Goal: Information Seeking & Learning: Learn about a topic

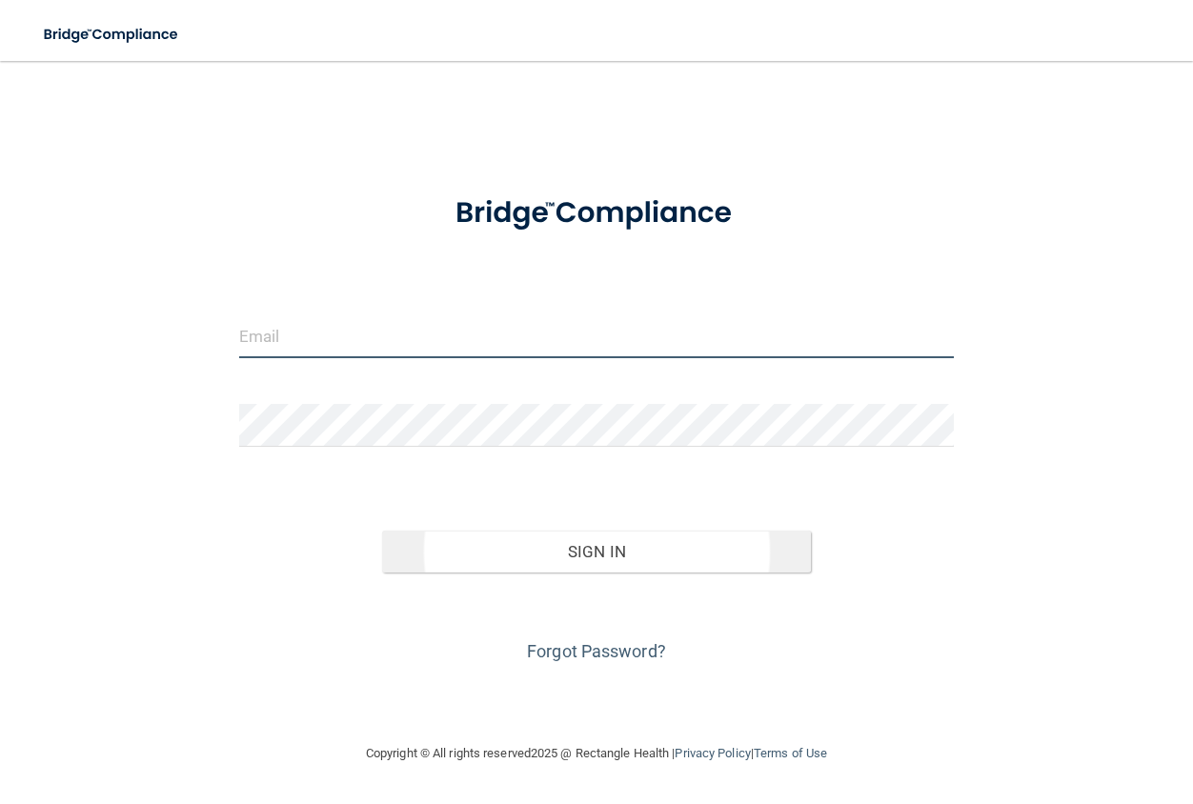
type input "[EMAIL_ADDRESS][DOMAIN_NAME]"
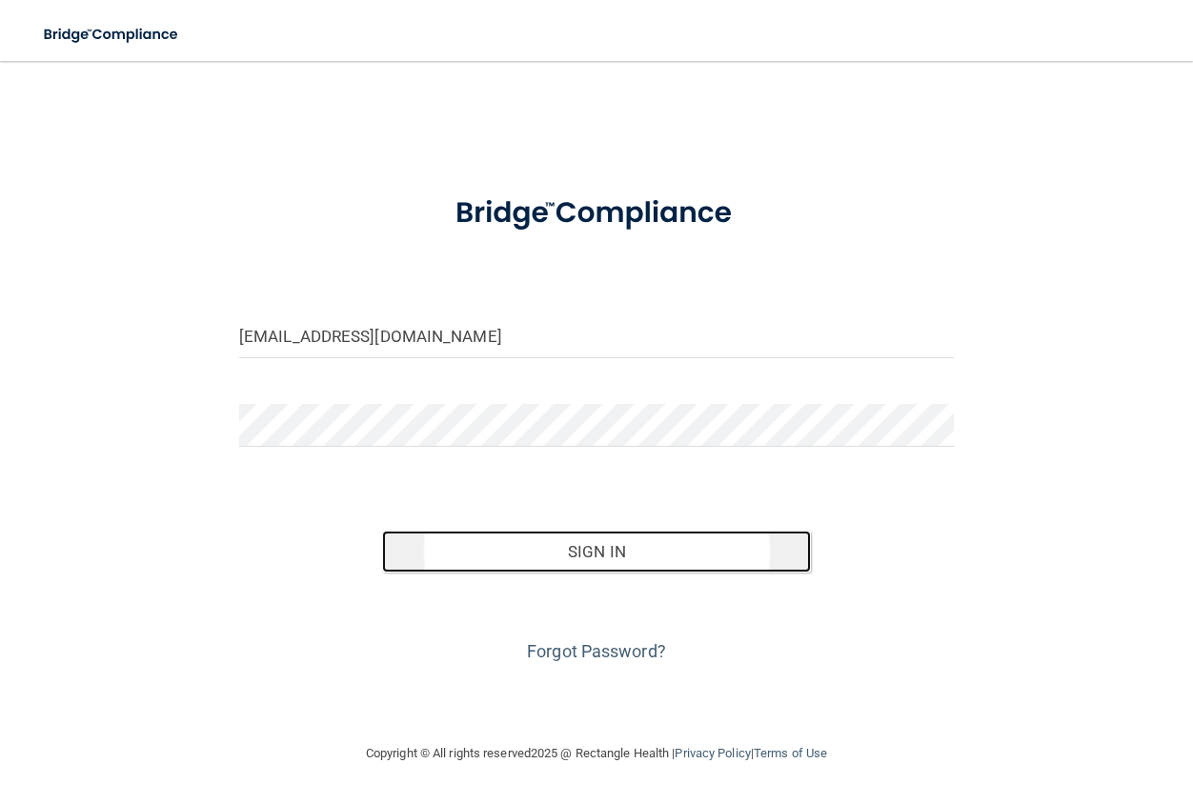
click at [562, 561] on button "Sign In" at bounding box center [596, 552] width 429 height 42
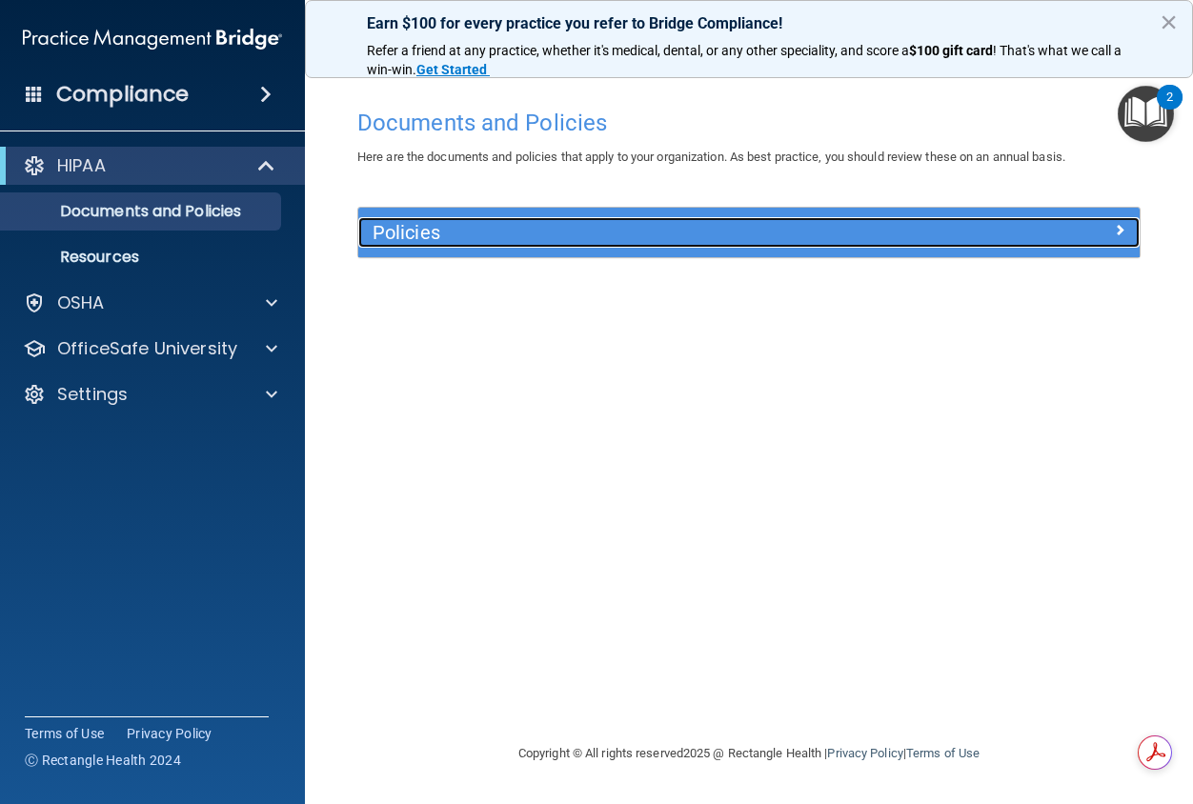
click at [432, 240] on h5 "Policies" at bounding box center [651, 232] width 557 height 21
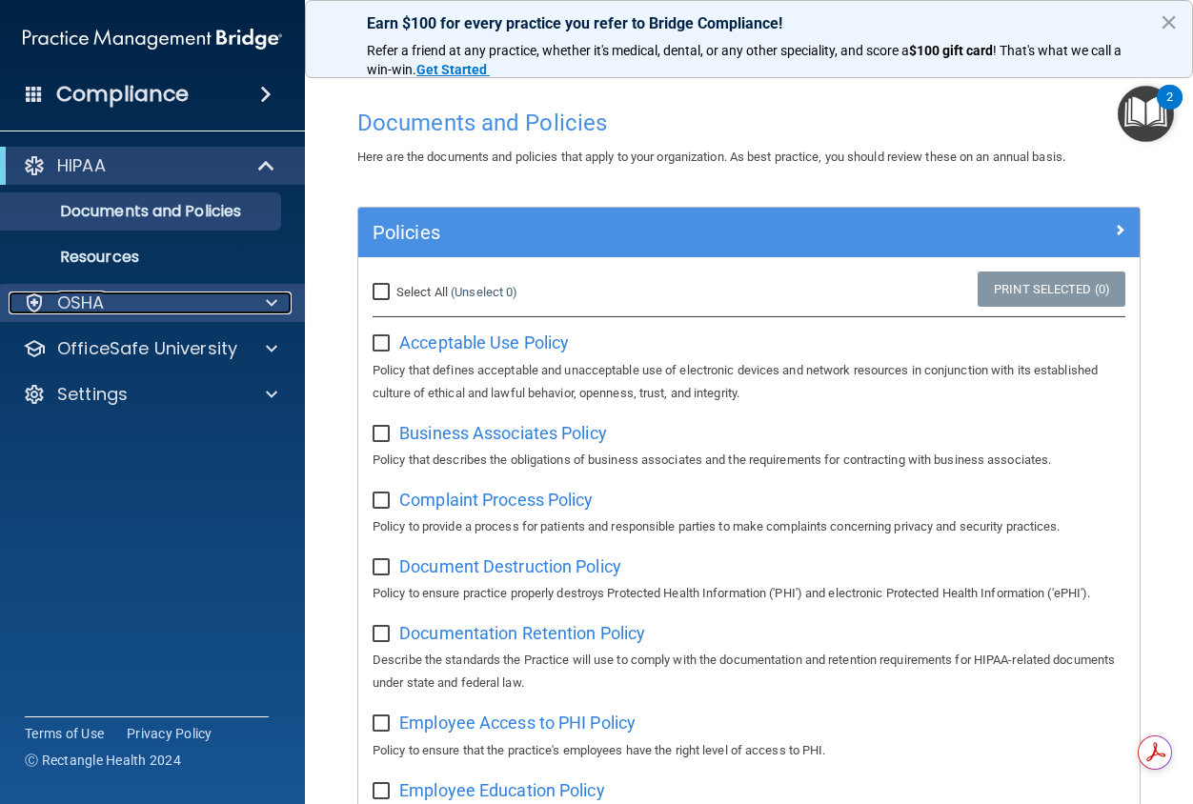
click at [151, 300] on div "OSHA" at bounding box center [127, 303] width 236 height 23
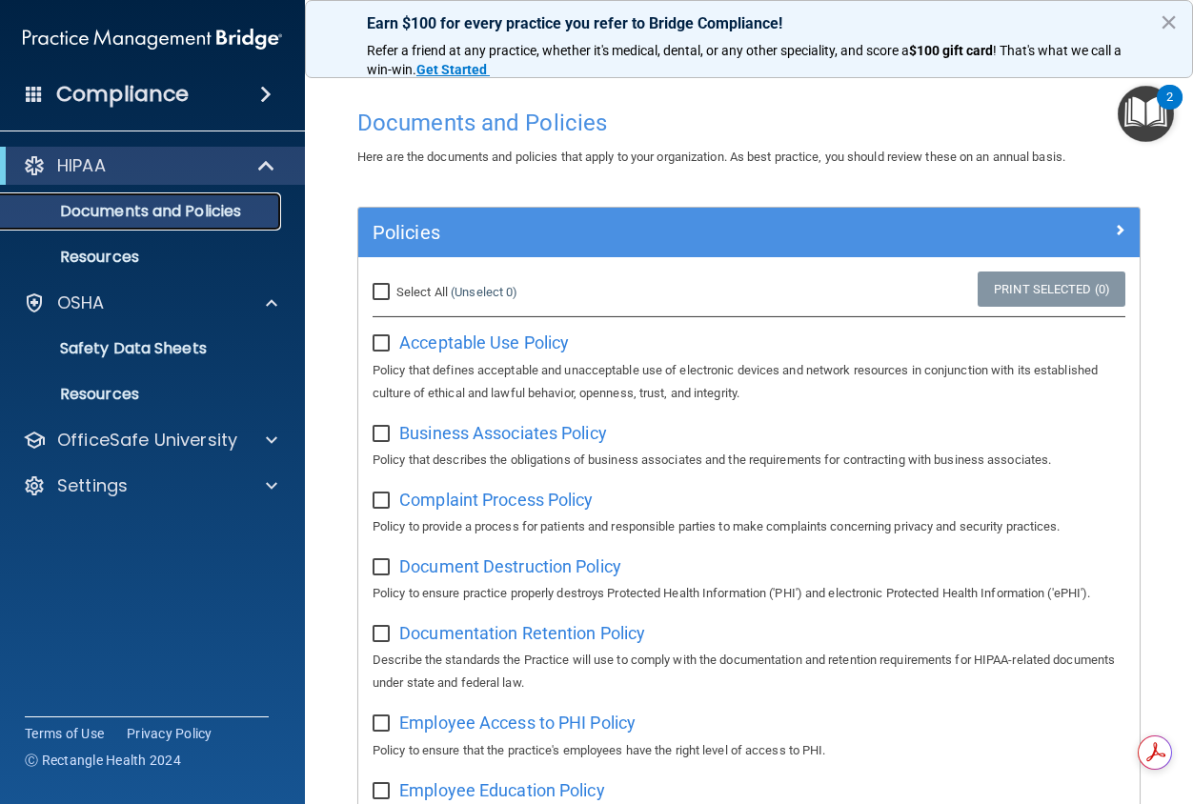
click at [175, 210] on p "Documents and Policies" at bounding box center [142, 211] width 260 height 19
click at [381, 286] on input "Select All (Unselect 0) Unselect All" at bounding box center [384, 292] width 22 height 15
checkbox input "true"
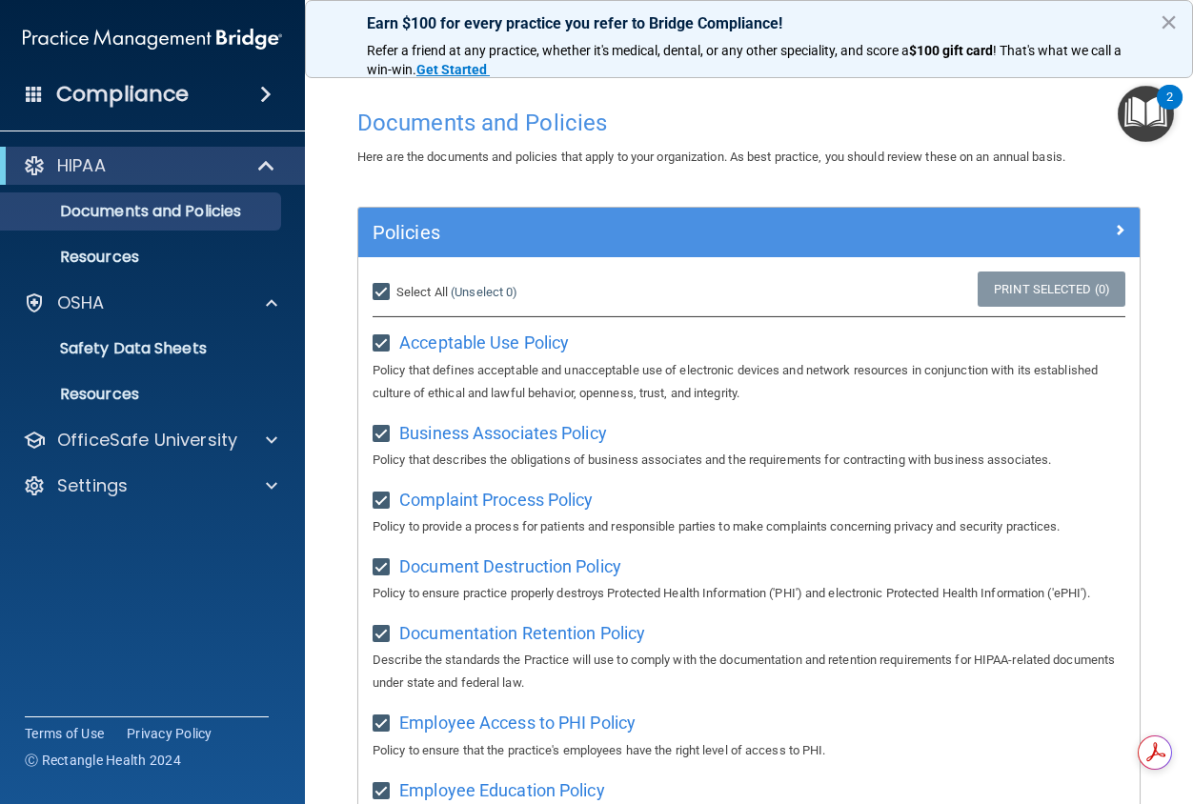
checkbox input "true"
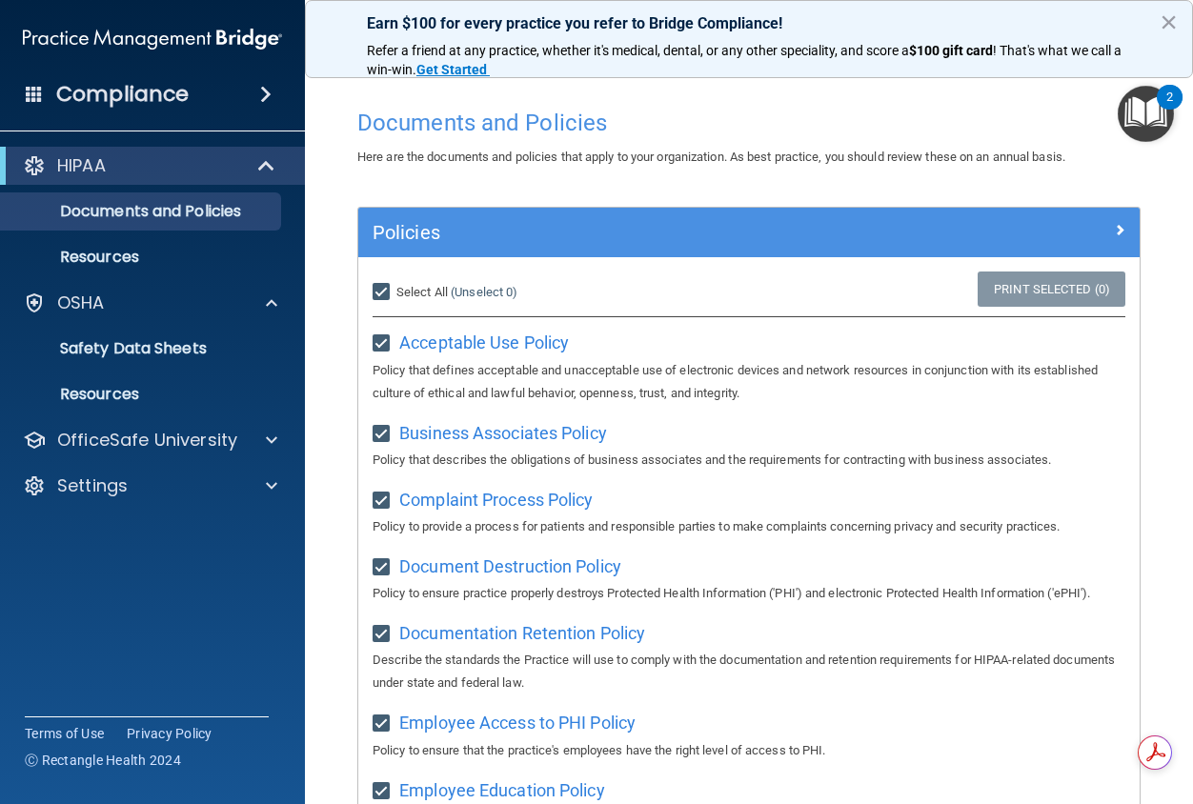
checkbox input "true"
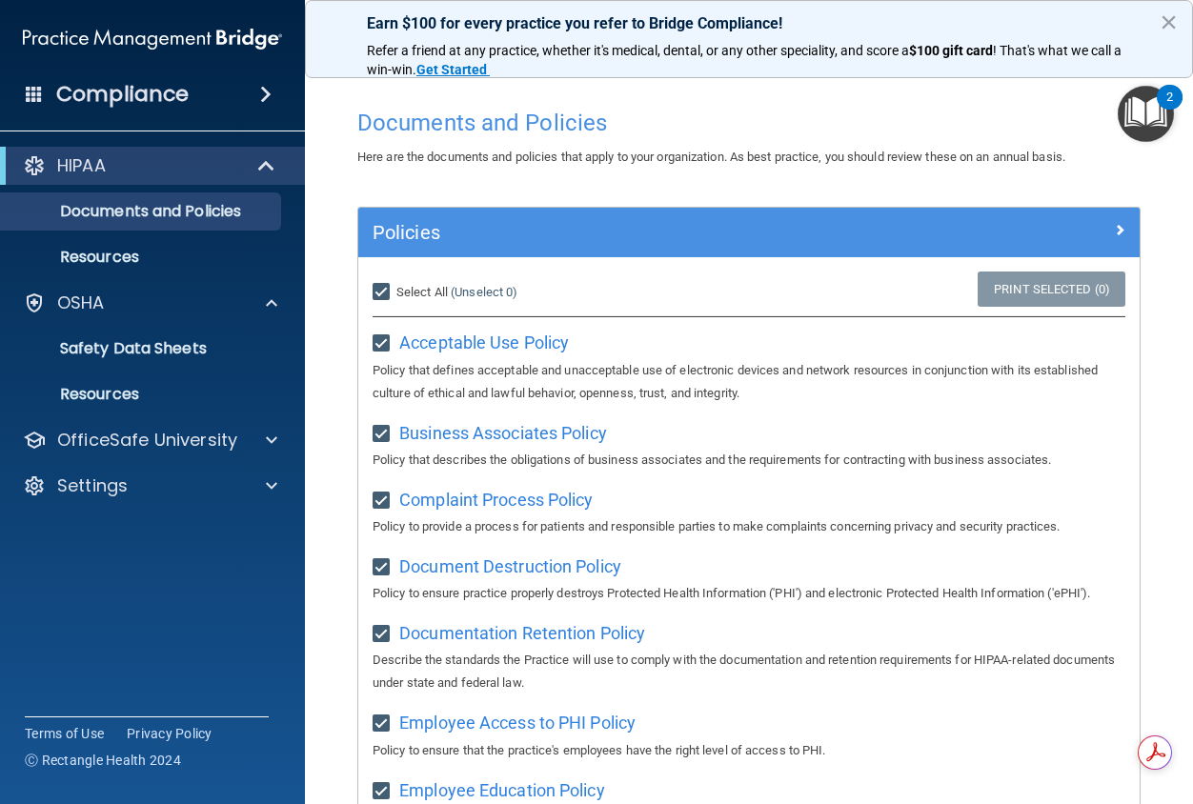
checkbox input "true"
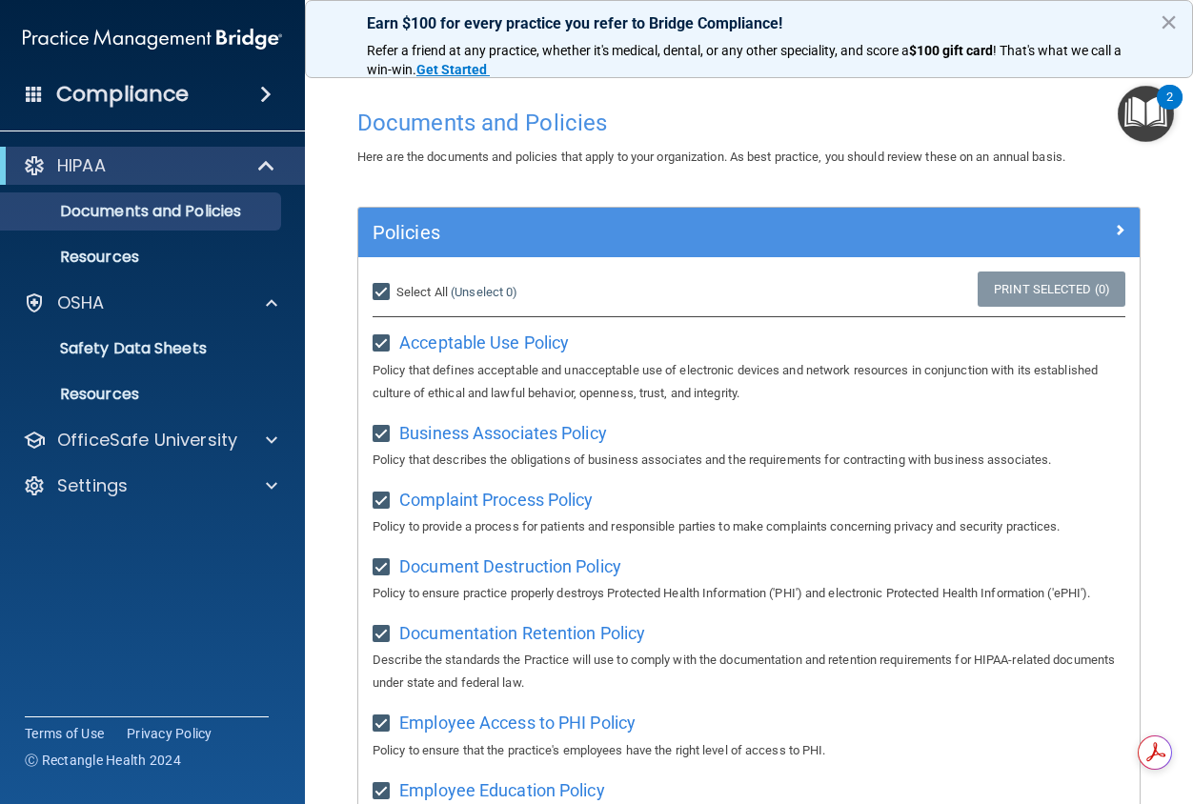
checkbox input "true"
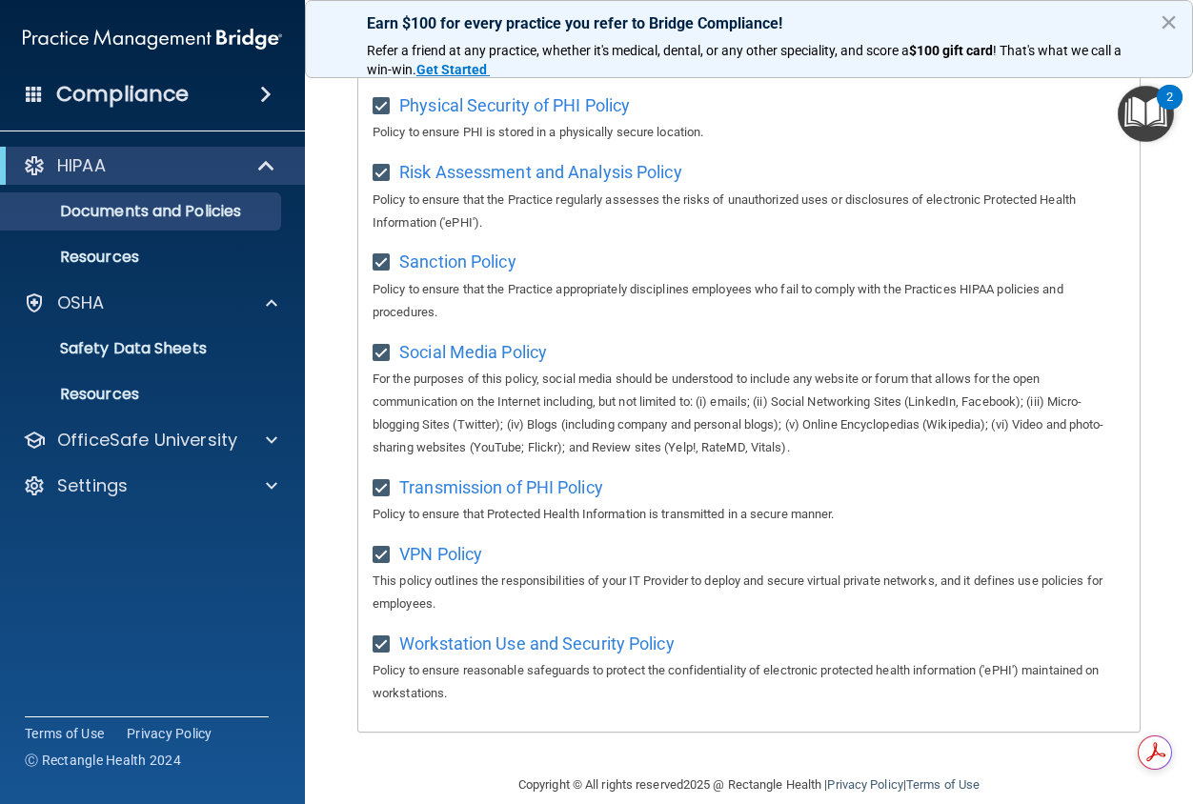
scroll to position [1404, 0]
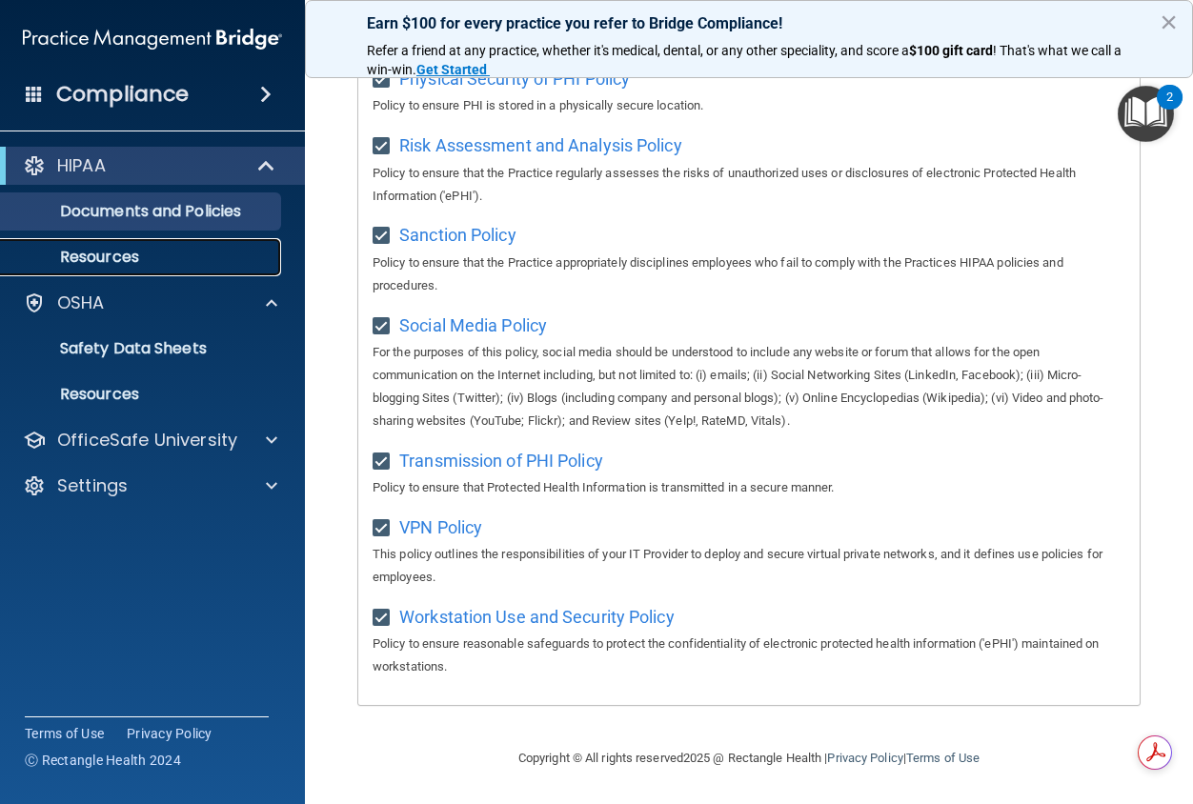
click at [134, 255] on p "Resources" at bounding box center [142, 257] width 260 height 19
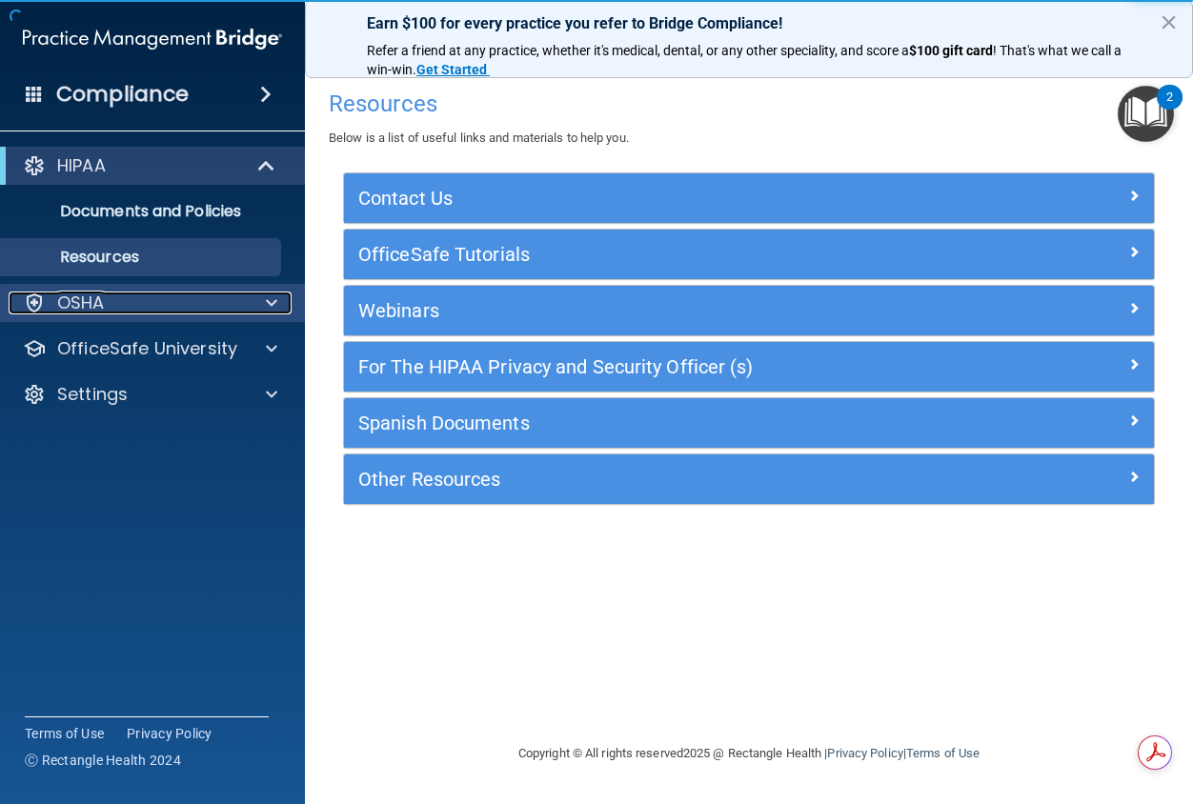
click at [134, 307] on div "OSHA" at bounding box center [127, 303] width 236 height 23
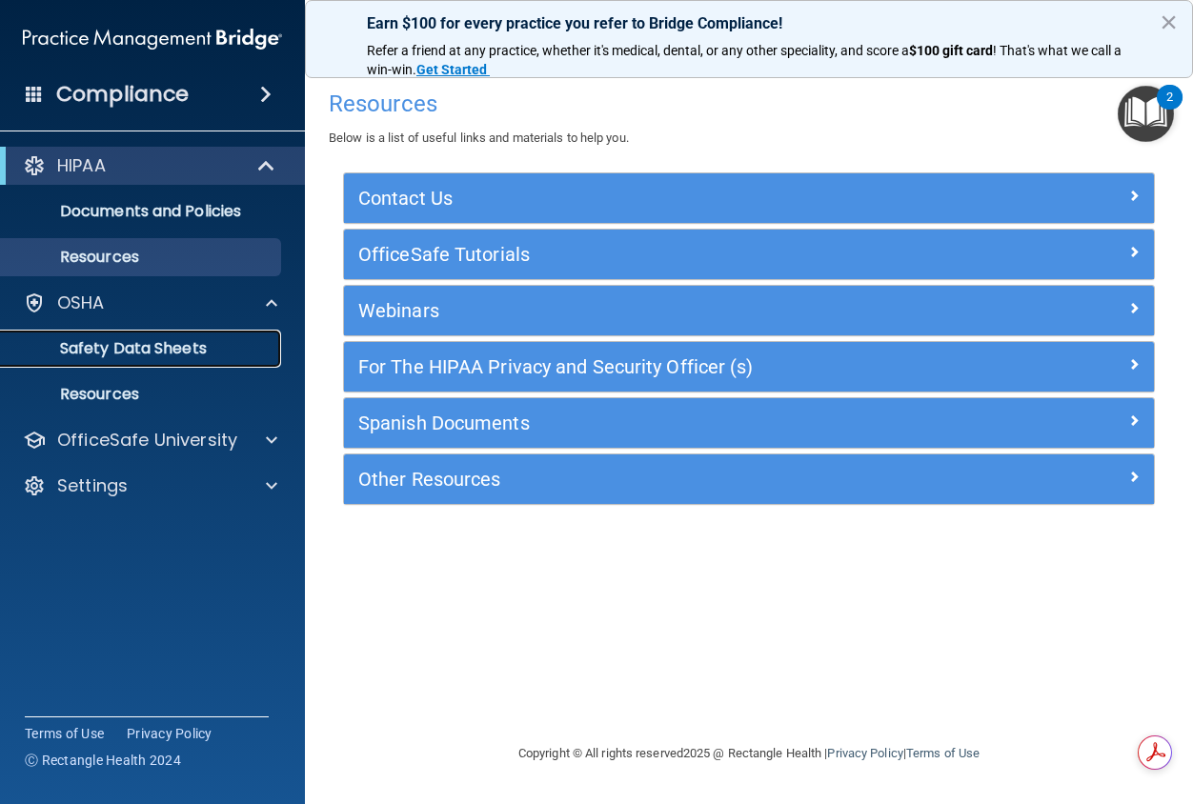
click at [167, 357] on p "Safety Data Sheets" at bounding box center [142, 348] width 260 height 19
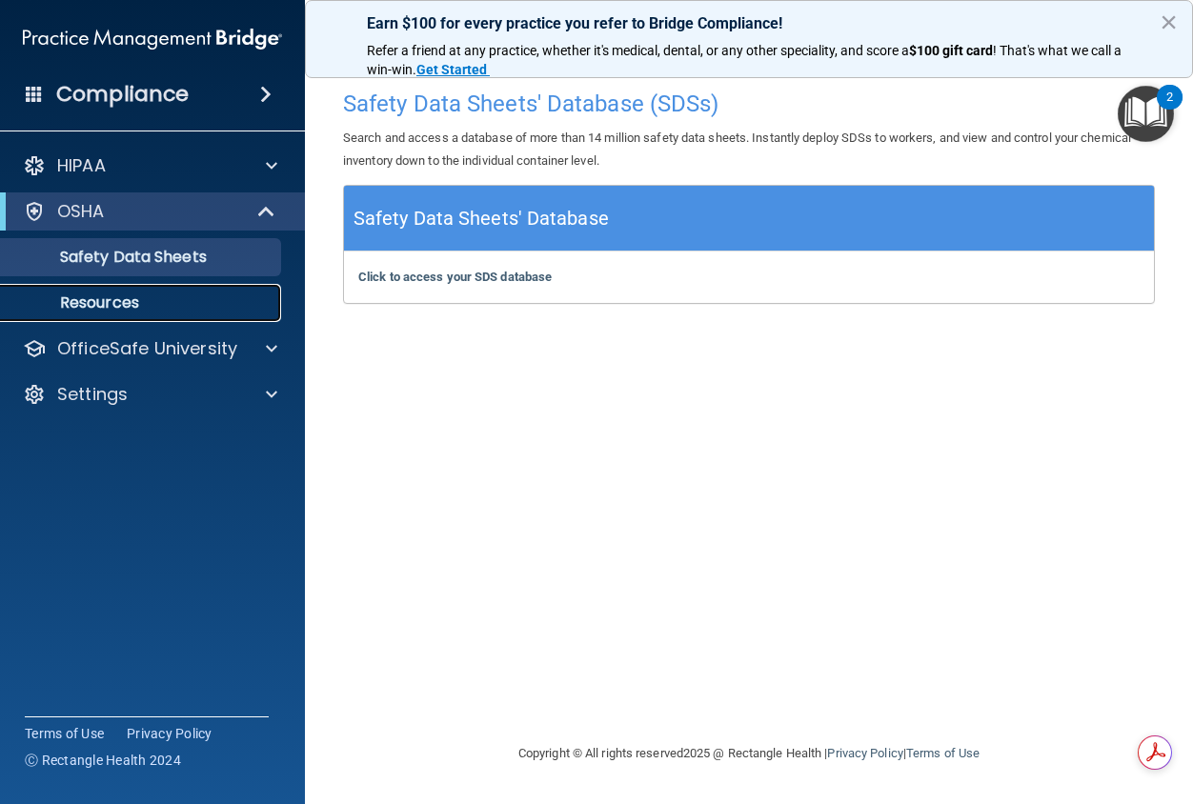
click at [142, 300] on p "Resources" at bounding box center [142, 302] width 260 height 19
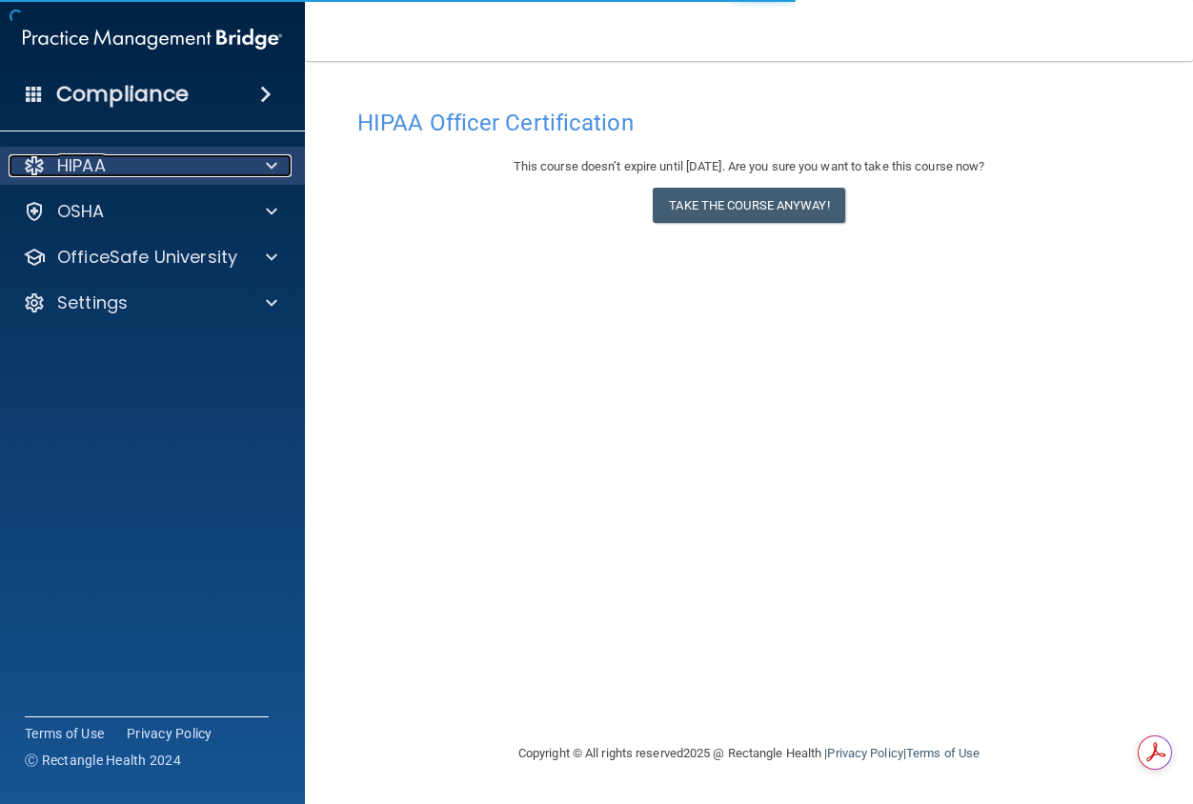
click at [269, 175] on span at bounding box center [271, 165] width 11 height 23
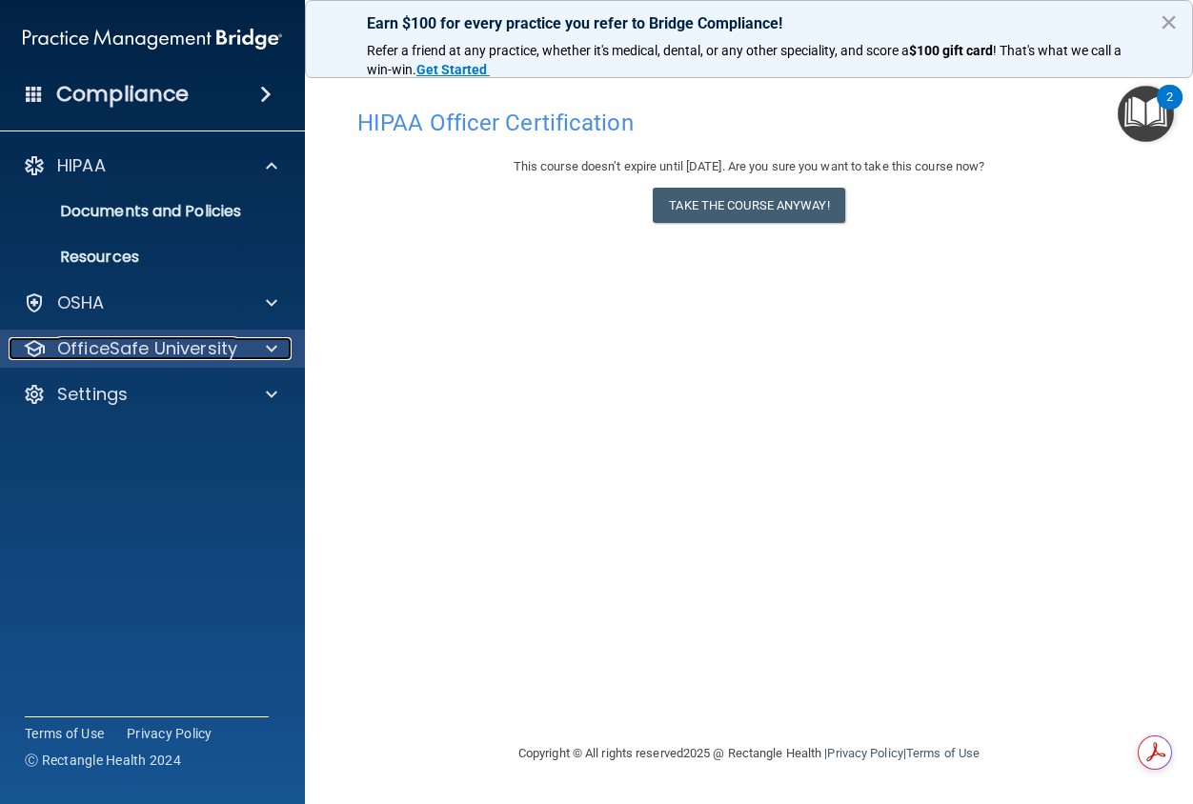
click at [252, 353] on div at bounding box center [269, 348] width 48 height 23
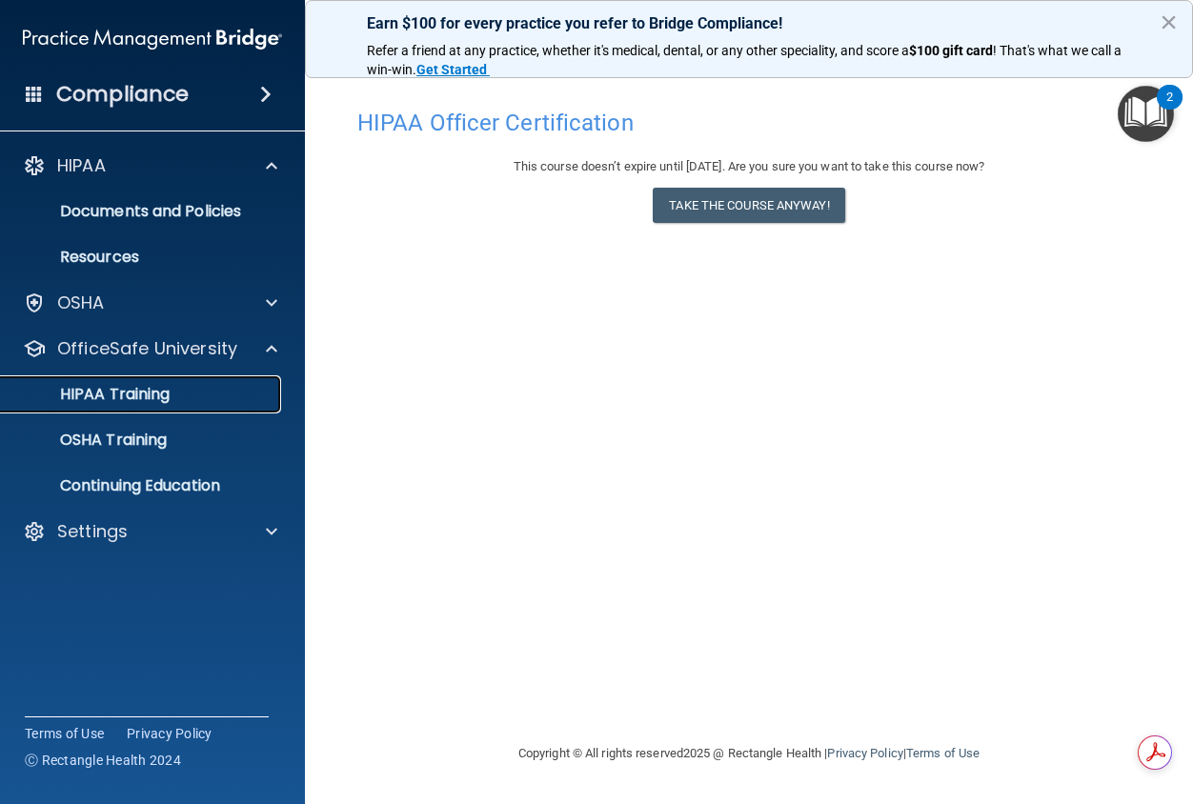
click at [109, 395] on p "HIPAA Training" at bounding box center [90, 394] width 157 height 19
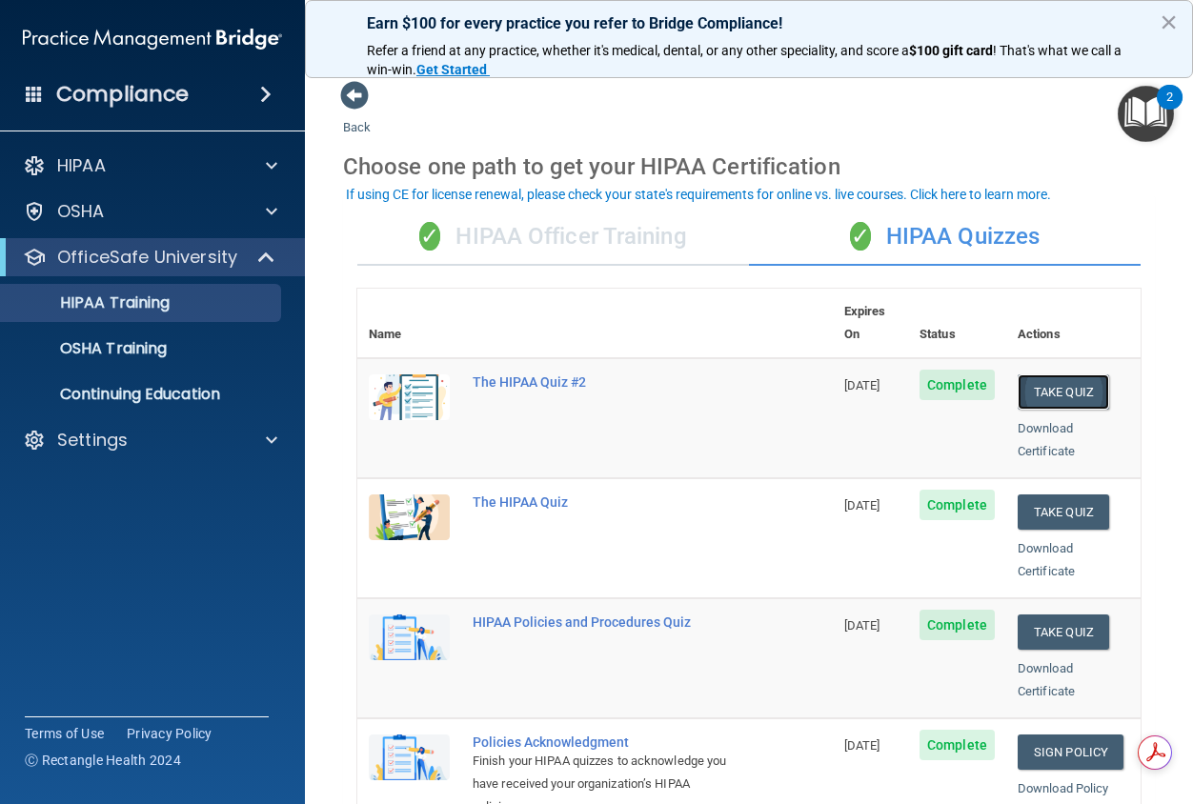
click at [1069, 374] on button "Take Quiz" at bounding box center [1063, 391] width 91 height 35
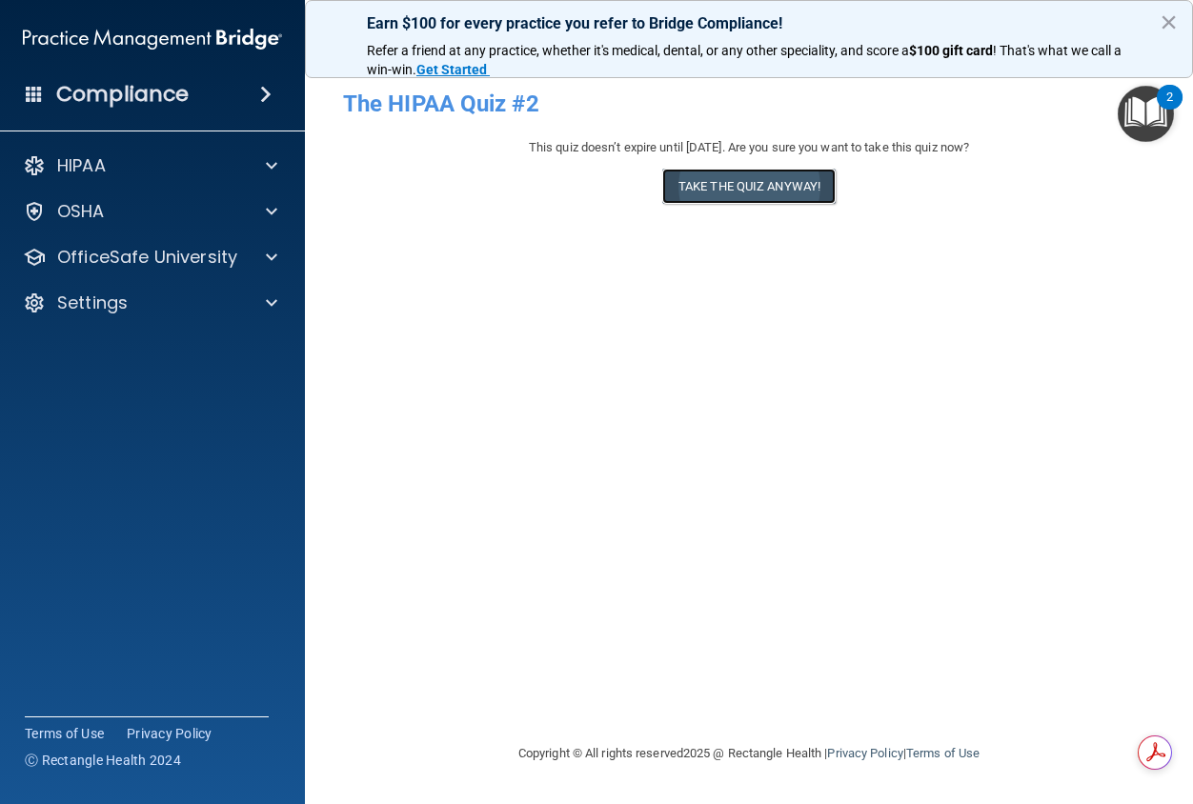
click at [778, 191] on button "Take the quiz anyway!" at bounding box center [748, 186] width 173 height 35
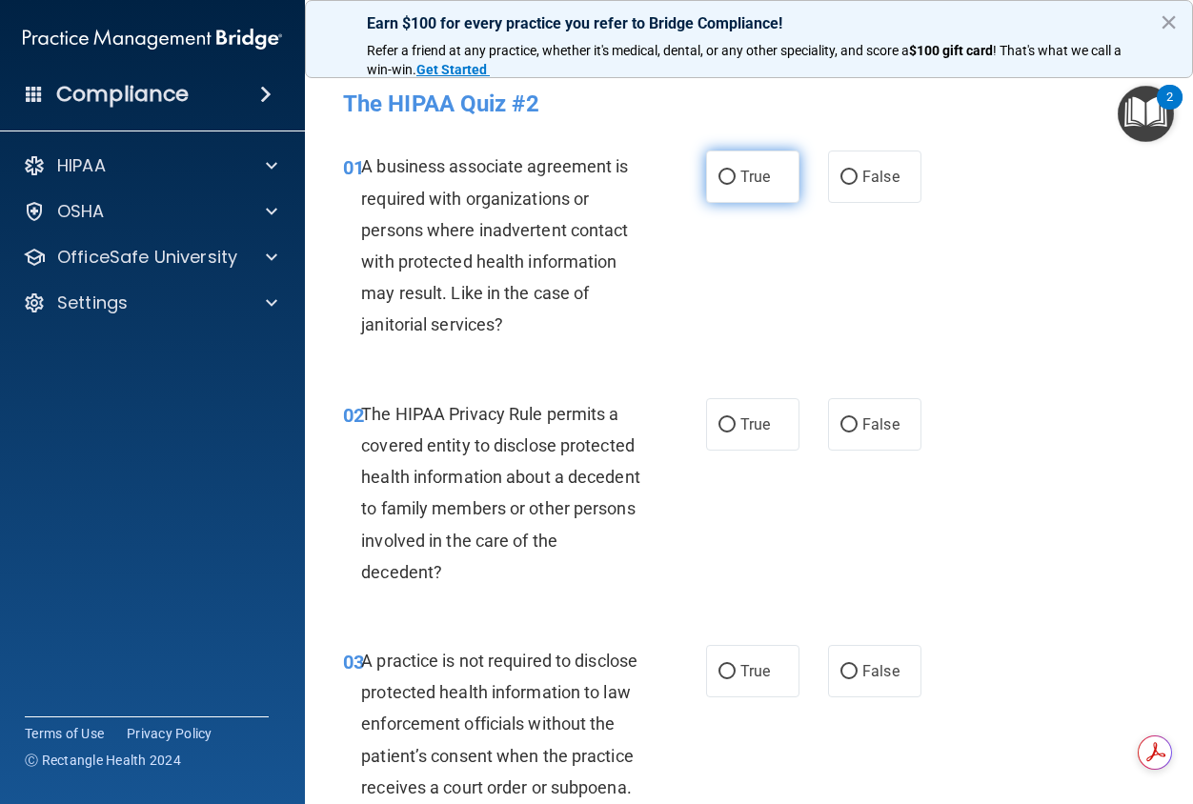
click at [722, 180] on input "True" at bounding box center [726, 178] width 17 height 14
radio input "true"
click at [720, 430] on input "True" at bounding box center [726, 425] width 17 height 14
radio input "true"
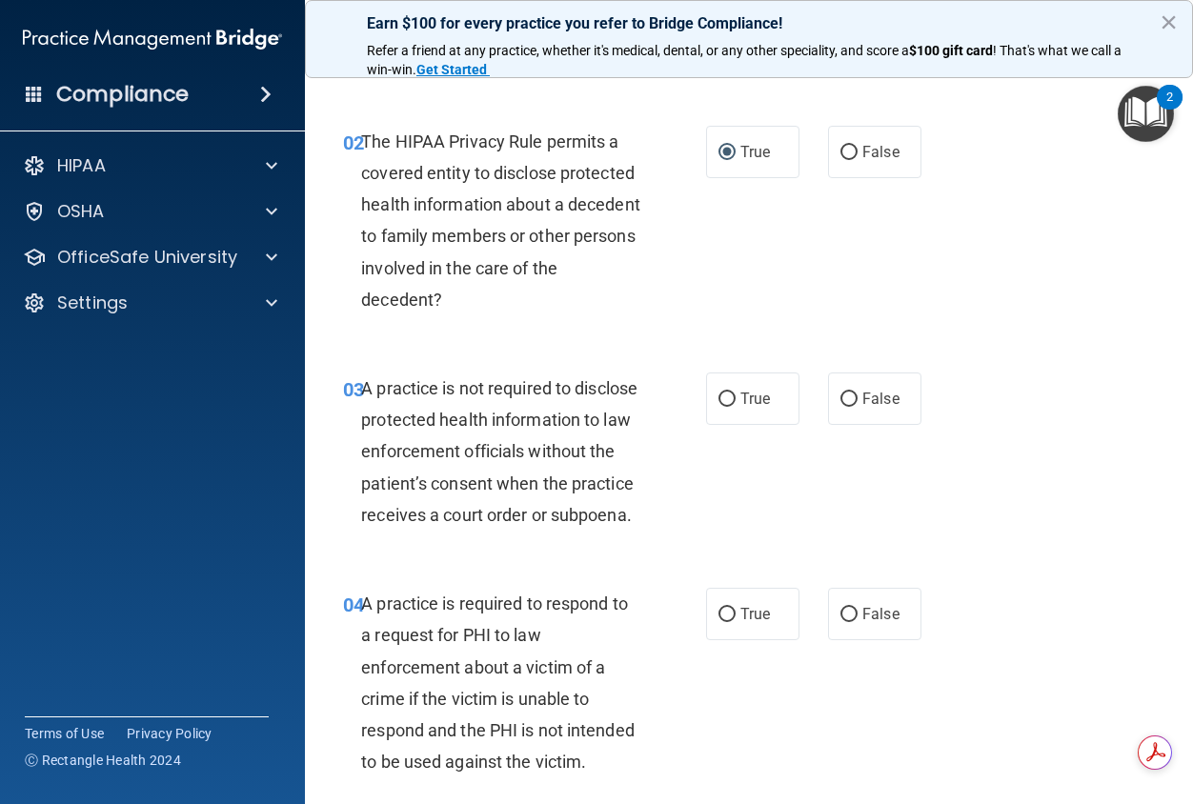
scroll to position [286, 0]
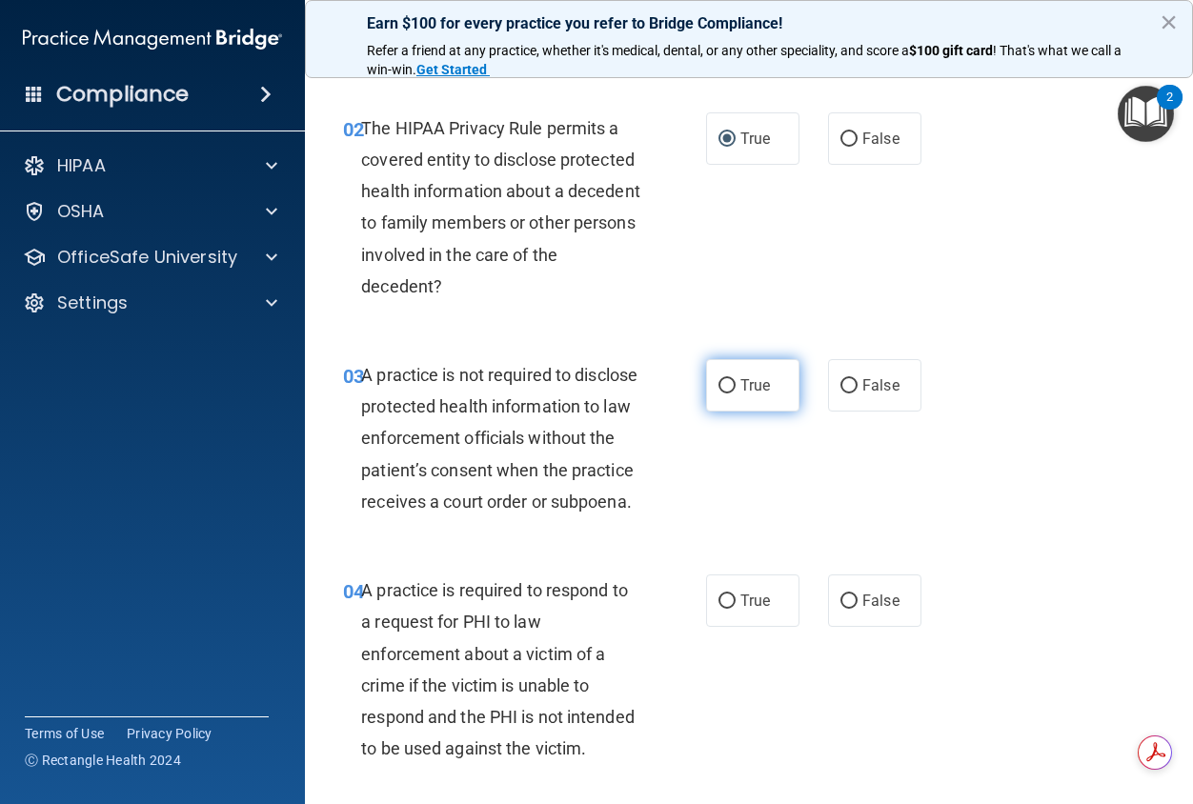
click at [718, 380] on input "True" at bounding box center [726, 386] width 17 height 14
radio input "true"
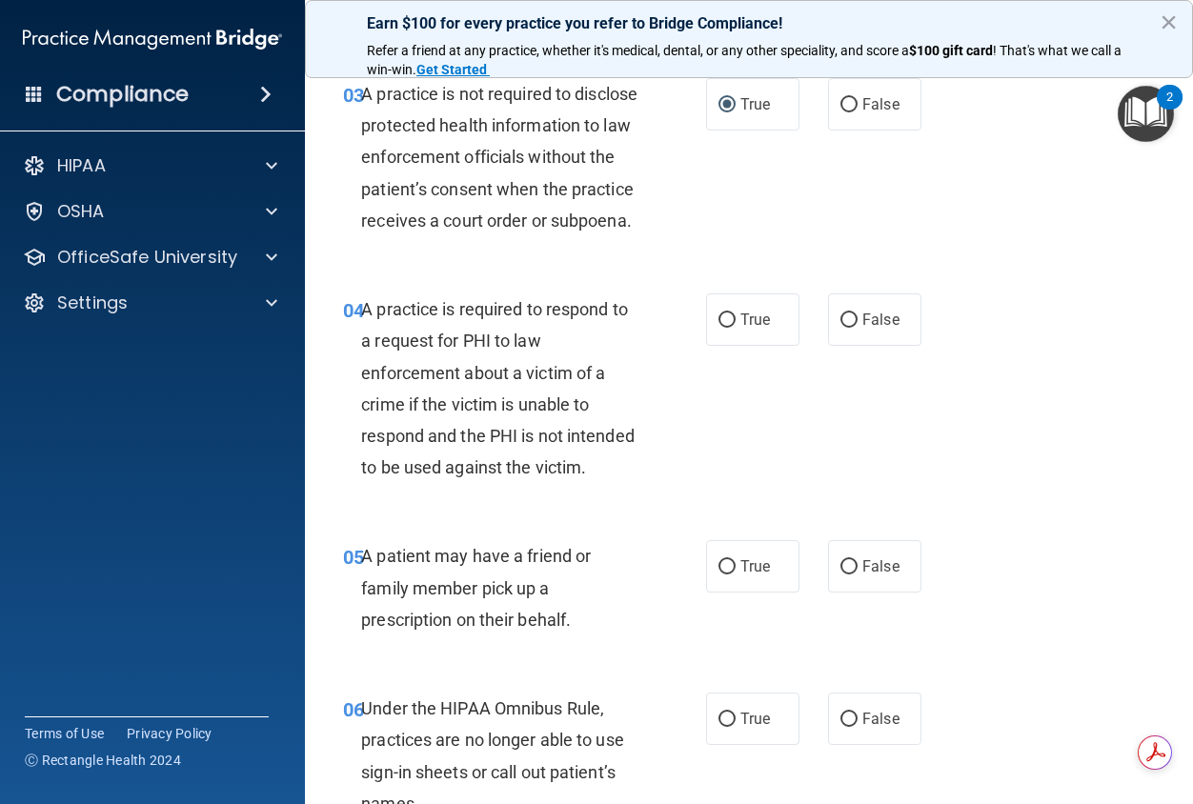
scroll to position [572, 0]
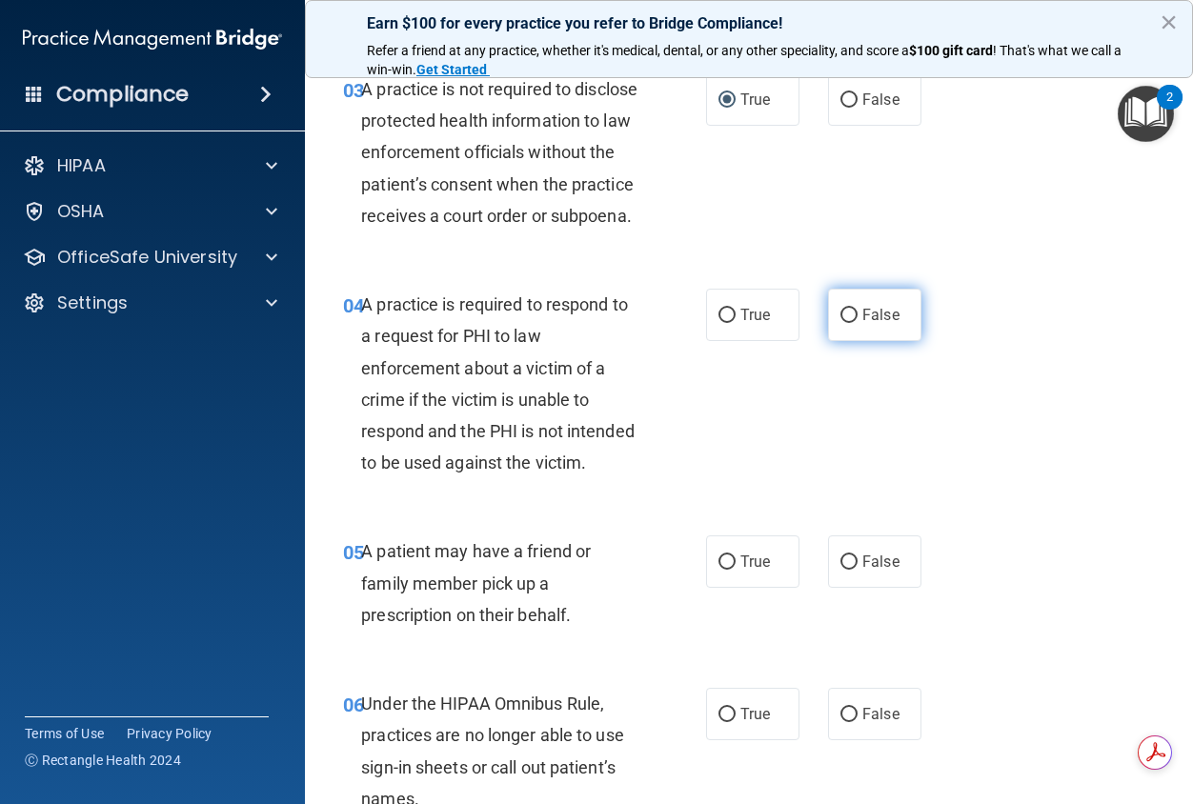
click at [840, 323] on input "False" at bounding box center [848, 316] width 17 height 14
radio input "true"
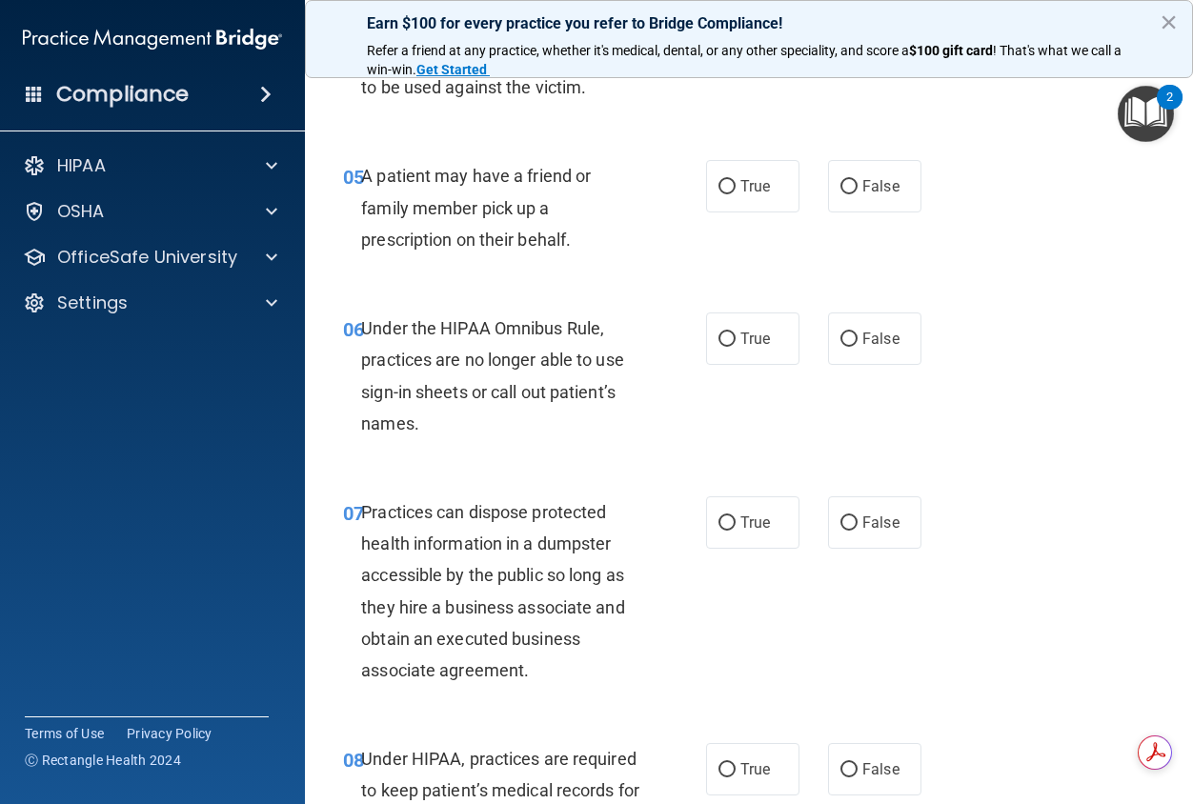
scroll to position [953, 0]
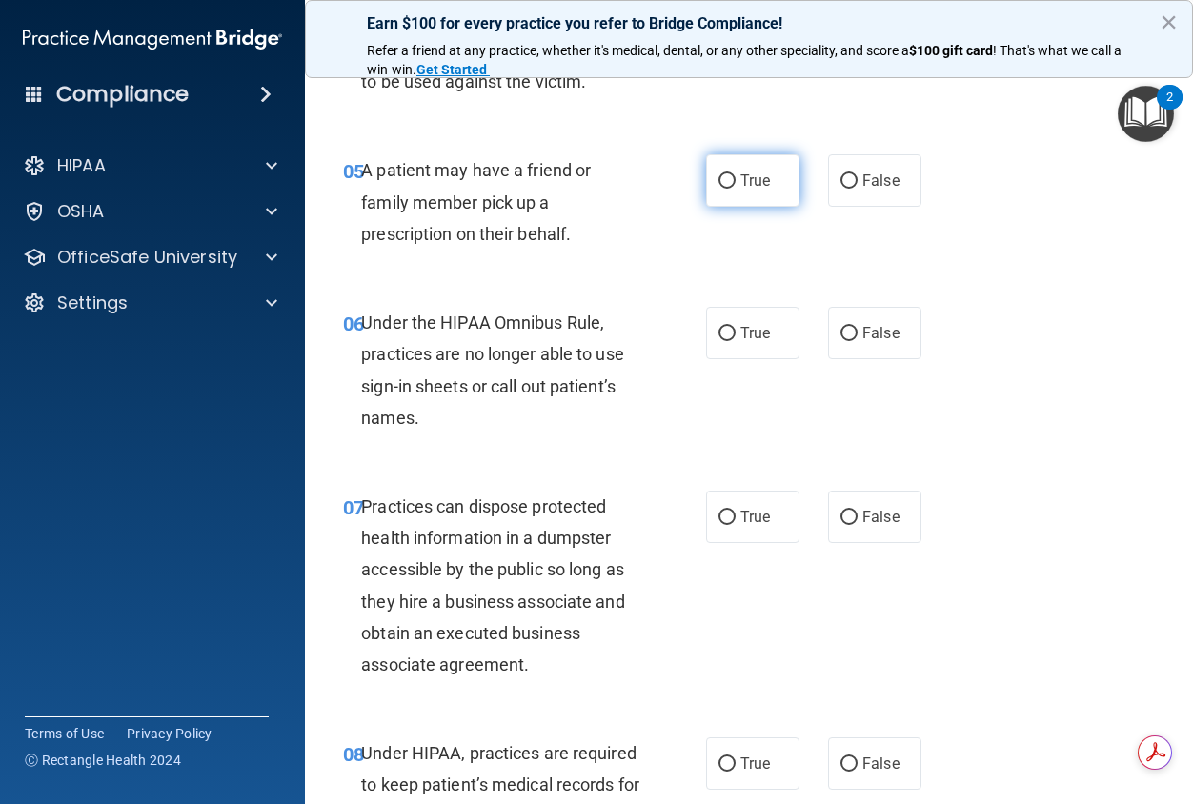
click at [730, 207] on label "True" at bounding box center [752, 180] width 93 height 52
click at [730, 189] on input "True" at bounding box center [726, 181] width 17 height 14
radio input "true"
click at [855, 359] on label "False" at bounding box center [874, 333] width 93 height 52
click at [855, 341] on input "False" at bounding box center [848, 334] width 17 height 14
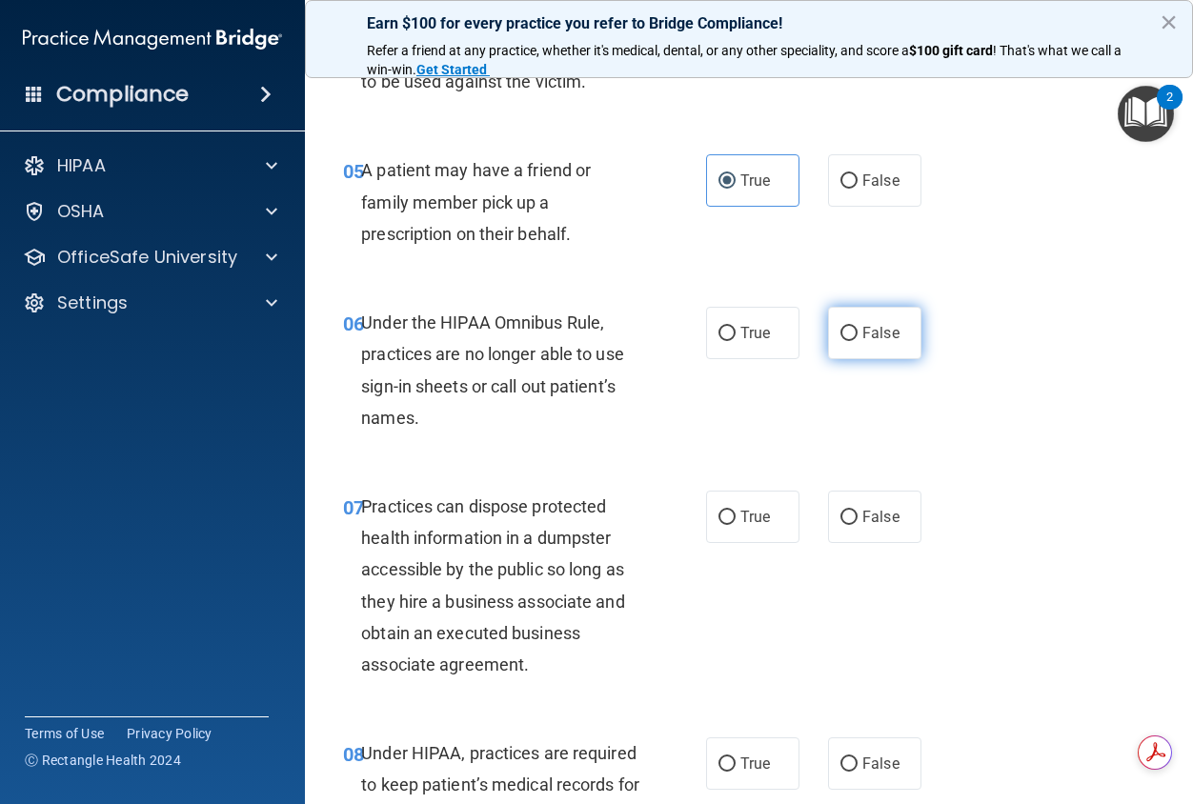
radio input "true"
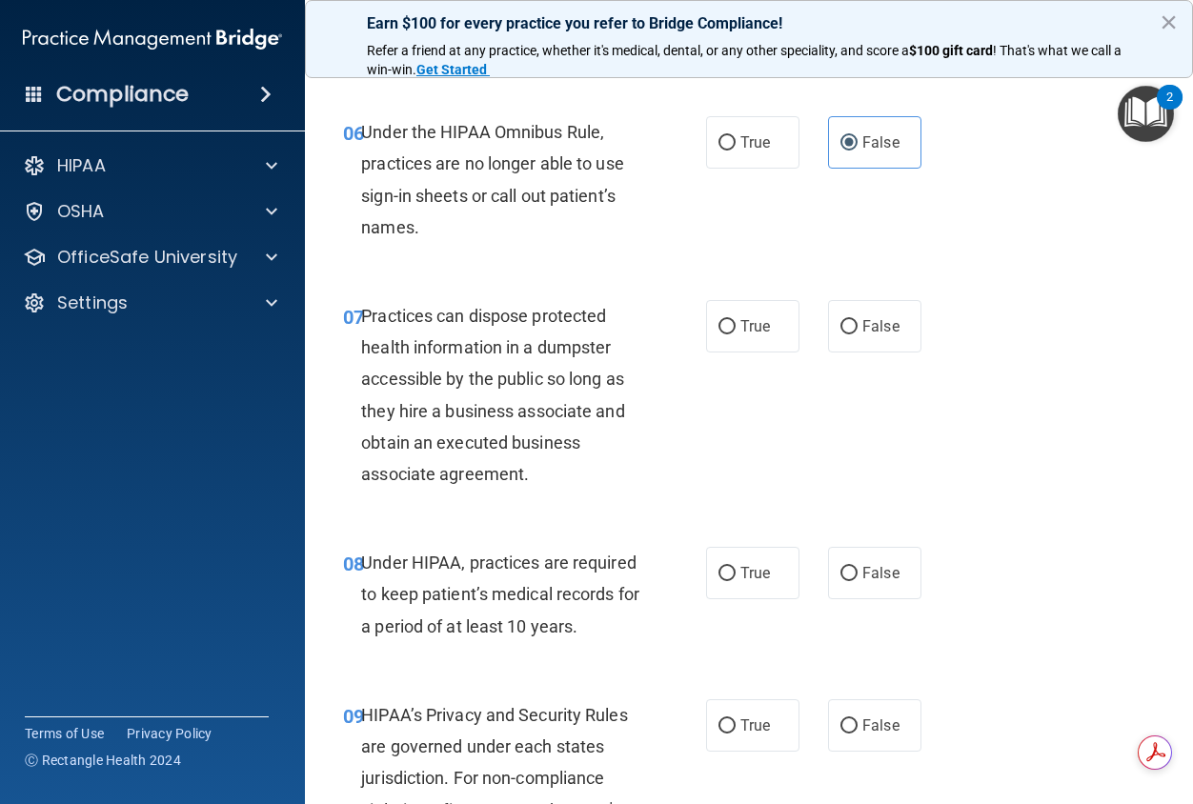
scroll to position [1239, 0]
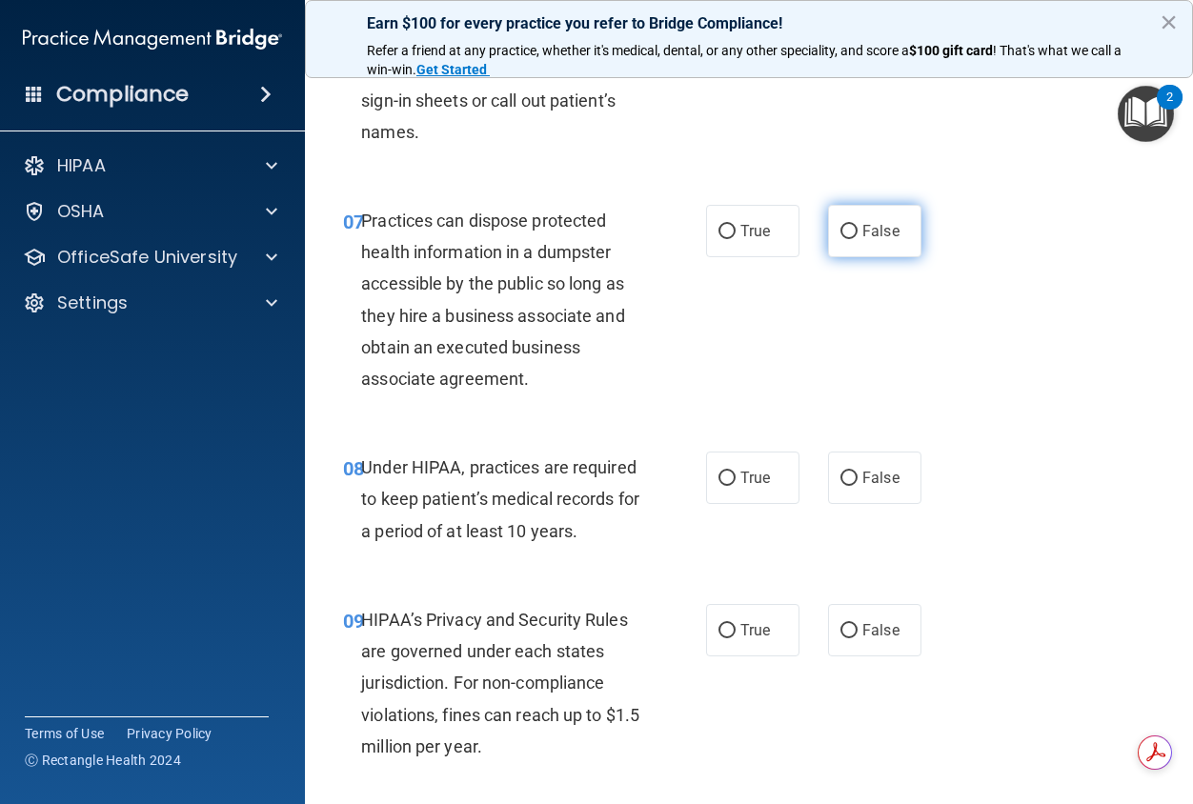
click at [864, 240] on span "False" at bounding box center [880, 231] width 37 height 18
click at [858, 239] on input "False" at bounding box center [848, 232] width 17 height 14
radio input "true"
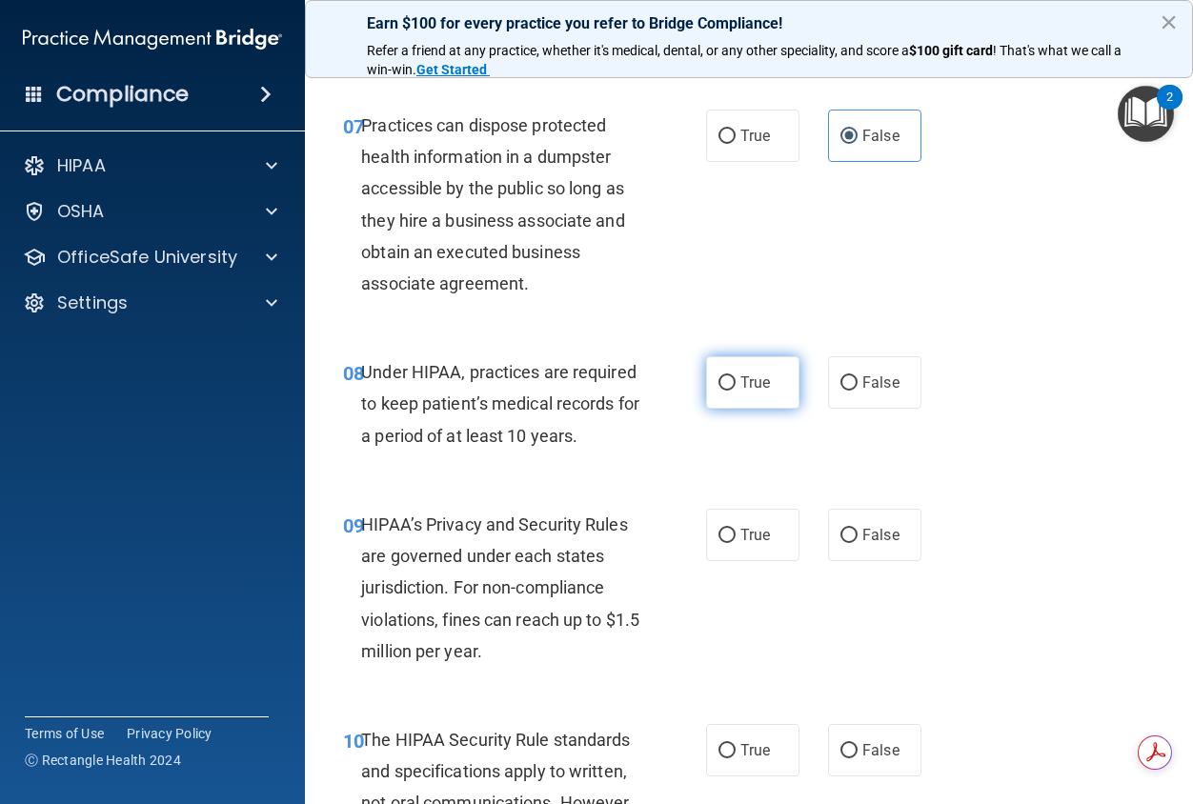
click at [740, 392] on span "True" at bounding box center [755, 383] width 30 height 18
click at [736, 391] on input "True" at bounding box center [726, 383] width 17 height 14
radio input "true"
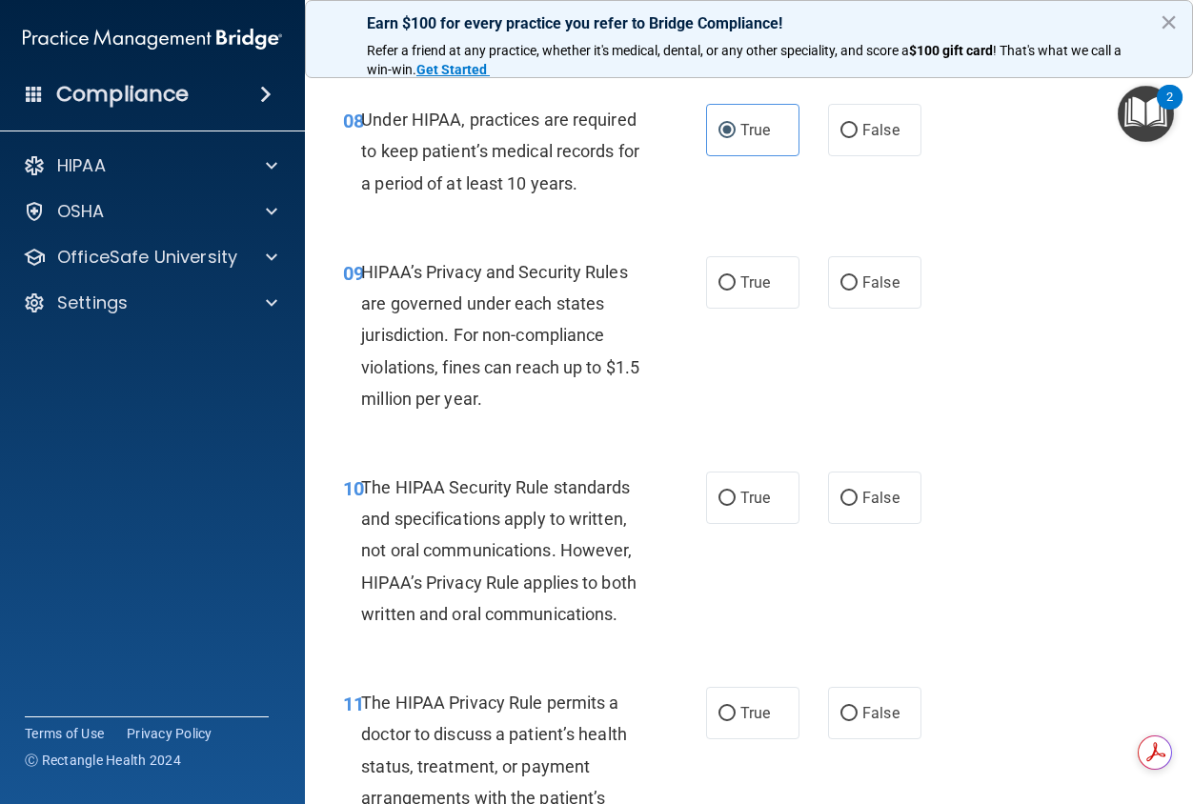
scroll to position [1620, 0]
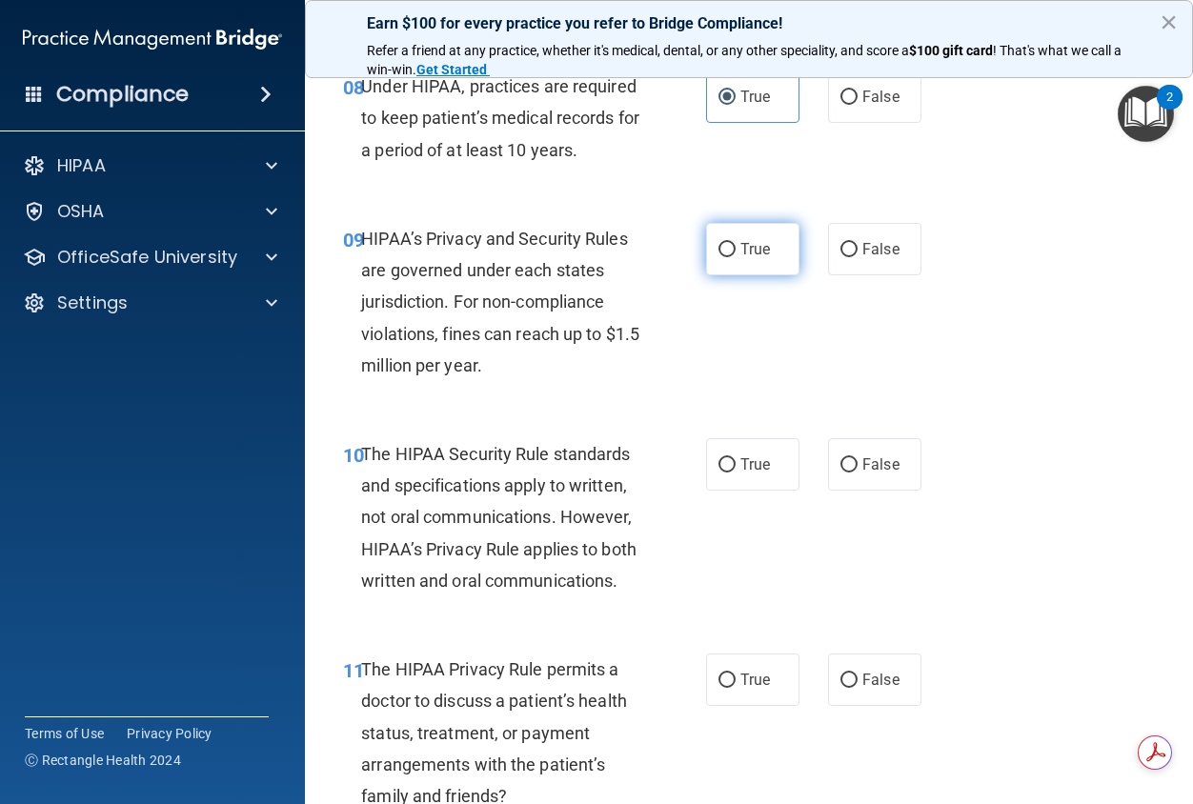
click at [733, 275] on label "True" at bounding box center [752, 249] width 93 height 52
click at [733, 257] on input "True" at bounding box center [726, 250] width 17 height 14
radio input "true"
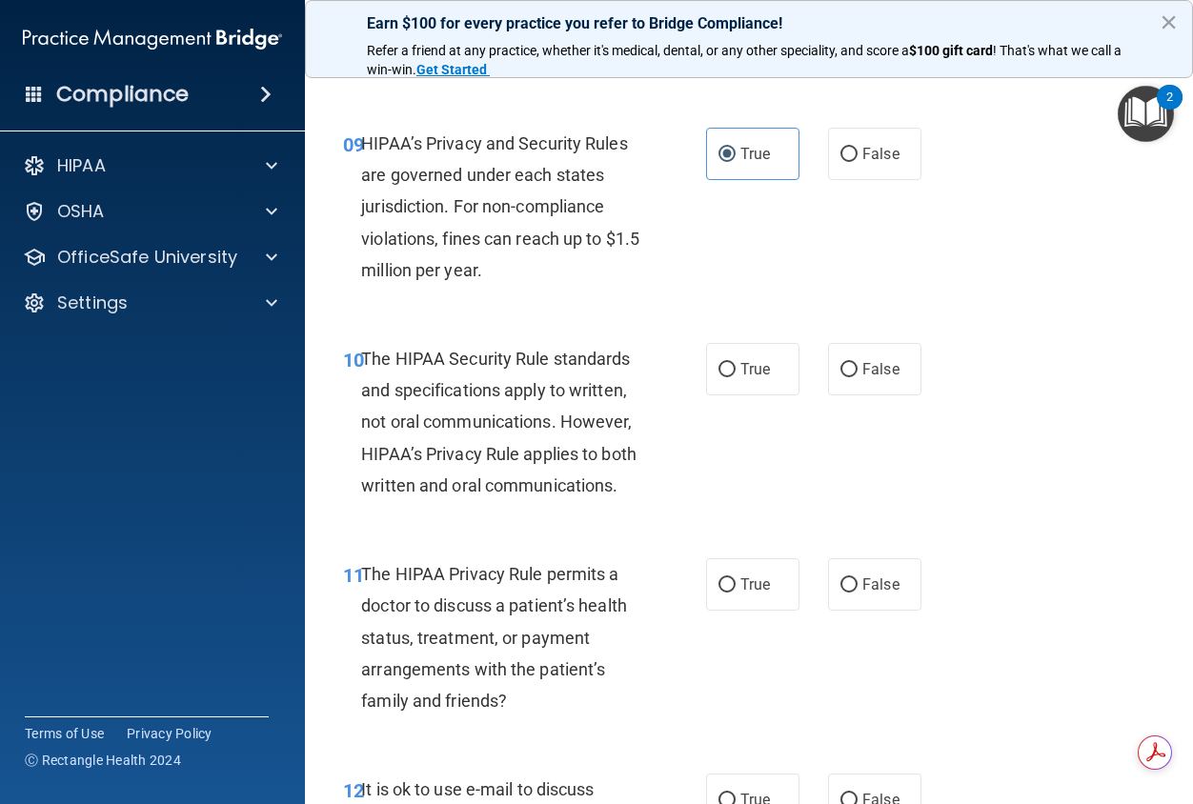
scroll to position [1810, 0]
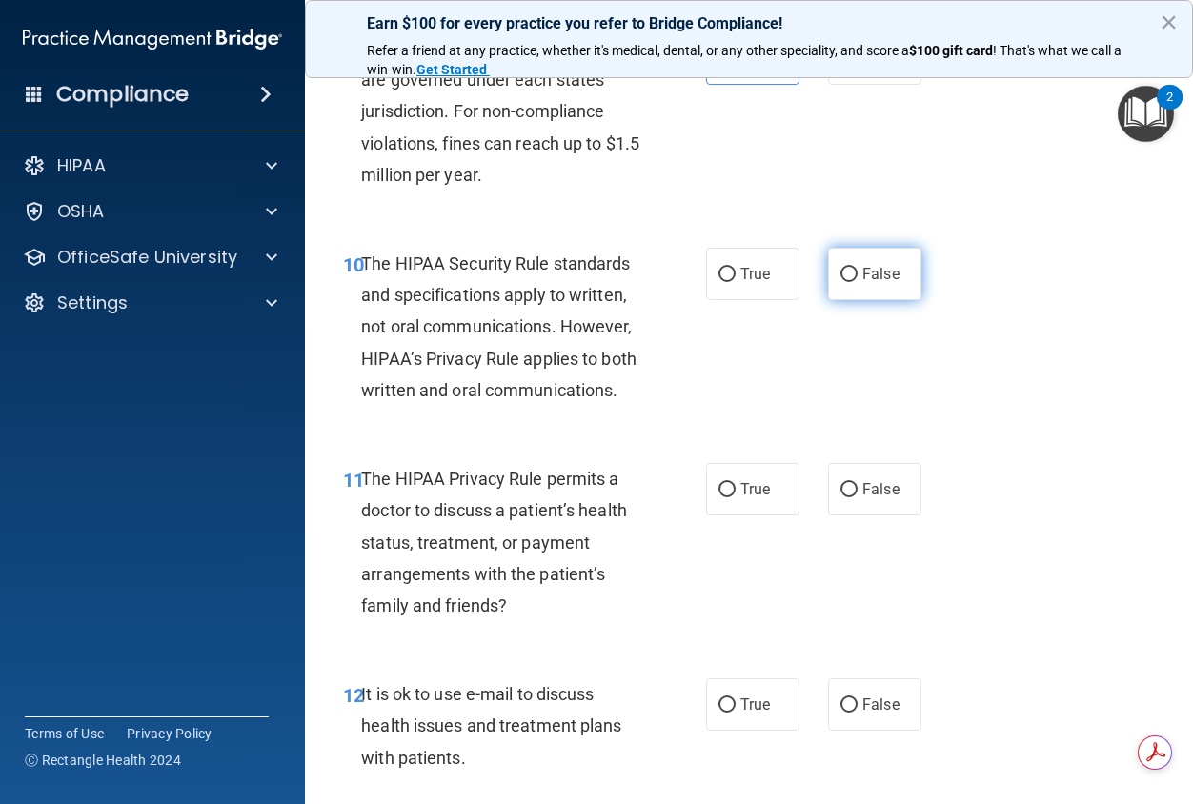
click at [872, 283] on span "False" at bounding box center [880, 274] width 37 height 18
click at [858, 282] on input "False" at bounding box center [848, 275] width 17 height 14
radio input "true"
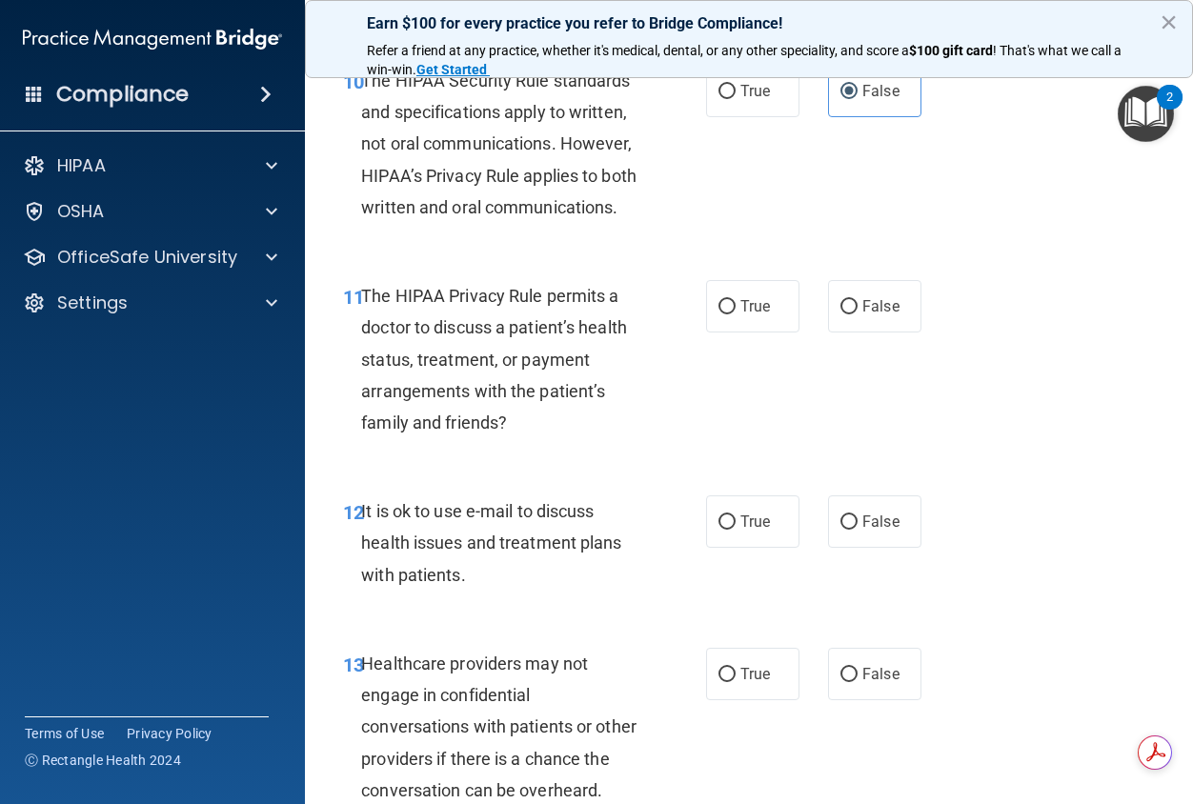
scroll to position [2001, 0]
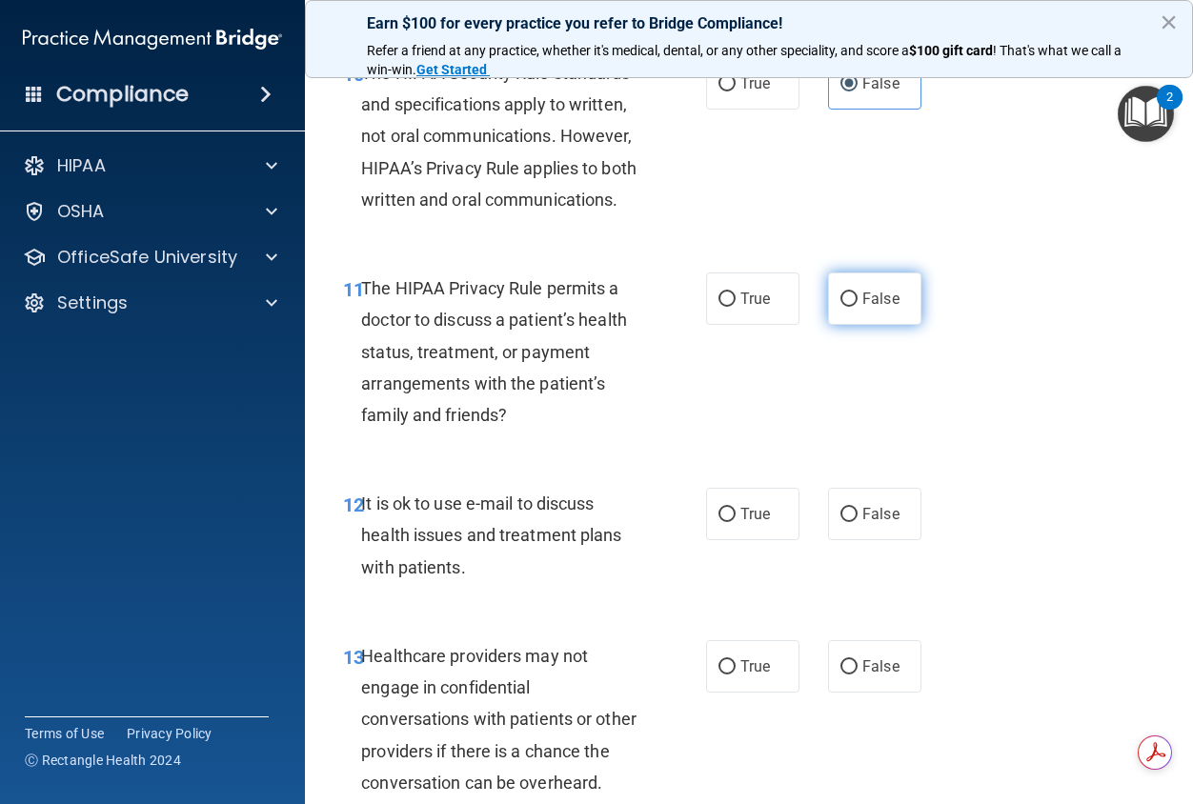
click at [829, 325] on label "False" at bounding box center [874, 299] width 93 height 52
click at [840, 307] on input "False" at bounding box center [848, 300] width 17 height 14
radio input "true"
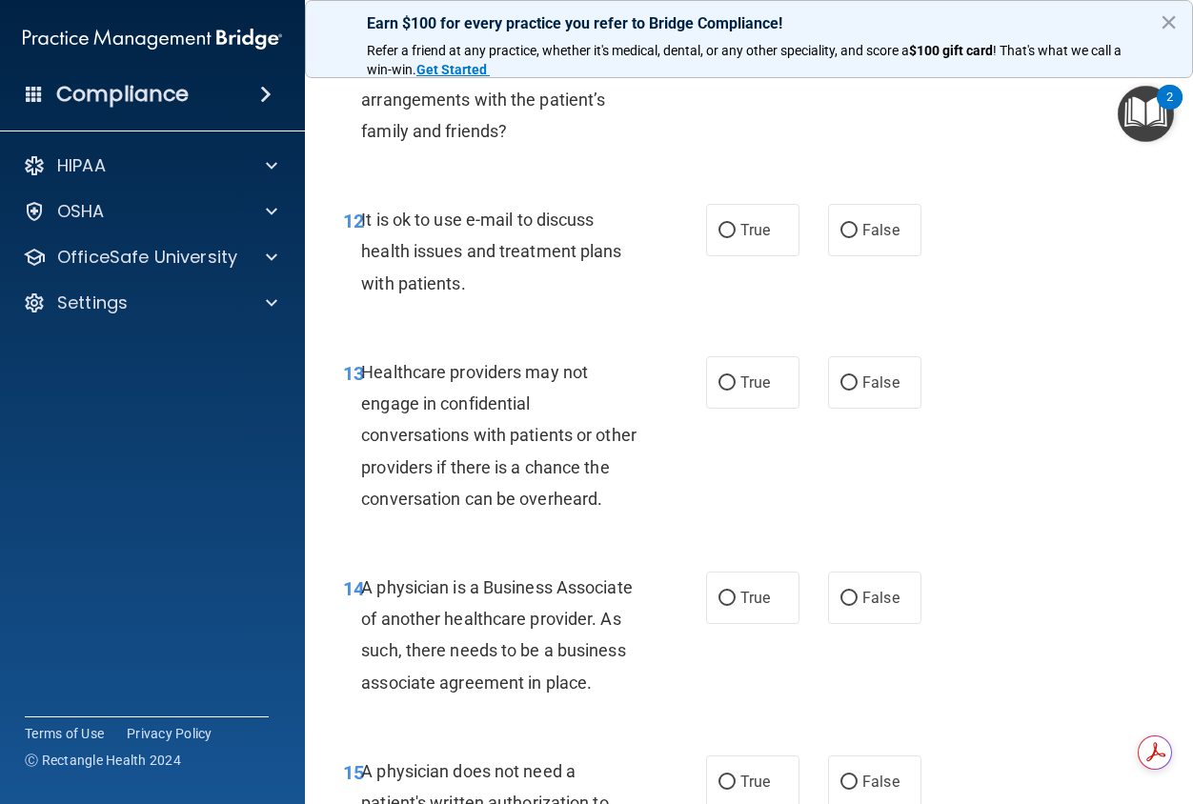
scroll to position [2287, 0]
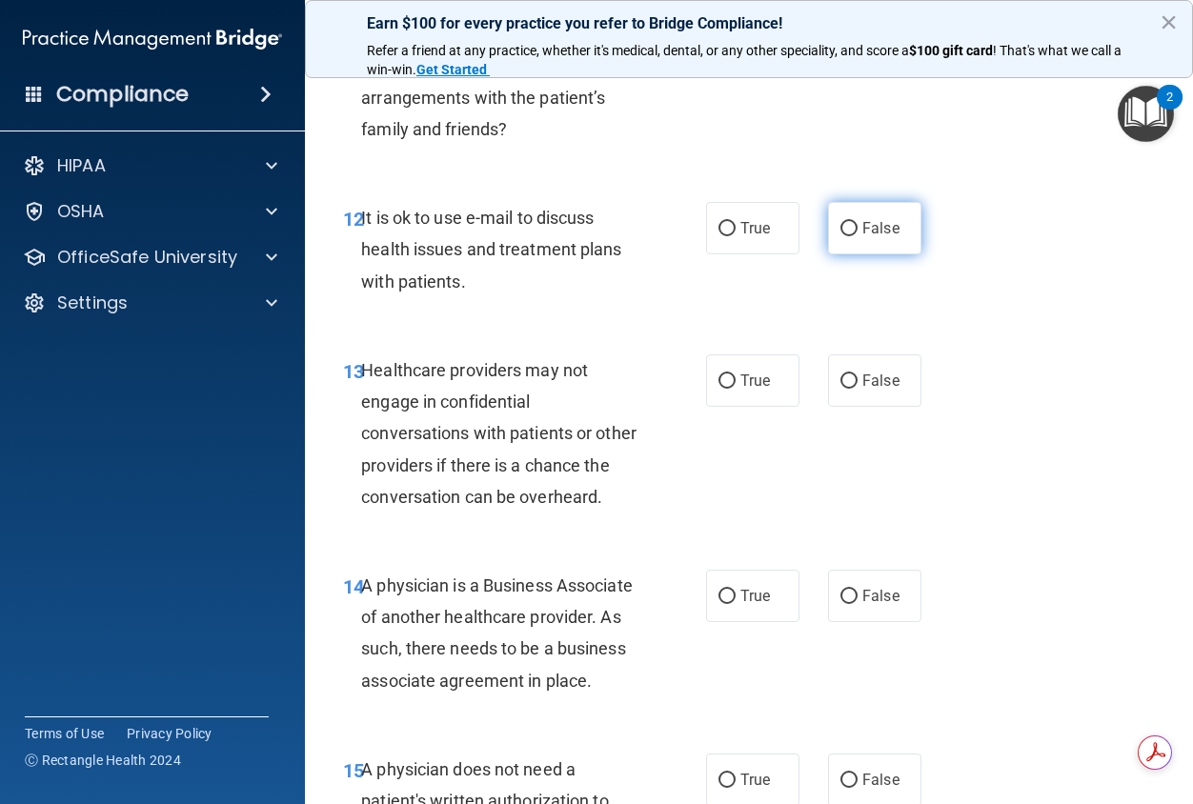
click at [862, 237] on span "False" at bounding box center [880, 228] width 37 height 18
click at [858, 236] on input "False" at bounding box center [848, 229] width 17 height 14
radio input "true"
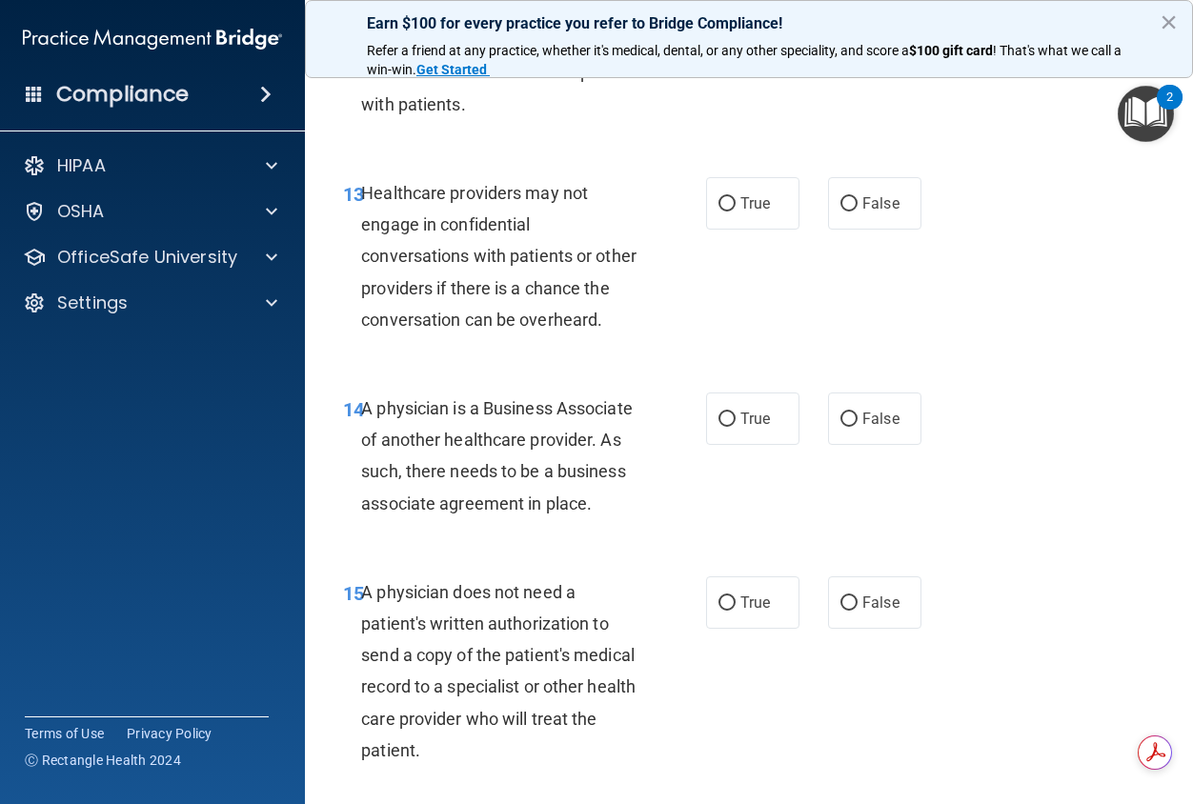
scroll to position [2477, 0]
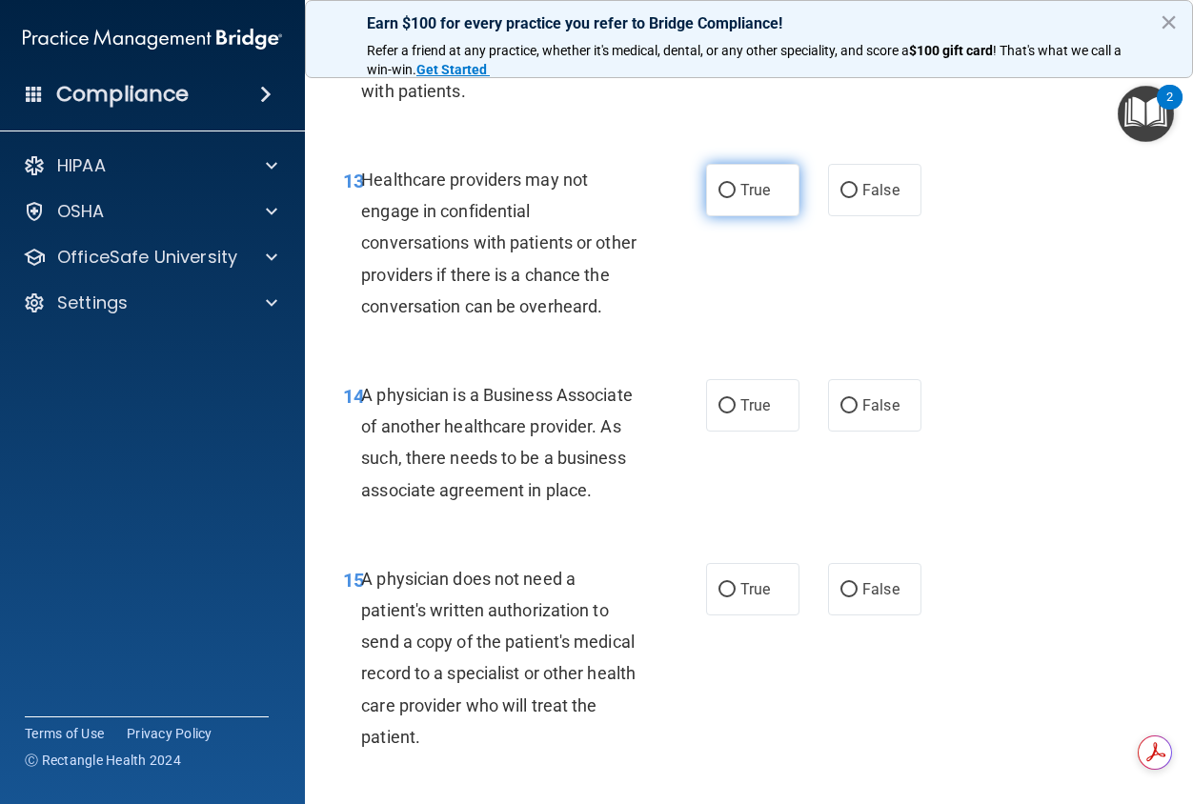
click at [730, 216] on label "True" at bounding box center [752, 190] width 93 height 52
click at [730, 198] on input "True" at bounding box center [726, 191] width 17 height 14
radio input "true"
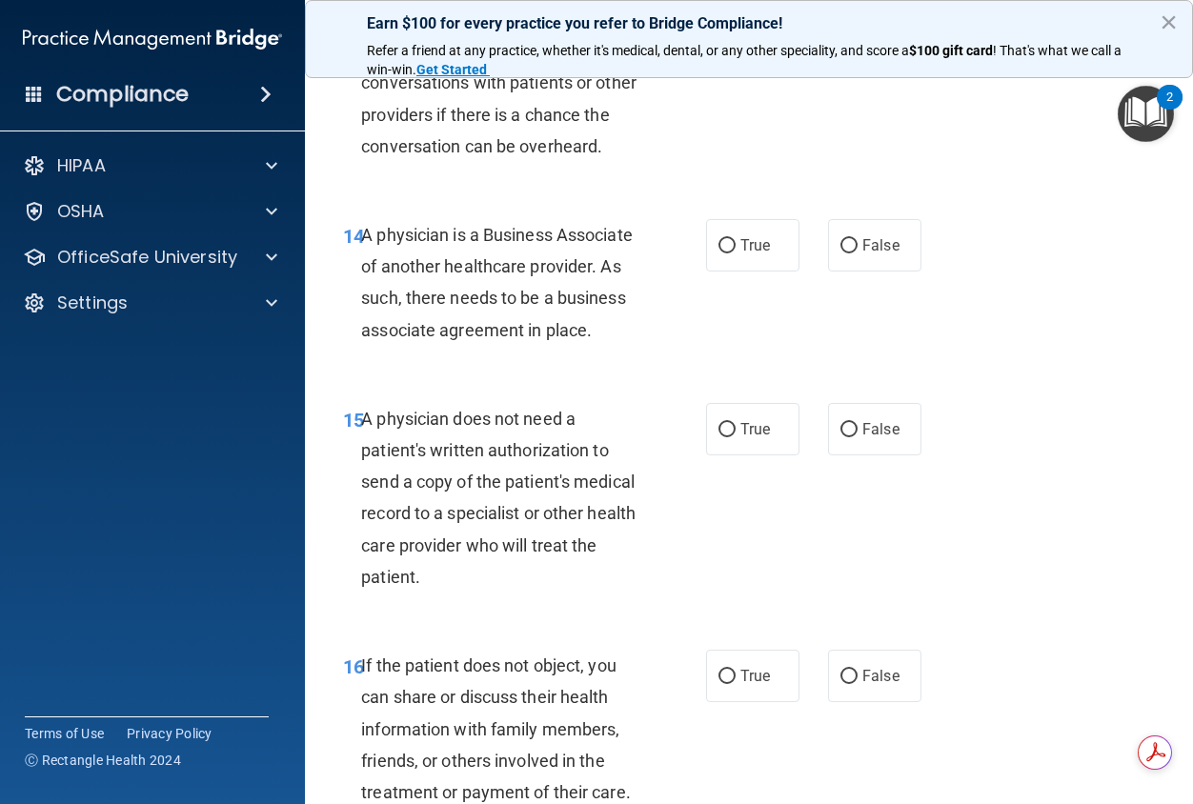
scroll to position [2668, 0]
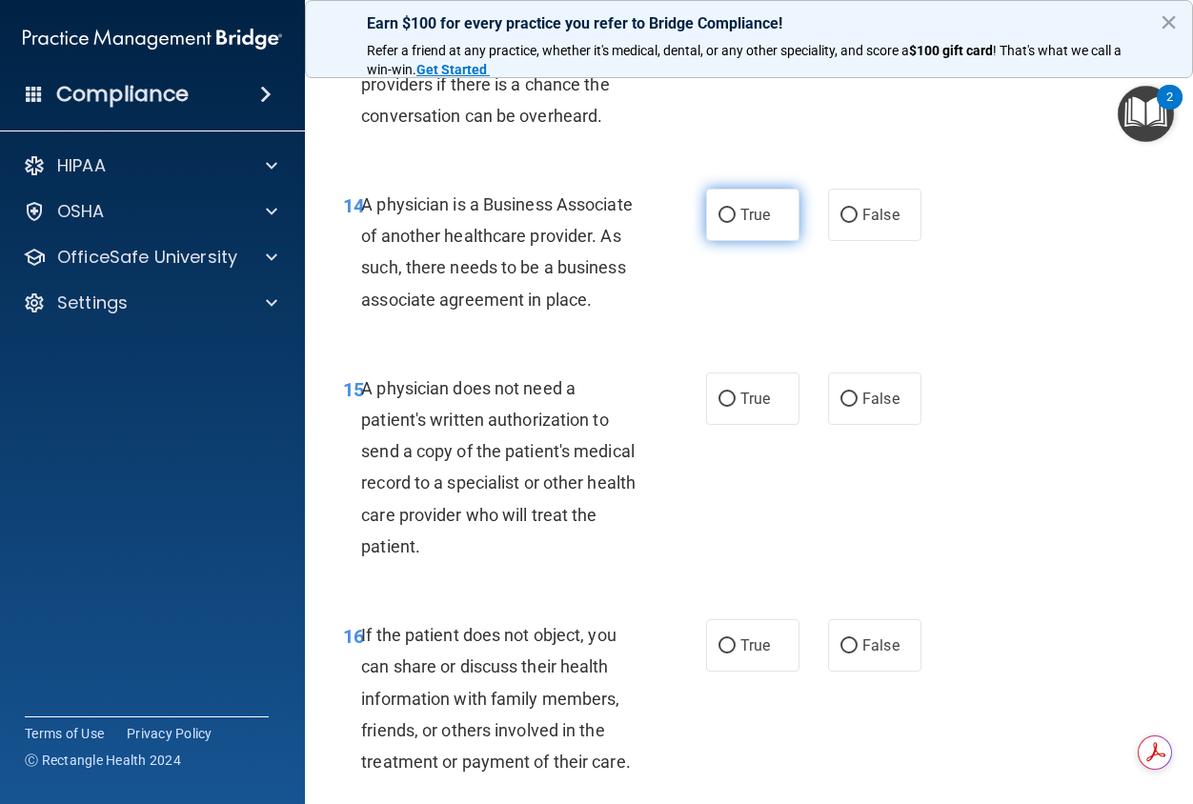
click at [761, 224] on span "True" at bounding box center [755, 215] width 30 height 18
click at [736, 223] on input "True" at bounding box center [726, 216] width 17 height 14
radio input "true"
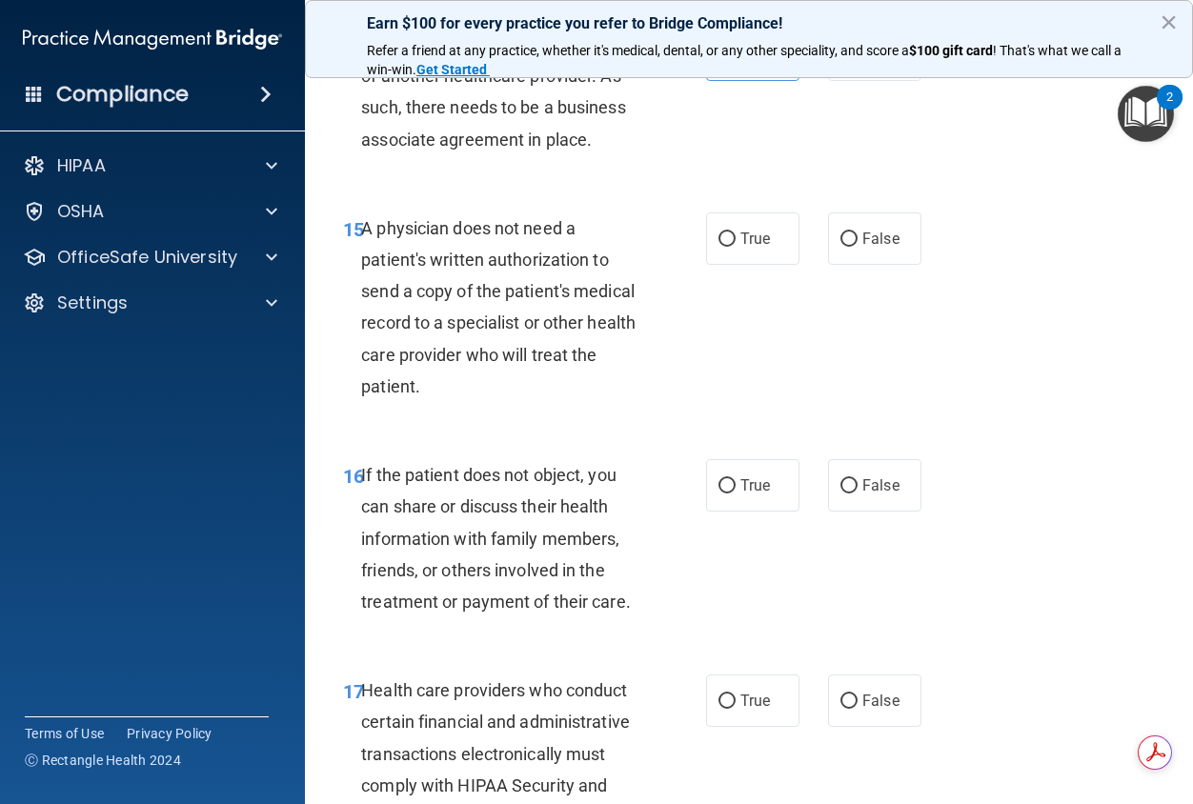
scroll to position [2858, 0]
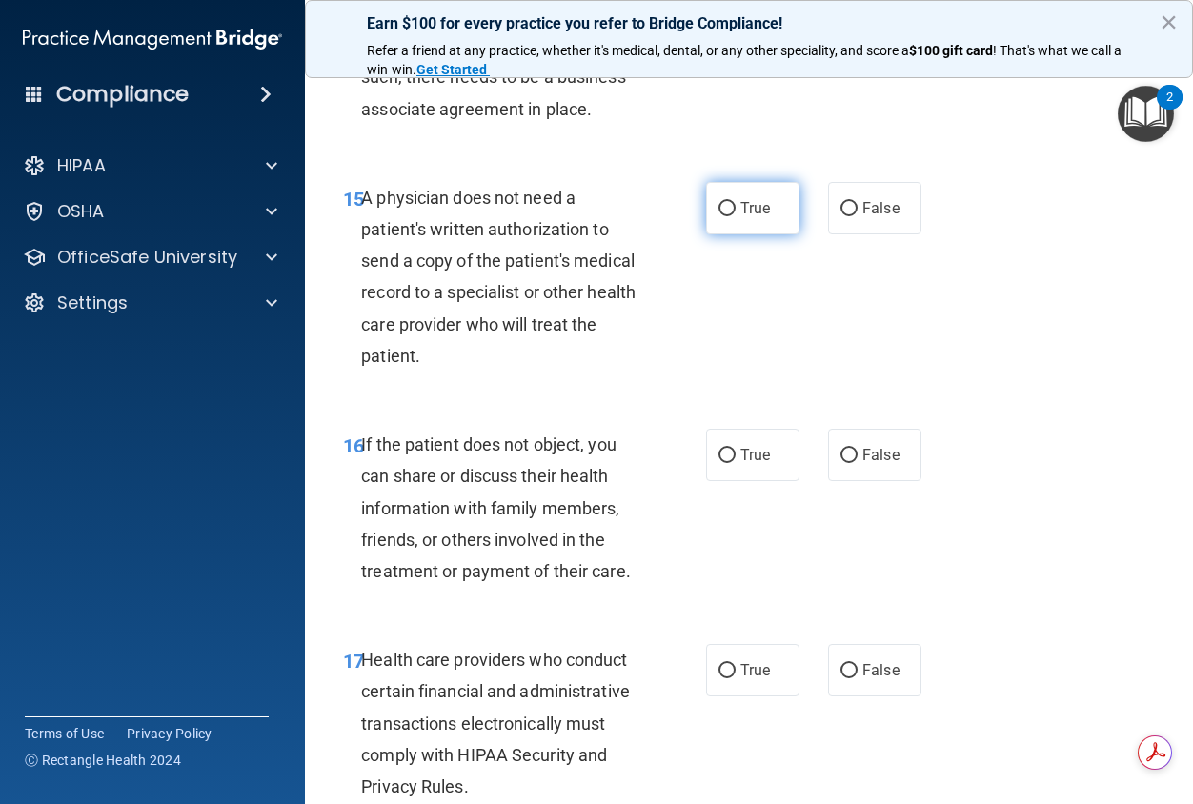
click at [740, 217] on span "True" at bounding box center [755, 208] width 30 height 18
click at [736, 216] on input "True" at bounding box center [726, 209] width 17 height 14
radio input "true"
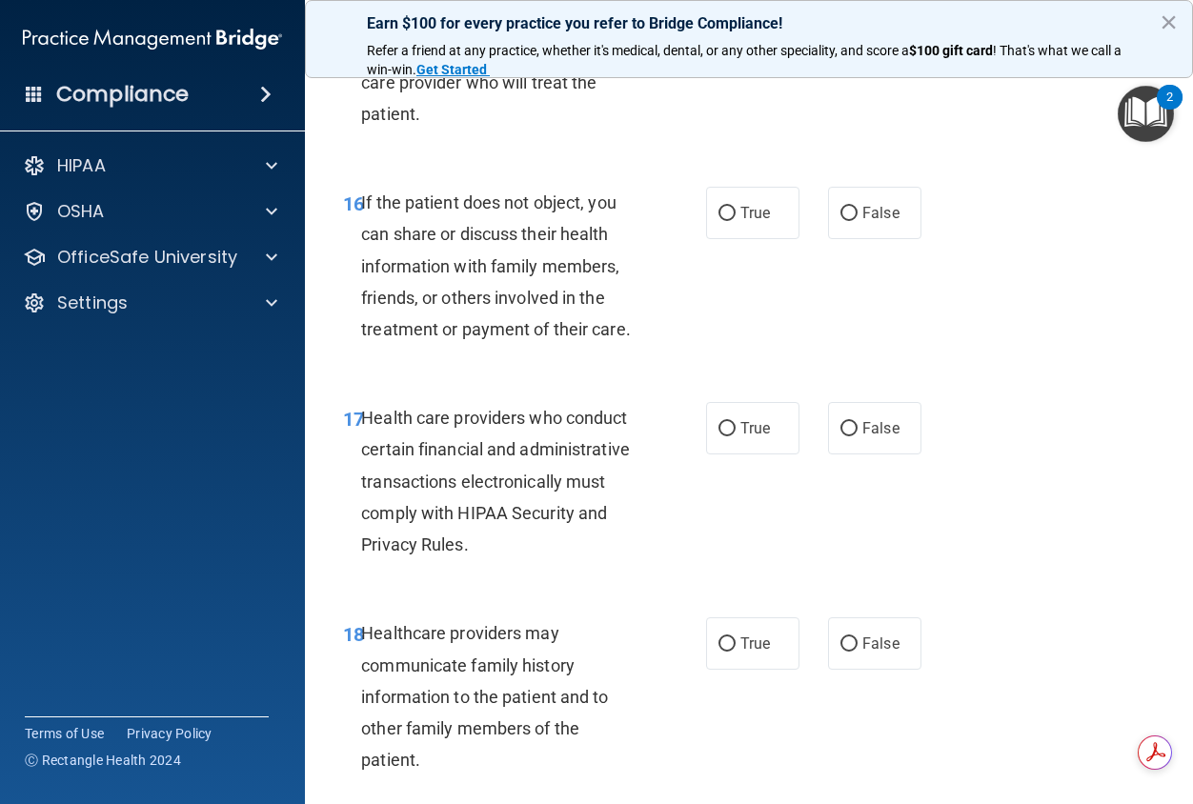
scroll to position [3144, 0]
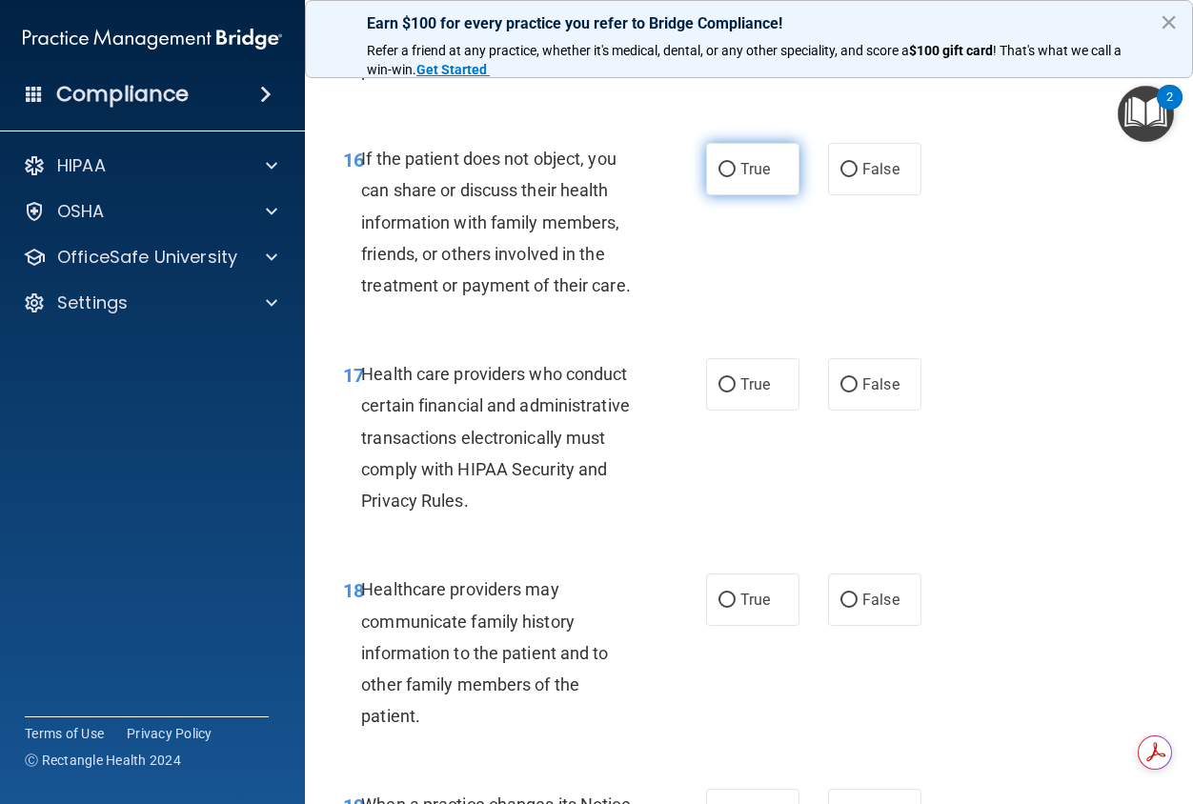
click at [731, 195] on label "True" at bounding box center [752, 169] width 93 height 52
click at [731, 177] on input "True" at bounding box center [726, 170] width 17 height 14
radio input "true"
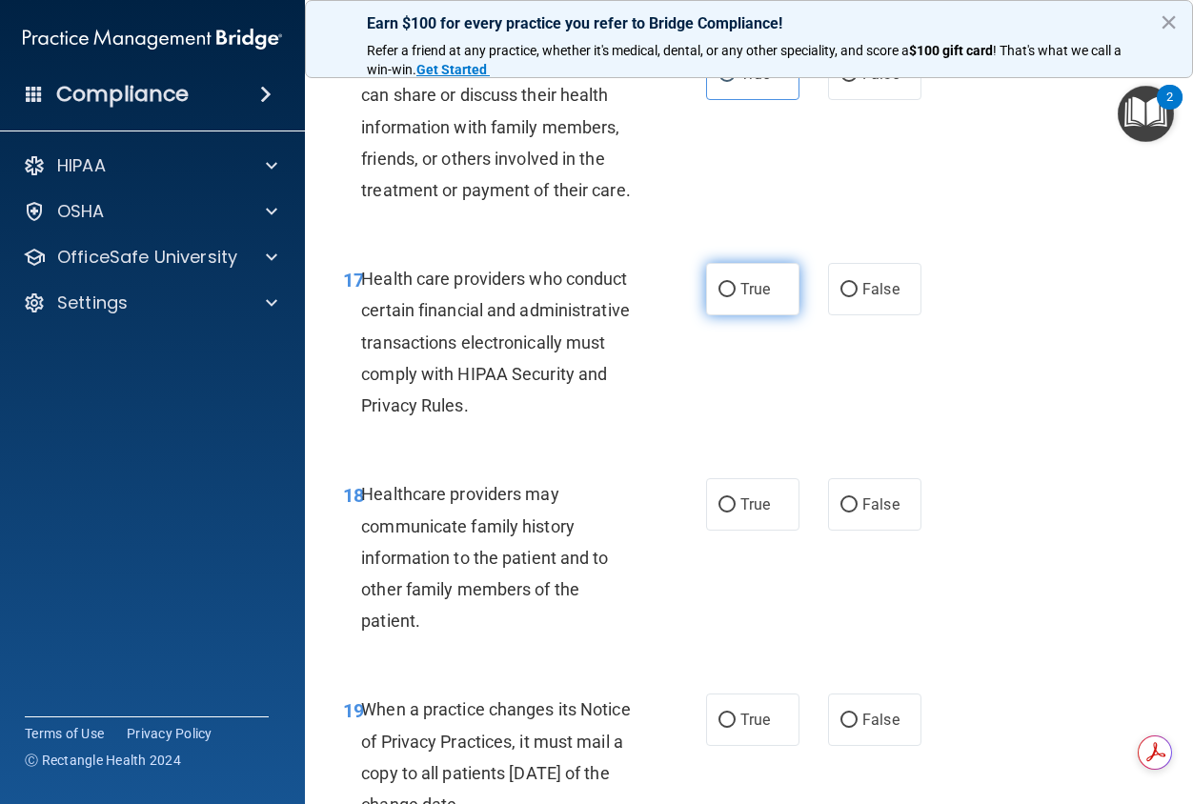
click at [773, 315] on label "True" at bounding box center [752, 289] width 93 height 52
click at [736, 297] on input "True" at bounding box center [726, 290] width 17 height 14
radio input "true"
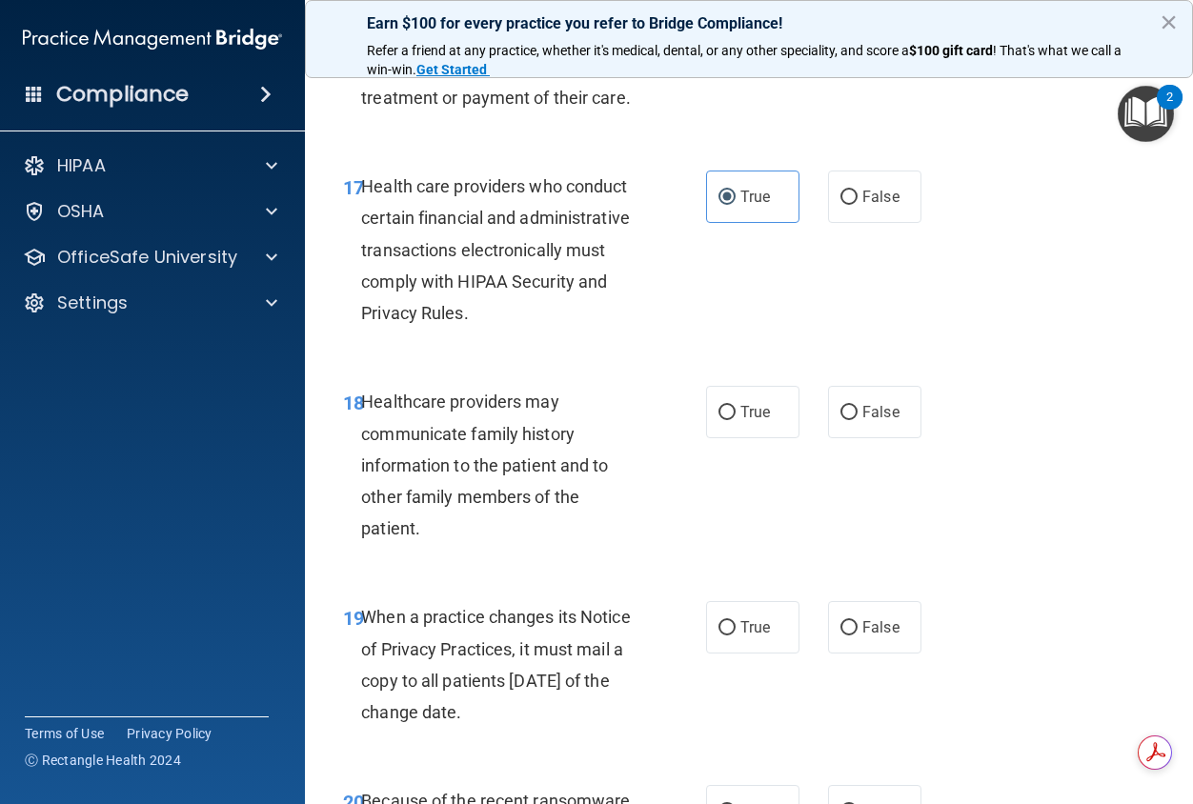
scroll to position [3525, 0]
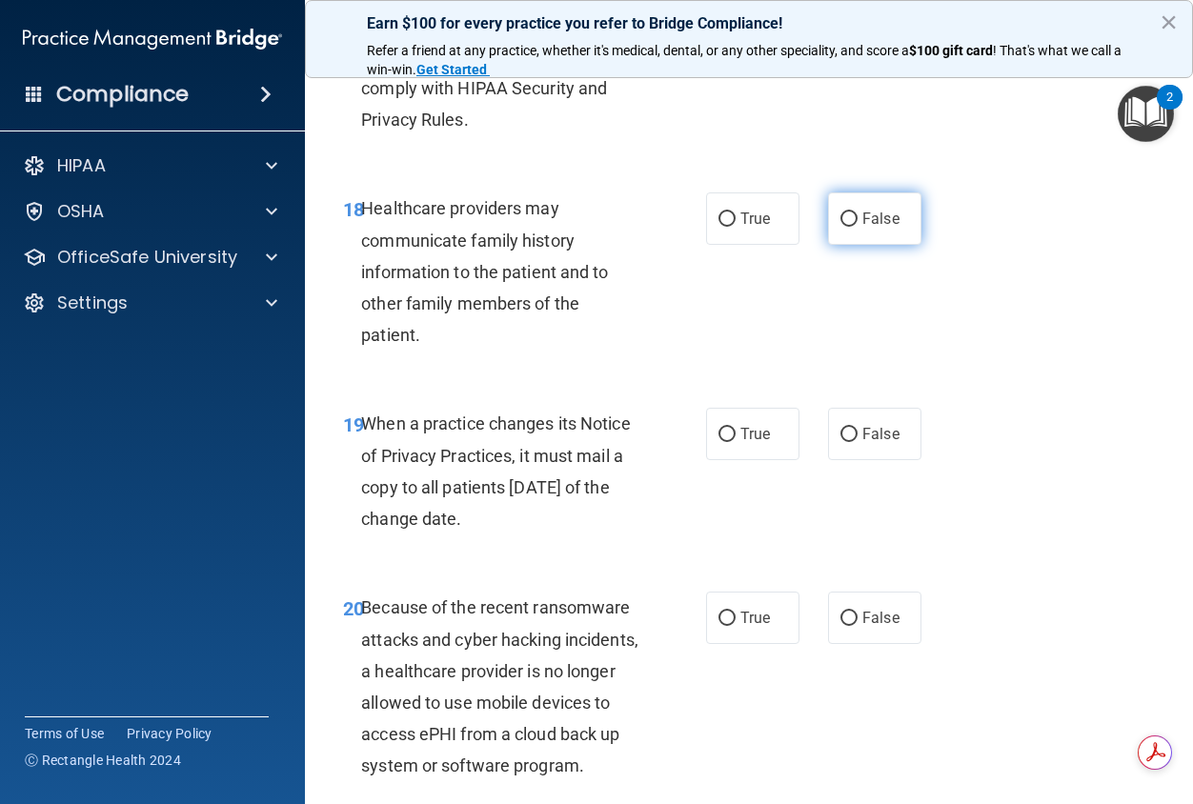
click at [878, 228] on span "False" at bounding box center [880, 219] width 37 height 18
click at [858, 227] on input "False" at bounding box center [848, 219] width 17 height 14
radio input "true"
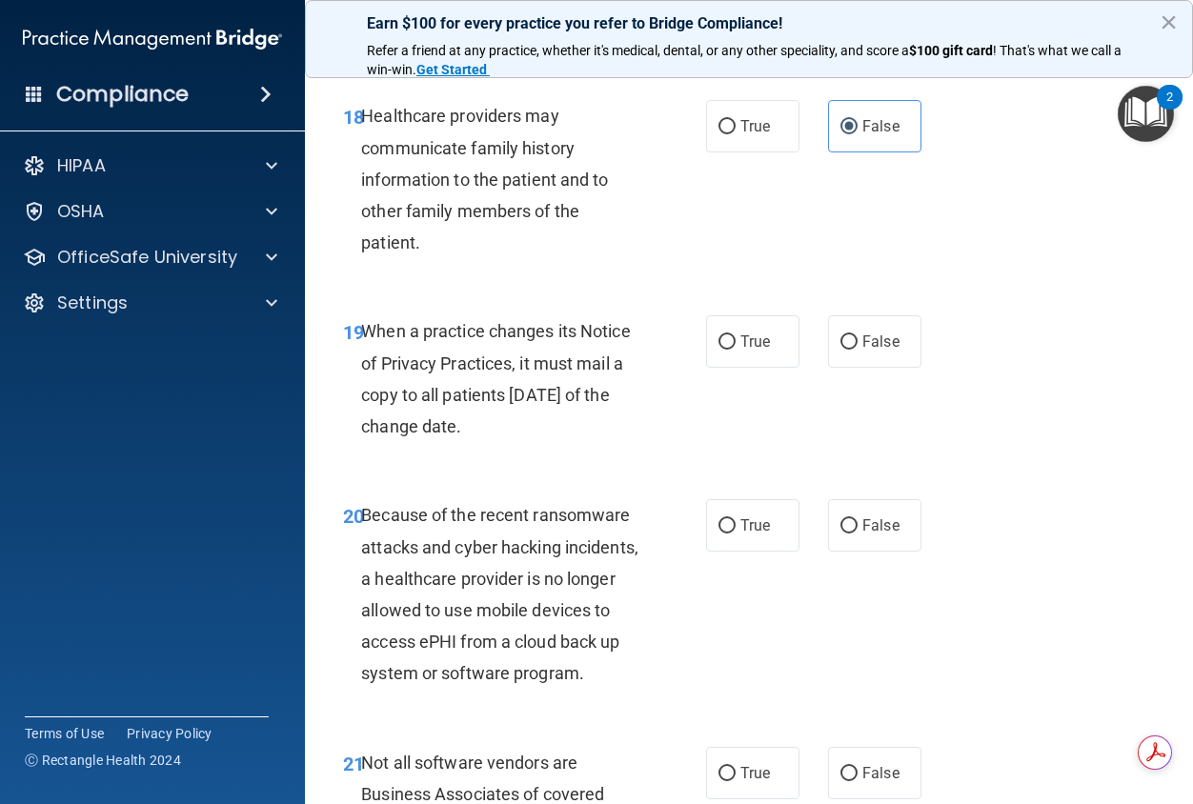
scroll to position [3811, 0]
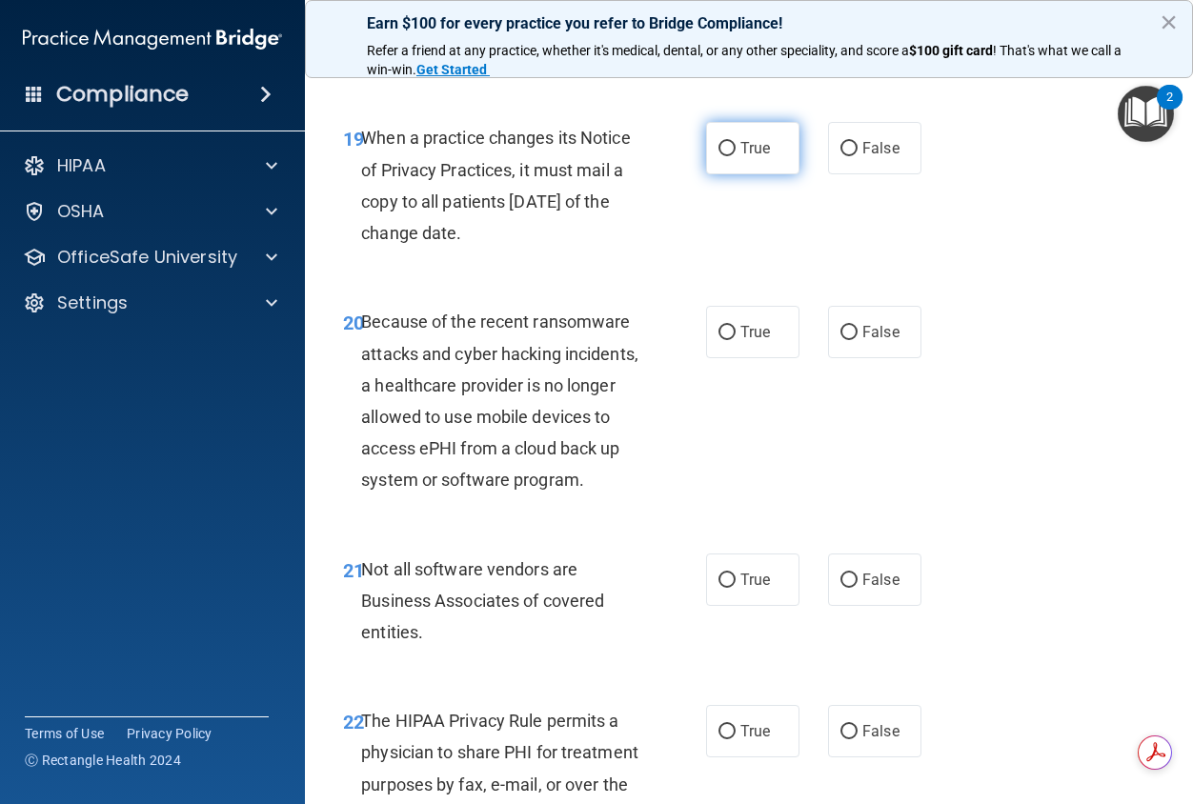
click at [743, 174] on label "True" at bounding box center [752, 148] width 93 height 52
click at [736, 156] on input "True" at bounding box center [726, 149] width 17 height 14
radio input "true"
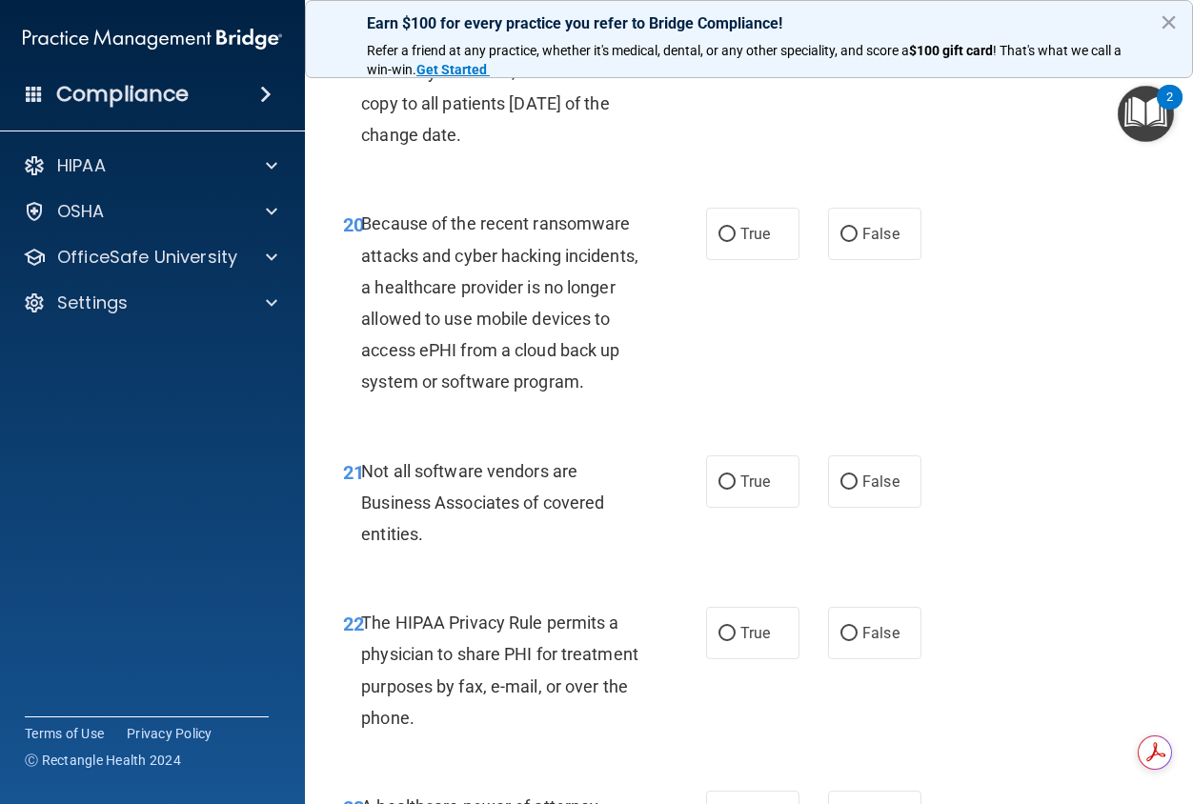
scroll to position [4002, 0]
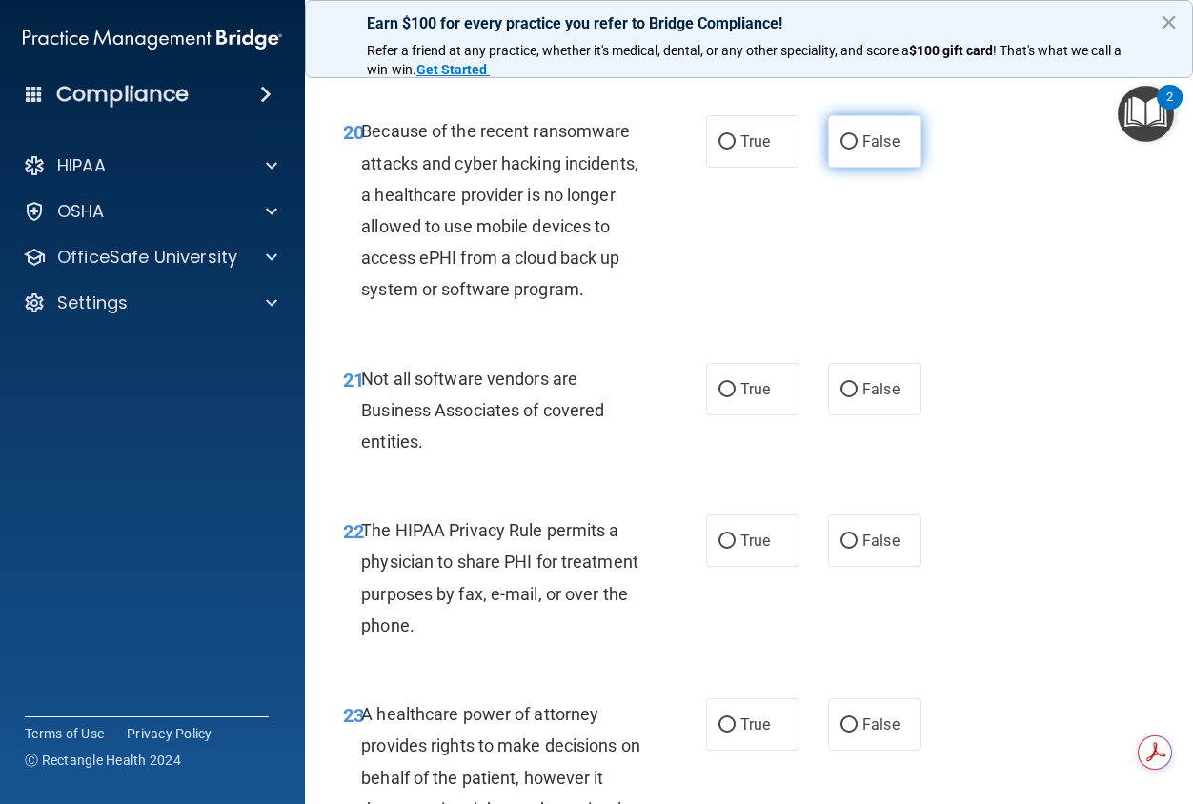
click at [842, 168] on label "False" at bounding box center [874, 141] width 93 height 52
click at [842, 150] on input "False" at bounding box center [848, 142] width 17 height 14
radio input "true"
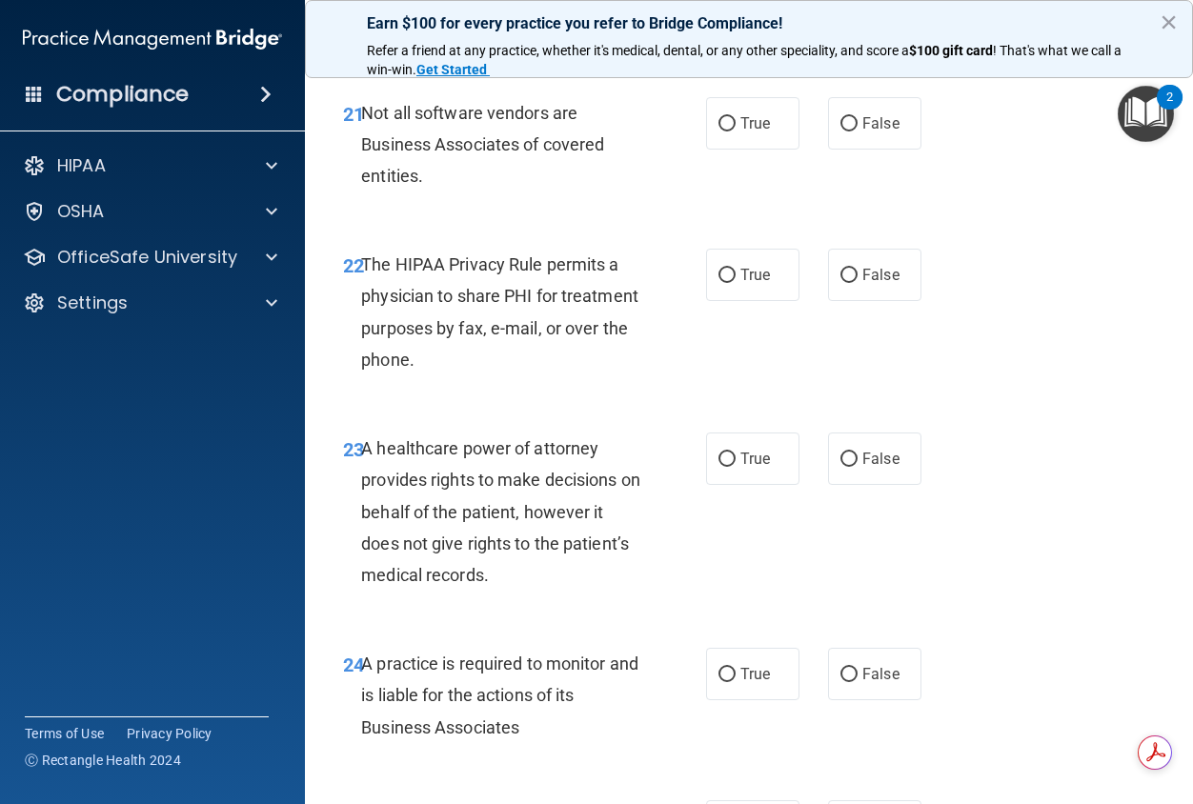
scroll to position [4288, 0]
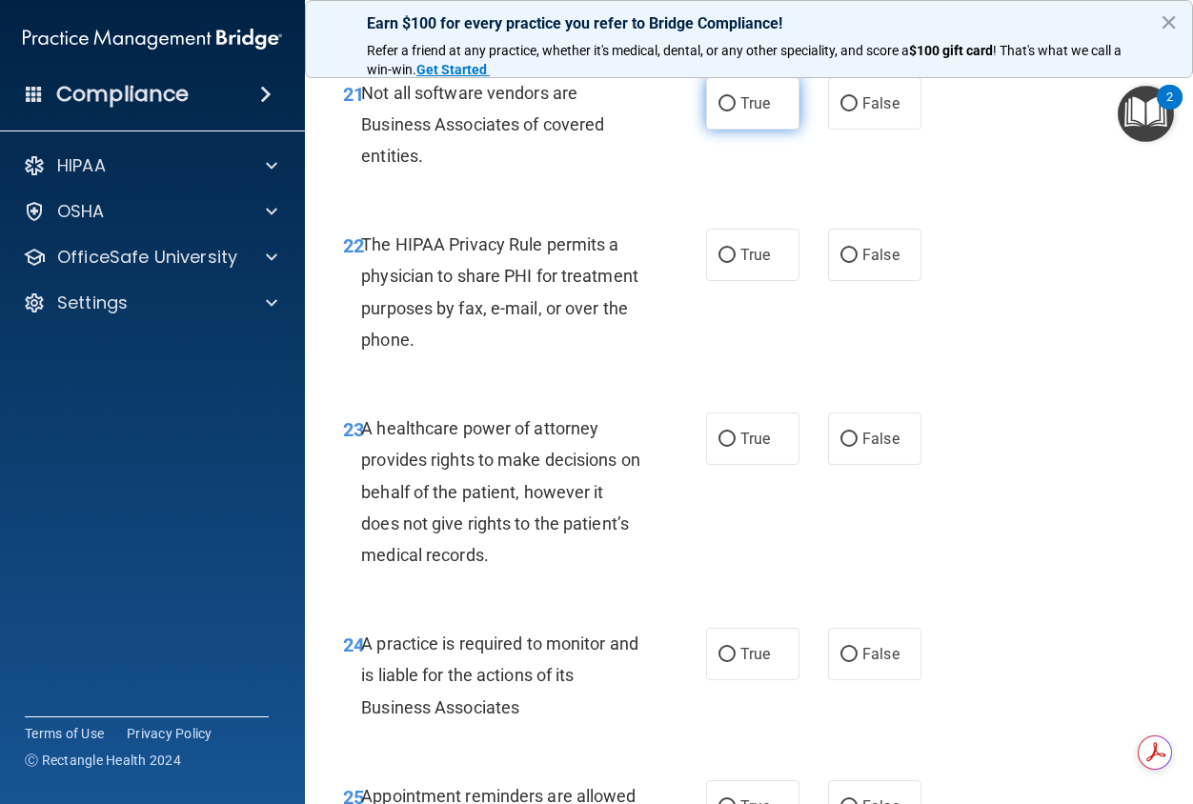
click at [743, 130] on label "True" at bounding box center [752, 103] width 93 height 52
click at [736, 111] on input "True" at bounding box center [726, 104] width 17 height 14
radio input "true"
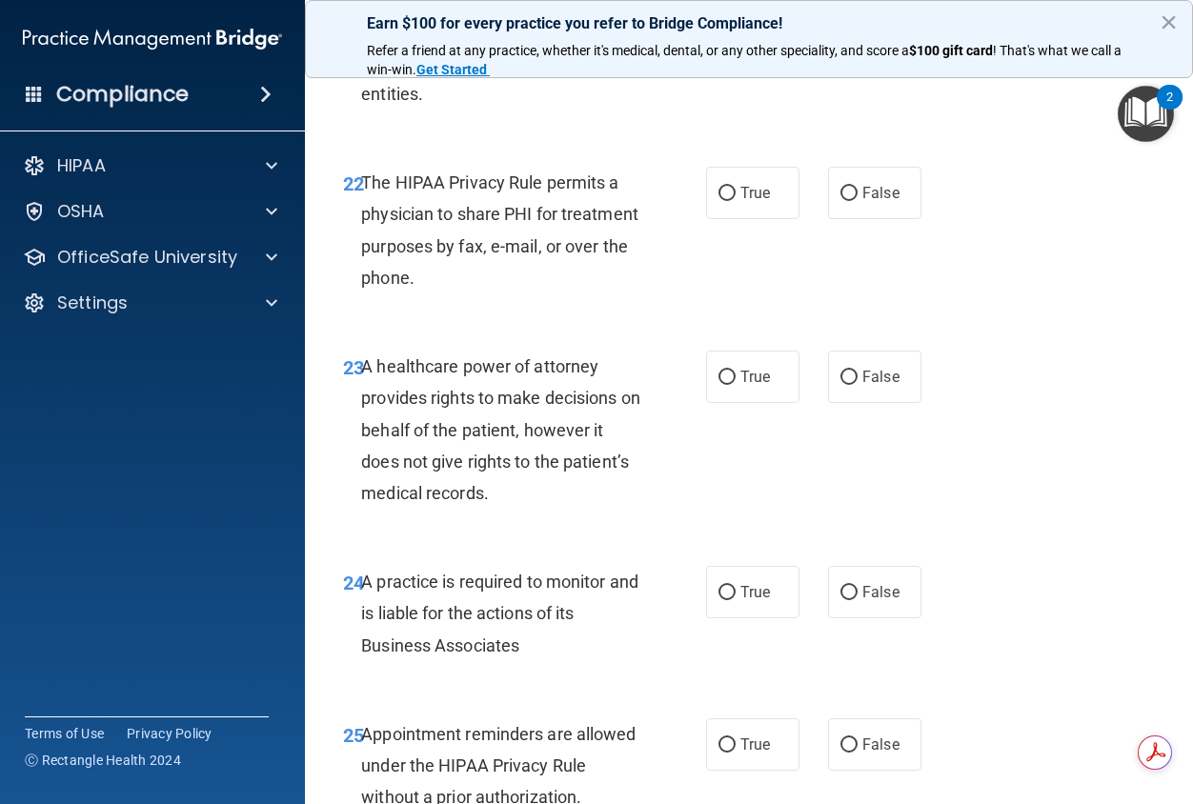
scroll to position [4383, 0]
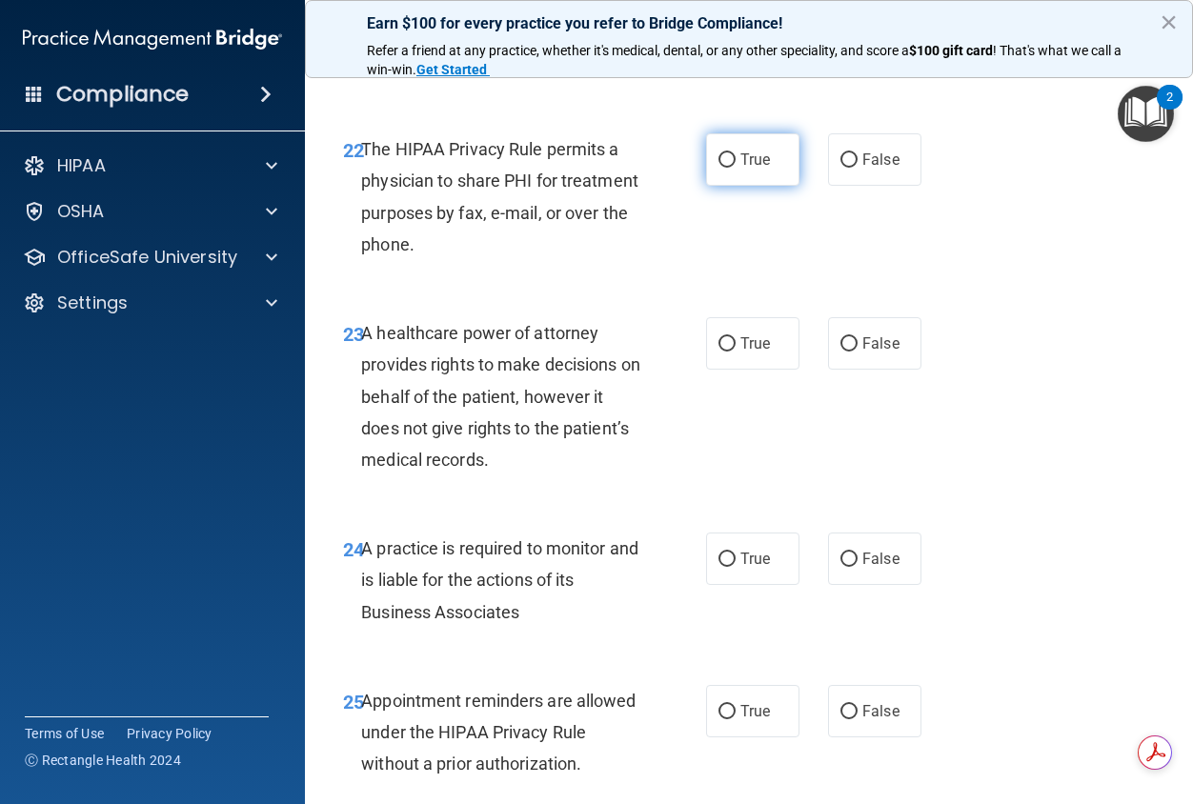
click at [746, 169] on span "True" at bounding box center [755, 160] width 30 height 18
click at [736, 168] on input "True" at bounding box center [726, 160] width 17 height 14
radio input "true"
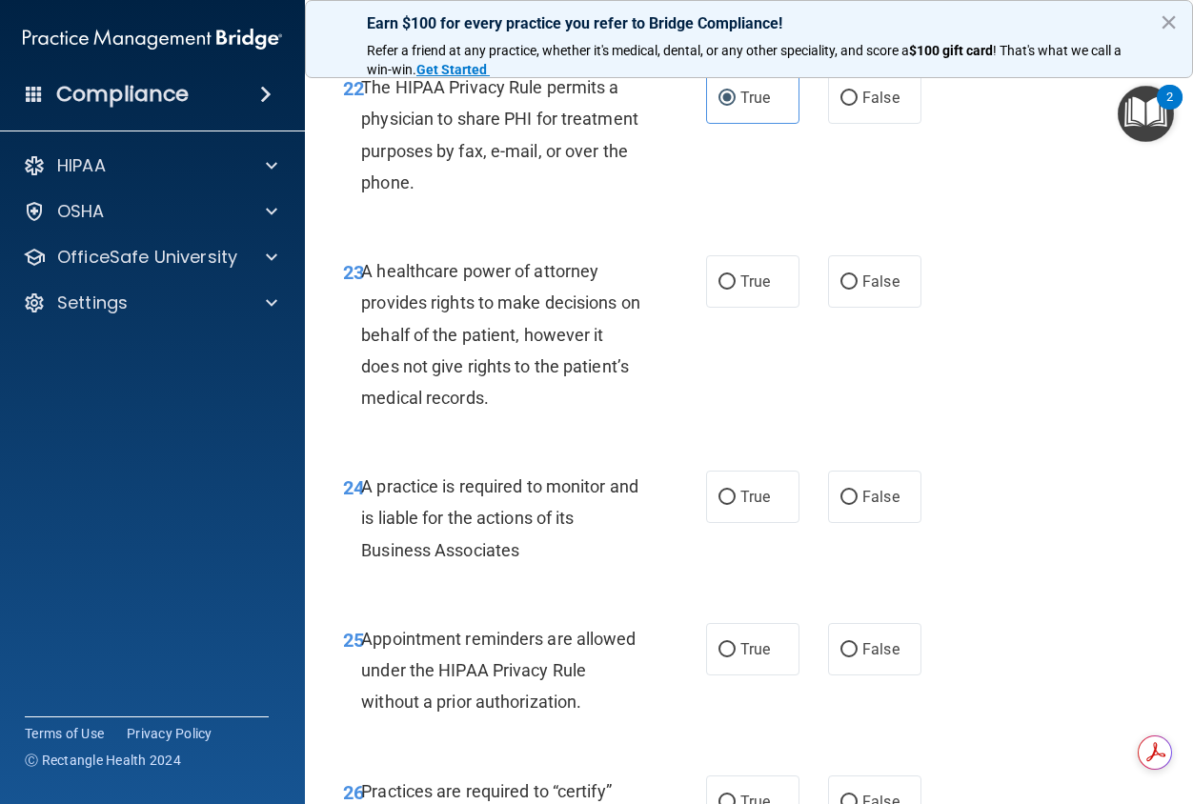
scroll to position [4478, 0]
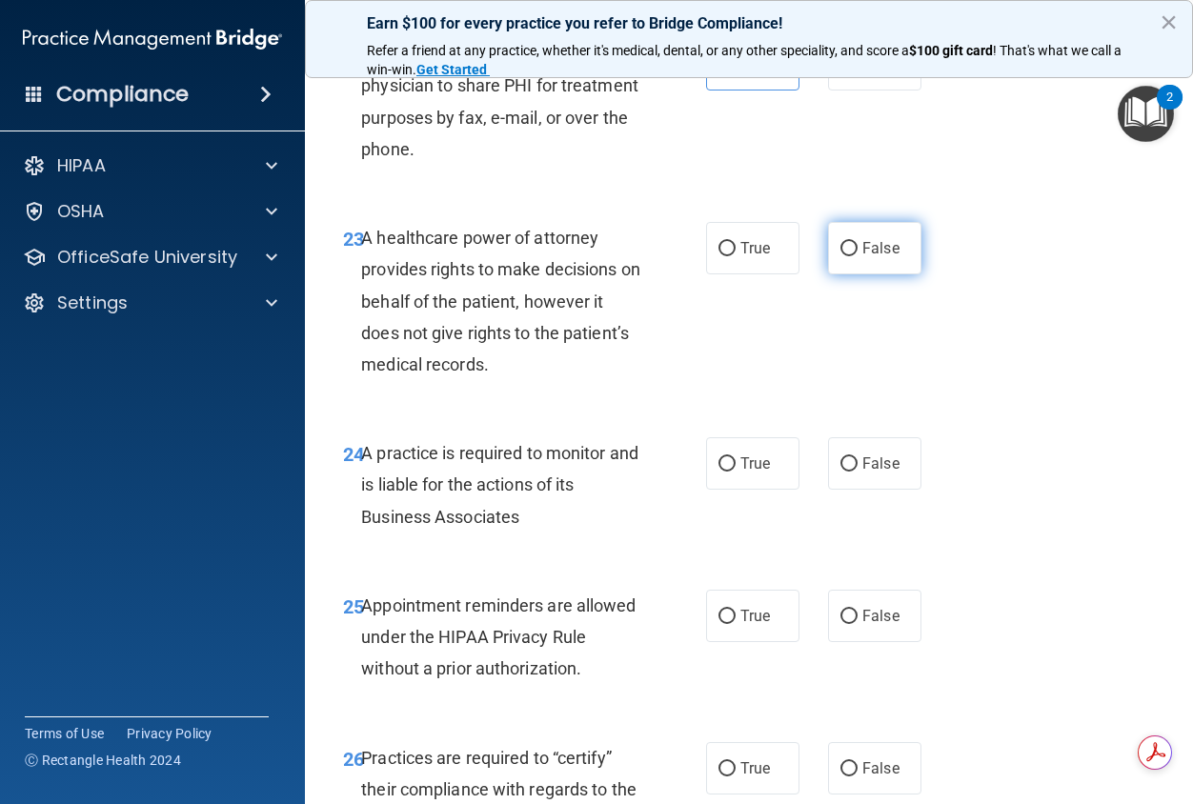
click at [870, 257] on span "False" at bounding box center [880, 248] width 37 height 18
click at [858, 256] on input "False" at bounding box center [848, 249] width 17 height 14
radio input "true"
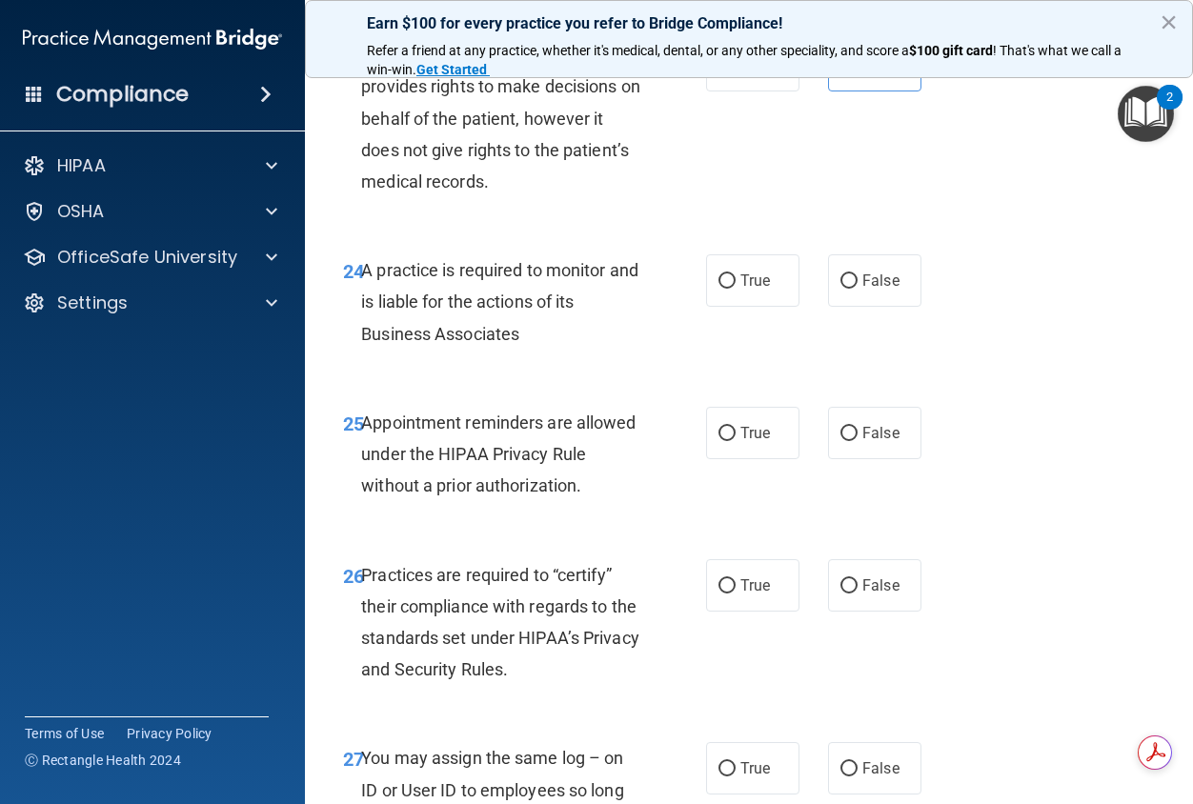
scroll to position [4669, 0]
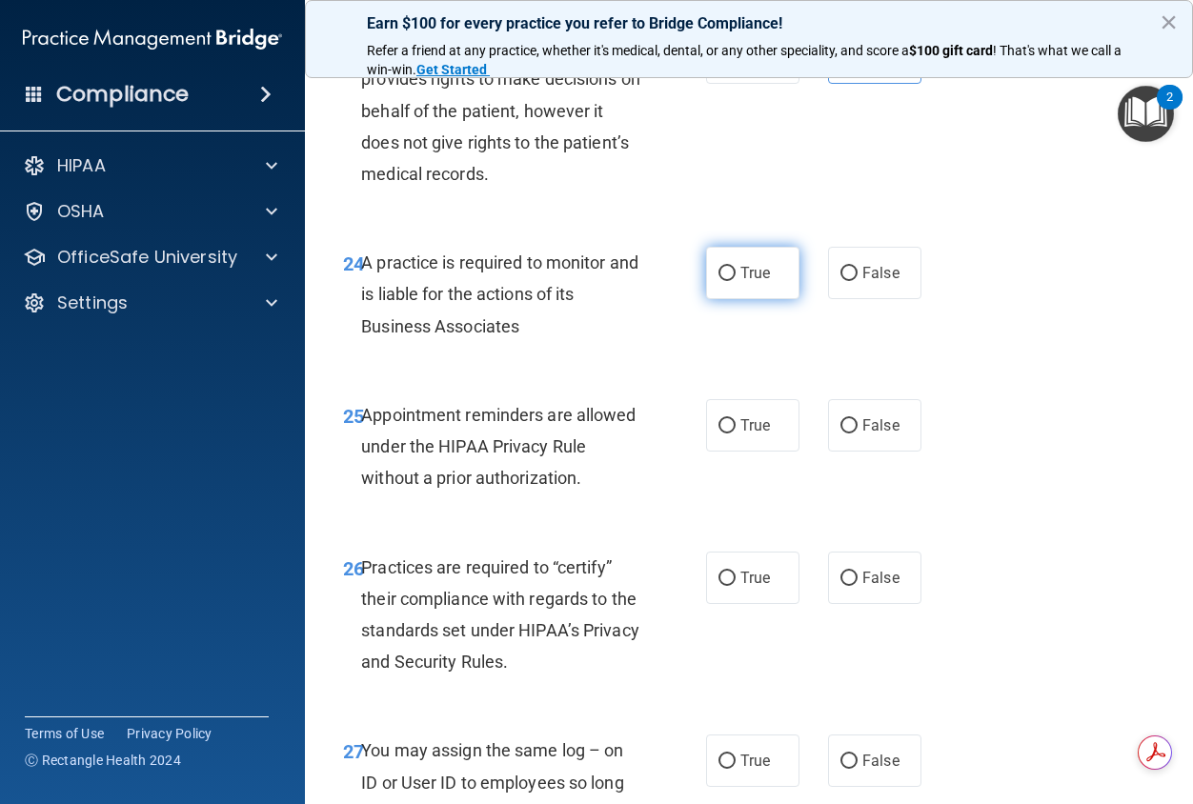
click at [736, 299] on label "True" at bounding box center [752, 273] width 93 height 52
click at [736, 281] on input "True" at bounding box center [726, 274] width 17 height 14
radio input "true"
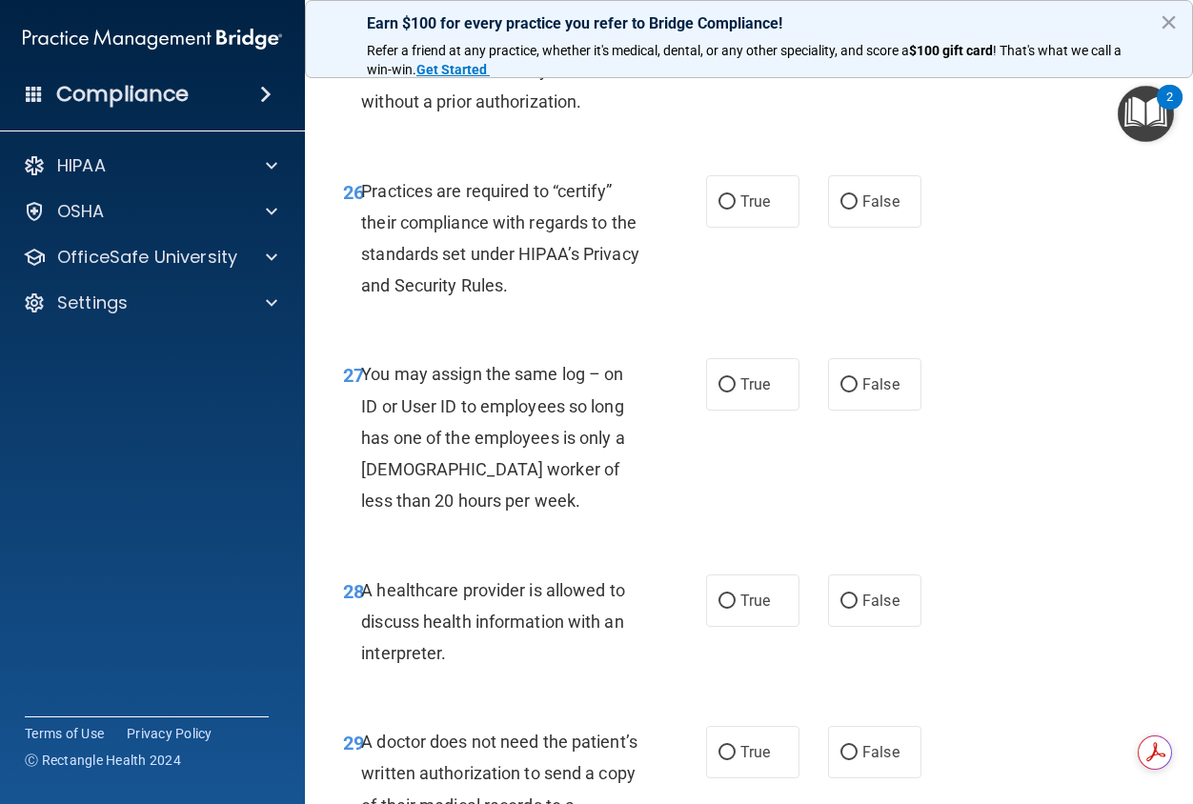
scroll to position [5050, 0]
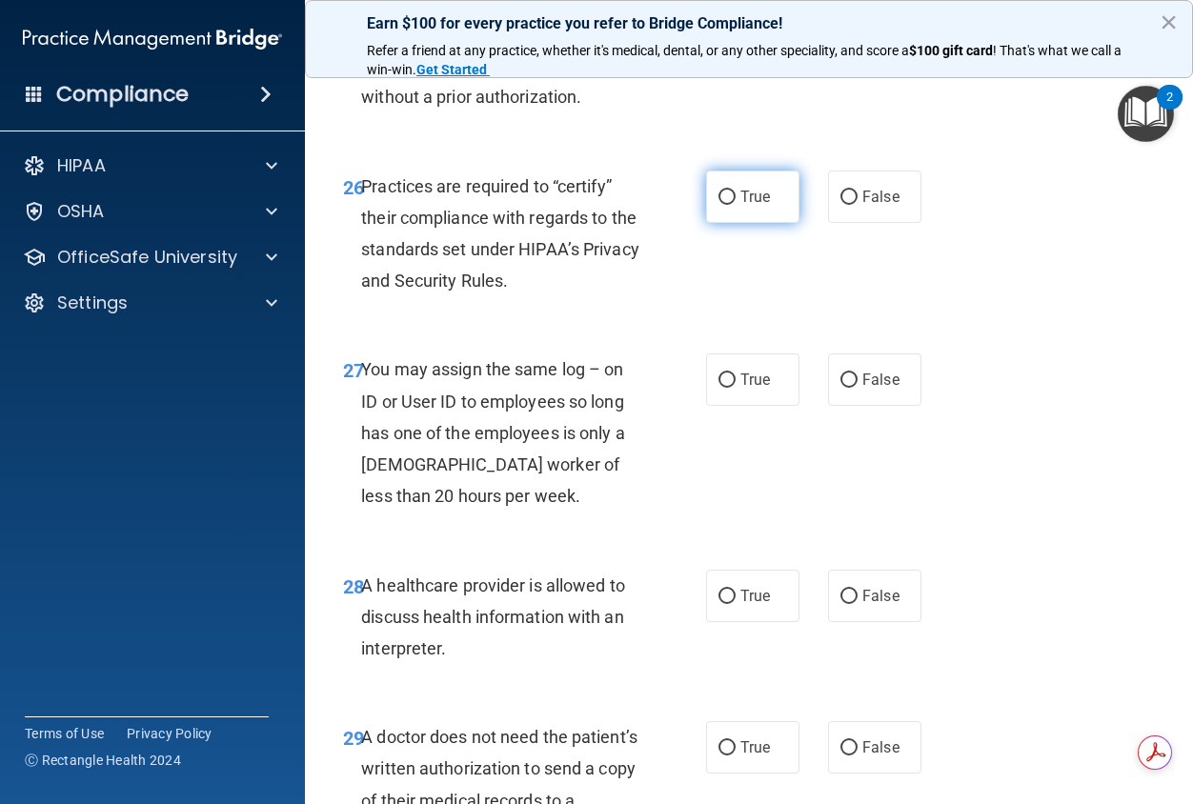
click at [718, 205] on input "True" at bounding box center [726, 198] width 17 height 14
radio input "true"
click at [888, 389] on span "False" at bounding box center [880, 380] width 37 height 18
click at [858, 388] on input "False" at bounding box center [848, 381] width 17 height 14
radio input "true"
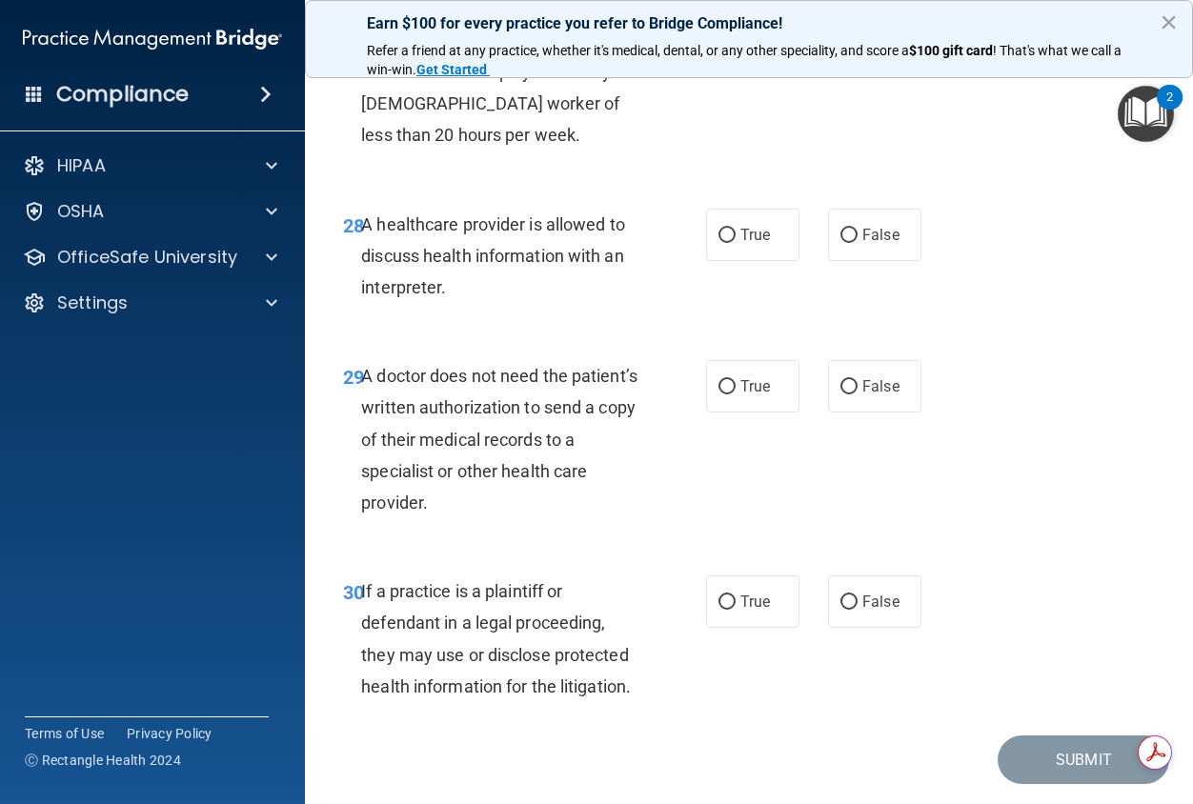
scroll to position [5431, 0]
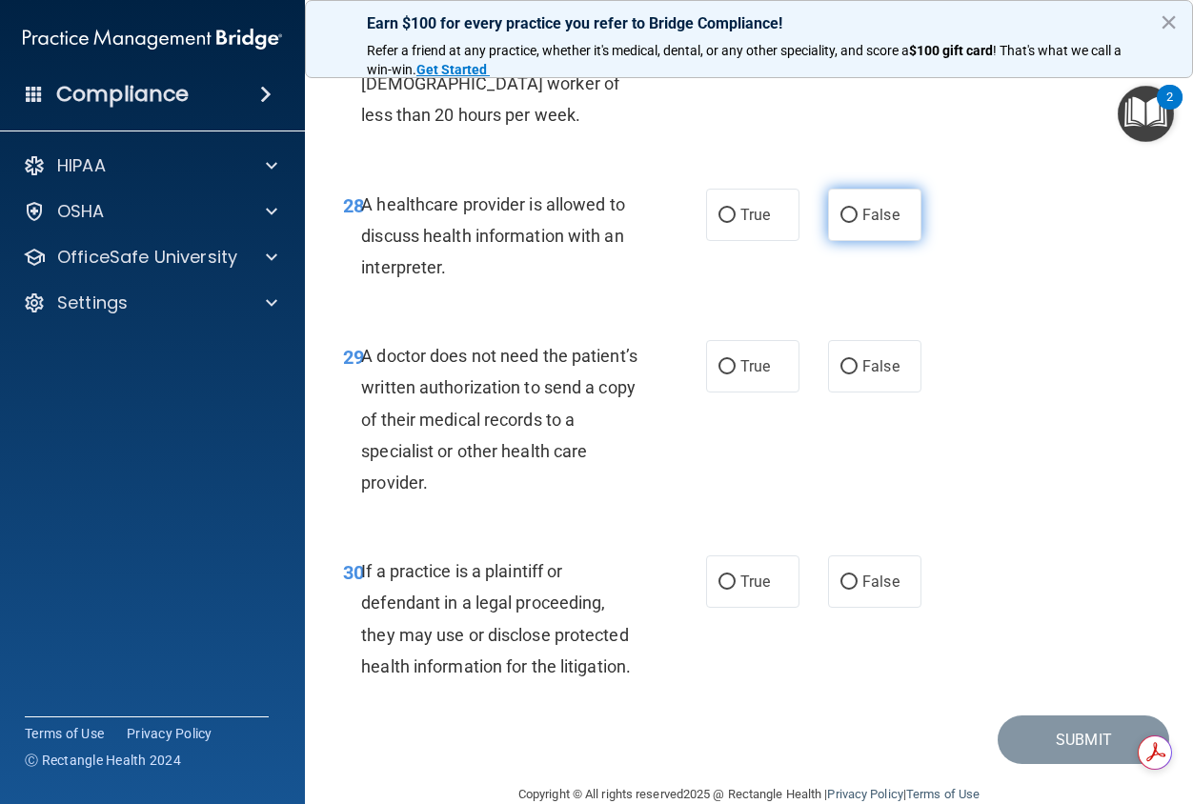
click at [876, 224] on span "False" at bounding box center [880, 215] width 37 height 18
click at [858, 223] on input "False" at bounding box center [848, 216] width 17 height 14
radio input "true"
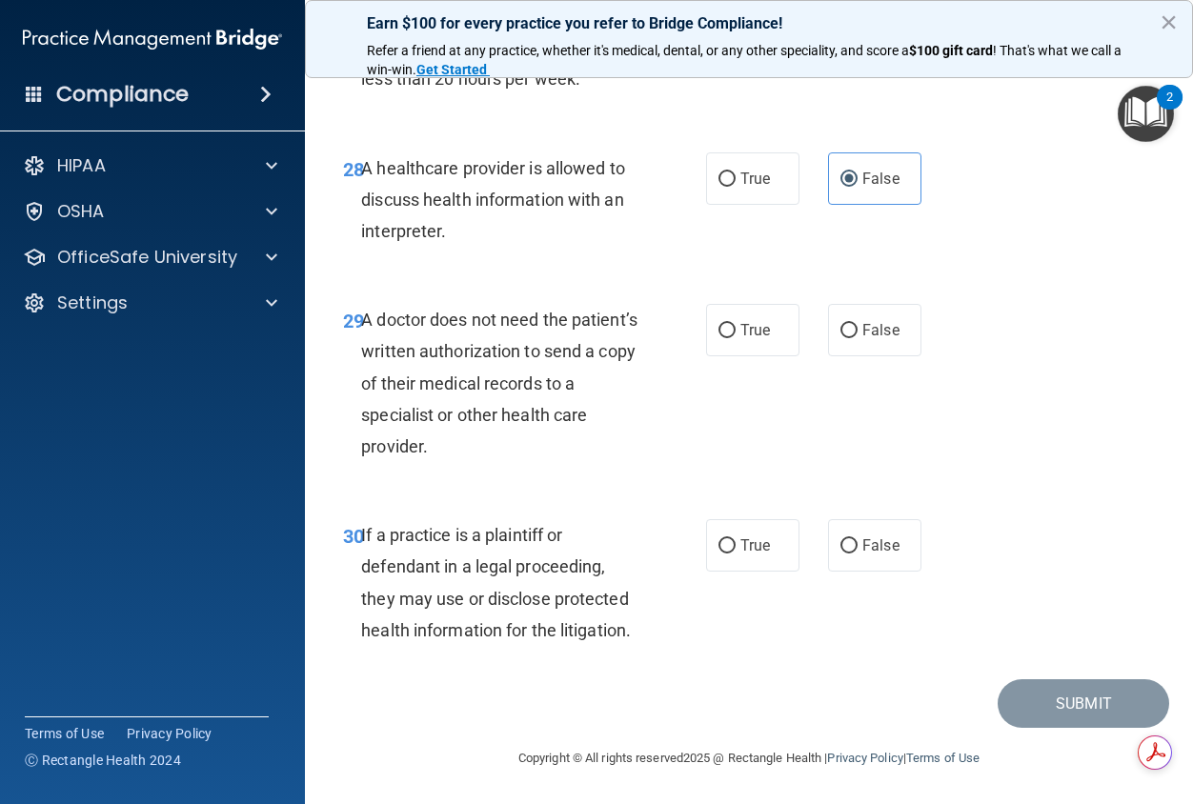
scroll to position [5622, 0]
click at [740, 339] on span "True" at bounding box center [755, 330] width 30 height 18
click at [736, 338] on input "True" at bounding box center [726, 331] width 17 height 14
radio input "true"
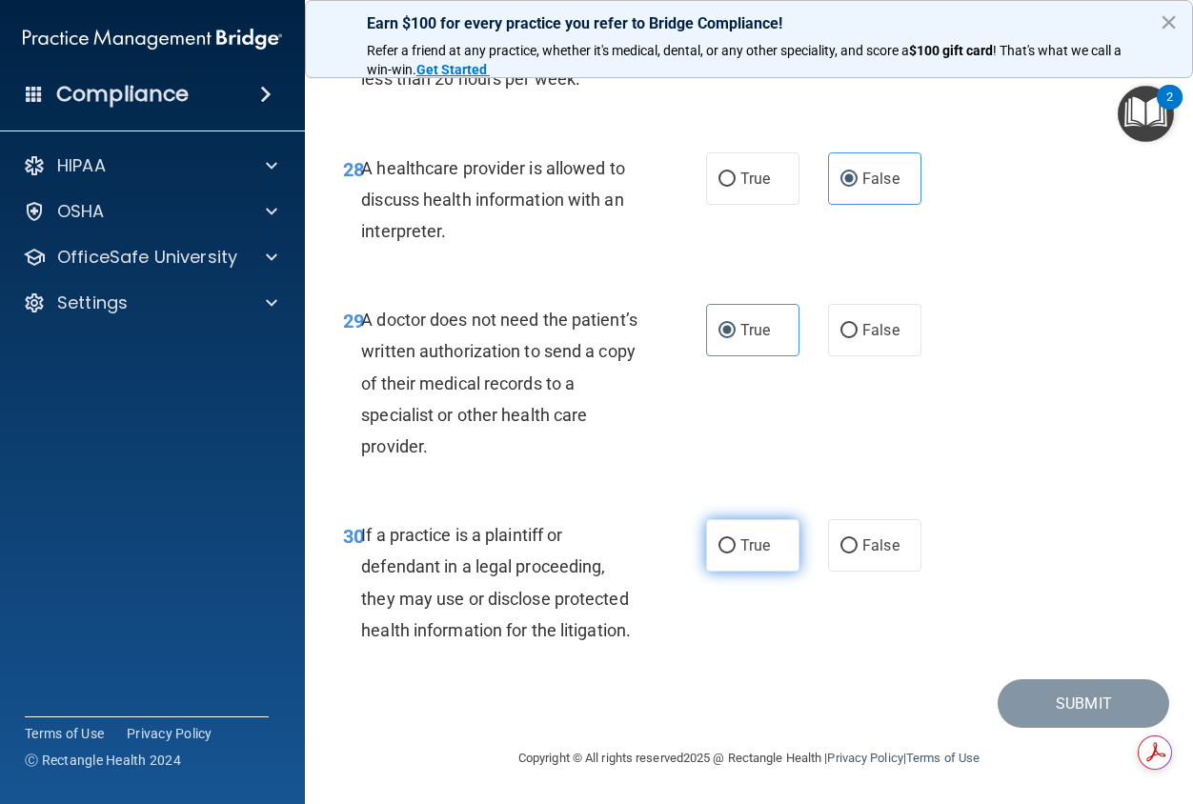
click at [737, 562] on label "True" at bounding box center [752, 545] width 93 height 52
click at [736, 554] on input "True" at bounding box center [726, 546] width 17 height 14
radio input "true"
click at [1139, 120] on img "Open Resource Center, 2 new notifications" at bounding box center [1146, 114] width 56 height 56
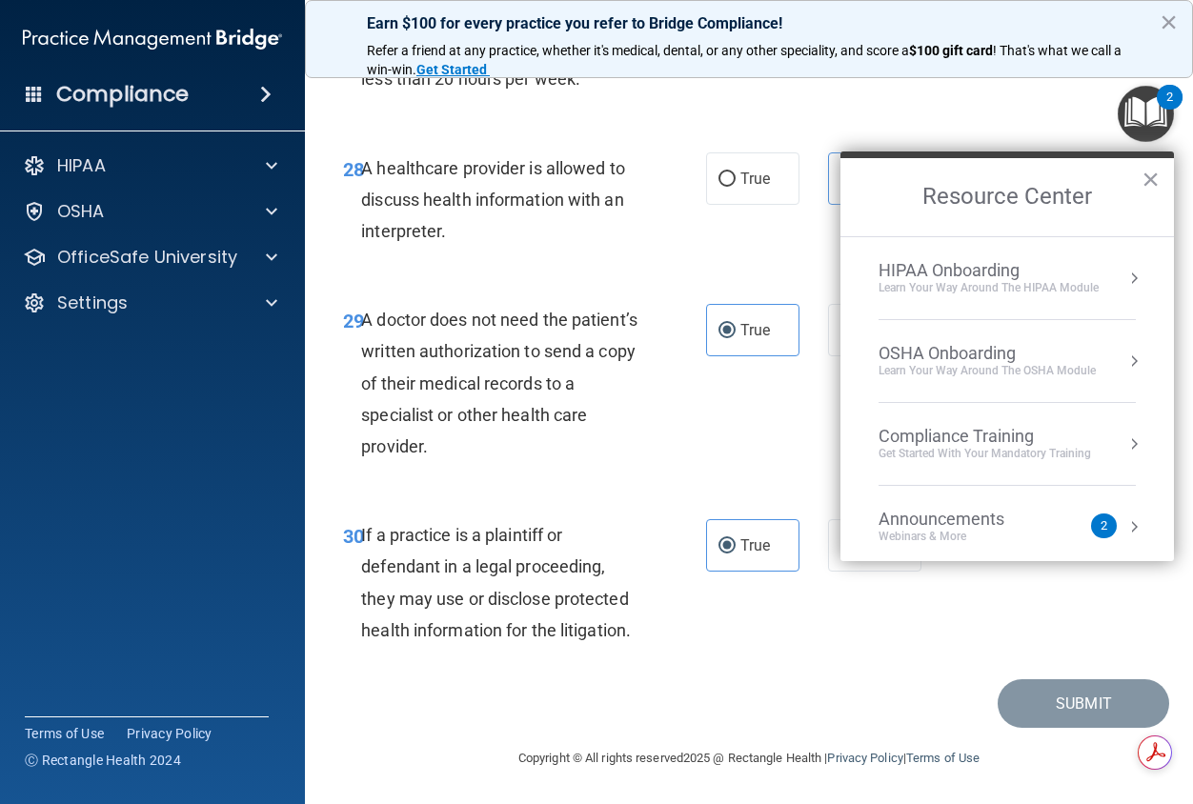
click at [1139, 120] on img "Open Resource Center, 2 new notifications" at bounding box center [1146, 114] width 56 height 56
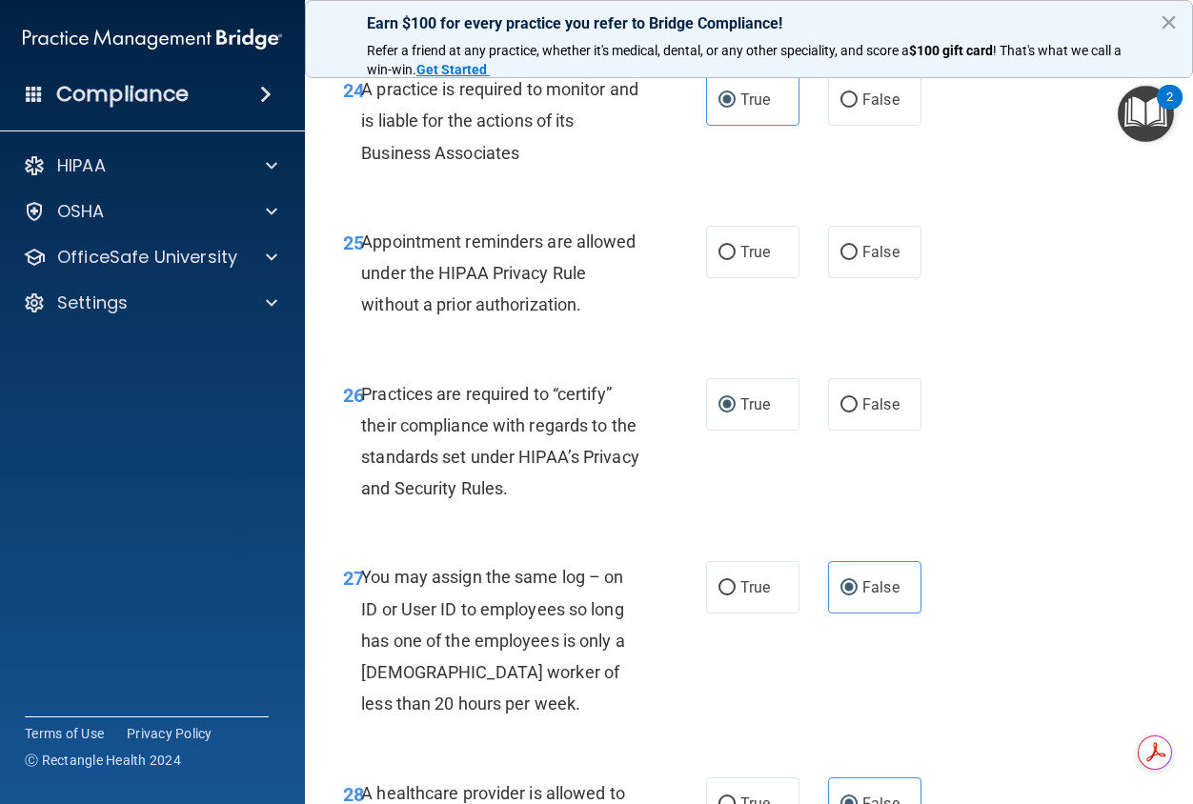
scroll to position [4859, 0]
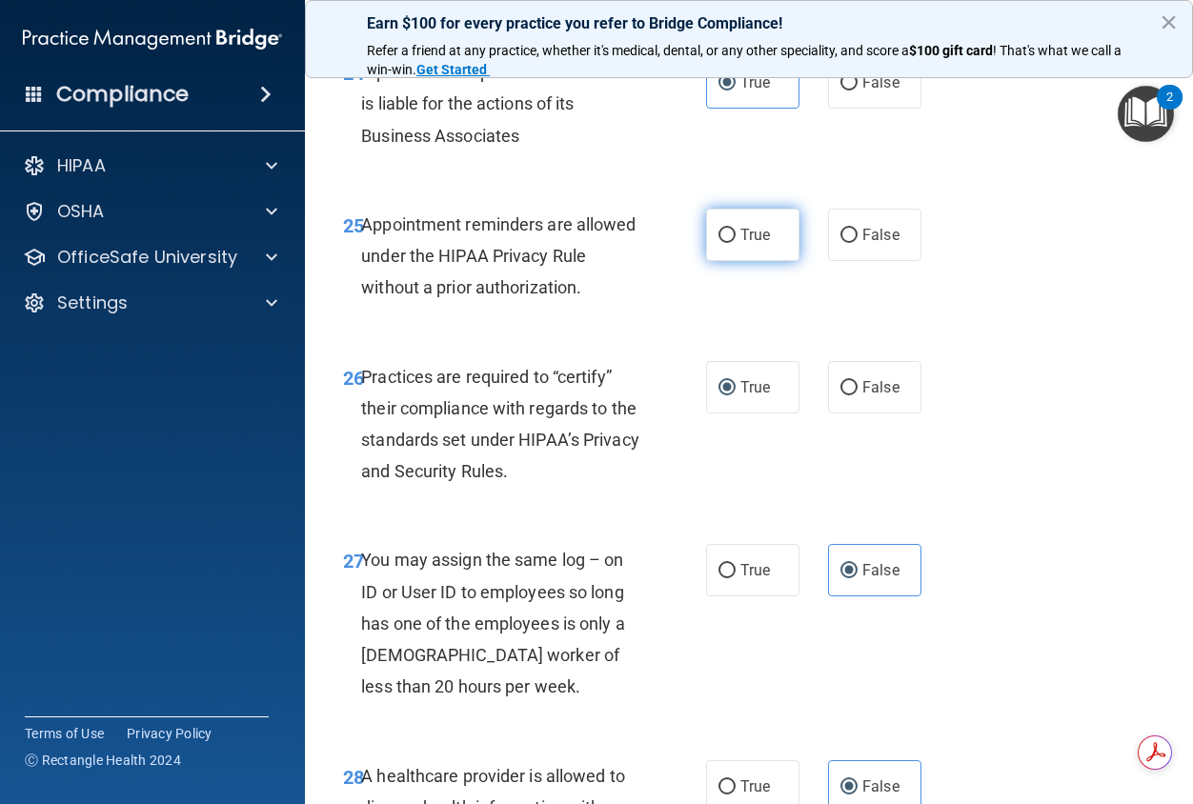
click at [720, 243] on input "True" at bounding box center [726, 236] width 17 height 14
radio input "true"
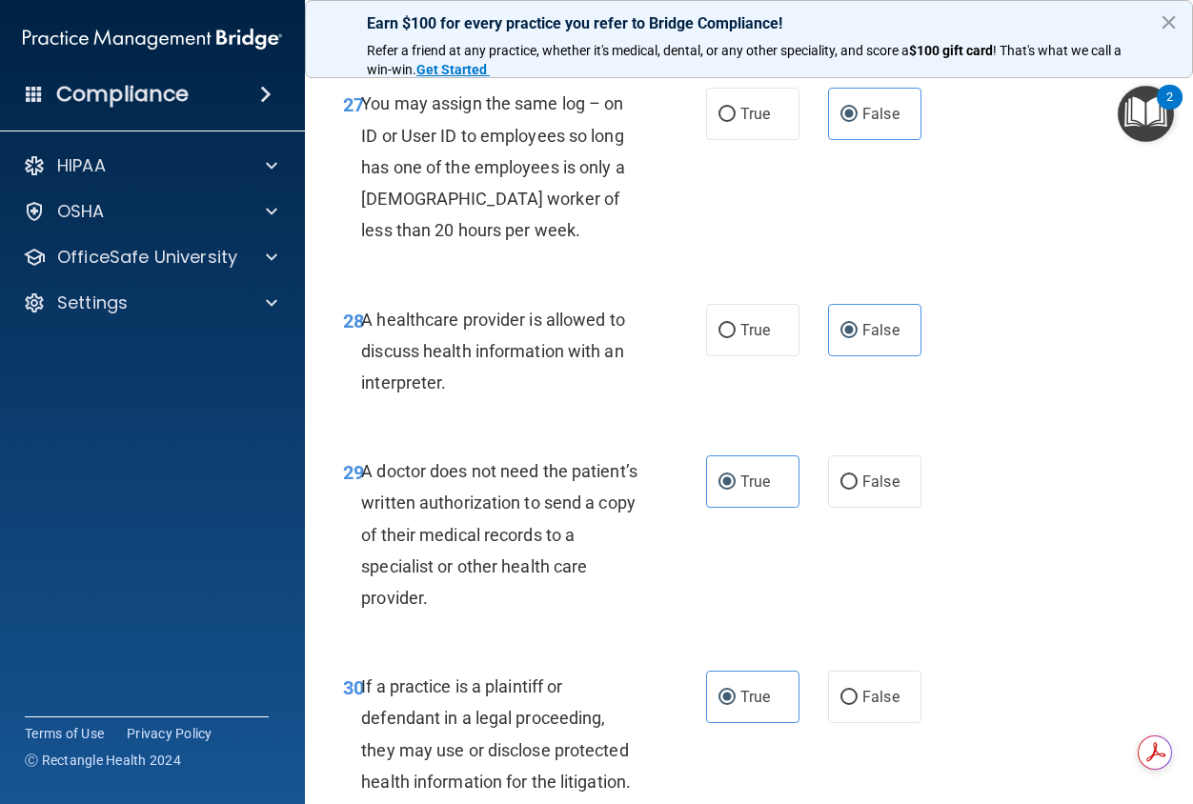
scroll to position [5657, 0]
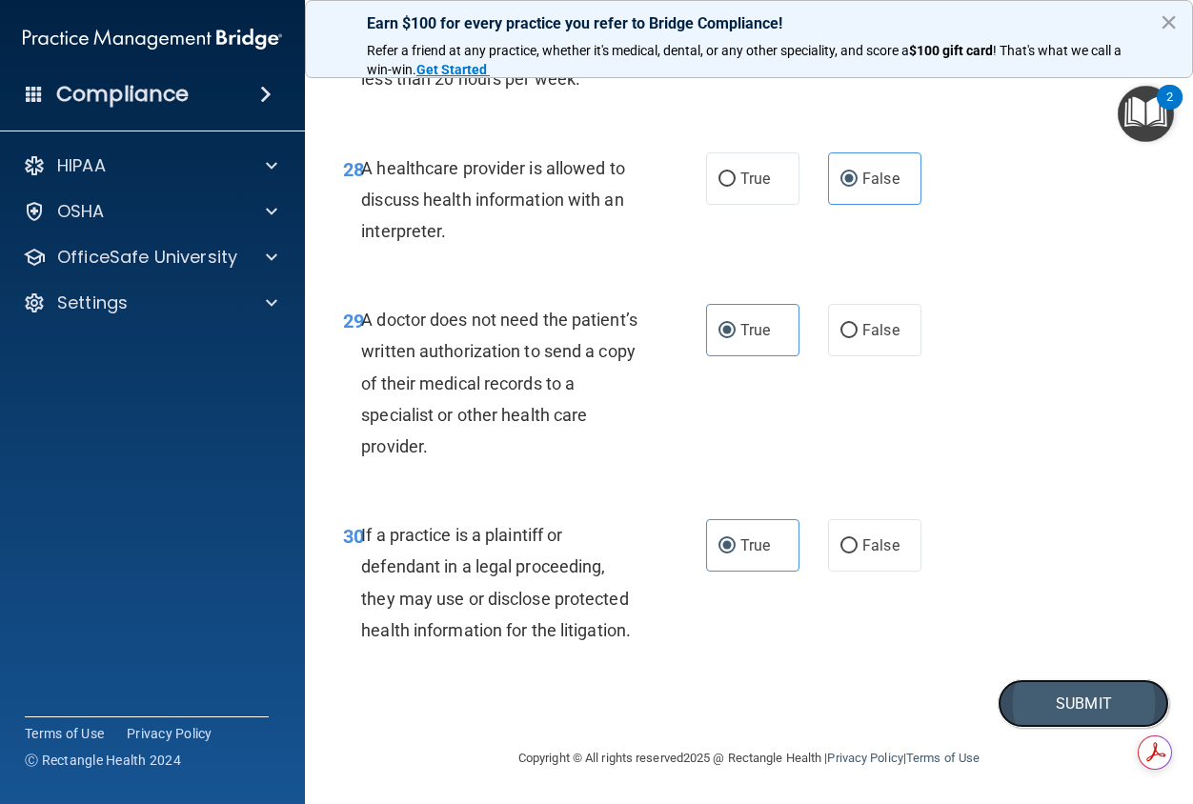
click at [1081, 698] on button "Submit" at bounding box center [1084, 703] width 172 height 49
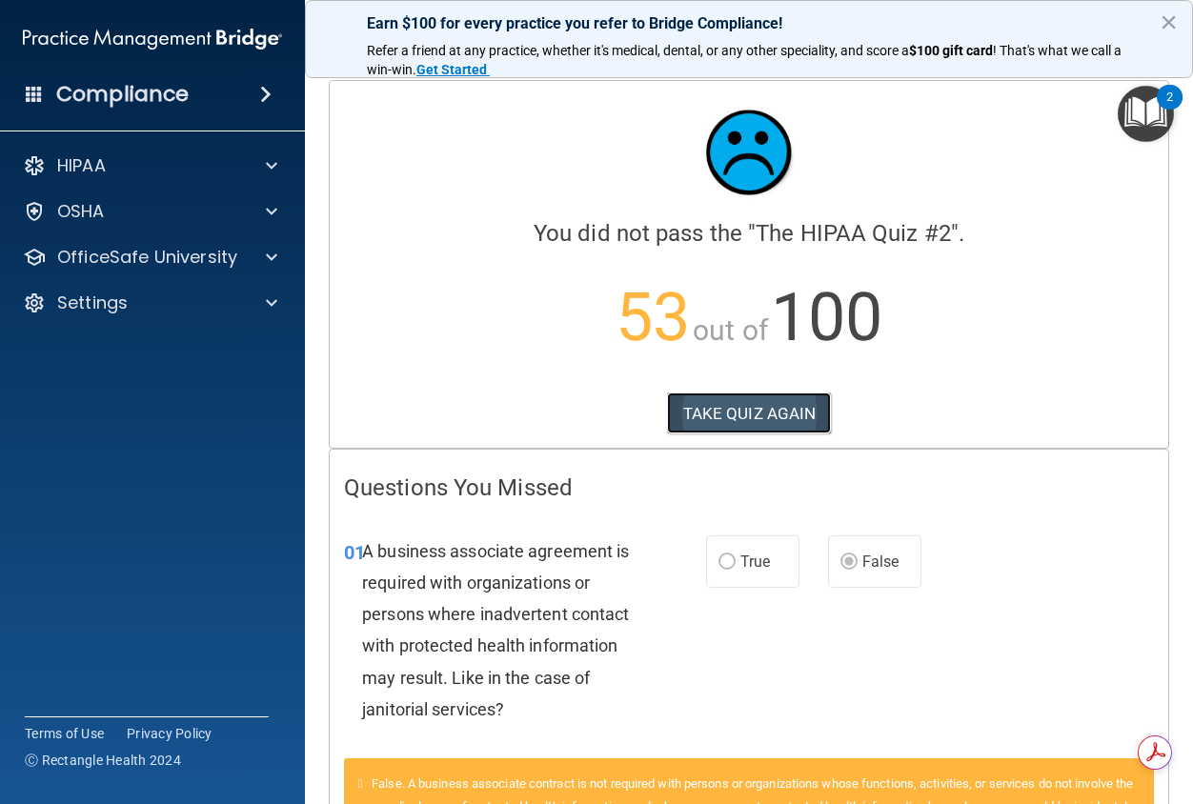
click at [752, 397] on button "TAKE QUIZ AGAIN" at bounding box center [749, 414] width 165 height 42
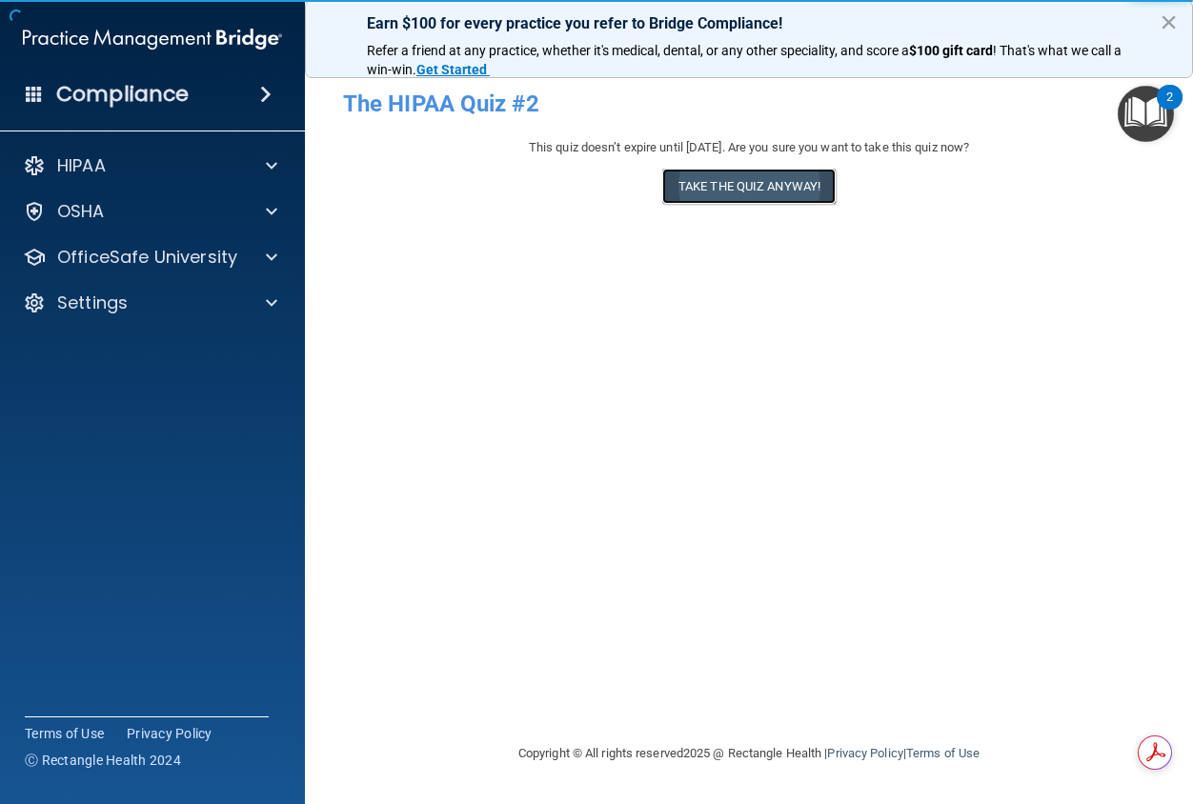
click at [749, 184] on button "Take the quiz anyway!" at bounding box center [748, 186] width 173 height 35
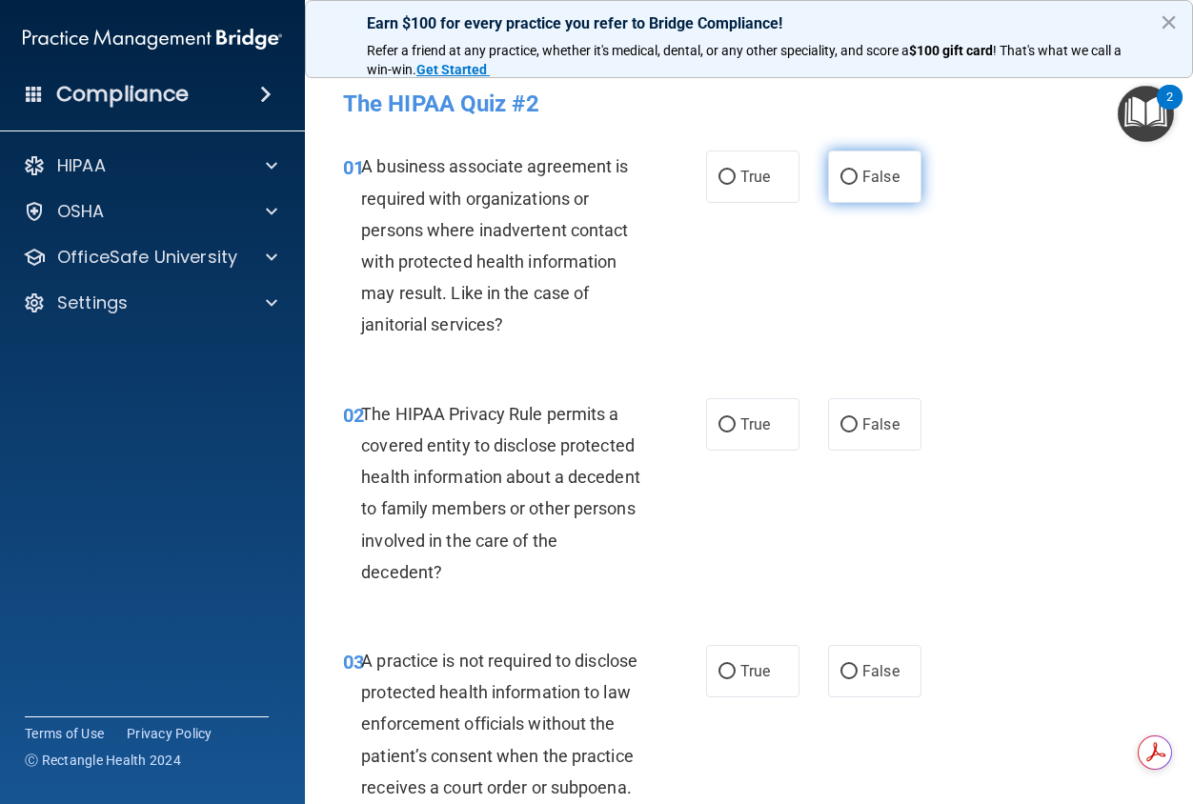
click at [862, 180] on span "False" at bounding box center [880, 177] width 37 height 18
click at [858, 180] on input "False" at bounding box center [848, 178] width 17 height 14
radio input "true"
click at [779, 438] on label "True" at bounding box center [752, 424] width 93 height 52
click at [736, 433] on input "True" at bounding box center [726, 425] width 17 height 14
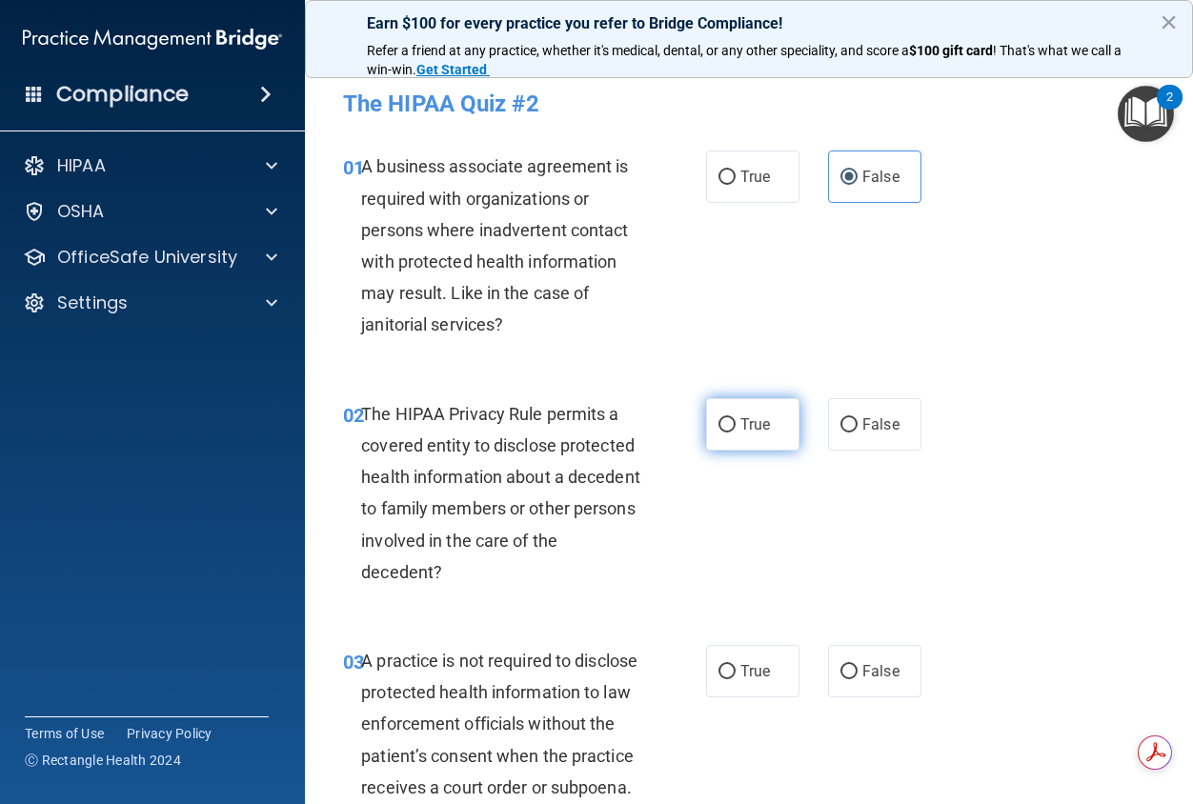
radio input "true"
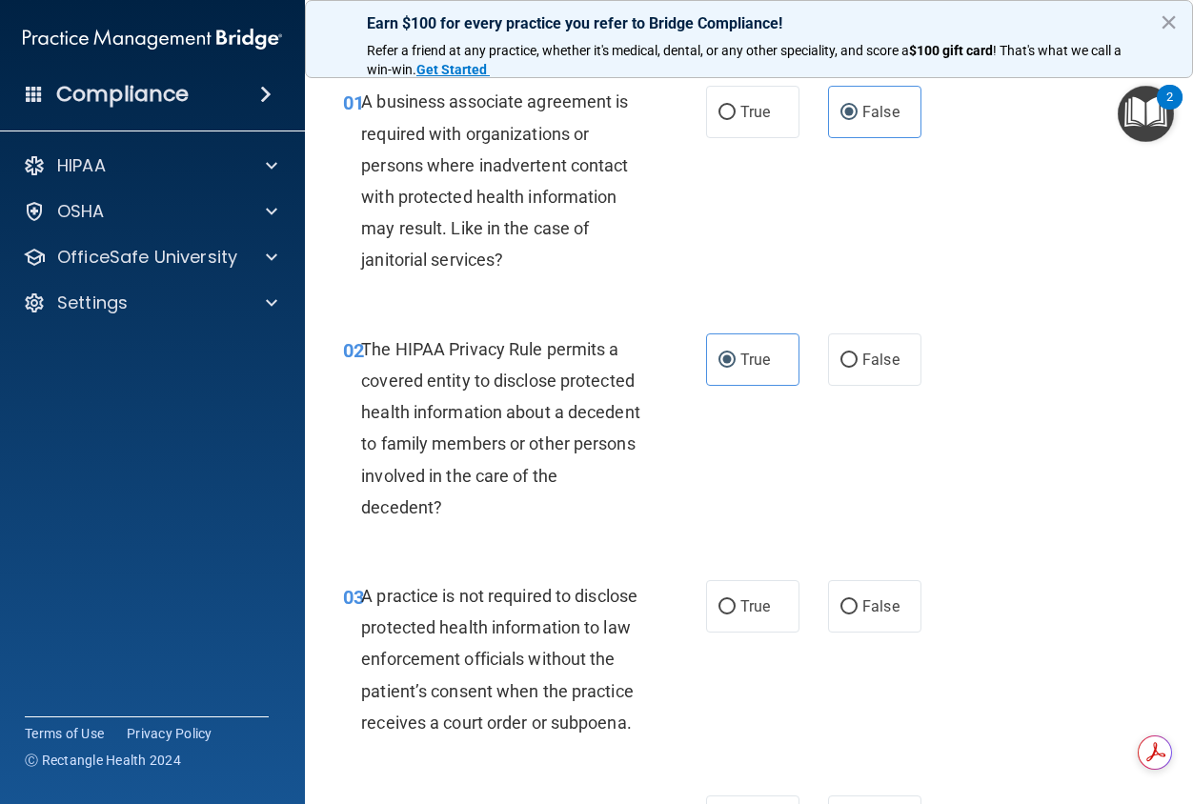
scroll to position [191, 0]
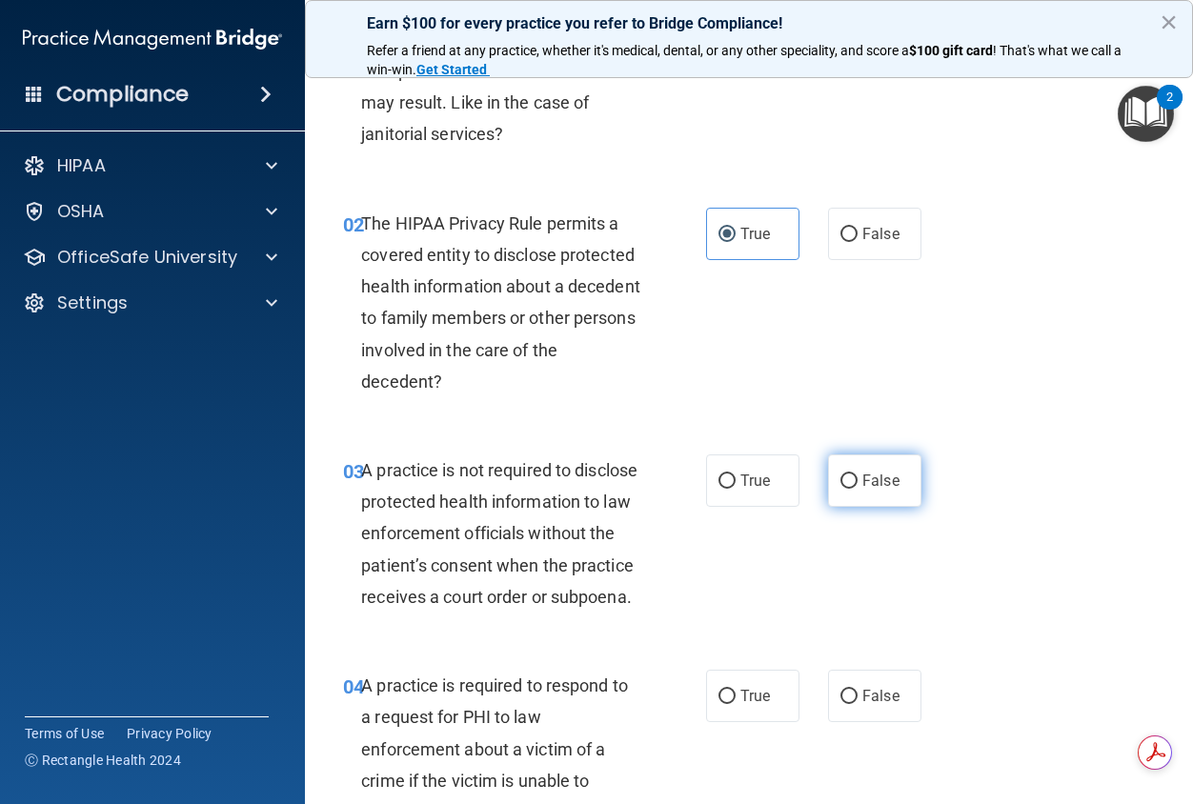
click at [862, 485] on span "False" at bounding box center [880, 481] width 37 height 18
click at [858, 485] on input "False" at bounding box center [848, 482] width 17 height 14
radio input "true"
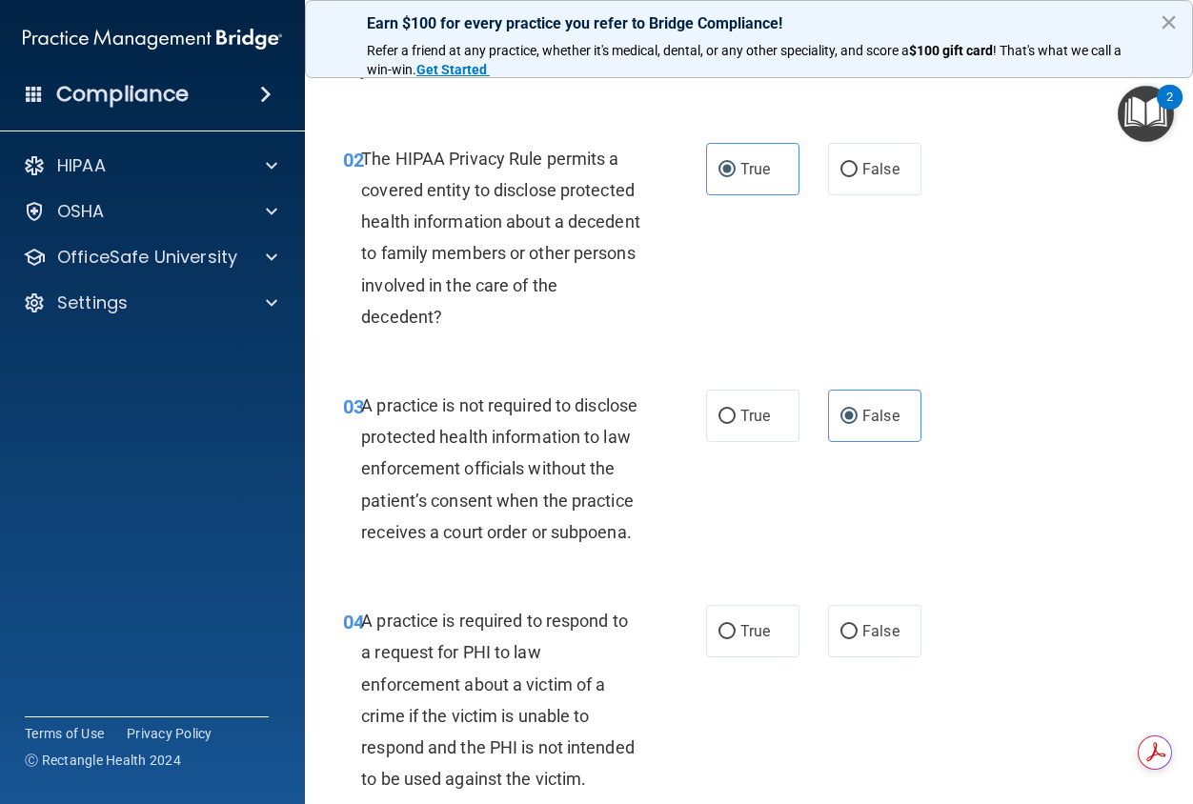
scroll to position [381, 0]
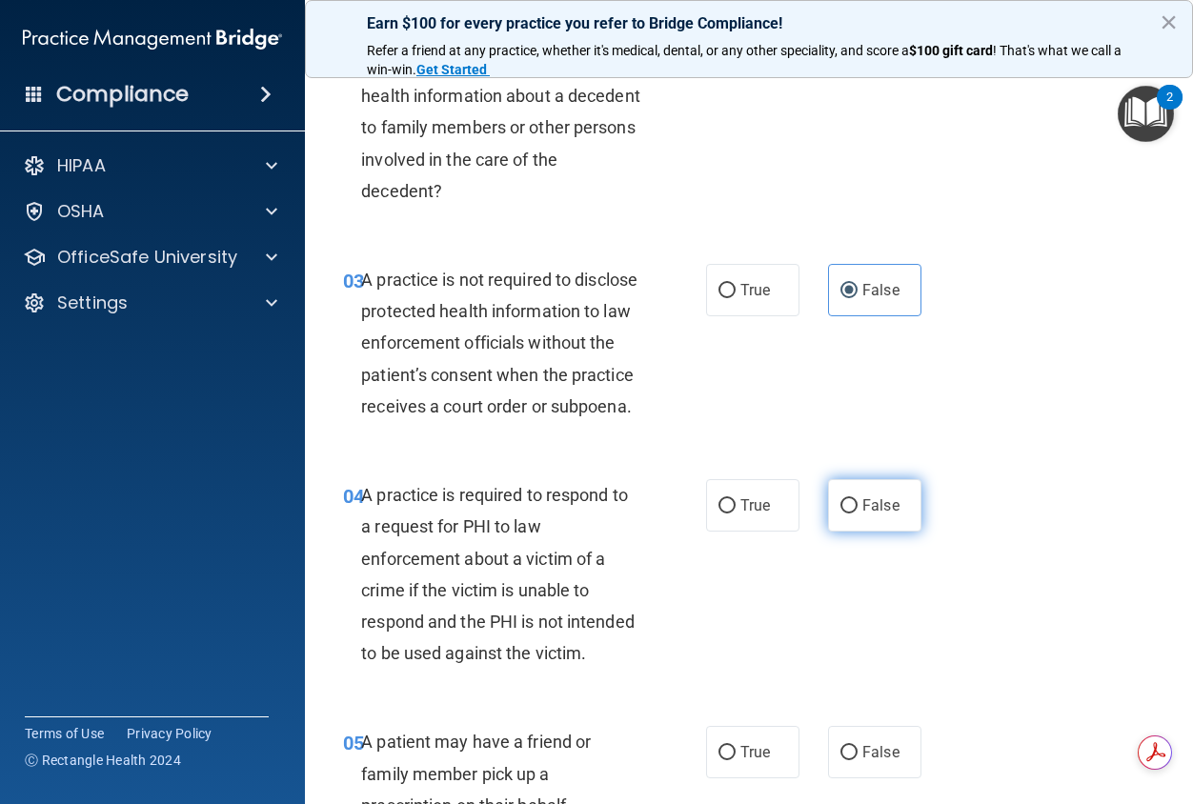
click at [876, 515] on span "False" at bounding box center [880, 505] width 37 height 18
click at [858, 514] on input "False" at bounding box center [848, 506] width 17 height 14
radio input "true"
click at [731, 532] on label "True" at bounding box center [752, 505] width 93 height 52
click at [731, 514] on input "True" at bounding box center [726, 506] width 17 height 14
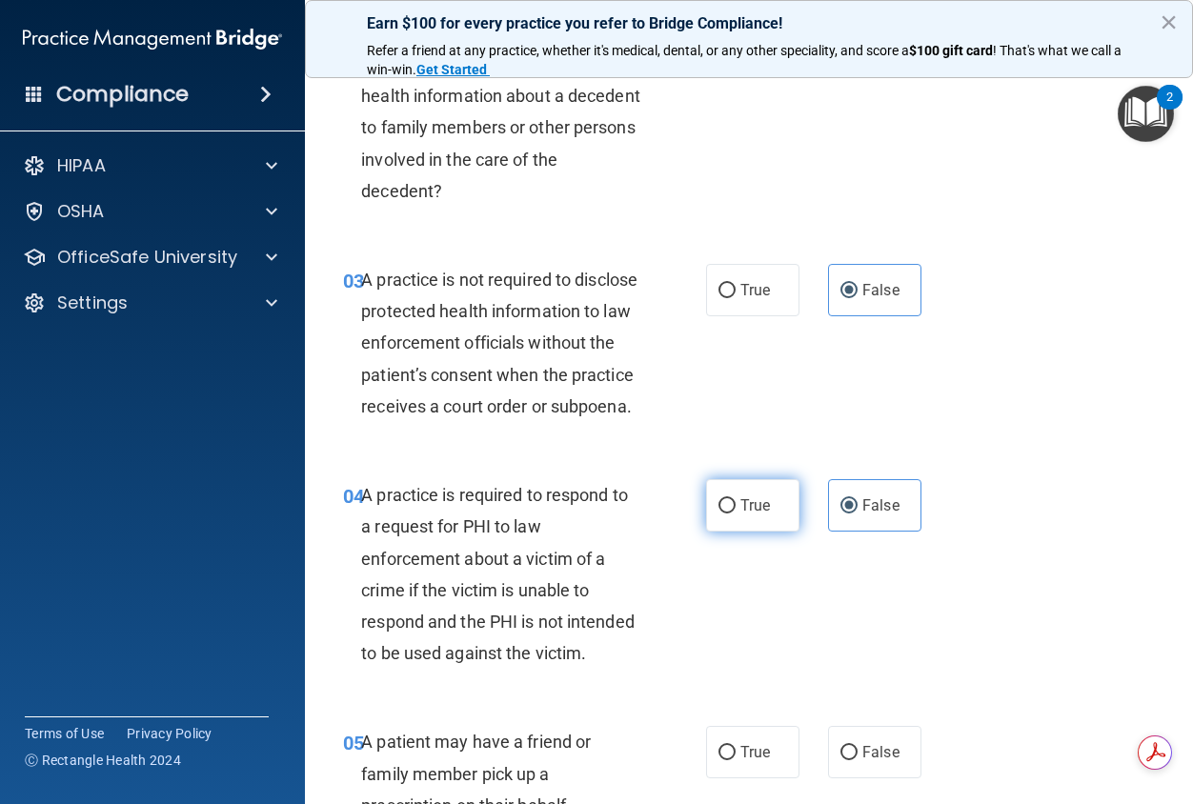
radio input "true"
radio input "false"
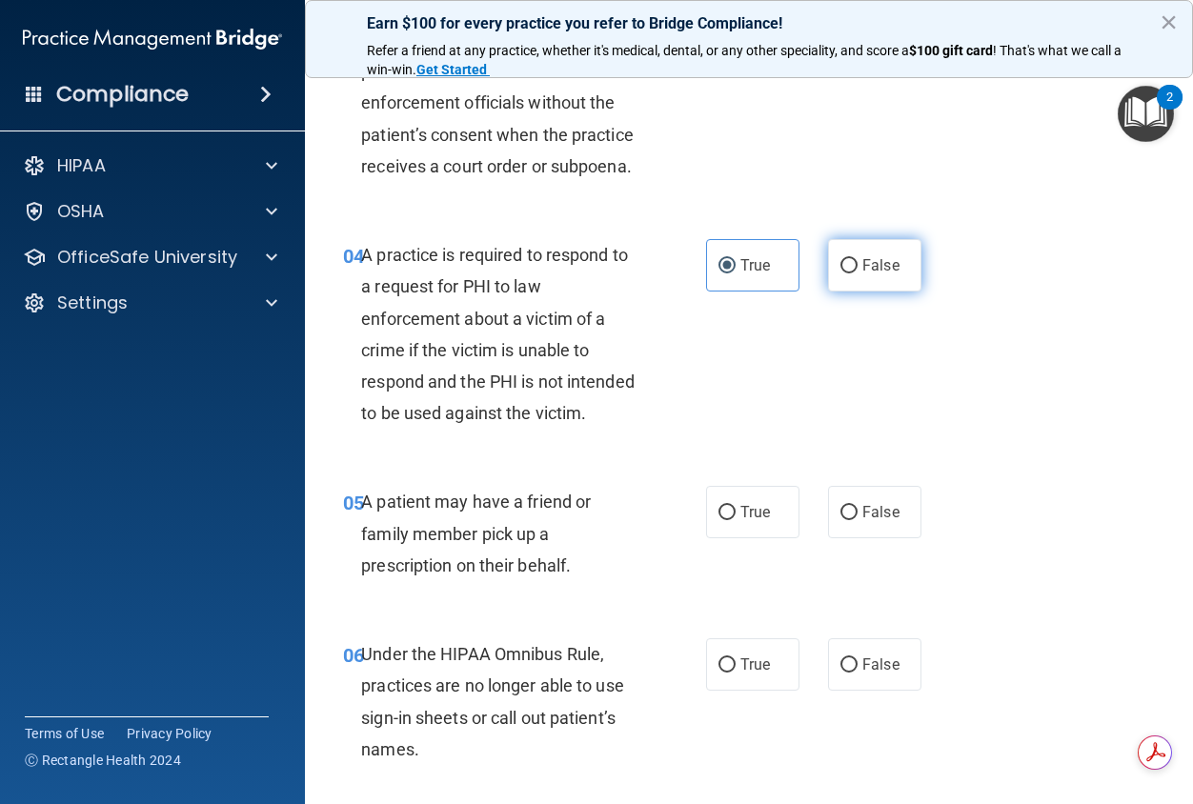
scroll to position [667, 0]
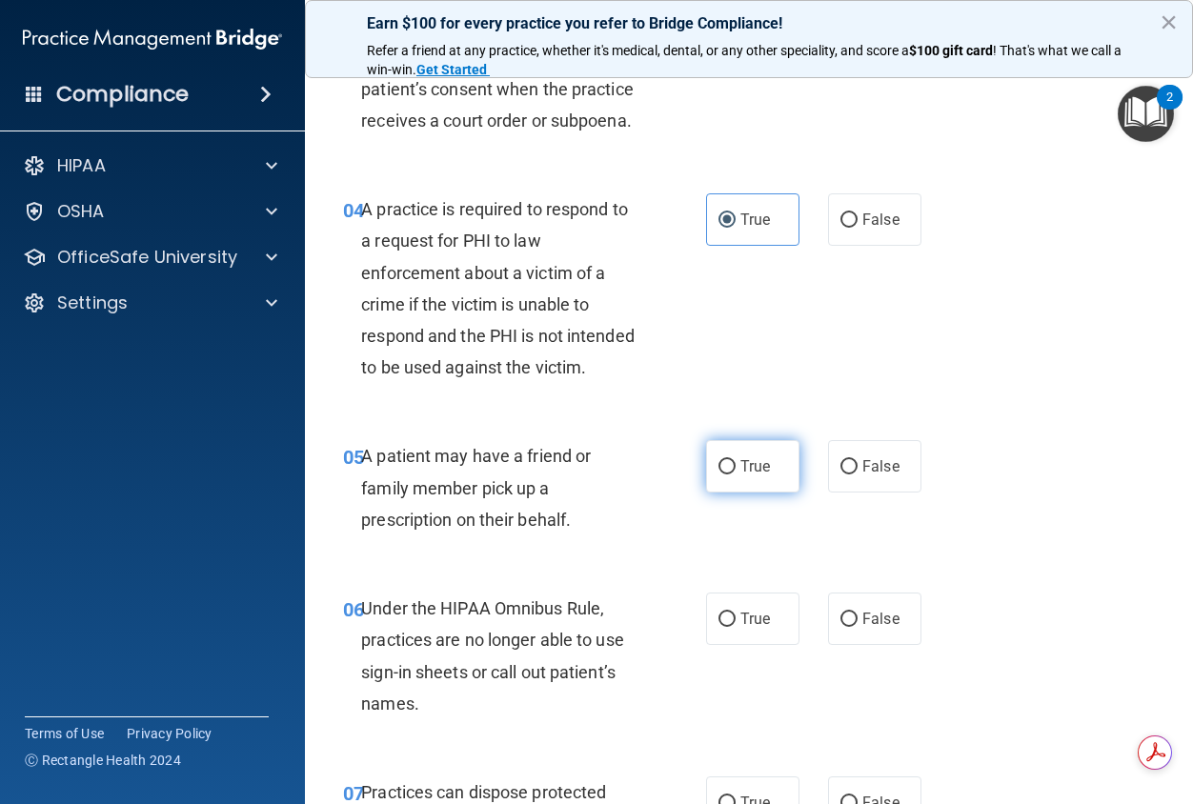
click at [740, 475] on span "True" at bounding box center [755, 466] width 30 height 18
click at [736, 475] on input "True" at bounding box center [726, 467] width 17 height 14
radio input "true"
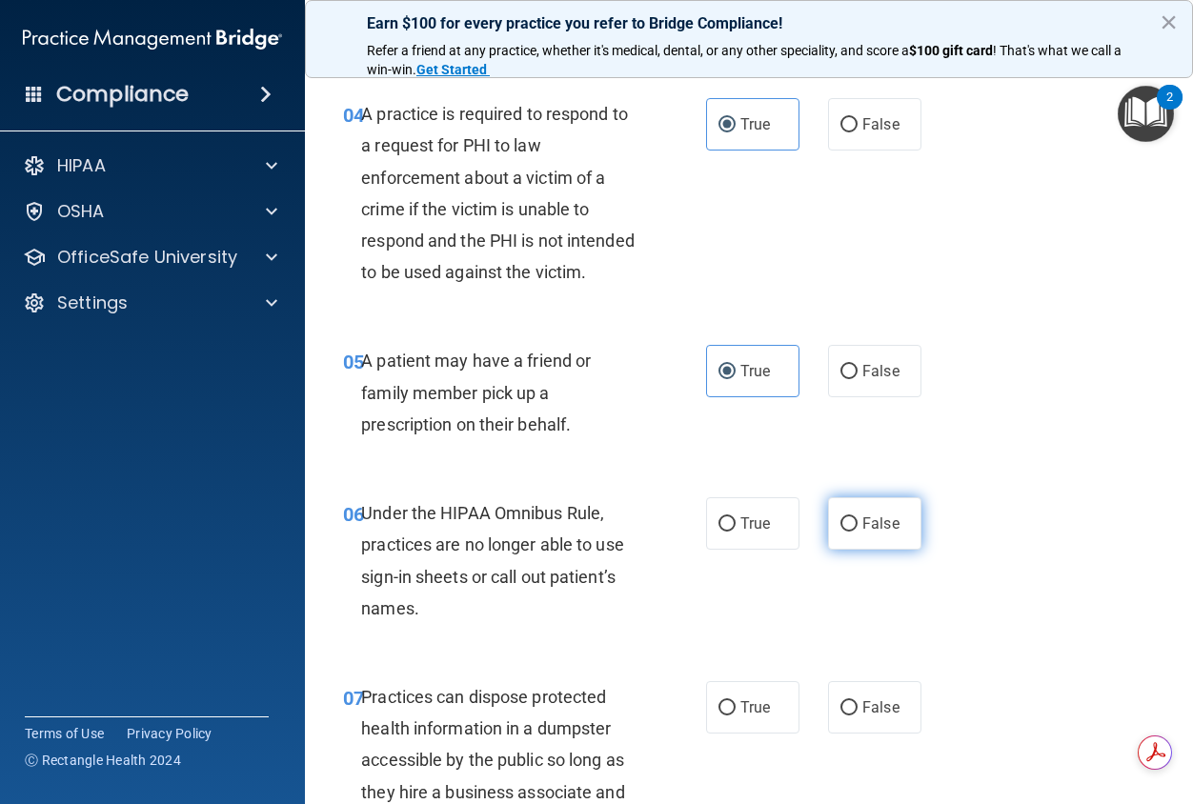
click at [881, 550] on label "False" at bounding box center [874, 523] width 93 height 52
click at [858, 532] on input "False" at bounding box center [848, 524] width 17 height 14
radio input "true"
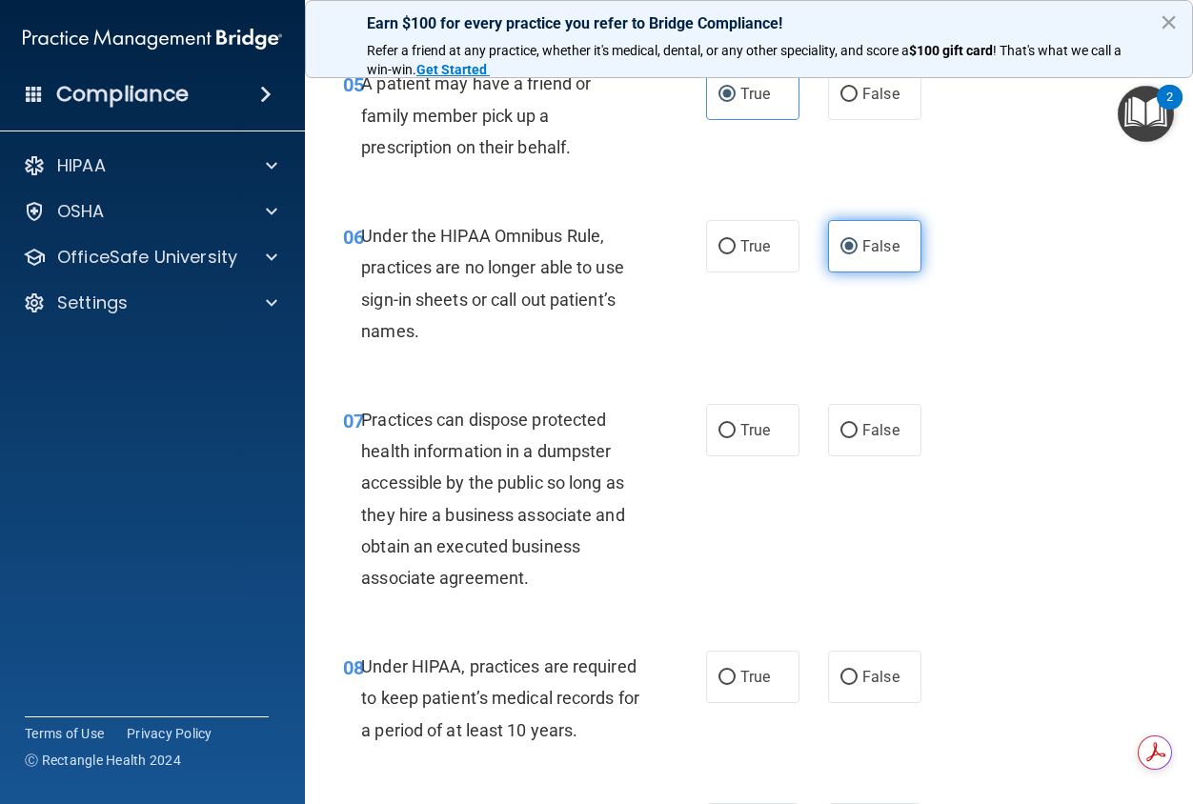
scroll to position [1048, 0]
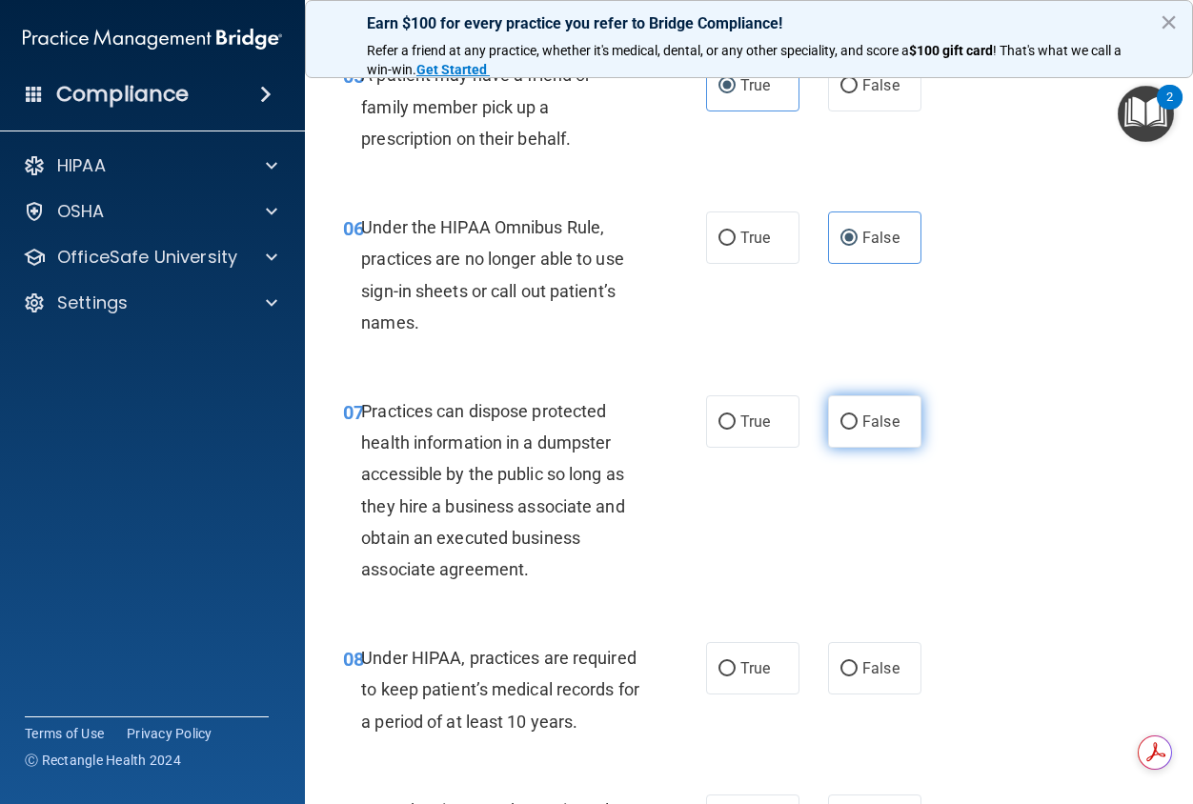
click at [862, 431] on span "False" at bounding box center [880, 422] width 37 height 18
click at [858, 430] on input "False" at bounding box center [848, 422] width 17 height 14
radio input "true"
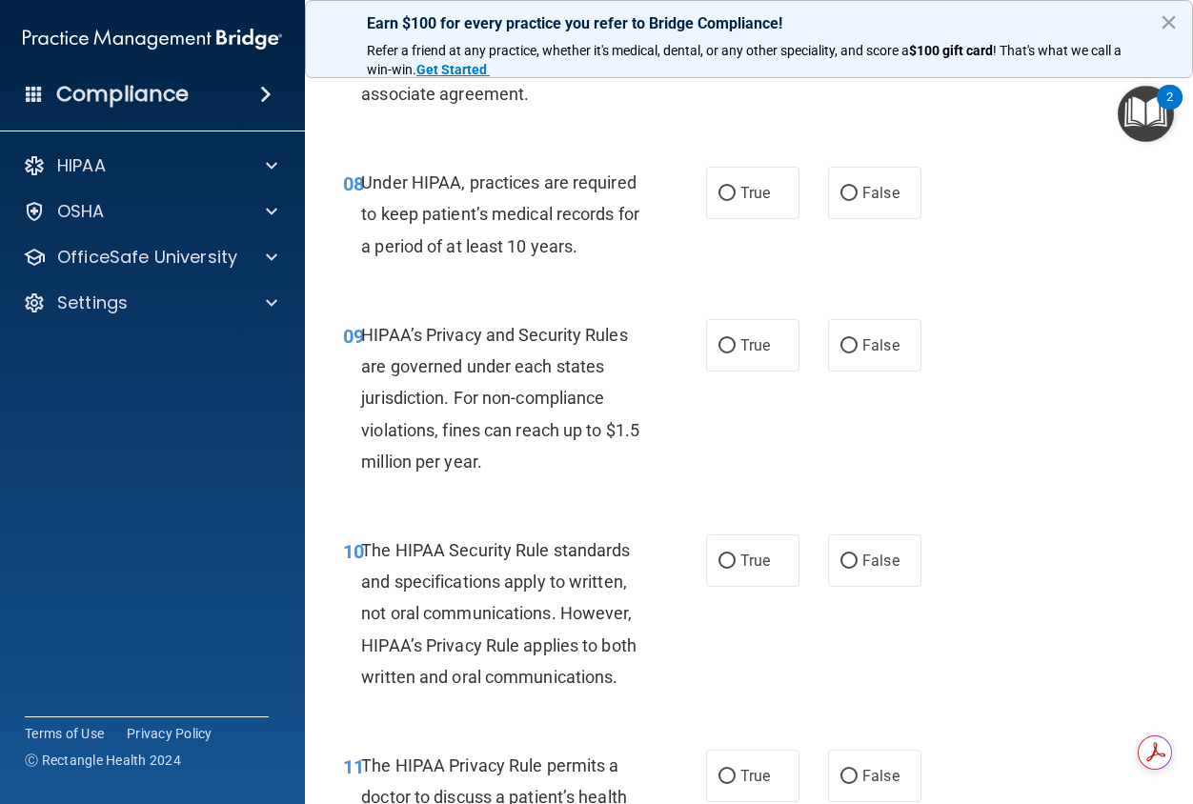
scroll to position [1525, 0]
click at [861, 218] on label "False" at bounding box center [874, 192] width 93 height 52
click at [858, 200] on input "False" at bounding box center [848, 193] width 17 height 14
radio input "true"
click at [866, 371] on label "False" at bounding box center [874, 344] width 93 height 52
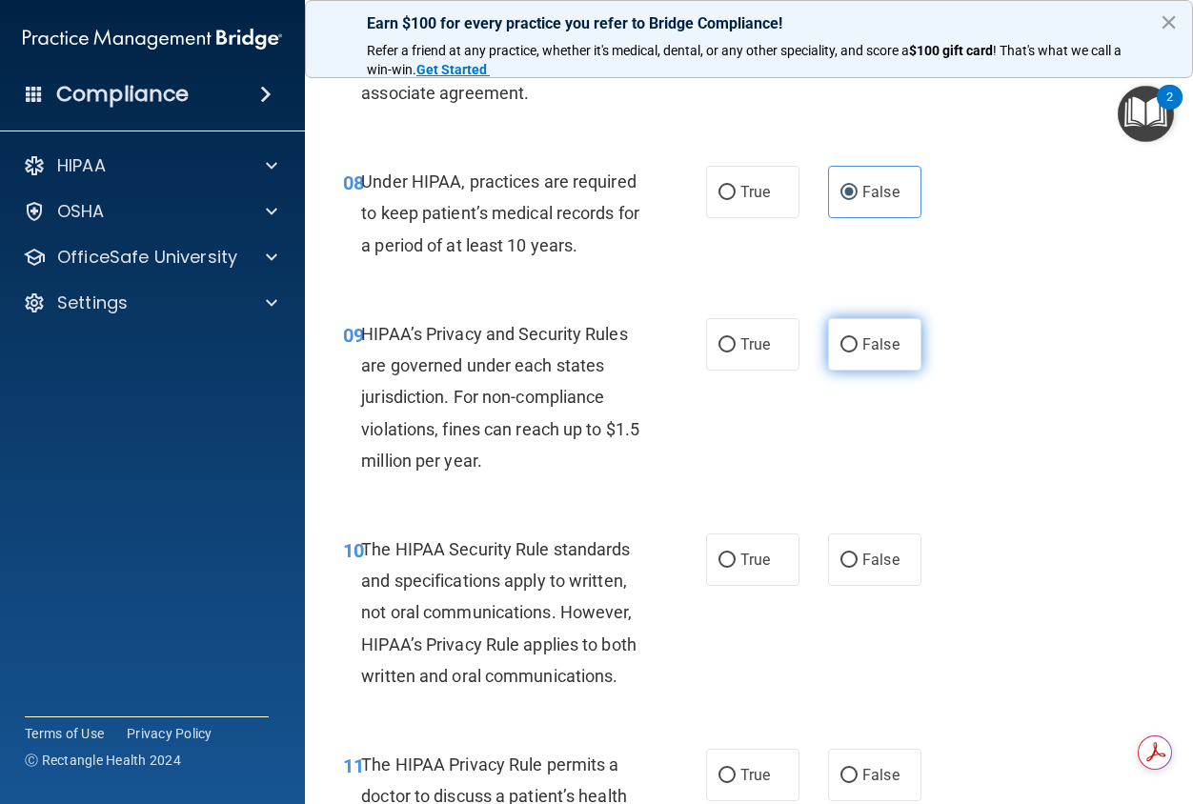
click at [858, 353] on input "False" at bounding box center [848, 345] width 17 height 14
radio input "true"
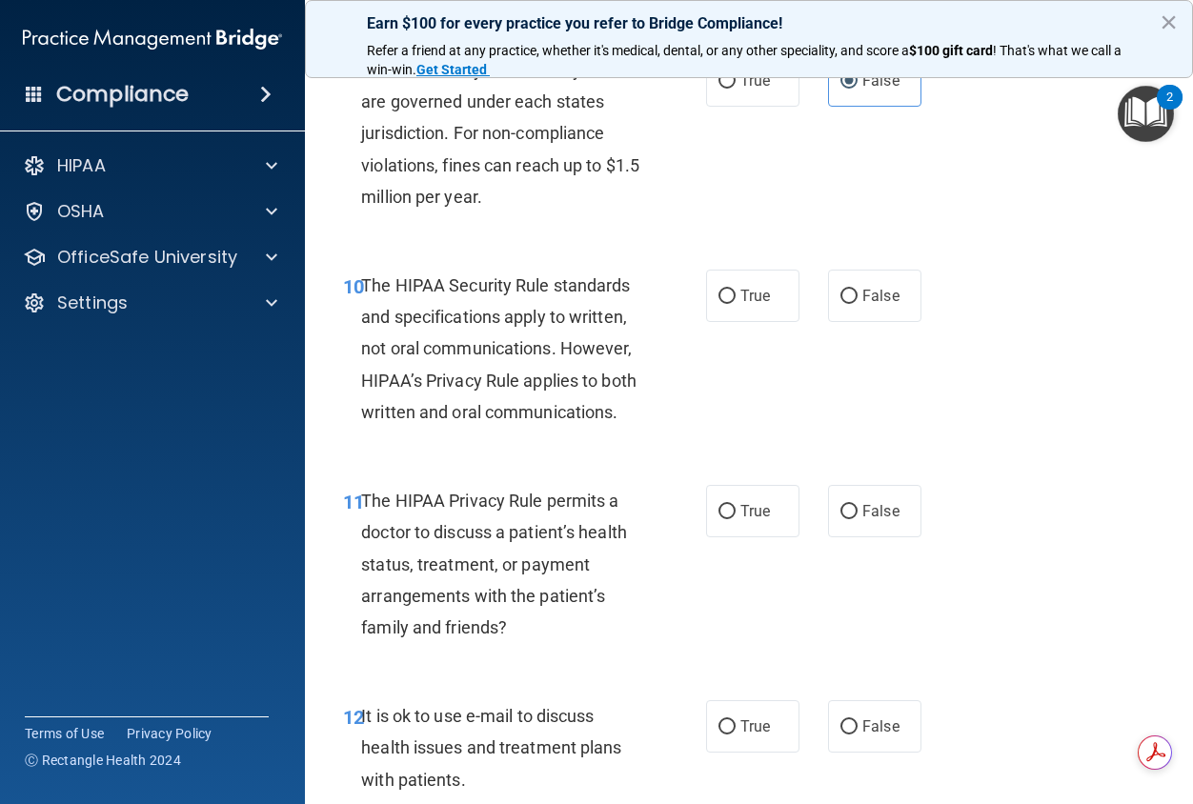
scroll to position [1810, 0]
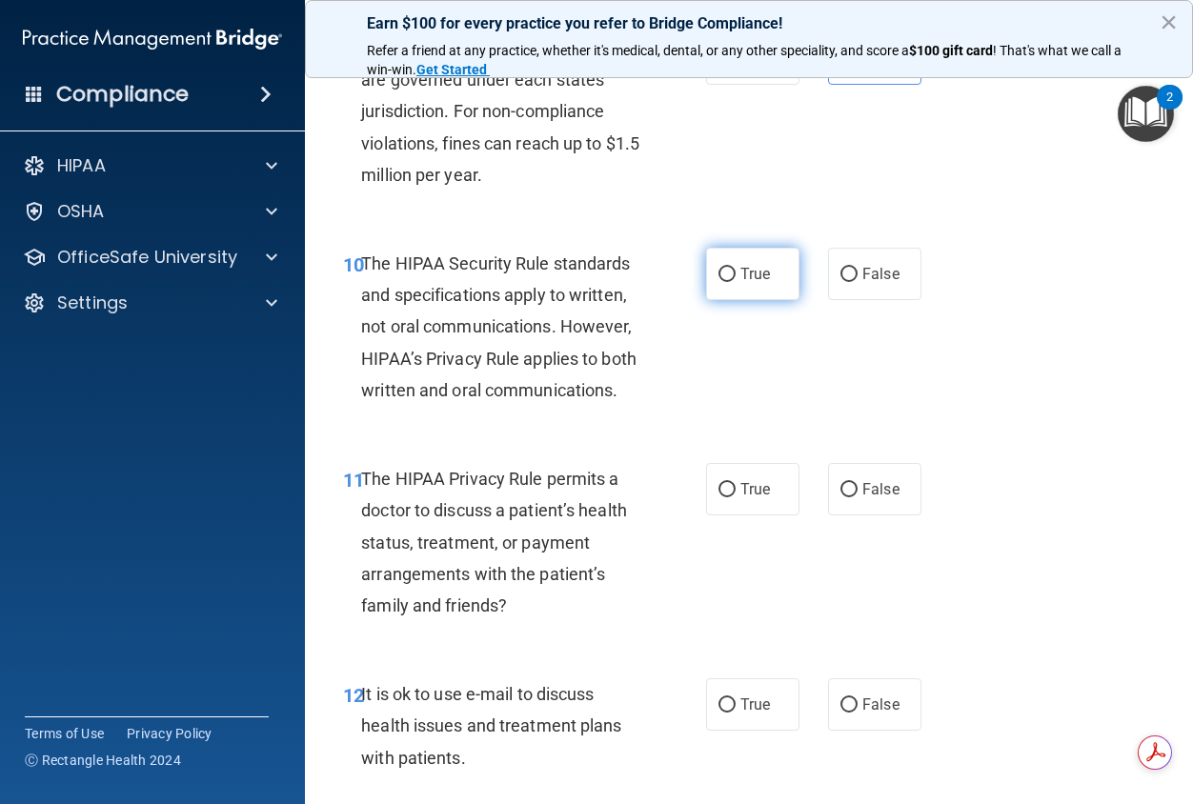
click at [753, 300] on label "True" at bounding box center [752, 274] width 93 height 52
click at [736, 282] on input "True" at bounding box center [726, 275] width 17 height 14
radio input "true"
click at [759, 515] on label "True" at bounding box center [752, 489] width 93 height 52
click at [736, 497] on input "True" at bounding box center [726, 490] width 17 height 14
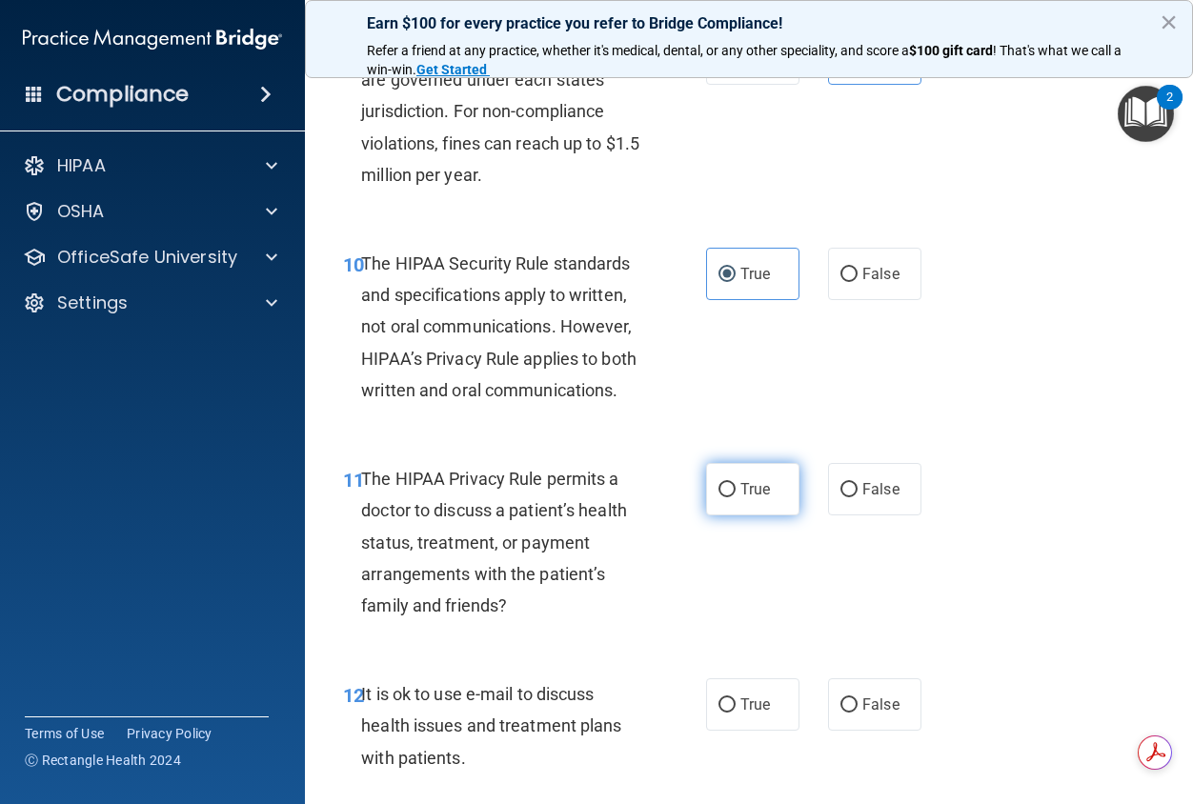
radio input "true"
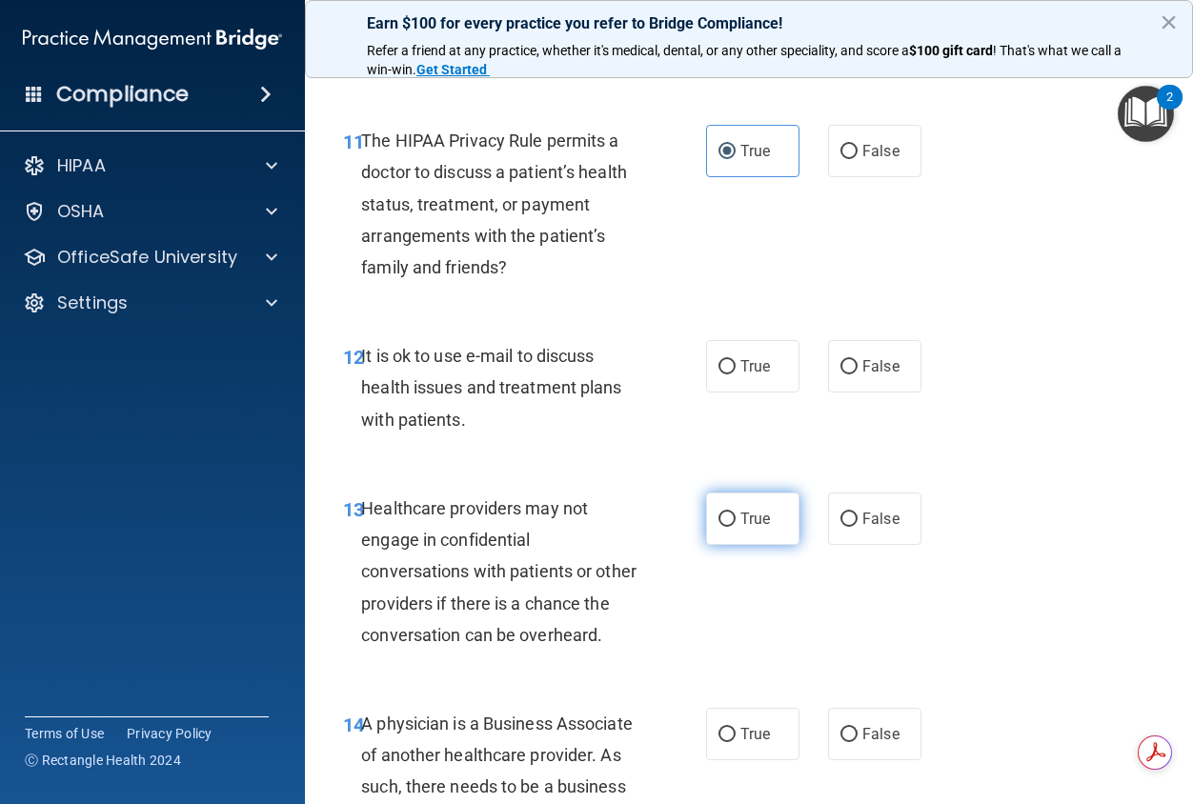
scroll to position [2191, 0]
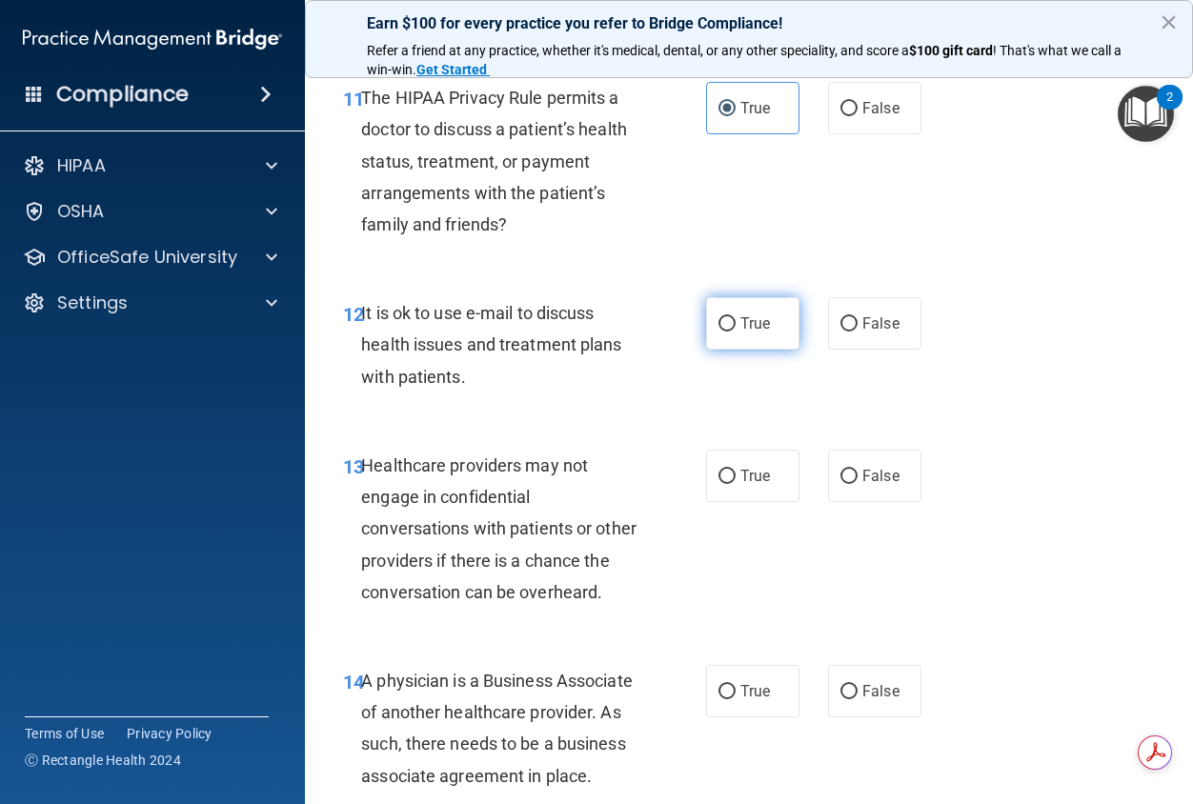
click at [769, 350] on label "True" at bounding box center [752, 323] width 93 height 52
click at [736, 332] on input "True" at bounding box center [726, 324] width 17 height 14
radio input "true"
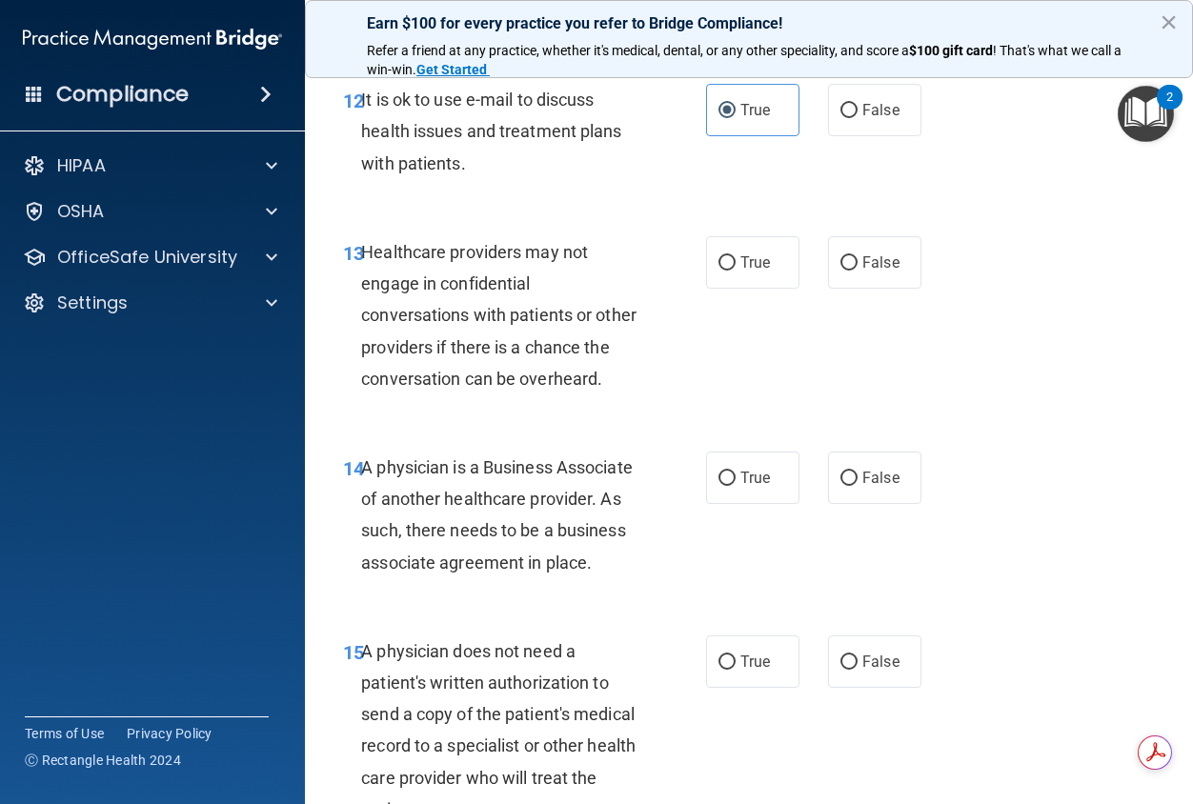
scroll to position [2477, 0]
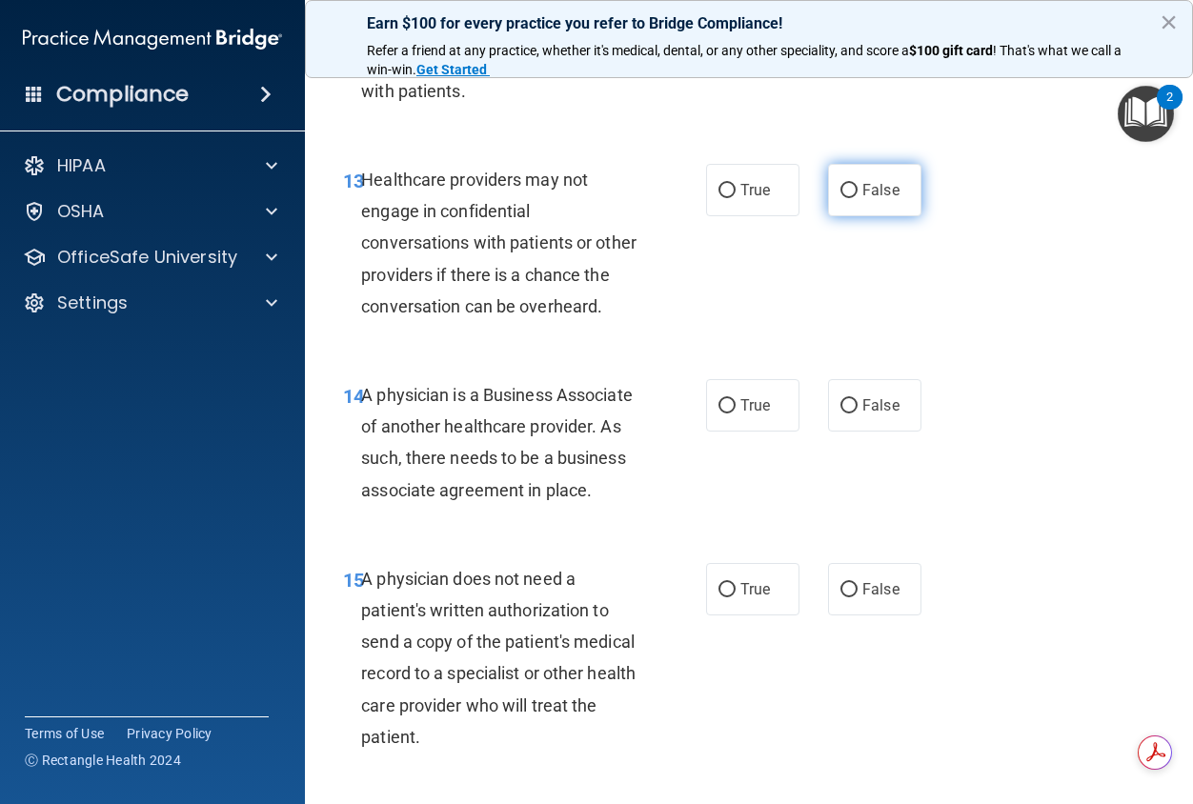
click at [850, 216] on label "False" at bounding box center [874, 190] width 93 height 52
click at [850, 198] on input "False" at bounding box center [848, 191] width 17 height 14
radio input "true"
click at [865, 414] on span "False" at bounding box center [880, 405] width 37 height 18
click at [858, 414] on input "False" at bounding box center [848, 406] width 17 height 14
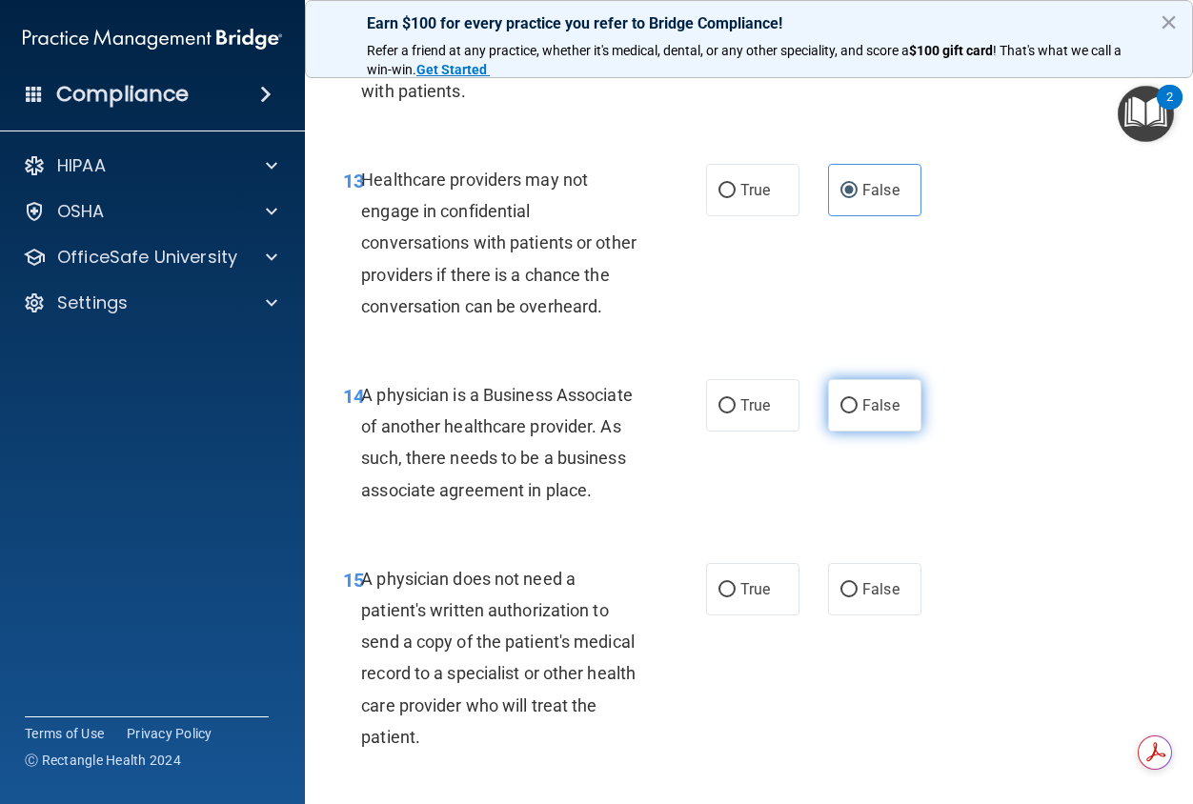
radio input "true"
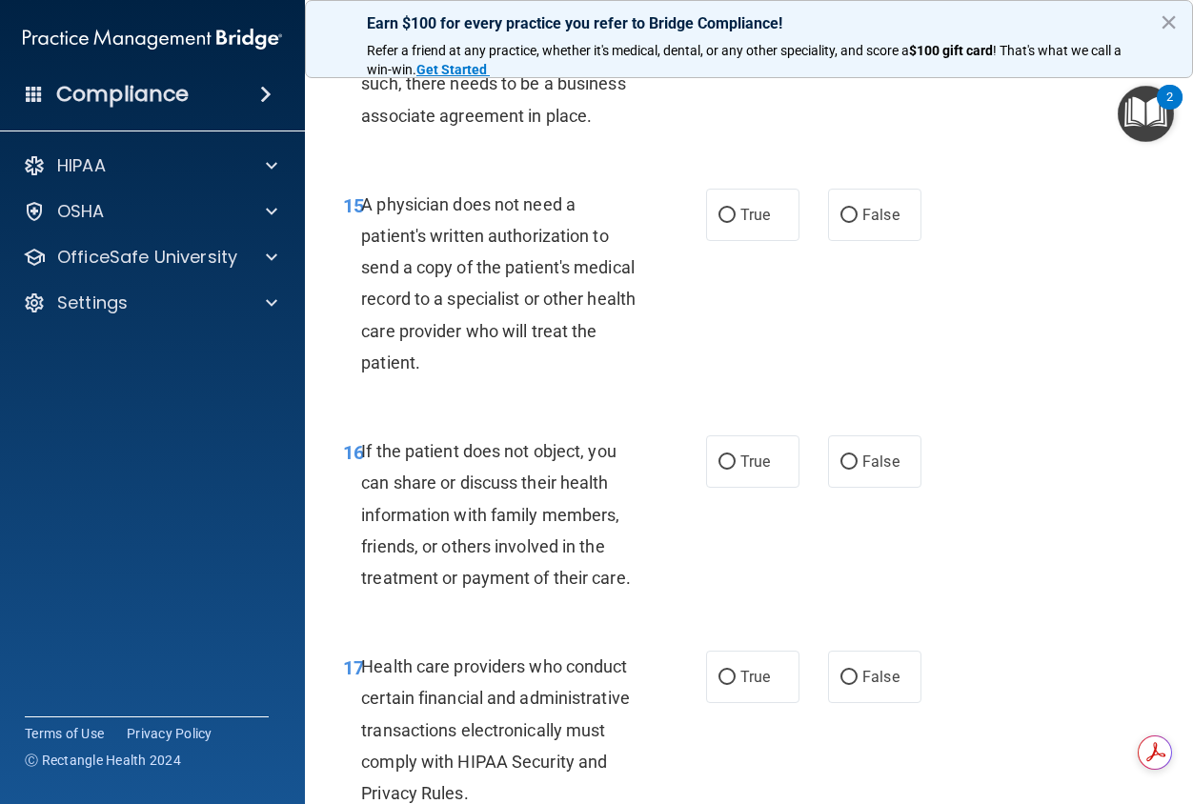
scroll to position [2858, 0]
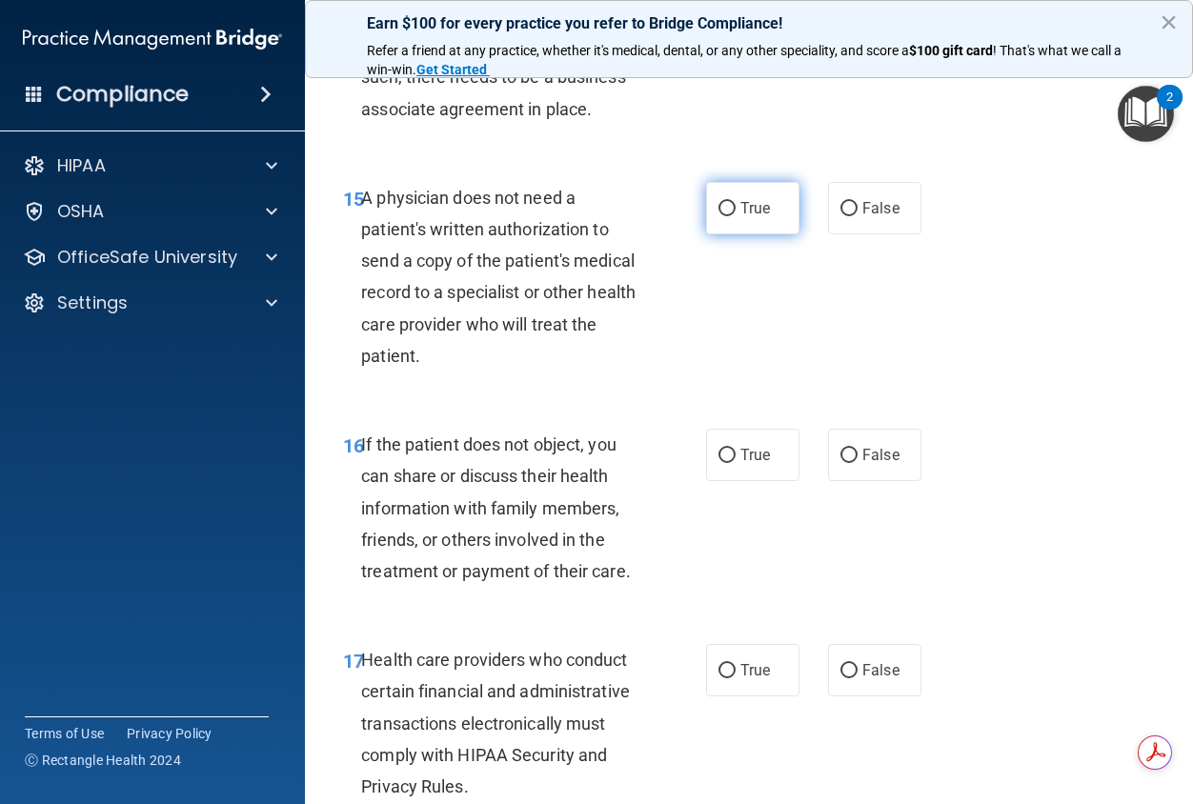
click at [757, 217] on span "True" at bounding box center [755, 208] width 30 height 18
click at [736, 216] on input "True" at bounding box center [726, 209] width 17 height 14
radio input "true"
click at [751, 464] on span "True" at bounding box center [755, 455] width 30 height 18
click at [736, 463] on input "True" at bounding box center [726, 456] width 17 height 14
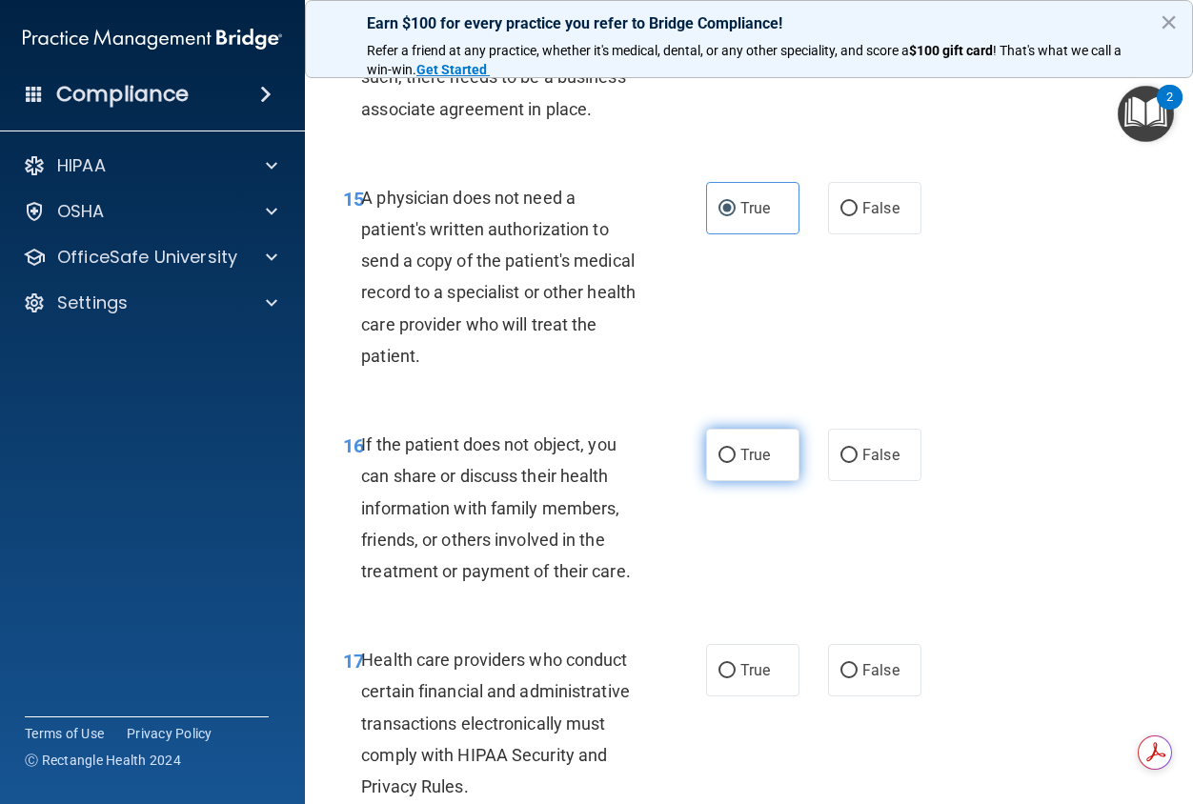
radio input "true"
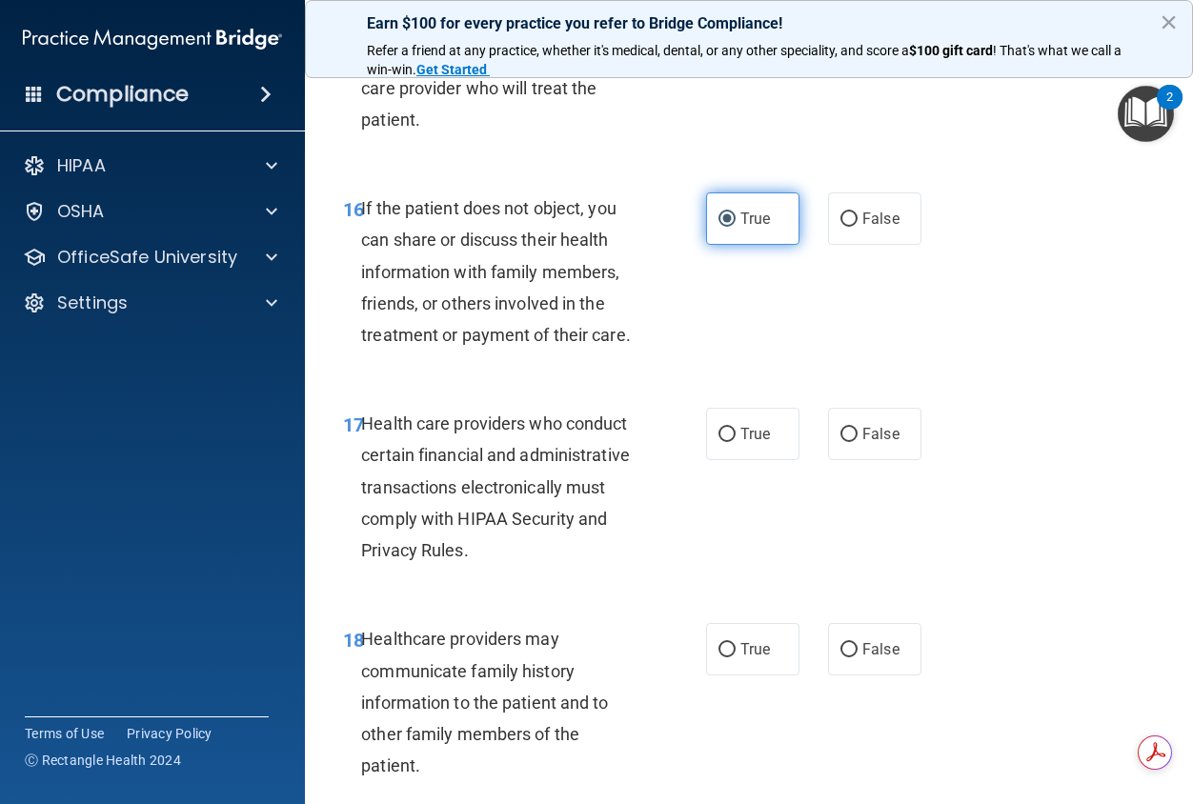
scroll to position [3240, 0]
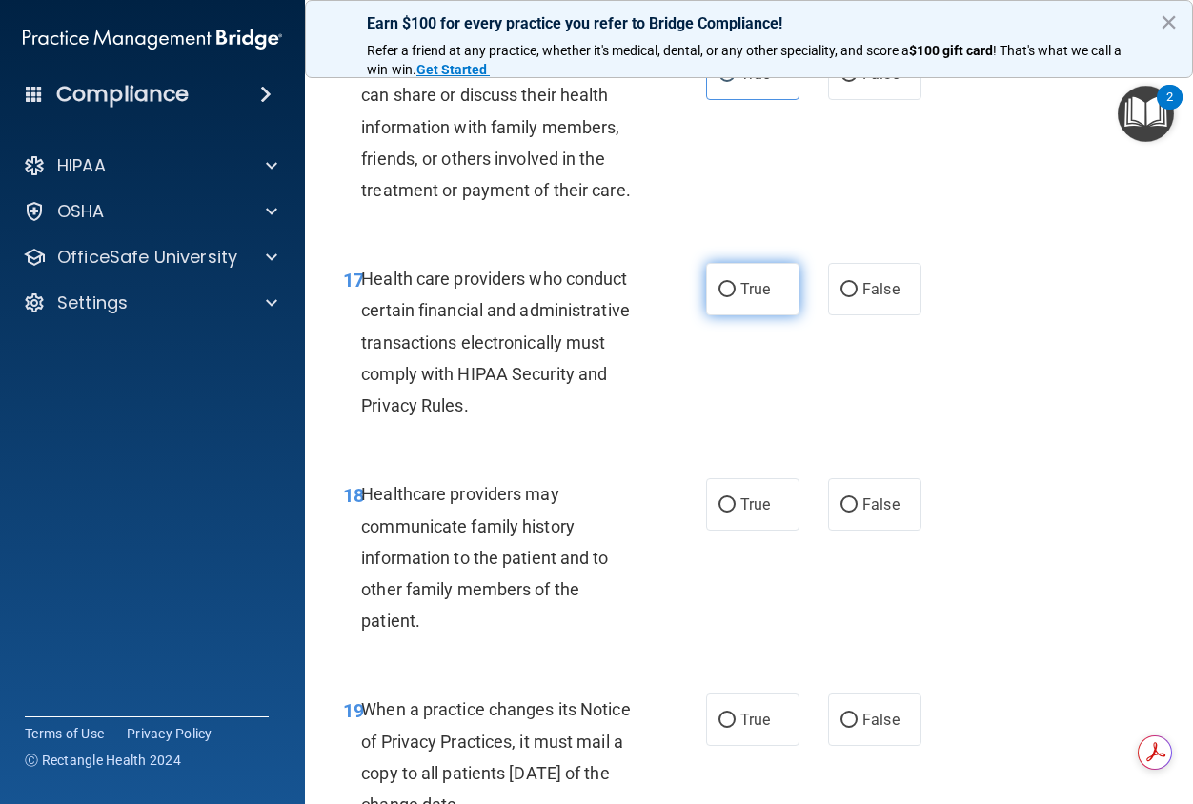
click at [756, 298] on span "True" at bounding box center [755, 289] width 30 height 18
click at [736, 297] on input "True" at bounding box center [726, 290] width 17 height 14
radio input "true"
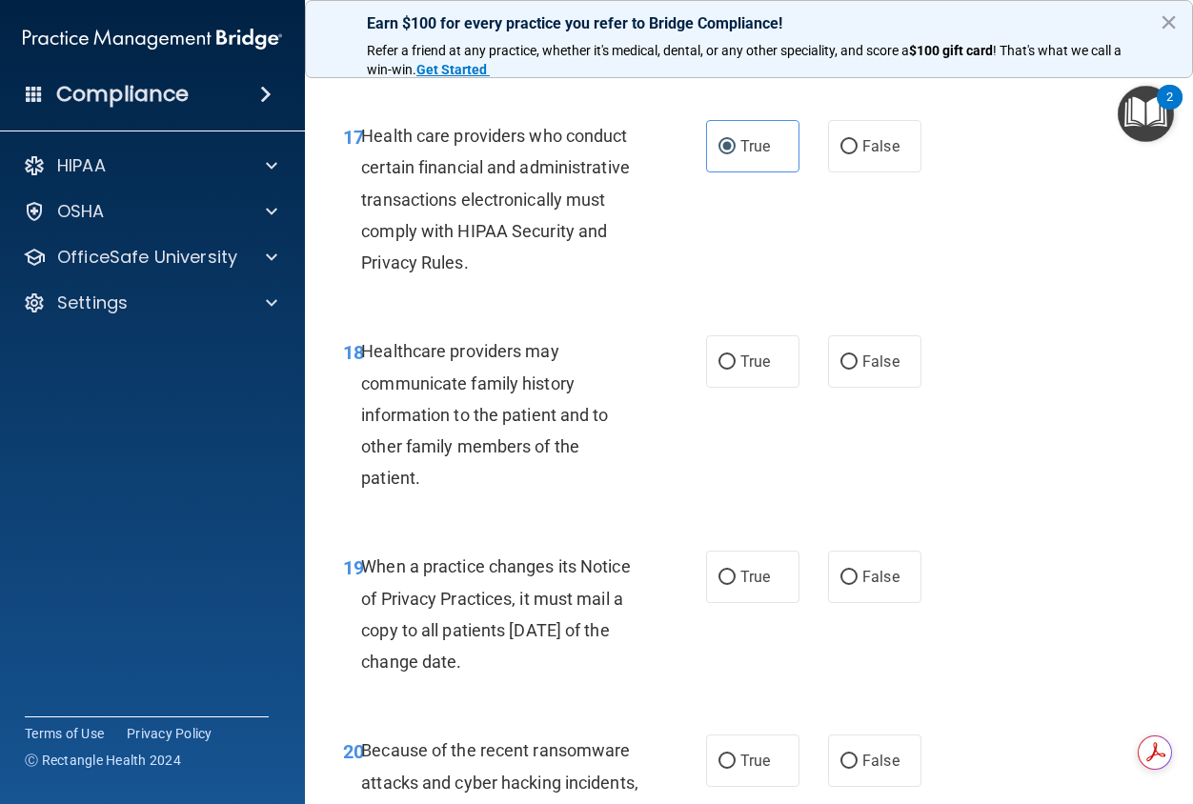
scroll to position [3525, 0]
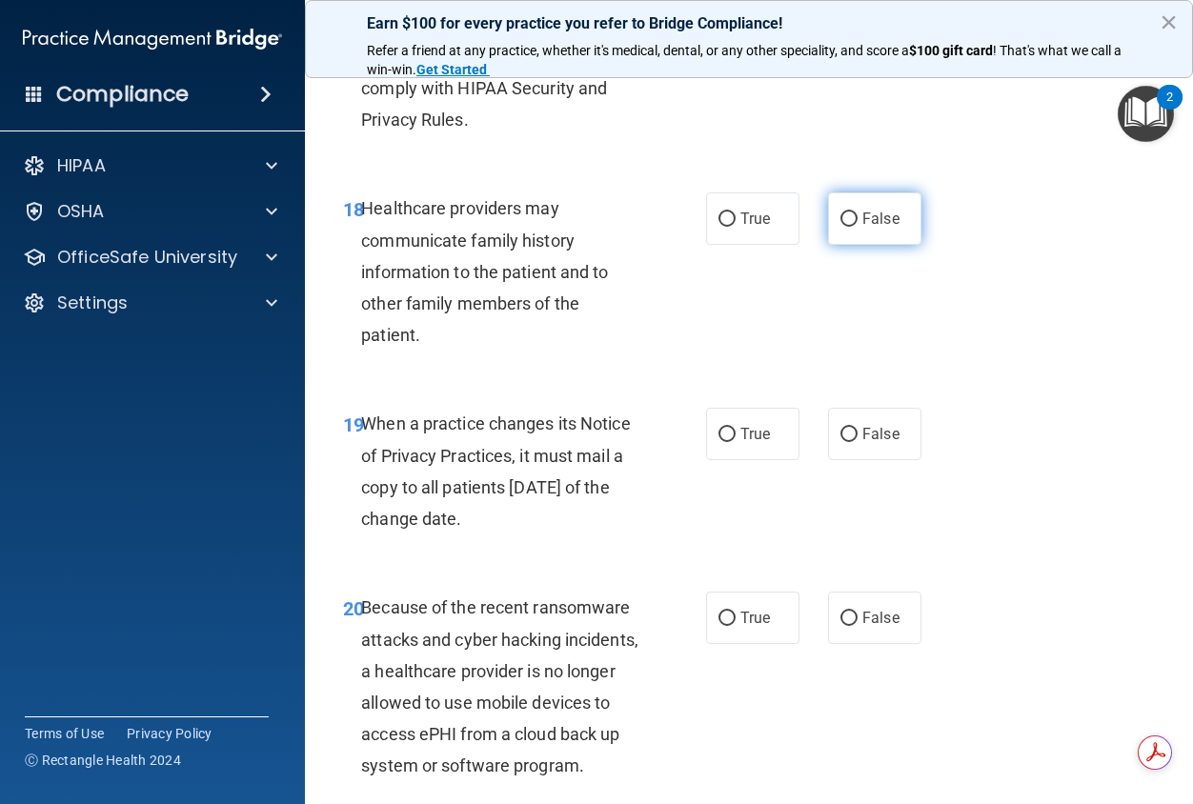
click at [874, 228] on span "False" at bounding box center [880, 219] width 37 height 18
click at [858, 227] on input "False" at bounding box center [848, 219] width 17 height 14
radio input "true"
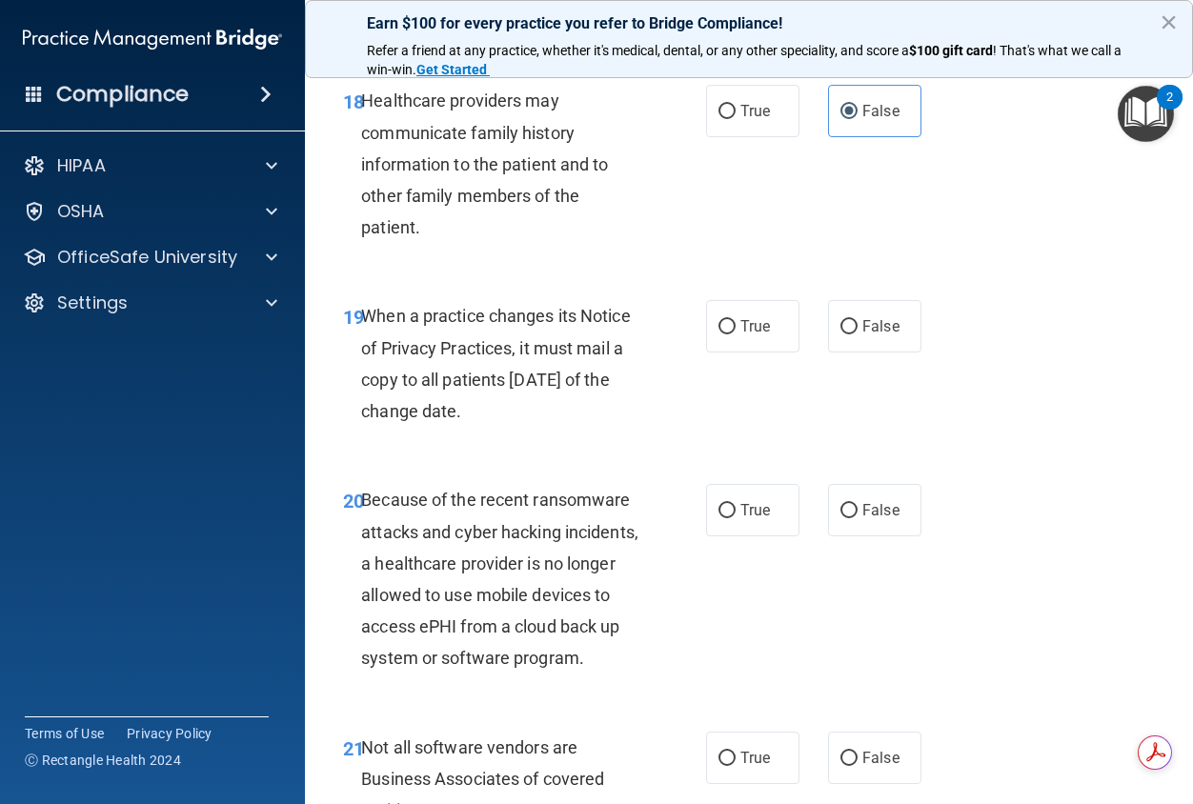
scroll to position [3716, 0]
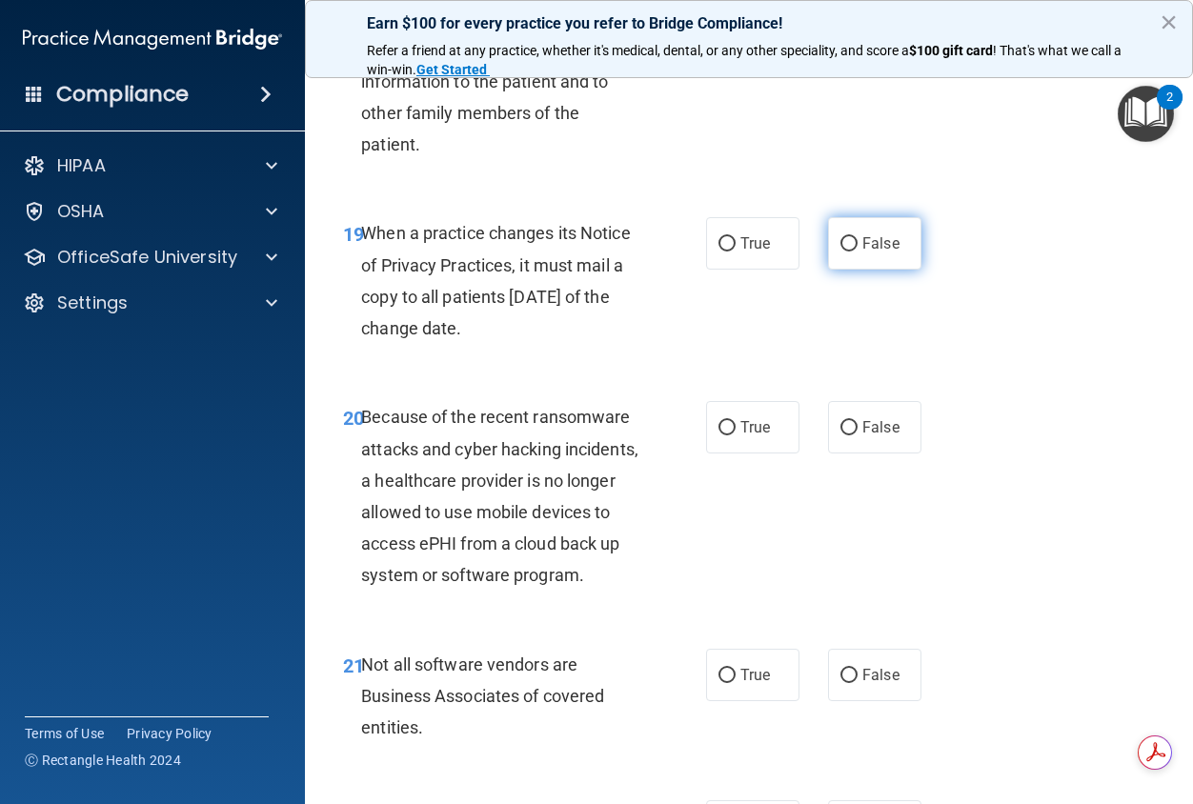
click at [871, 252] on span "False" at bounding box center [880, 243] width 37 height 18
click at [858, 252] on input "False" at bounding box center [848, 244] width 17 height 14
radio input "true"
click at [863, 436] on span "False" at bounding box center [880, 427] width 37 height 18
click at [858, 435] on input "False" at bounding box center [848, 428] width 17 height 14
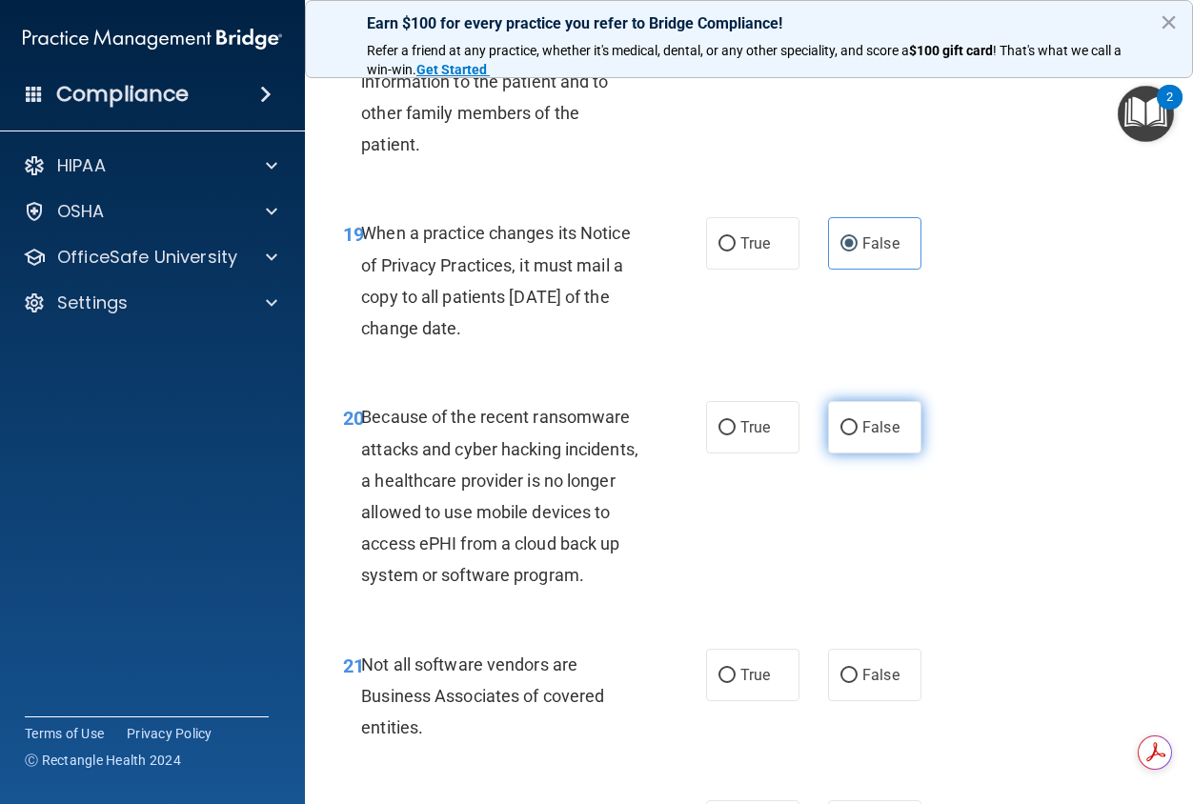
radio input "true"
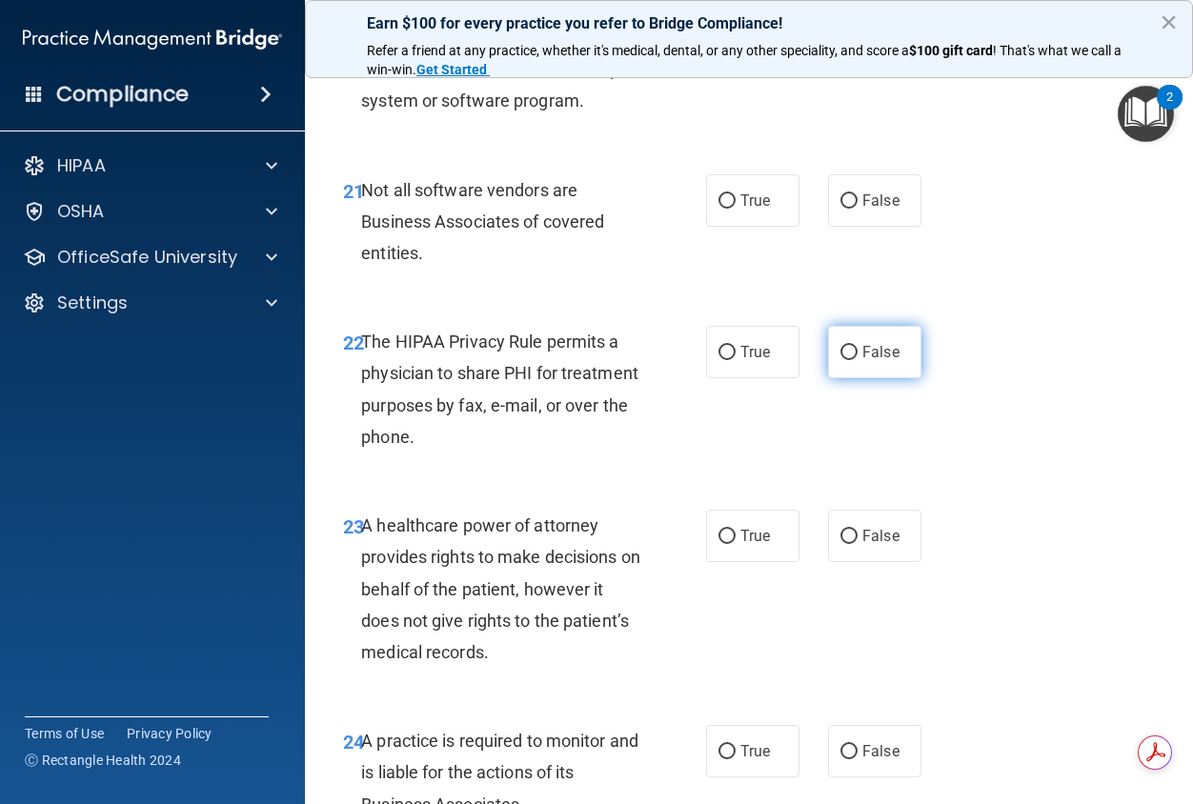
scroll to position [4192, 0]
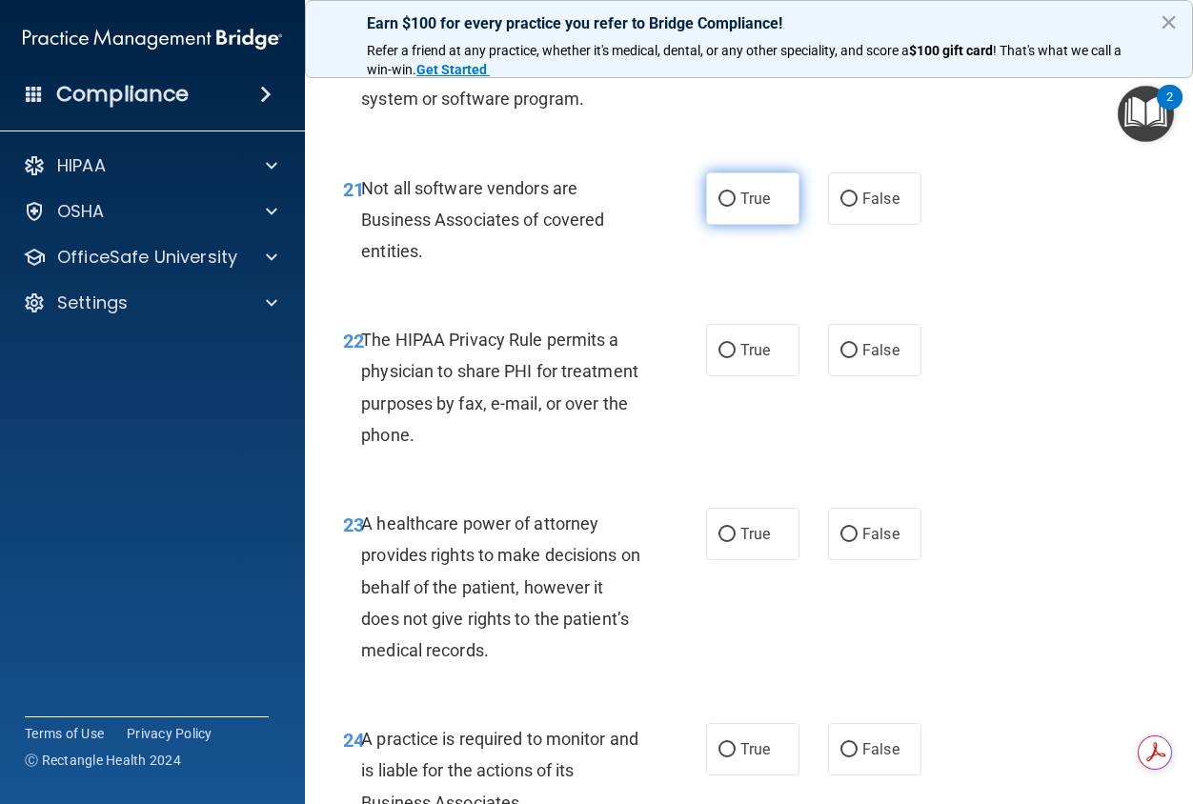
click at [742, 225] on label "True" at bounding box center [752, 198] width 93 height 52
click at [736, 207] on input "True" at bounding box center [726, 199] width 17 height 14
radio input "true"
click at [749, 359] on span "True" at bounding box center [755, 350] width 30 height 18
click at [736, 358] on input "True" at bounding box center [726, 351] width 17 height 14
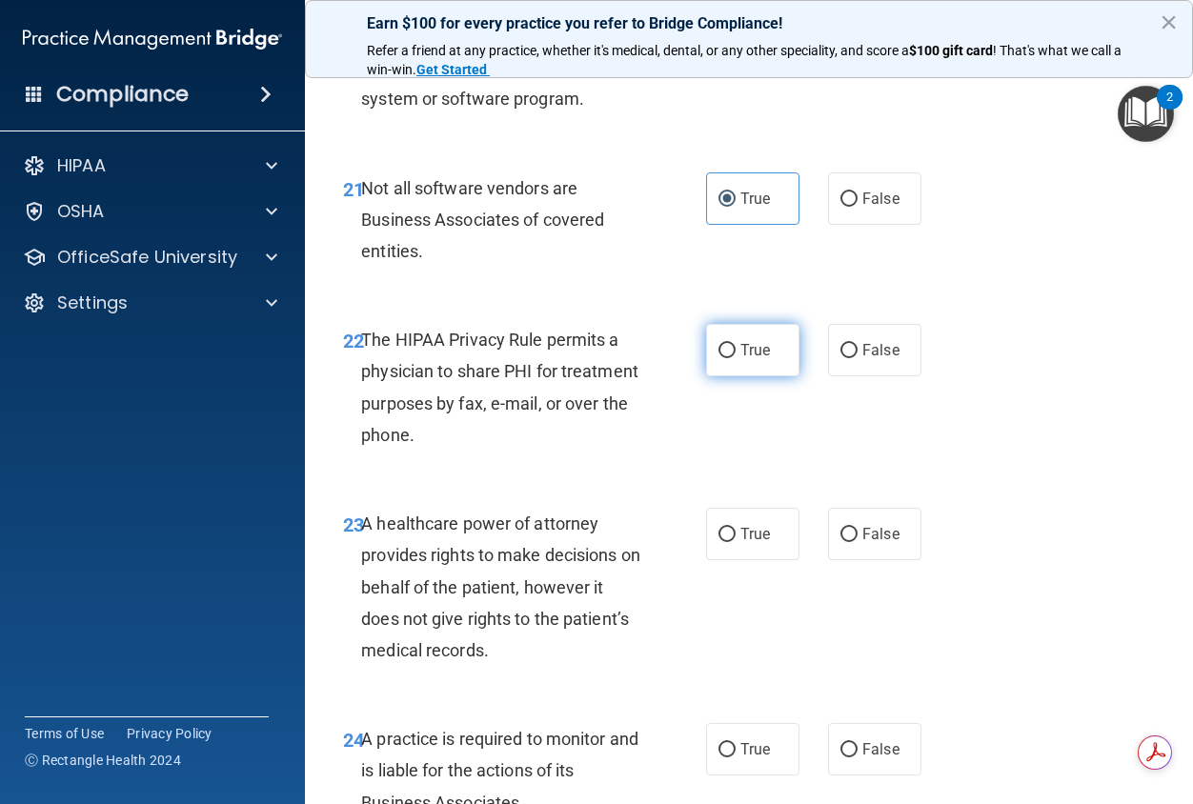
radio input "true"
click at [850, 560] on label "False" at bounding box center [874, 534] width 93 height 52
click at [850, 542] on input "False" at bounding box center [848, 535] width 17 height 14
radio input "true"
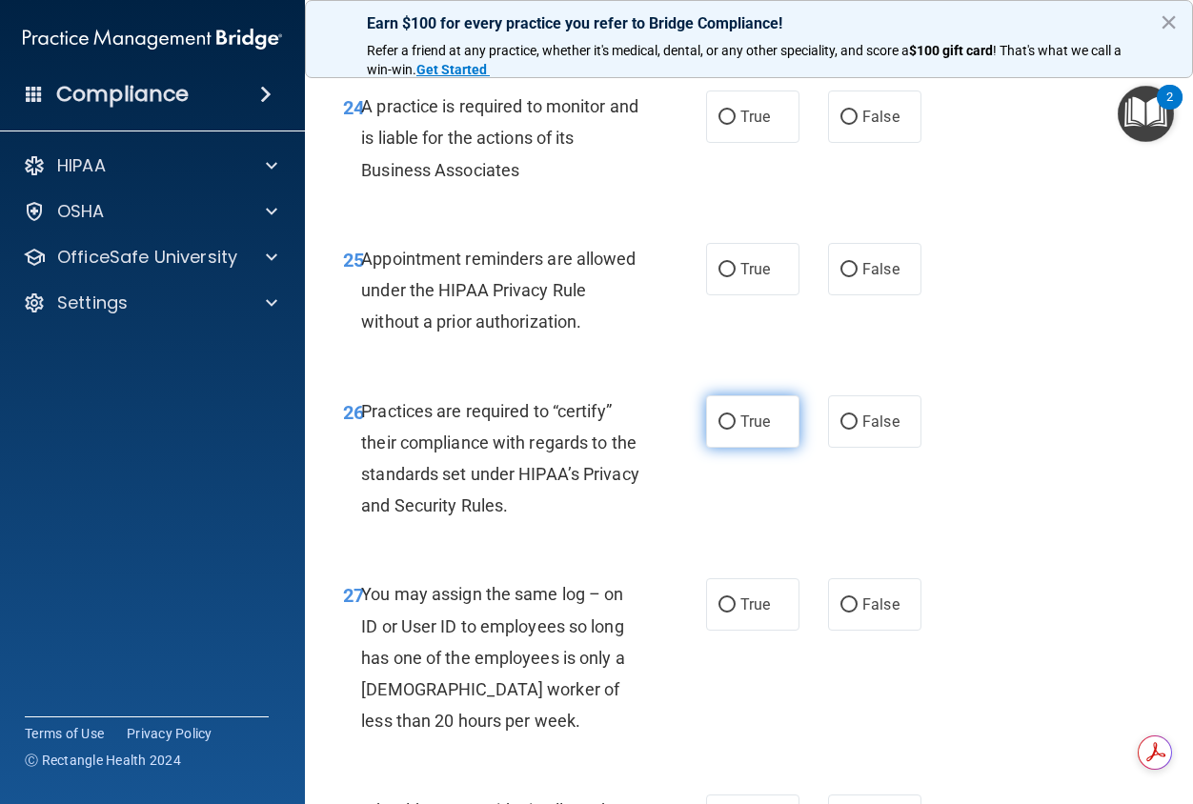
scroll to position [4859, 0]
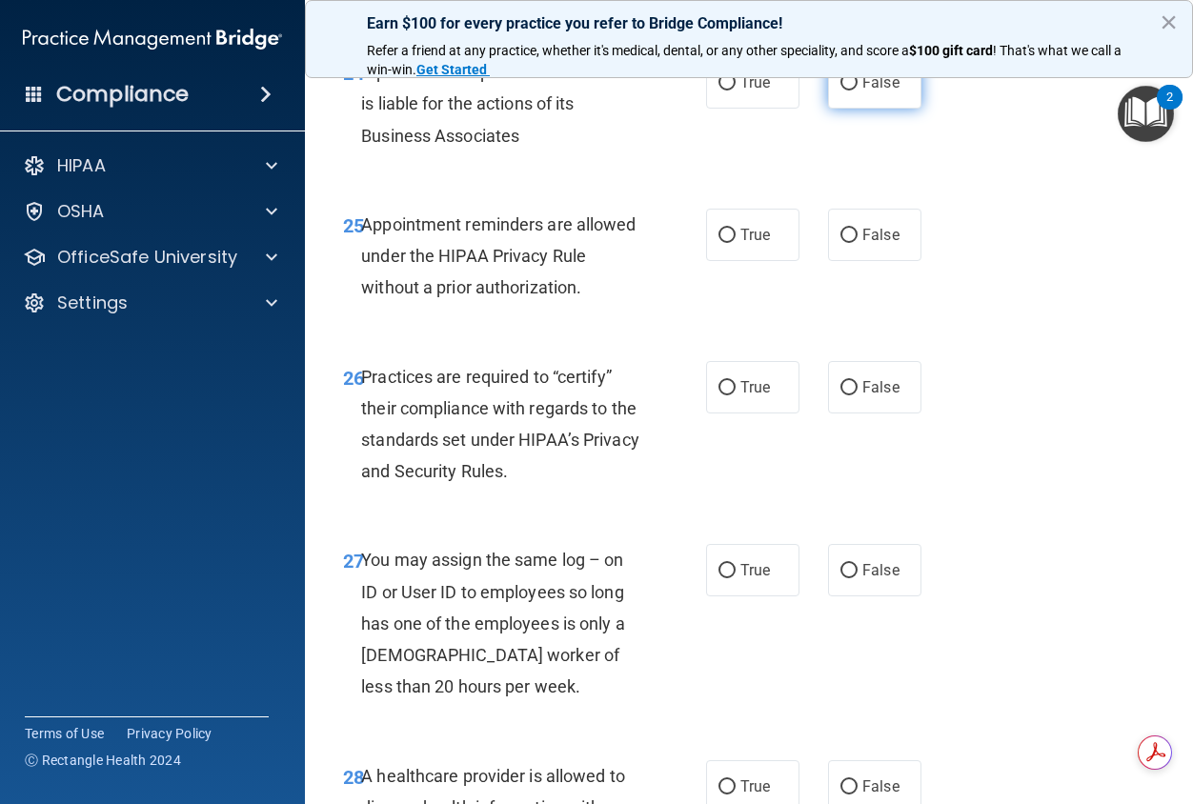
click at [873, 91] on span "False" at bounding box center [880, 82] width 37 height 18
click at [858, 91] on input "False" at bounding box center [848, 83] width 17 height 14
radio input "true"
click at [750, 244] on span "True" at bounding box center [755, 235] width 30 height 18
click at [736, 243] on input "True" at bounding box center [726, 236] width 17 height 14
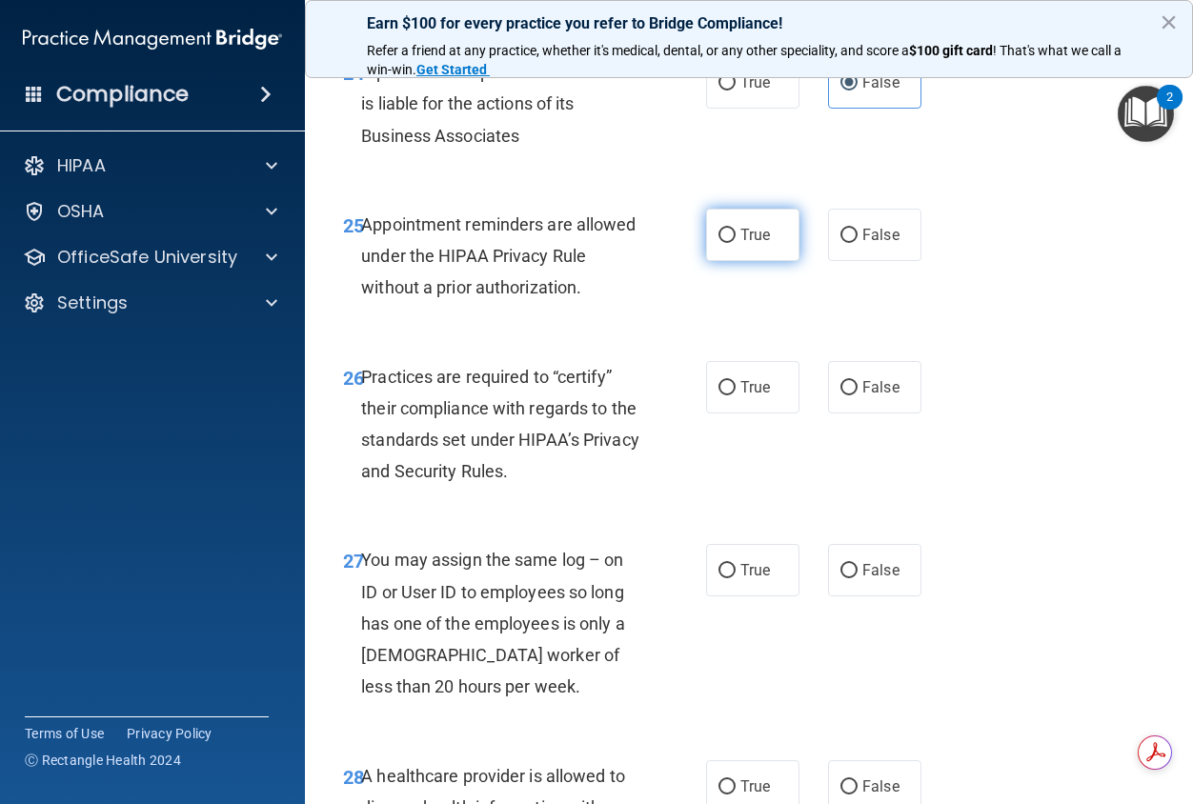
radio input "true"
click at [873, 414] on label "False" at bounding box center [874, 387] width 93 height 52
click at [858, 395] on input "False" at bounding box center [848, 388] width 17 height 14
radio input "true"
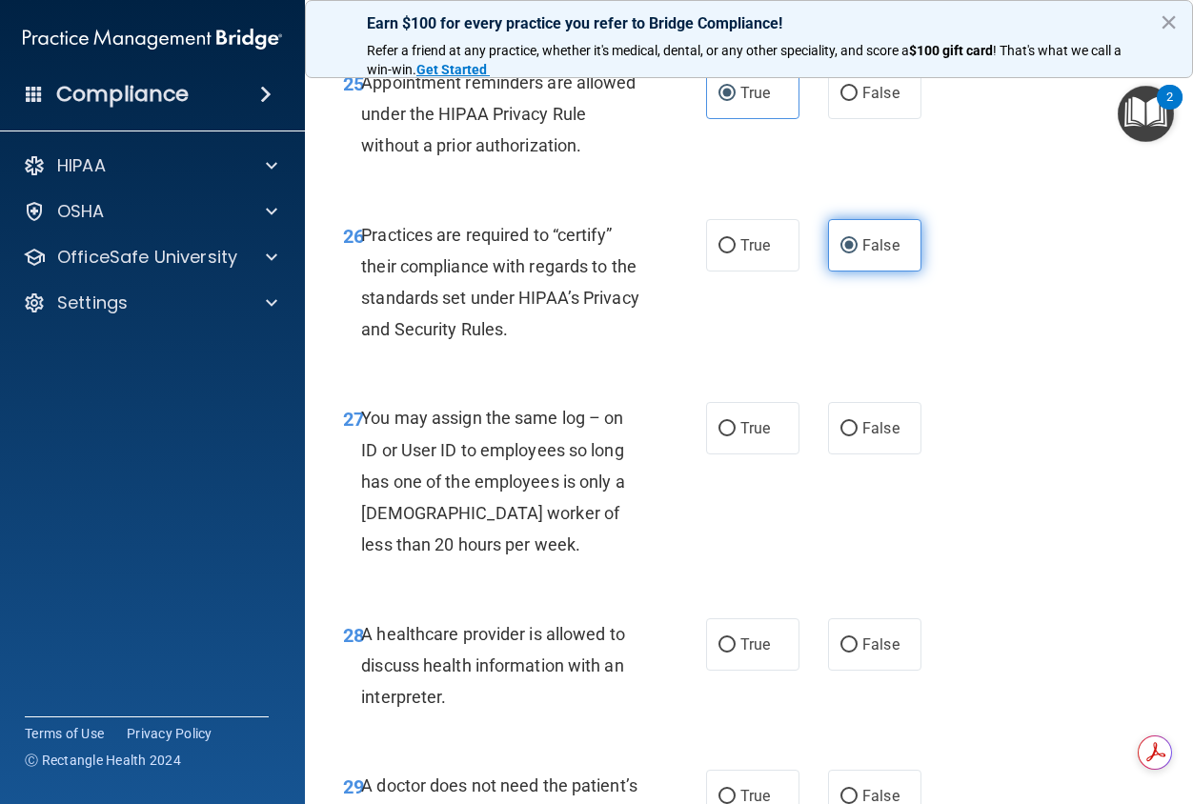
scroll to position [5145, 0]
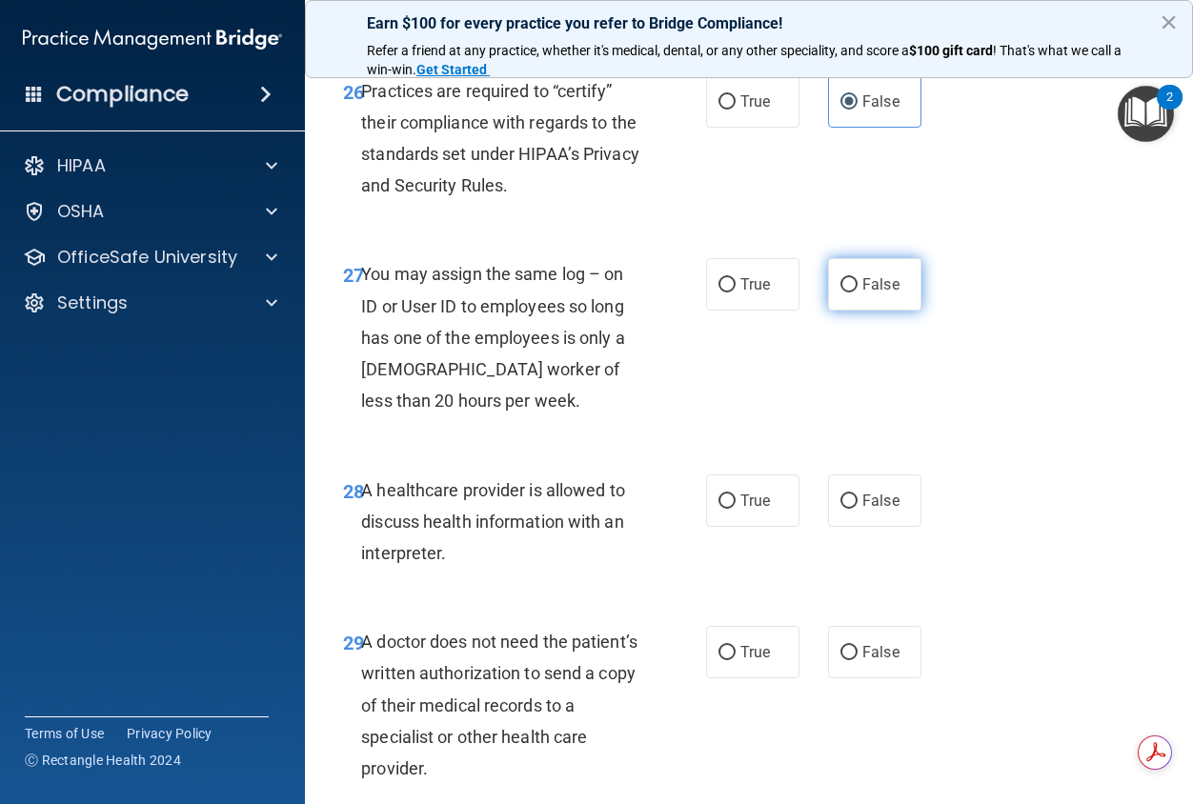
click at [862, 293] on span "False" at bounding box center [880, 284] width 37 height 18
click at [858, 293] on input "False" at bounding box center [848, 285] width 17 height 14
radio input "true"
click at [755, 510] on span "True" at bounding box center [755, 501] width 30 height 18
click at [736, 509] on input "True" at bounding box center [726, 502] width 17 height 14
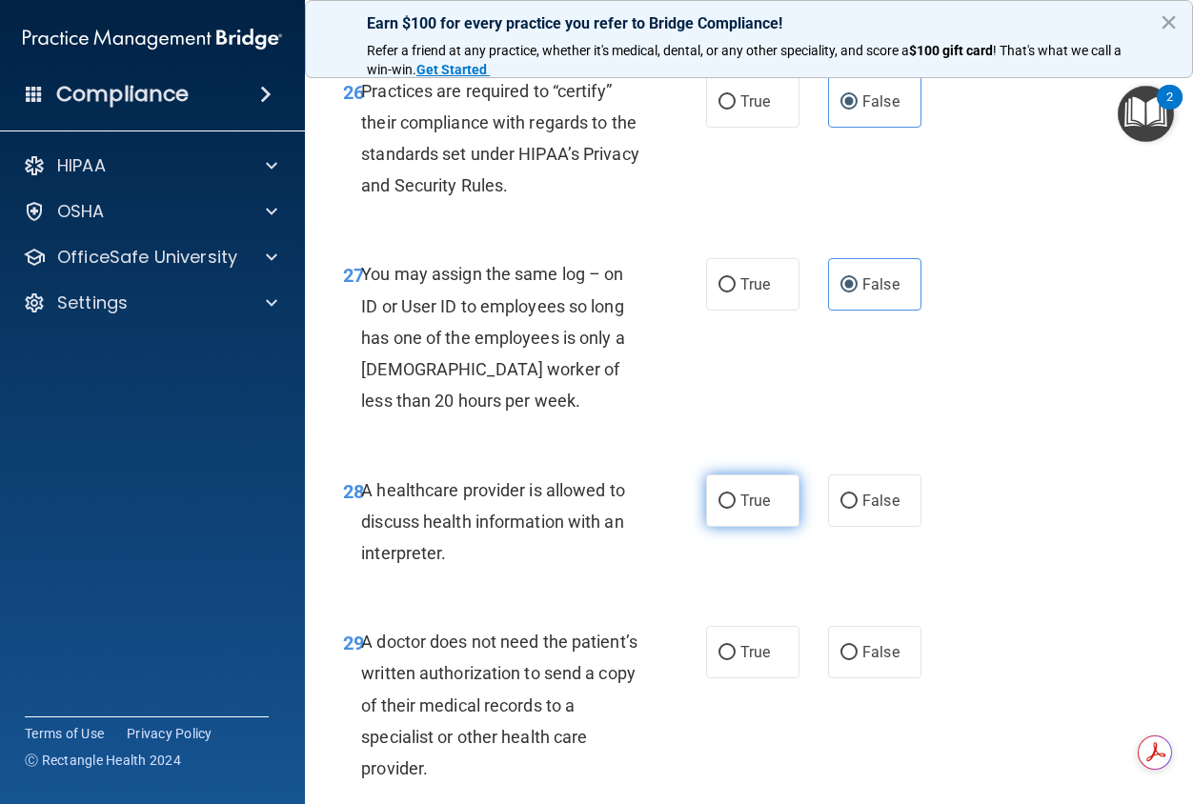
radio input "true"
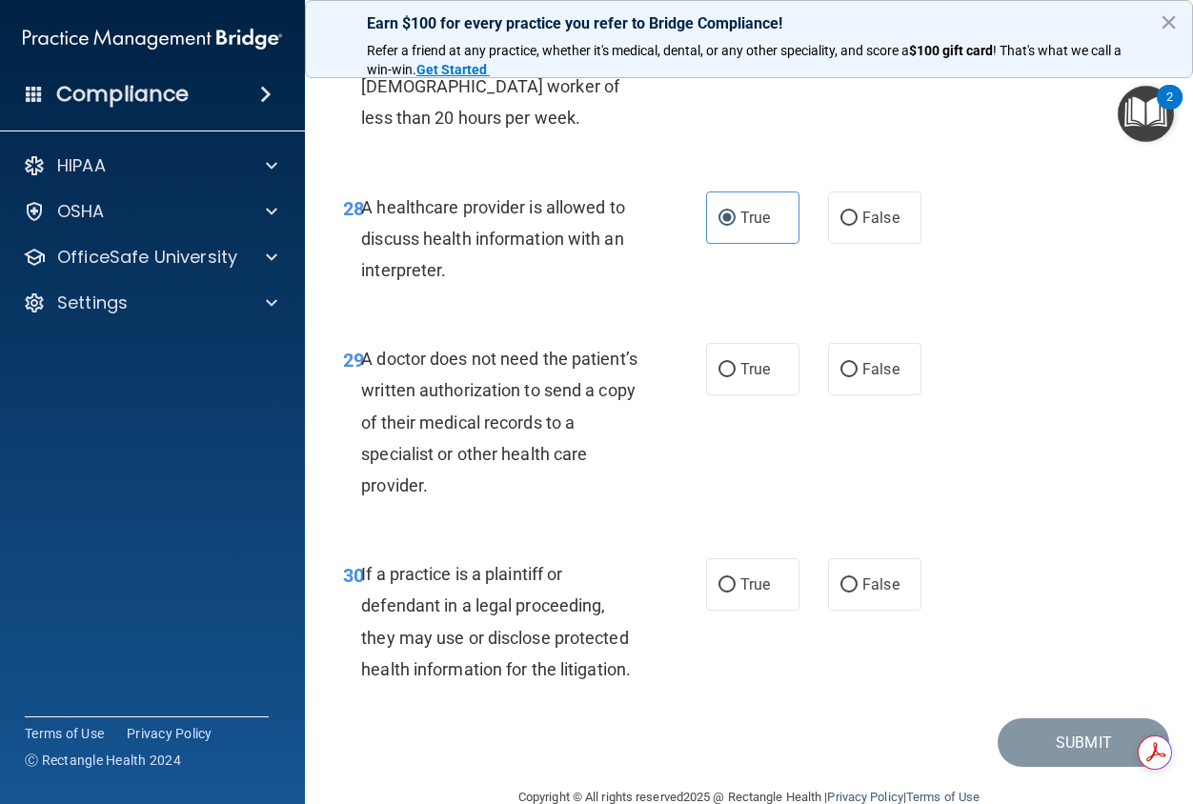
scroll to position [5526, 0]
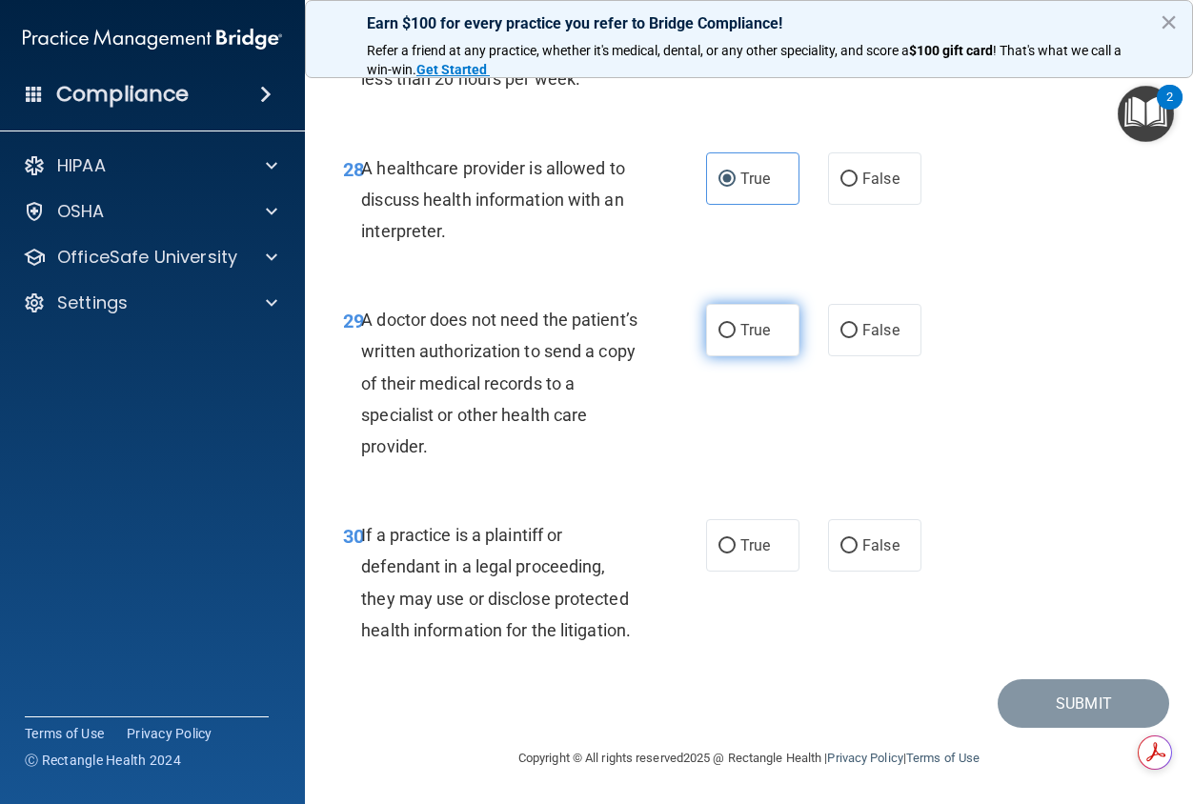
click at [767, 356] on label "True" at bounding box center [752, 330] width 93 height 52
click at [736, 338] on input "True" at bounding box center [726, 331] width 17 height 14
radio input "true"
click at [744, 553] on span "True" at bounding box center [755, 545] width 30 height 18
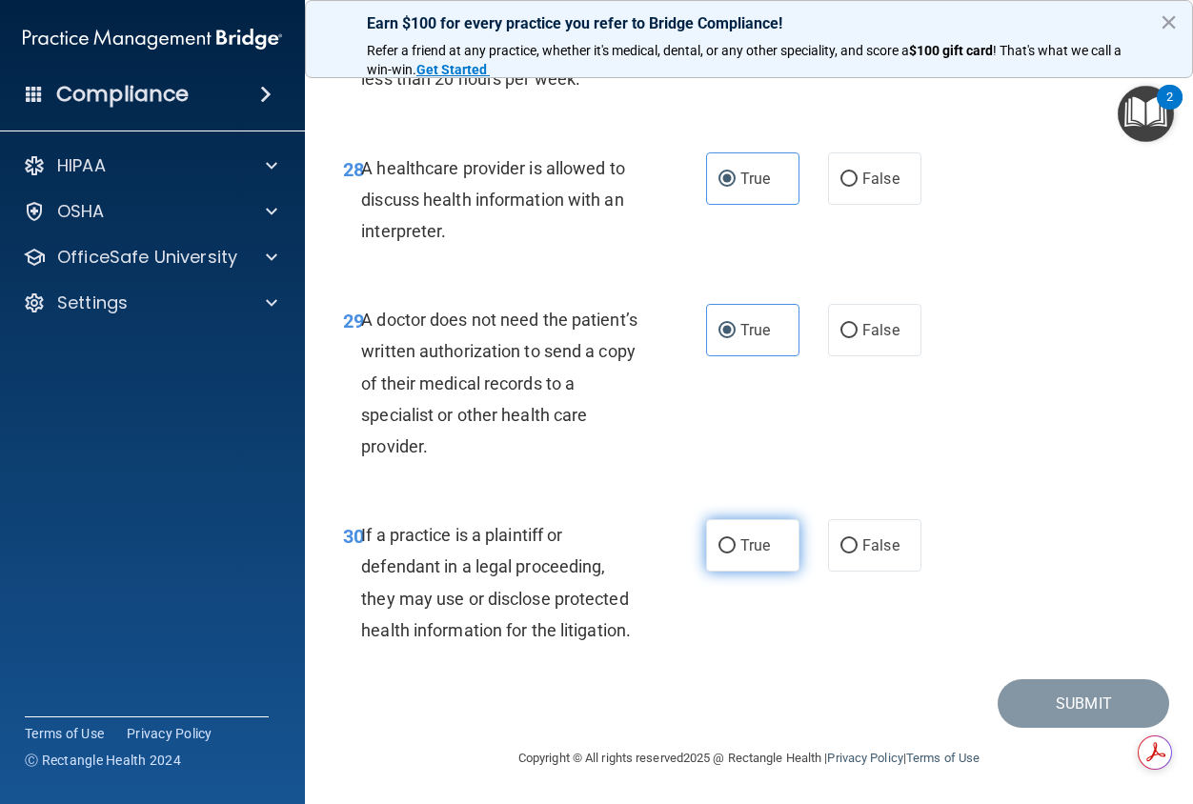
click at [736, 553] on input "True" at bounding box center [726, 546] width 17 height 14
radio input "true"
click at [1026, 708] on button "Submit" at bounding box center [1084, 703] width 172 height 49
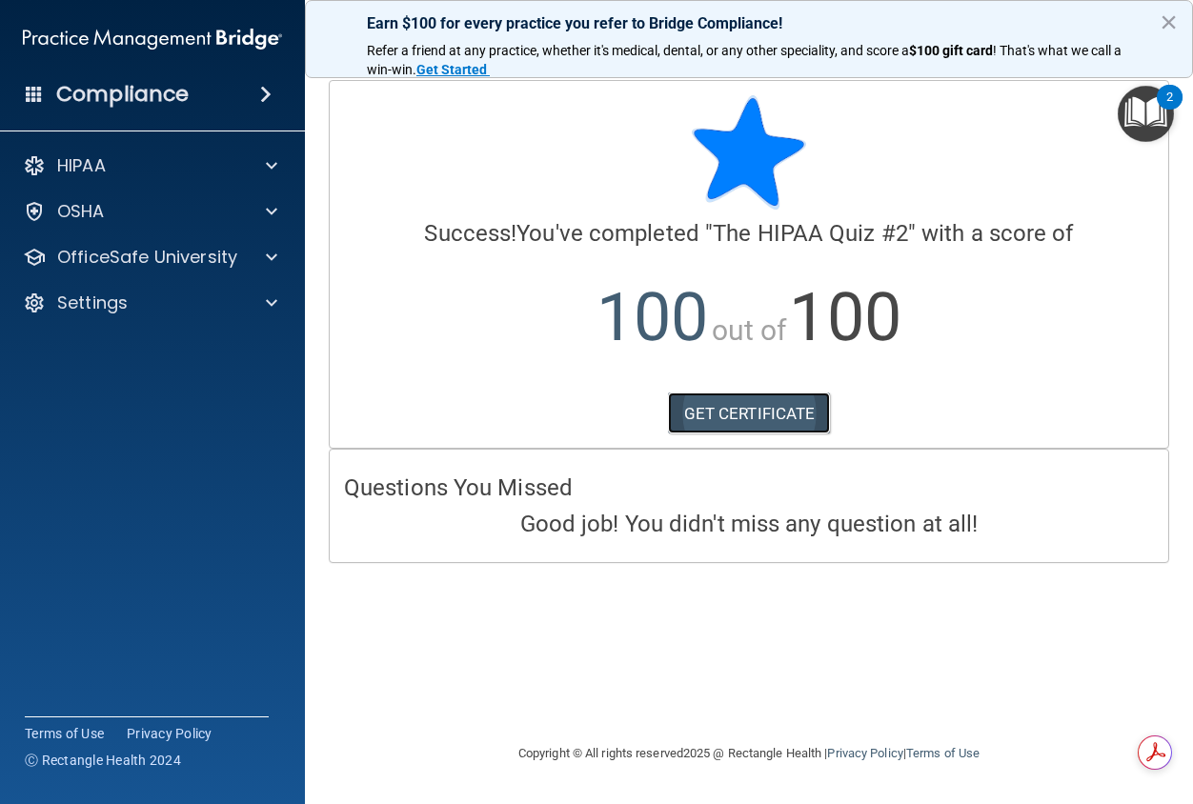
click at [712, 411] on link "GET CERTIFICATE" at bounding box center [749, 414] width 163 height 42
click at [1152, 112] on img "Open Resource Center, 2 new notifications" at bounding box center [1146, 114] width 56 height 56
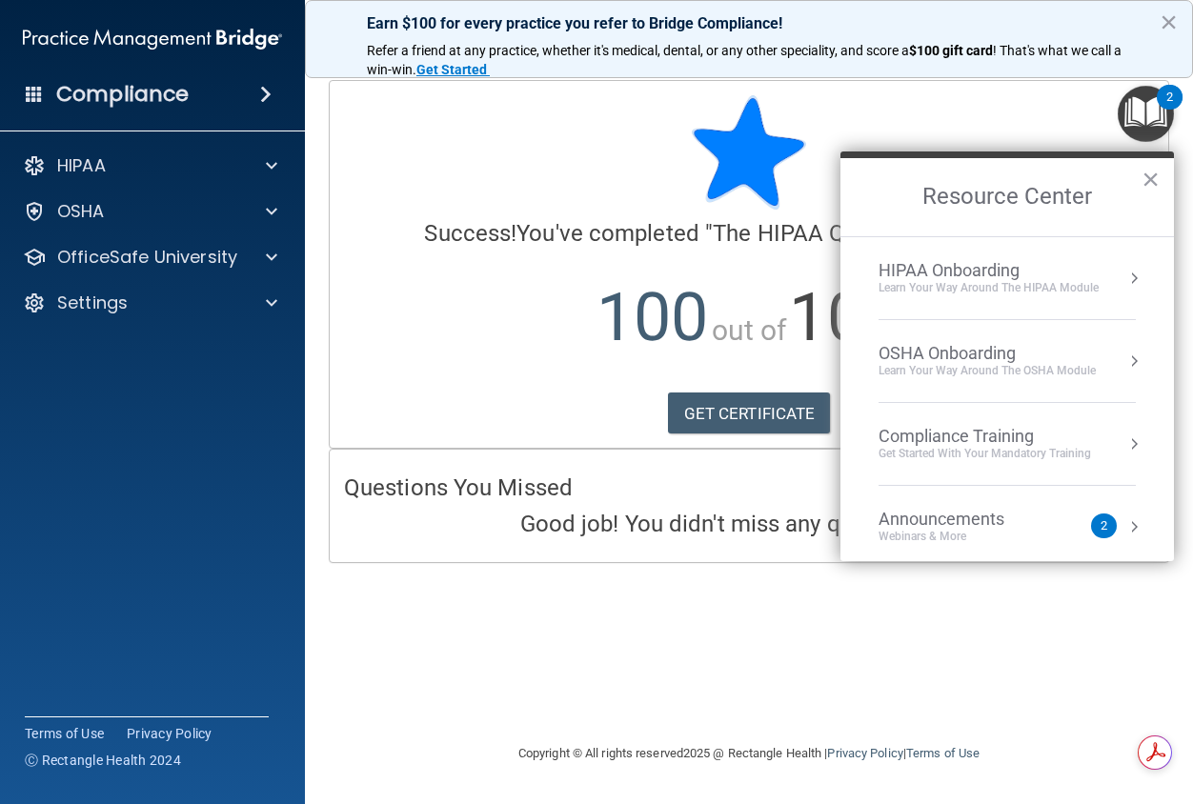
click at [1141, 113] on img "Open Resource Center, 2 new notifications" at bounding box center [1146, 114] width 56 height 56
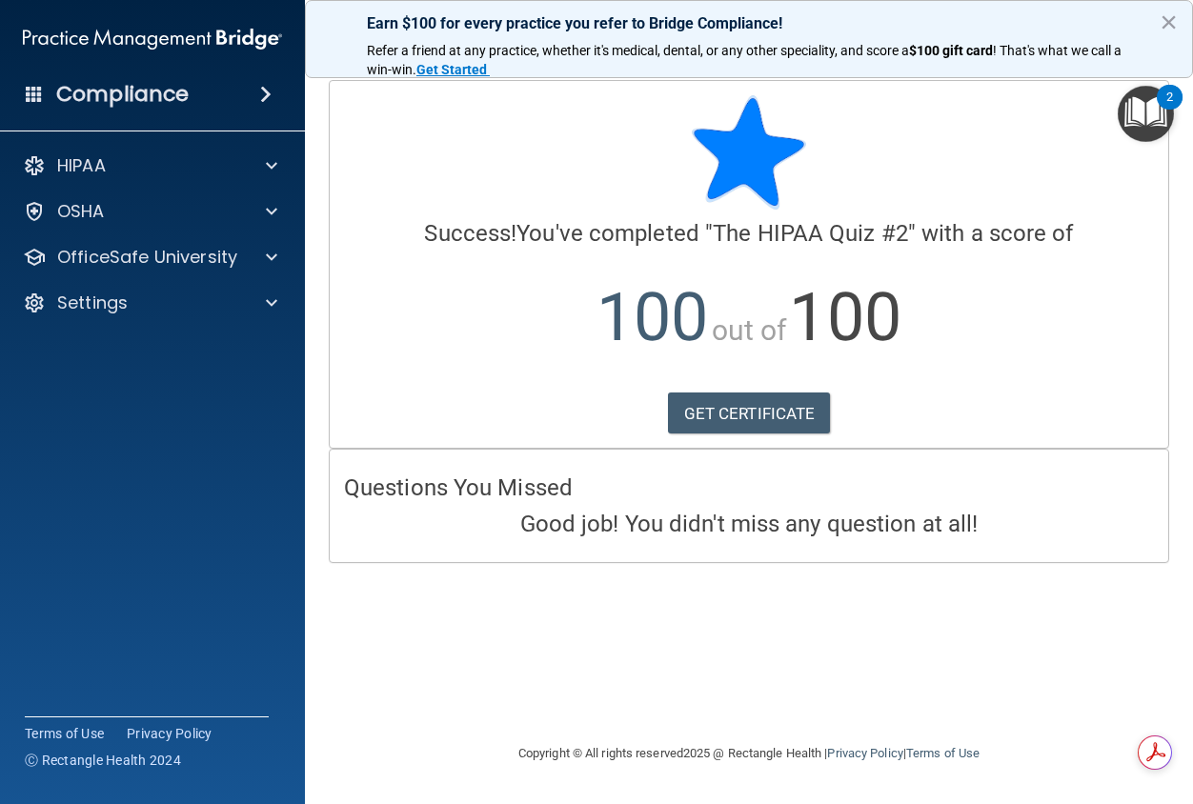
click at [1142, 710] on div "Calculating your score.... Success! You've completed " The HIPAA Quiz #2 " with…" at bounding box center [749, 401] width 812 height 643
click at [232, 176] on div "HIPAA" at bounding box center [127, 165] width 236 height 23
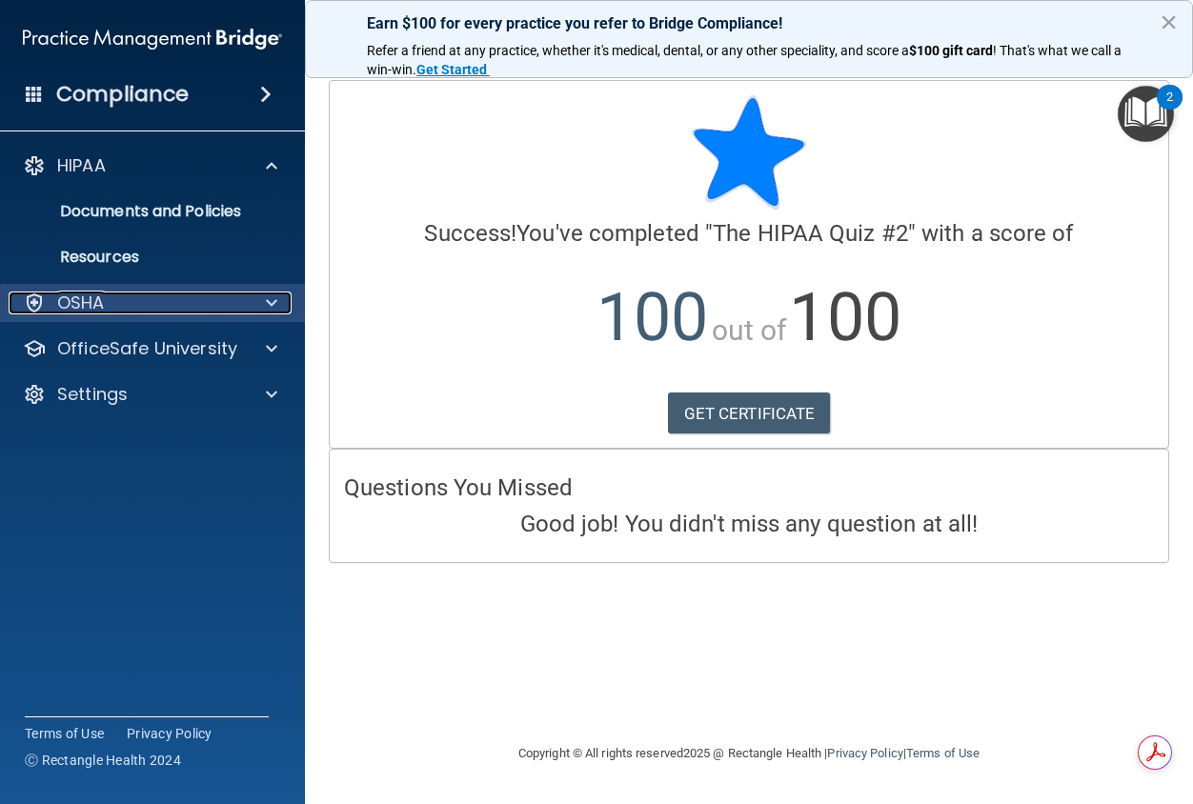
click at [164, 306] on div "OSHA" at bounding box center [127, 303] width 236 height 23
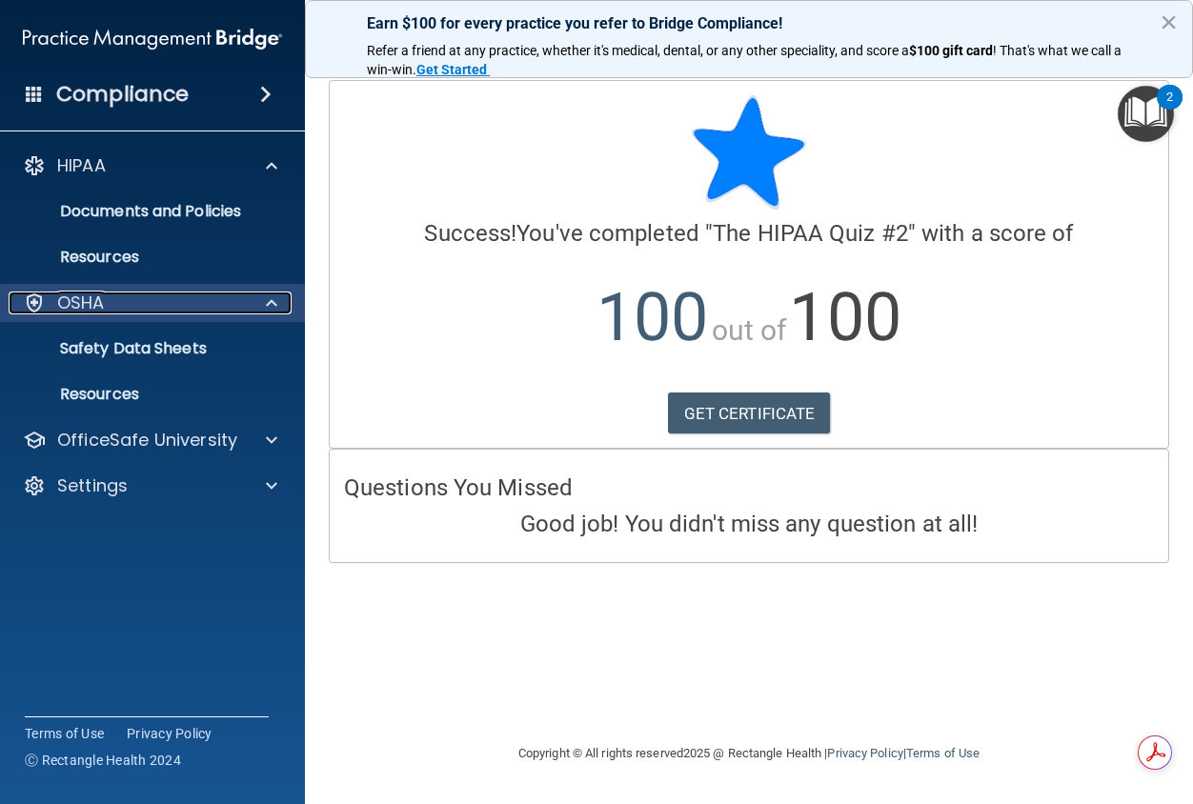
click at [164, 306] on div "OSHA" at bounding box center [127, 303] width 236 height 23
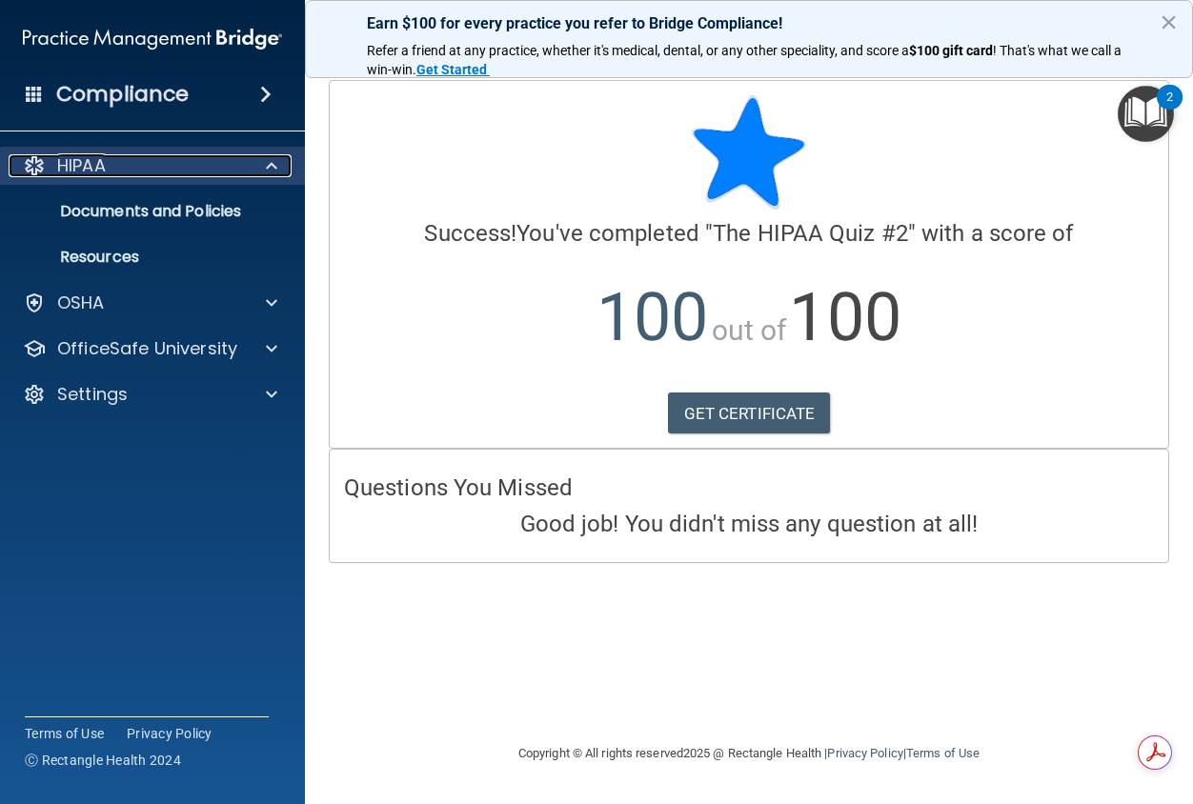
click at [258, 173] on div at bounding box center [269, 165] width 48 height 23
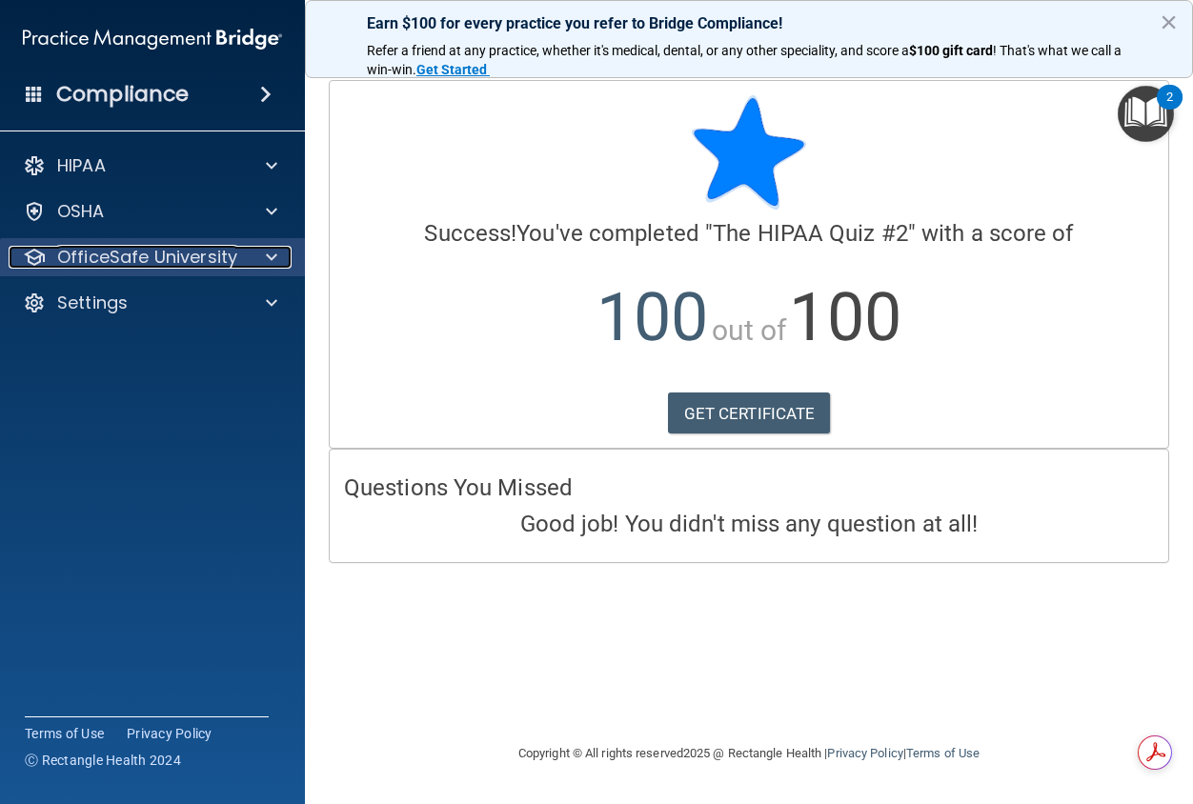
click at [237, 259] on div "OfficeSafe University" at bounding box center [127, 257] width 236 height 23
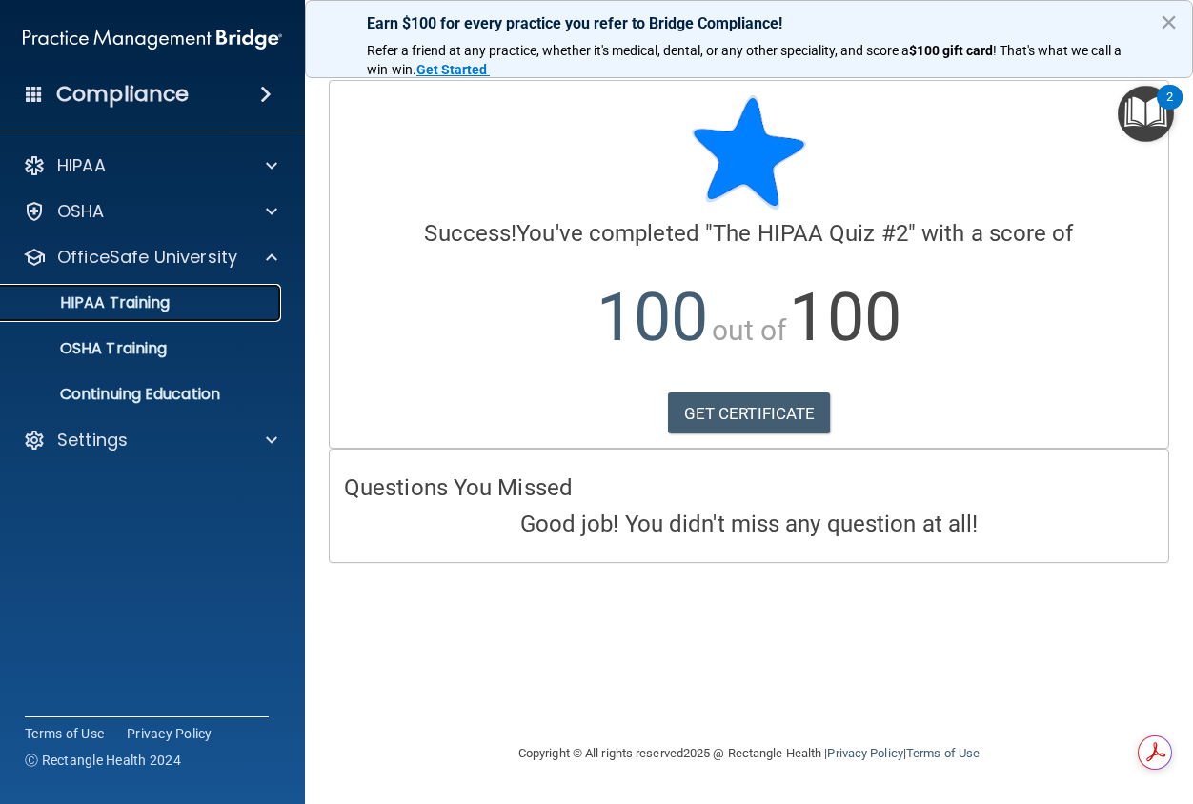
click at [132, 306] on p "HIPAA Training" at bounding box center [90, 302] width 157 height 19
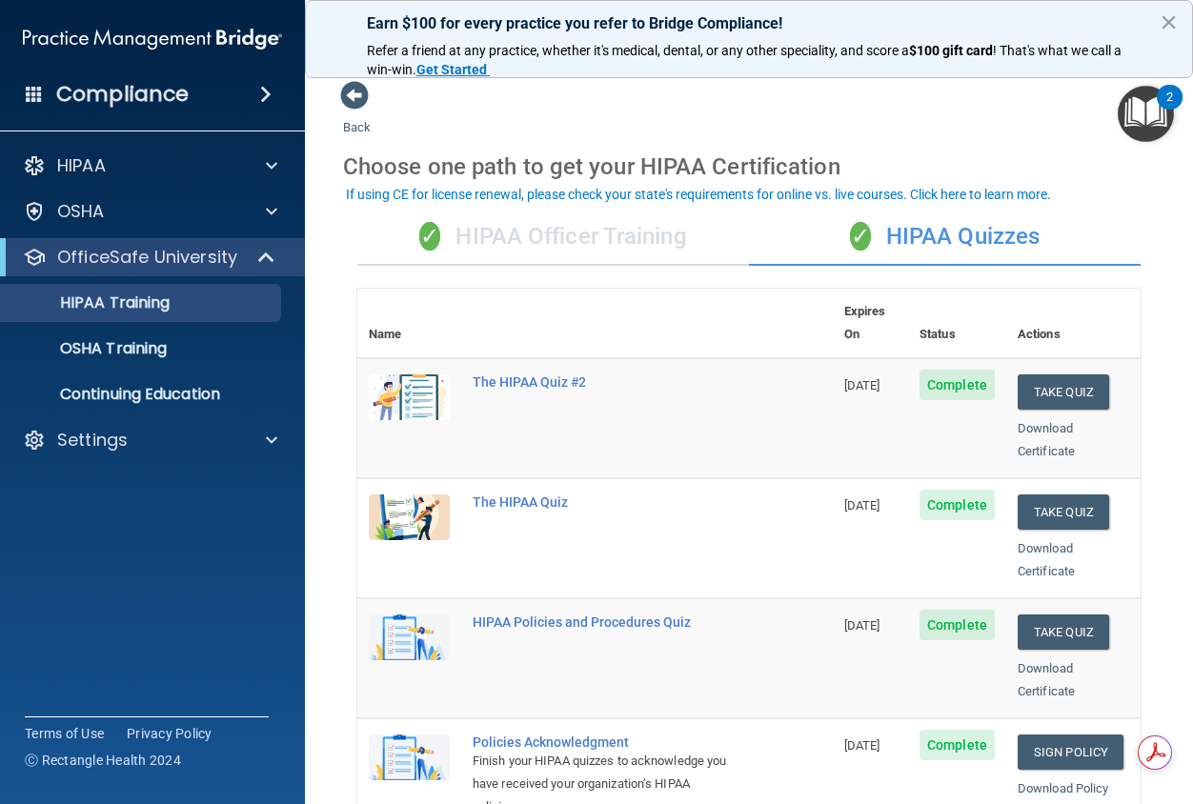
click at [557, 225] on div "✓ HIPAA Officer Training" at bounding box center [553, 237] width 392 height 57
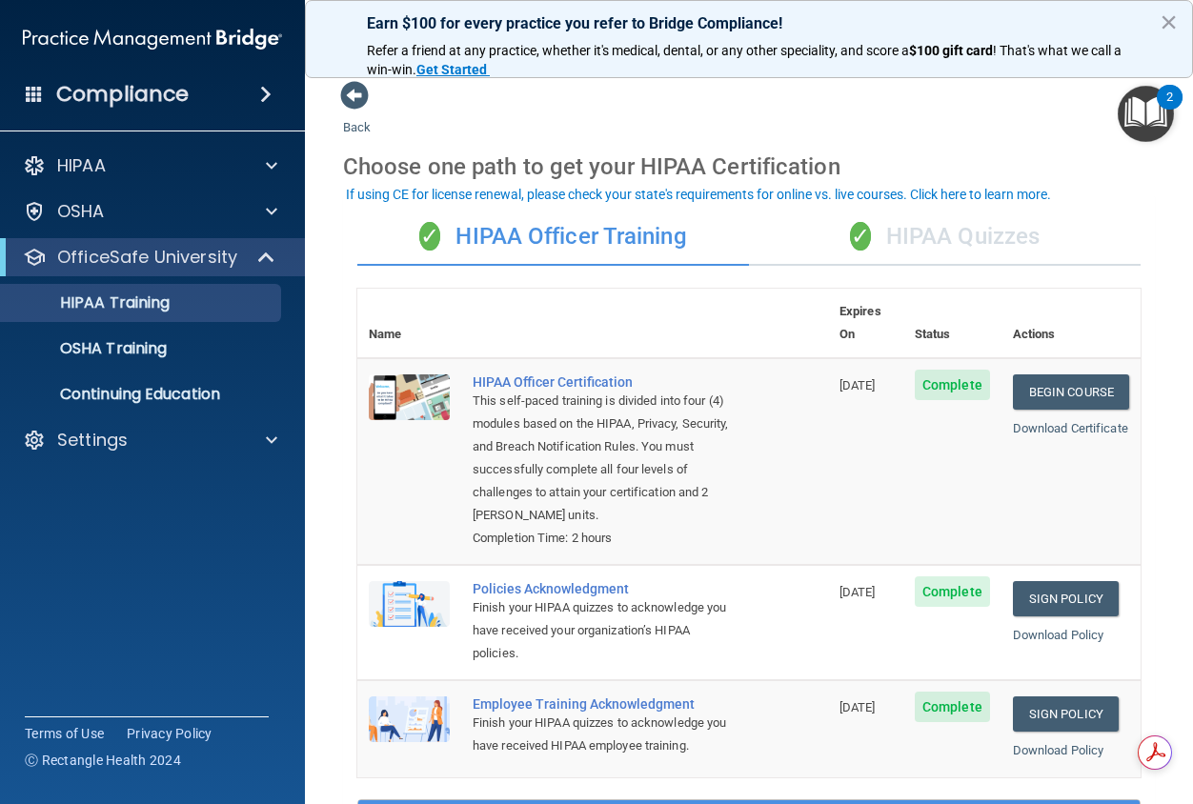
click at [981, 246] on div "✓ HIPAA Quizzes" at bounding box center [945, 237] width 392 height 57
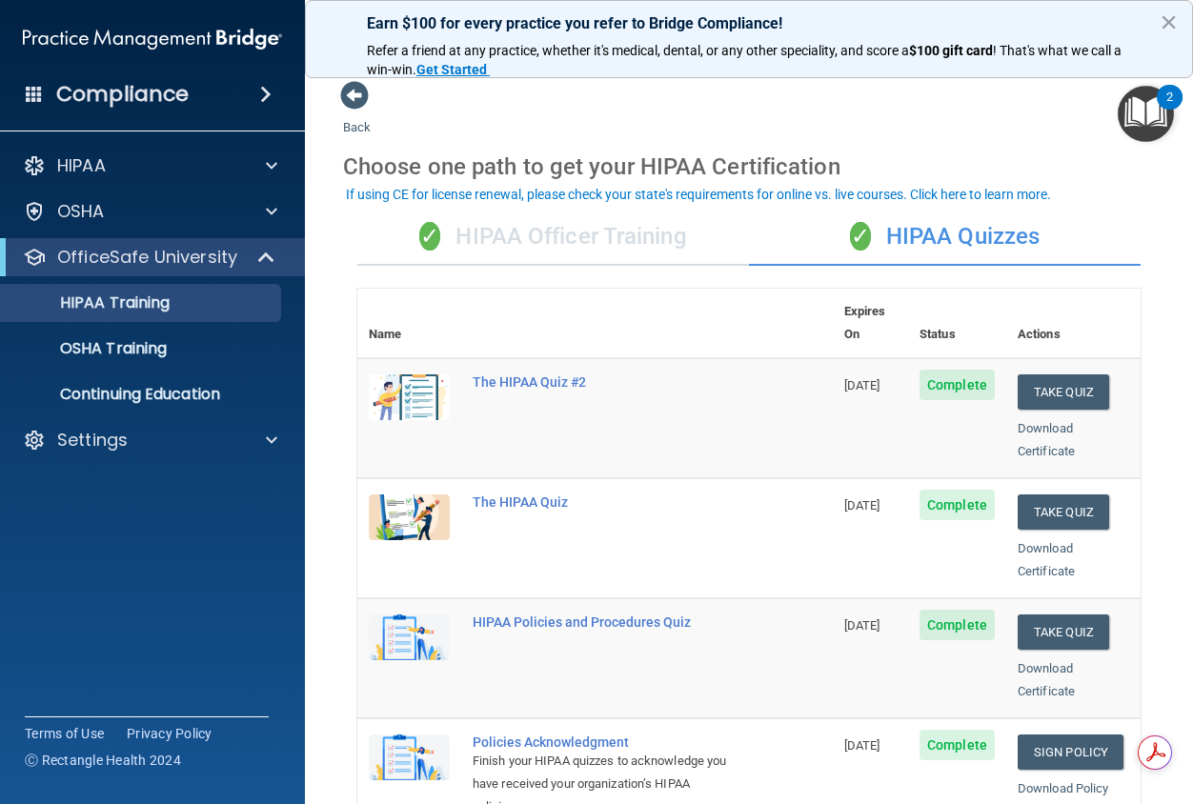
click at [939, 370] on span "Complete" at bounding box center [956, 385] width 75 height 30
click at [537, 374] on div "The HIPAA Quiz #2" at bounding box center [605, 381] width 265 height 15
click at [188, 313] on link "HIPAA Training" at bounding box center [131, 303] width 300 height 38
click at [1022, 314] on th "Actions" at bounding box center [1073, 324] width 134 height 70
click at [921, 311] on th "Status" at bounding box center [957, 324] width 98 height 70
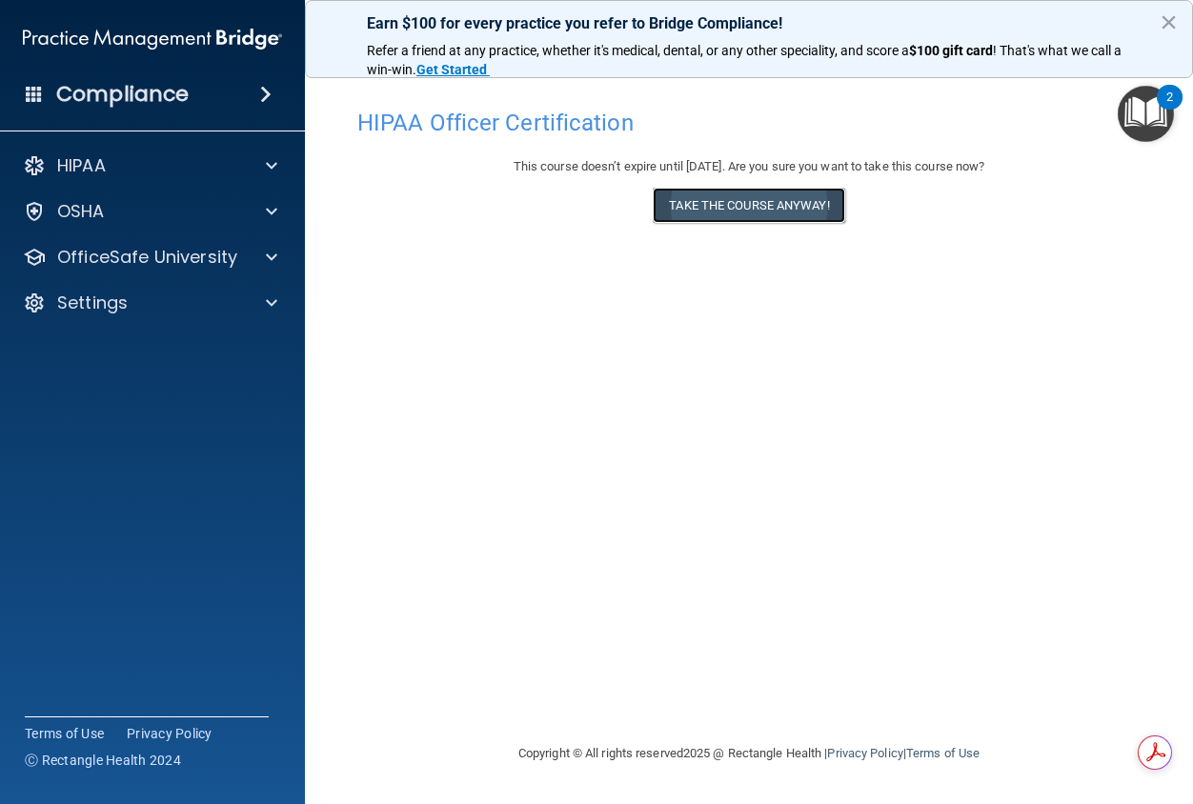
click at [749, 209] on button "Take the course anyway!" at bounding box center [749, 205] width 192 height 35
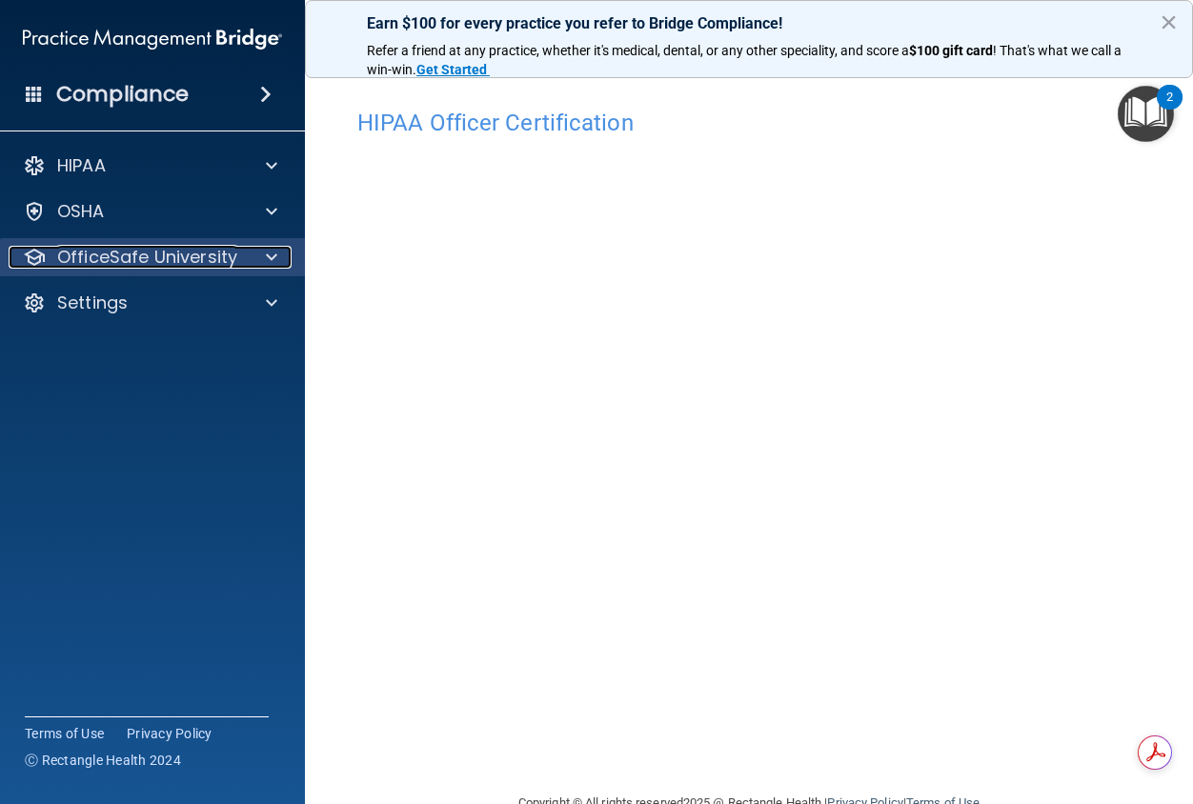
click at [249, 261] on div at bounding box center [269, 257] width 48 height 23
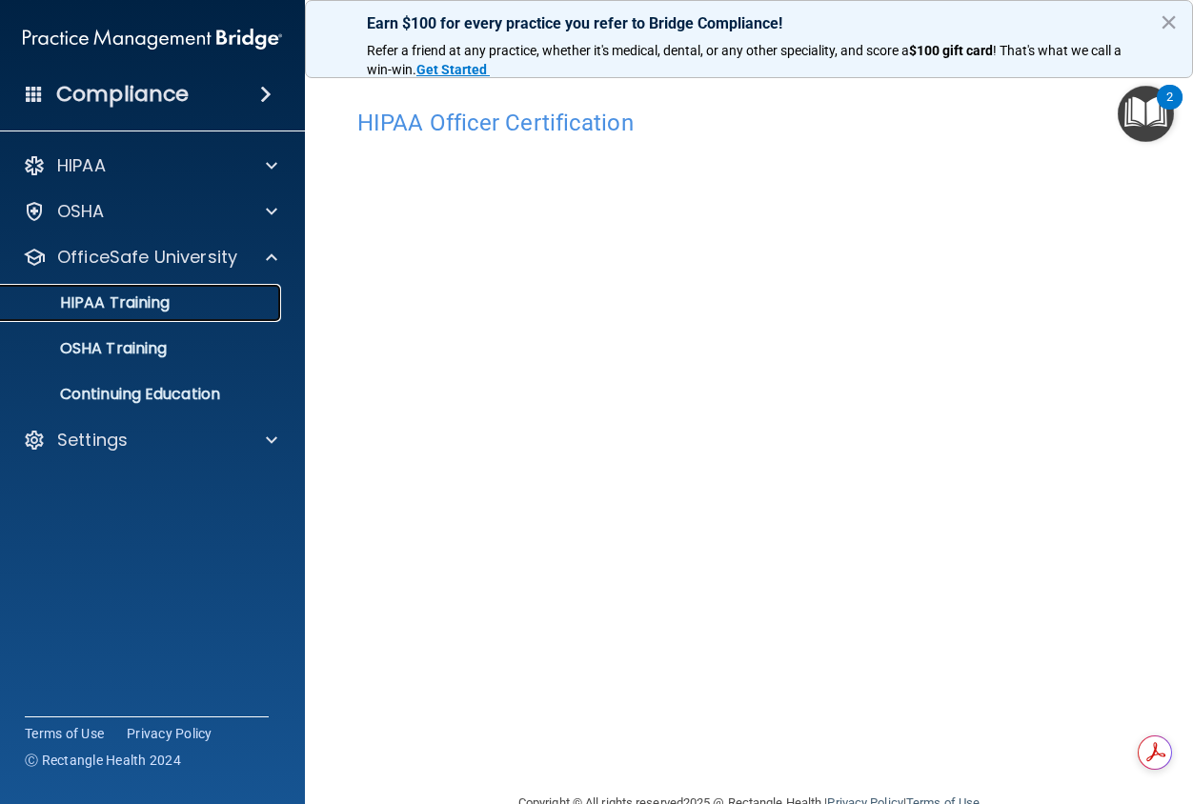
click at [204, 313] on link "HIPAA Training" at bounding box center [131, 303] width 300 height 38
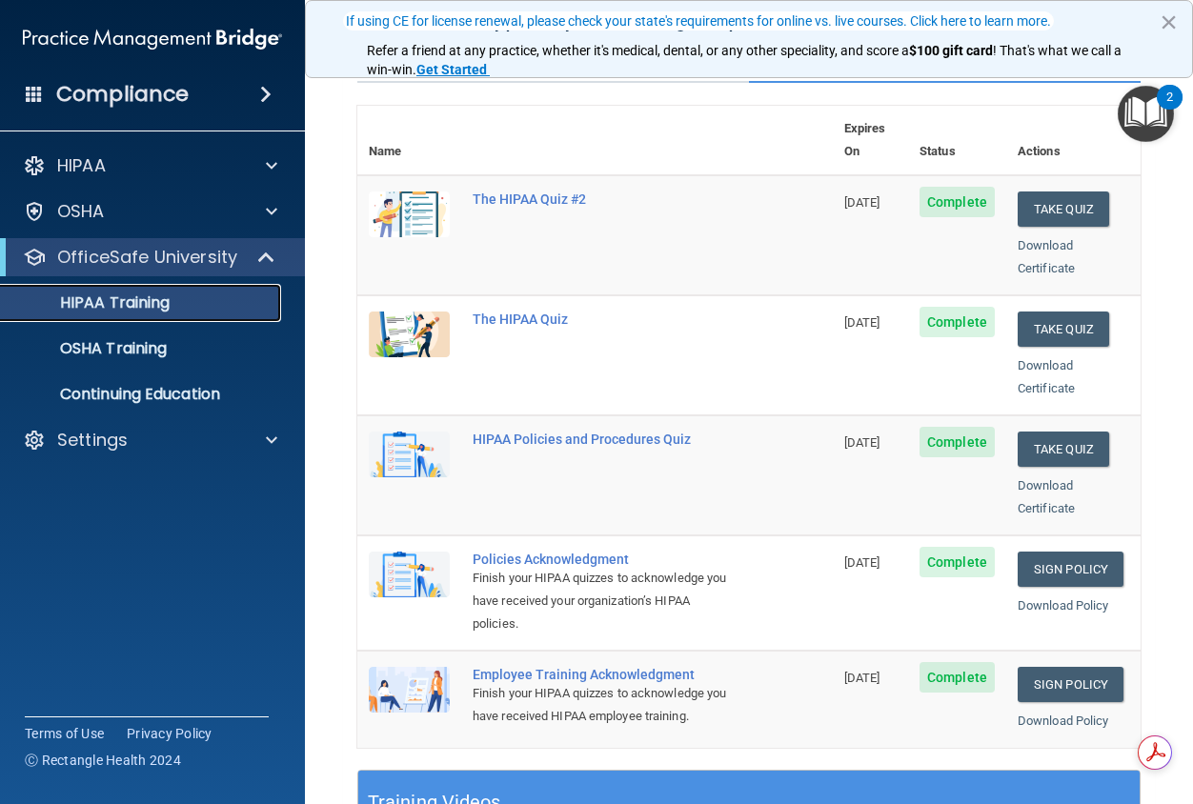
scroll to position [191, 0]
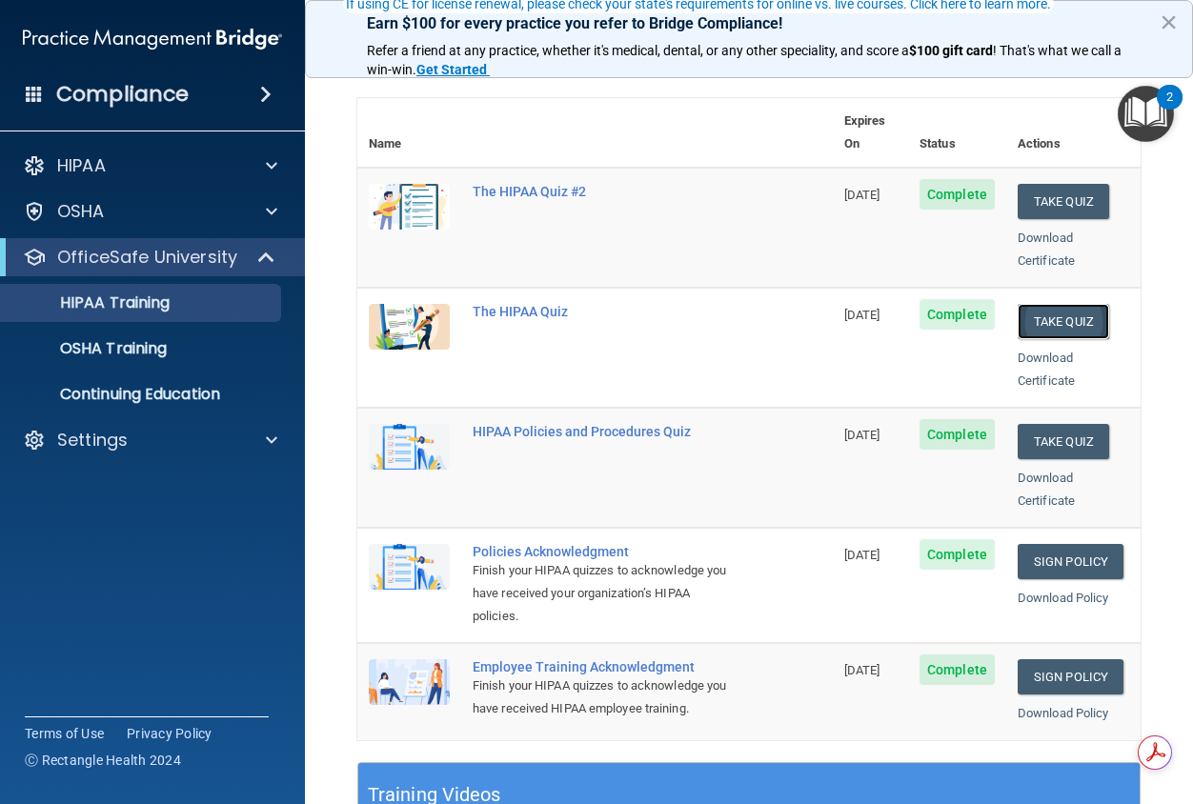
click at [1042, 304] on button "Take Quiz" at bounding box center [1063, 321] width 91 height 35
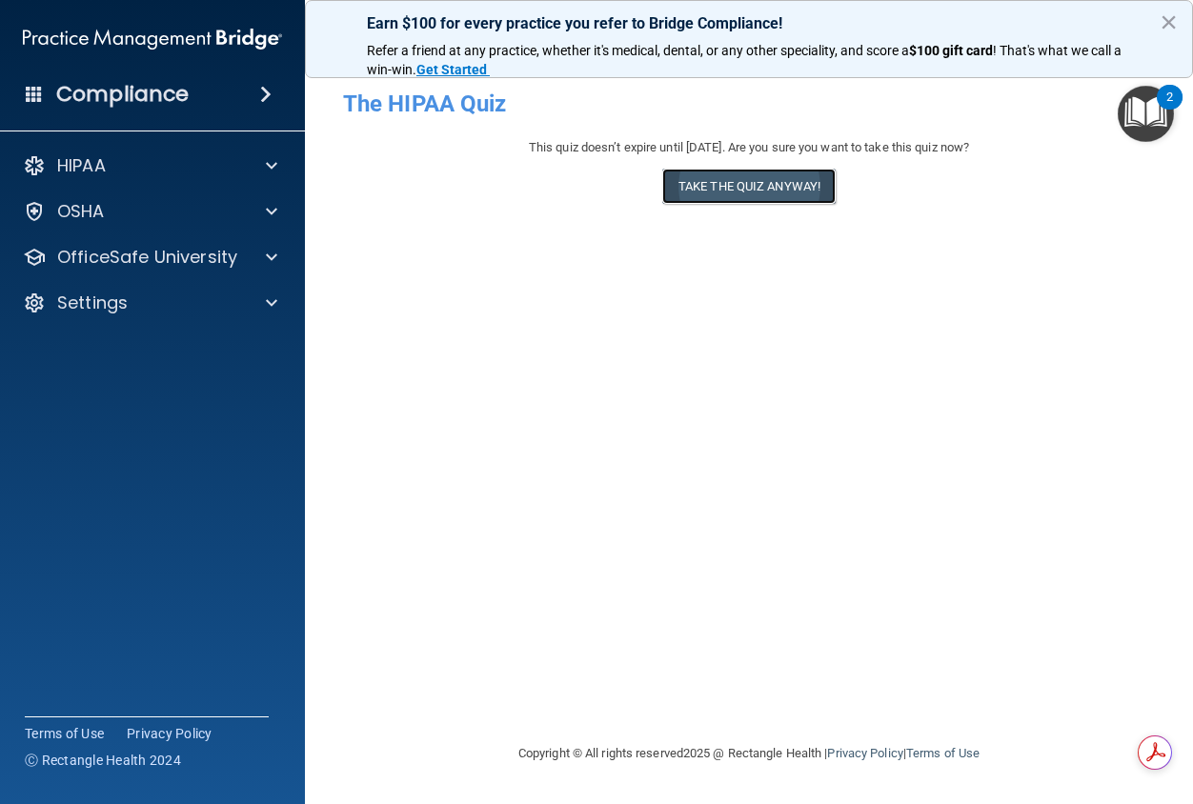
click at [725, 191] on button "Take the quiz anyway!" at bounding box center [748, 186] width 173 height 35
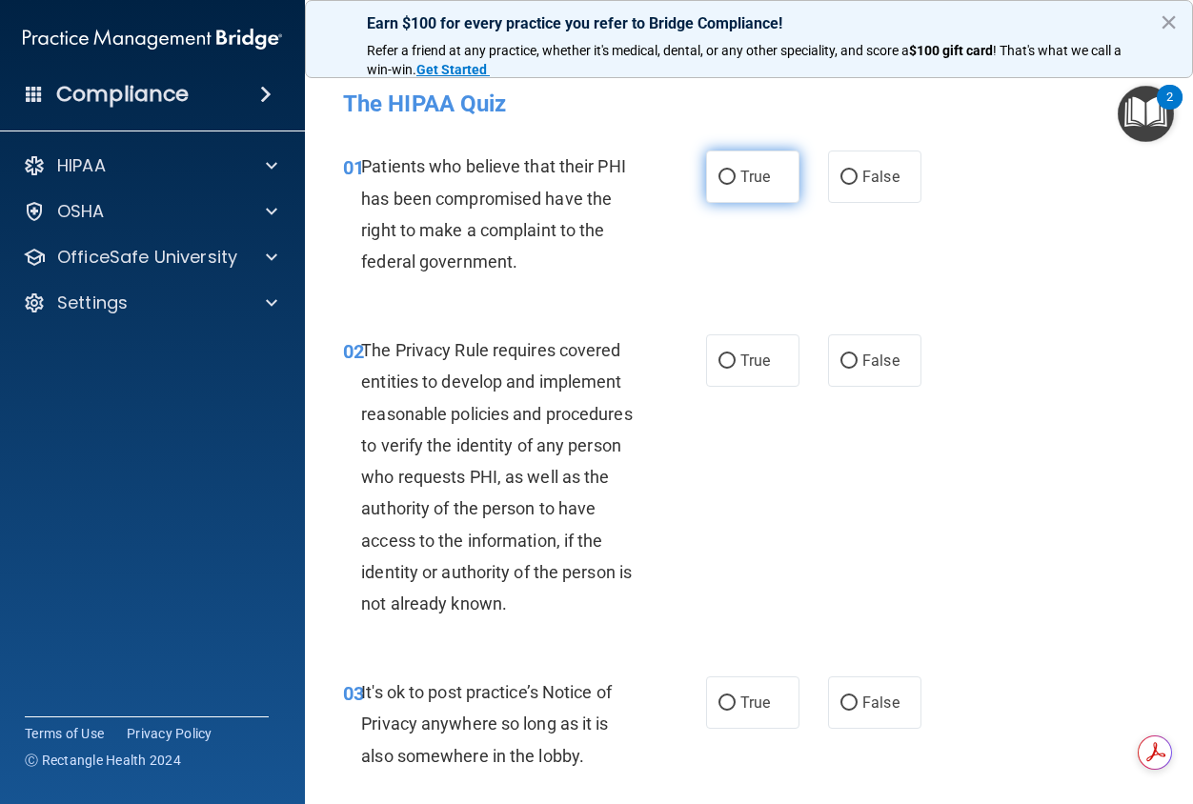
click at [753, 175] on span "True" at bounding box center [755, 177] width 30 height 18
click at [736, 175] on input "True" at bounding box center [726, 178] width 17 height 14
radio input "true"
click at [748, 376] on label "True" at bounding box center [752, 360] width 93 height 52
click at [736, 369] on input "True" at bounding box center [726, 361] width 17 height 14
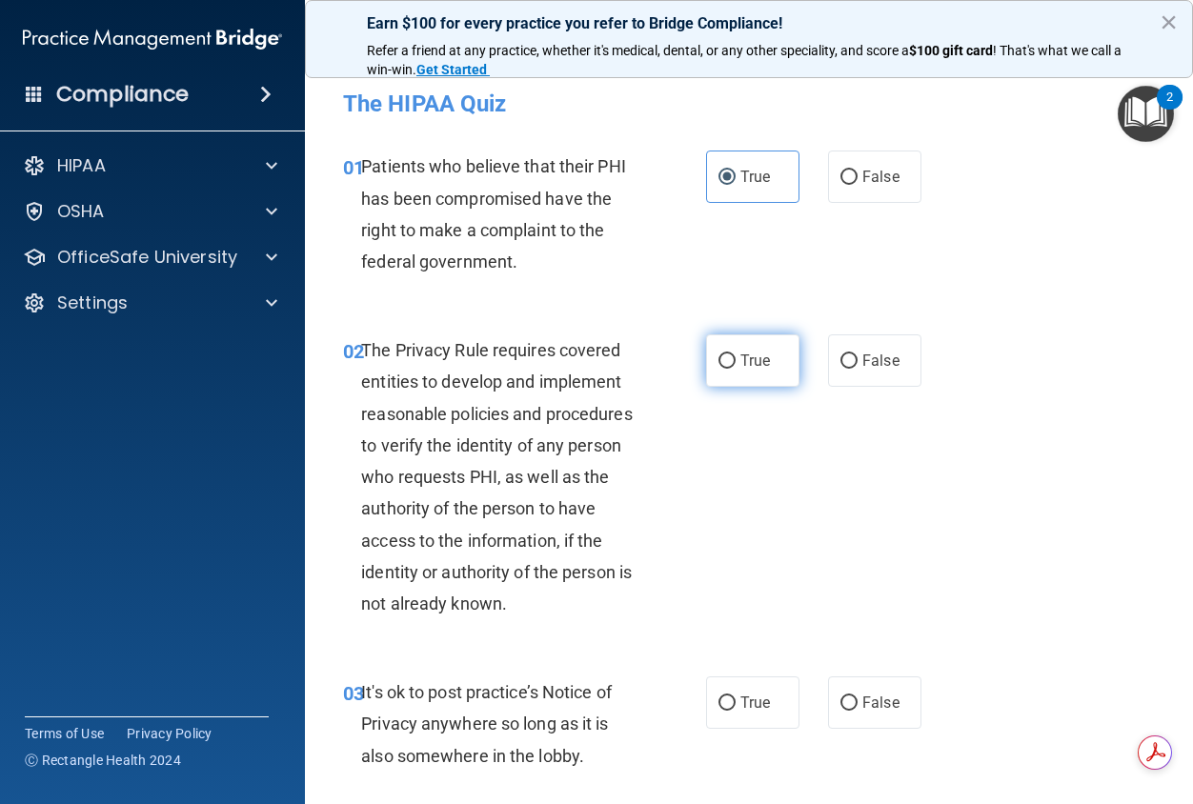
radio input "true"
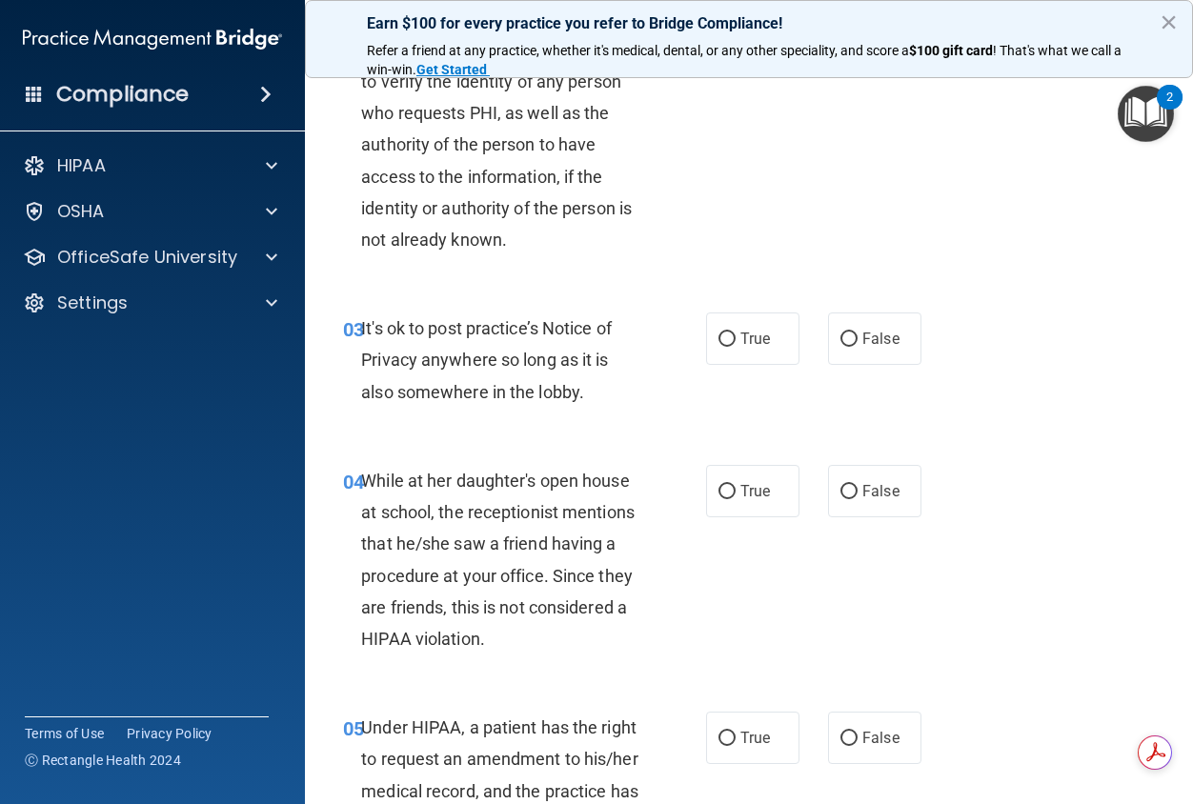
scroll to position [381, 0]
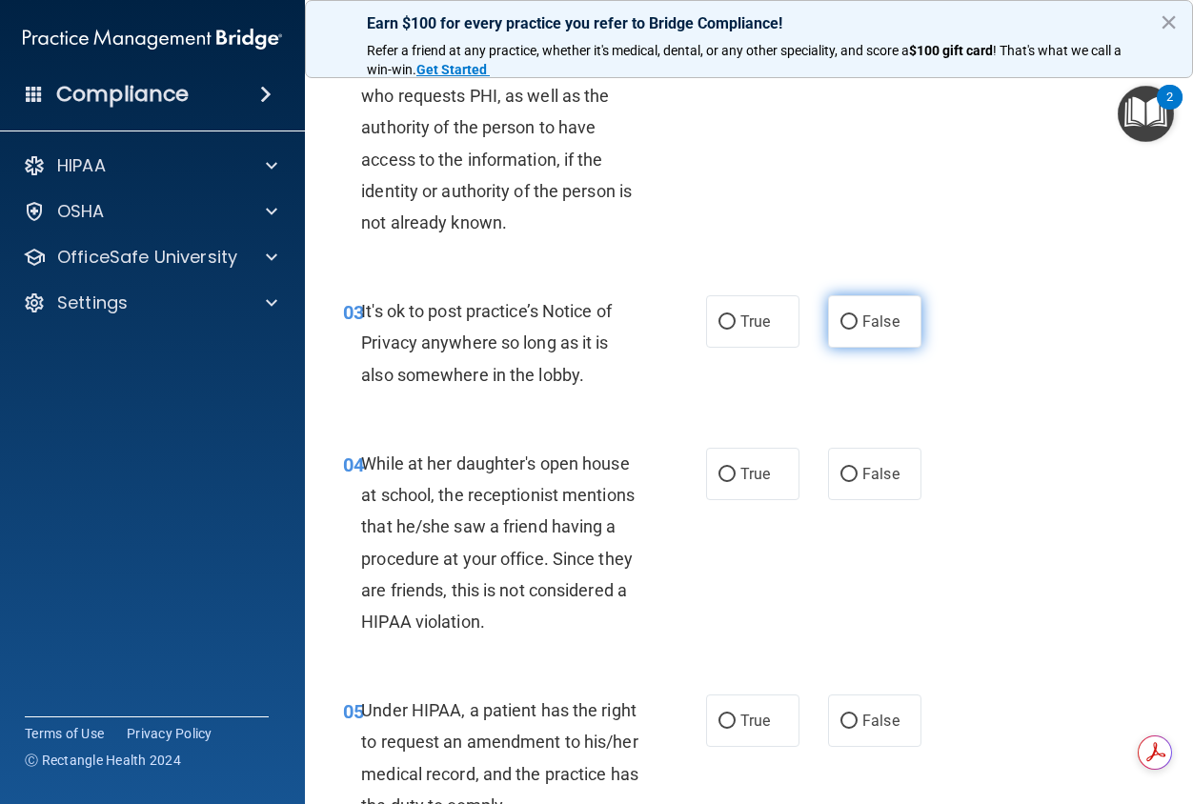
click at [852, 325] on label "False" at bounding box center [874, 321] width 93 height 52
click at [852, 325] on input "False" at bounding box center [848, 322] width 17 height 14
radio input "true"
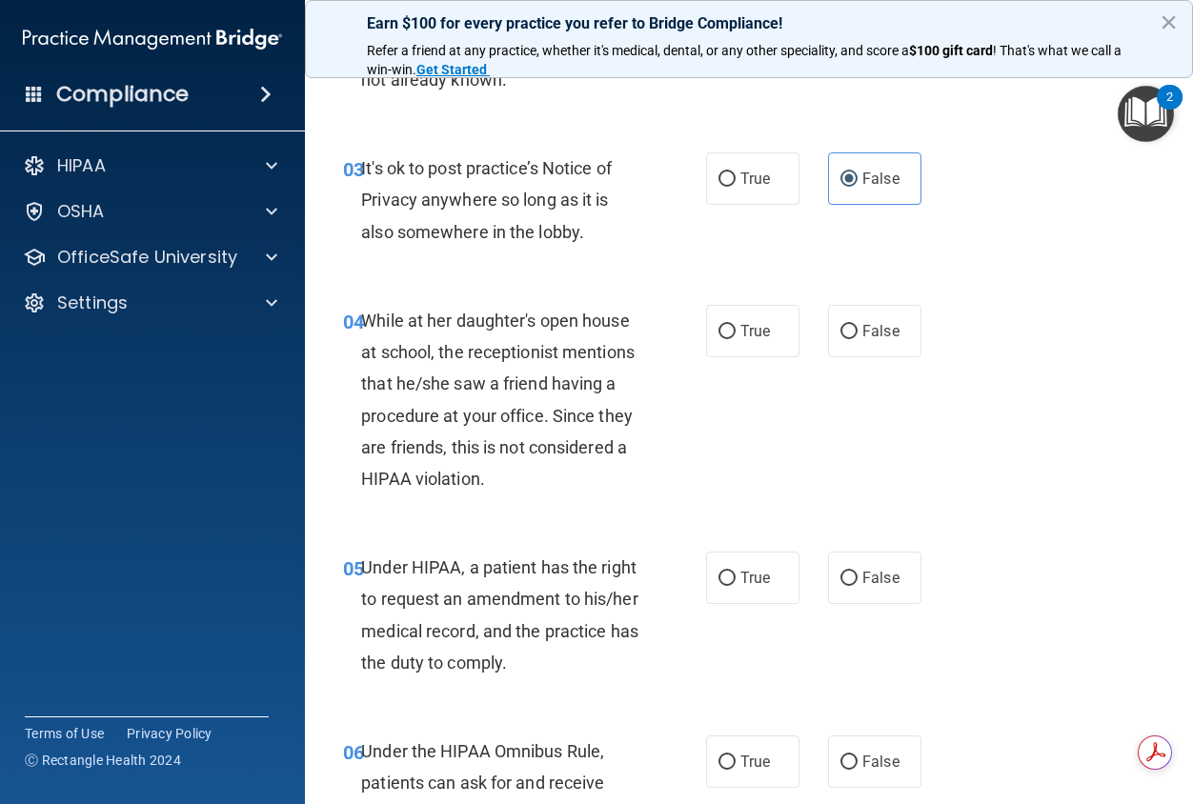
scroll to position [572, 0]
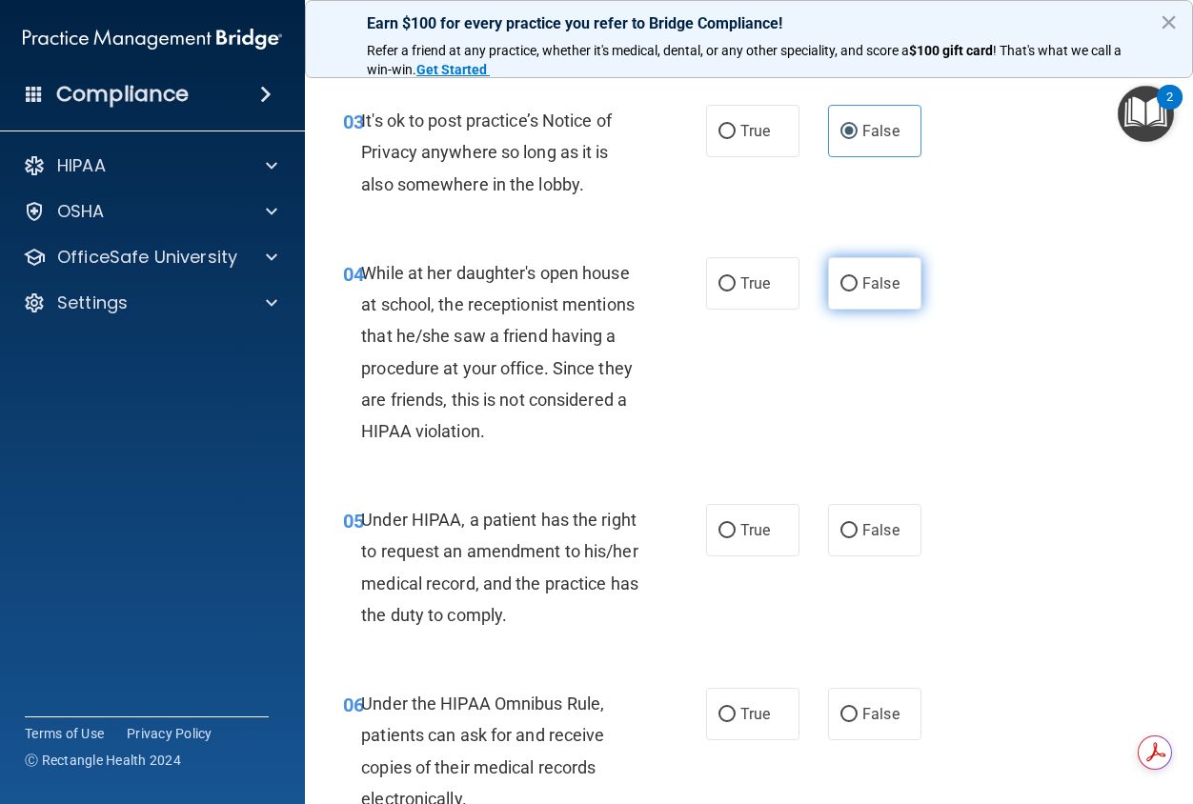
click at [845, 295] on label "False" at bounding box center [874, 283] width 93 height 52
click at [845, 292] on input "False" at bounding box center [848, 284] width 17 height 14
radio input "true"
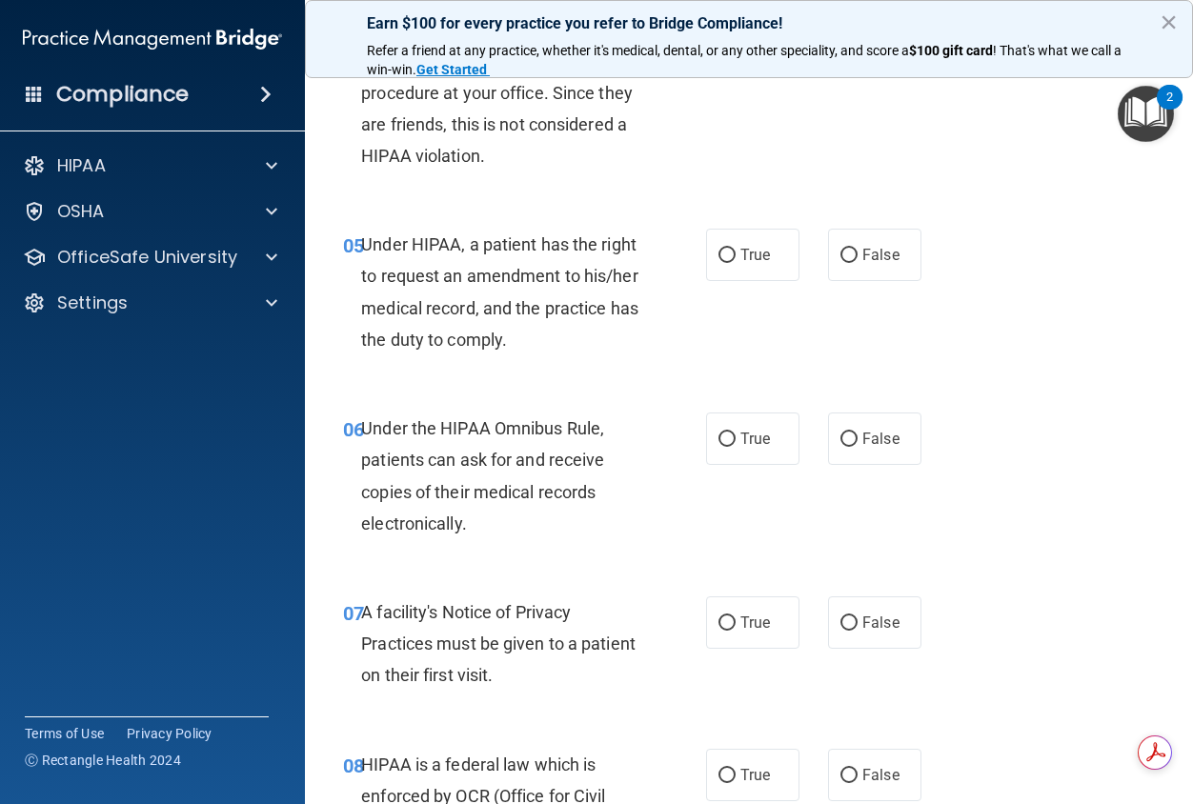
scroll to position [858, 0]
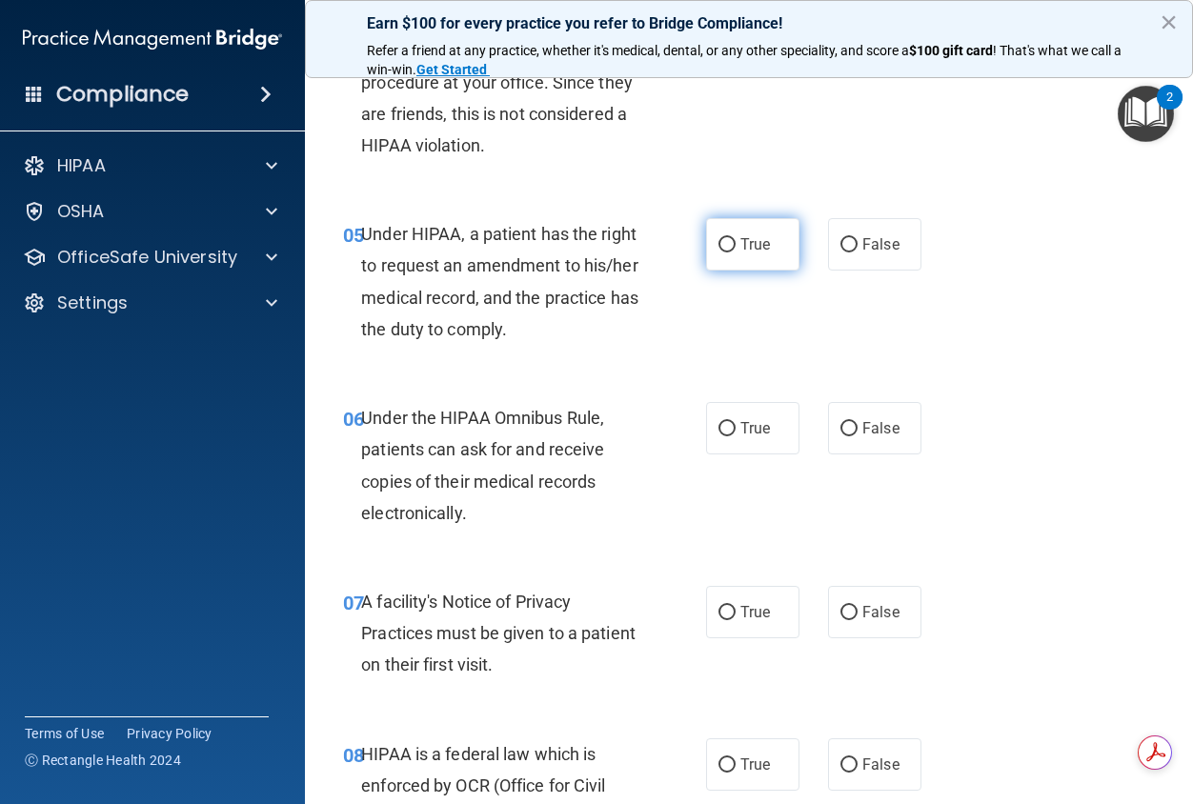
click at [737, 255] on label "True" at bounding box center [752, 244] width 93 height 52
click at [736, 252] on input "True" at bounding box center [726, 245] width 17 height 14
radio input "true"
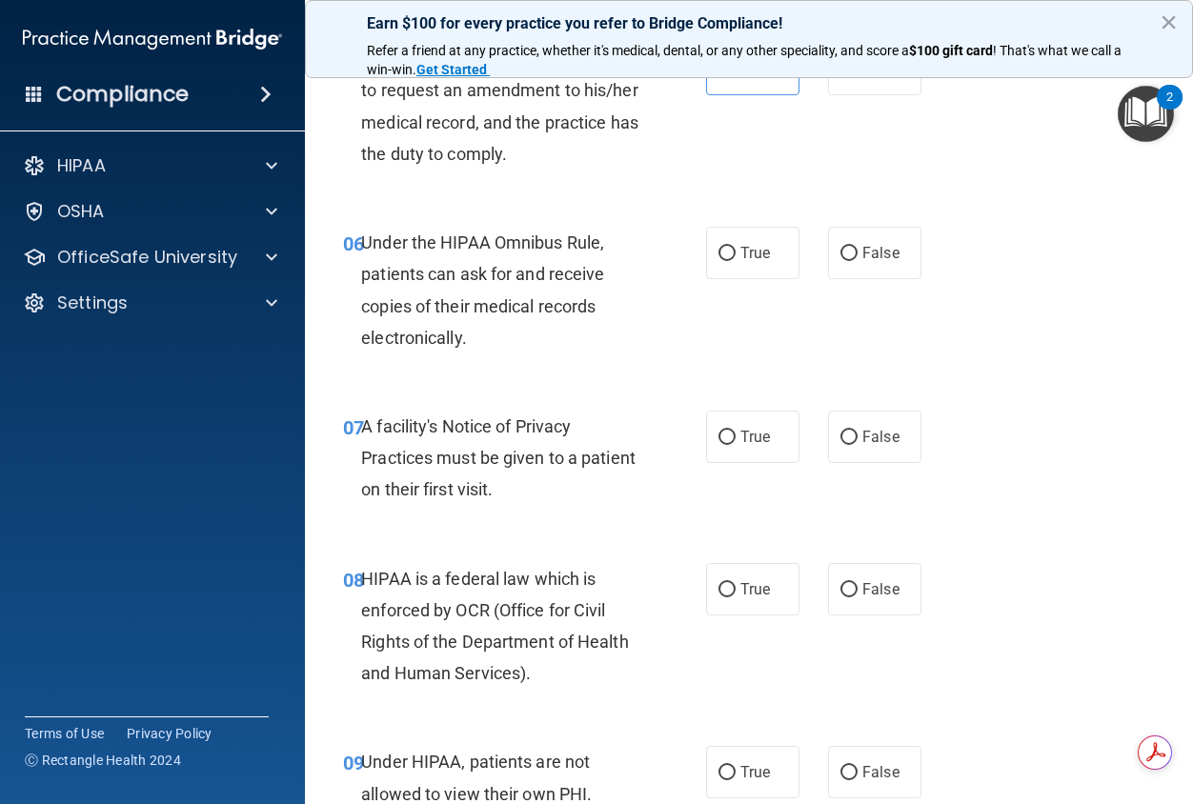
scroll to position [1143, 0]
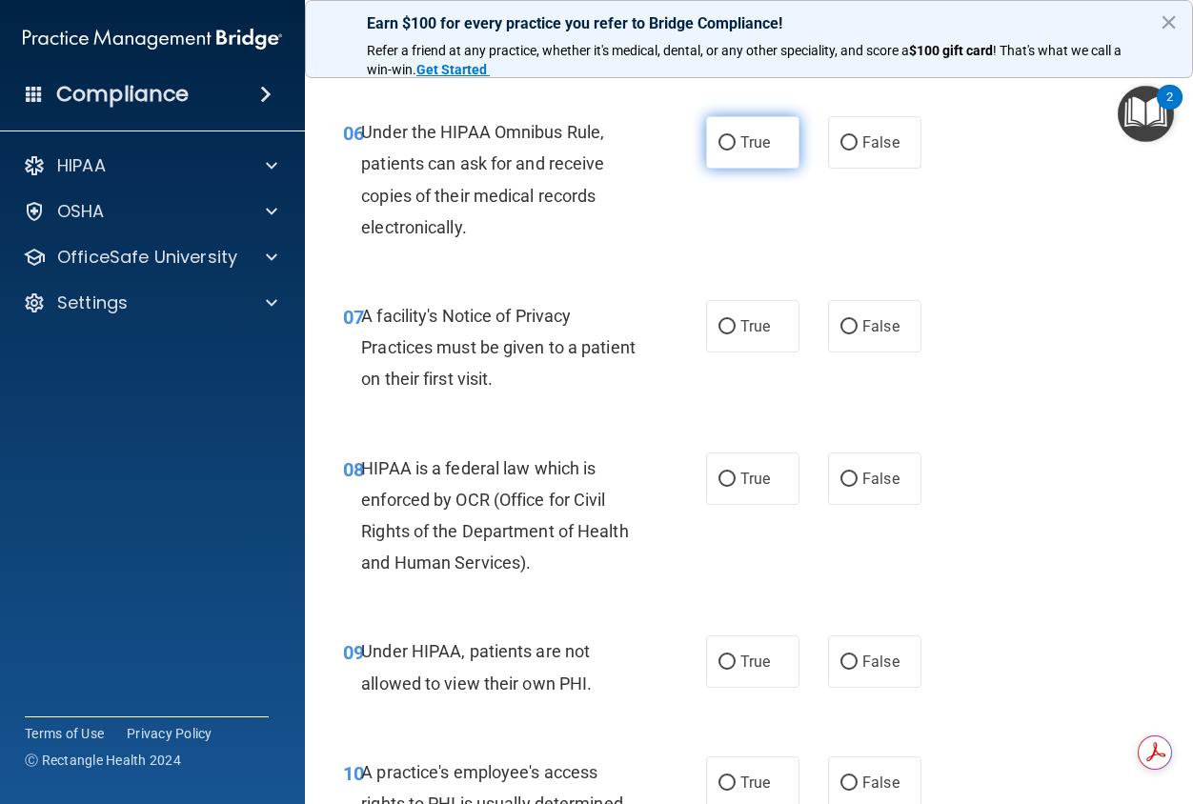
click at [738, 154] on label "True" at bounding box center [752, 142] width 93 height 52
click at [736, 151] on input "True" at bounding box center [726, 143] width 17 height 14
radio input "true"
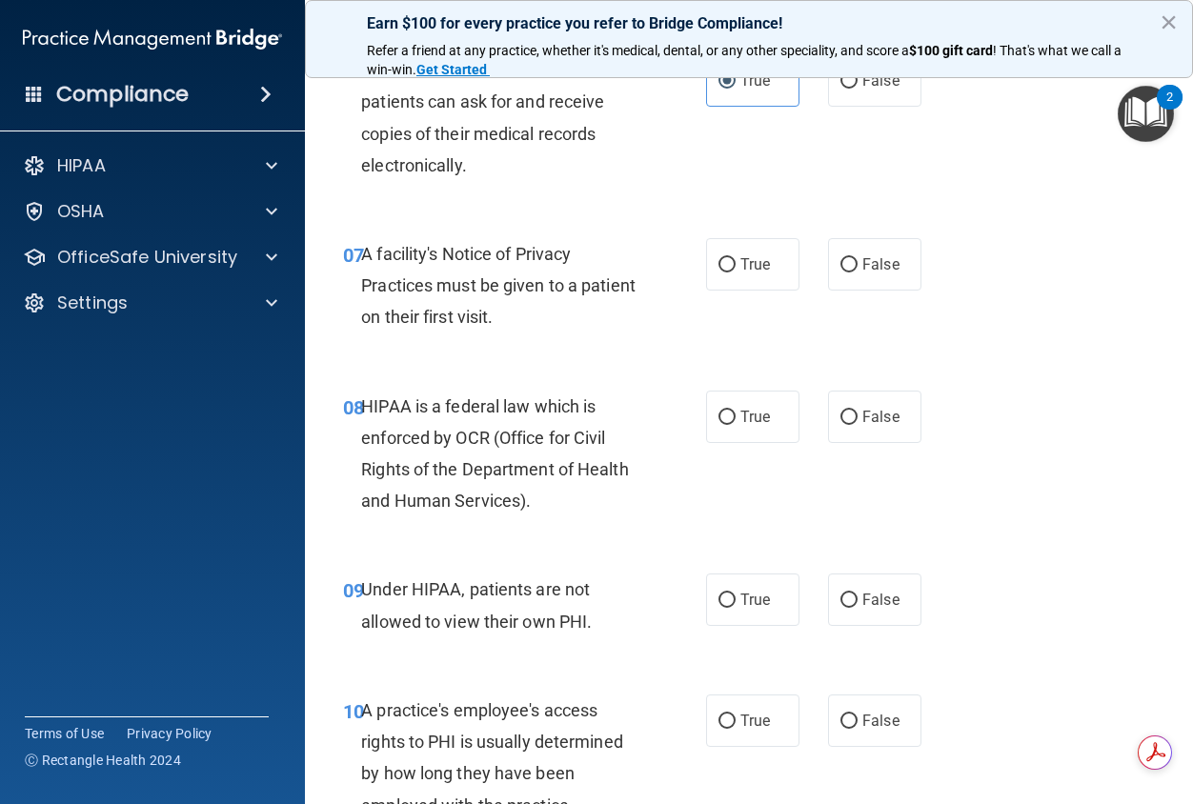
scroll to position [1239, 0]
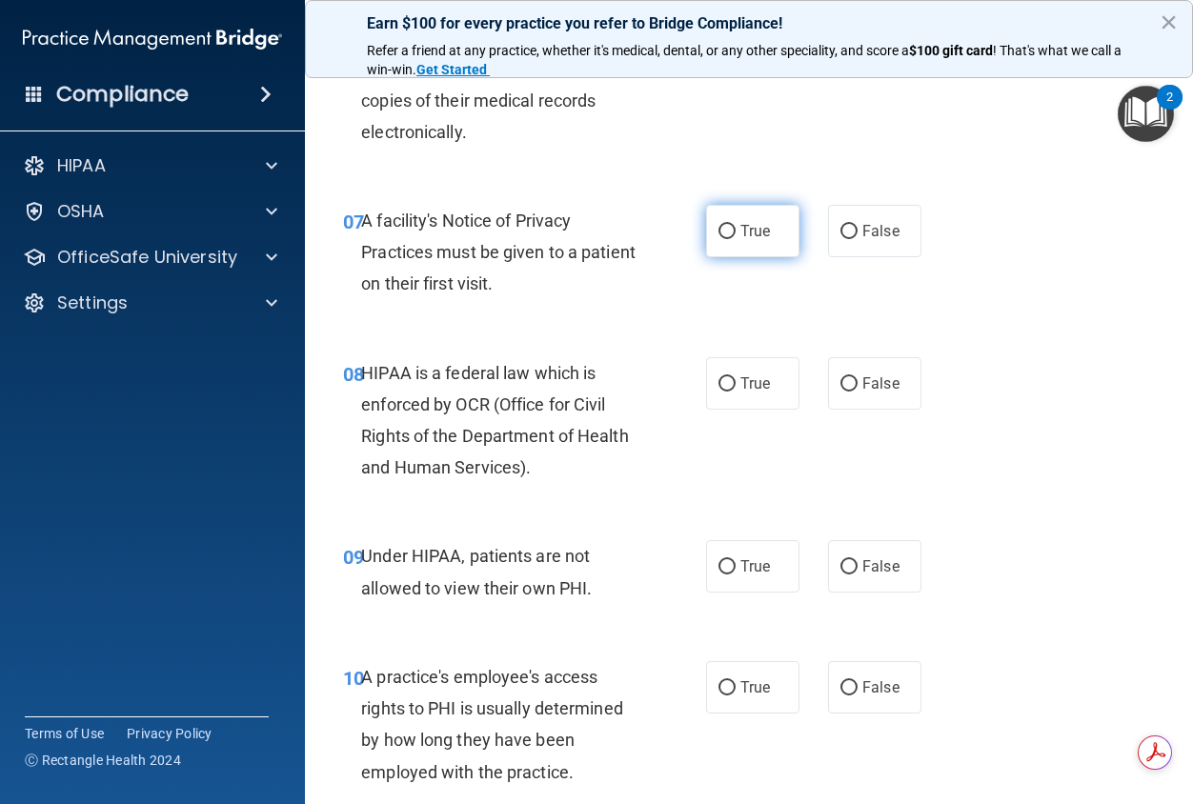
click at [740, 239] on span "True" at bounding box center [755, 231] width 30 height 18
click at [736, 239] on input "True" at bounding box center [726, 232] width 17 height 14
radio input "true"
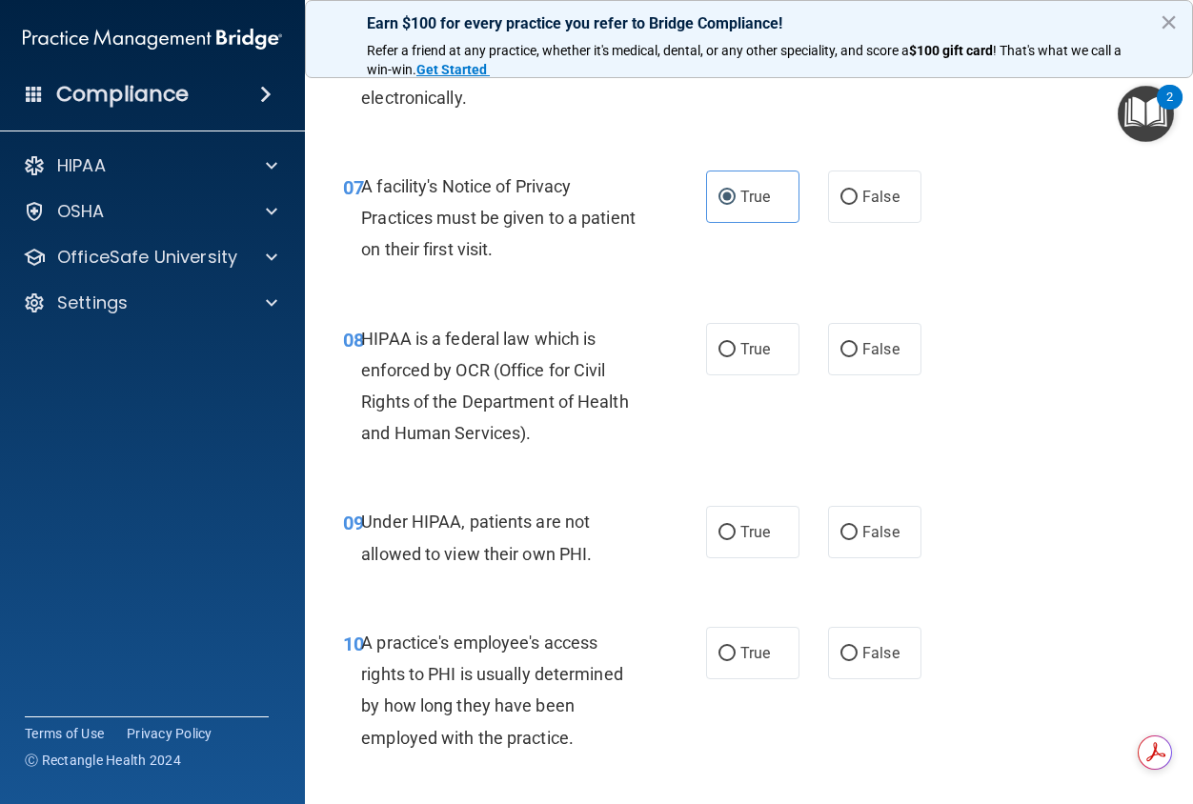
scroll to position [1334, 0]
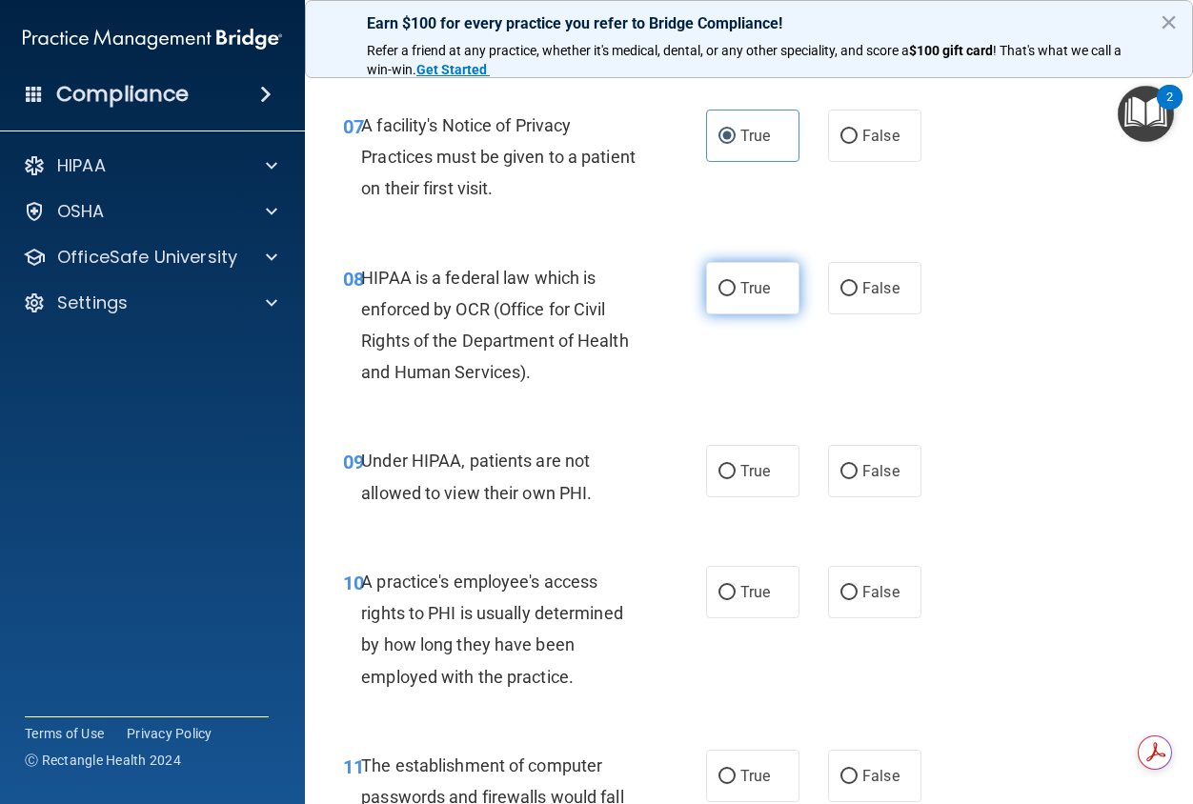
click at [776, 295] on label "True" at bounding box center [752, 288] width 93 height 52
click at [736, 295] on input "True" at bounding box center [726, 289] width 17 height 14
radio input "true"
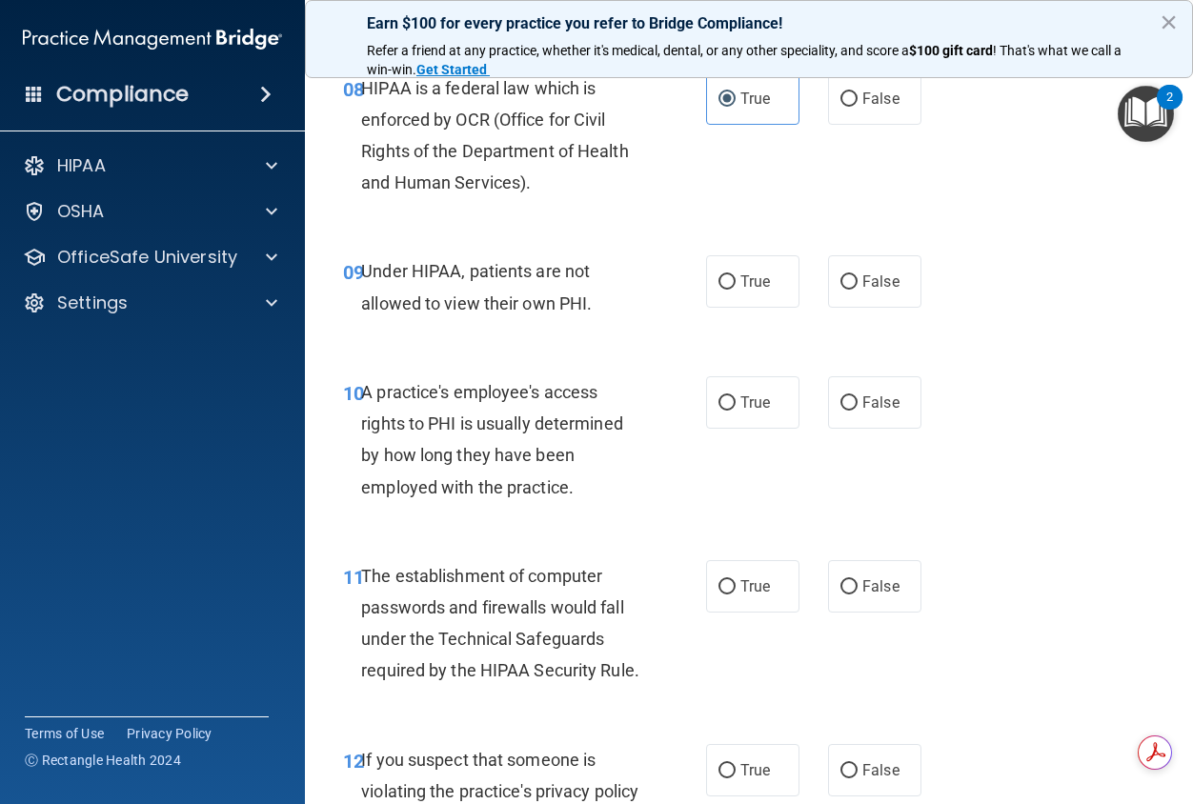
scroll to position [1525, 0]
click at [736, 296] on label "True" at bounding box center [752, 280] width 93 height 52
click at [736, 289] on input "True" at bounding box center [726, 281] width 17 height 14
radio input "true"
click at [862, 277] on span "False" at bounding box center [880, 281] width 37 height 18
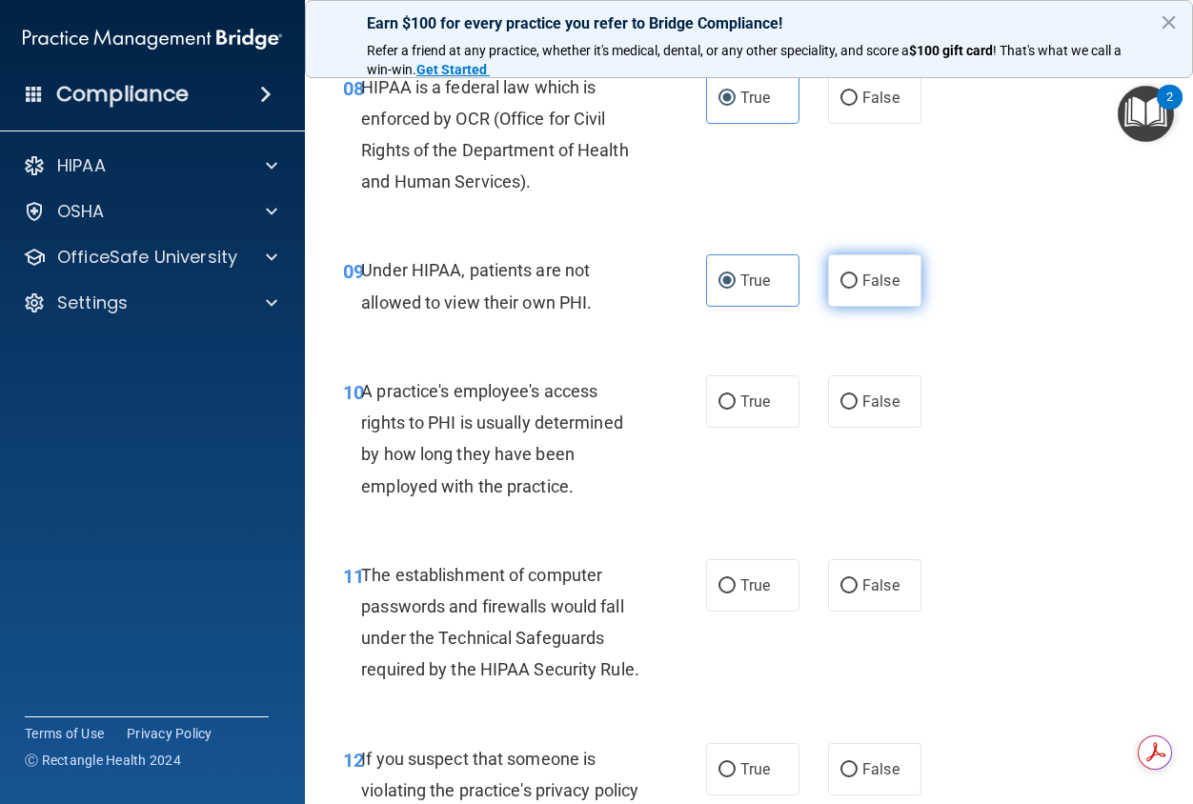
click at [854, 277] on input "False" at bounding box center [848, 281] width 17 height 14
radio input "true"
radio input "false"
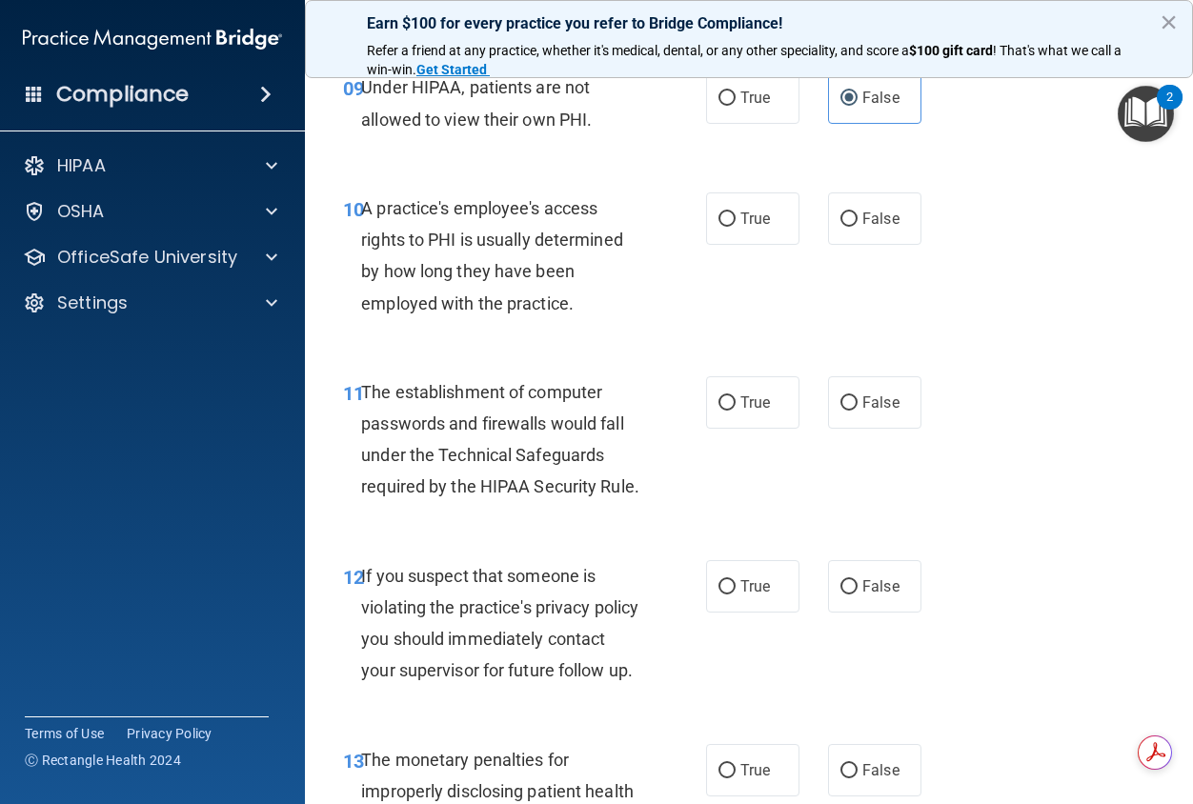
scroll to position [1715, 0]
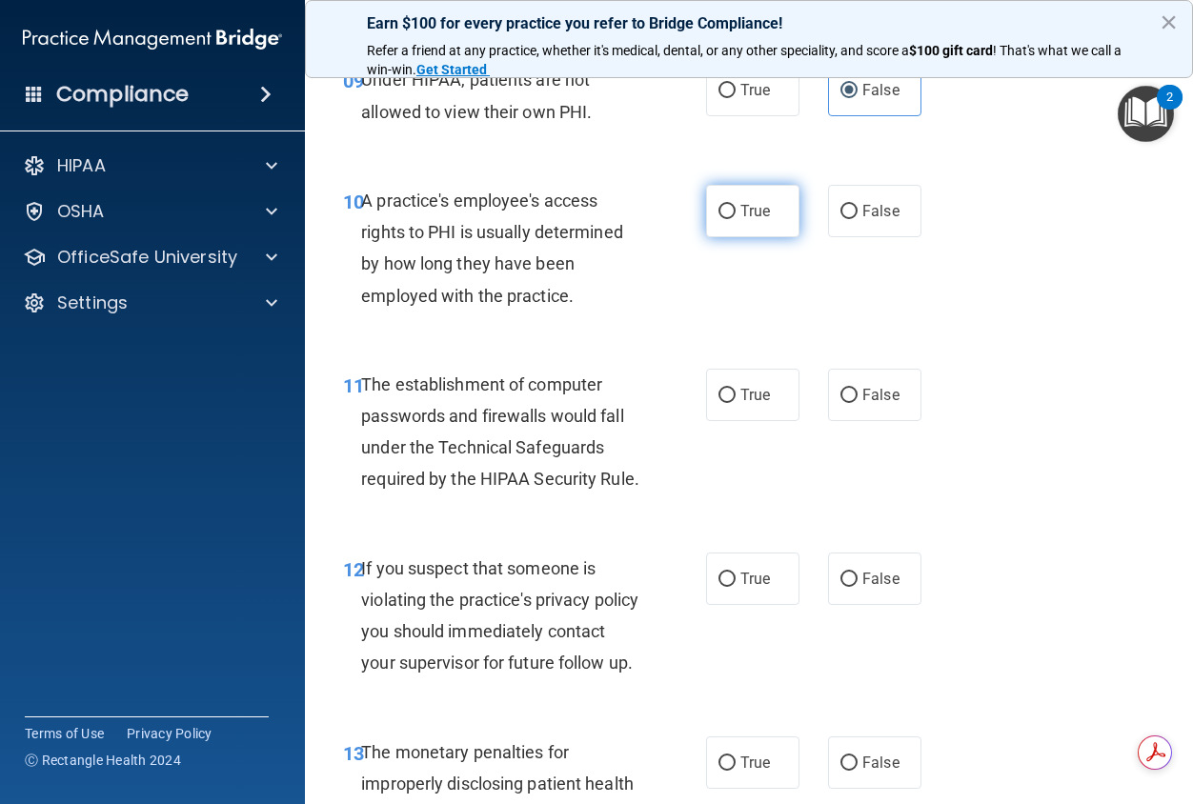
click at [764, 226] on label "True" at bounding box center [752, 211] width 93 height 52
click at [736, 219] on input "True" at bounding box center [726, 212] width 17 height 14
radio input "true"
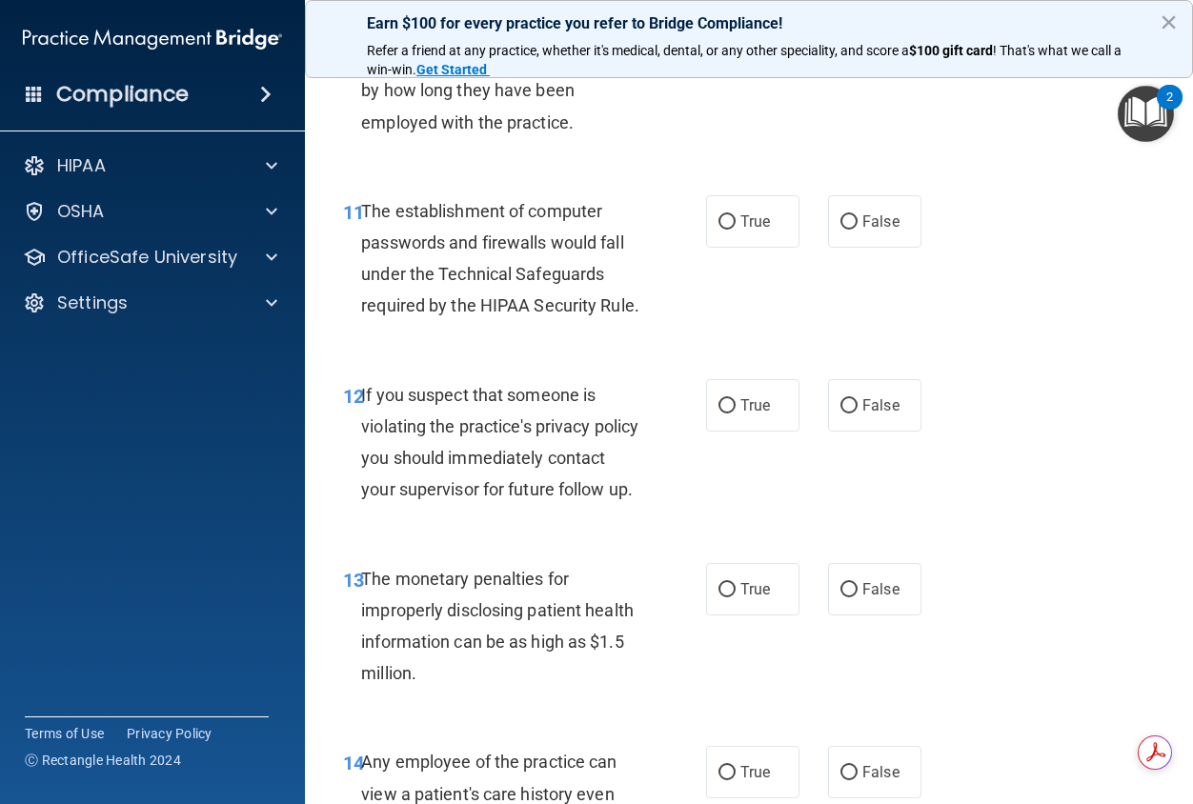
scroll to position [1906, 0]
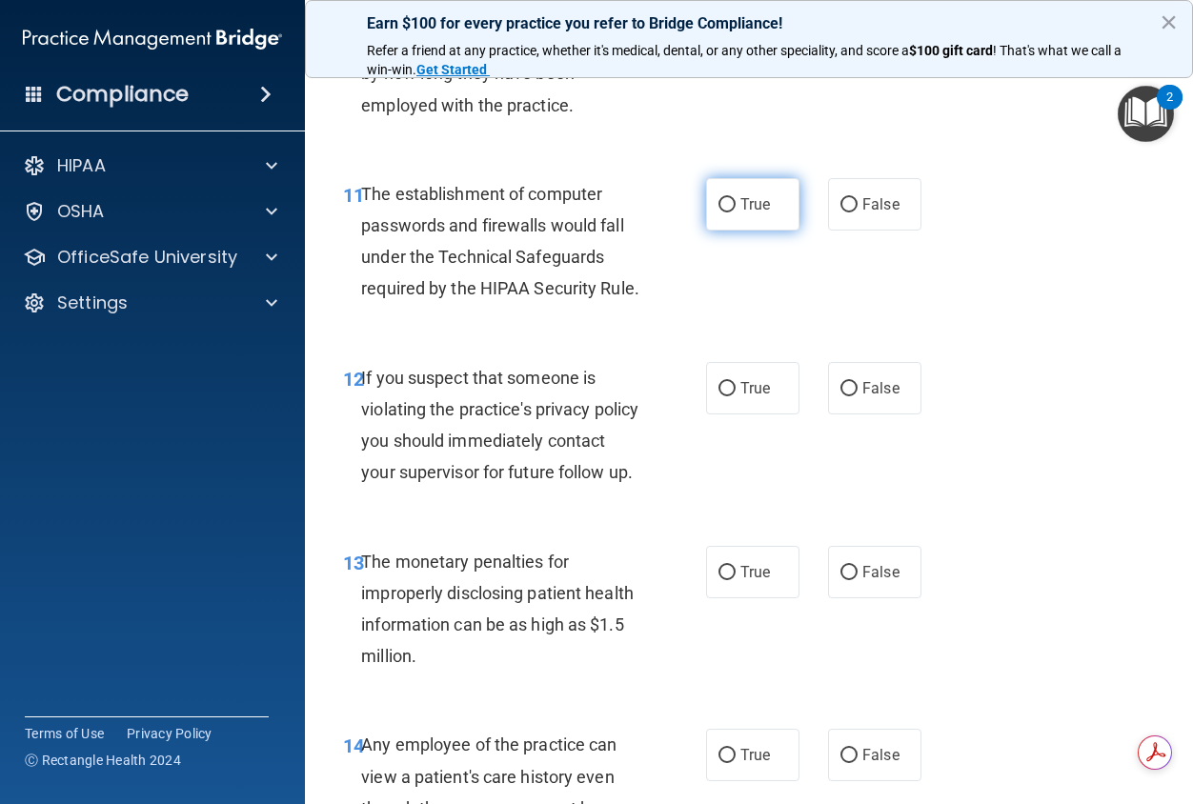
click at [740, 220] on label "True" at bounding box center [752, 204] width 93 height 52
click at [736, 212] on input "True" at bounding box center [726, 205] width 17 height 14
radio input "true"
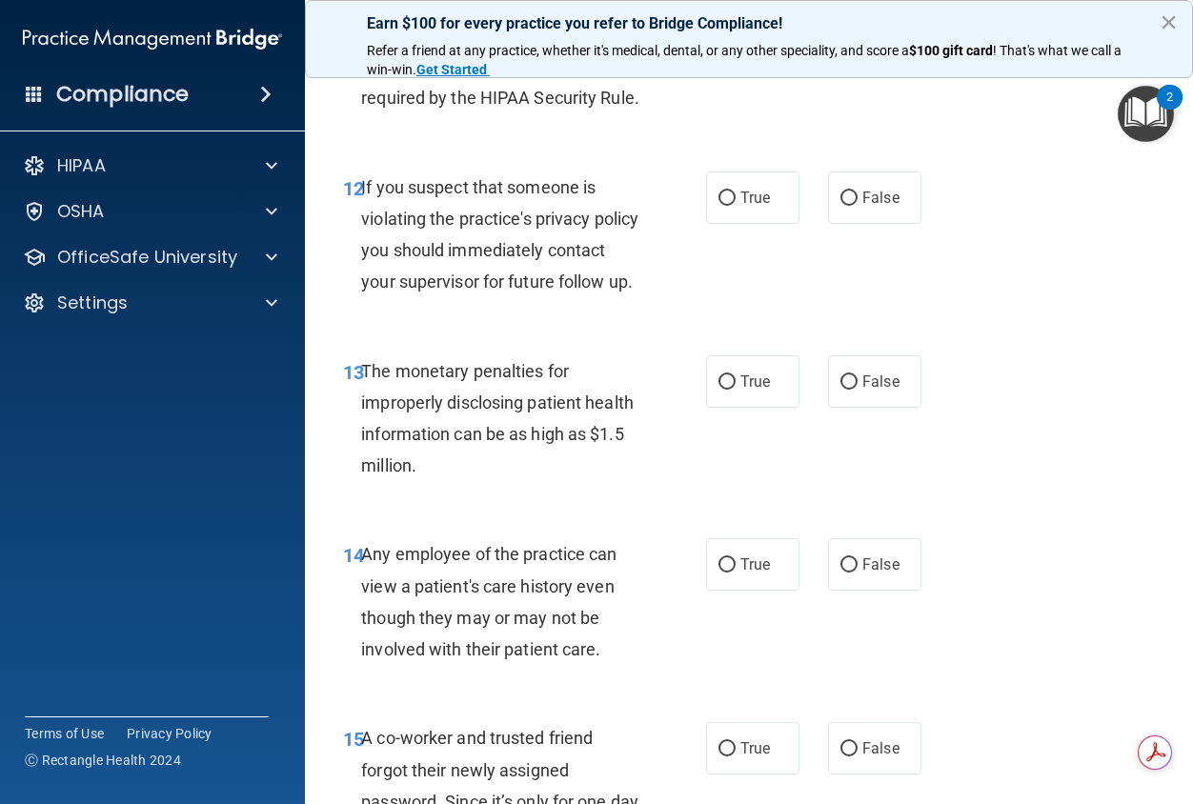
scroll to position [2191, 0]
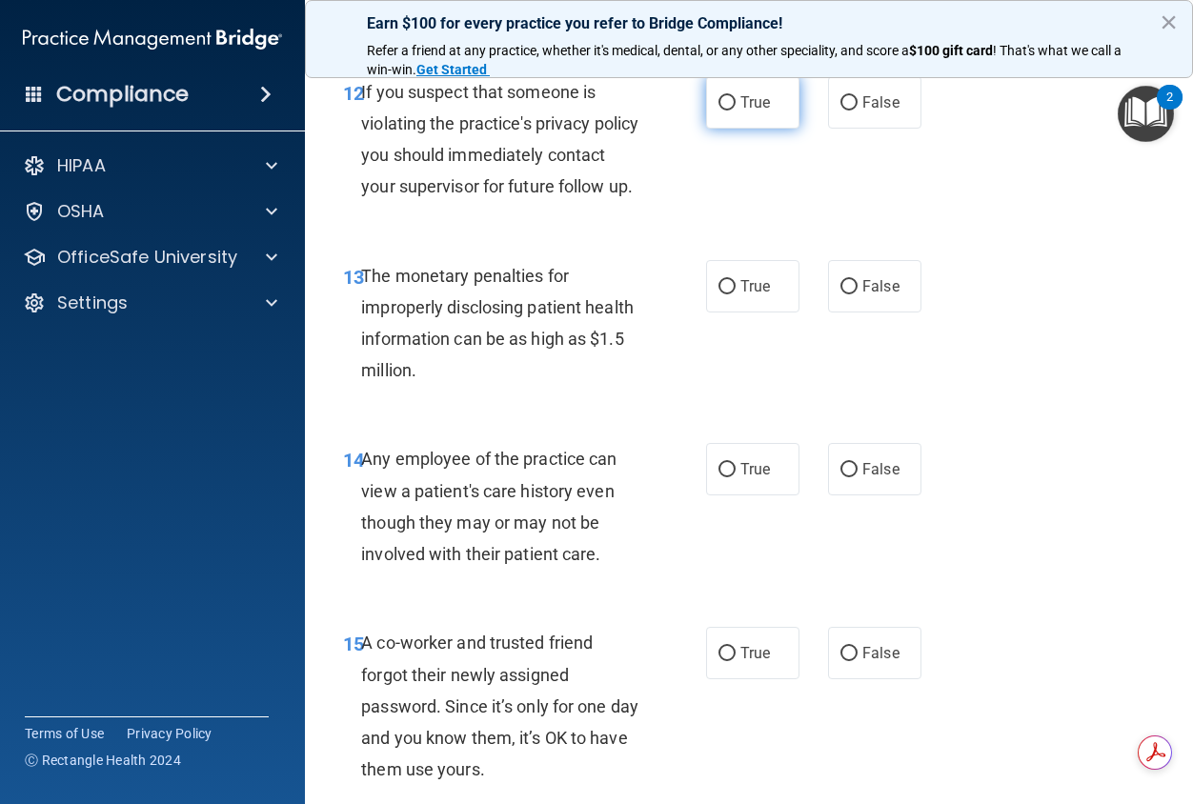
click at [752, 129] on label "True" at bounding box center [752, 102] width 93 height 52
click at [736, 111] on input "True" at bounding box center [726, 103] width 17 height 14
radio input "true"
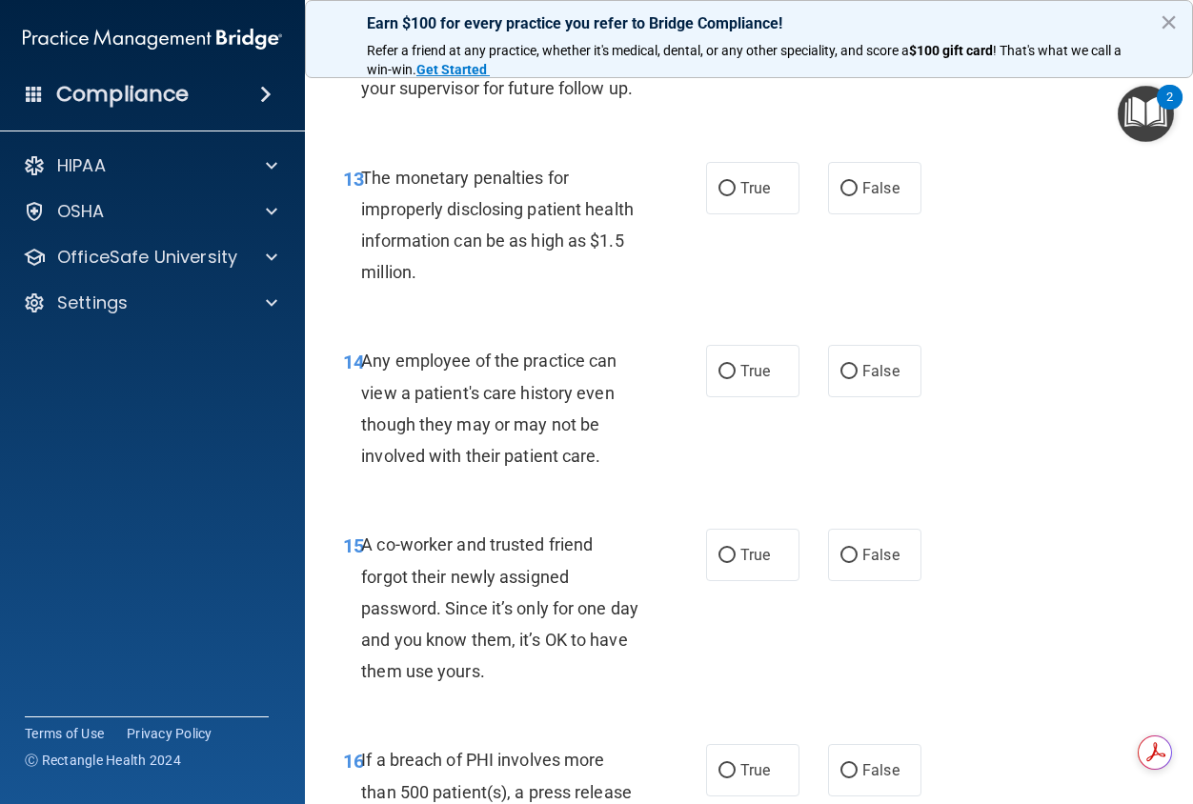
scroll to position [2382, 0]
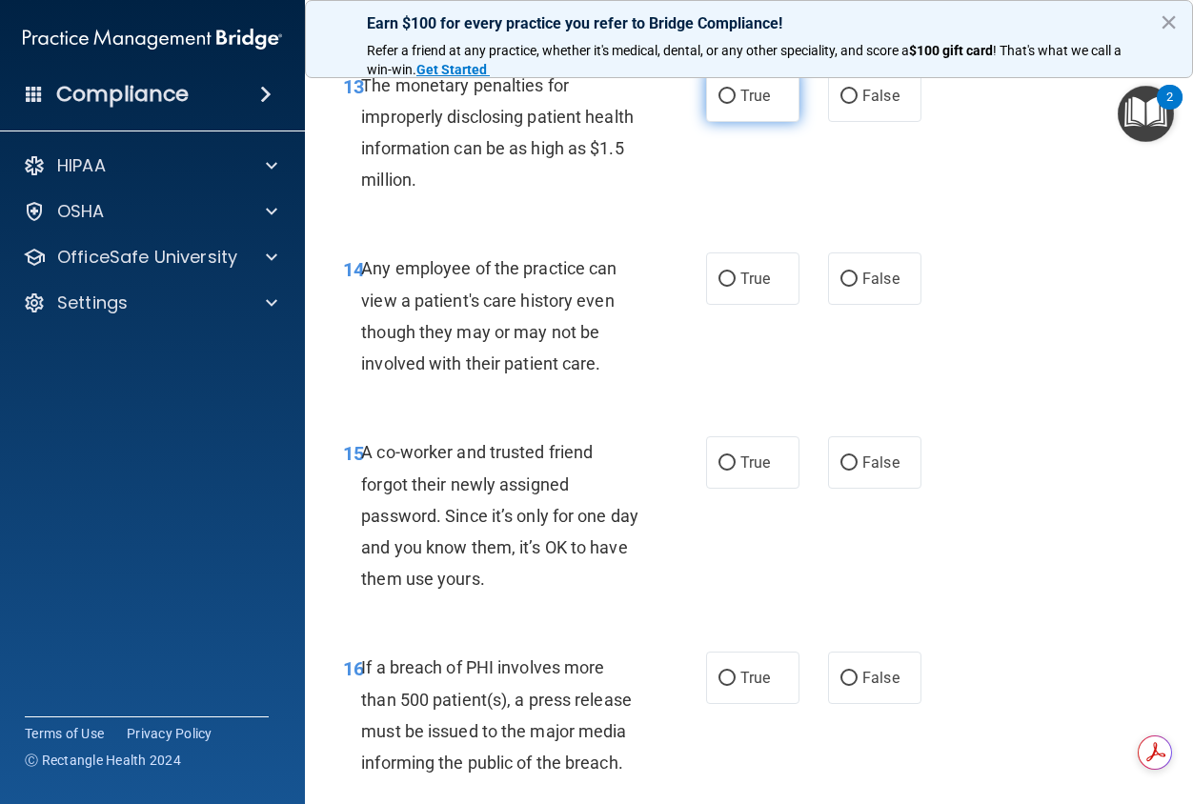
click at [770, 122] on label "True" at bounding box center [752, 96] width 93 height 52
click at [736, 104] on input "True" at bounding box center [726, 97] width 17 height 14
radio input "true"
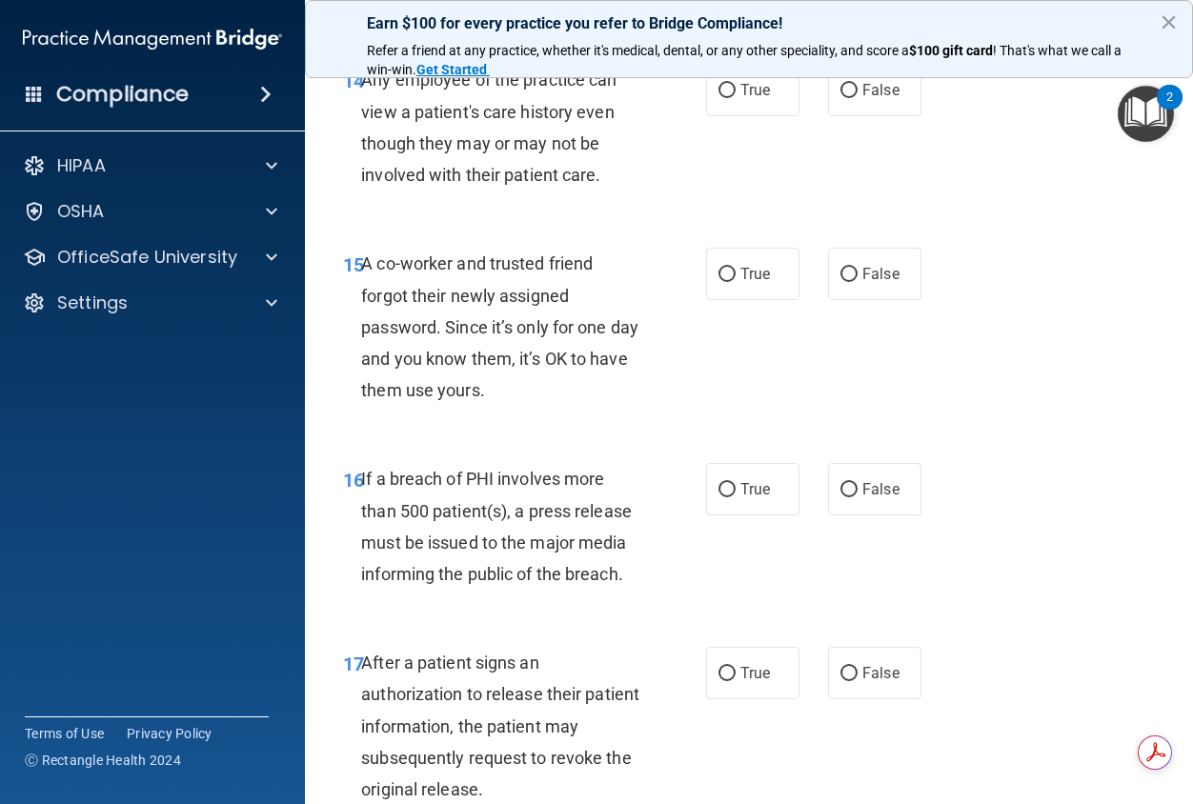
scroll to position [2573, 0]
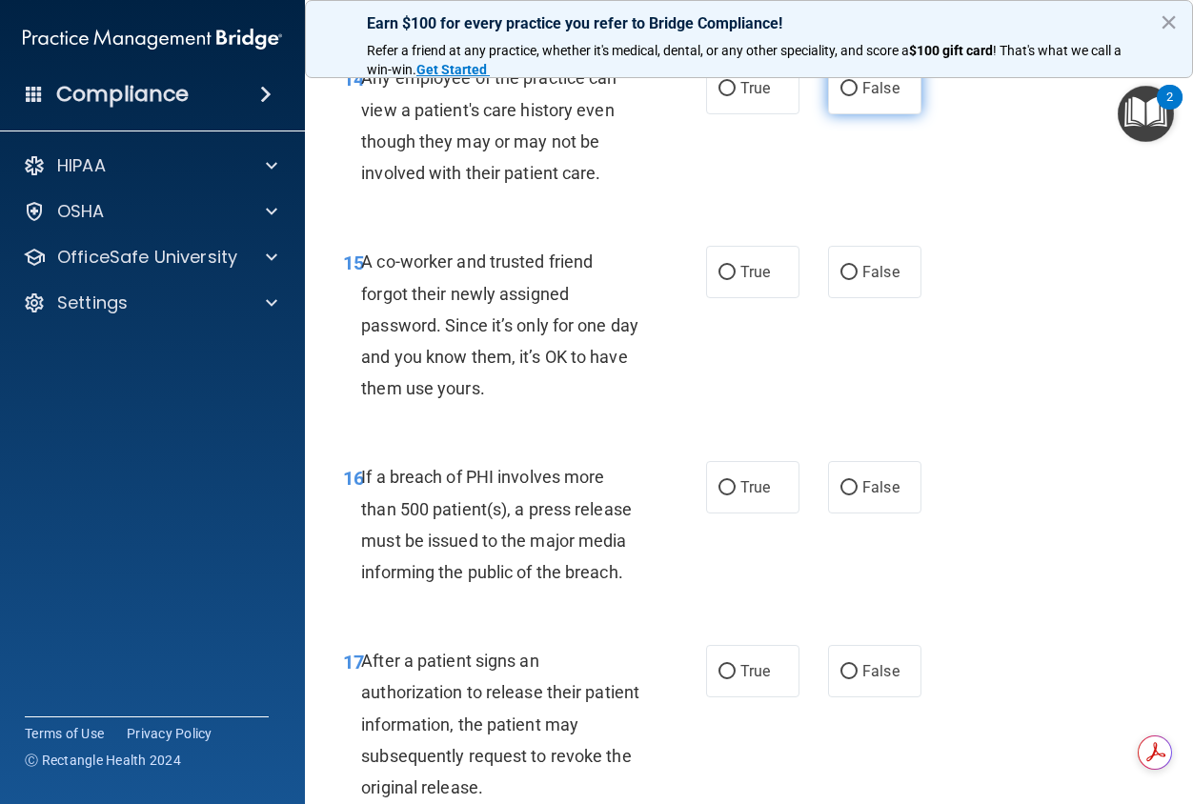
click at [886, 97] on span "False" at bounding box center [880, 88] width 37 height 18
click at [858, 96] on input "False" at bounding box center [848, 89] width 17 height 14
radio input "true"
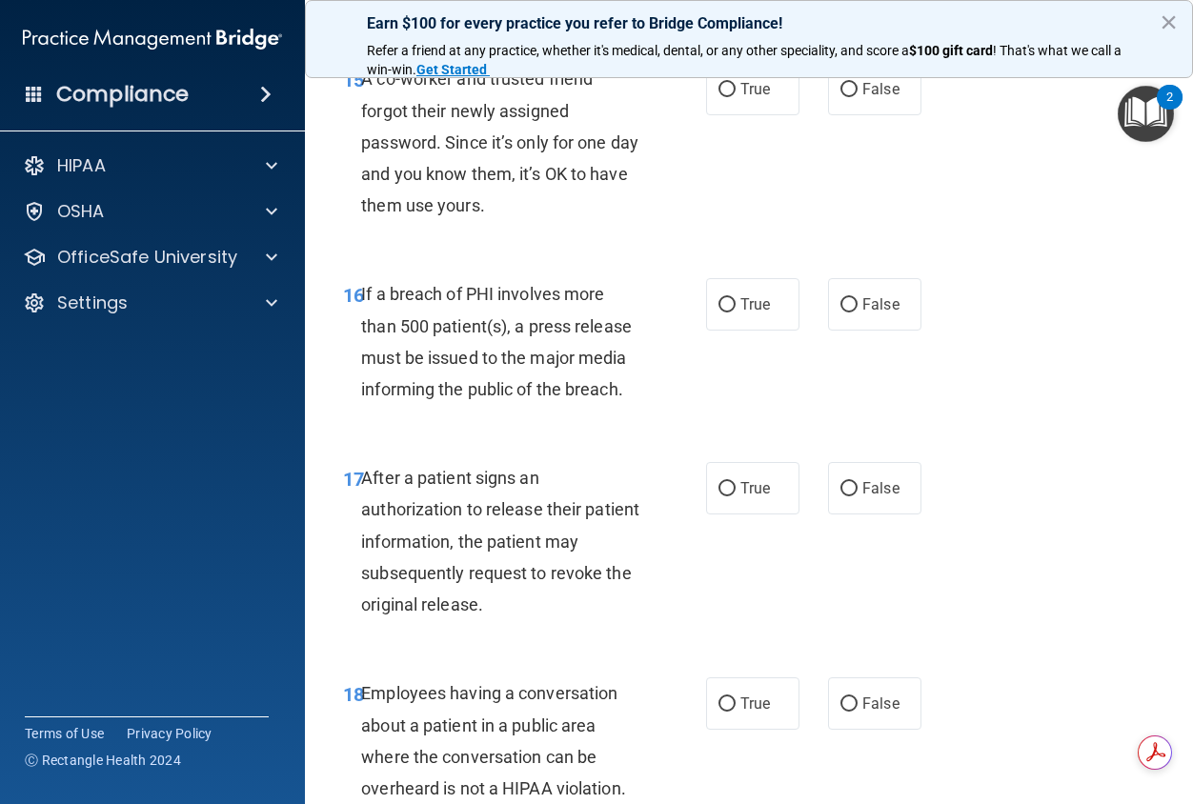
scroll to position [2763, 0]
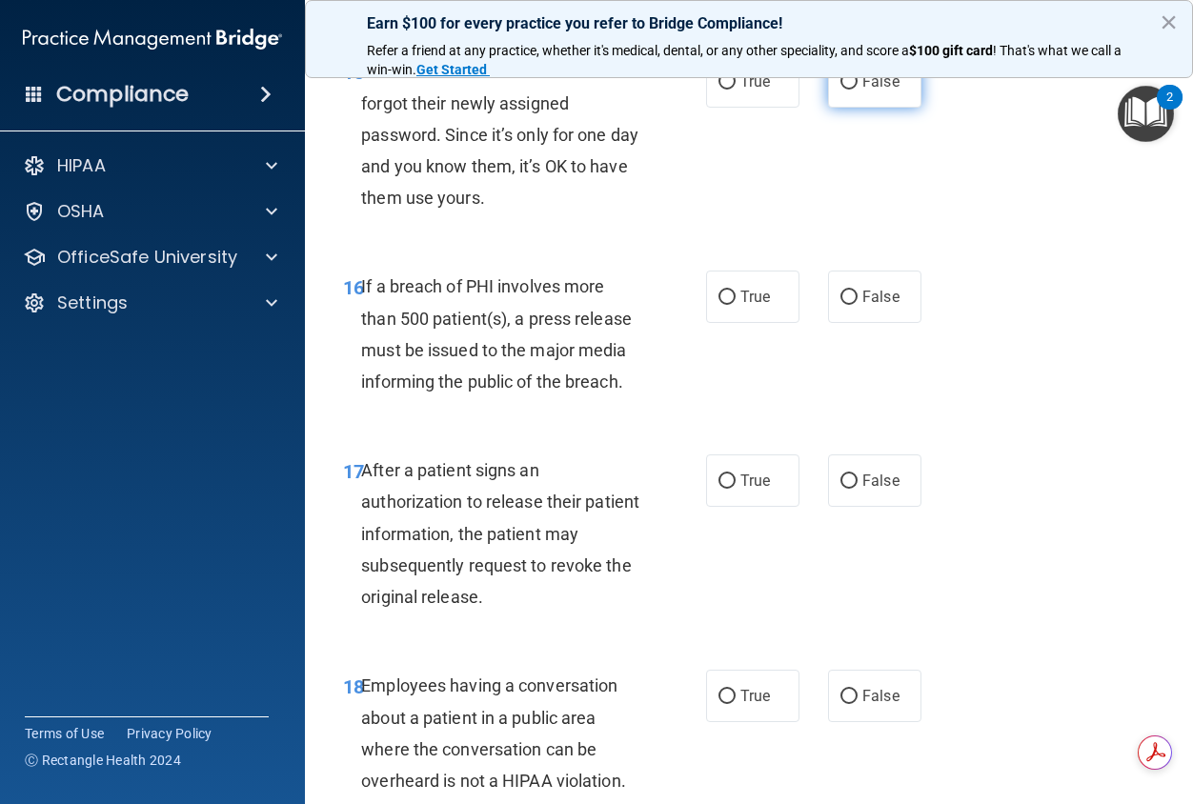
click at [879, 91] on span "False" at bounding box center [880, 81] width 37 height 18
click at [858, 90] on input "False" at bounding box center [848, 82] width 17 height 14
radio input "true"
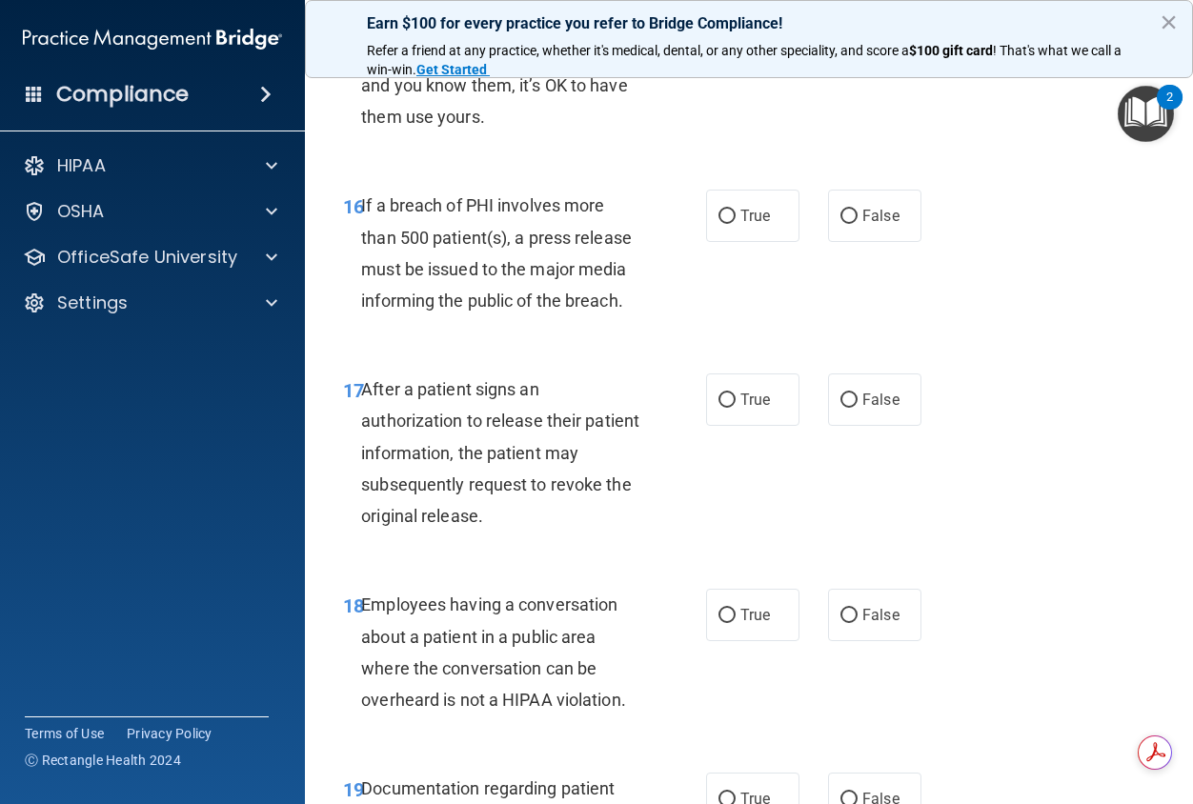
scroll to position [2954, 0]
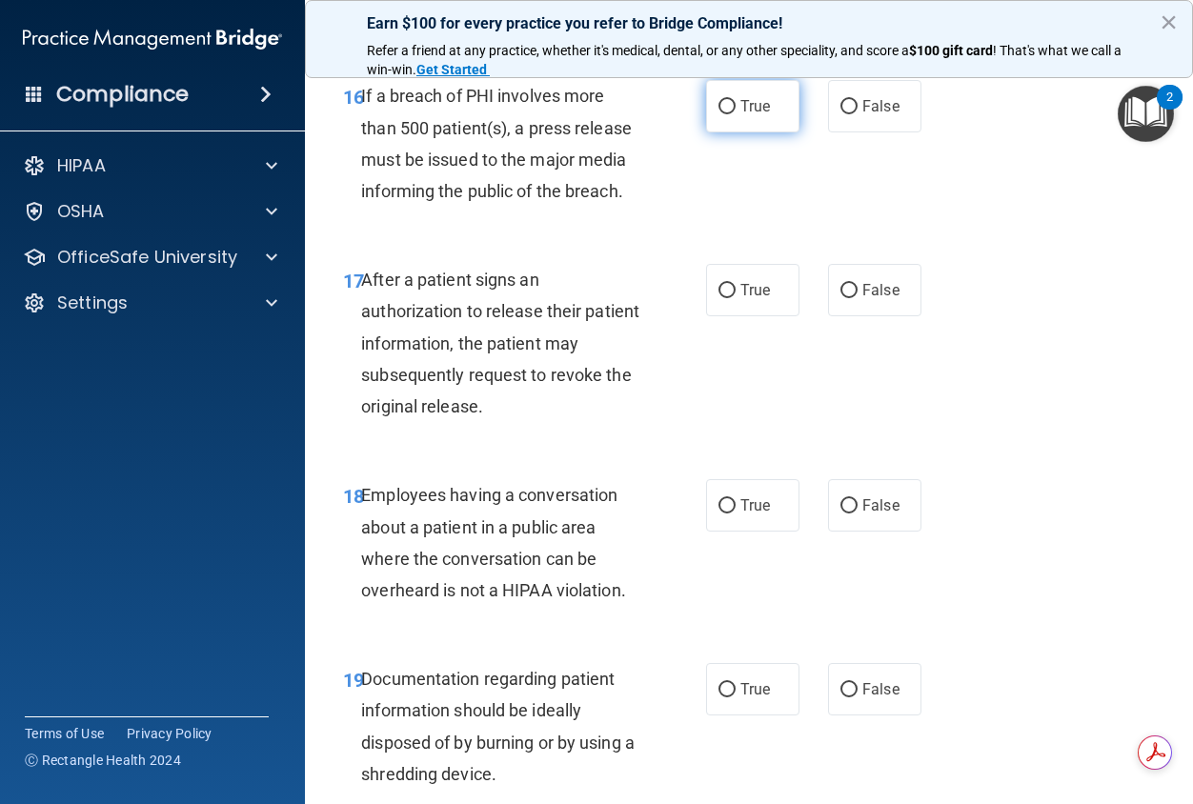
click at [753, 132] on label "True" at bounding box center [752, 106] width 93 height 52
click at [736, 114] on input "True" at bounding box center [726, 107] width 17 height 14
radio input "true"
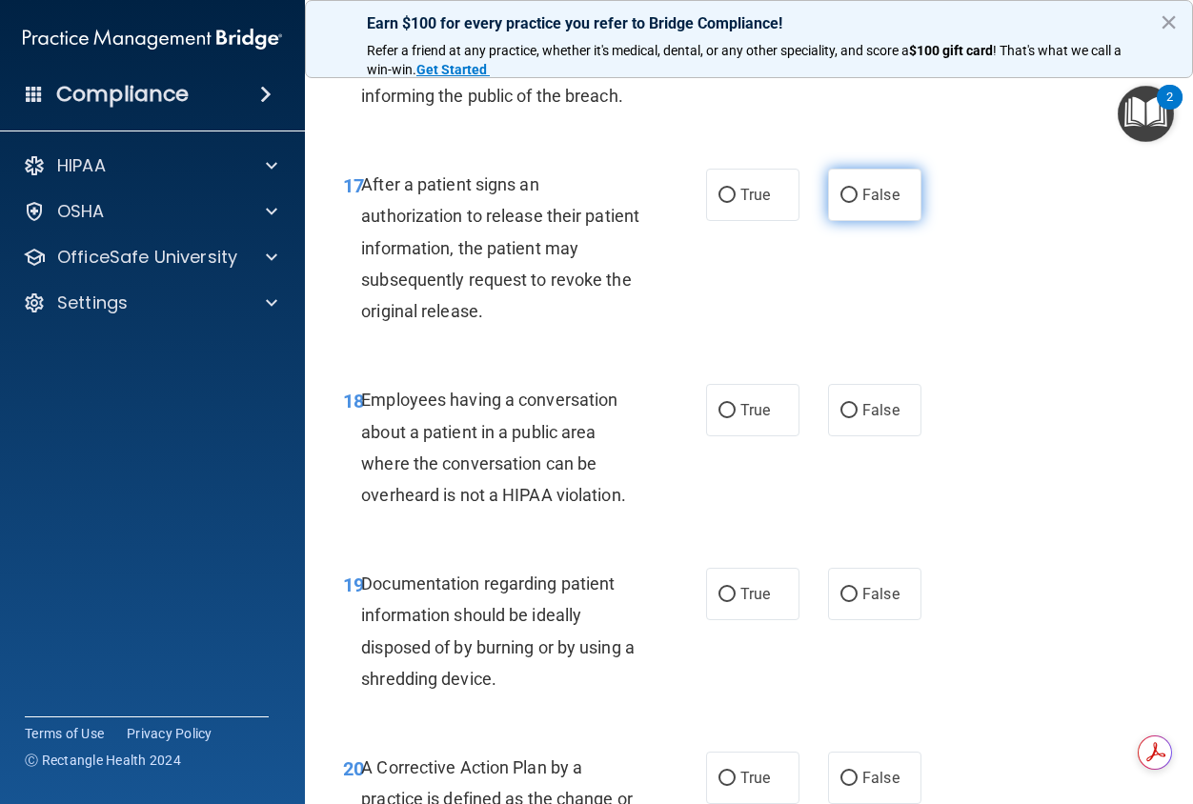
click at [855, 221] on label "False" at bounding box center [874, 195] width 93 height 52
click at [855, 203] on input "False" at bounding box center [848, 196] width 17 height 14
radio input "true"
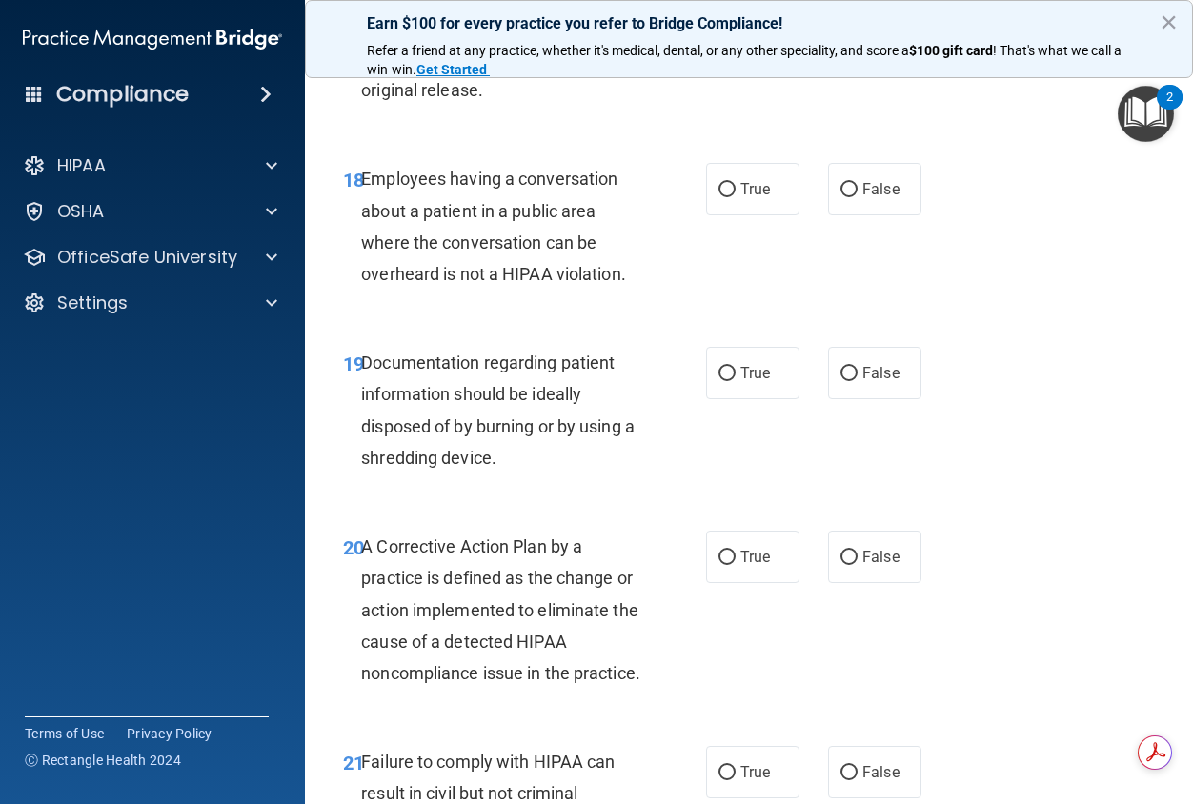
scroll to position [3335, 0]
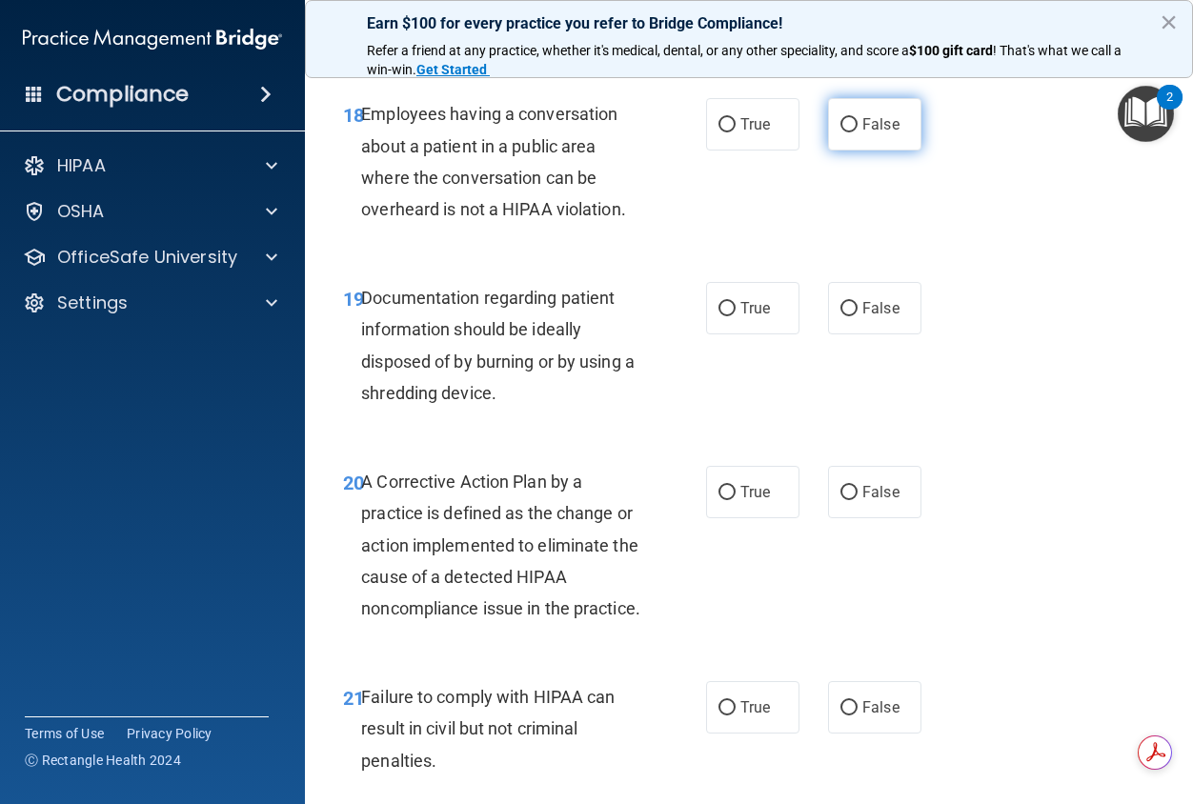
click at [866, 151] on label "False" at bounding box center [874, 124] width 93 height 52
click at [858, 132] on input "False" at bounding box center [848, 125] width 17 height 14
radio input "true"
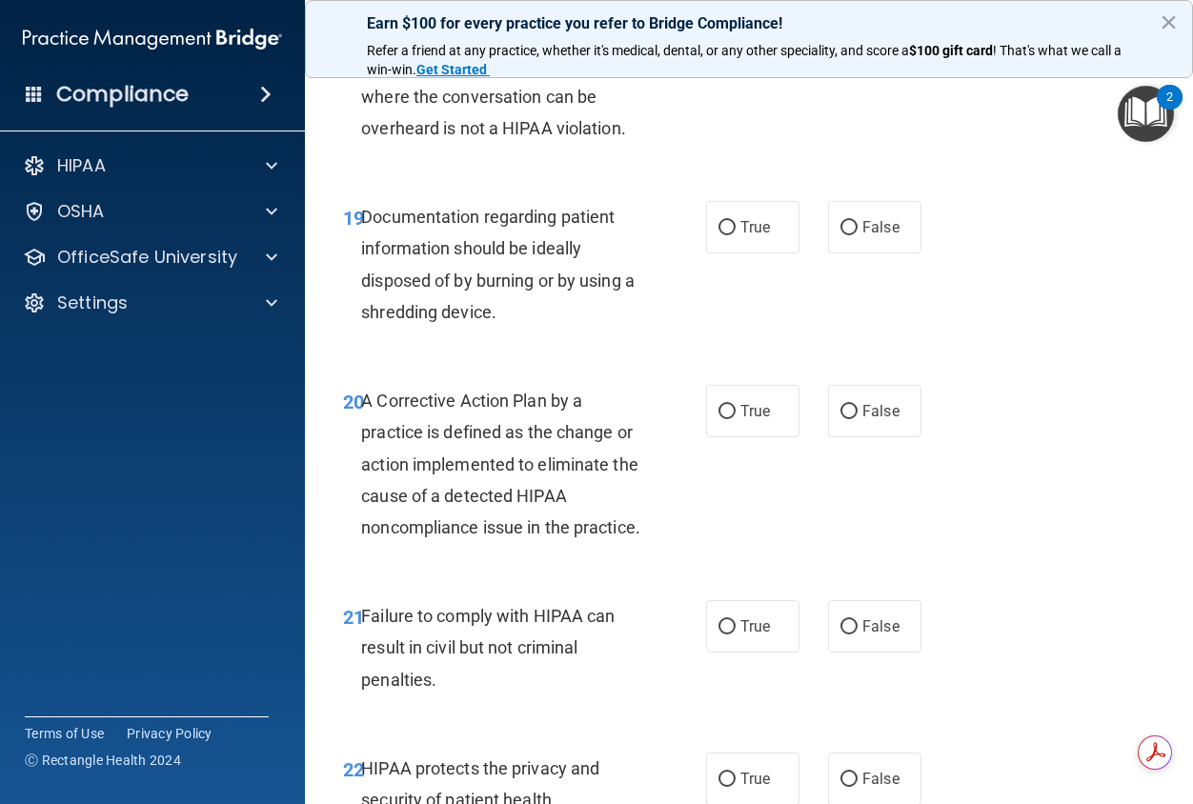
scroll to position [3525, 0]
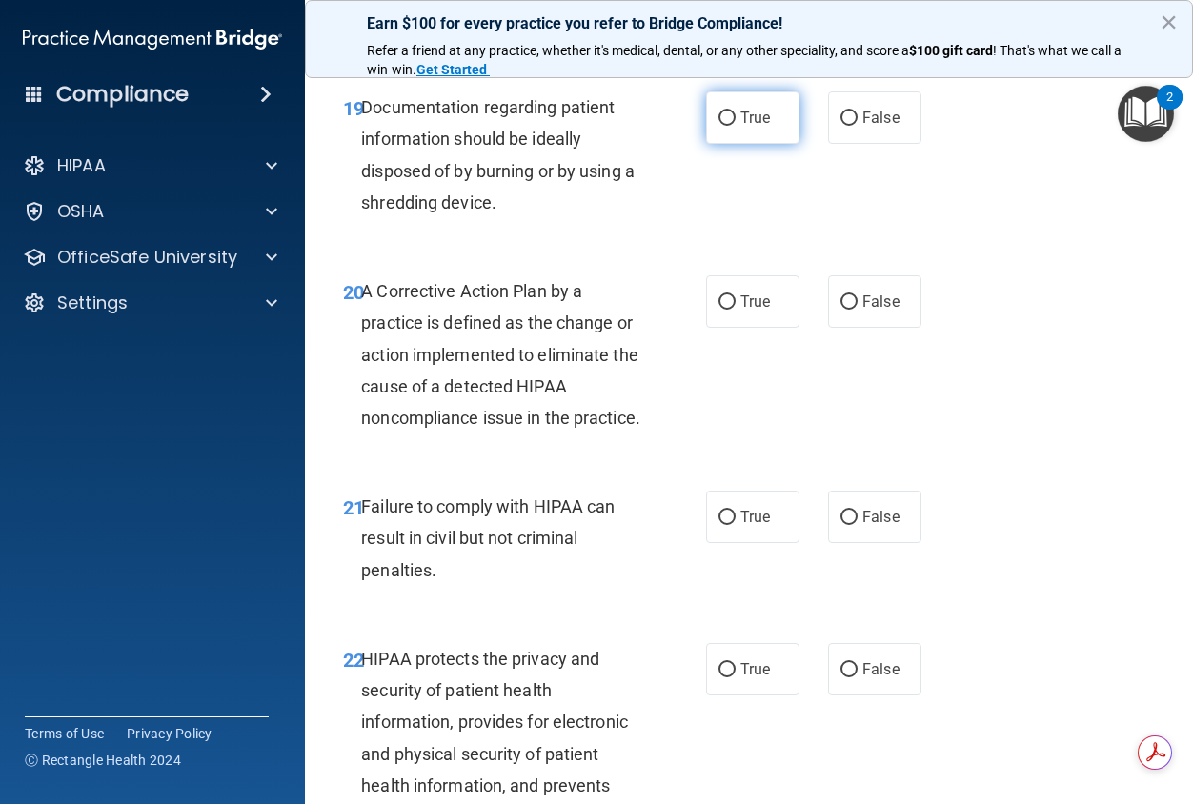
click at [745, 127] on span "True" at bounding box center [755, 118] width 30 height 18
click at [736, 126] on input "True" at bounding box center [726, 118] width 17 height 14
radio input "true"
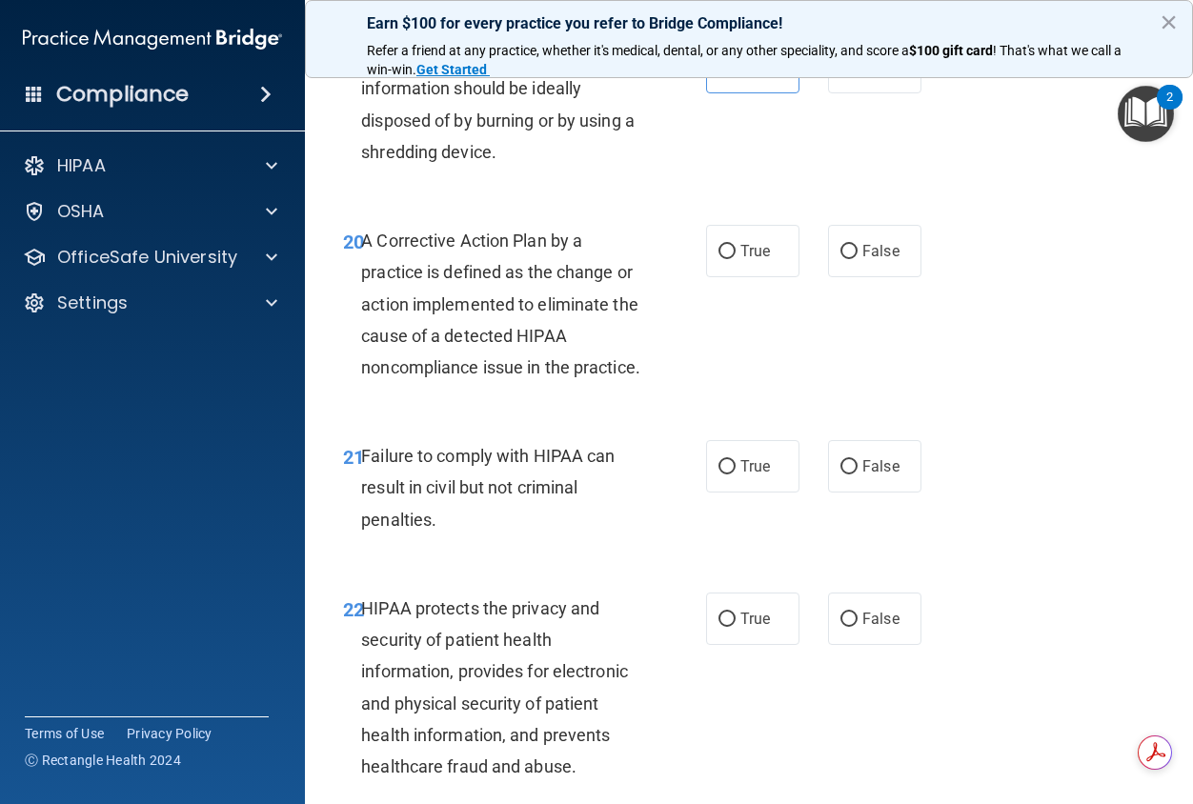
scroll to position [3621, 0]
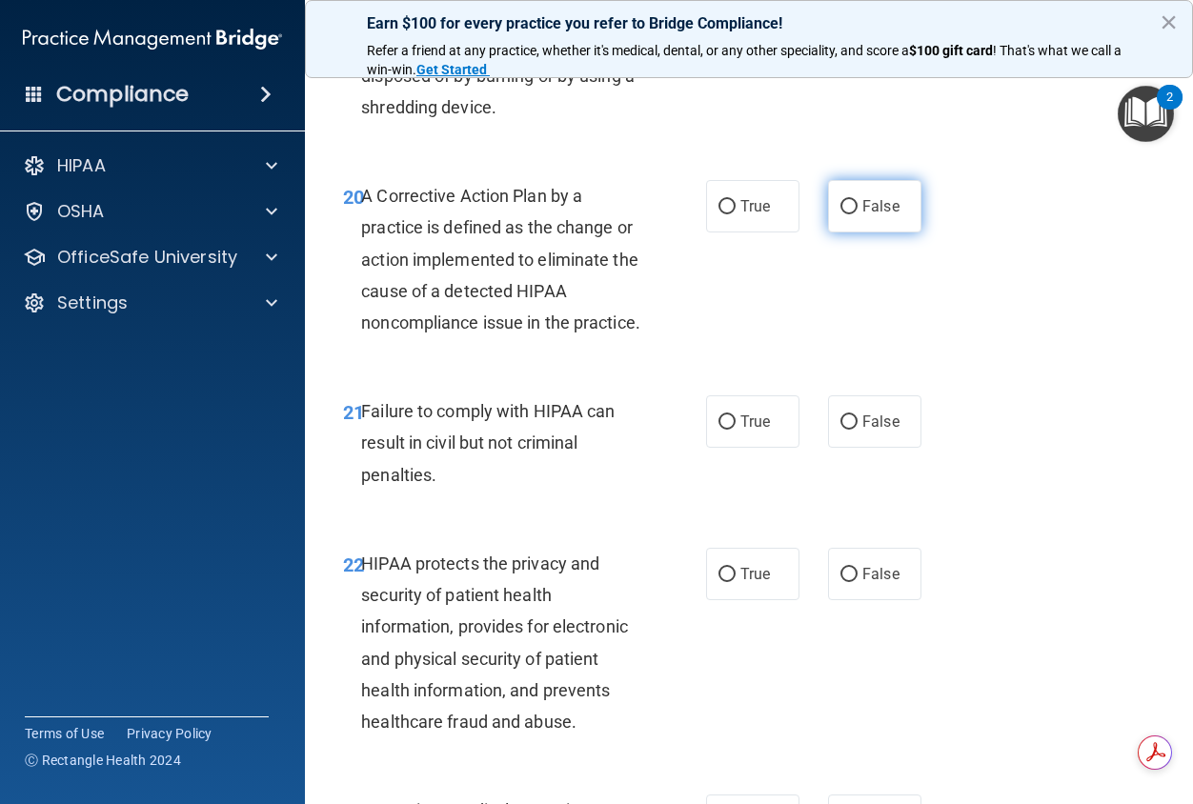
click at [892, 232] on label "False" at bounding box center [874, 206] width 93 height 52
click at [858, 214] on input "False" at bounding box center [848, 207] width 17 height 14
radio input "true"
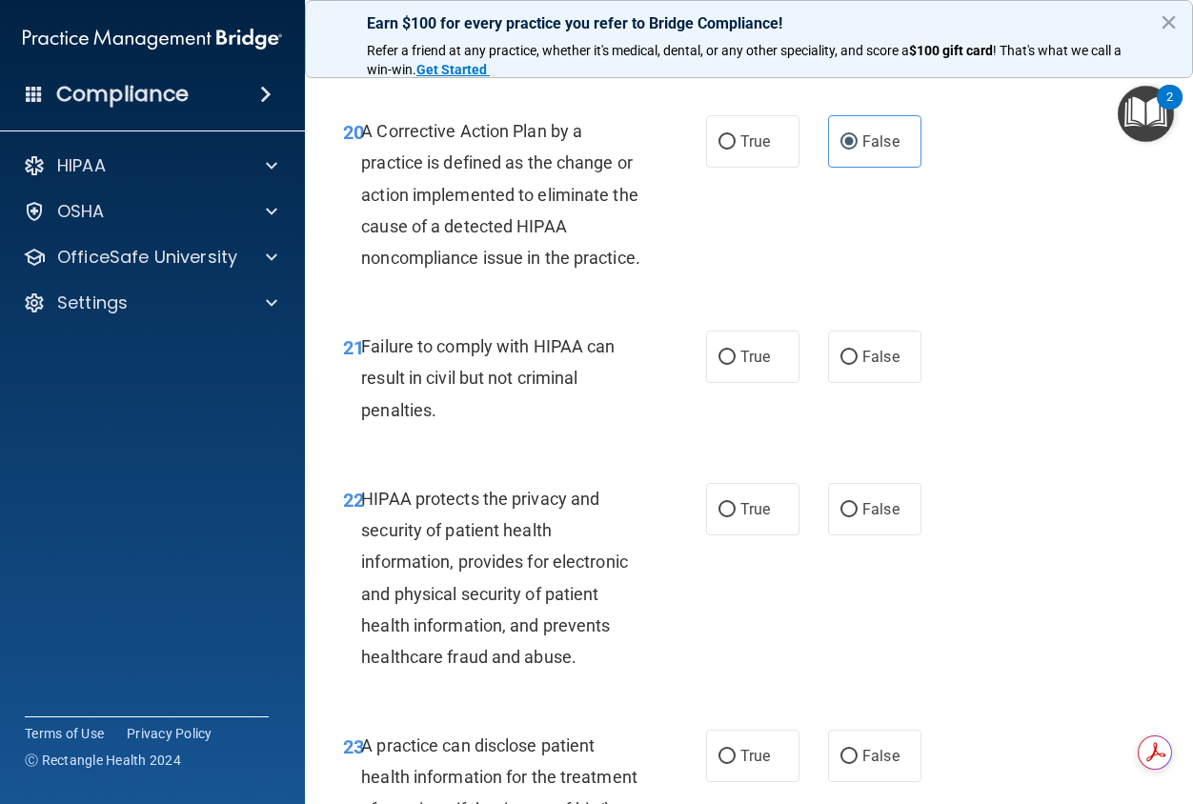
scroll to position [3811, 0]
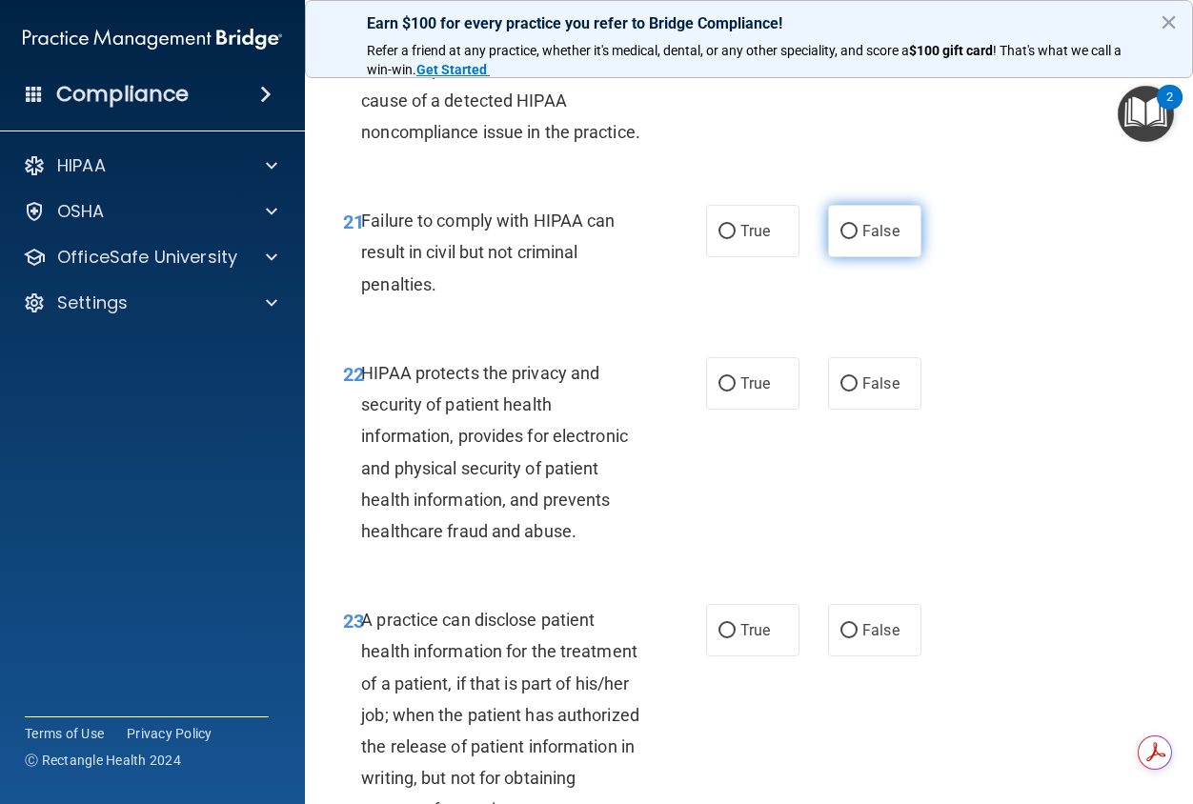
click at [859, 257] on label "False" at bounding box center [874, 231] width 93 height 52
click at [858, 239] on input "False" at bounding box center [848, 232] width 17 height 14
radio input "true"
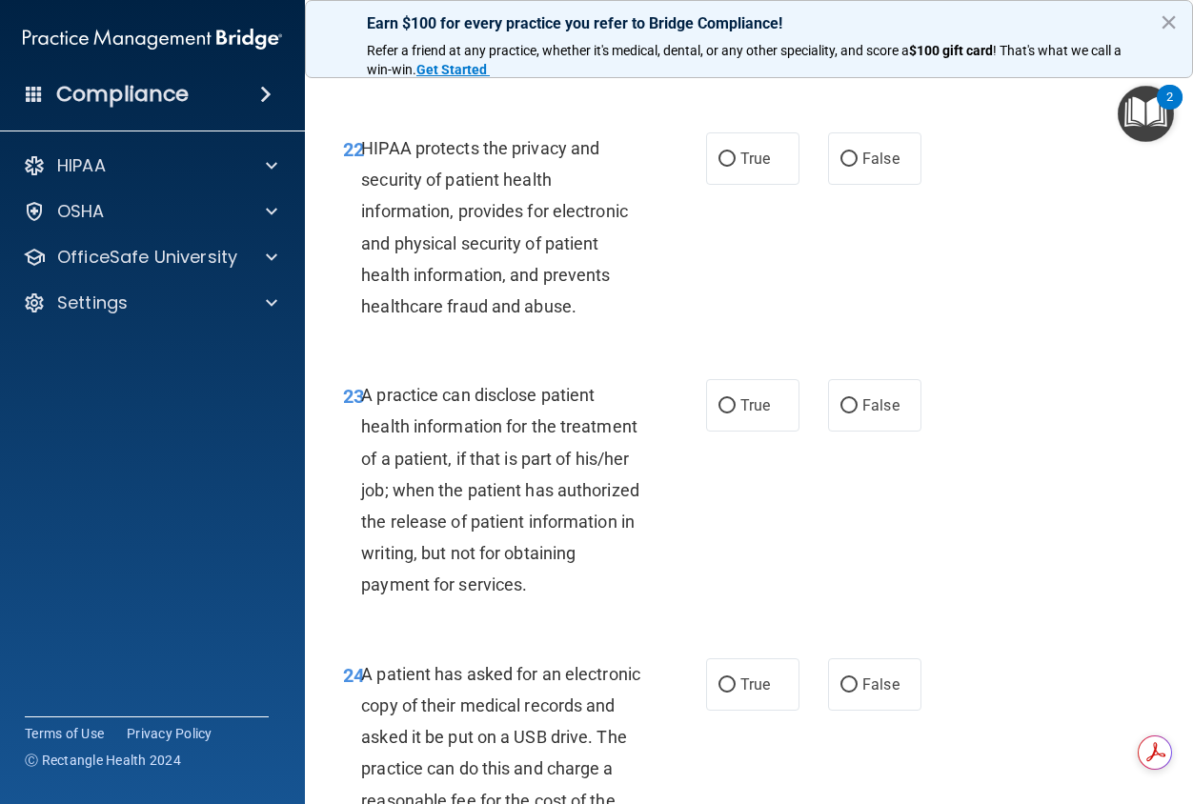
scroll to position [4002, 0]
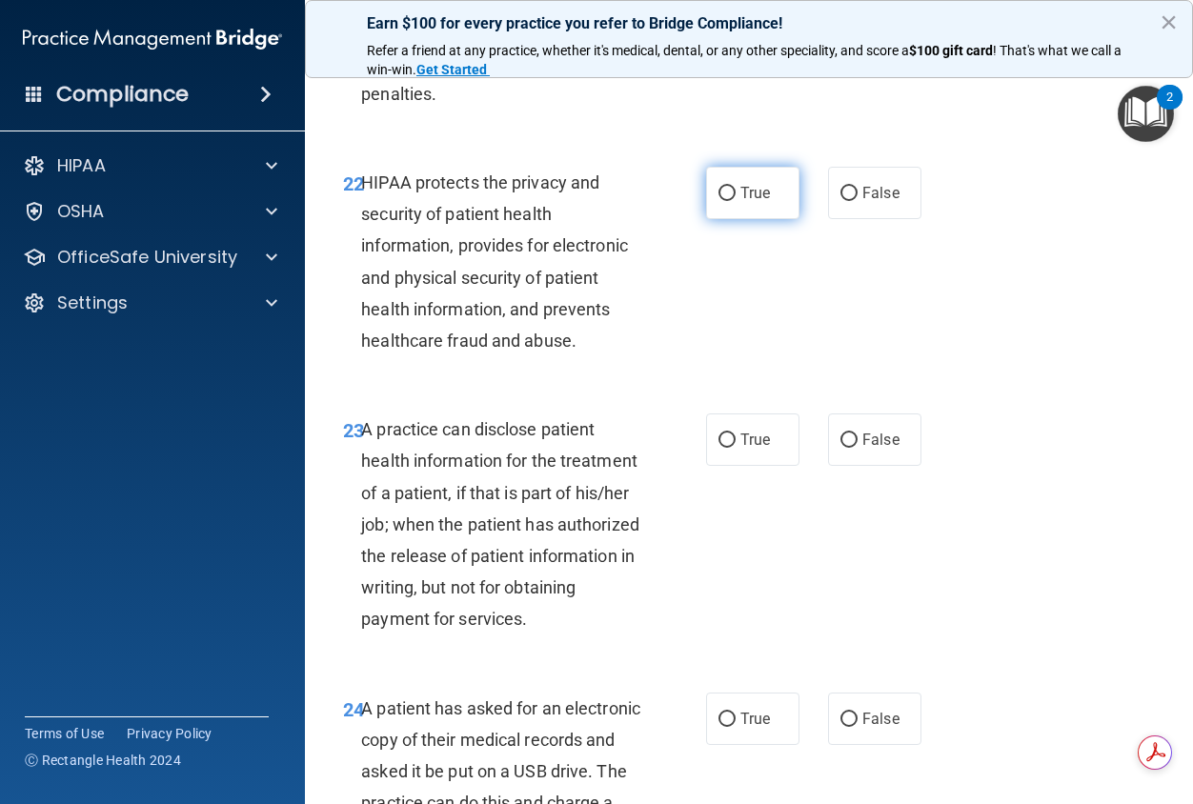
click at [740, 202] on span "True" at bounding box center [755, 193] width 30 height 18
click at [736, 201] on input "True" at bounding box center [726, 194] width 17 height 14
radio input "true"
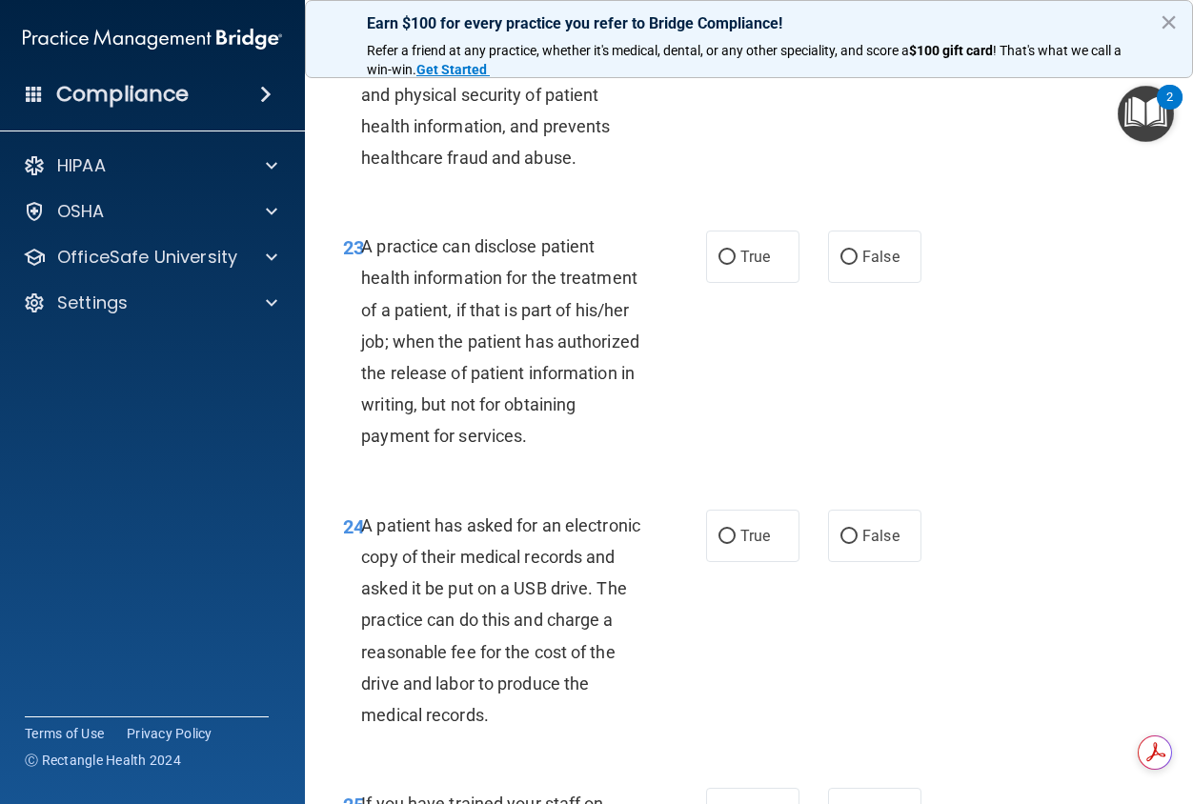
scroll to position [4192, 0]
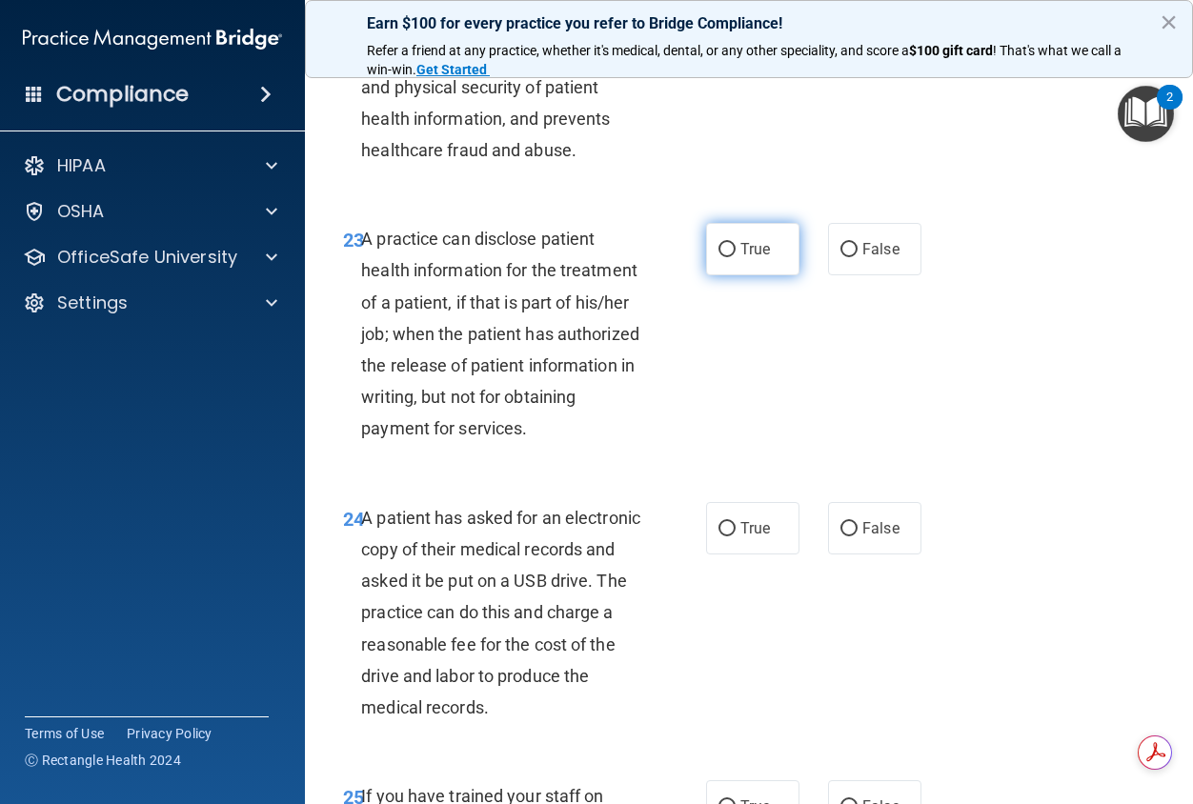
click at [767, 275] on label "True" at bounding box center [752, 249] width 93 height 52
click at [736, 257] on input "True" at bounding box center [726, 250] width 17 height 14
radio input "true"
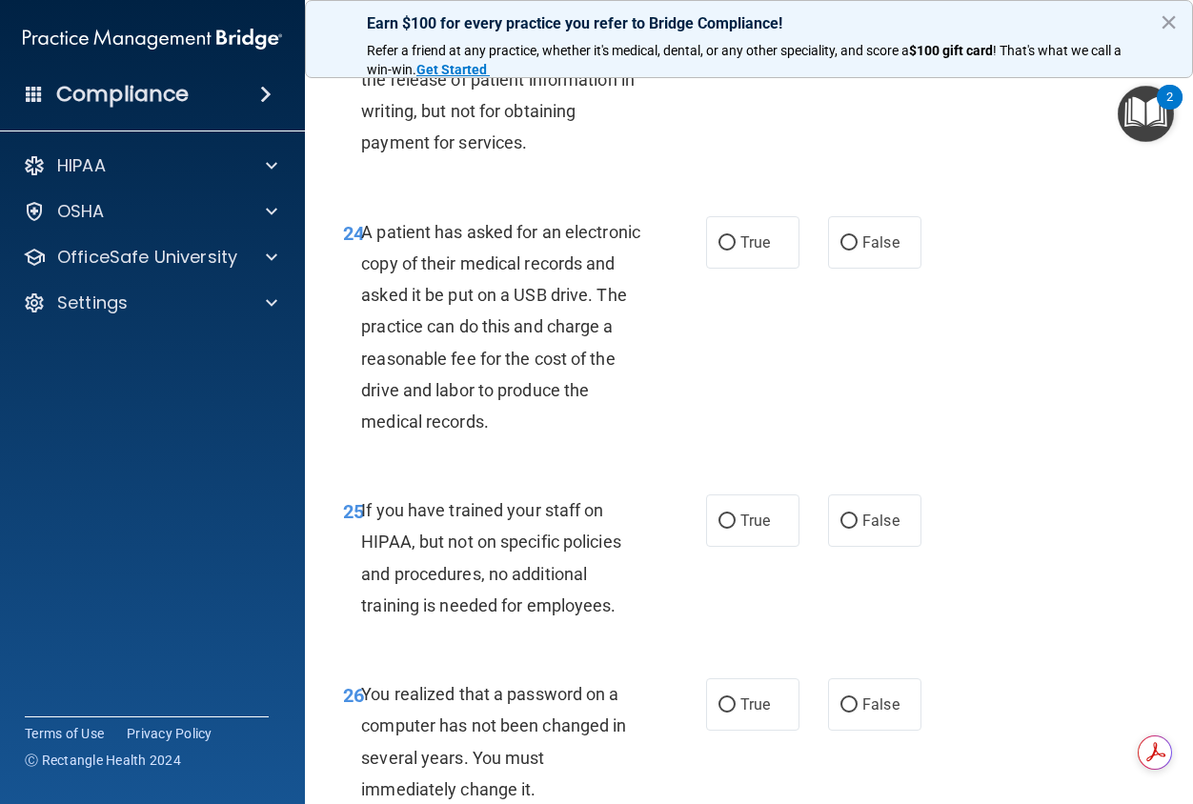
scroll to position [4574, 0]
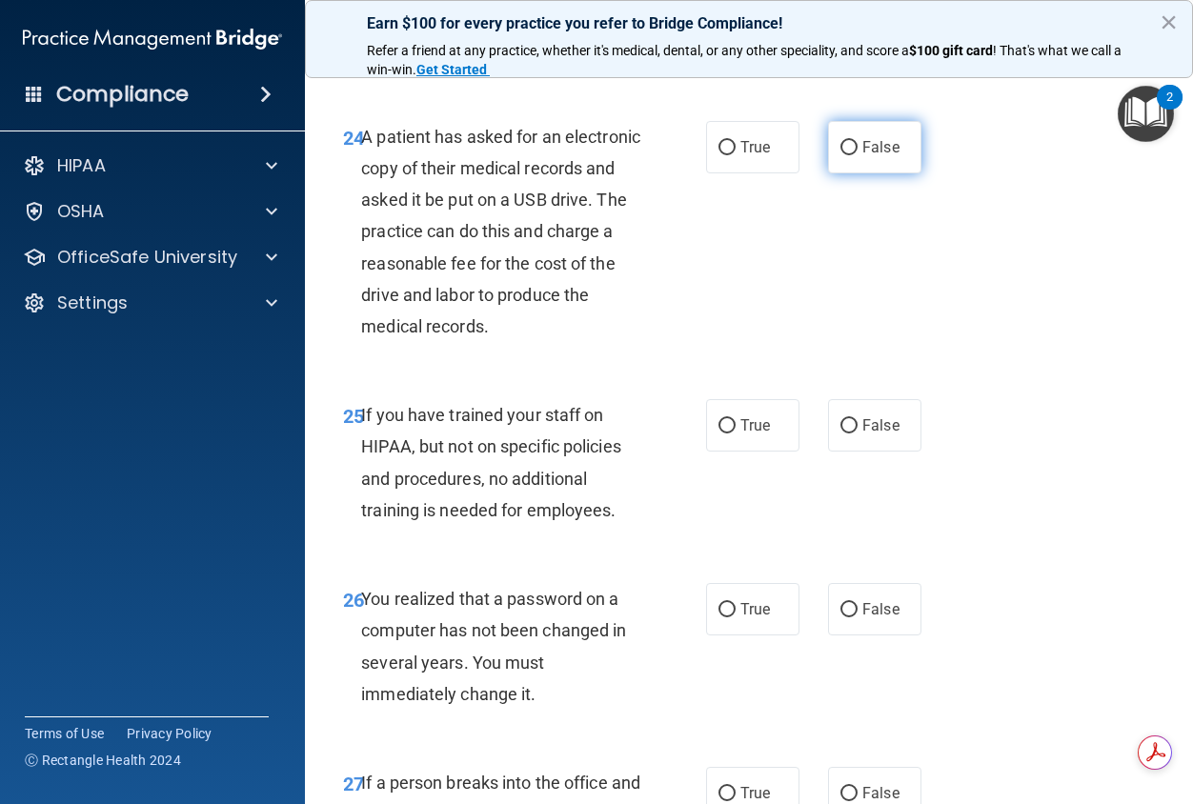
click at [838, 173] on label "False" at bounding box center [874, 147] width 93 height 52
click at [840, 155] on input "False" at bounding box center [848, 148] width 17 height 14
radio input "true"
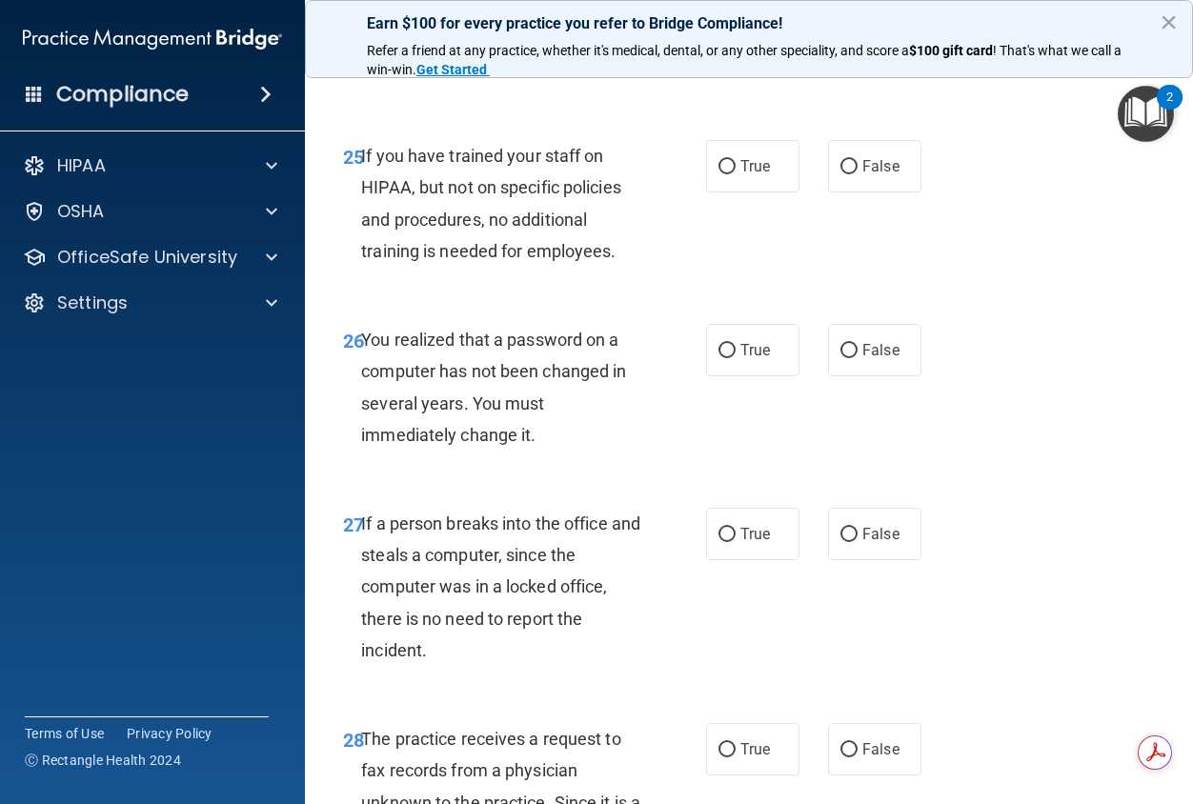
scroll to position [4859, 0]
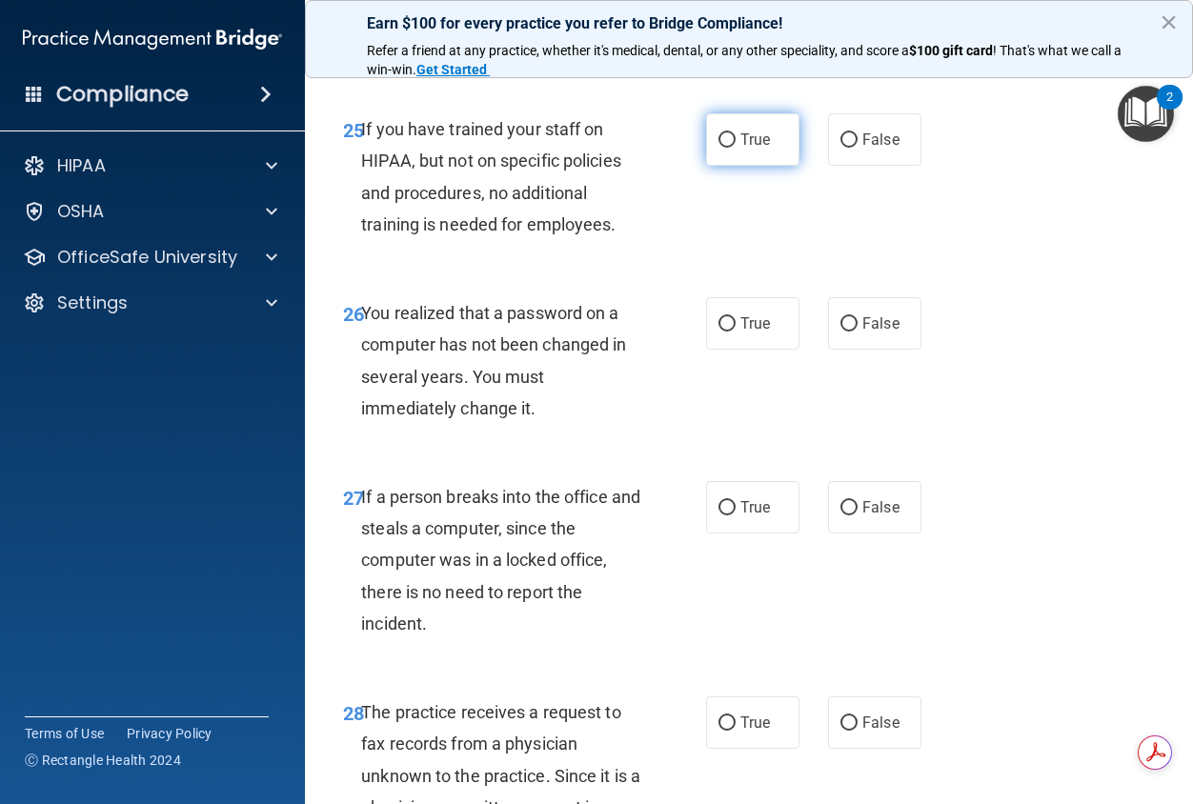
click at [749, 149] on span "True" at bounding box center [755, 140] width 30 height 18
click at [736, 148] on input "True" at bounding box center [726, 140] width 17 height 14
radio input "true"
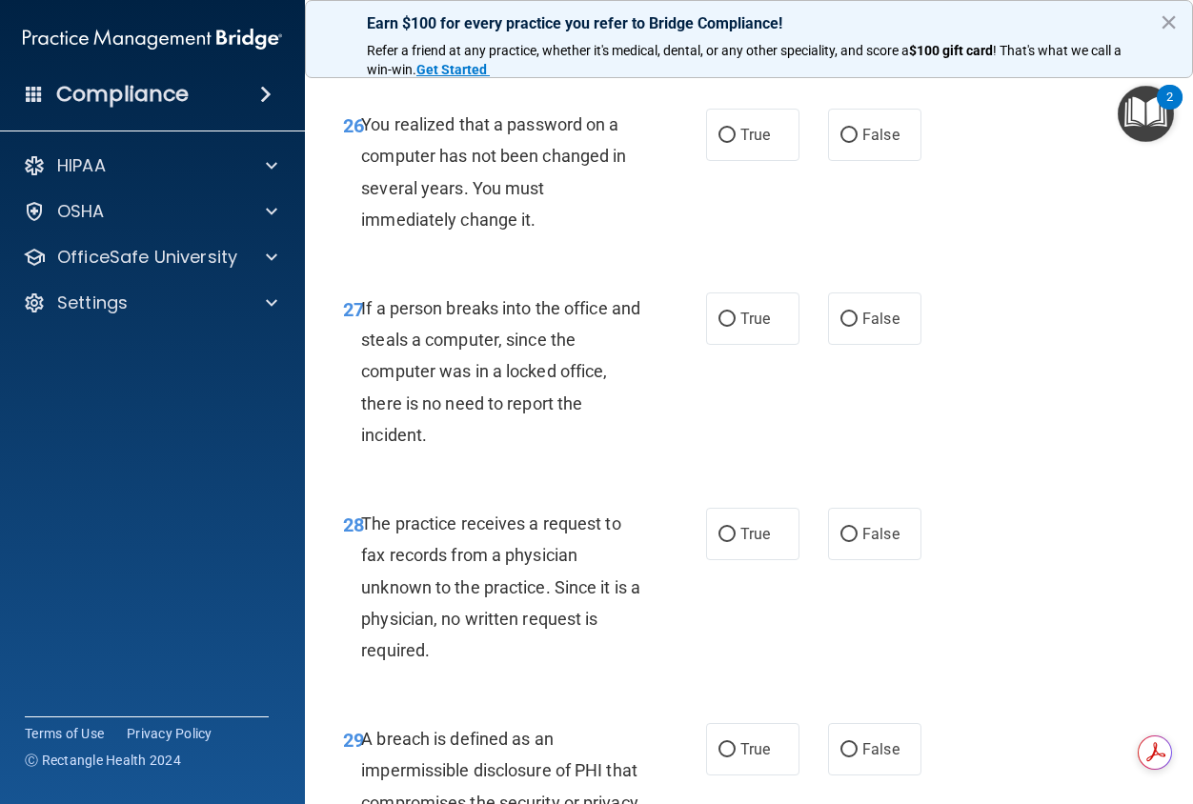
scroll to position [5050, 0]
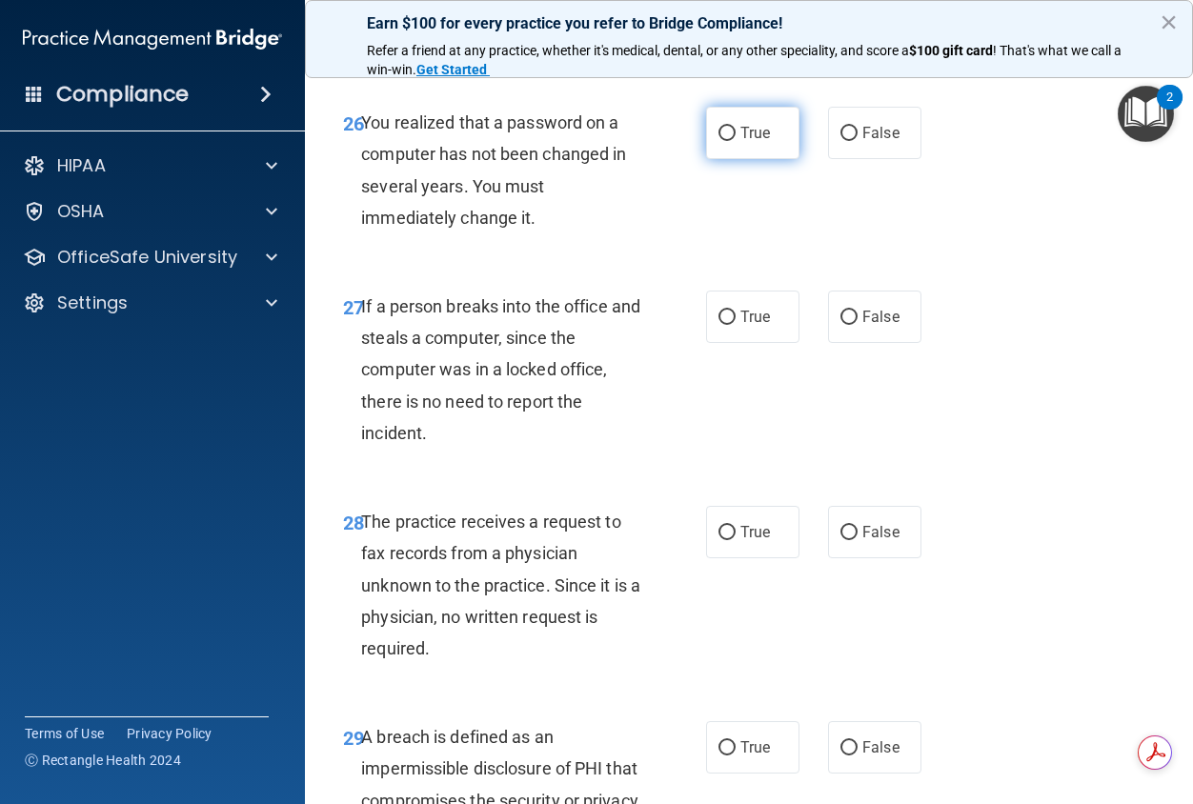
click at [760, 142] on span "True" at bounding box center [755, 133] width 30 height 18
click at [736, 141] on input "True" at bounding box center [726, 134] width 17 height 14
radio input "true"
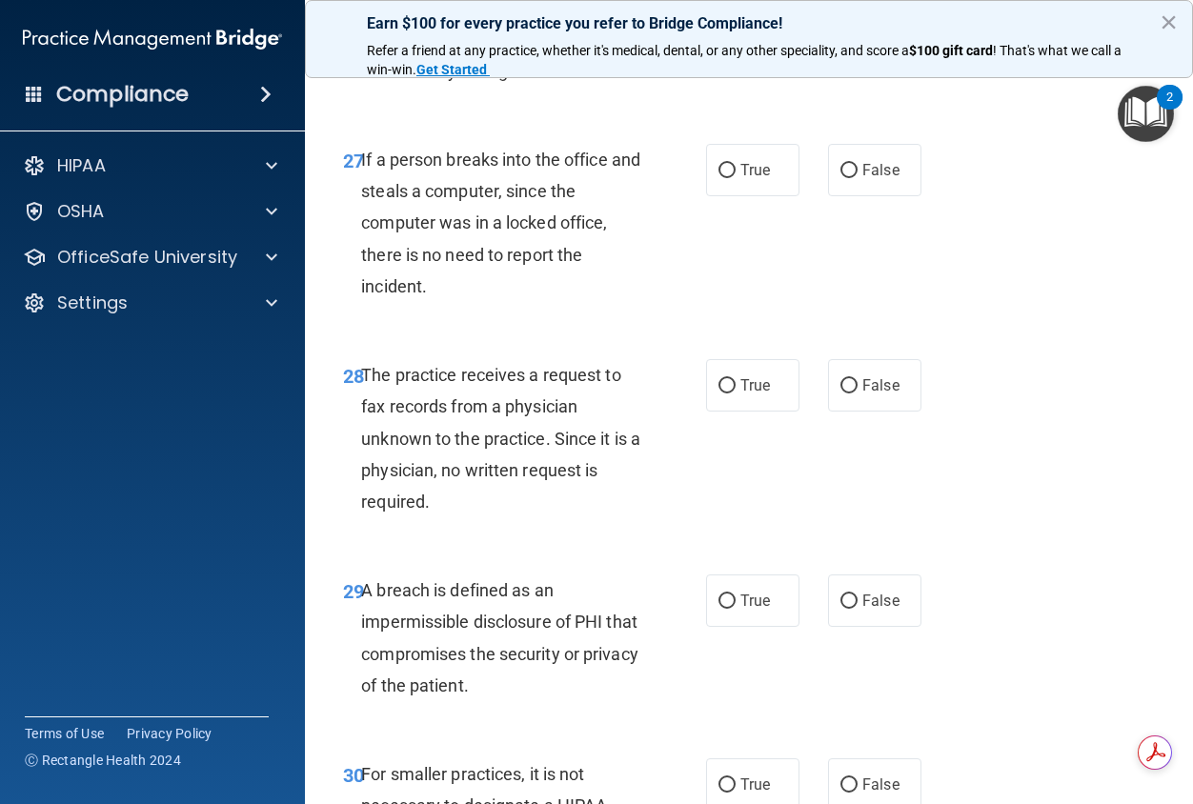
scroll to position [5145, 0]
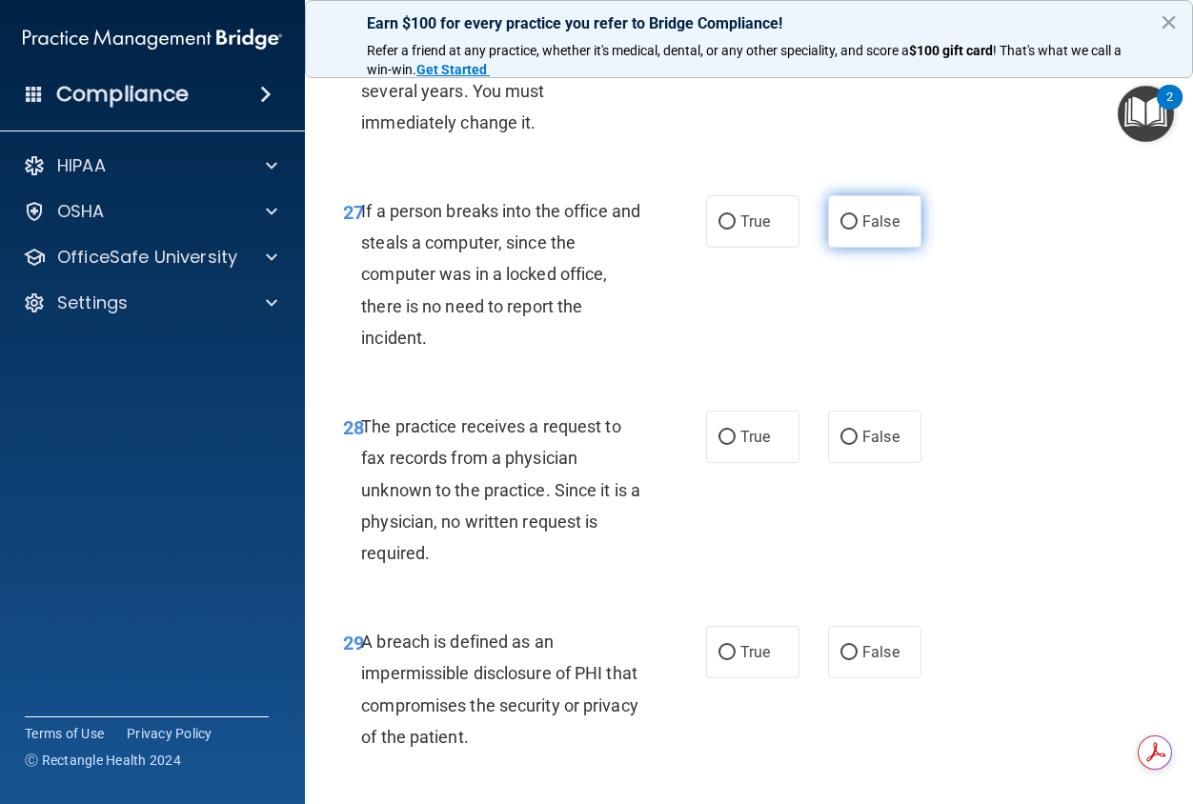
click at [867, 248] on label "False" at bounding box center [874, 221] width 93 height 52
click at [858, 230] on input "False" at bounding box center [848, 222] width 17 height 14
radio input "true"
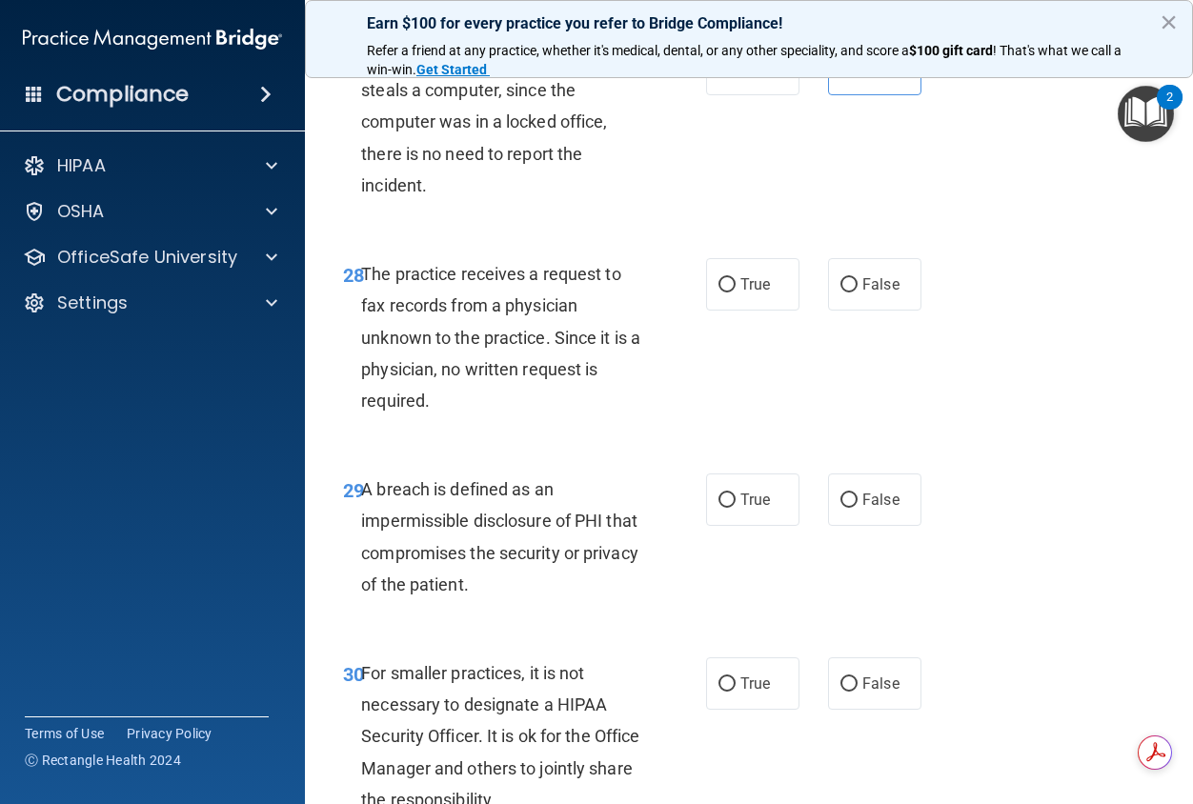
scroll to position [5336, 0]
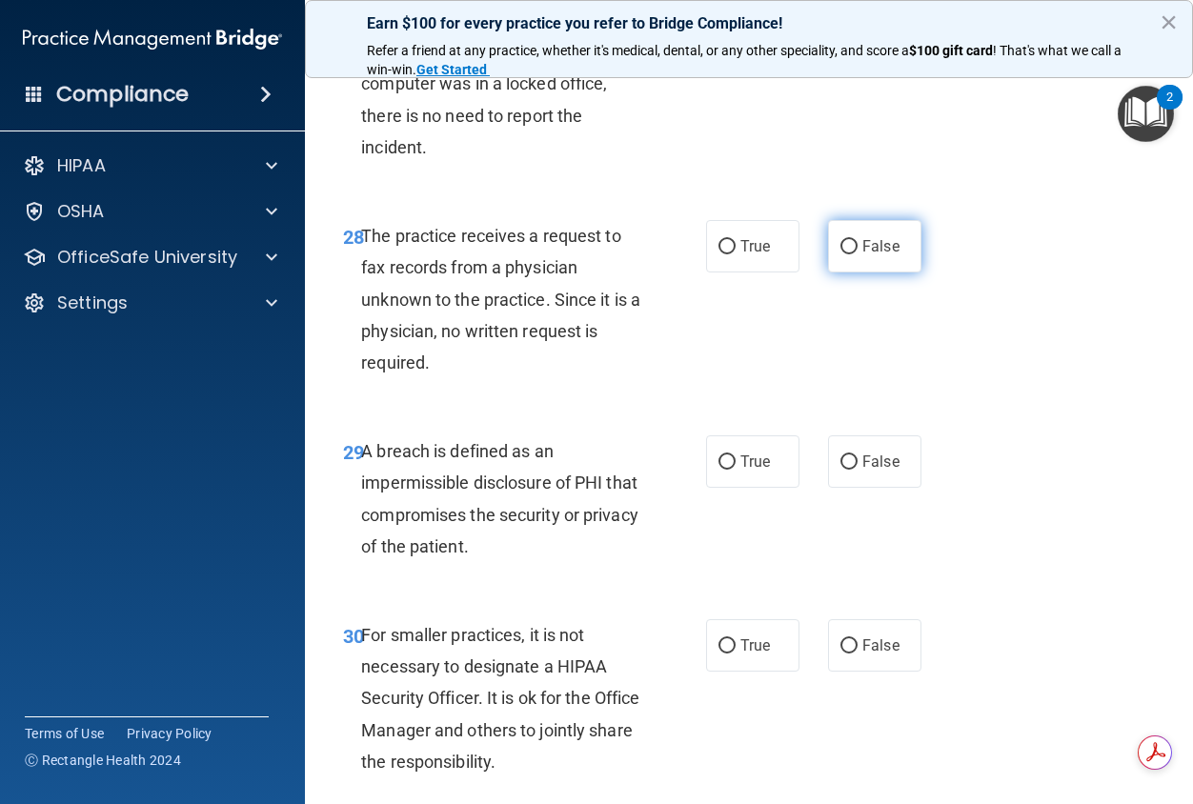
click at [901, 273] on label "False" at bounding box center [874, 246] width 93 height 52
click at [858, 254] on input "False" at bounding box center [848, 247] width 17 height 14
radio input "true"
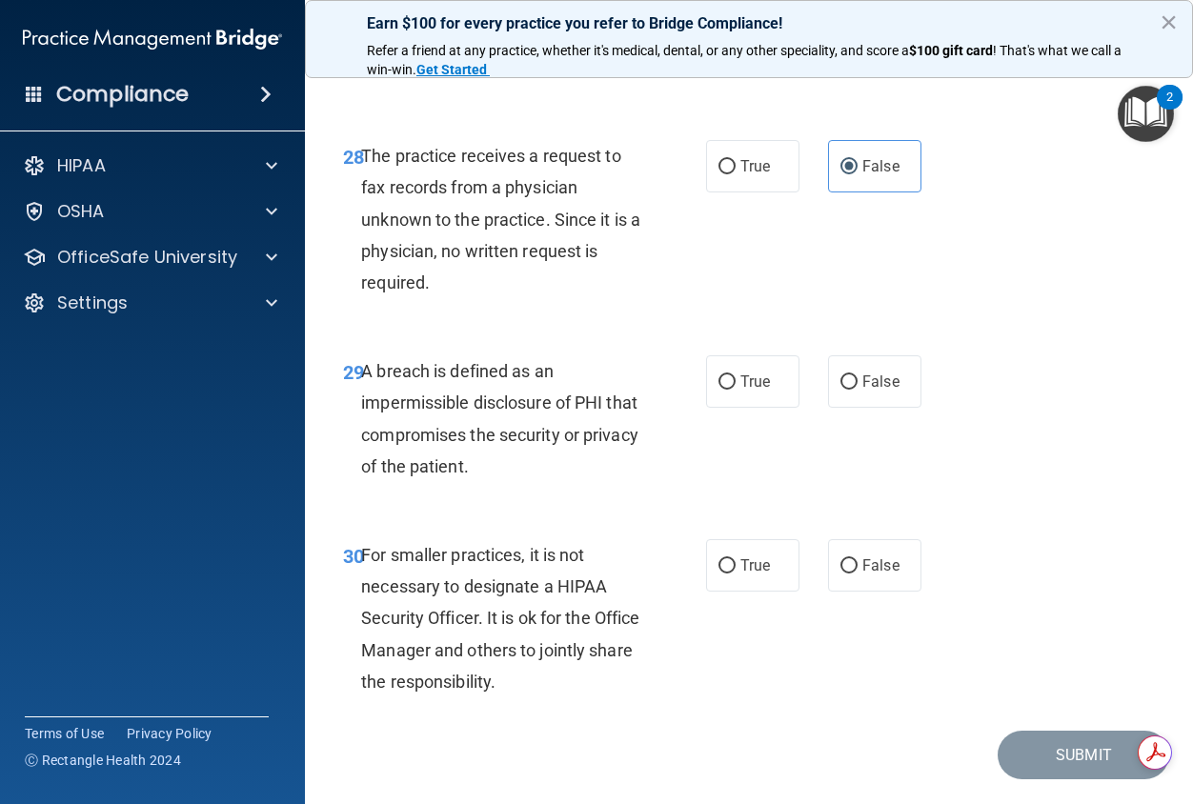
scroll to position [5526, 0]
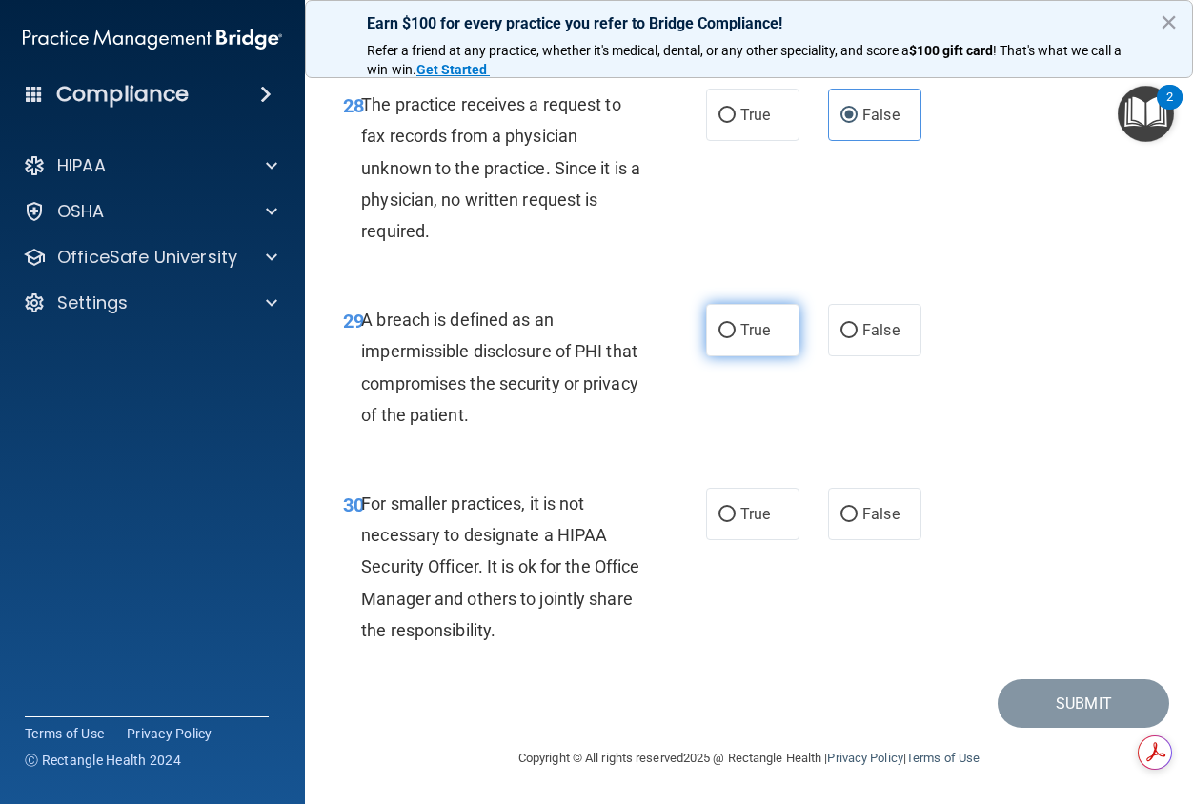
click at [750, 356] on label "True" at bounding box center [752, 330] width 93 height 52
click at [736, 338] on input "True" at bounding box center [726, 331] width 17 height 14
radio input "true"
click at [779, 526] on label "True" at bounding box center [752, 514] width 93 height 52
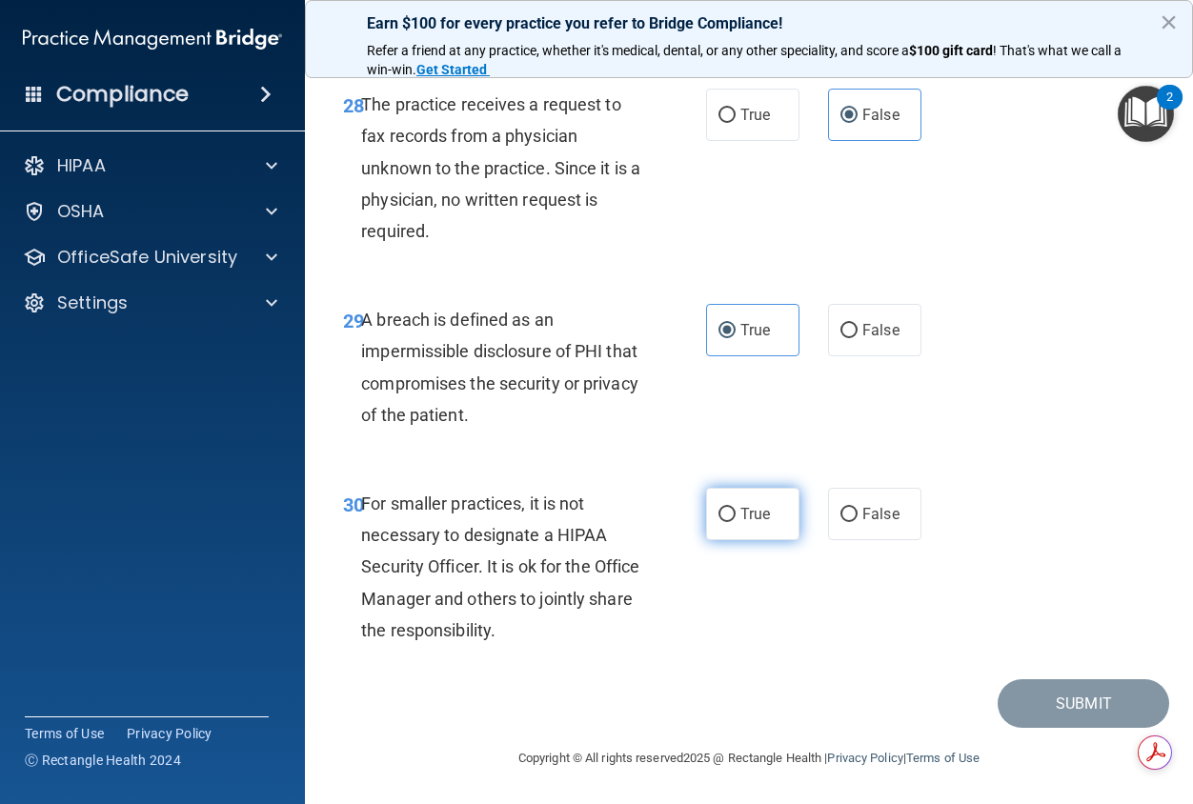
click at [736, 522] on input "True" at bounding box center [726, 515] width 17 height 14
radio input "true"
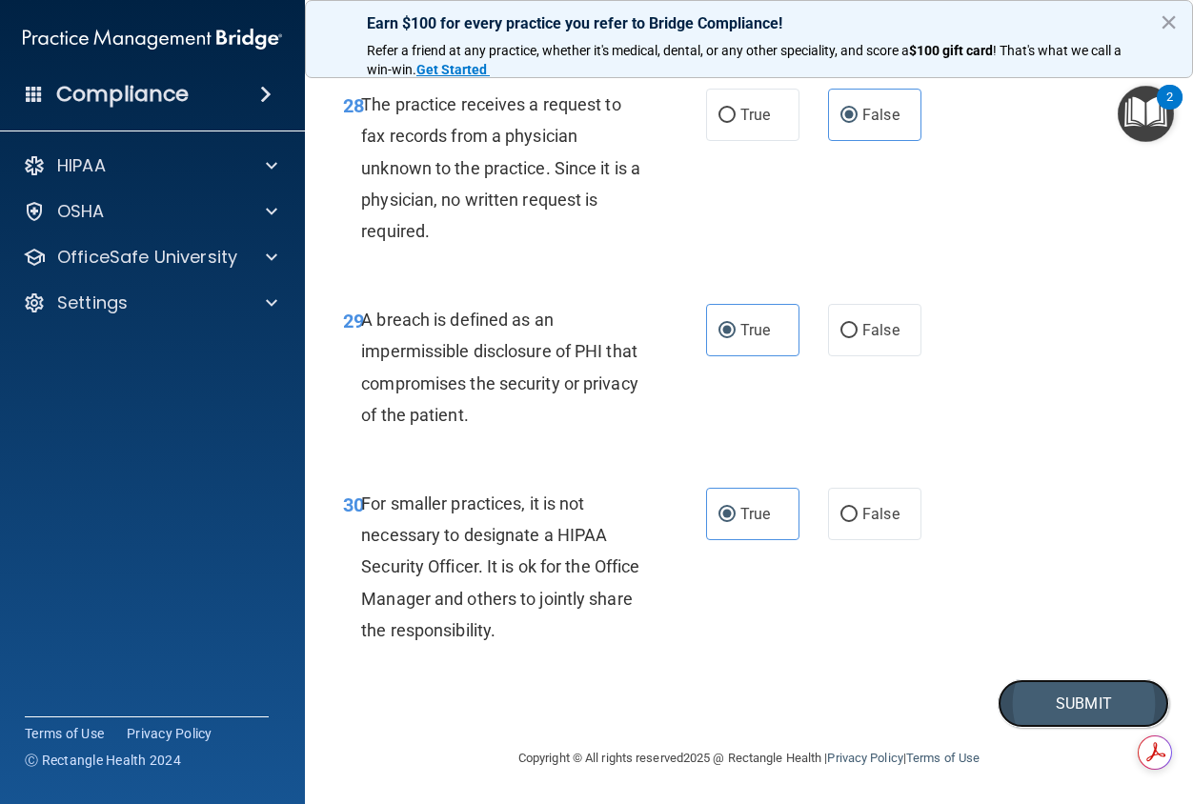
click at [1081, 698] on button "Submit" at bounding box center [1084, 703] width 172 height 49
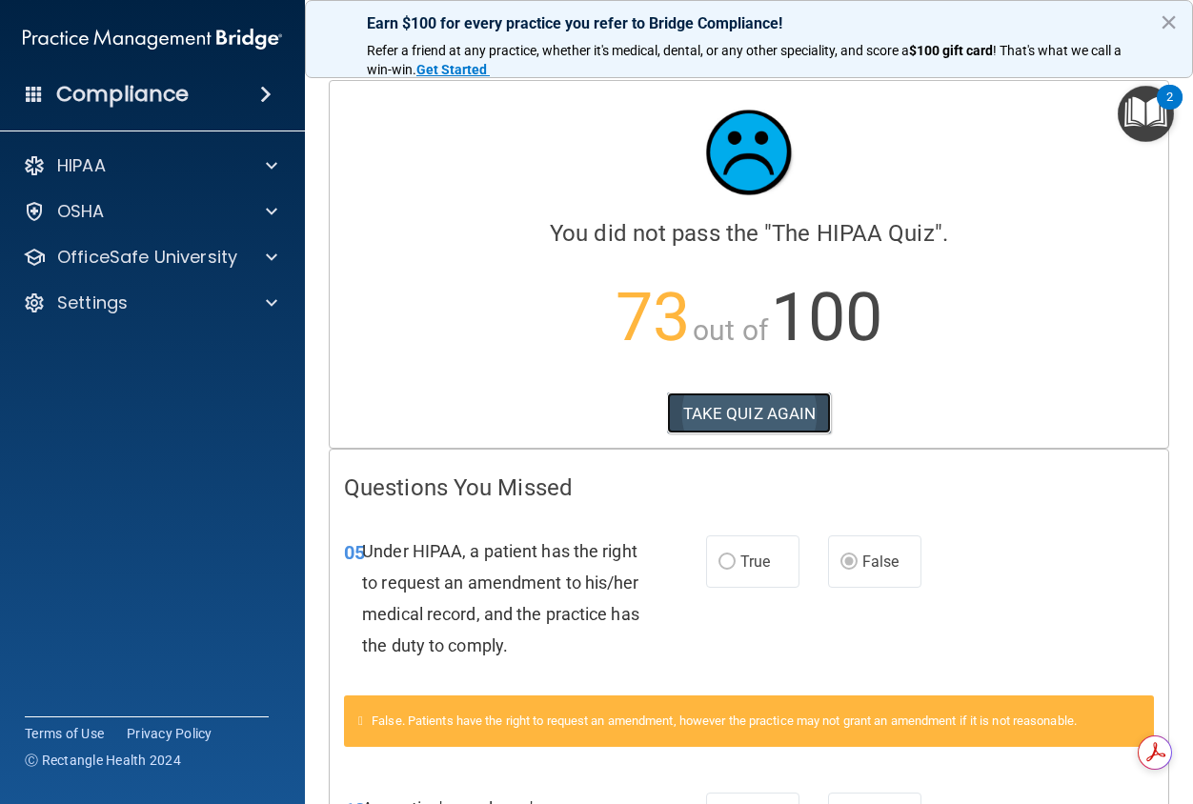
click at [761, 408] on button "TAKE QUIZ AGAIN" at bounding box center [749, 414] width 165 height 42
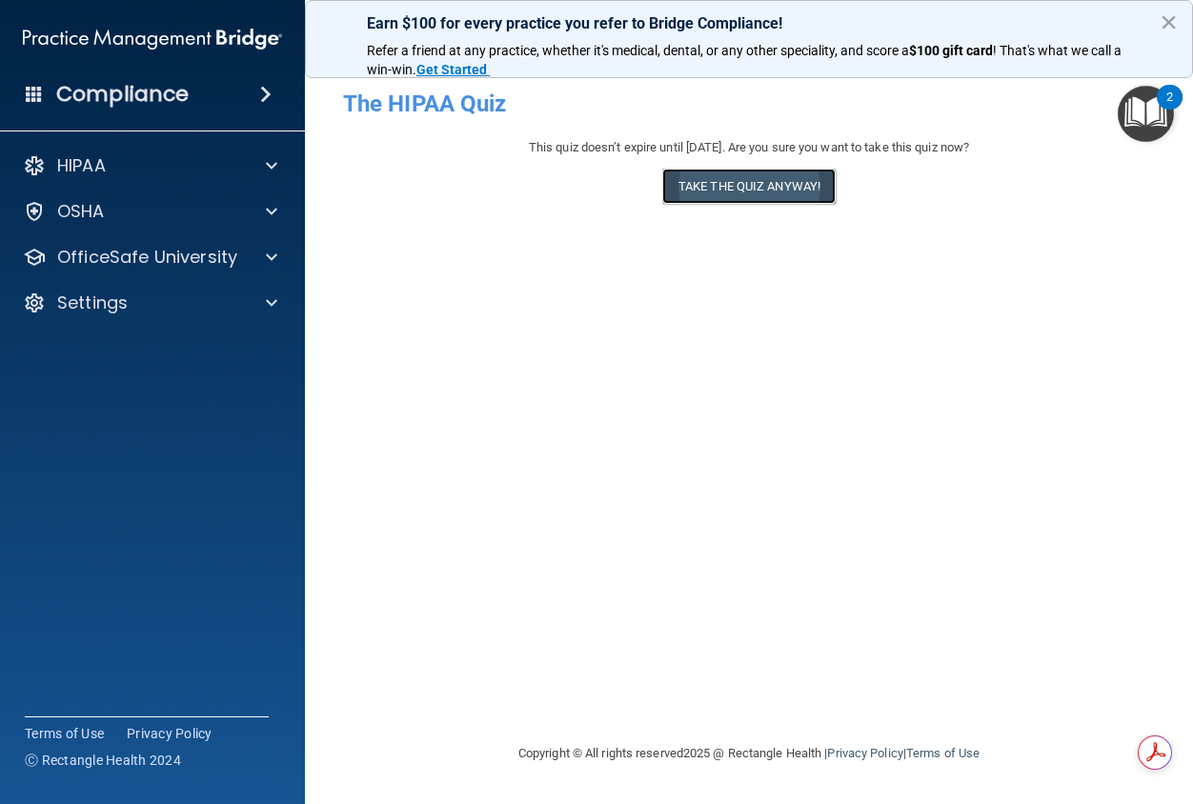
click at [745, 193] on button "Take the quiz anyway!" at bounding box center [748, 186] width 173 height 35
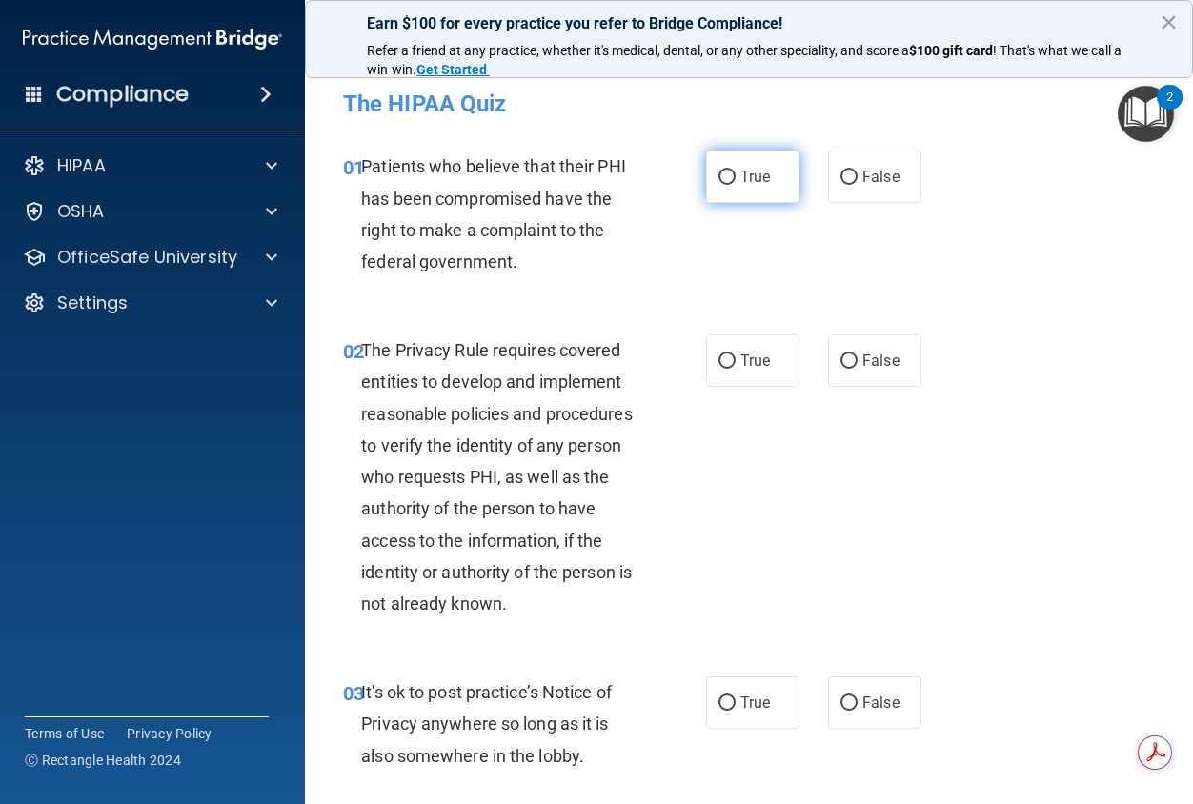
click at [740, 196] on label "True" at bounding box center [752, 177] width 93 height 52
click at [736, 185] on input "True" at bounding box center [726, 178] width 17 height 14
radio input "true"
click at [755, 360] on span "True" at bounding box center [755, 361] width 30 height 18
click at [736, 360] on input "True" at bounding box center [726, 361] width 17 height 14
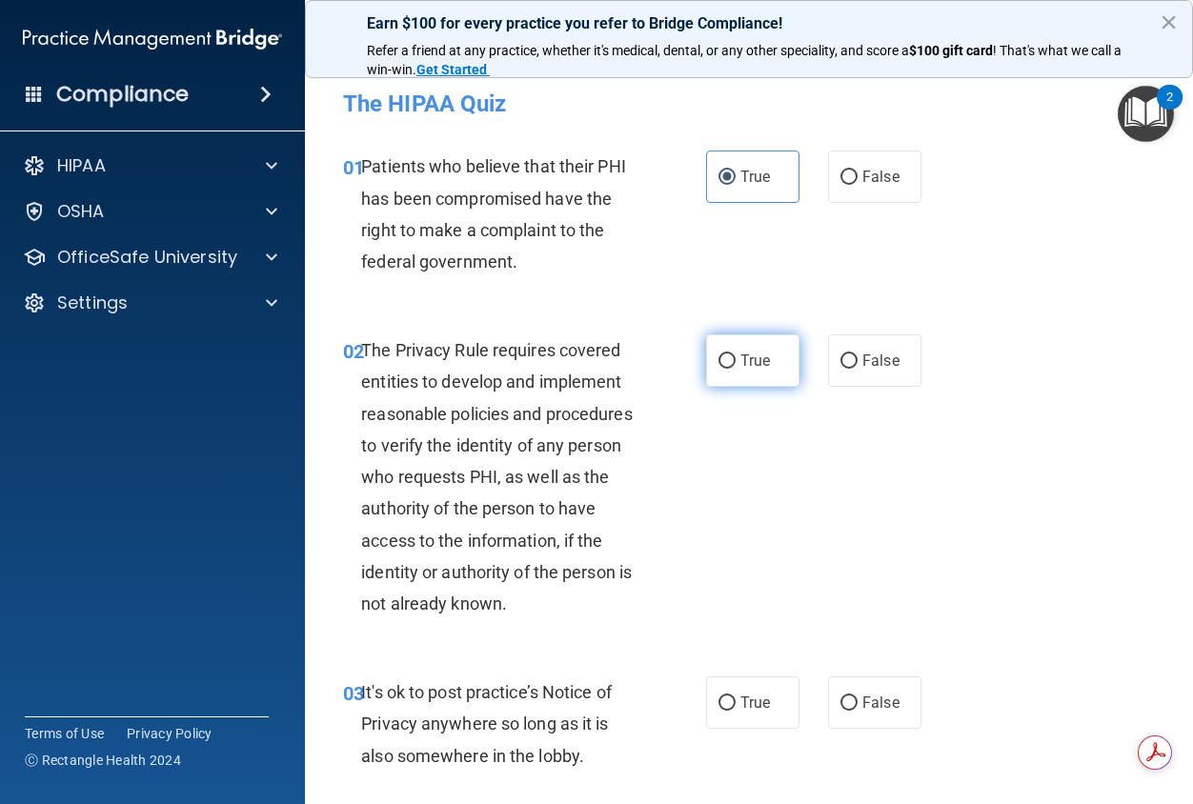
radio input "true"
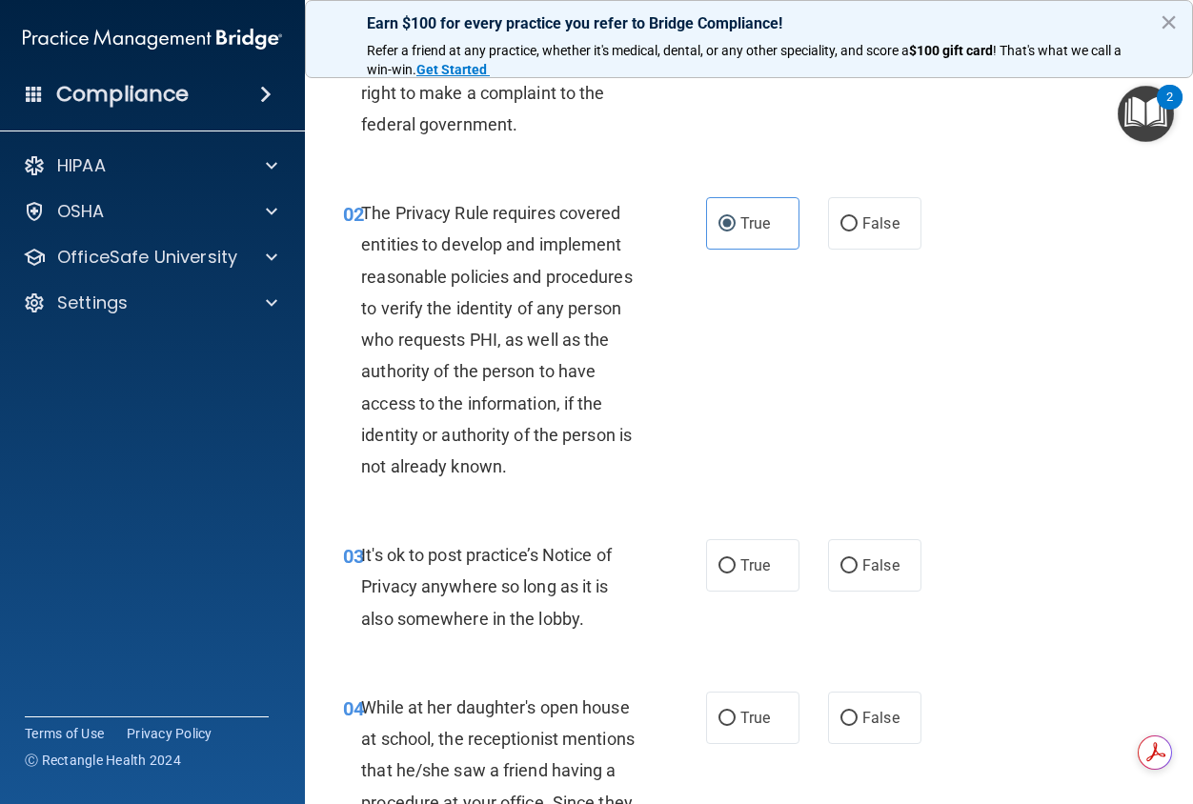
scroll to position [191, 0]
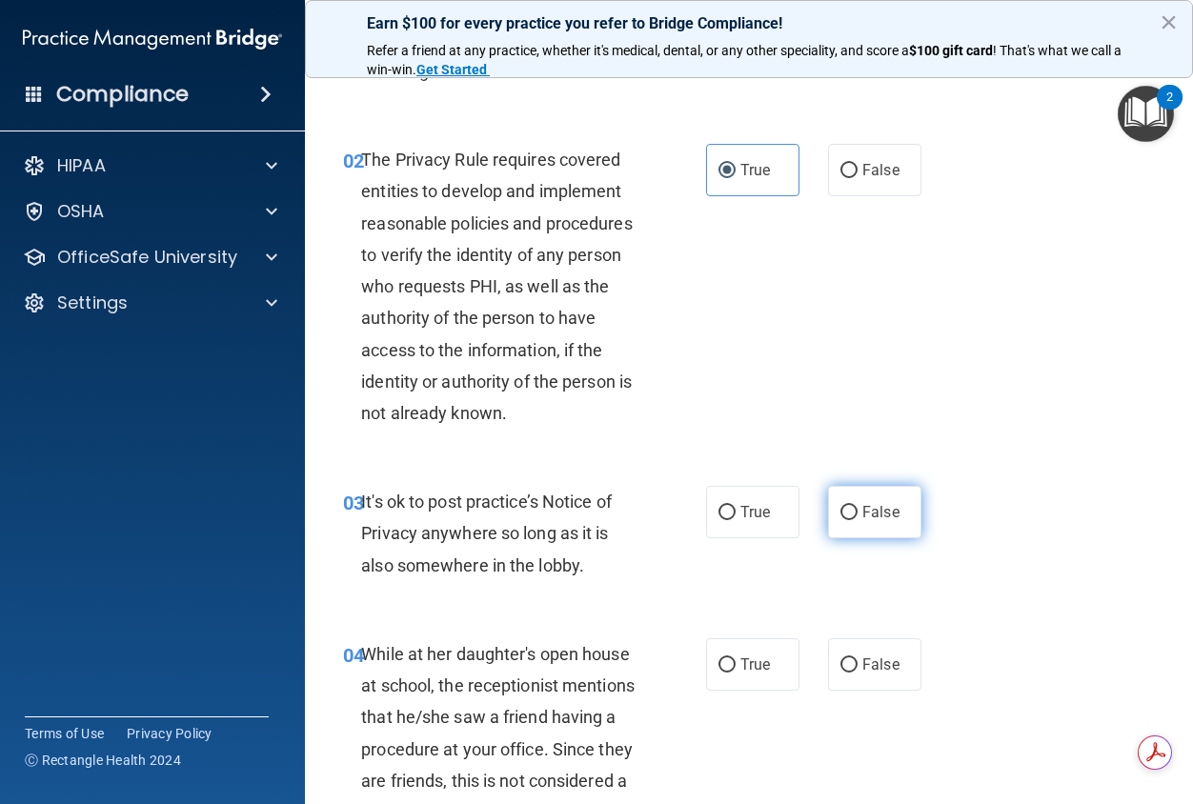
click at [891, 527] on label "False" at bounding box center [874, 512] width 93 height 52
click at [858, 520] on input "False" at bounding box center [848, 513] width 17 height 14
radio input "true"
click at [878, 664] on span "False" at bounding box center [880, 665] width 37 height 18
click at [858, 664] on input "False" at bounding box center [848, 665] width 17 height 14
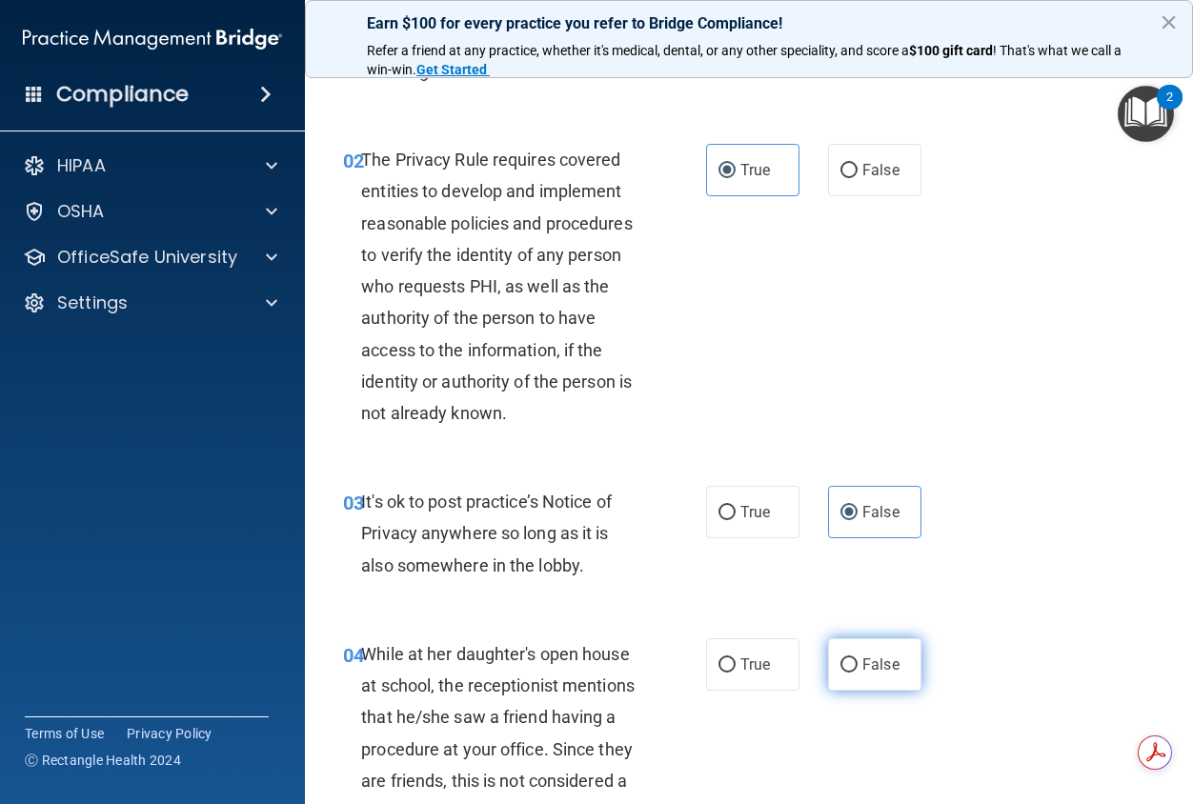
radio input "true"
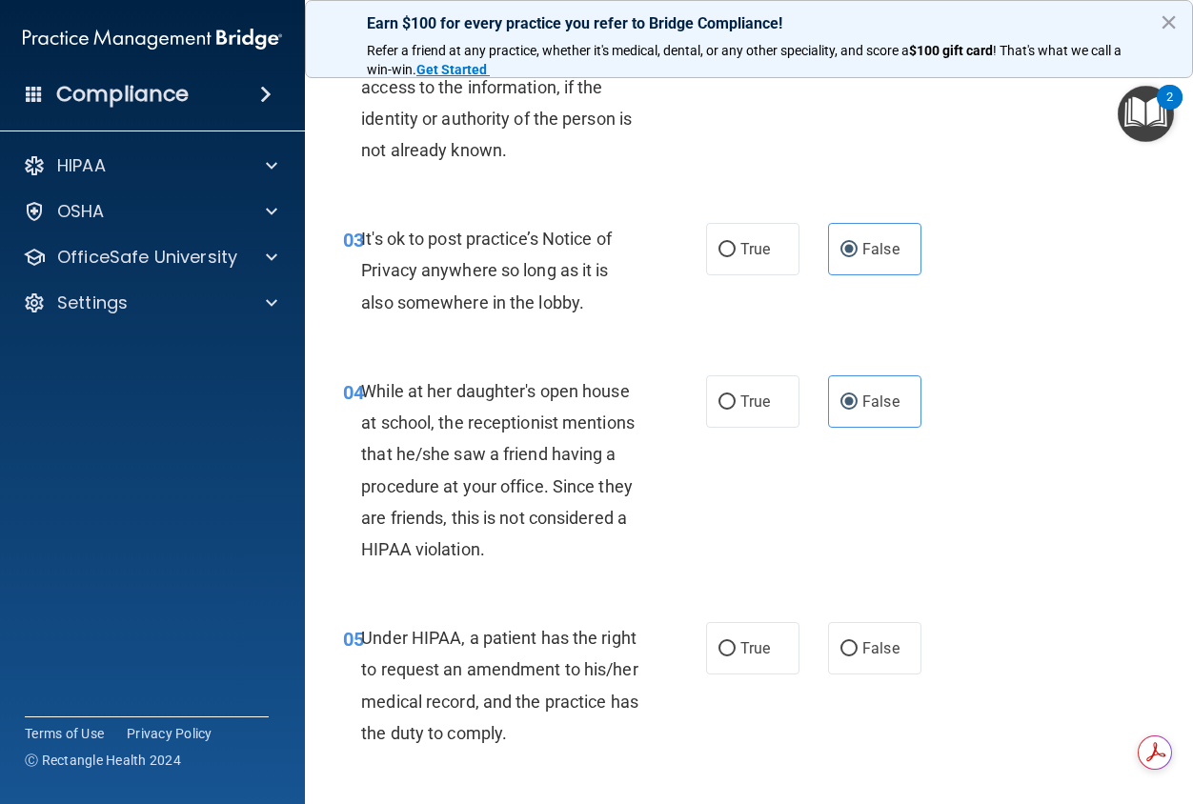
scroll to position [476, 0]
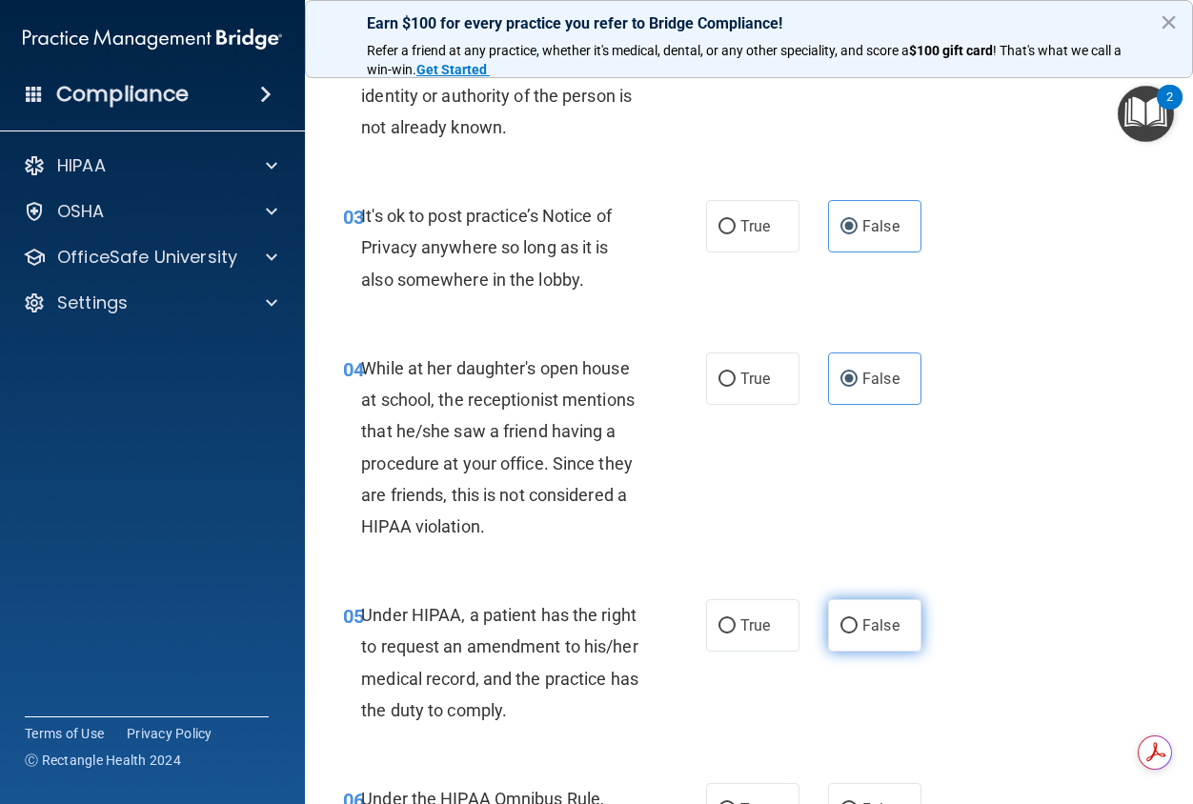
click at [892, 627] on label "False" at bounding box center [874, 625] width 93 height 52
click at [858, 627] on input "False" at bounding box center [848, 626] width 17 height 14
radio input "true"
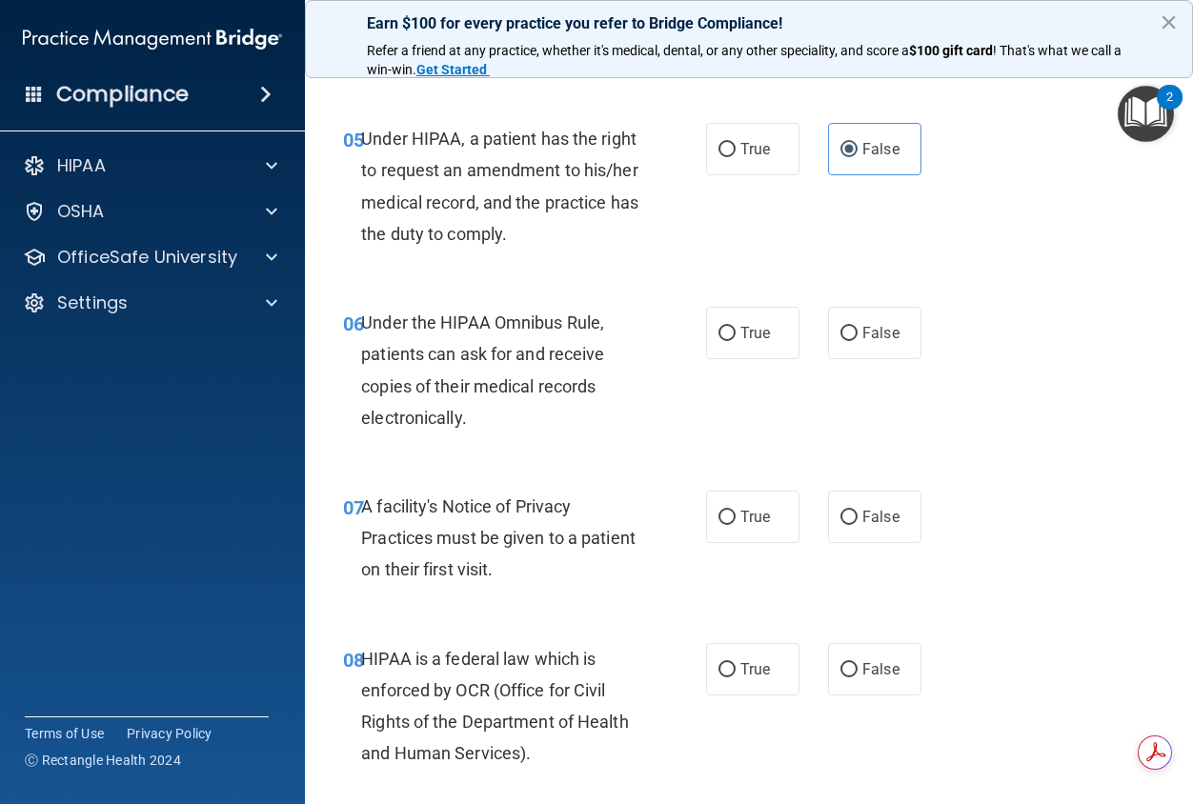
scroll to position [1048, 0]
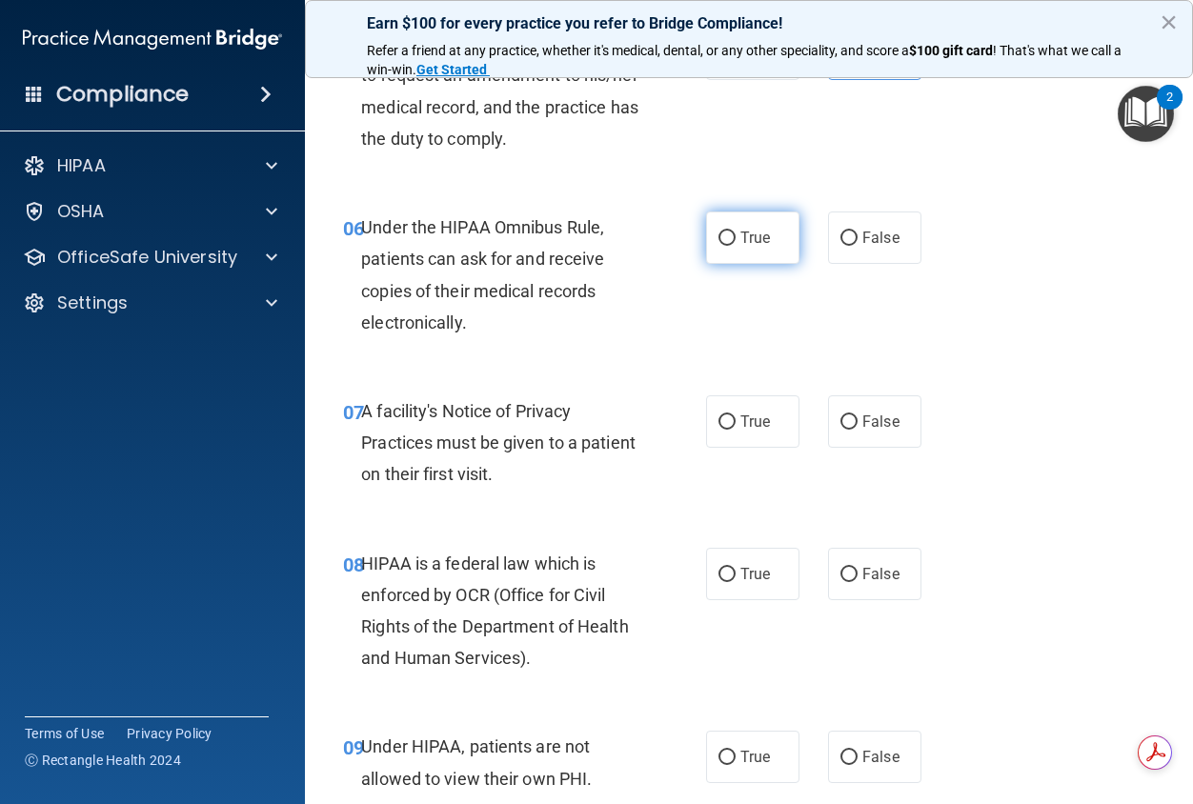
click at [743, 243] on span "True" at bounding box center [755, 238] width 30 height 18
click at [736, 243] on input "True" at bounding box center [726, 239] width 17 height 14
radio input "true"
click at [729, 425] on label "True" at bounding box center [752, 421] width 93 height 52
click at [729, 425] on input "True" at bounding box center [726, 422] width 17 height 14
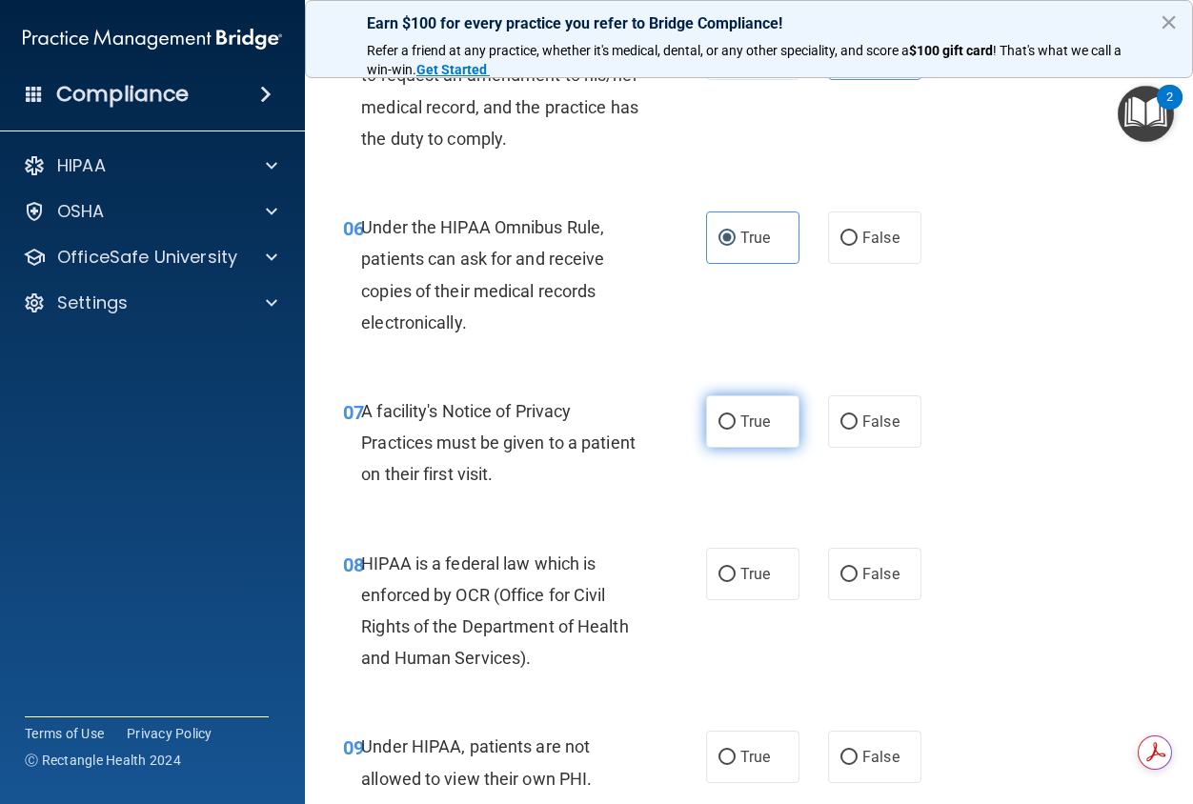
radio input "true"
click at [740, 570] on span "True" at bounding box center [755, 574] width 30 height 18
click at [736, 570] on input "True" at bounding box center [726, 575] width 17 height 14
radio input "true"
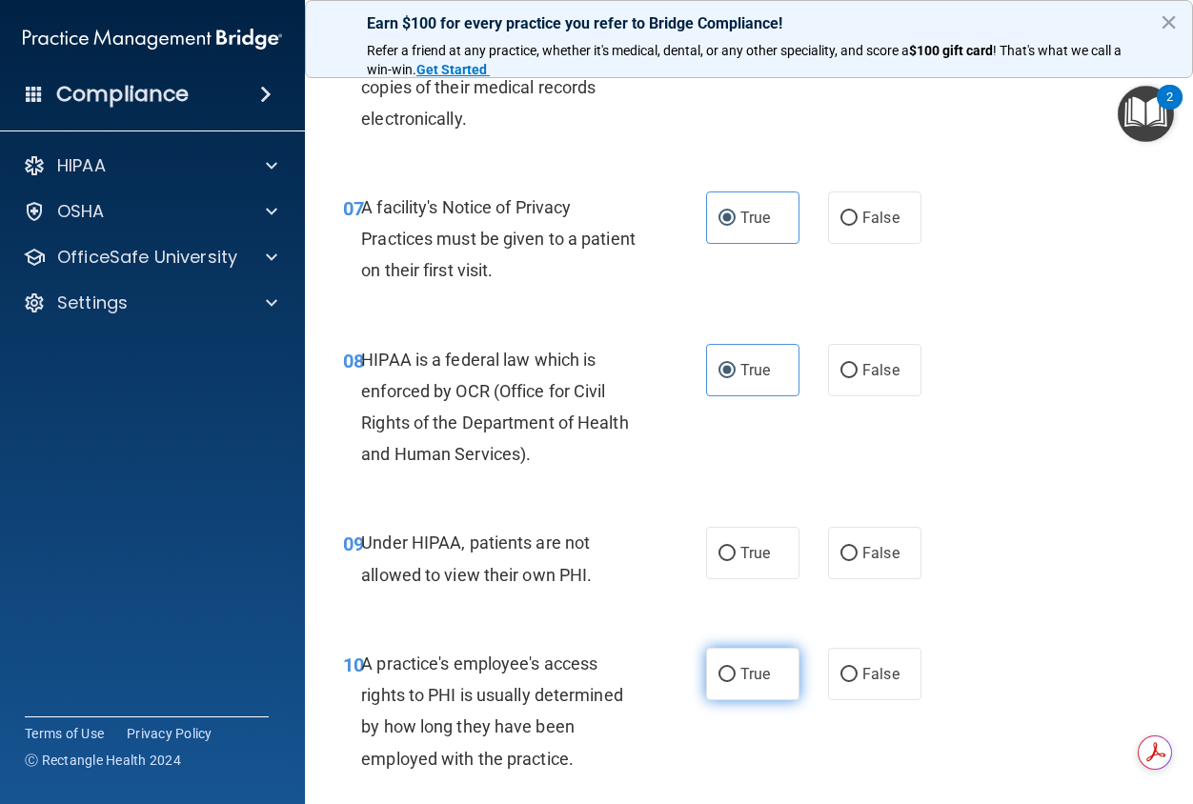
scroll to position [1334, 0]
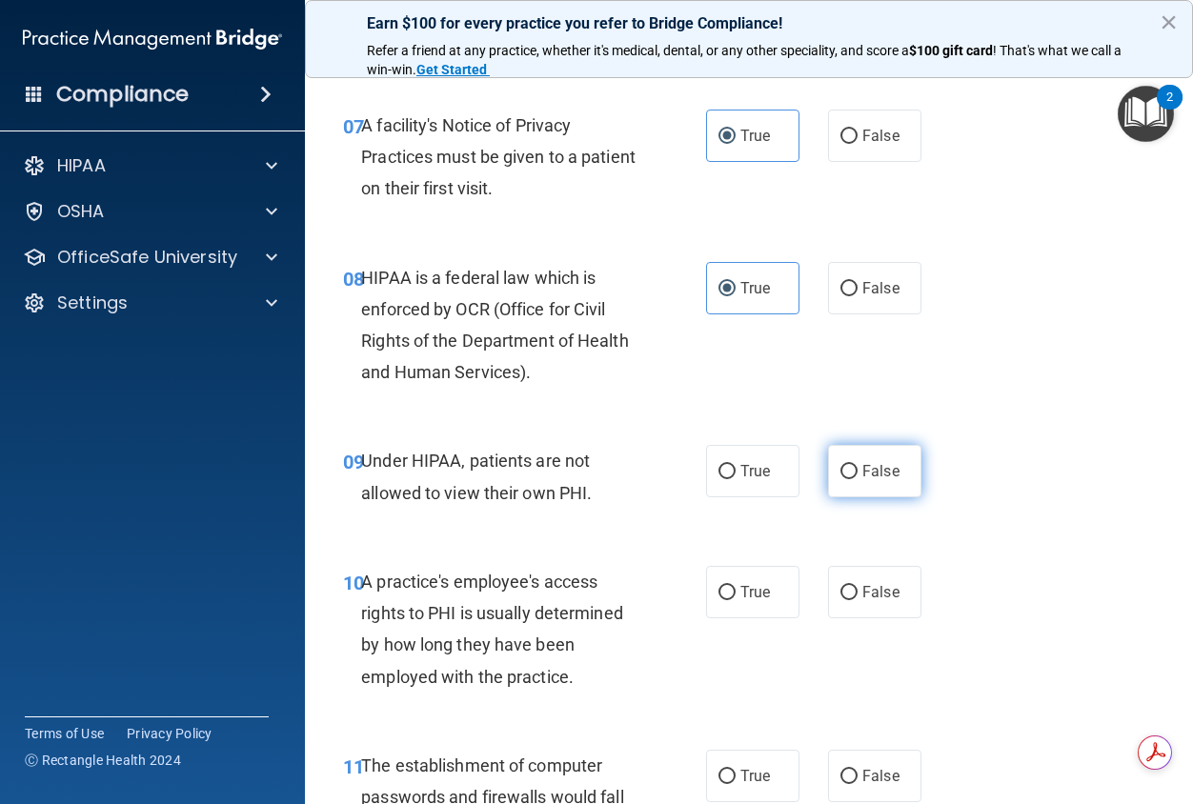
click at [859, 490] on label "False" at bounding box center [874, 471] width 93 height 52
click at [858, 479] on input "False" at bounding box center [848, 472] width 17 height 14
radio input "true"
click at [876, 599] on span "False" at bounding box center [880, 592] width 37 height 18
click at [858, 599] on input "False" at bounding box center [848, 593] width 17 height 14
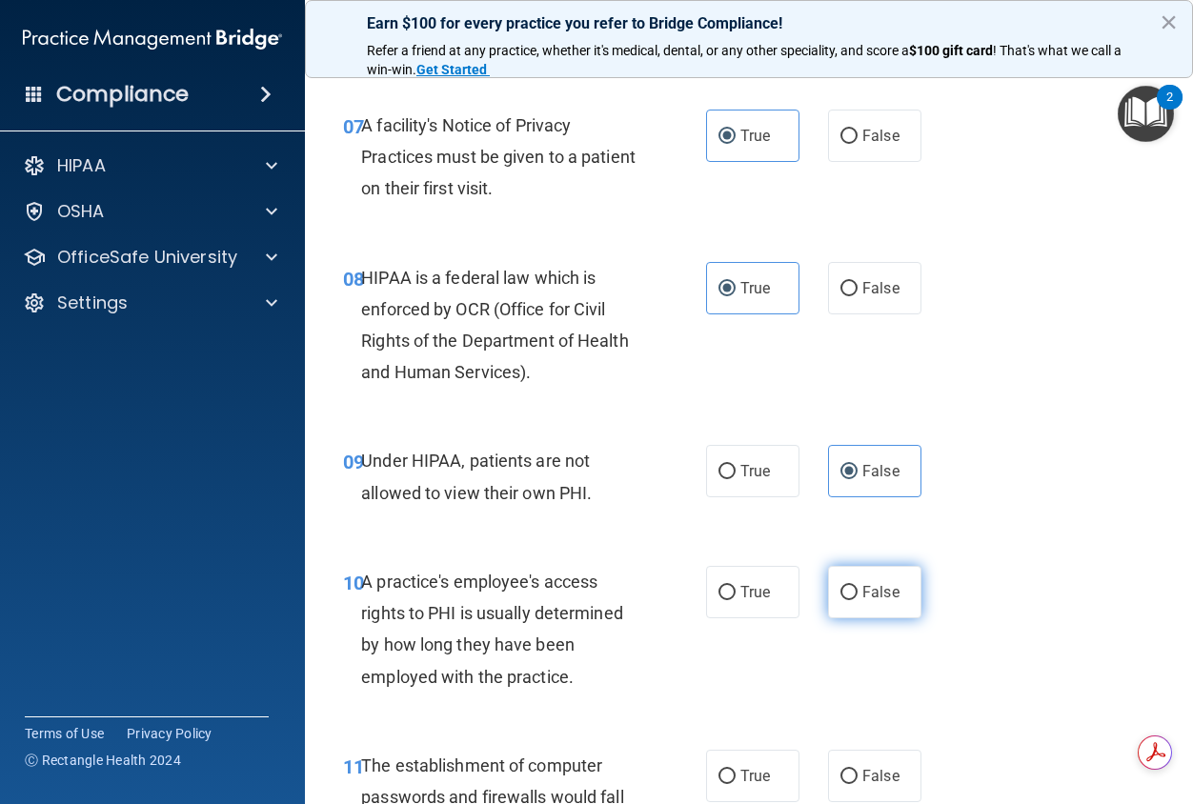
radio input "true"
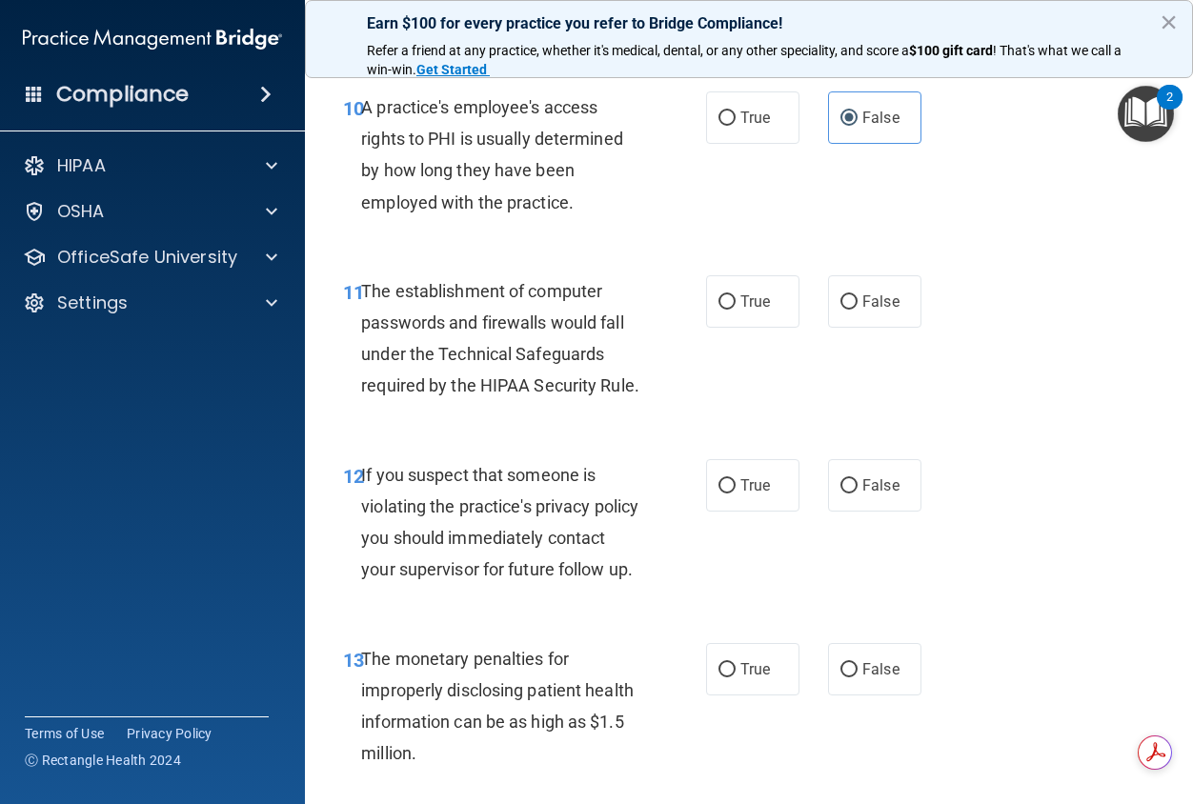
scroll to position [1810, 0]
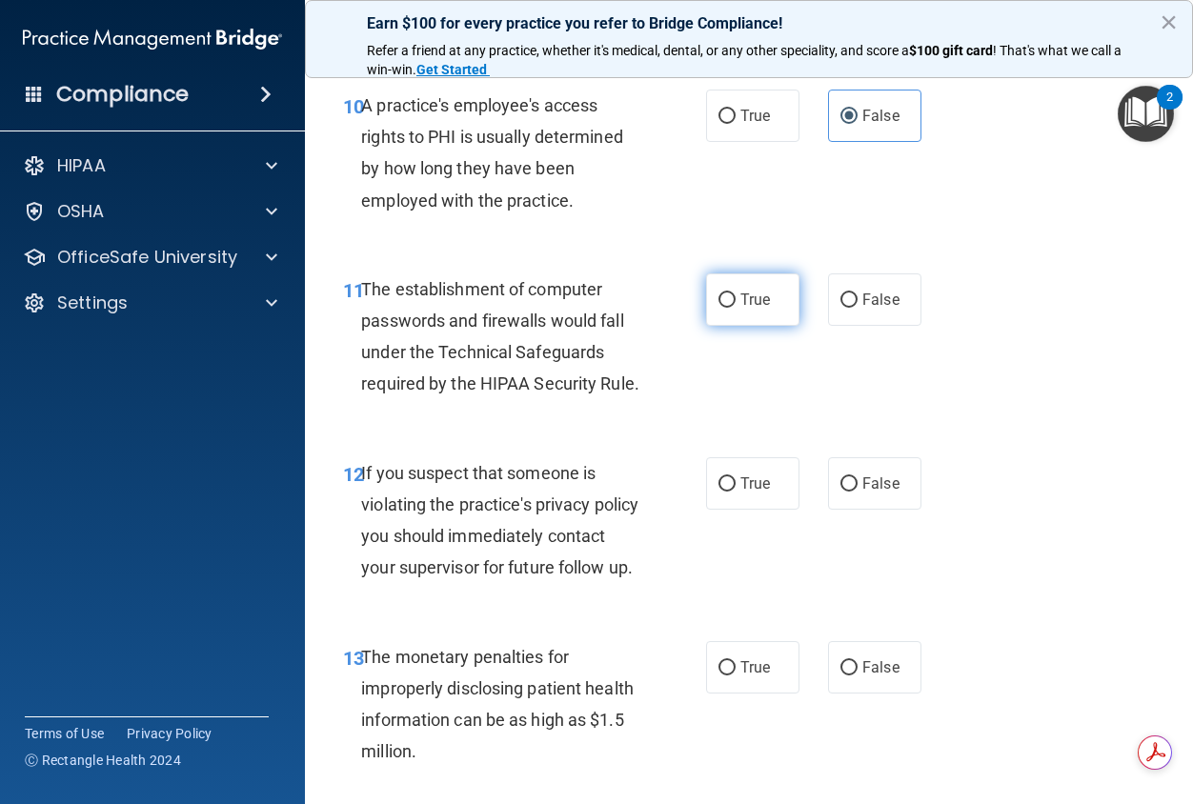
click at [740, 317] on label "True" at bounding box center [752, 299] width 93 height 52
click at [736, 308] on input "True" at bounding box center [726, 300] width 17 height 14
radio input "true"
click at [740, 493] on span "True" at bounding box center [755, 484] width 30 height 18
click at [736, 492] on input "True" at bounding box center [726, 484] width 17 height 14
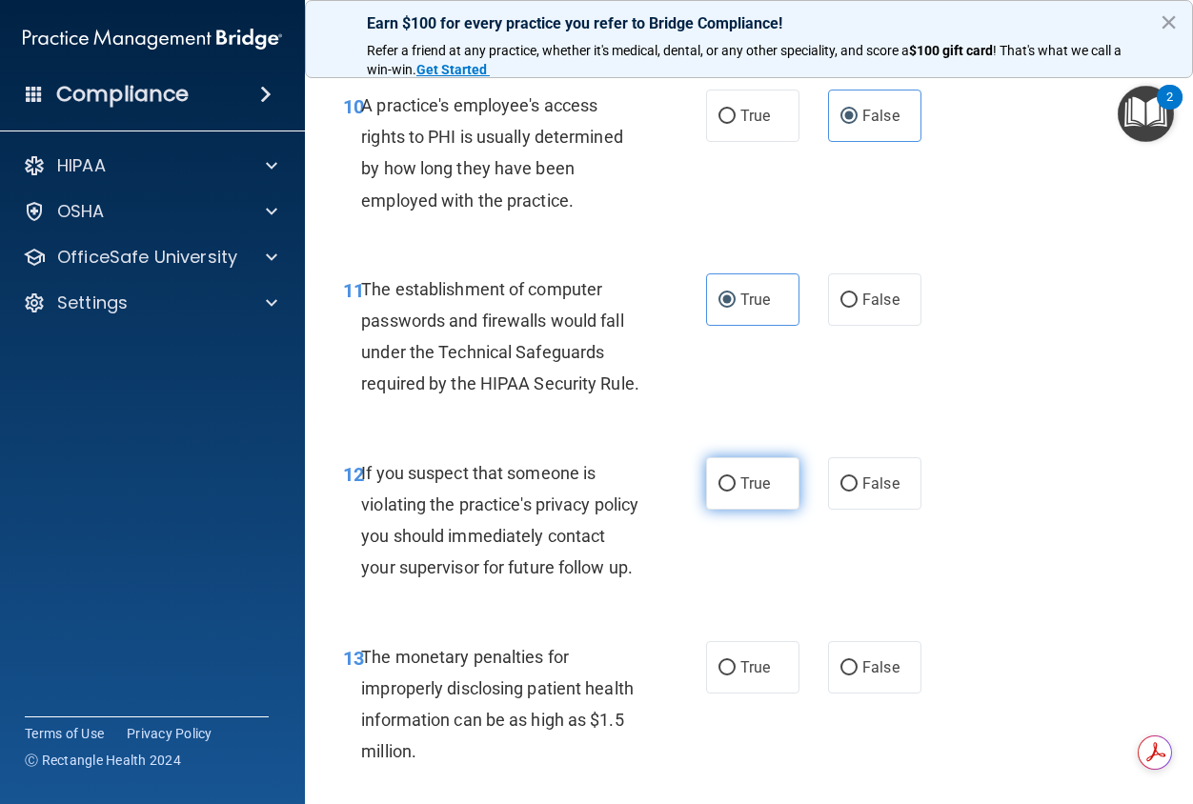
radio input "true"
click at [753, 677] on span "True" at bounding box center [755, 667] width 30 height 18
click at [736, 676] on input "True" at bounding box center [726, 668] width 17 height 14
radio input "true"
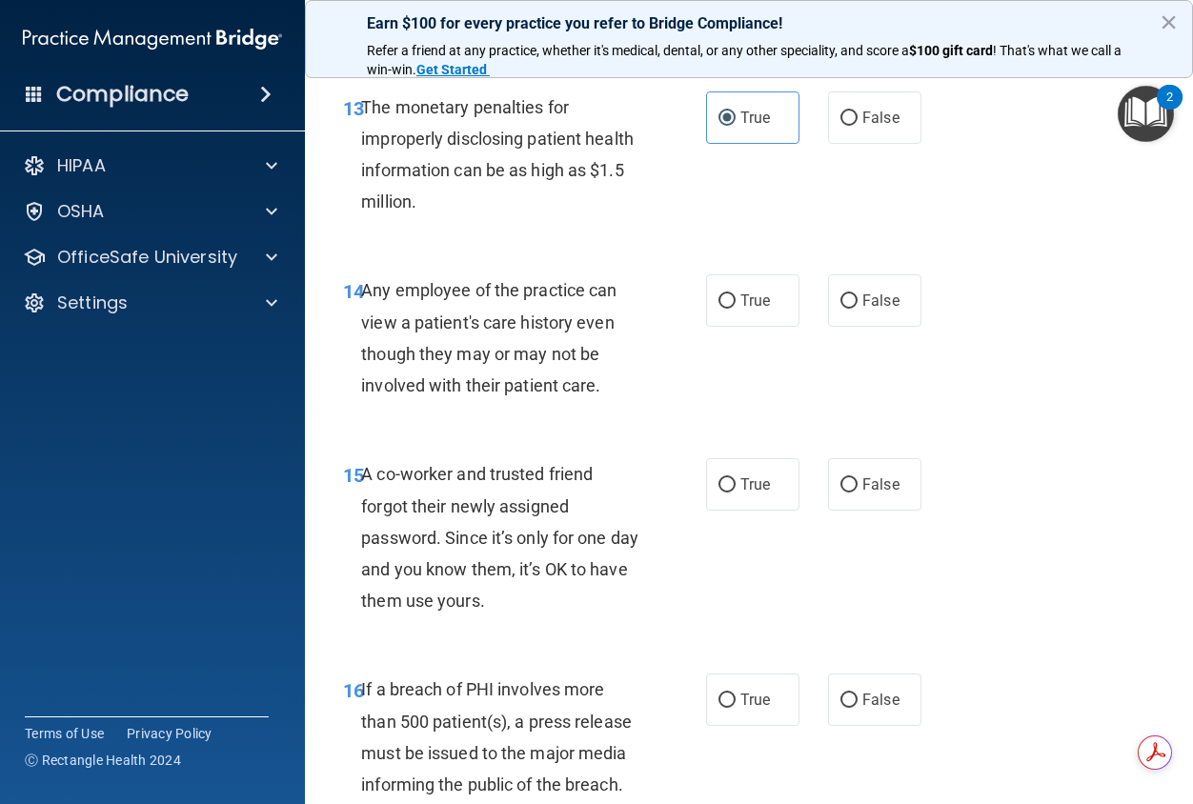
scroll to position [2477, 0]
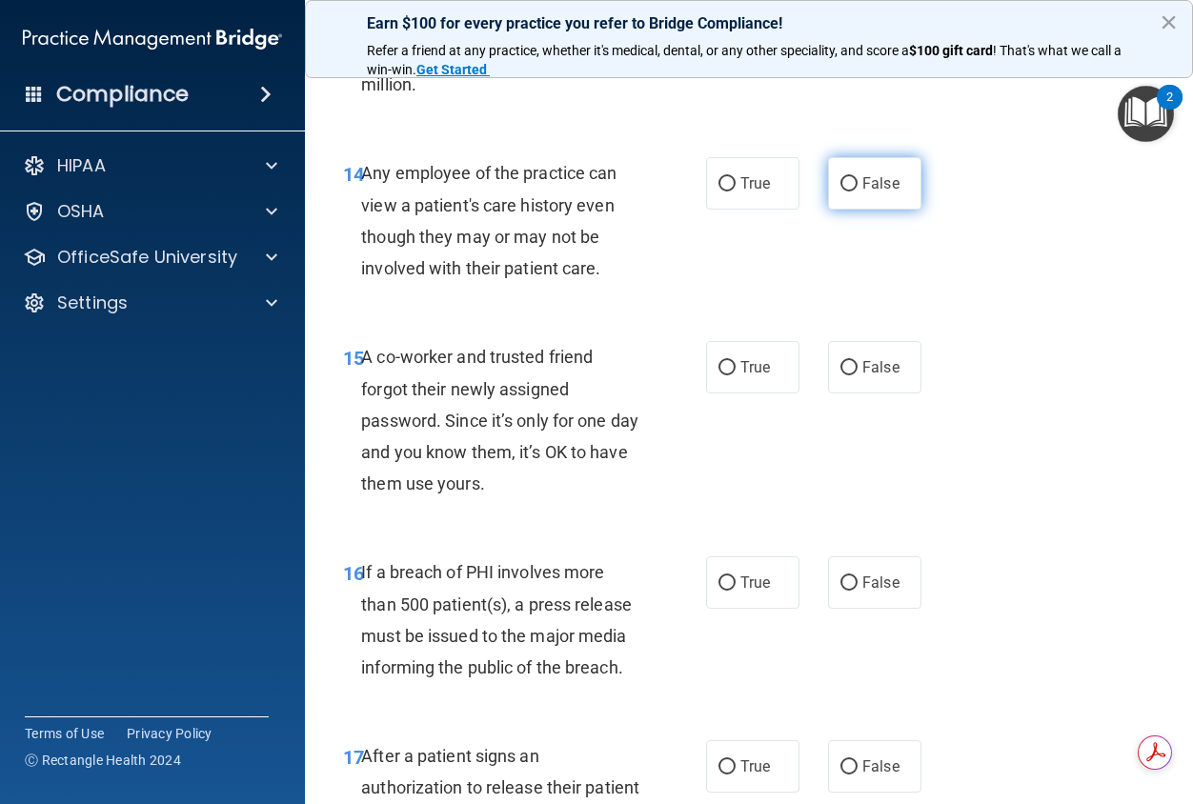
click at [861, 210] on label "False" at bounding box center [874, 183] width 93 height 52
click at [858, 192] on input "False" at bounding box center [848, 184] width 17 height 14
radio input "true"
click at [870, 394] on label "False" at bounding box center [874, 367] width 93 height 52
click at [858, 375] on input "False" at bounding box center [848, 368] width 17 height 14
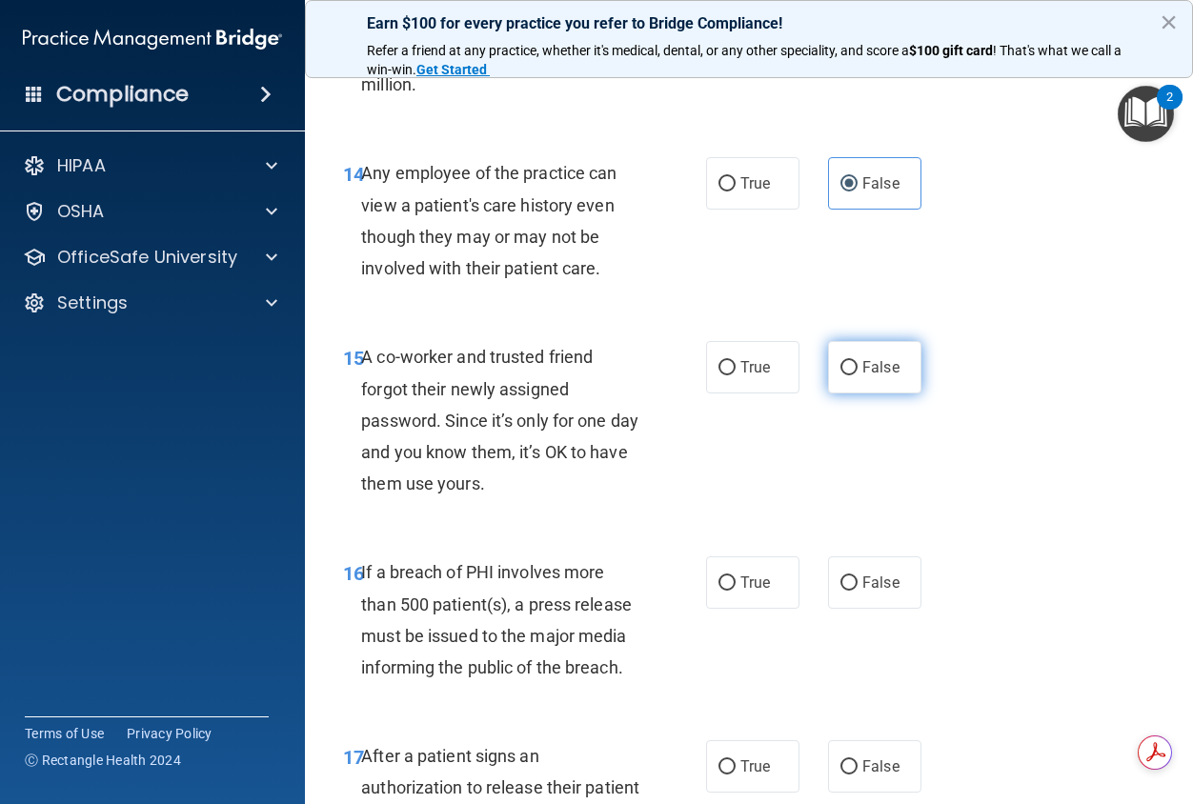
radio input "true"
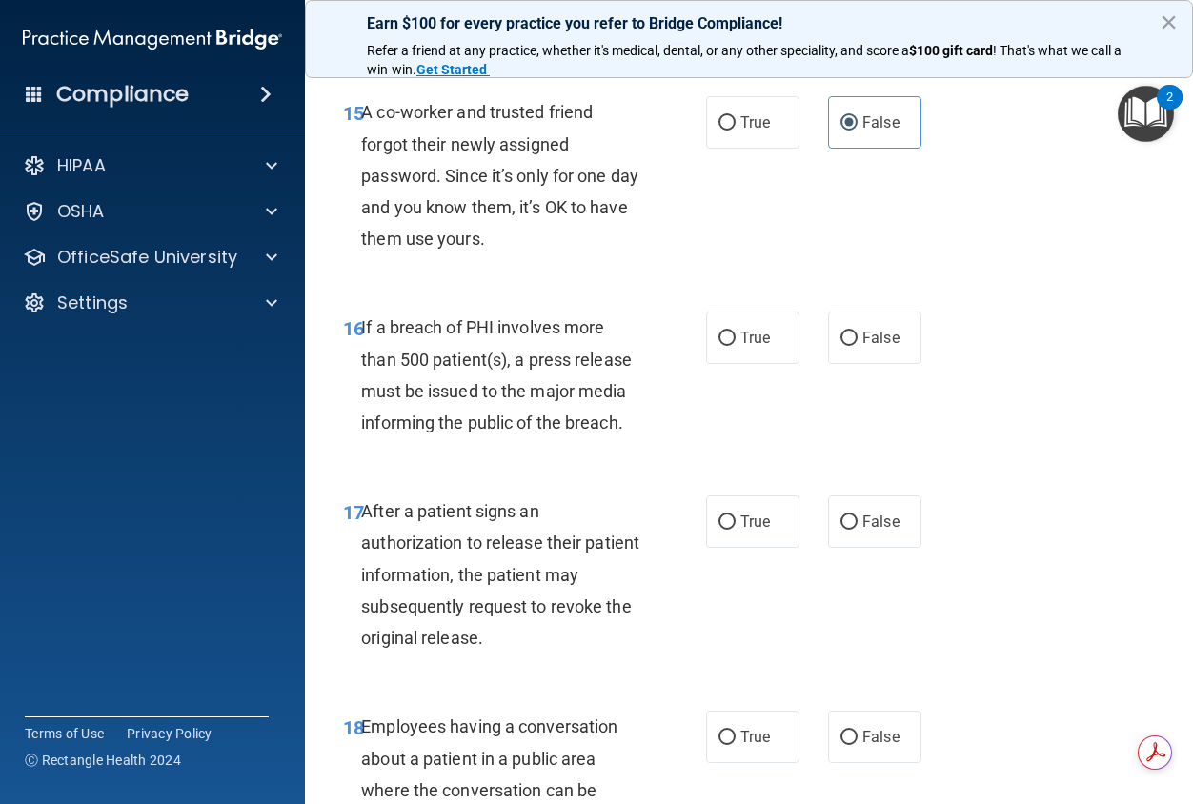
scroll to position [2763, 0]
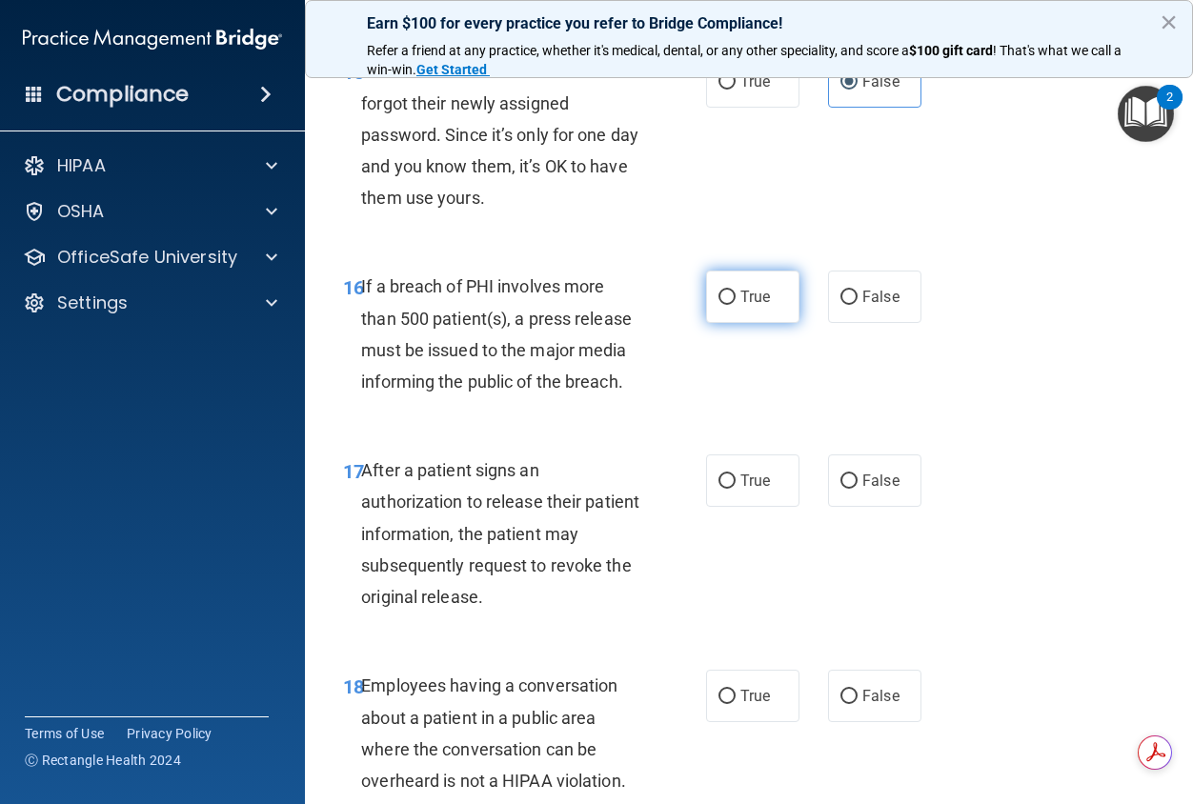
click at [760, 323] on label "True" at bounding box center [752, 297] width 93 height 52
click at [736, 305] on input "True" at bounding box center [726, 298] width 17 height 14
radio input "true"
click at [737, 507] on label "True" at bounding box center [752, 480] width 93 height 52
click at [736, 489] on input "True" at bounding box center [726, 482] width 17 height 14
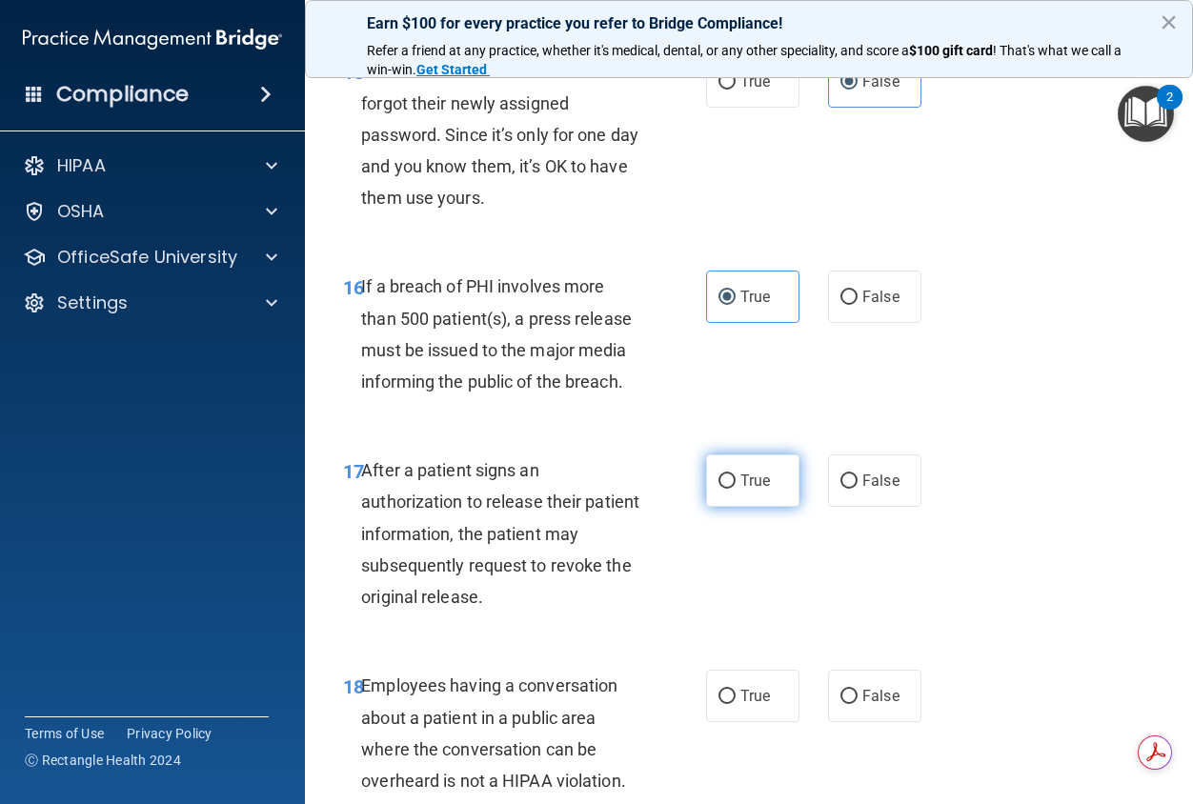
radio input "true"
click at [870, 705] on span "False" at bounding box center [880, 696] width 37 height 18
click at [858, 704] on input "False" at bounding box center [848, 697] width 17 height 14
radio input "true"
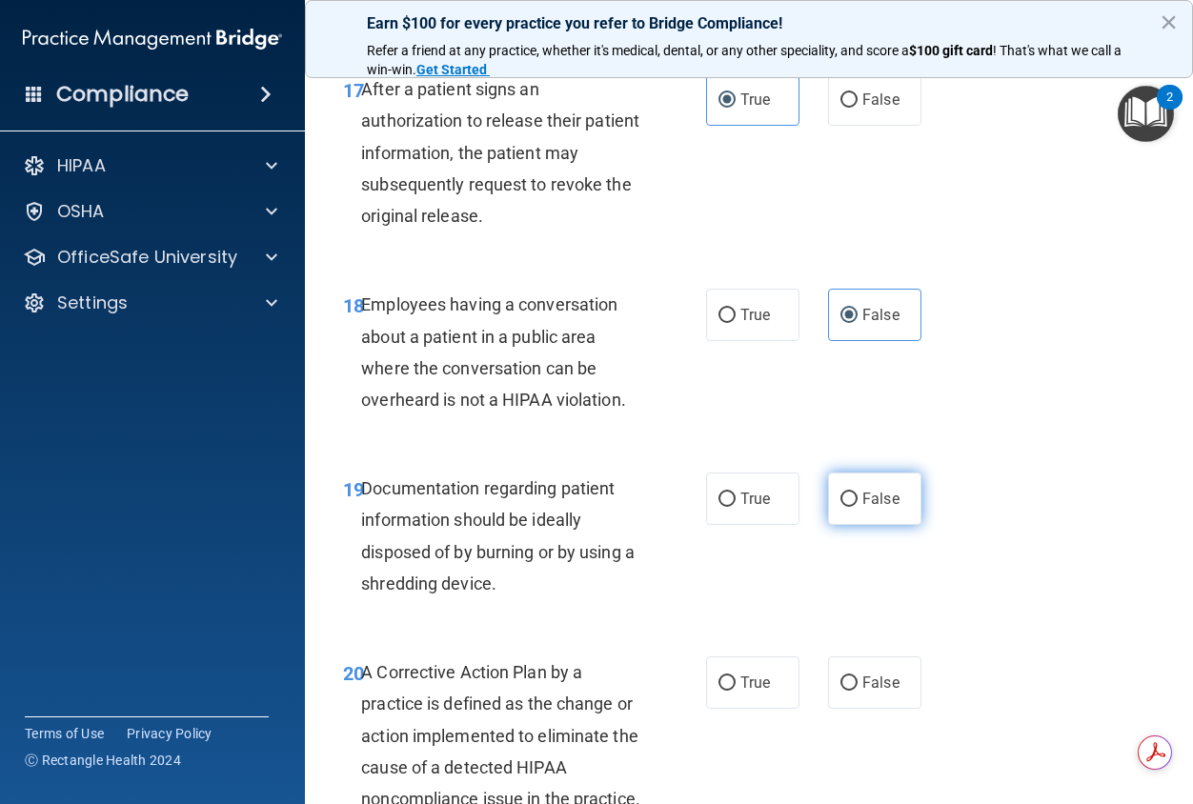
click at [868, 508] on span "False" at bounding box center [880, 499] width 37 height 18
click at [858, 507] on input "False" at bounding box center [848, 500] width 17 height 14
radio input "true"
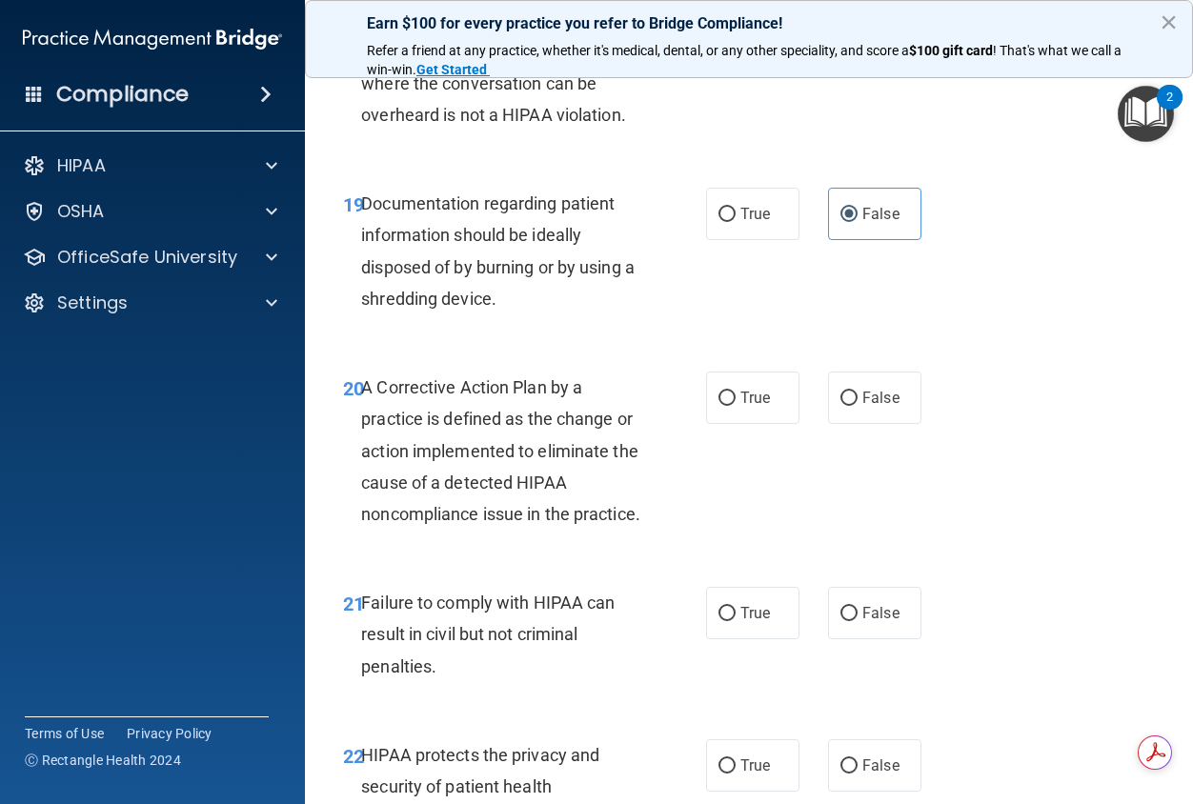
scroll to position [3430, 0]
click at [740, 239] on label "True" at bounding box center [752, 213] width 93 height 52
click at [736, 221] on input "True" at bounding box center [726, 214] width 17 height 14
radio input "true"
radio input "false"
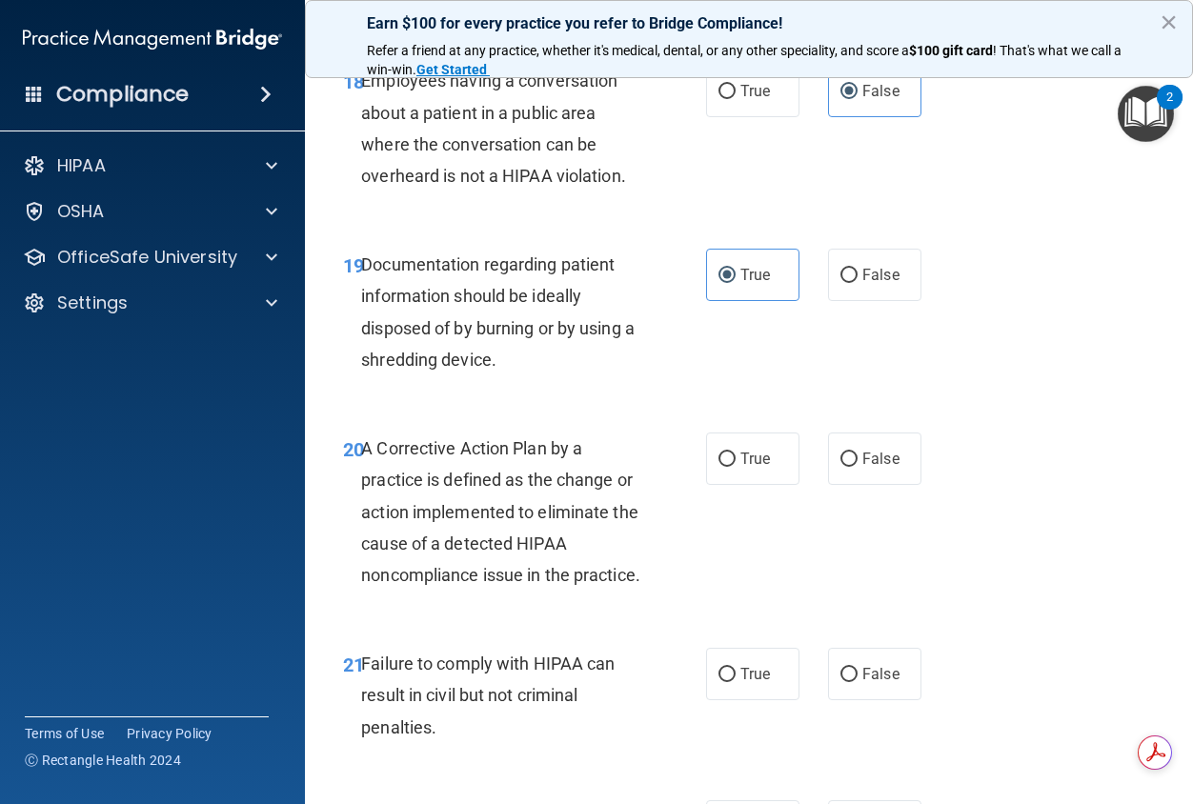
scroll to position [3335, 0]
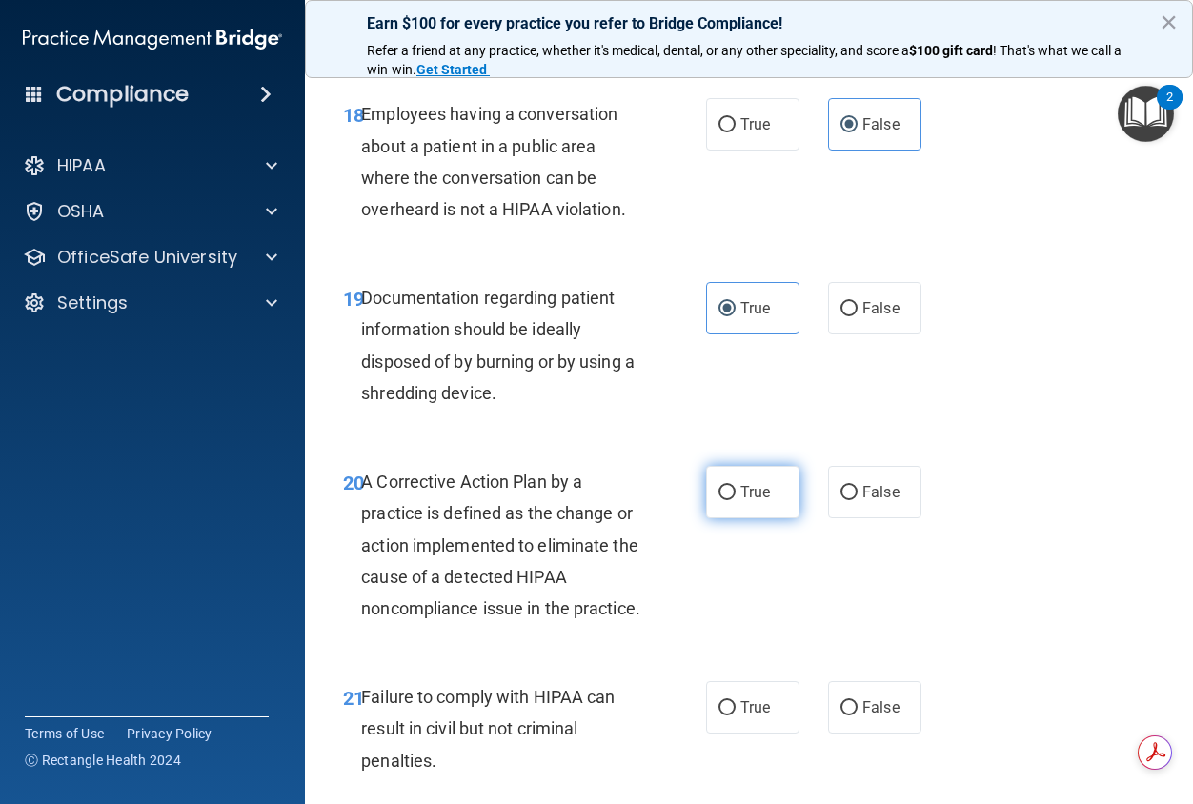
click at [750, 518] on label "True" at bounding box center [752, 492] width 93 height 52
click at [736, 500] on input "True" at bounding box center [726, 493] width 17 height 14
radio input "true"
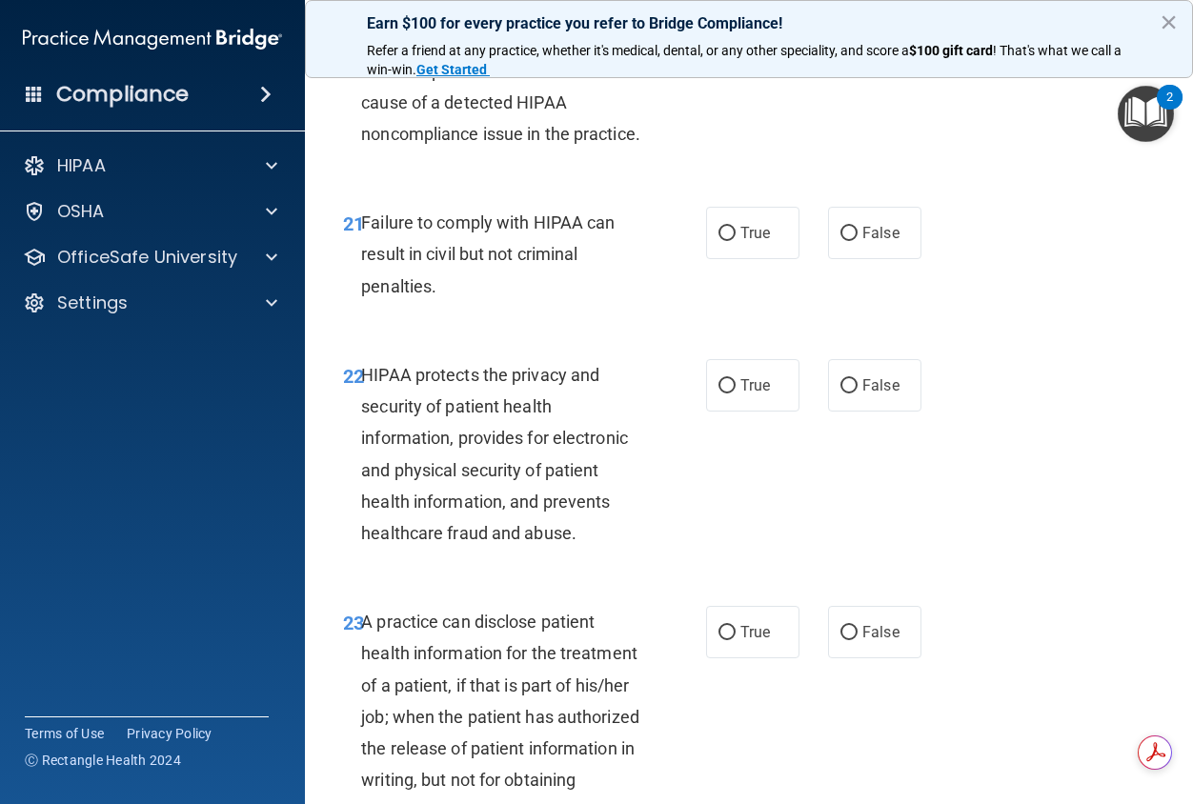
scroll to position [3811, 0]
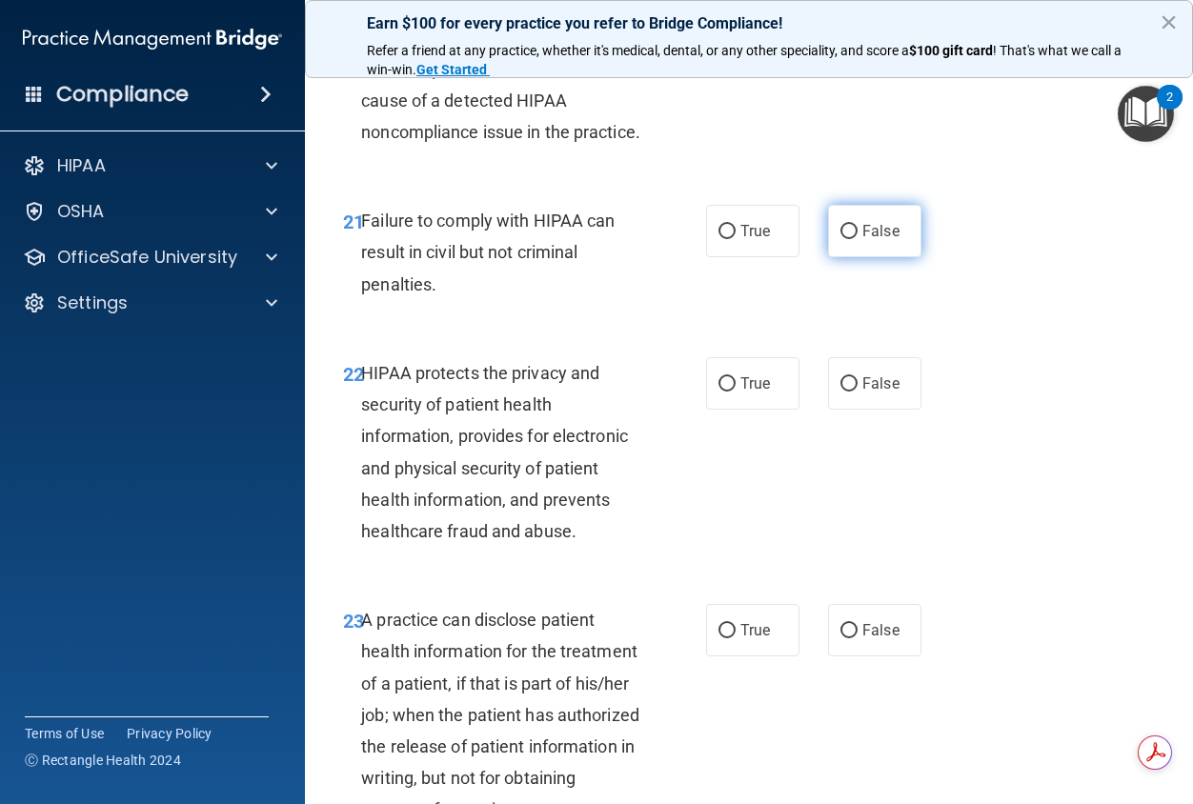
click at [874, 240] on span "False" at bounding box center [880, 231] width 37 height 18
click at [858, 239] on input "False" at bounding box center [848, 232] width 17 height 14
radio input "true"
click at [730, 410] on label "True" at bounding box center [752, 383] width 93 height 52
click at [730, 392] on input "True" at bounding box center [726, 384] width 17 height 14
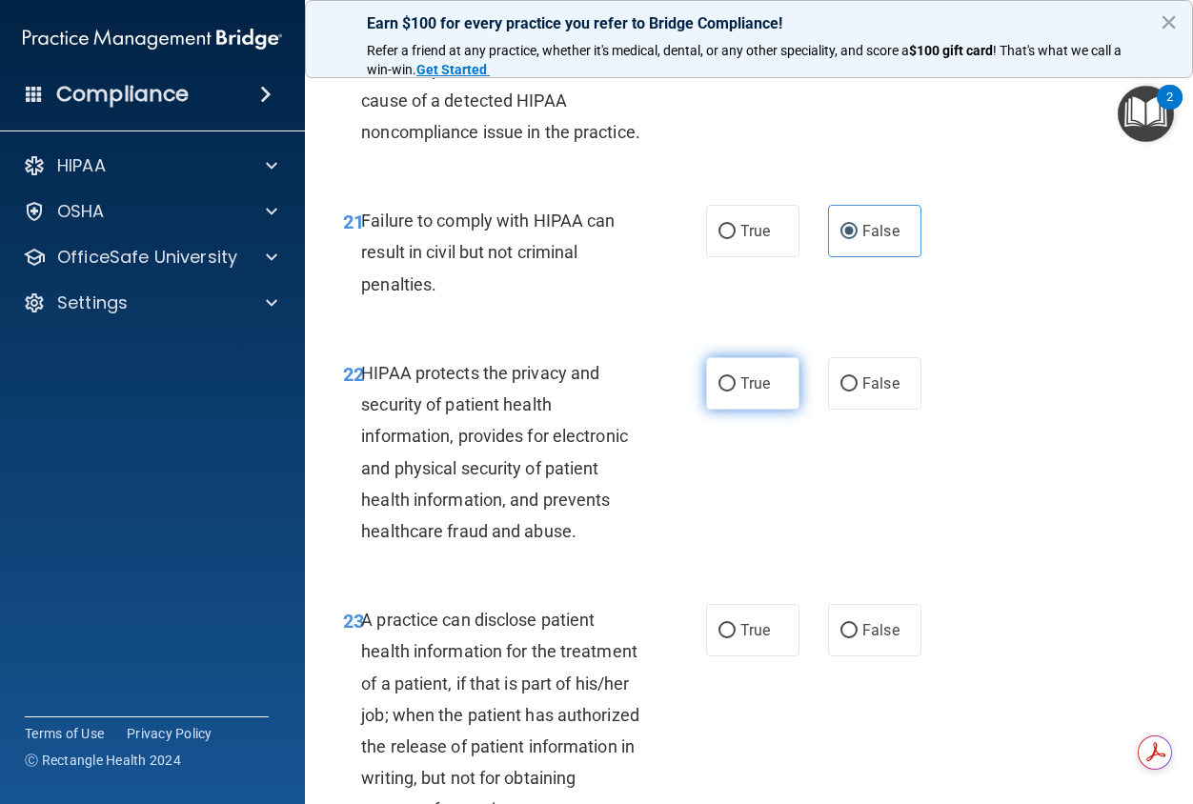
radio input "true"
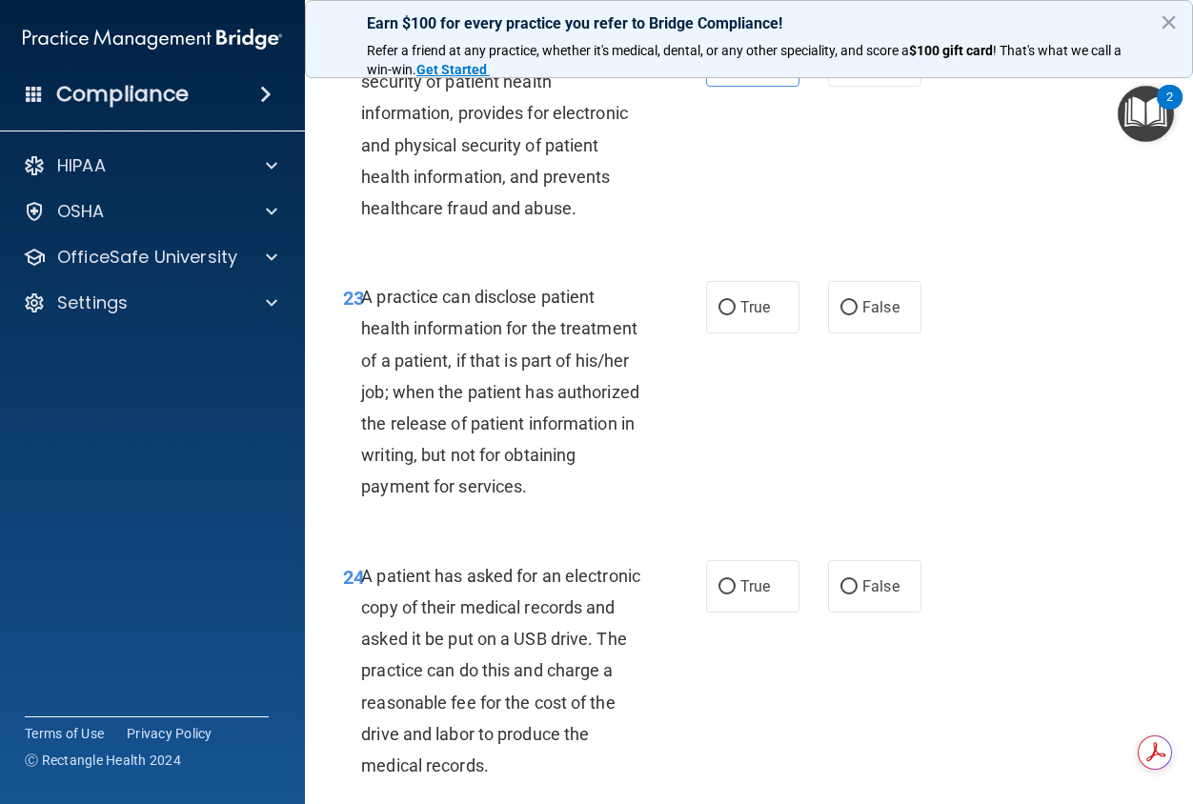
scroll to position [4192, 0]
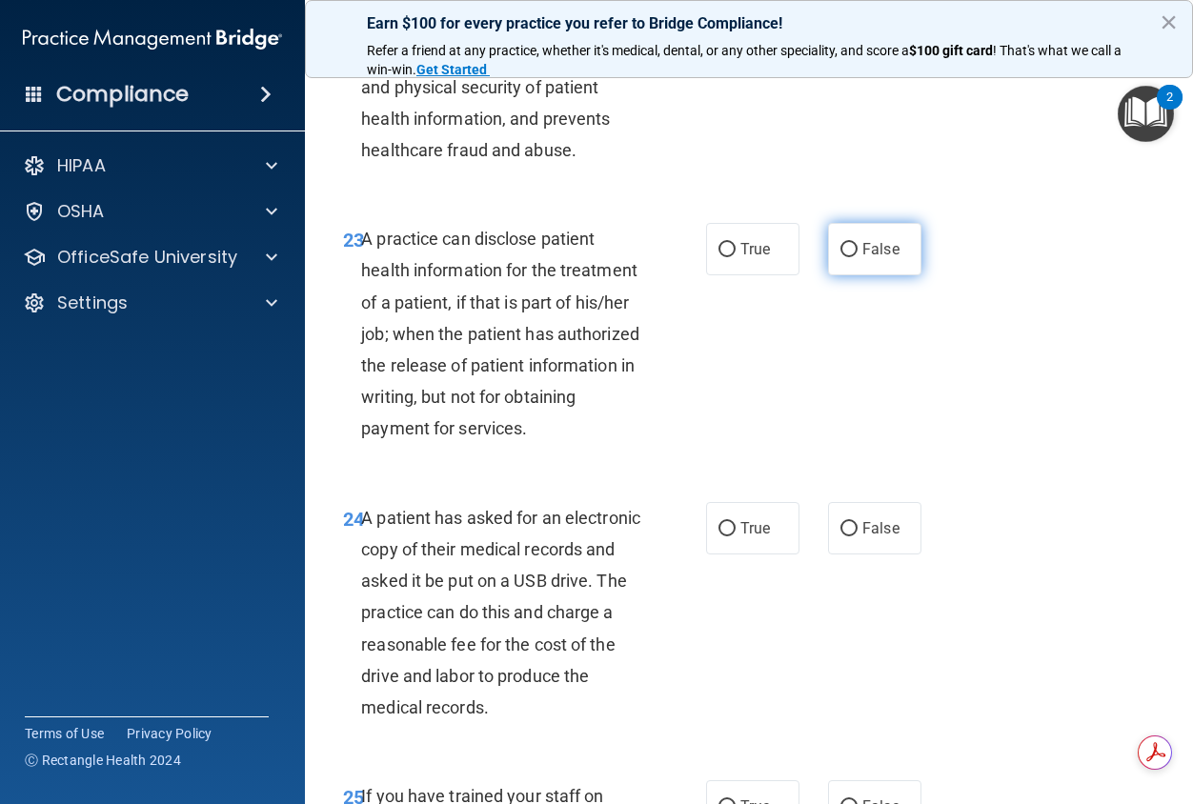
click at [890, 275] on label "False" at bounding box center [874, 249] width 93 height 52
click at [858, 257] on input "False" at bounding box center [848, 250] width 17 height 14
radio input "true"
click at [709, 555] on label "True" at bounding box center [752, 528] width 93 height 52
click at [718, 536] on input "True" at bounding box center [726, 529] width 17 height 14
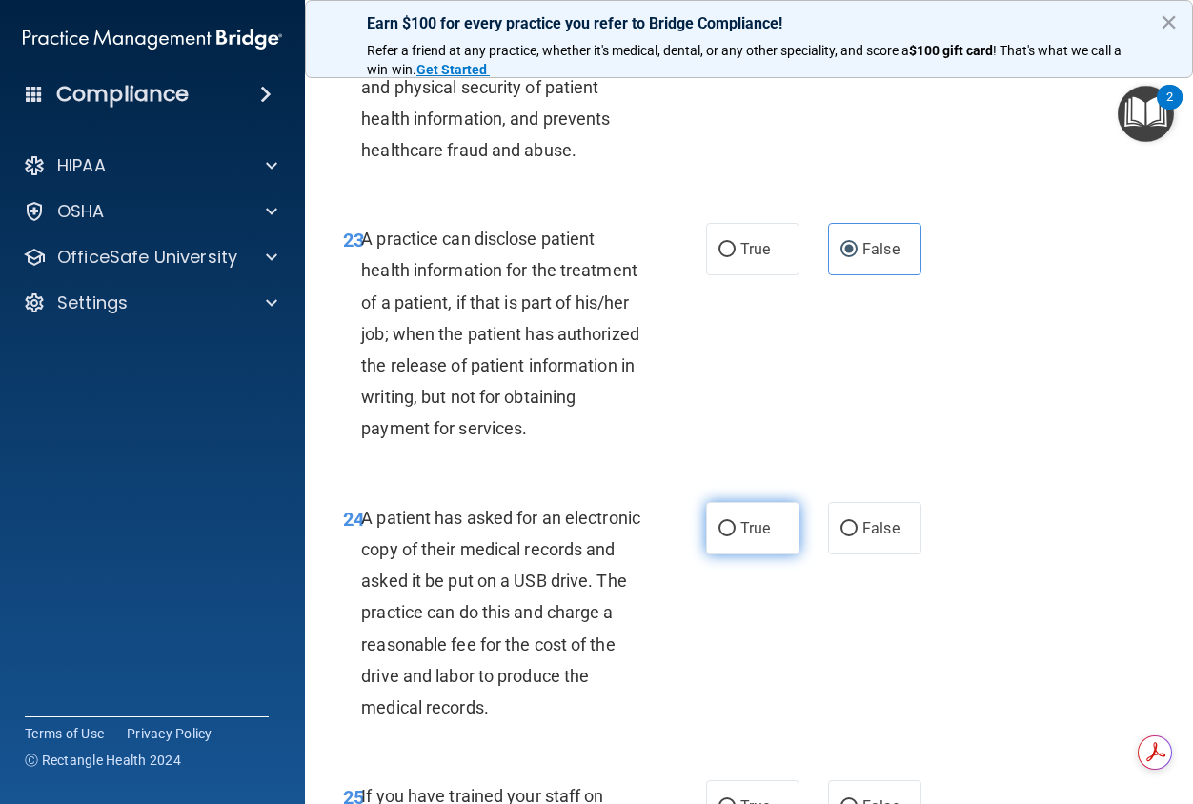
radio input "true"
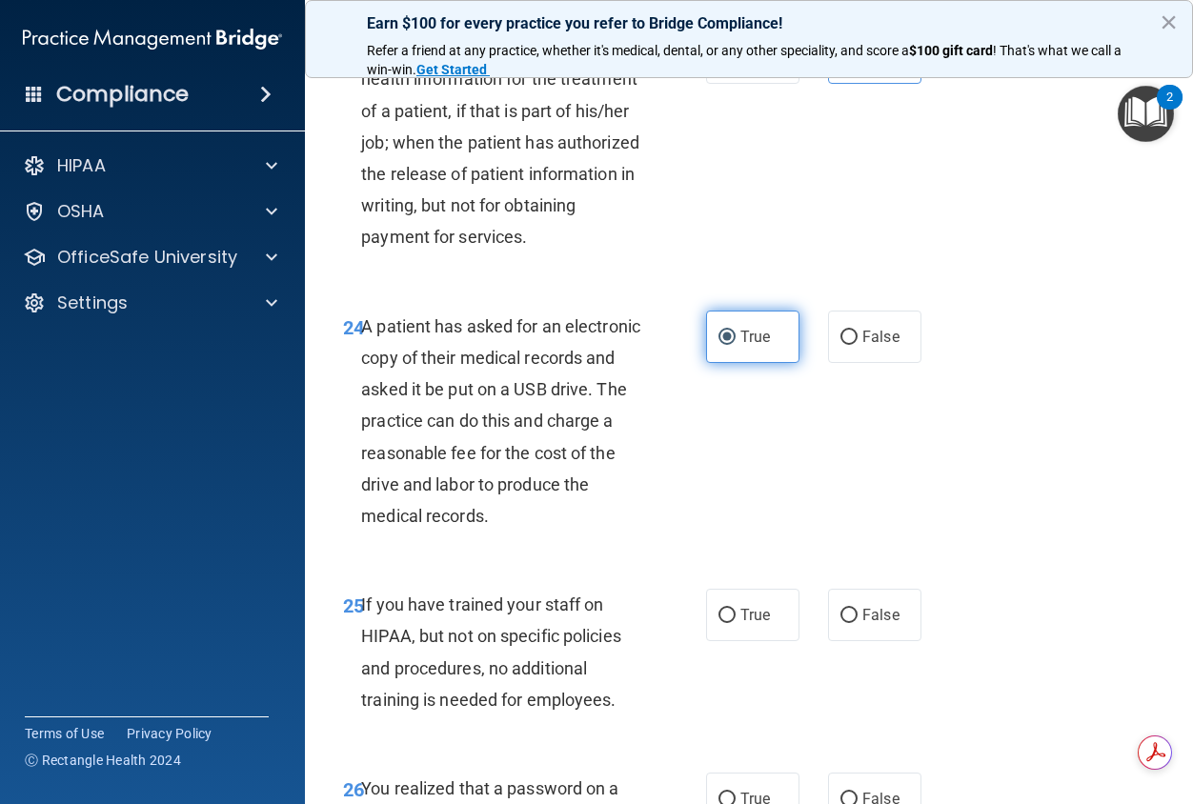
scroll to position [4478, 0]
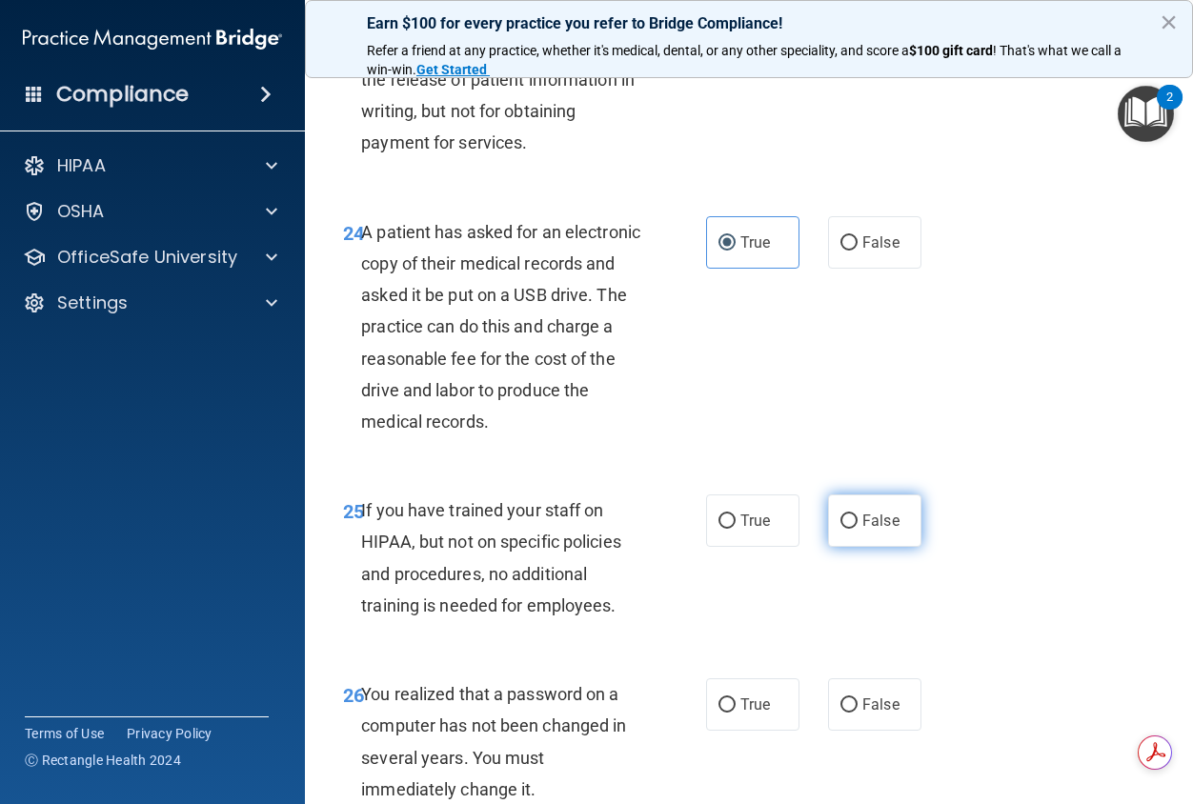
click at [862, 530] on span "False" at bounding box center [880, 521] width 37 height 18
click at [858, 529] on input "False" at bounding box center [848, 522] width 17 height 14
radio input "true"
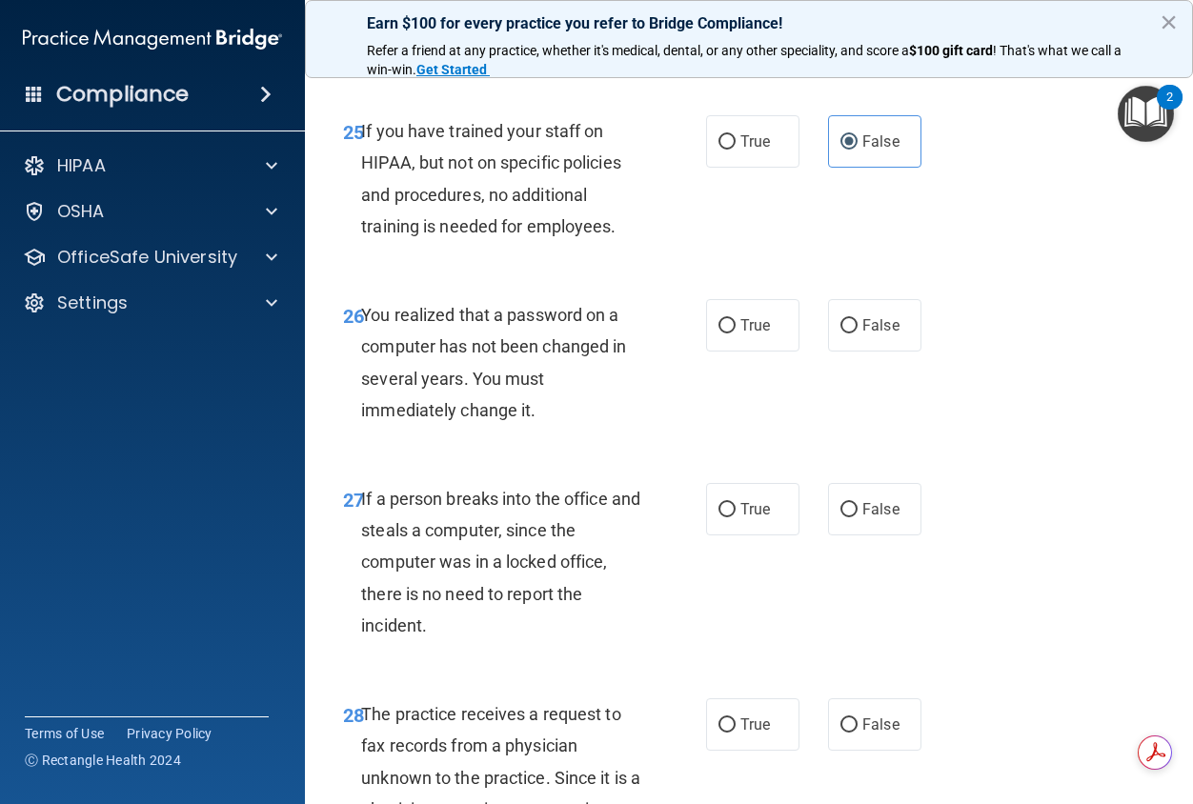
scroll to position [4859, 0]
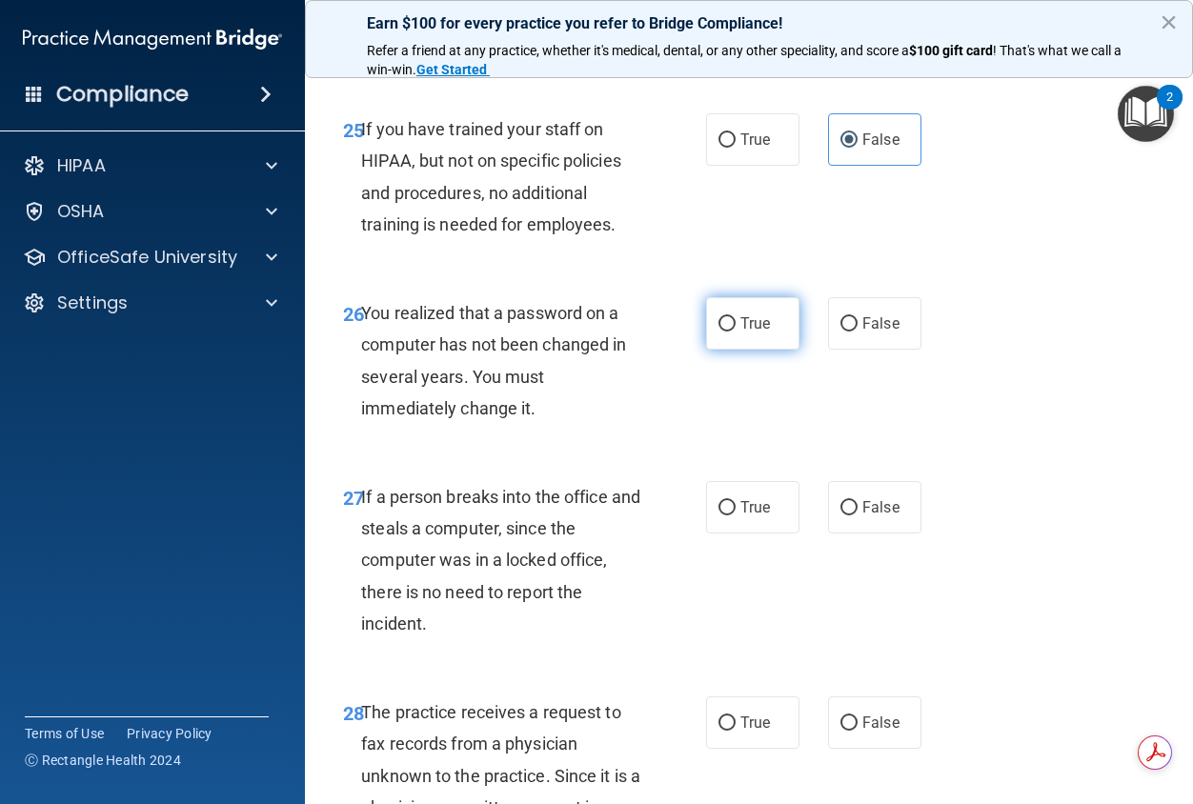
click at [735, 350] on label "True" at bounding box center [752, 323] width 93 height 52
click at [735, 332] on input "True" at bounding box center [726, 324] width 17 height 14
radio input "true"
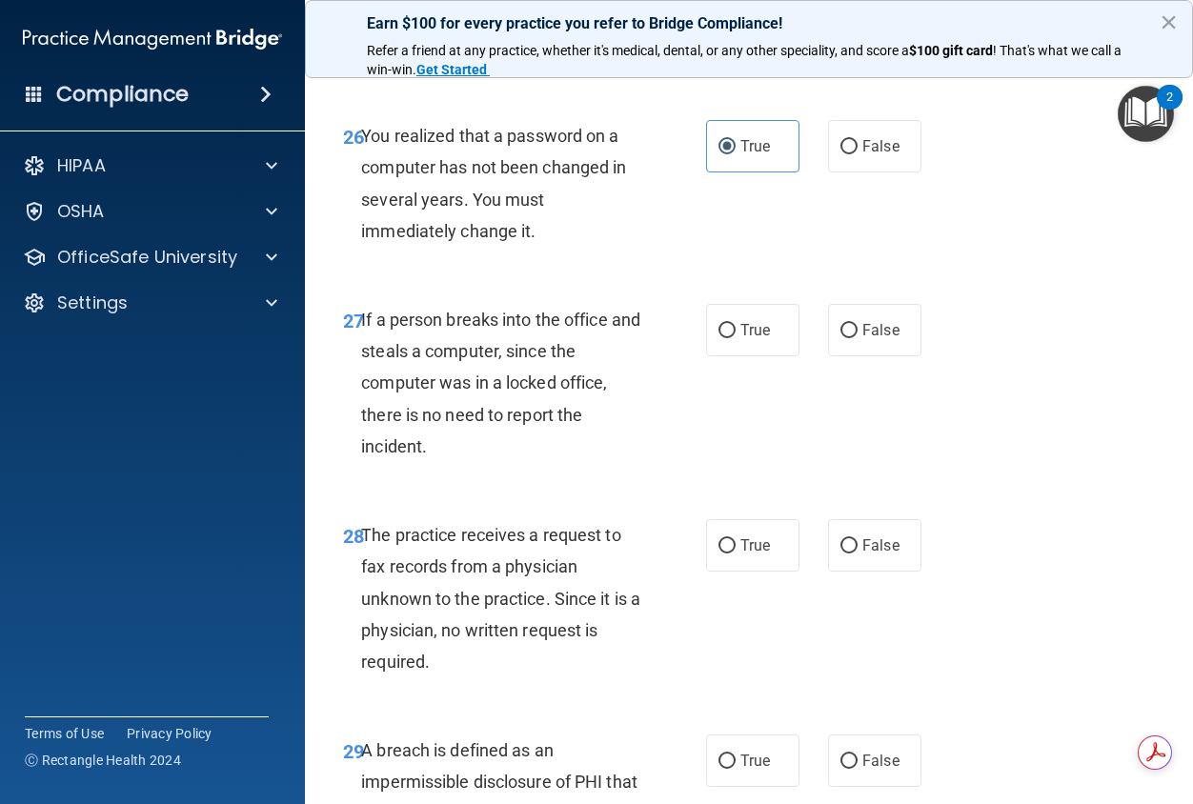
scroll to position [5050, 0]
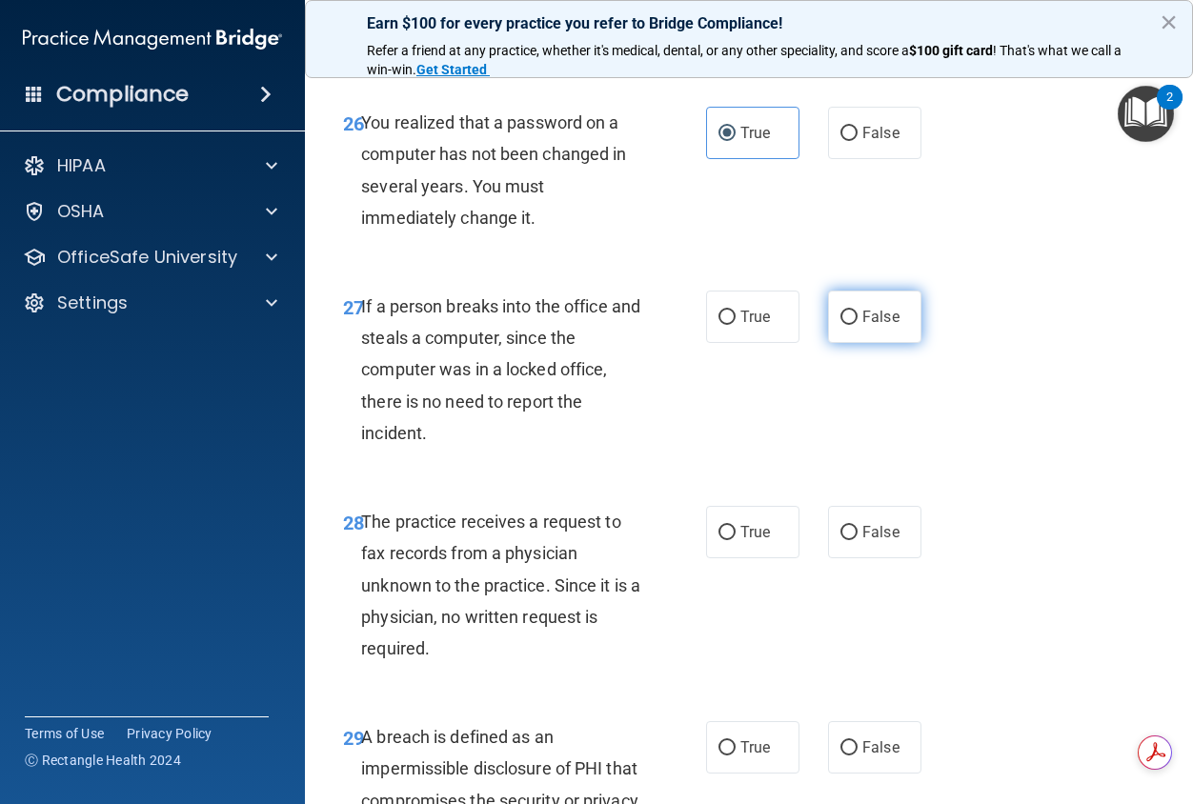
click at [865, 343] on label "False" at bounding box center [874, 317] width 93 height 52
click at [858, 325] on input "False" at bounding box center [848, 318] width 17 height 14
radio input "true"
click at [867, 541] on span "False" at bounding box center [880, 532] width 37 height 18
click at [858, 540] on input "False" at bounding box center [848, 533] width 17 height 14
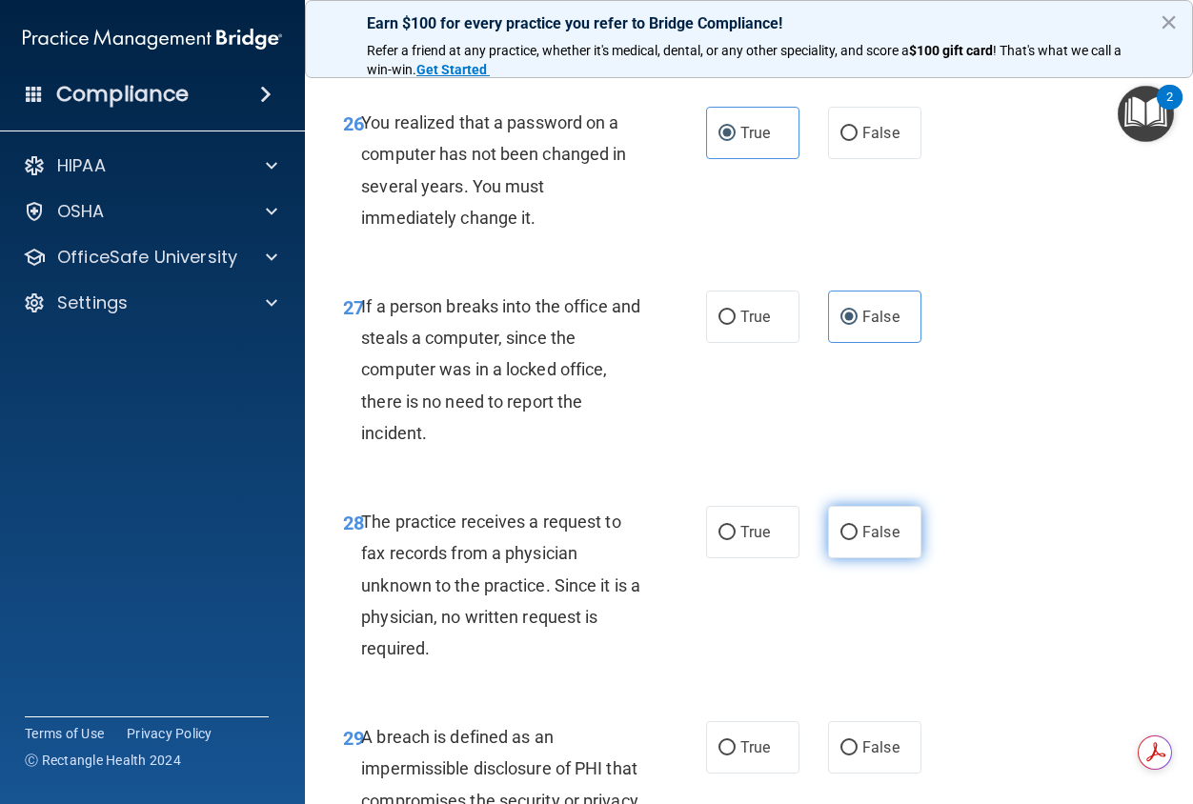
radio input "true"
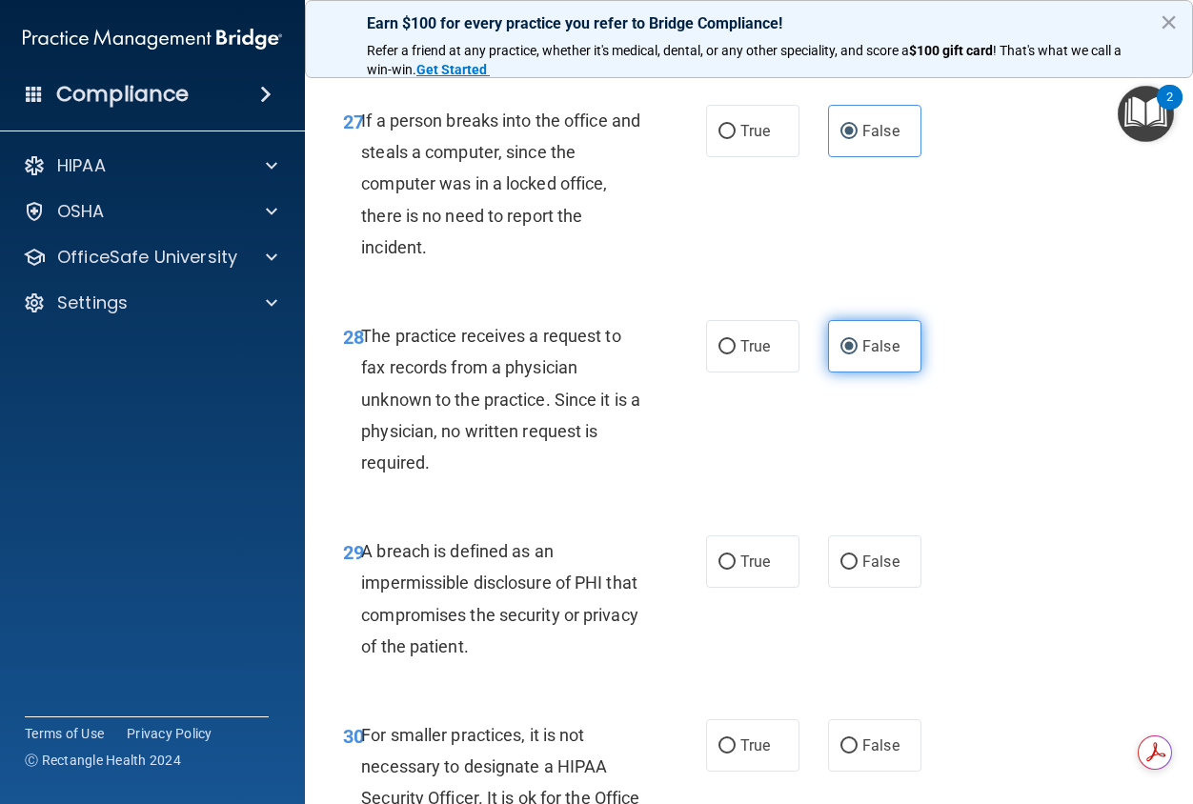
scroll to position [5431, 0]
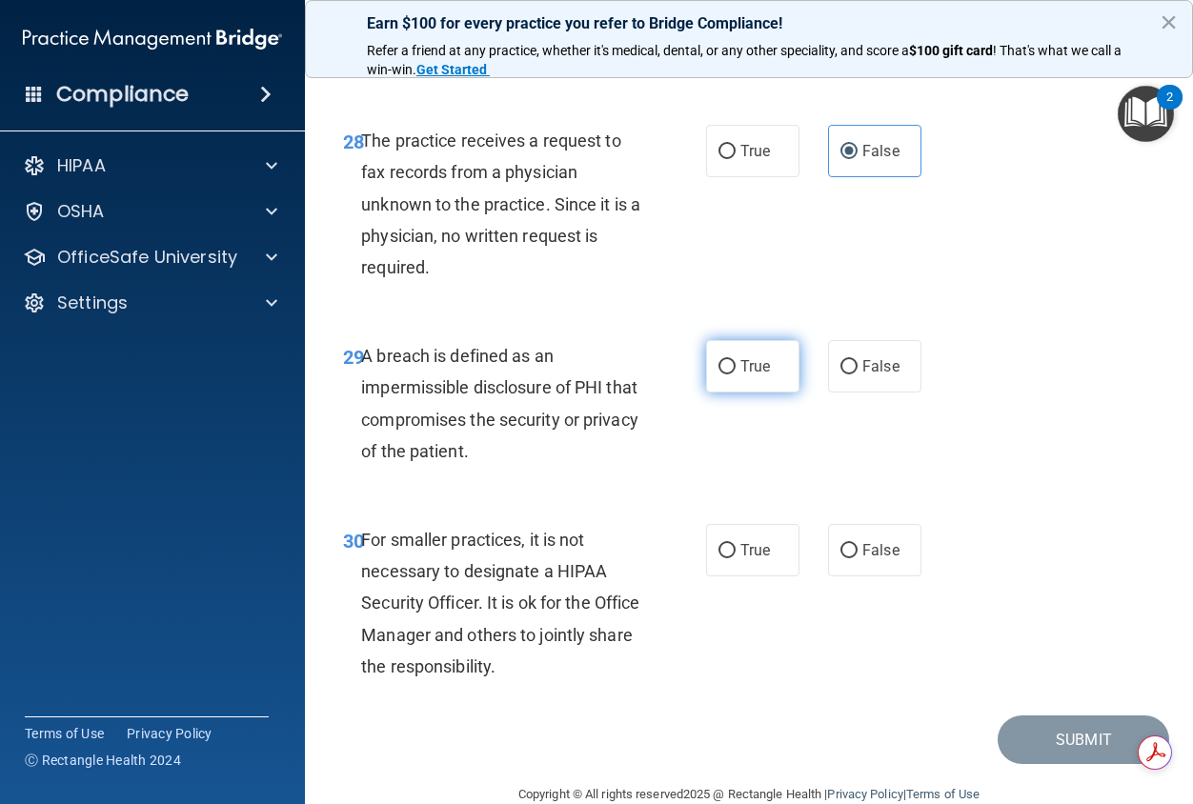
click at [733, 393] on label "True" at bounding box center [752, 366] width 93 height 52
click at [733, 374] on input "True" at bounding box center [726, 367] width 17 height 14
radio input "true"
click at [842, 558] on input "False" at bounding box center [848, 551] width 17 height 14
radio input "true"
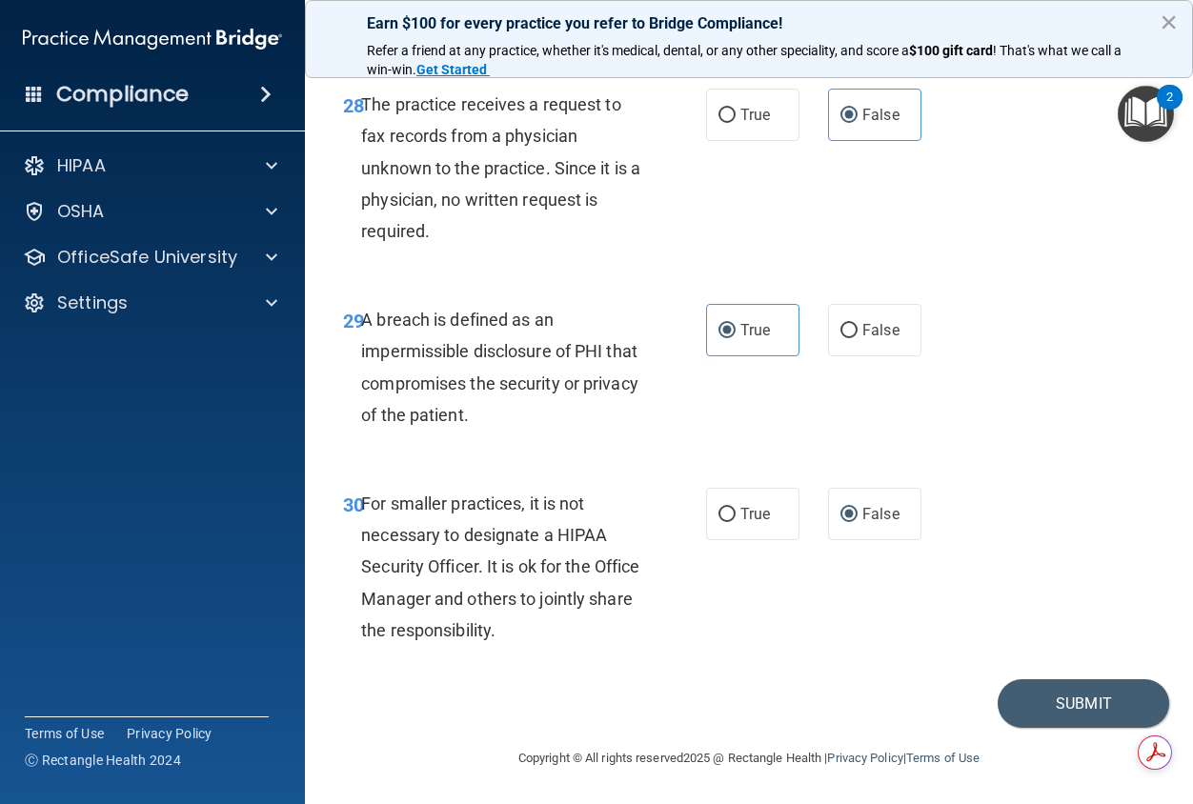
scroll to position [5562, 0]
click at [1041, 697] on button "Submit" at bounding box center [1084, 703] width 172 height 49
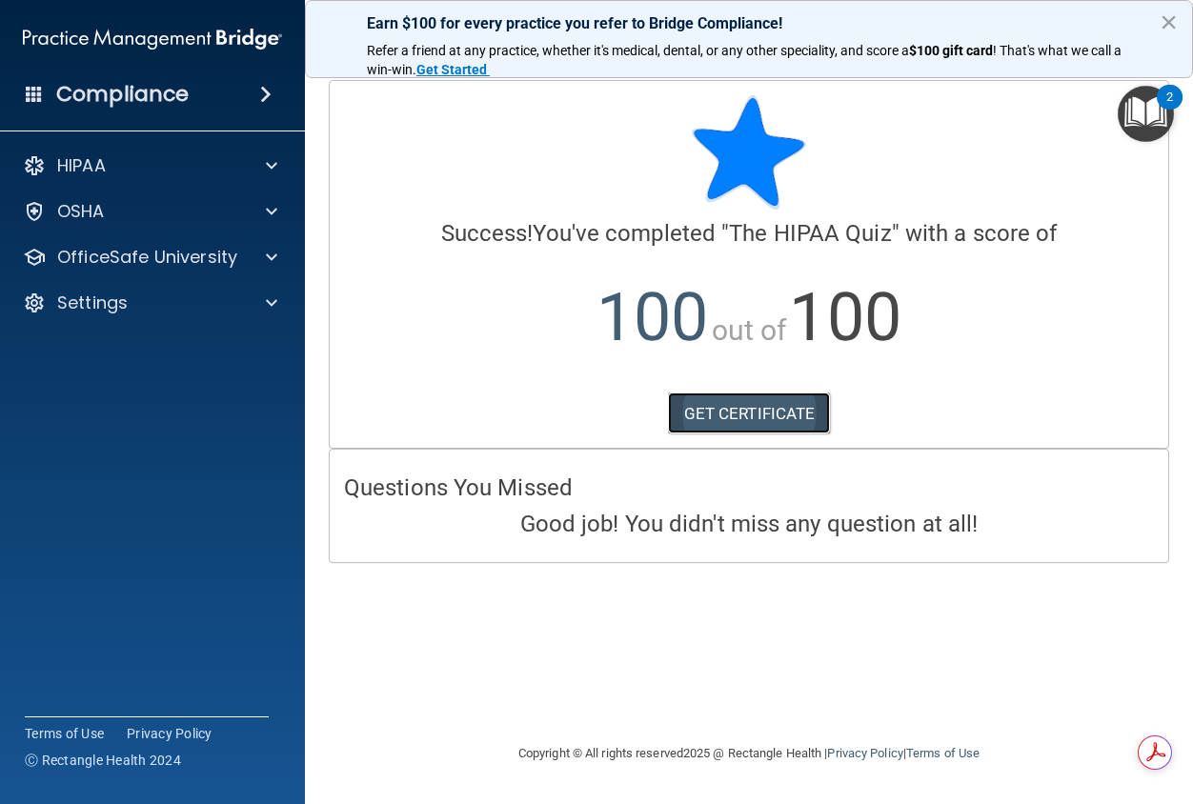
click at [726, 405] on link "GET CERTIFICATE" at bounding box center [749, 414] width 163 height 42
click at [756, 417] on link "GET CERTIFICATE" at bounding box center [749, 414] width 163 height 42
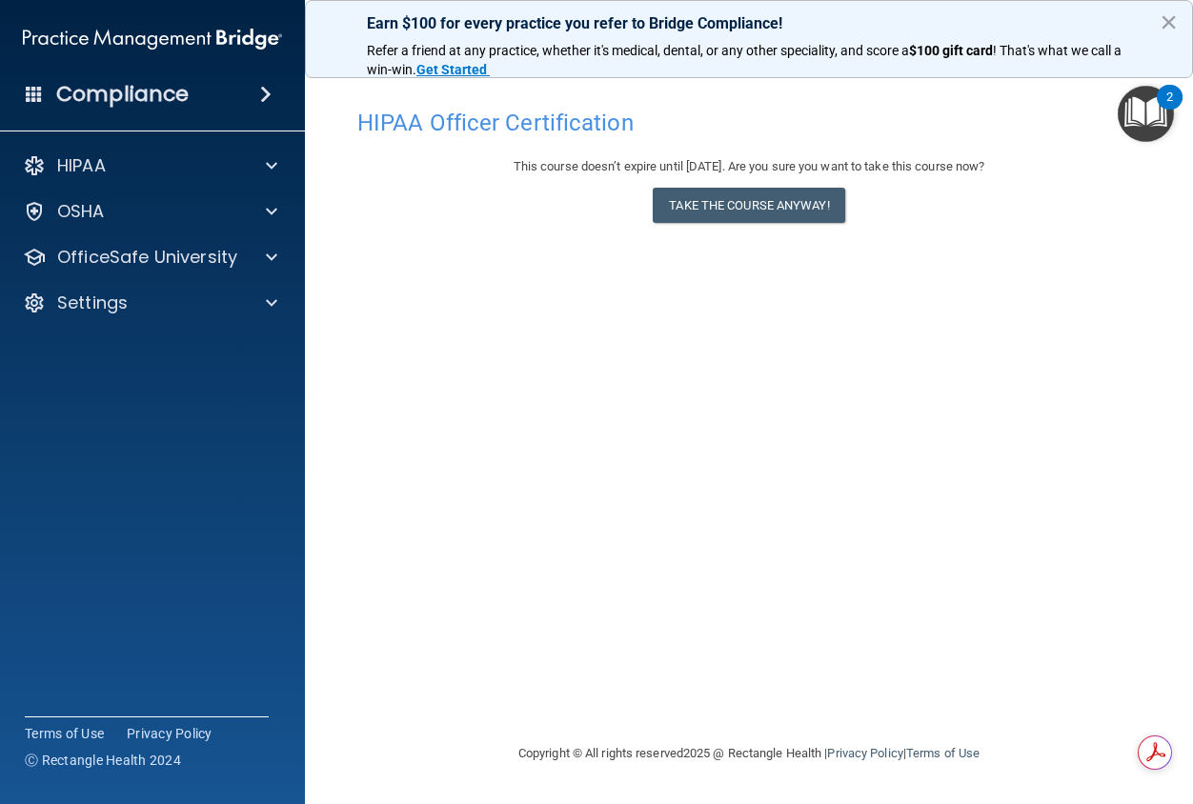
click at [247, 322] on div "HIPAA Documents and Policies Report an Incident Business Associates Emergency P…" at bounding box center [153, 238] width 306 height 198
click at [246, 313] on div at bounding box center [269, 303] width 48 height 23
click at [102, 394] on p "Sign Out" at bounding box center [142, 394] width 260 height 19
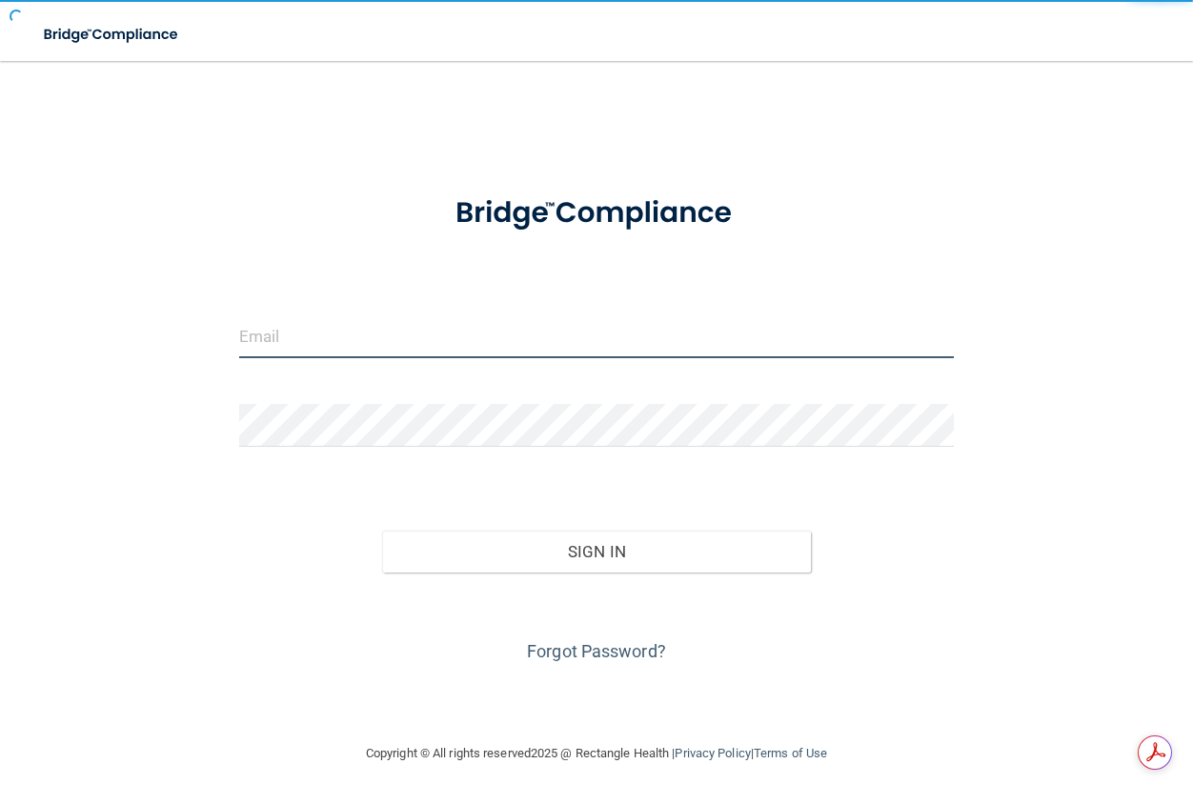
type input "[EMAIL_ADDRESS][DOMAIN_NAME]"
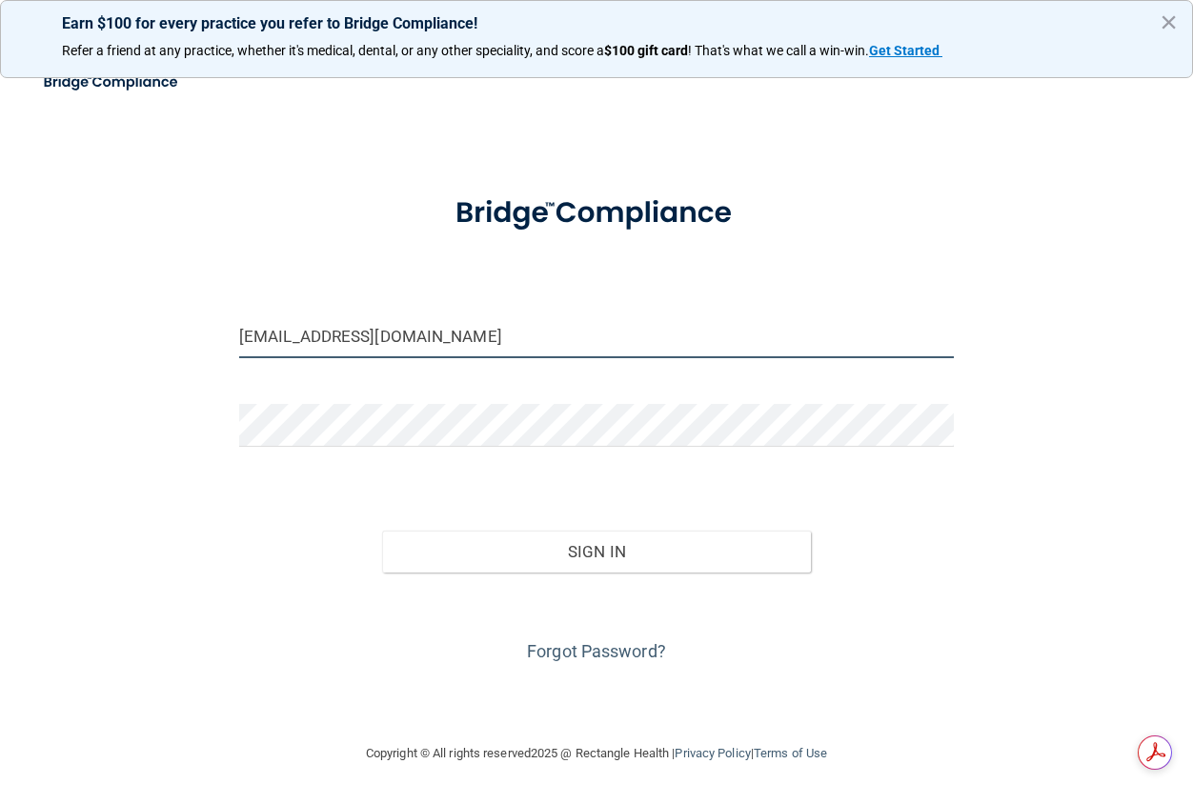
drag, startPoint x: 509, startPoint y: 342, endPoint x: 136, endPoint y: 336, distance: 372.6
click at [136, 336] on div "sydneyhj932@hotmail.com Invalid email/password. You don't have permission to ac…" at bounding box center [596, 401] width 1117 height 643
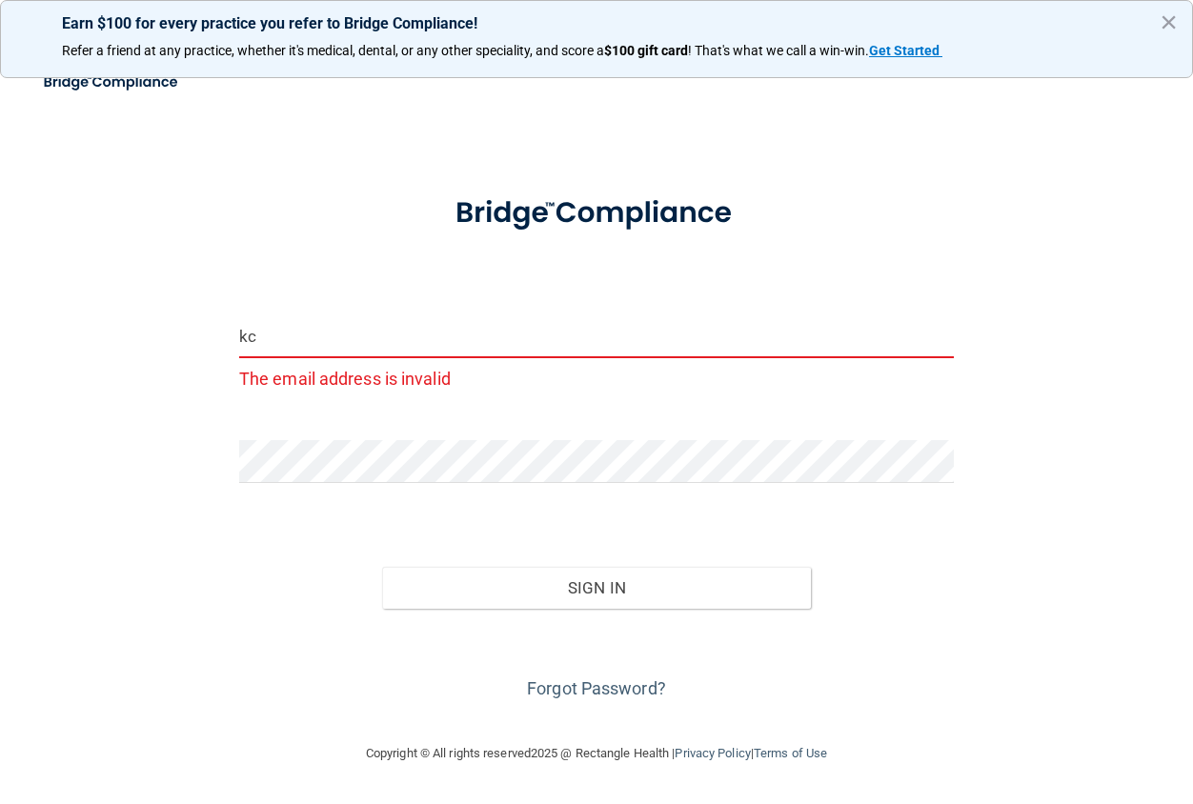
type input "k"
click at [415, 484] on div at bounding box center [596, 468] width 743 height 57
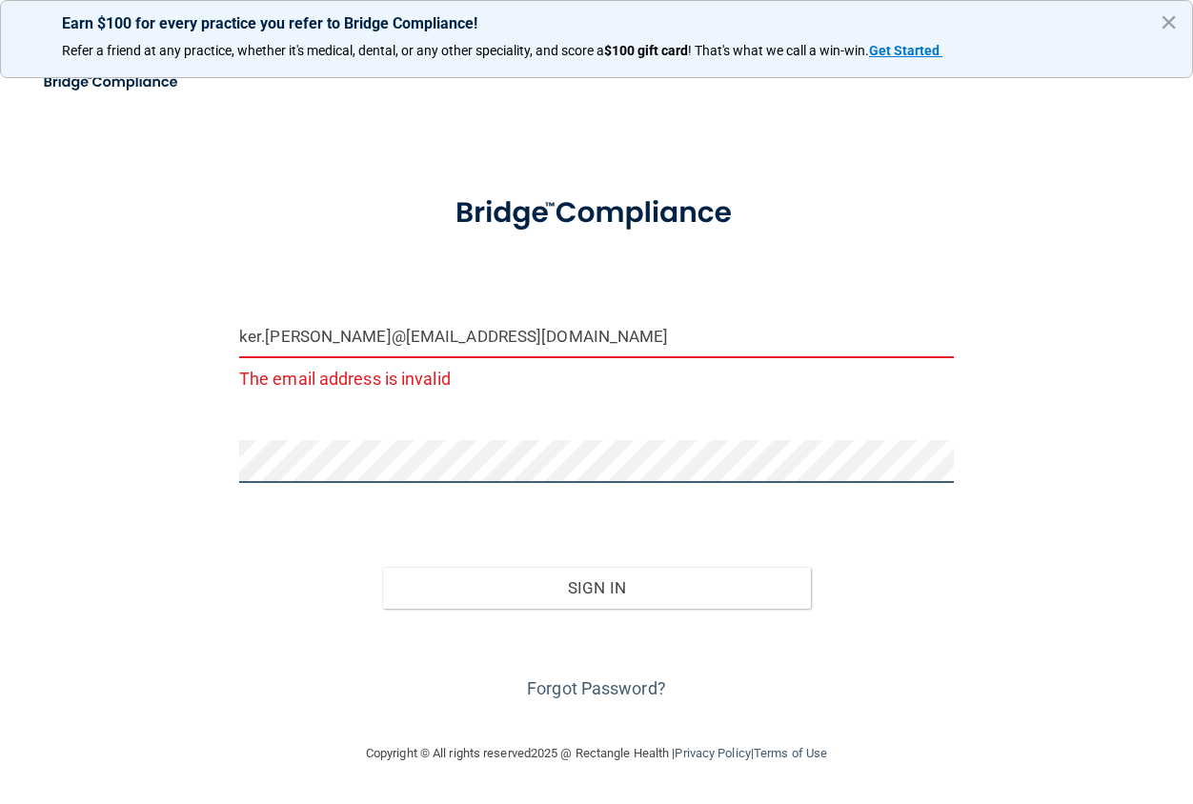
click at [86, 450] on div "ker.chang@mpda@mn.com The email address is invalid Invalid email/password. You …" at bounding box center [596, 401] width 1117 height 643
click at [382, 567] on button "Sign In" at bounding box center [596, 588] width 429 height 42
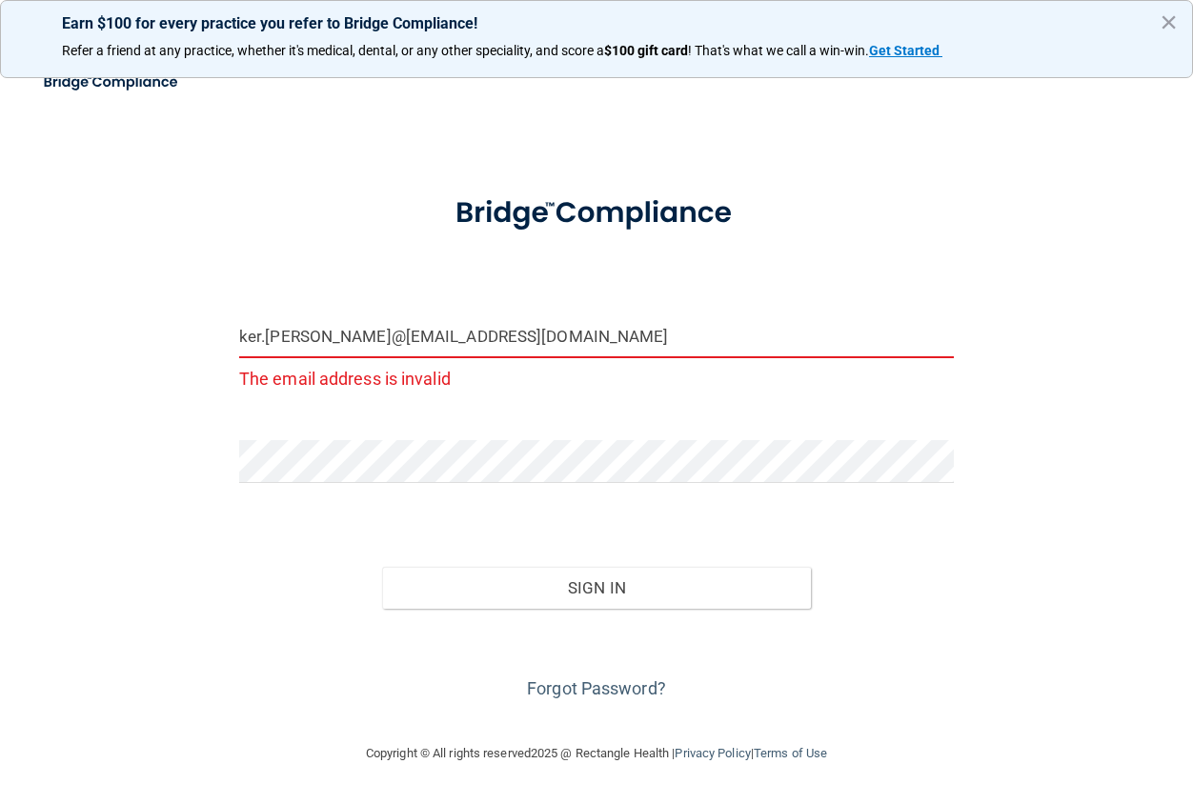
click at [377, 340] on input "ker.chang@mpda@mn.com" at bounding box center [596, 336] width 715 height 43
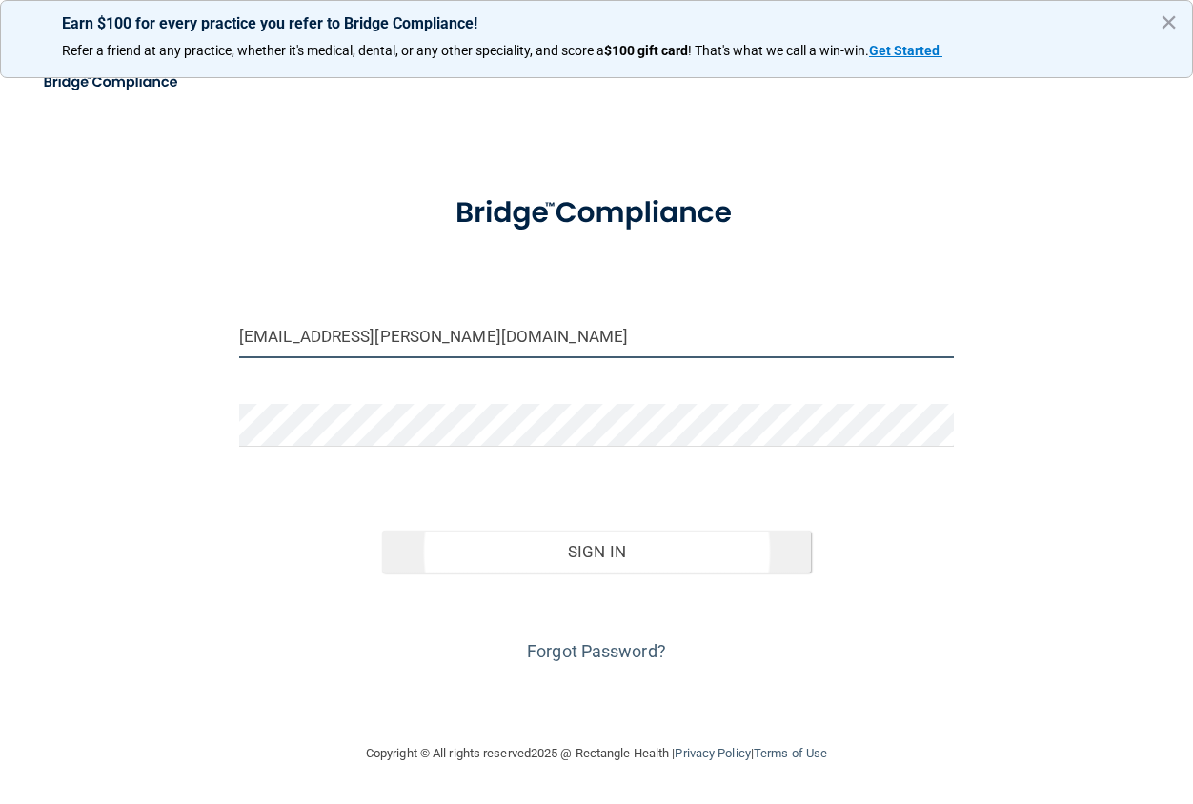
type input "ker.chang@mpda-mn.com"
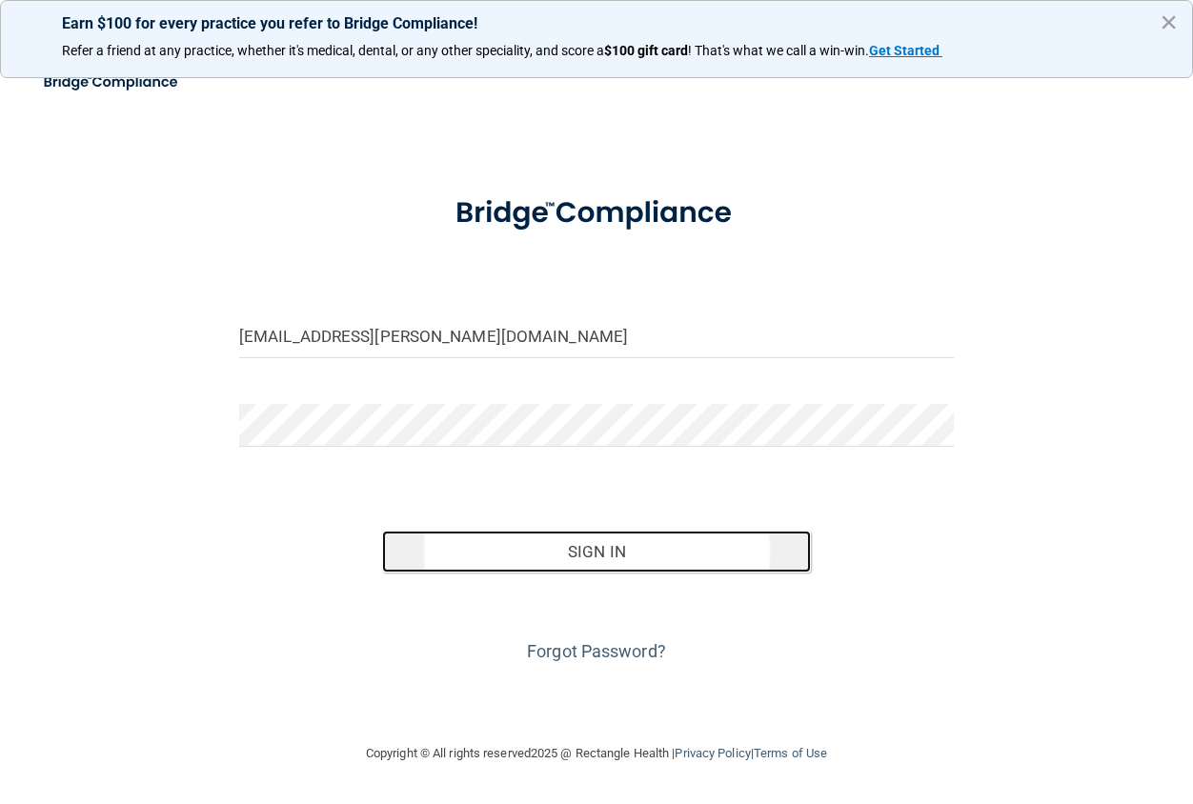
click at [615, 564] on button "Sign In" at bounding box center [596, 552] width 429 height 42
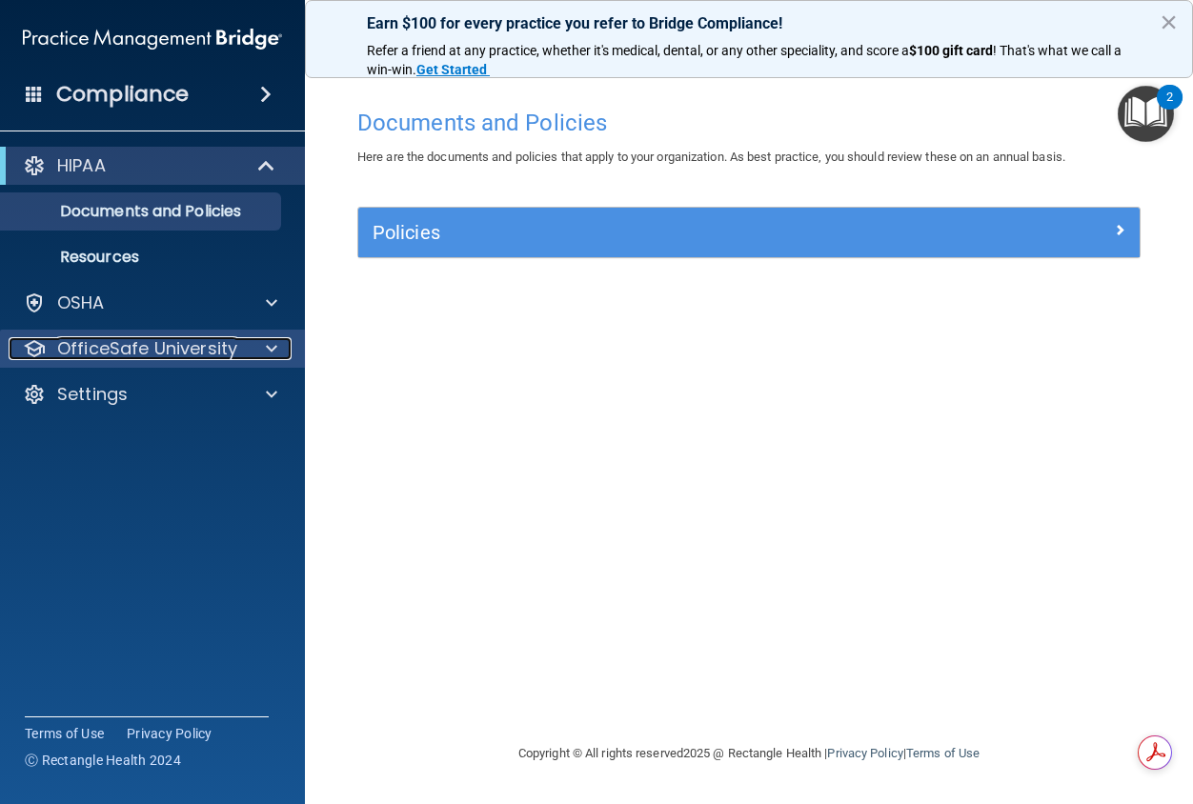
click at [258, 342] on div at bounding box center [269, 348] width 48 height 23
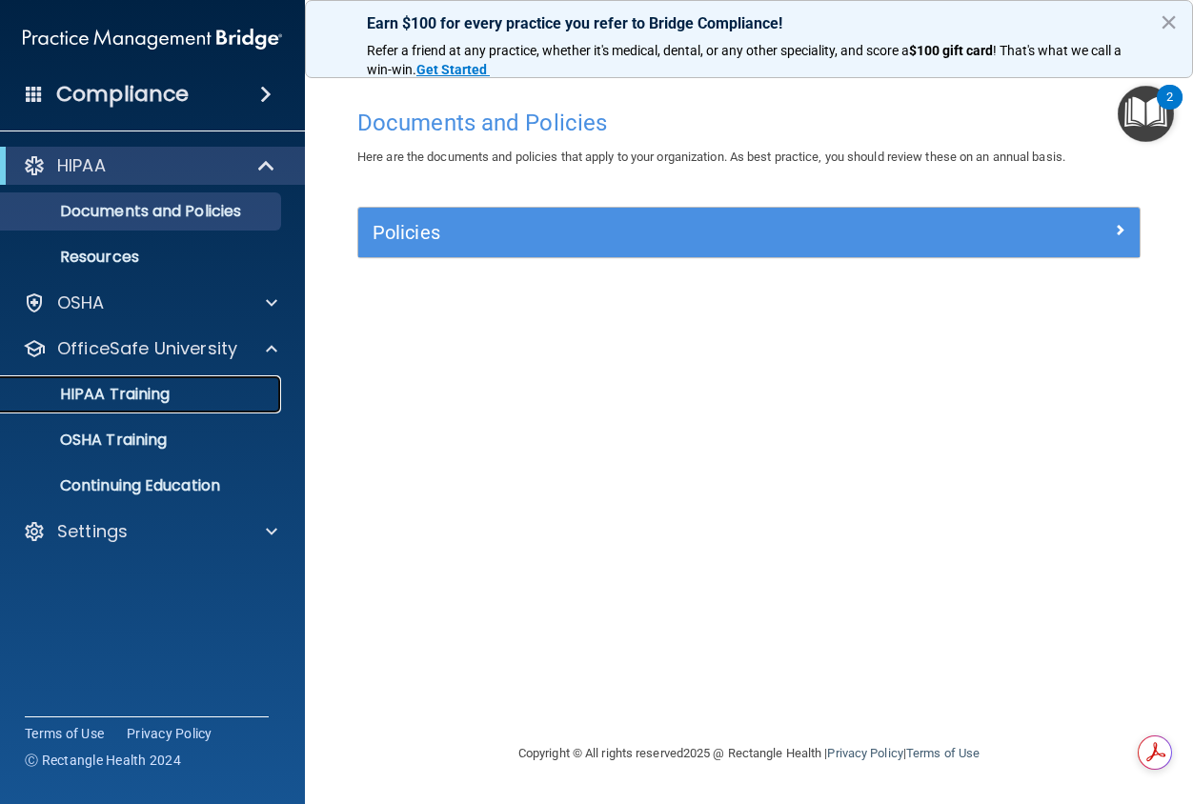
click at [153, 391] on p "HIPAA Training" at bounding box center [90, 394] width 157 height 19
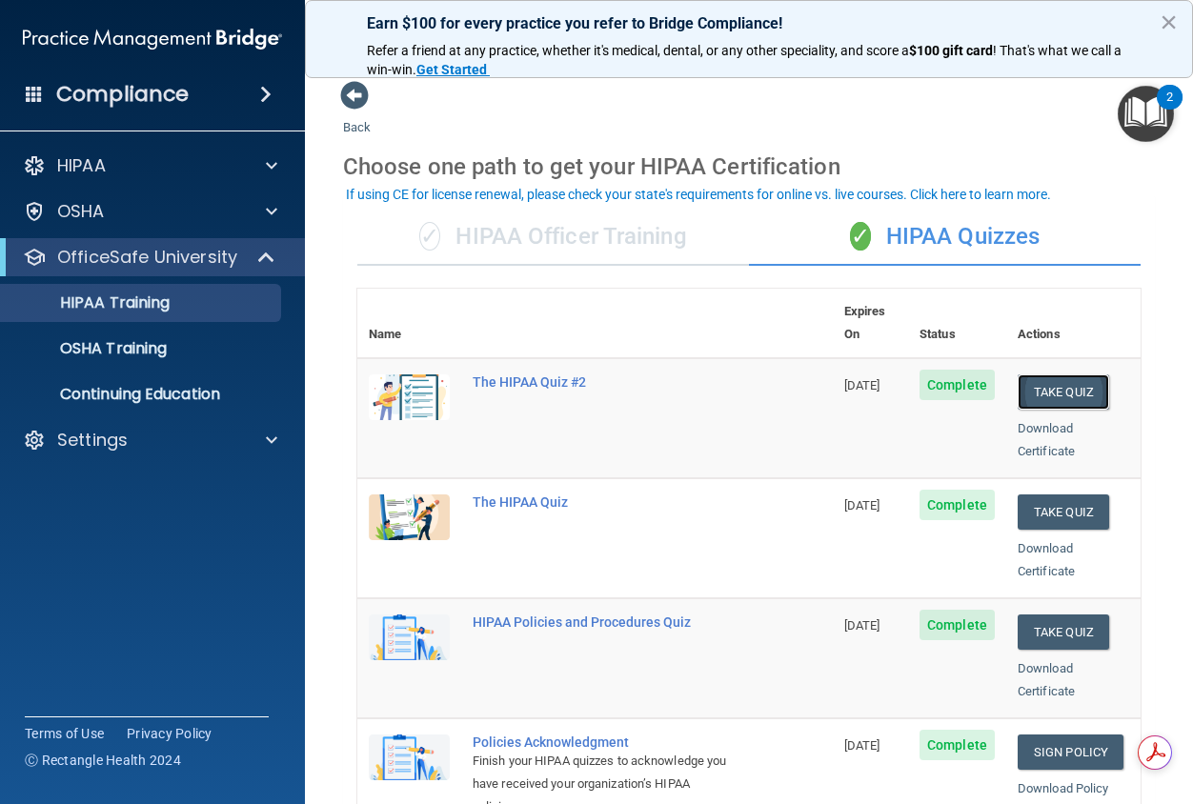
click at [1054, 374] on button "Take Quiz" at bounding box center [1063, 391] width 91 height 35
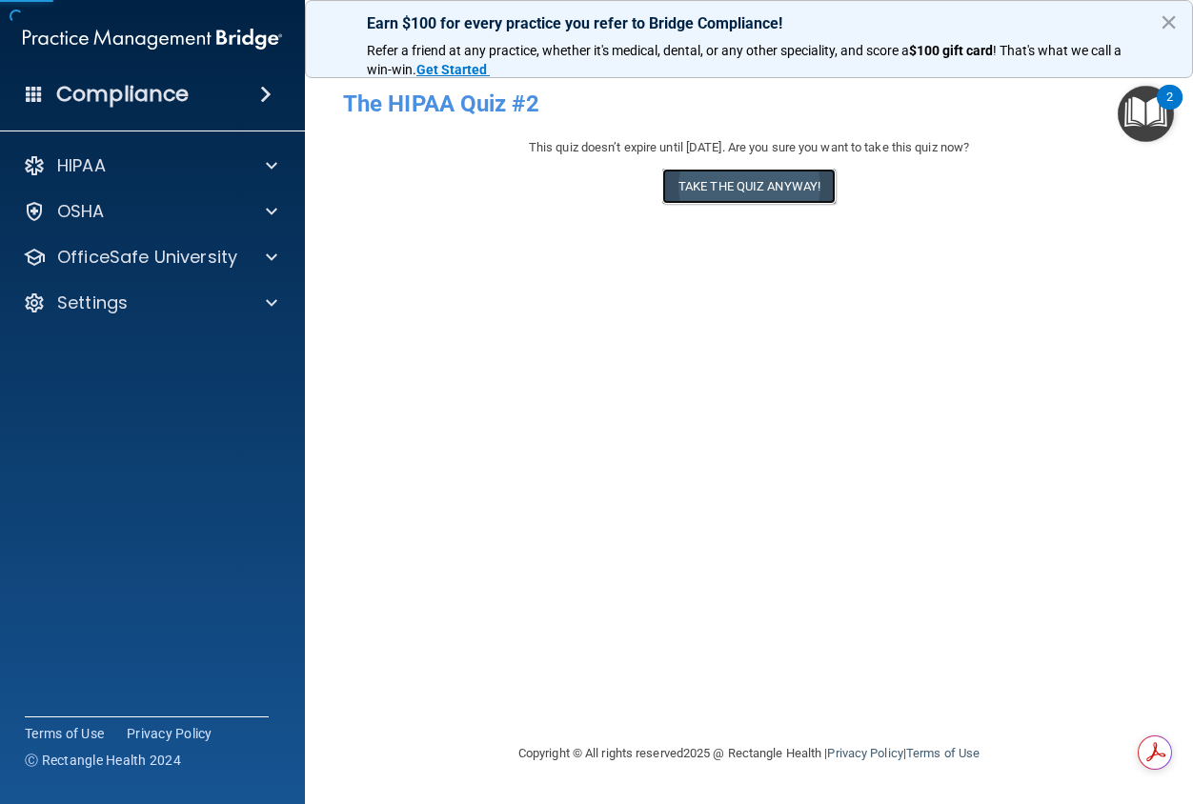
click at [748, 174] on button "Take the quiz anyway!" at bounding box center [748, 186] width 173 height 35
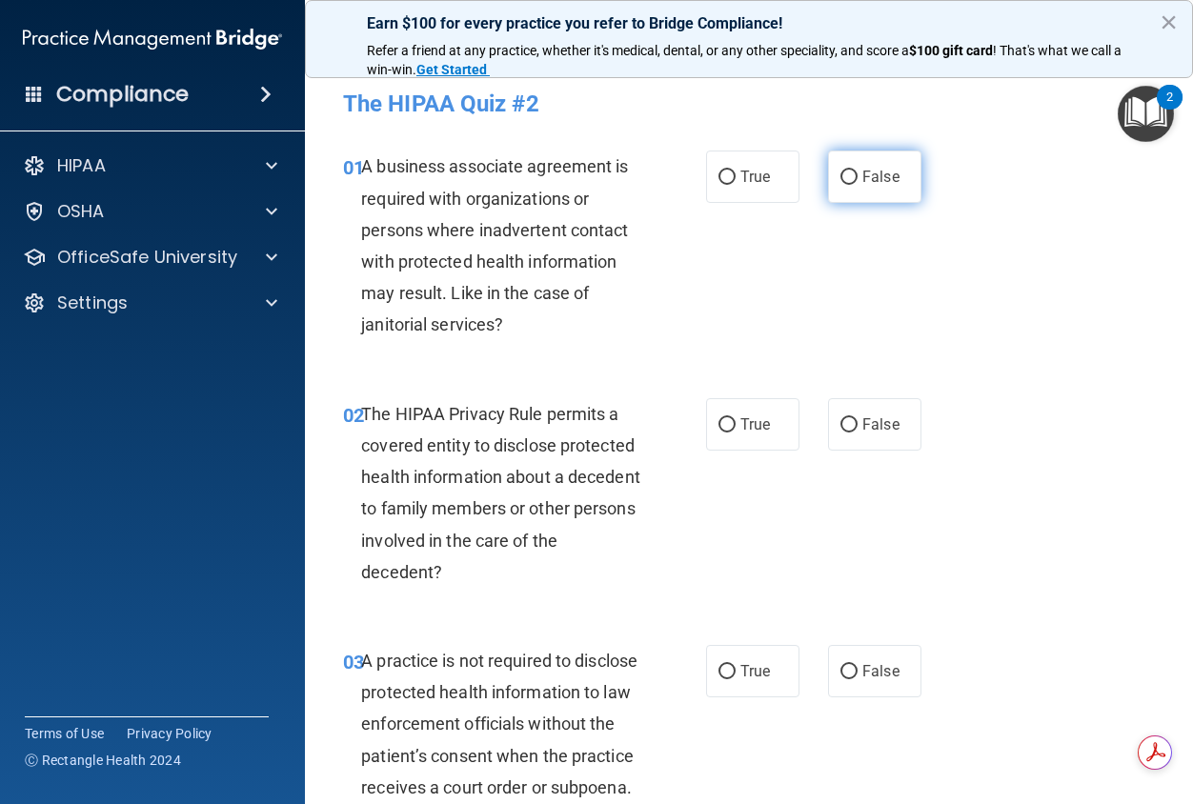
click at [862, 175] on span "False" at bounding box center [880, 177] width 37 height 18
click at [858, 175] on input "False" at bounding box center [848, 178] width 17 height 14
radio input "true"
click at [757, 458] on div "02 The HIPAA Privacy Rule permits a covered entity to disclose protected health…" at bounding box center [749, 497] width 840 height 247
click at [749, 432] on span "True" at bounding box center [755, 424] width 30 height 18
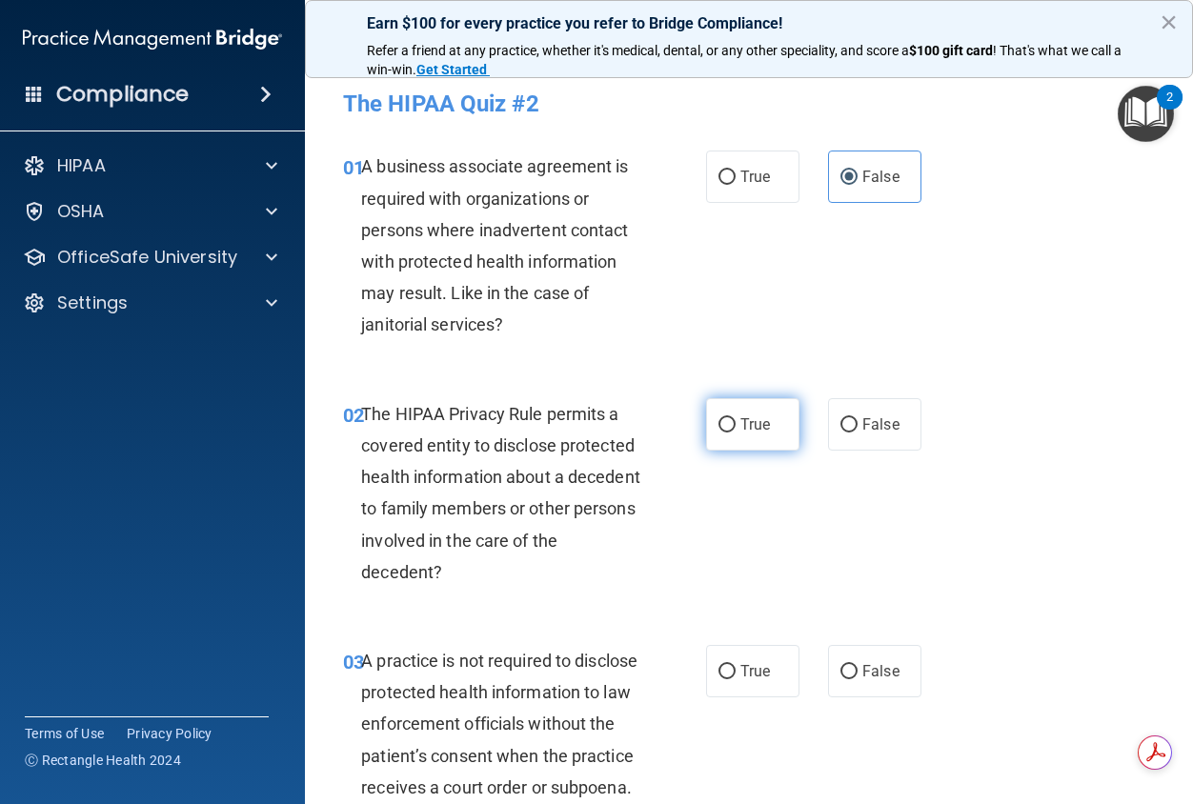
click at [736, 432] on input "True" at bounding box center [726, 425] width 17 height 14
radio input "true"
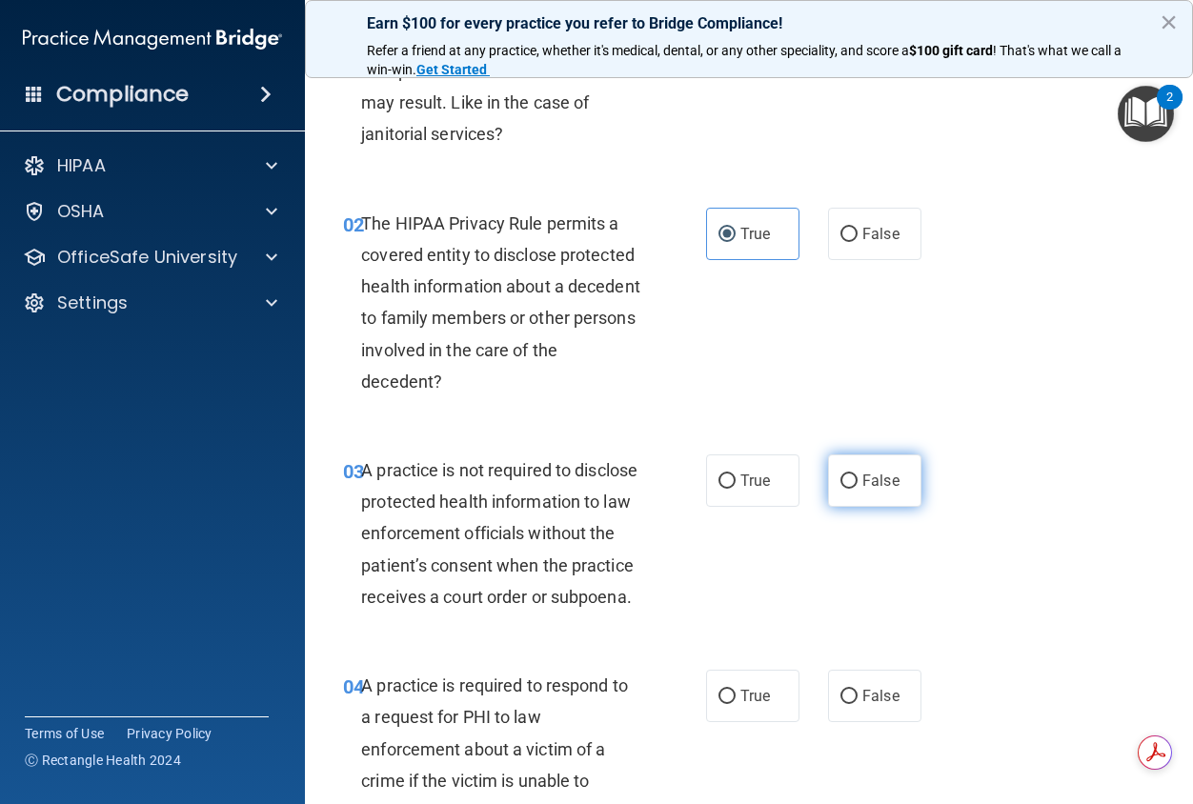
click at [857, 495] on label "False" at bounding box center [874, 480] width 93 height 52
click at [857, 489] on input "False" at bounding box center [848, 482] width 17 height 14
radio input "true"
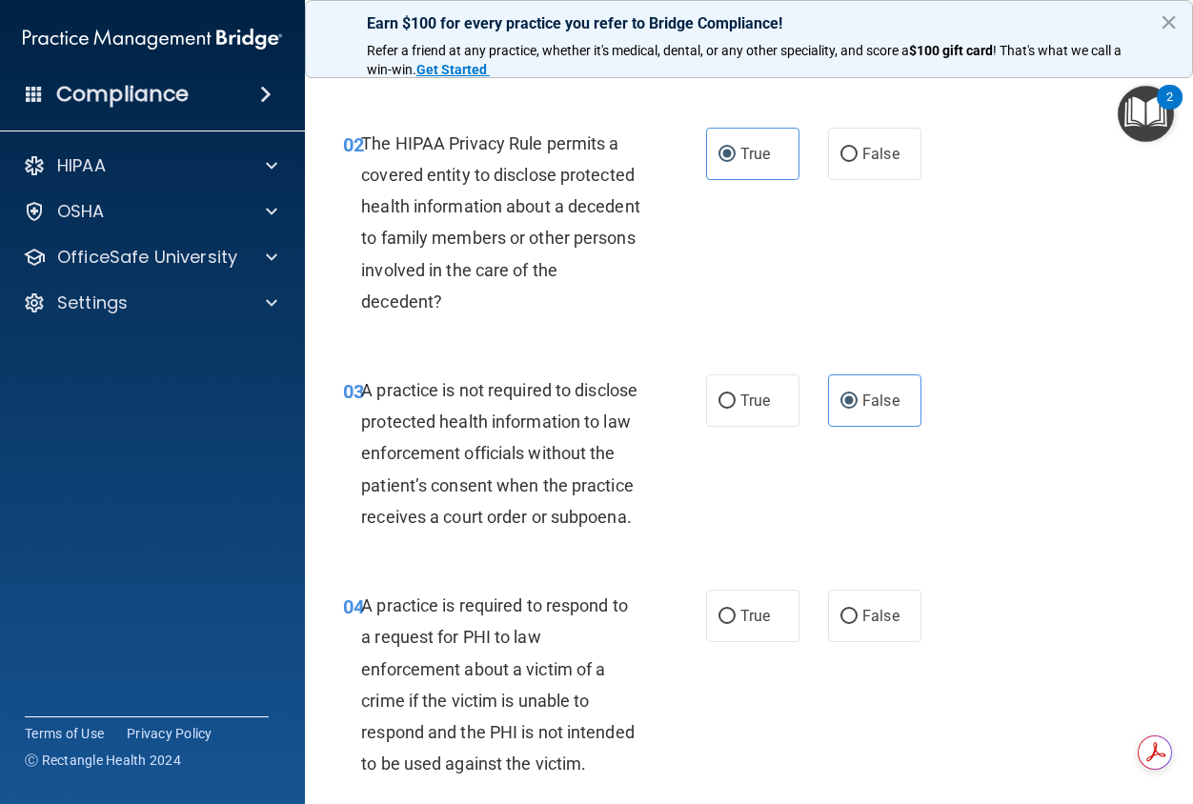
scroll to position [381, 0]
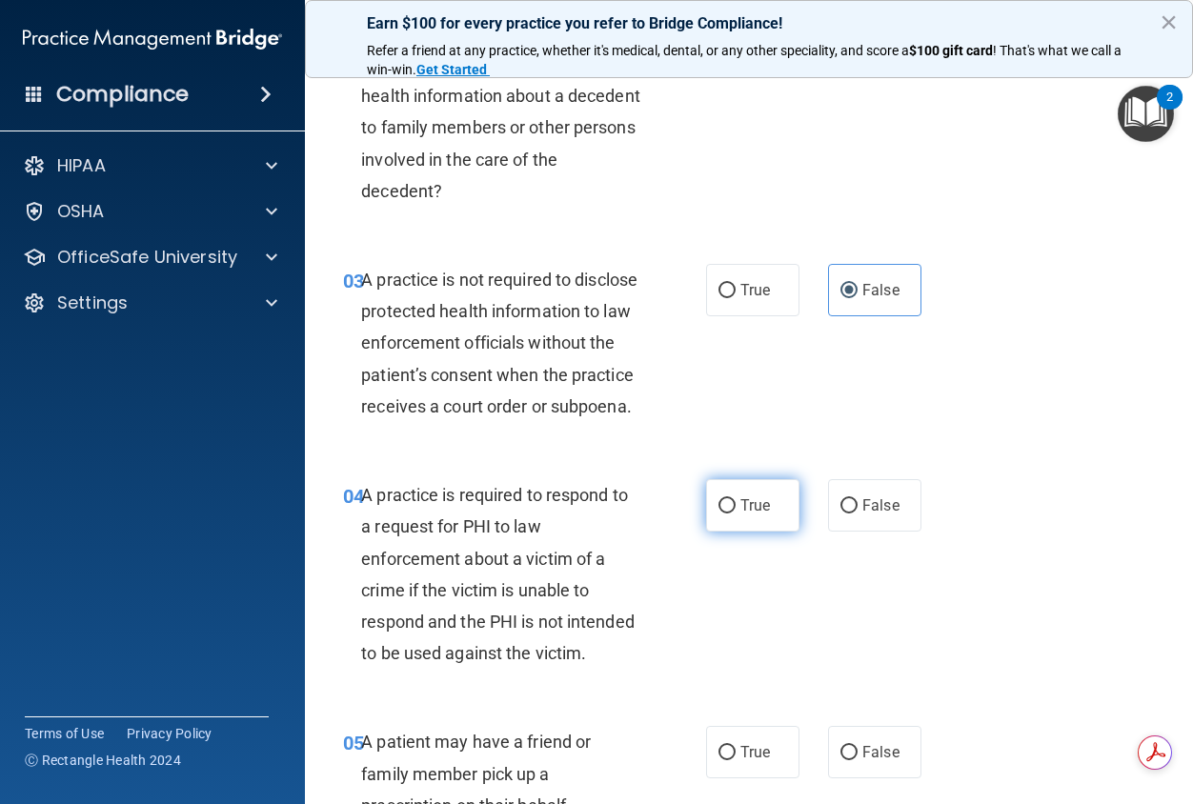
click at [764, 532] on label "True" at bounding box center [752, 505] width 93 height 52
click at [736, 514] on input "True" at bounding box center [726, 506] width 17 height 14
radio input "true"
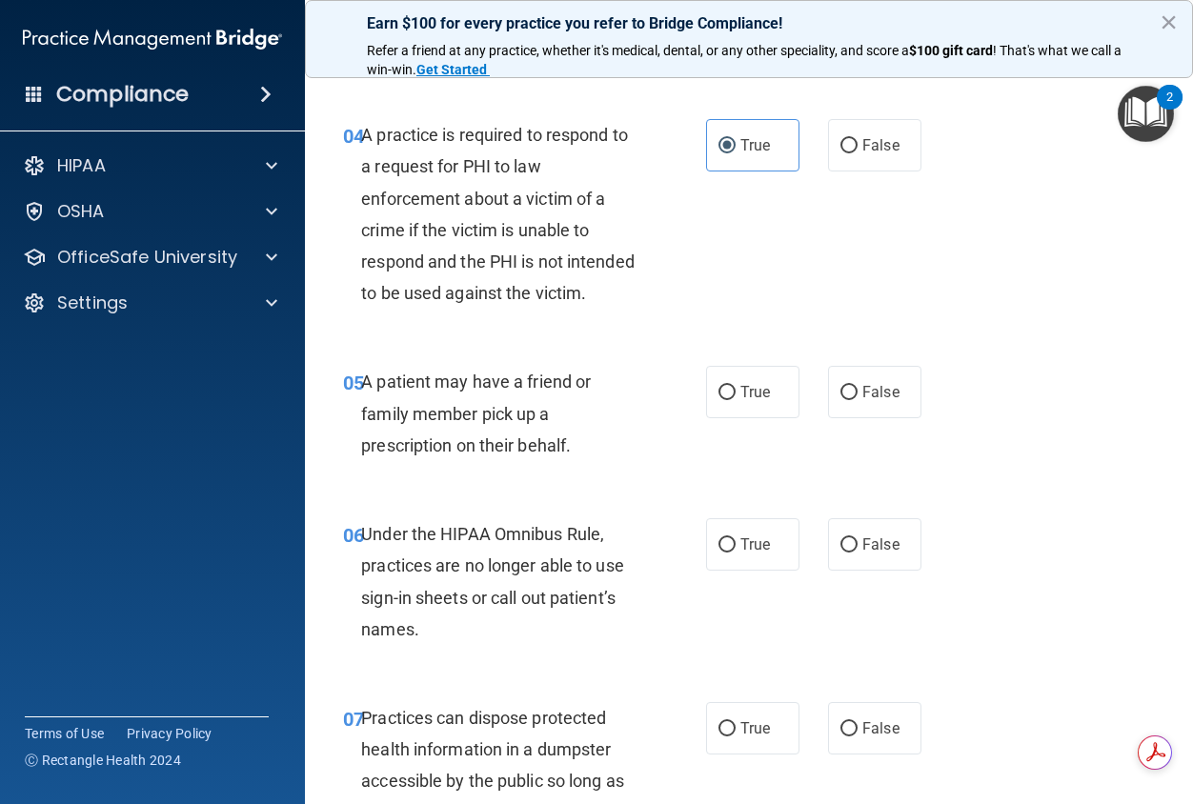
scroll to position [762, 0]
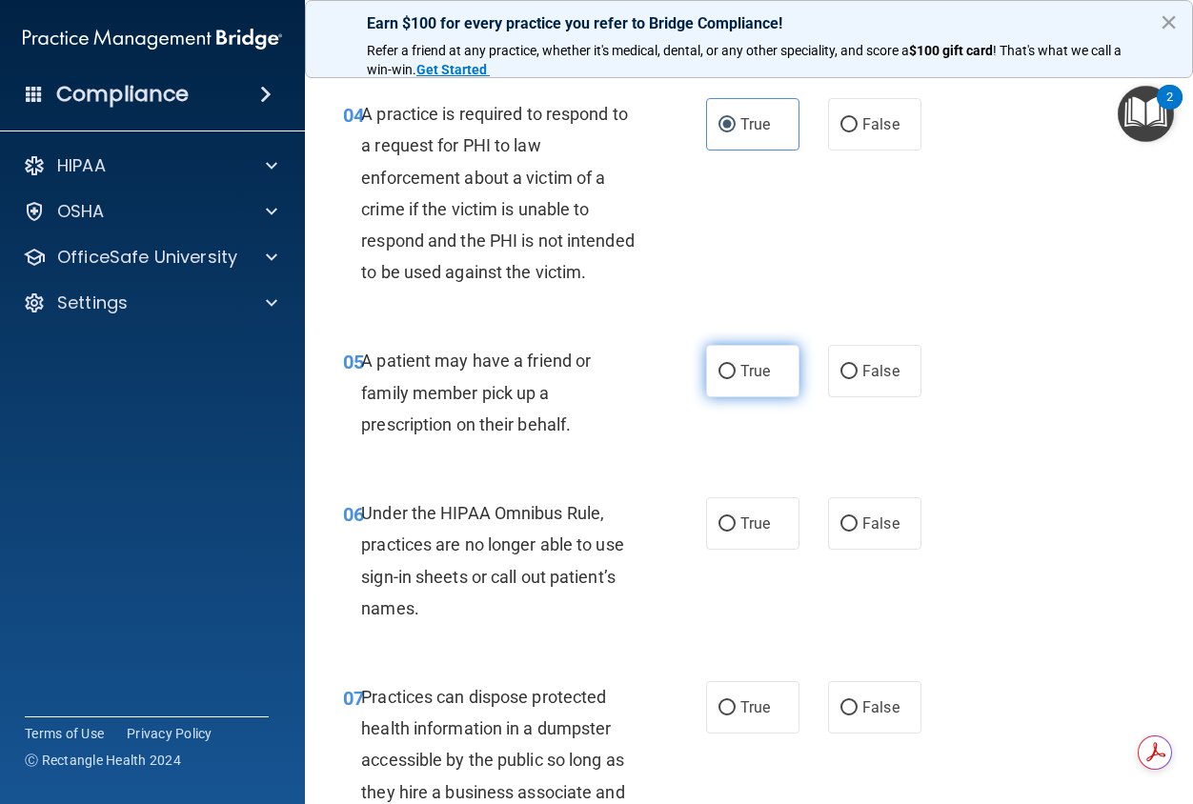
click at [741, 397] on label "True" at bounding box center [752, 371] width 93 height 52
click at [736, 379] on input "True" at bounding box center [726, 372] width 17 height 14
radio input "true"
click at [857, 550] on label "False" at bounding box center [874, 523] width 93 height 52
click at [857, 532] on input "False" at bounding box center [848, 524] width 17 height 14
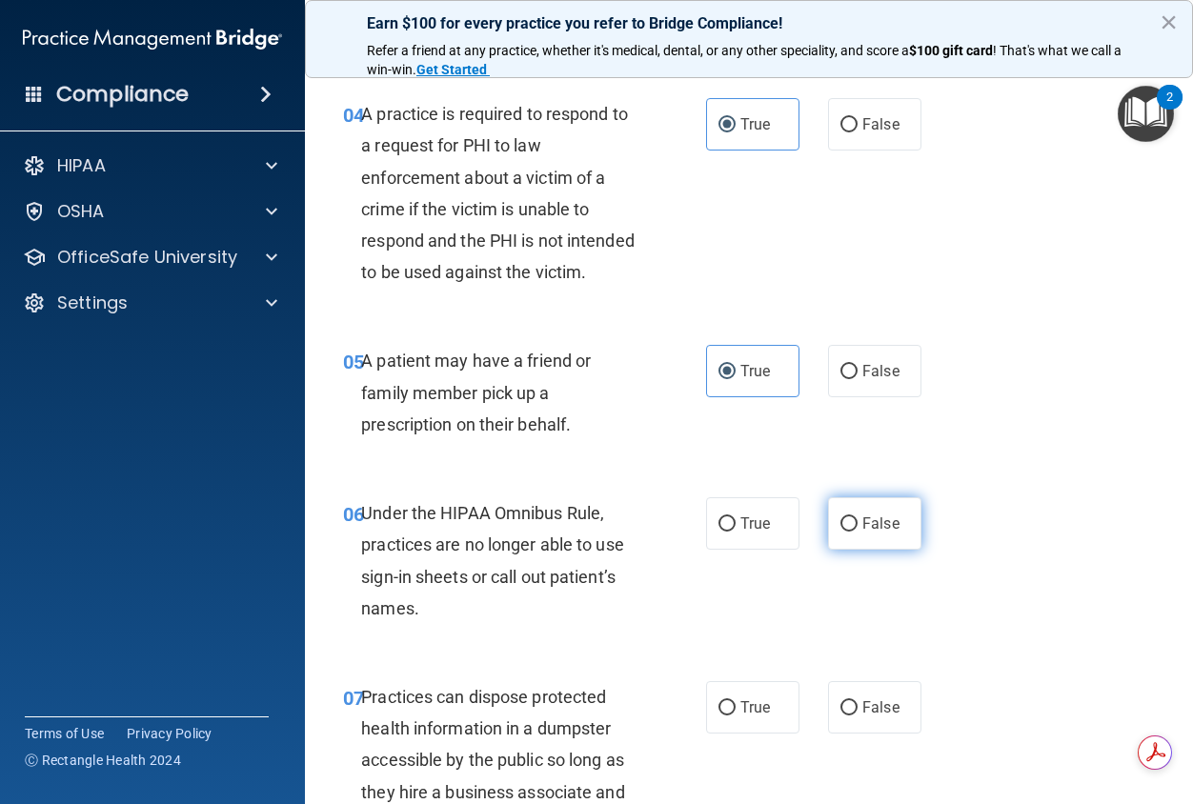
radio input "true"
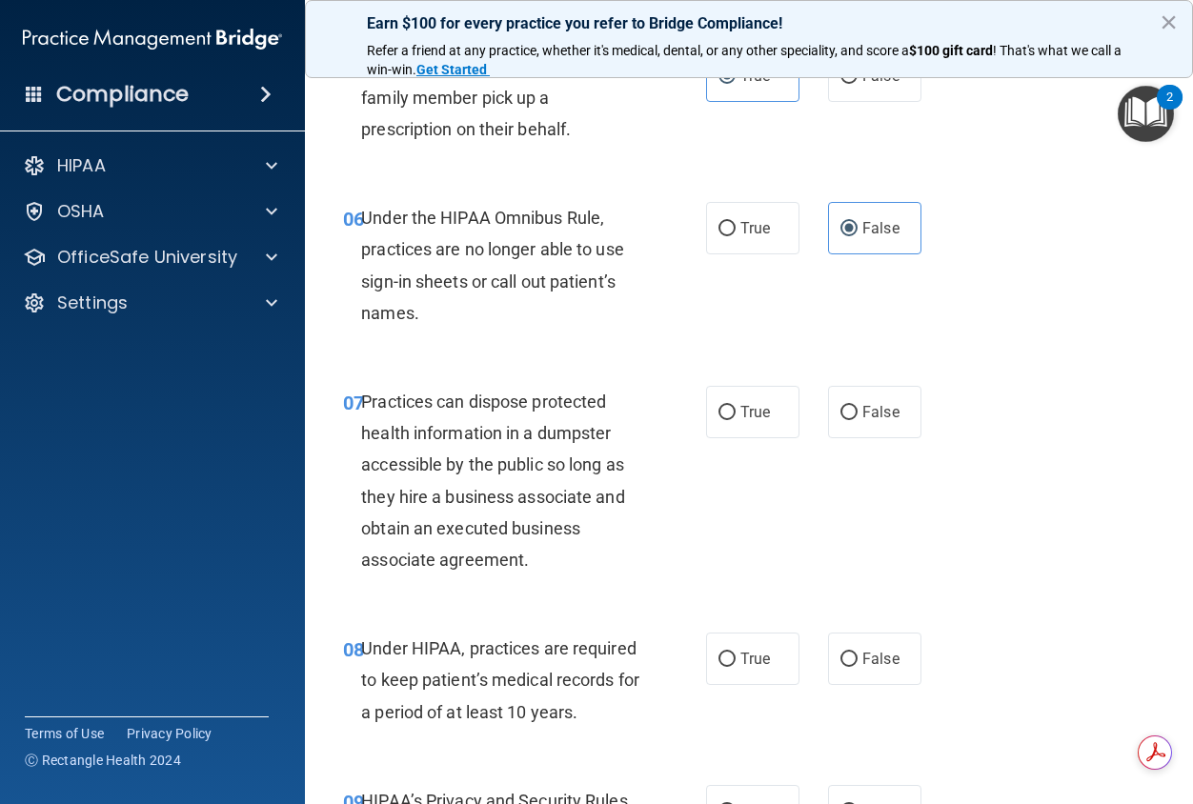
scroll to position [1143, 0]
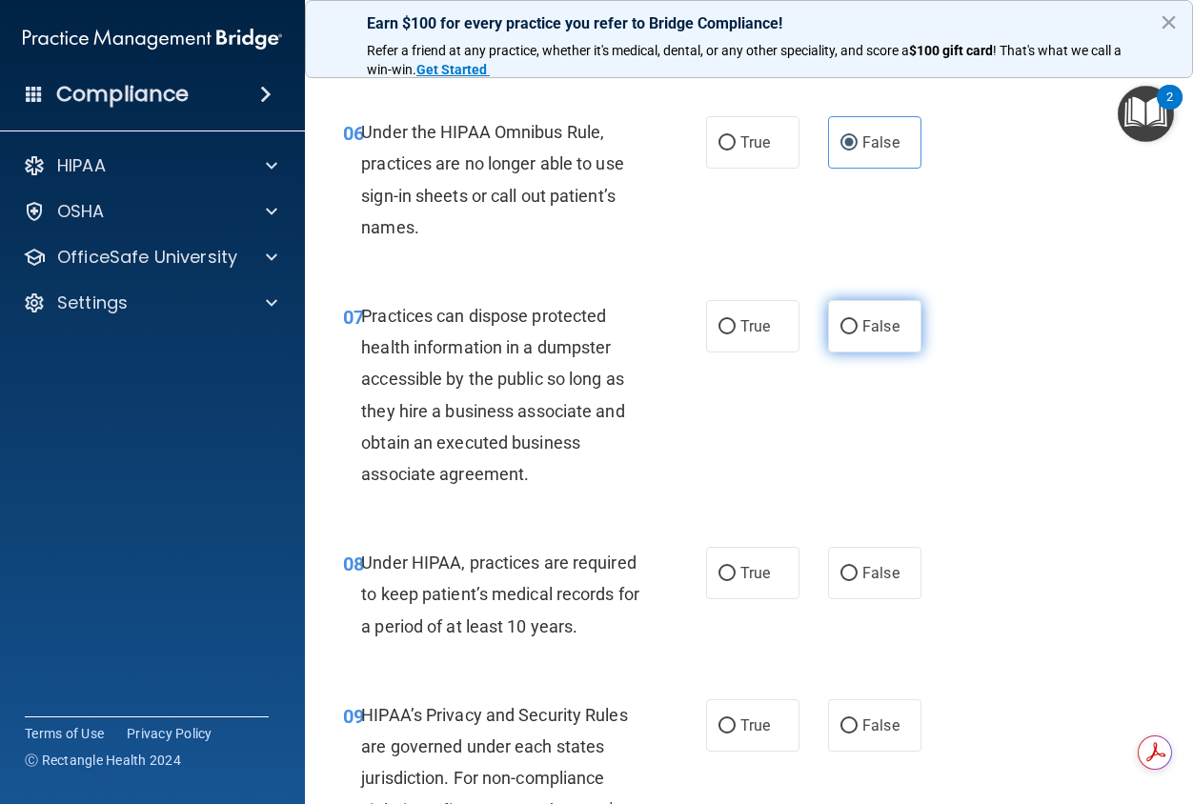
click at [860, 353] on label "False" at bounding box center [874, 326] width 93 height 52
click at [858, 334] on input "False" at bounding box center [848, 327] width 17 height 14
radio input "true"
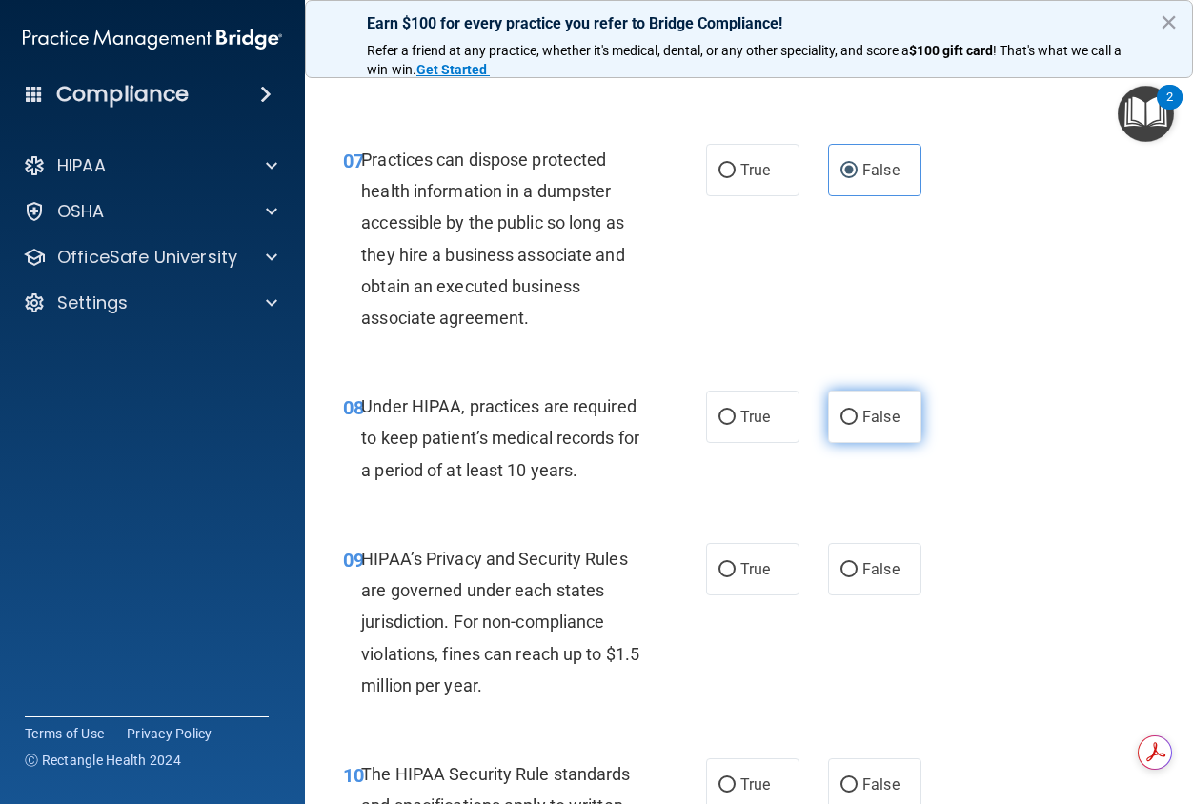
scroll to position [1334, 0]
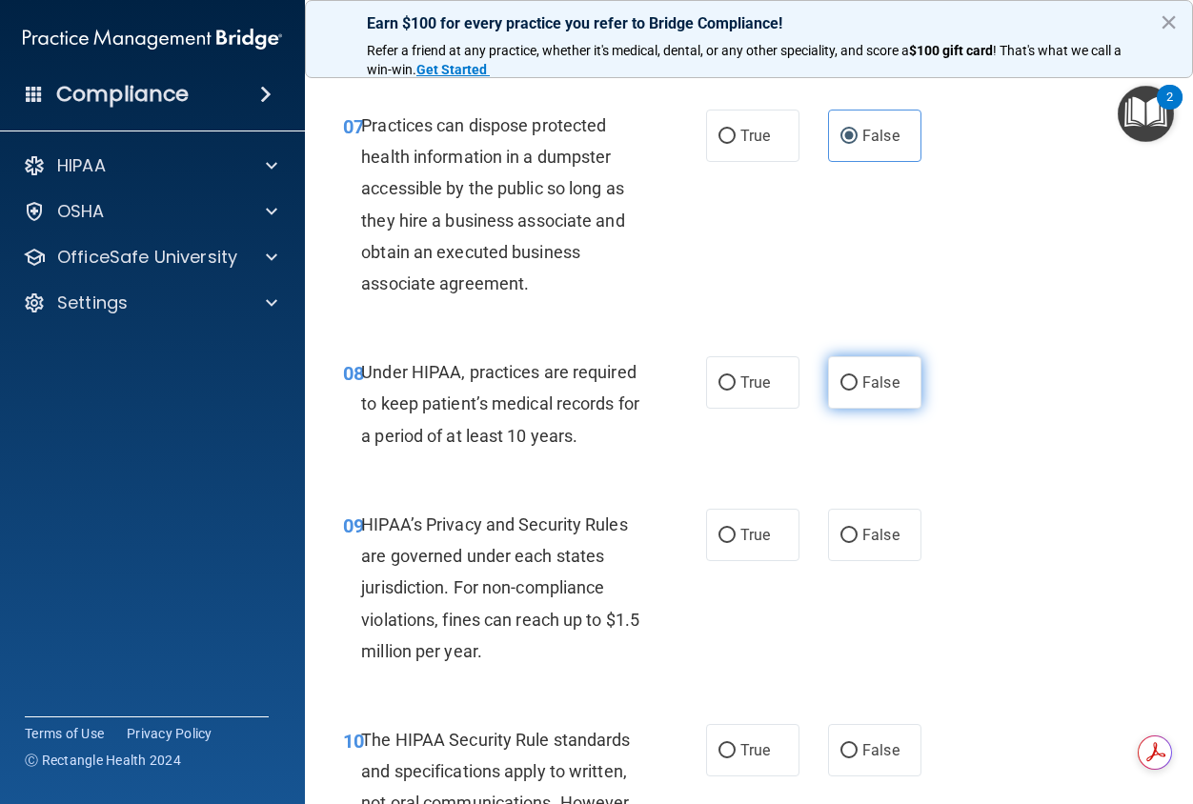
click at [853, 409] on label "False" at bounding box center [874, 382] width 93 height 52
click at [853, 391] on input "False" at bounding box center [848, 383] width 17 height 14
radio input "true"
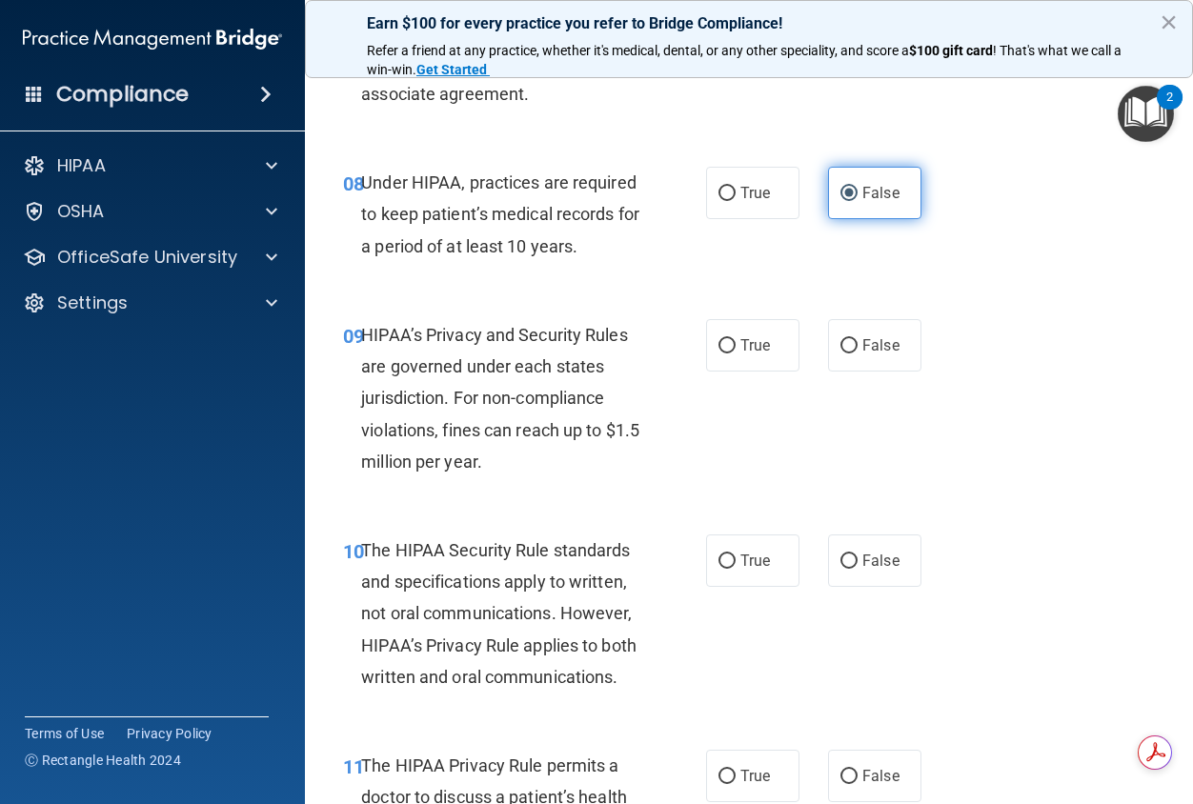
scroll to position [1620, 0]
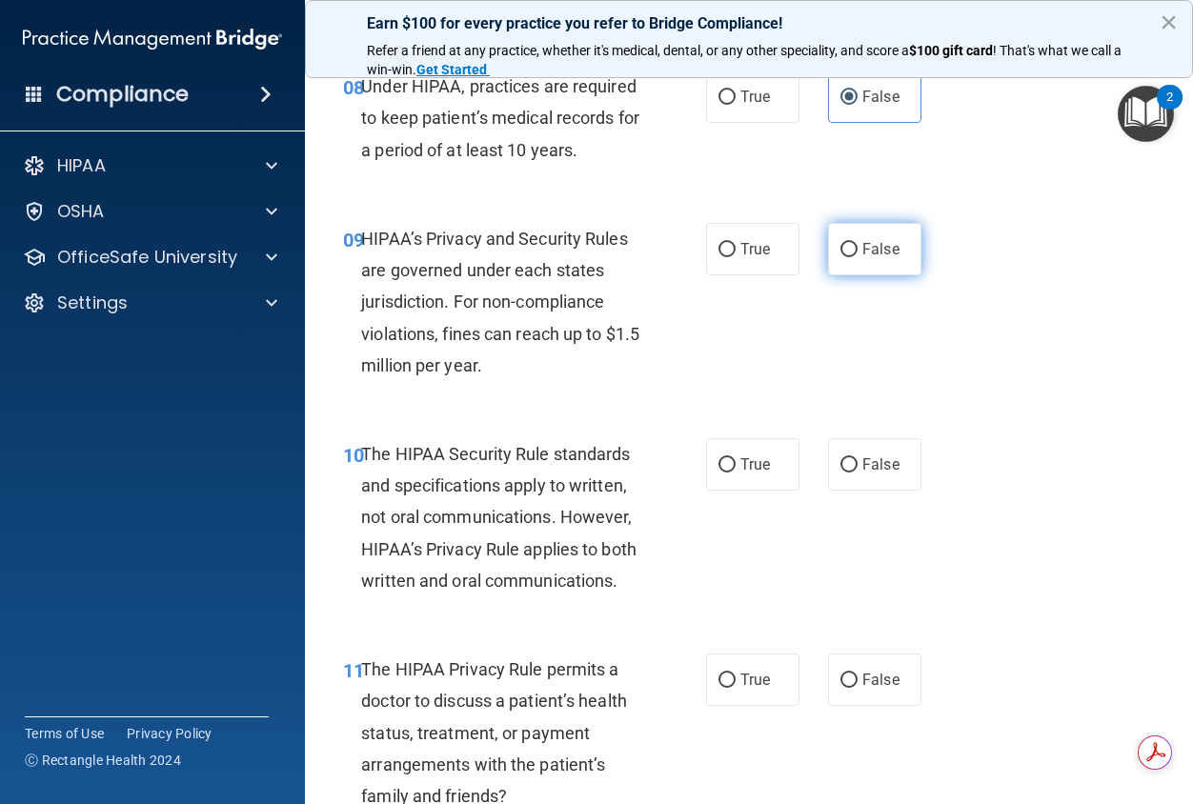
click at [865, 275] on label "False" at bounding box center [874, 249] width 93 height 52
click at [858, 257] on input "False" at bounding box center [848, 250] width 17 height 14
radio input "true"
click at [732, 491] on label "True" at bounding box center [752, 464] width 93 height 52
click at [732, 473] on input "True" at bounding box center [726, 465] width 17 height 14
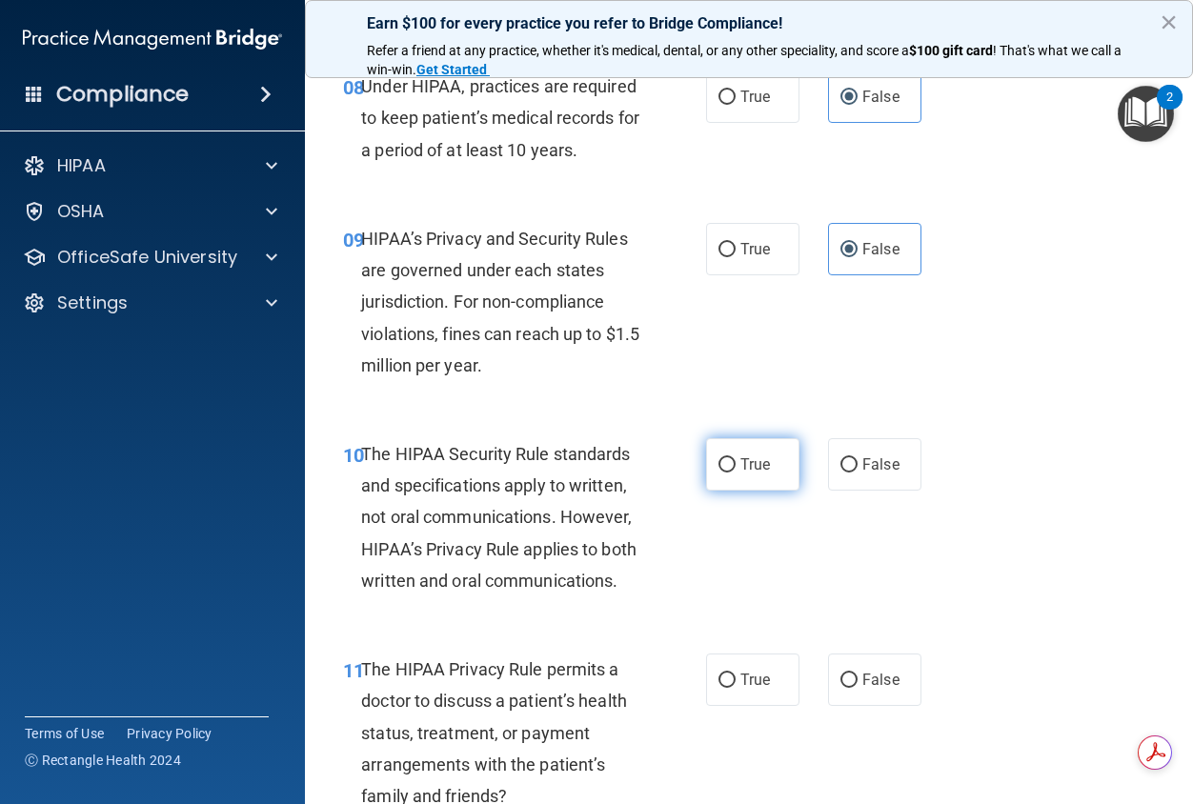
radio input "true"
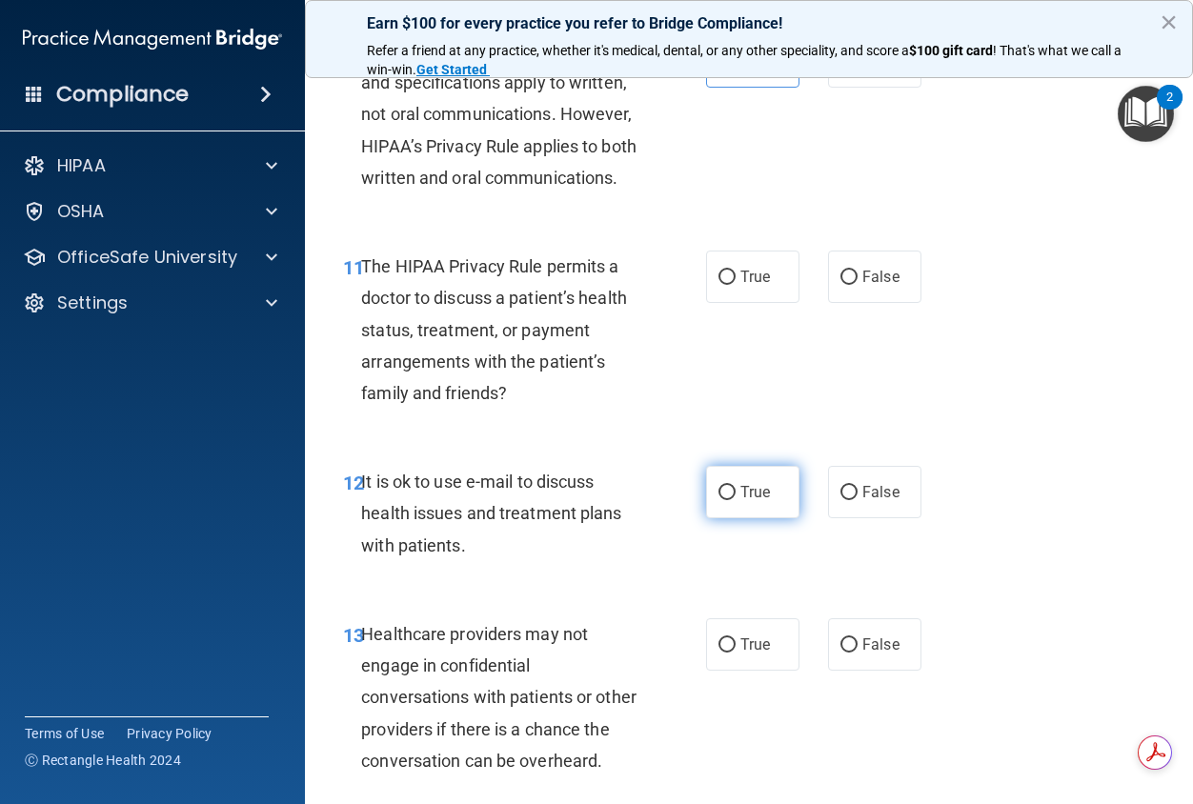
scroll to position [2096, 0]
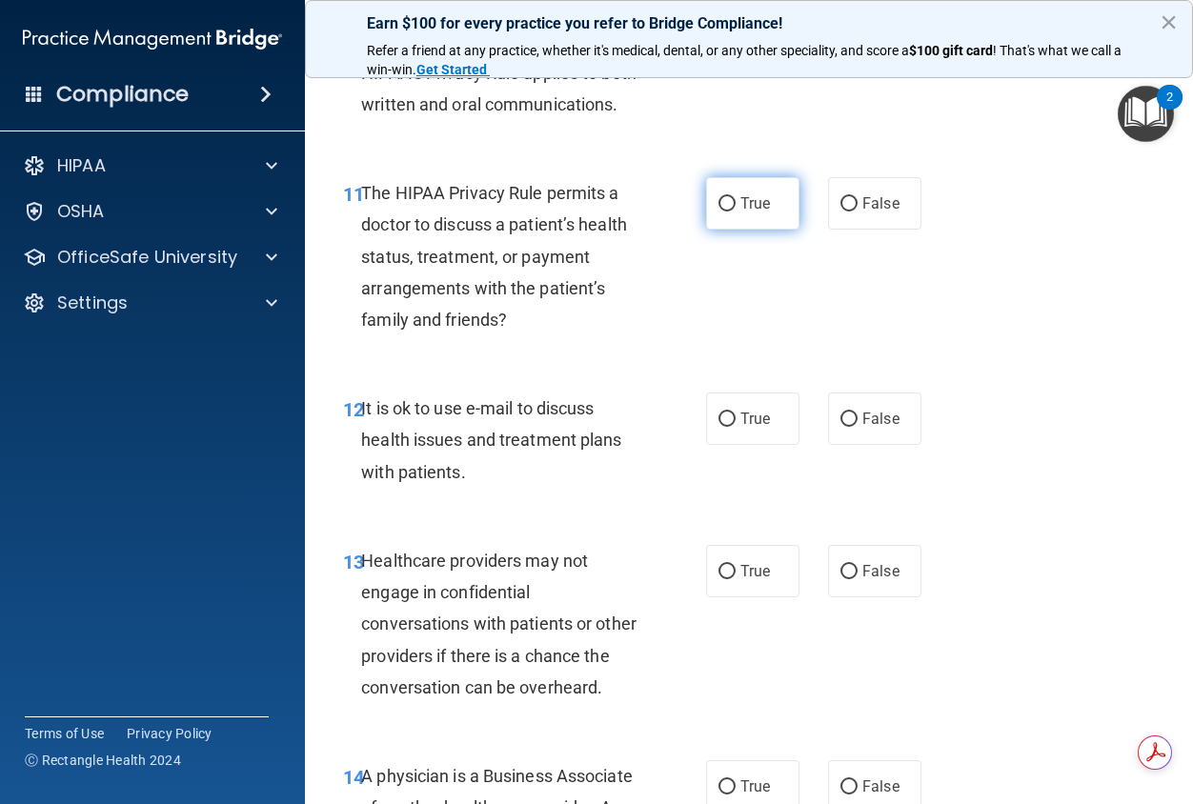
click at [751, 230] on label "True" at bounding box center [752, 203] width 93 height 52
click at [736, 212] on input "True" at bounding box center [726, 204] width 17 height 14
radio input "true"
click at [740, 428] on span "True" at bounding box center [755, 419] width 30 height 18
click at [736, 427] on input "True" at bounding box center [726, 420] width 17 height 14
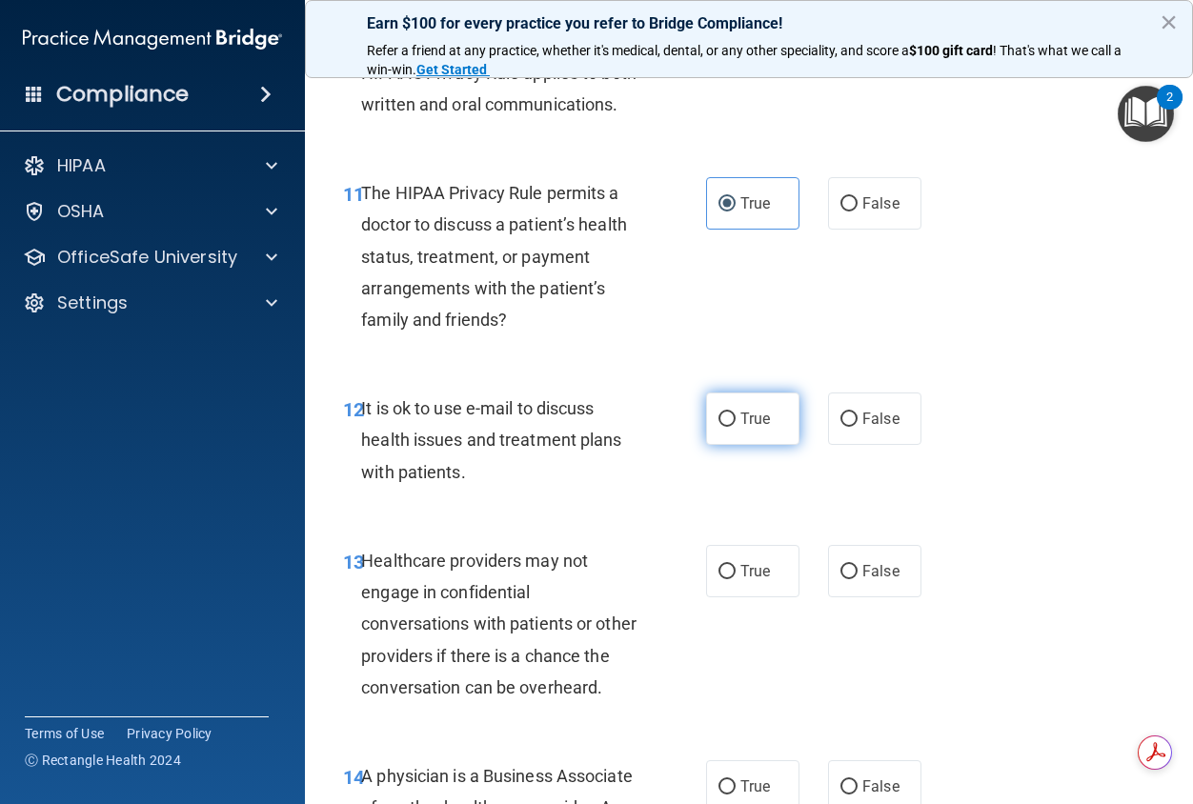
radio input "true"
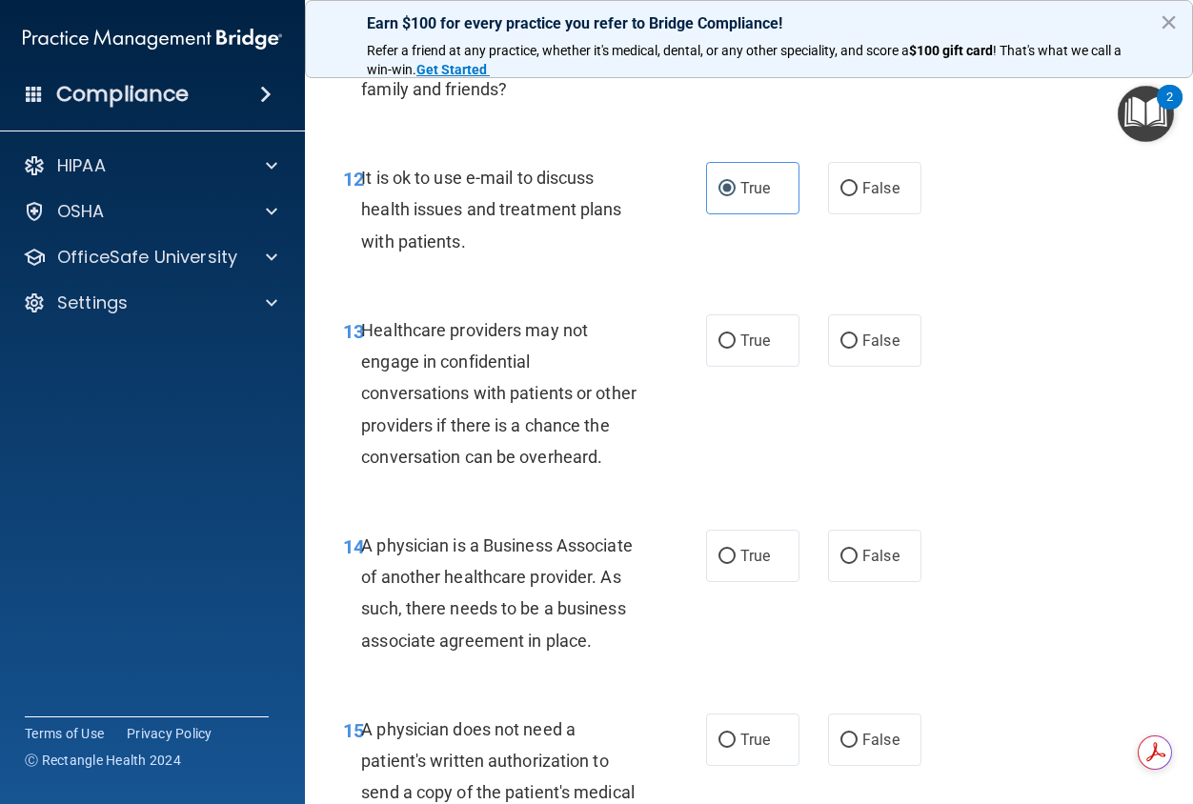
scroll to position [2382, 0]
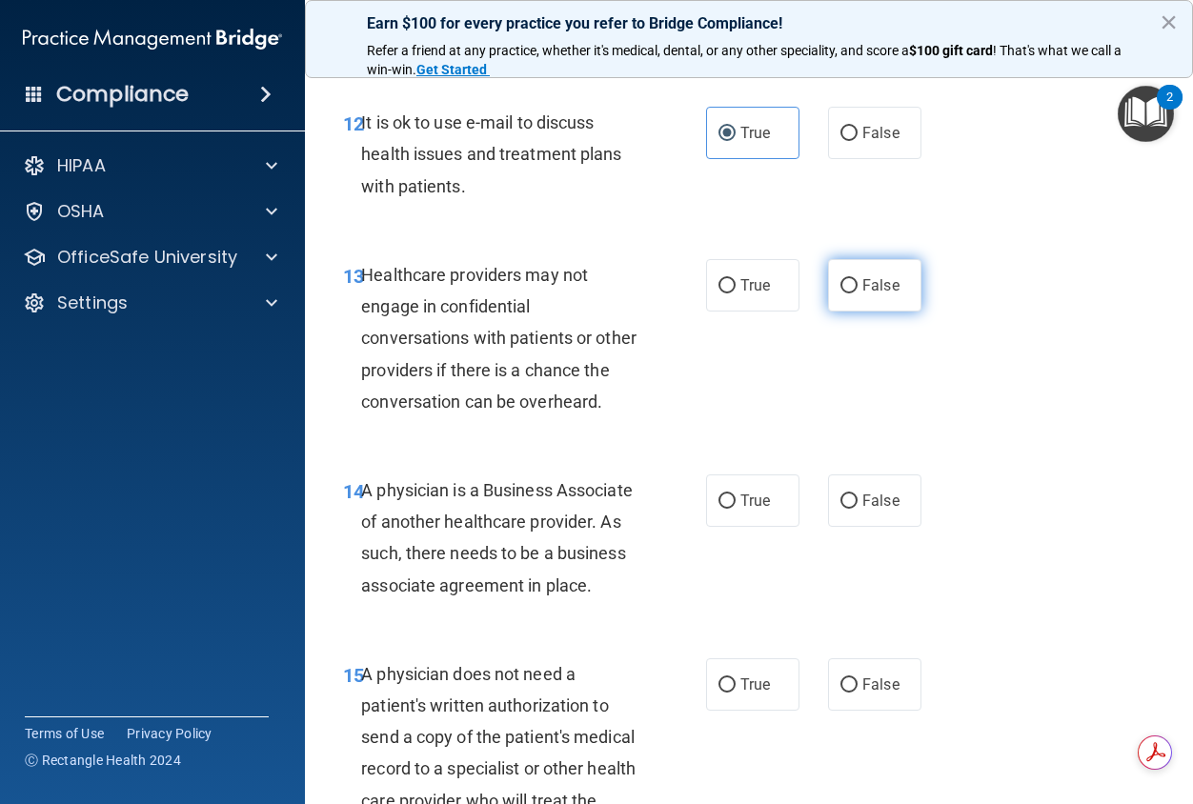
click at [852, 312] on label "False" at bounding box center [874, 285] width 93 height 52
click at [852, 293] on input "False" at bounding box center [848, 286] width 17 height 14
radio input "true"
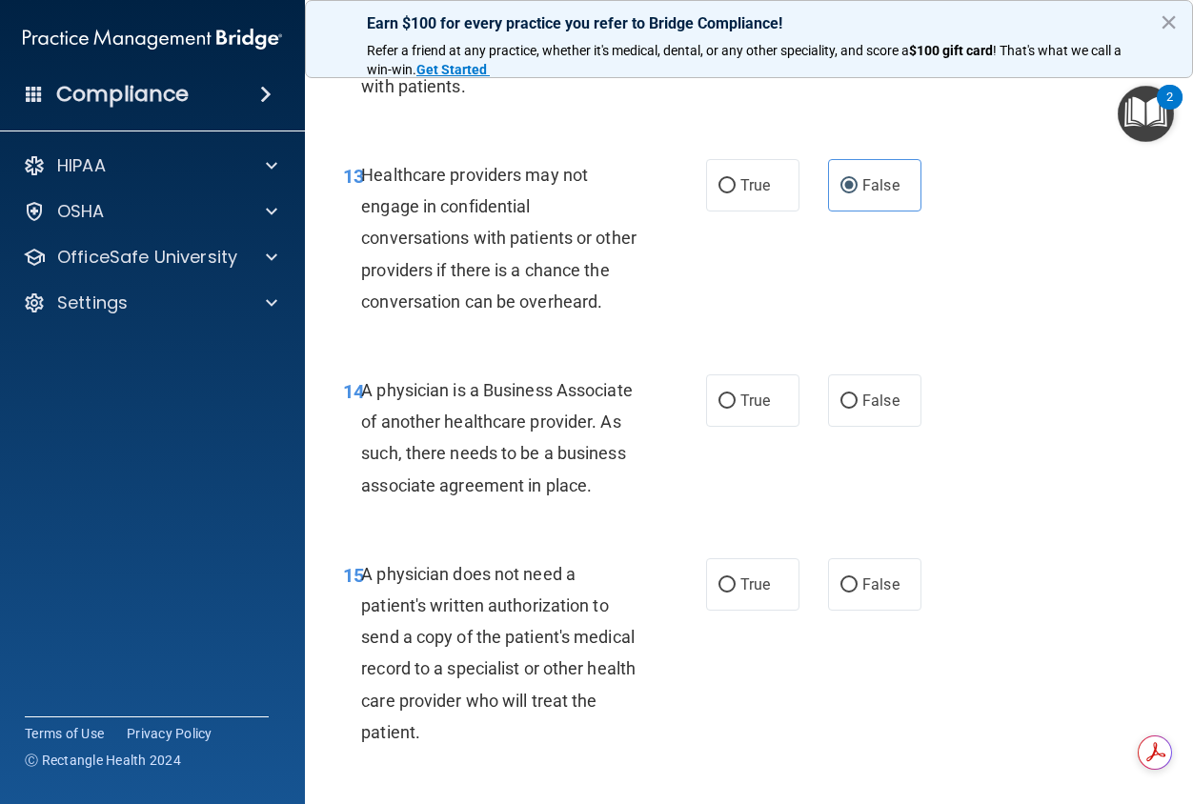
scroll to position [2668, 0]
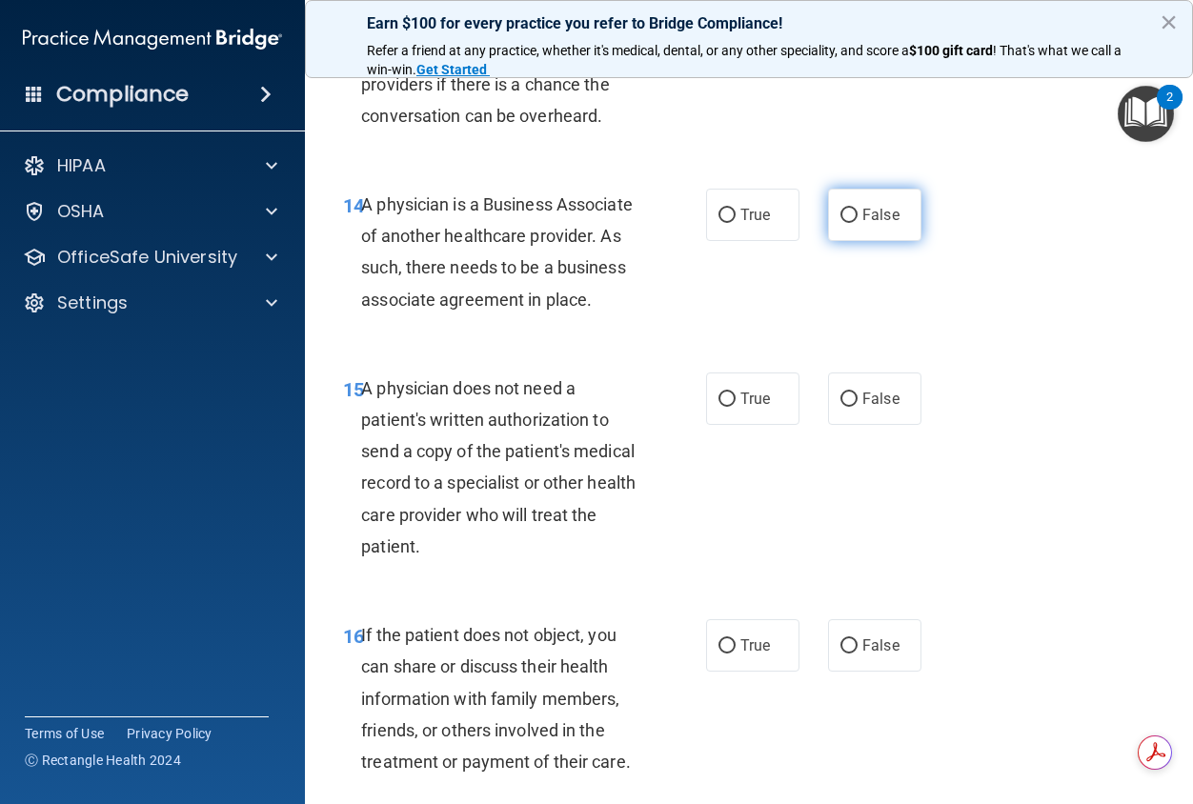
click at [866, 241] on label "False" at bounding box center [874, 215] width 93 height 52
click at [858, 223] on input "False" at bounding box center [848, 216] width 17 height 14
radio input "true"
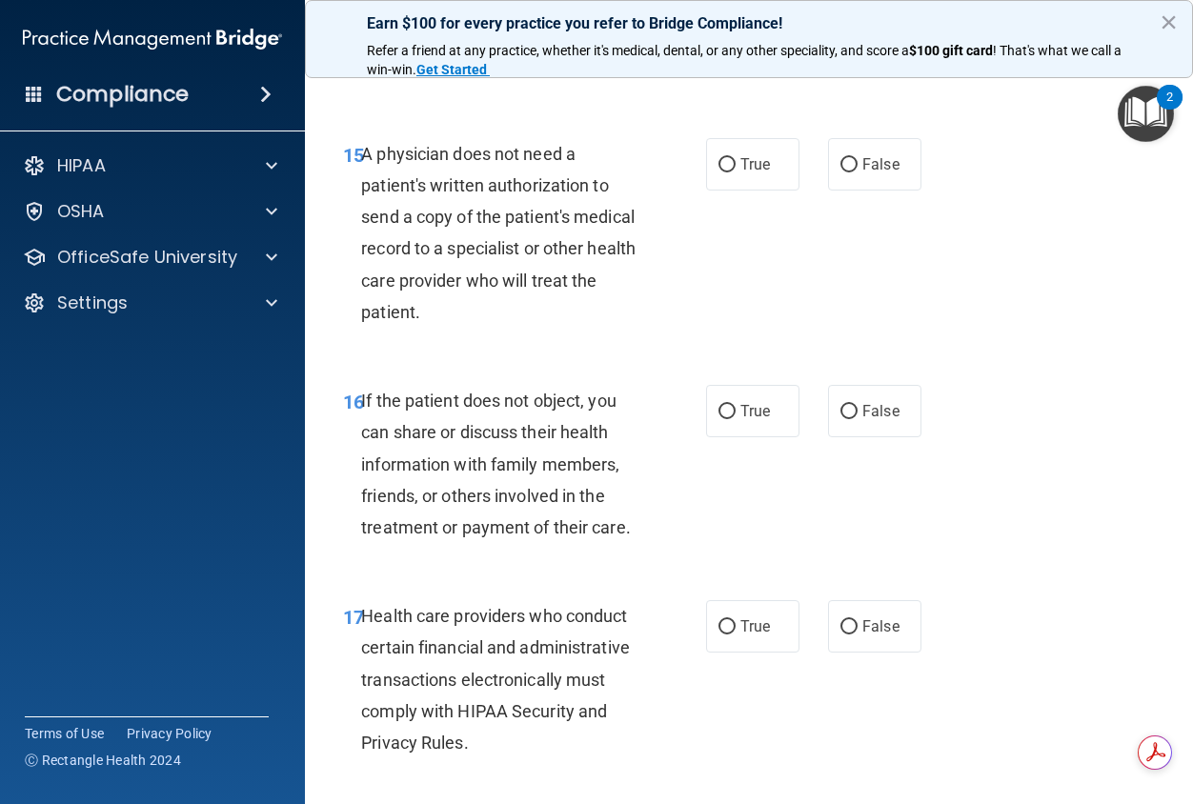
scroll to position [2954, 0]
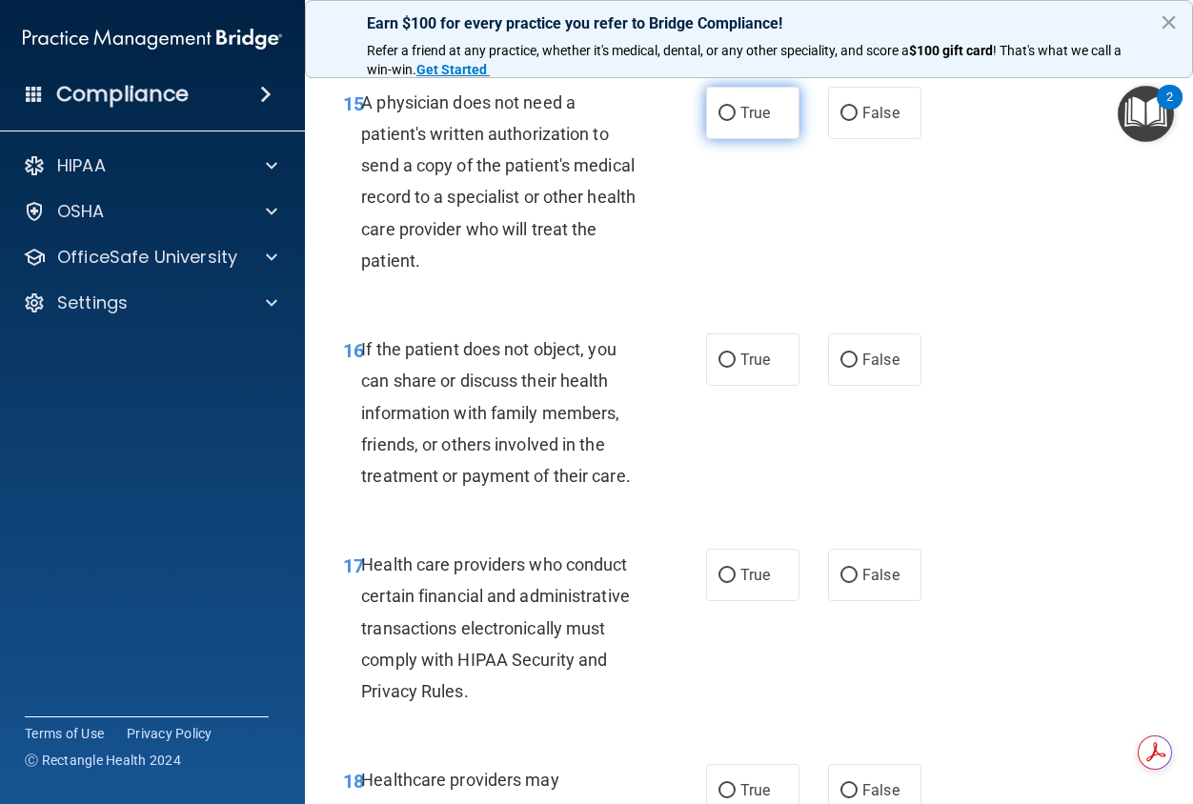
click at [759, 139] on label "True" at bounding box center [752, 113] width 93 height 52
click at [736, 121] on input "True" at bounding box center [726, 114] width 17 height 14
radio input "true"
click at [748, 386] on label "True" at bounding box center [752, 359] width 93 height 52
click at [736, 368] on input "True" at bounding box center [726, 360] width 17 height 14
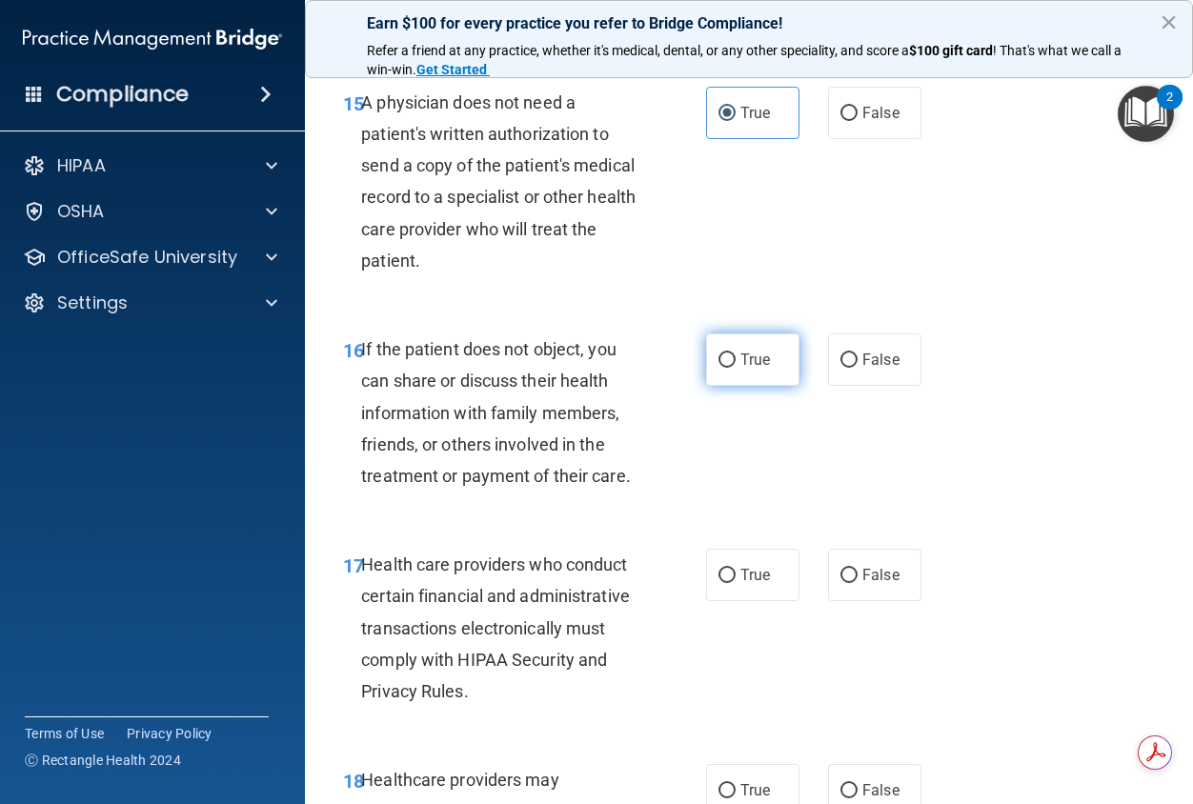
radio input "true"
click at [738, 601] on label "True" at bounding box center [752, 575] width 93 height 52
click at [736, 583] on input "True" at bounding box center [726, 576] width 17 height 14
radio input "true"
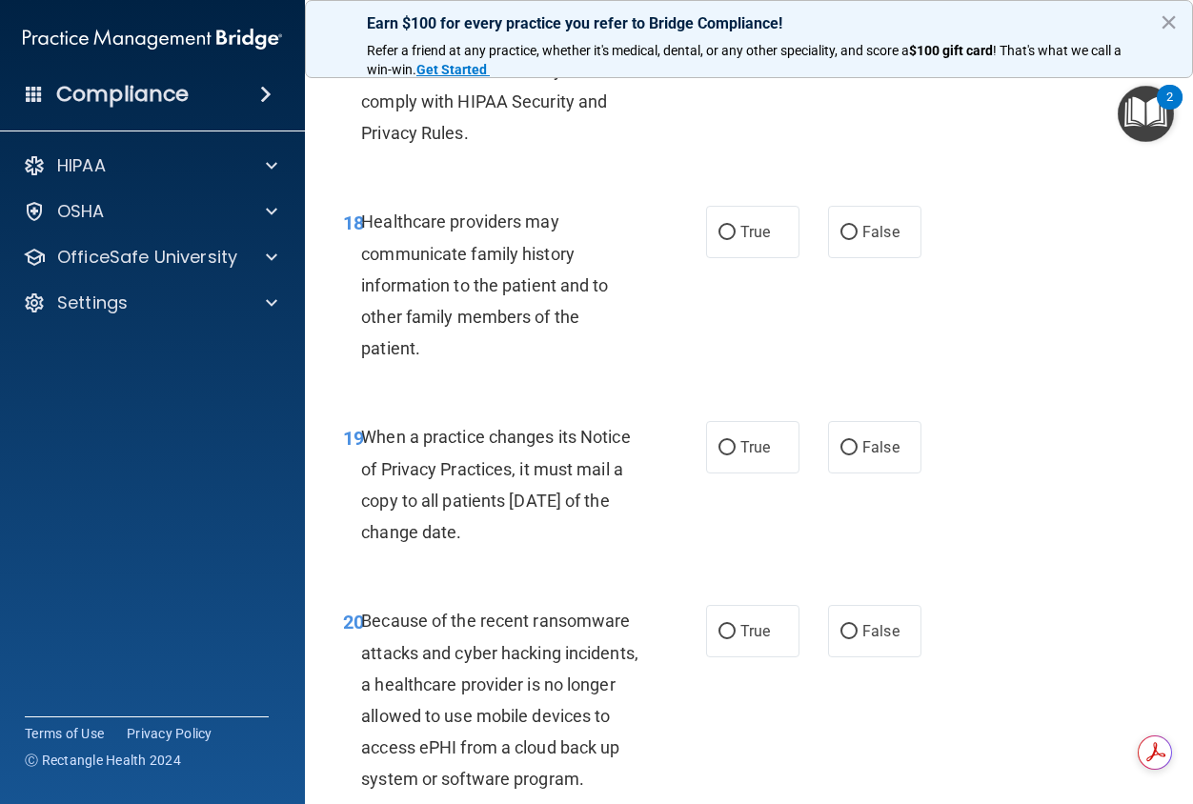
scroll to position [3525, 0]
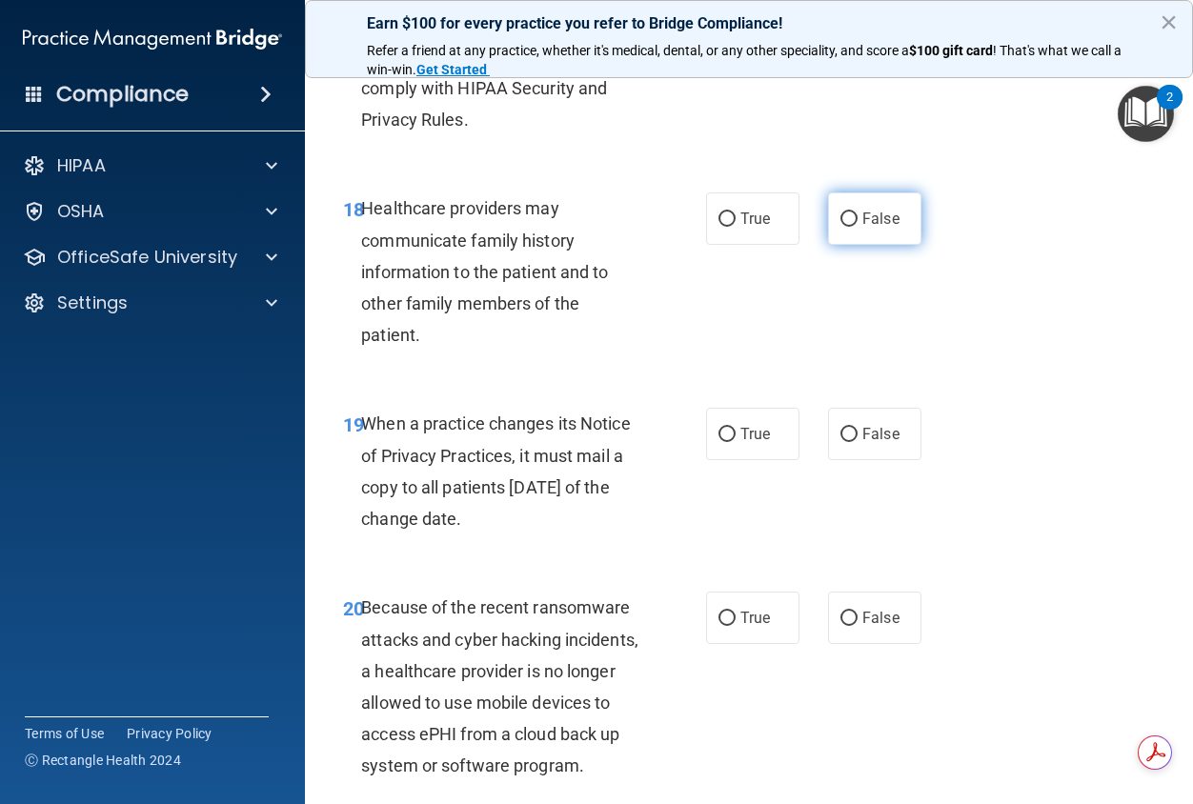
click at [876, 228] on span "False" at bounding box center [880, 219] width 37 height 18
click at [858, 227] on input "False" at bounding box center [848, 219] width 17 height 14
radio input "true"
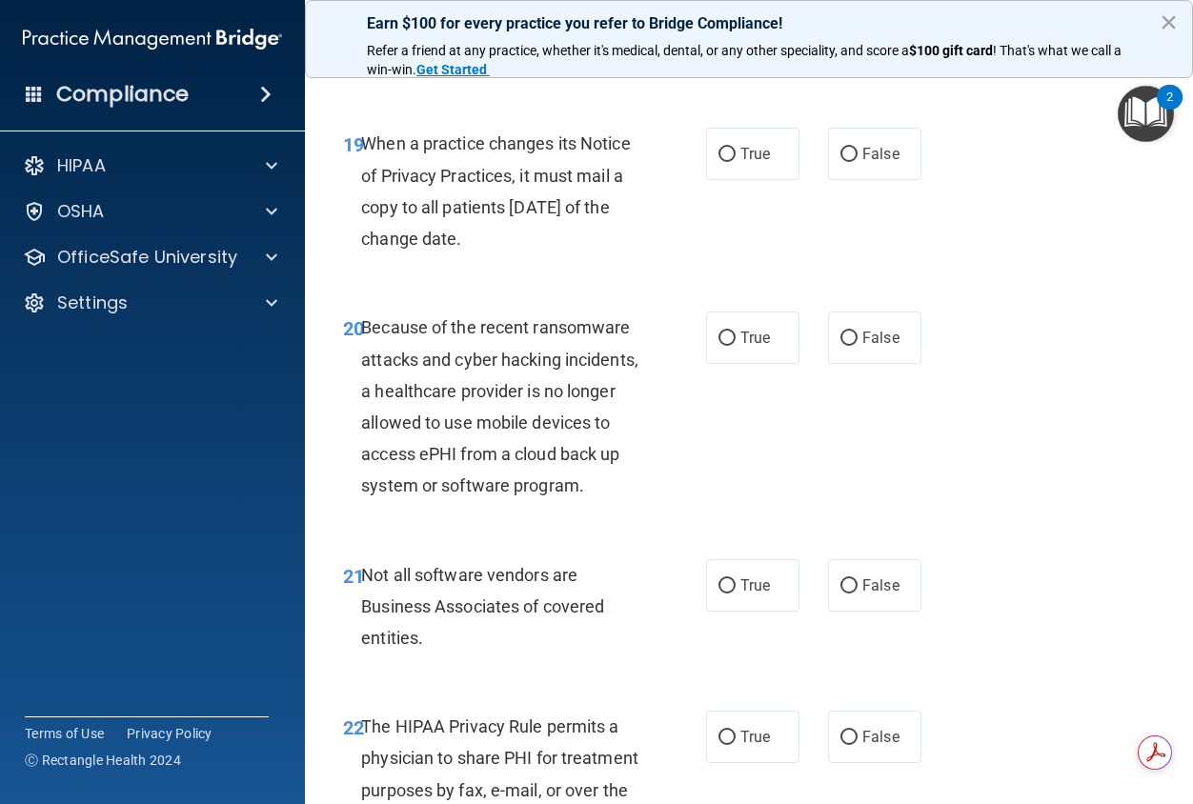
scroll to position [3811, 0]
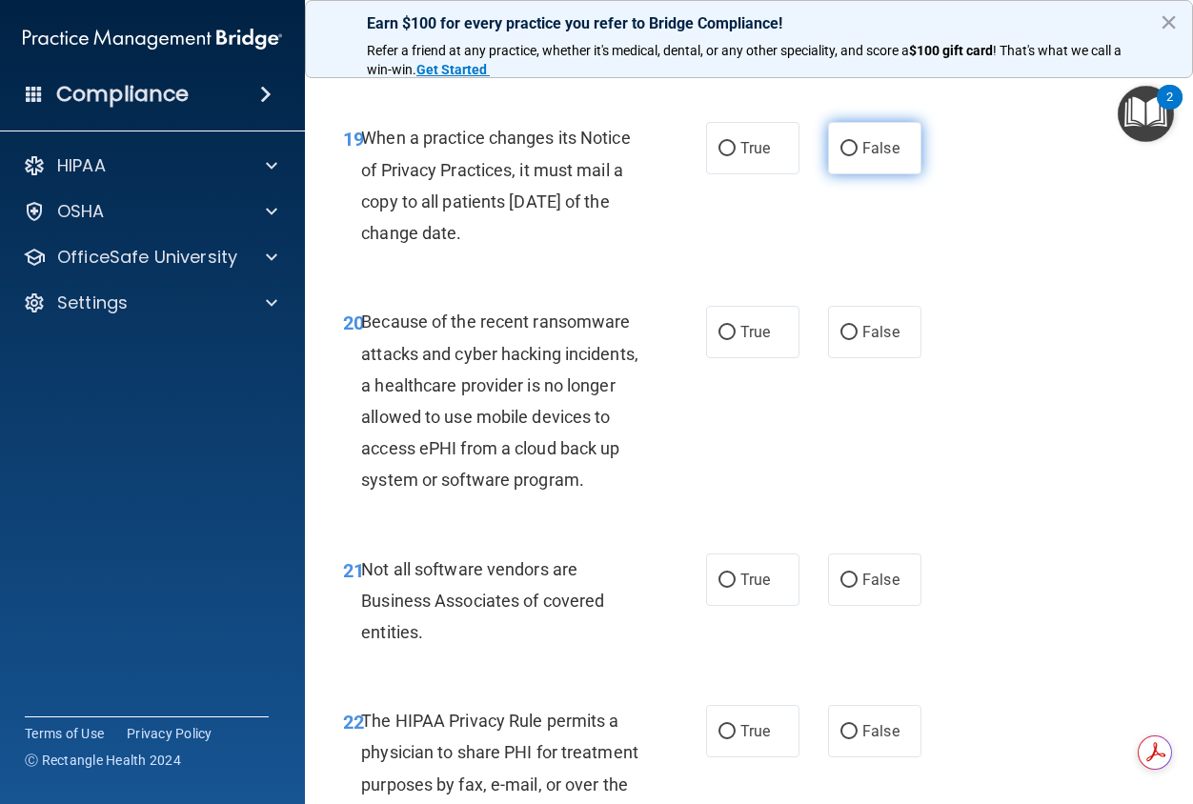
click at [866, 174] on label "False" at bounding box center [874, 148] width 93 height 52
click at [858, 156] on input "False" at bounding box center [848, 149] width 17 height 14
radio input "true"
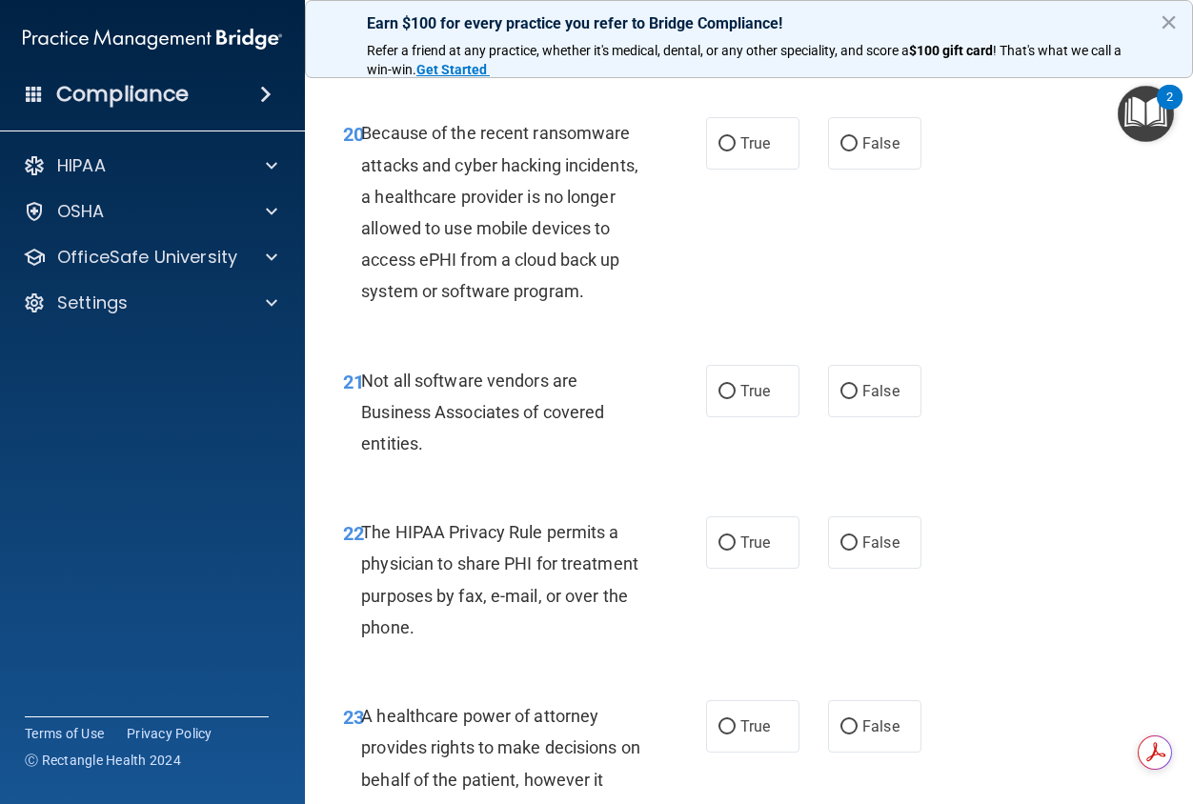
scroll to position [4002, 0]
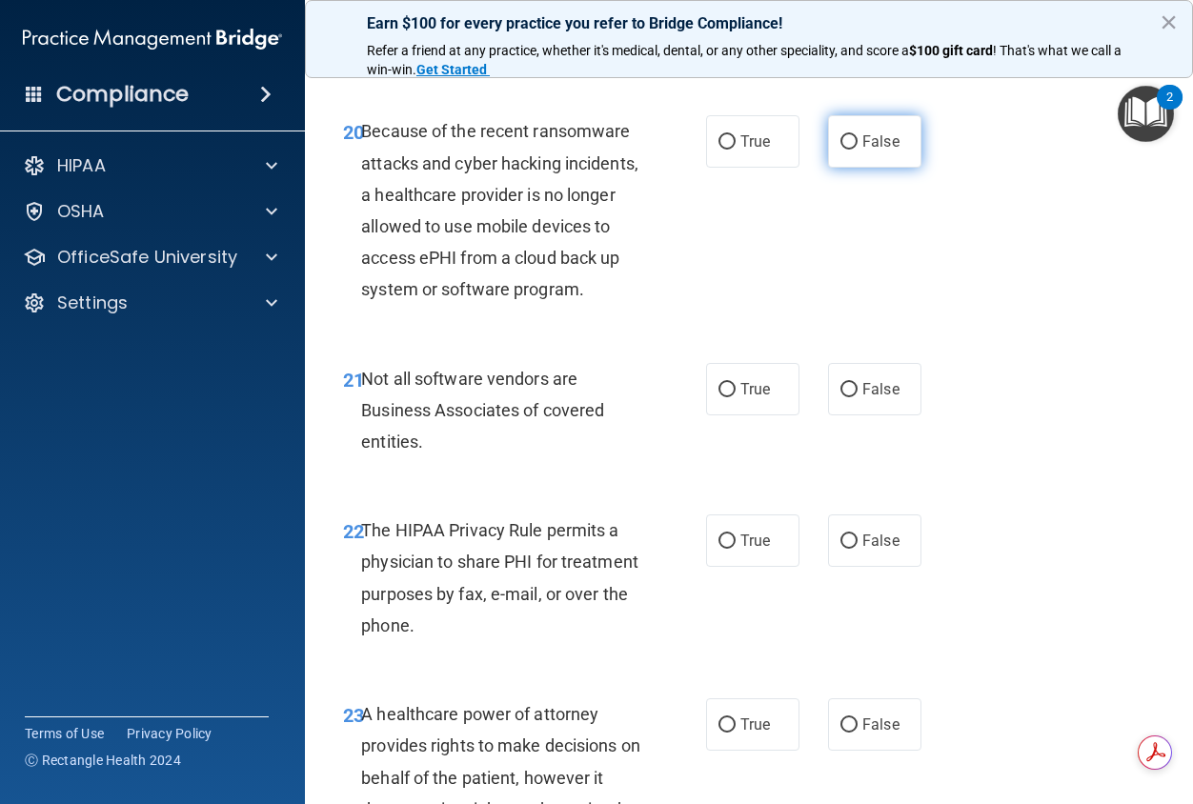
click at [905, 168] on label "False" at bounding box center [874, 141] width 93 height 52
click at [858, 150] on input "False" at bounding box center [848, 142] width 17 height 14
radio input "true"
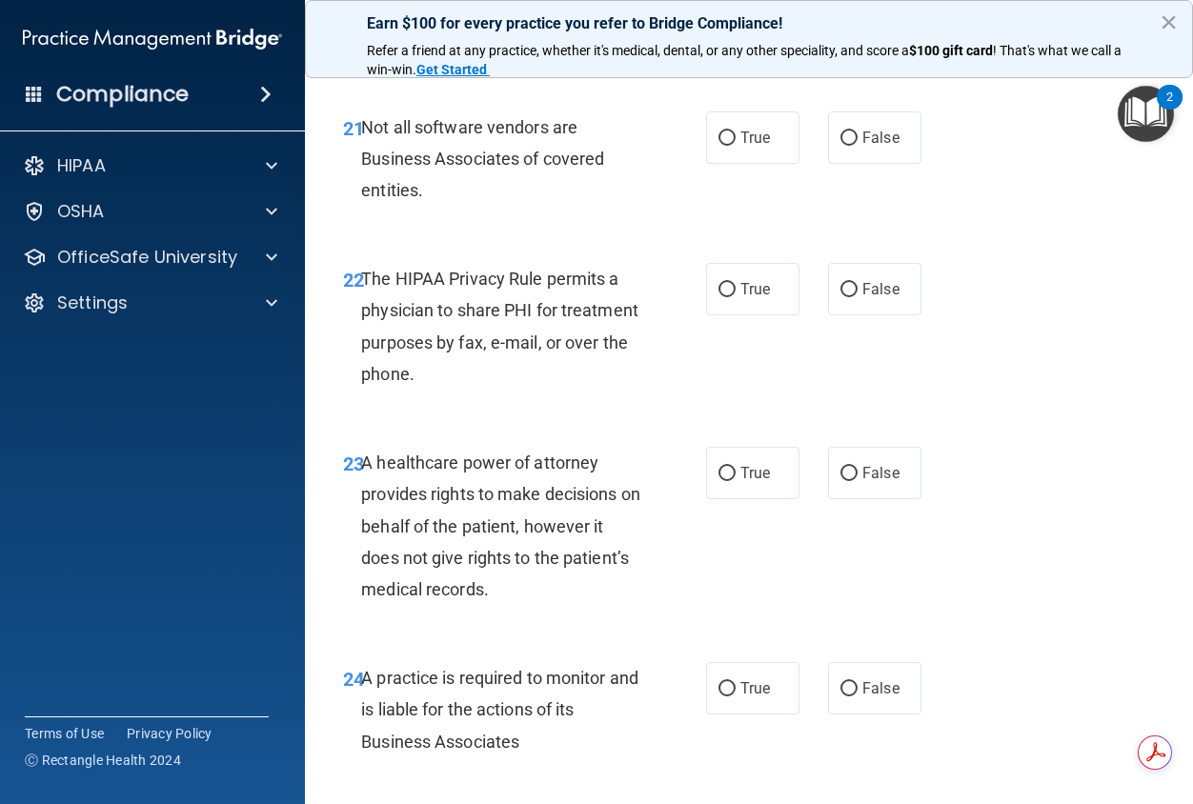
scroll to position [4288, 0]
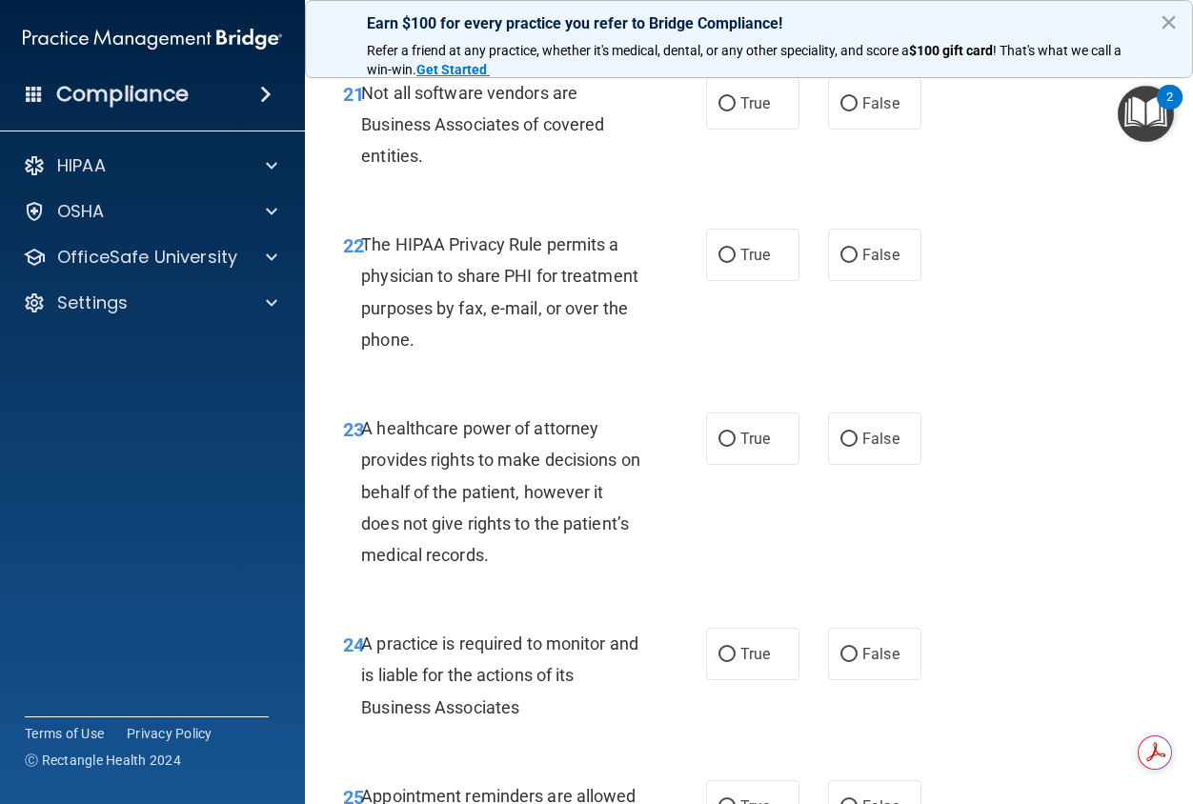
click at [761, 206] on div "21 Not all software vendors are Business Associates of covered entities. True F…" at bounding box center [749, 129] width 840 height 152
click at [745, 112] on span "True" at bounding box center [755, 103] width 30 height 18
click at [736, 111] on input "True" at bounding box center [726, 104] width 17 height 14
radio input "true"
click at [748, 281] on label "True" at bounding box center [752, 255] width 93 height 52
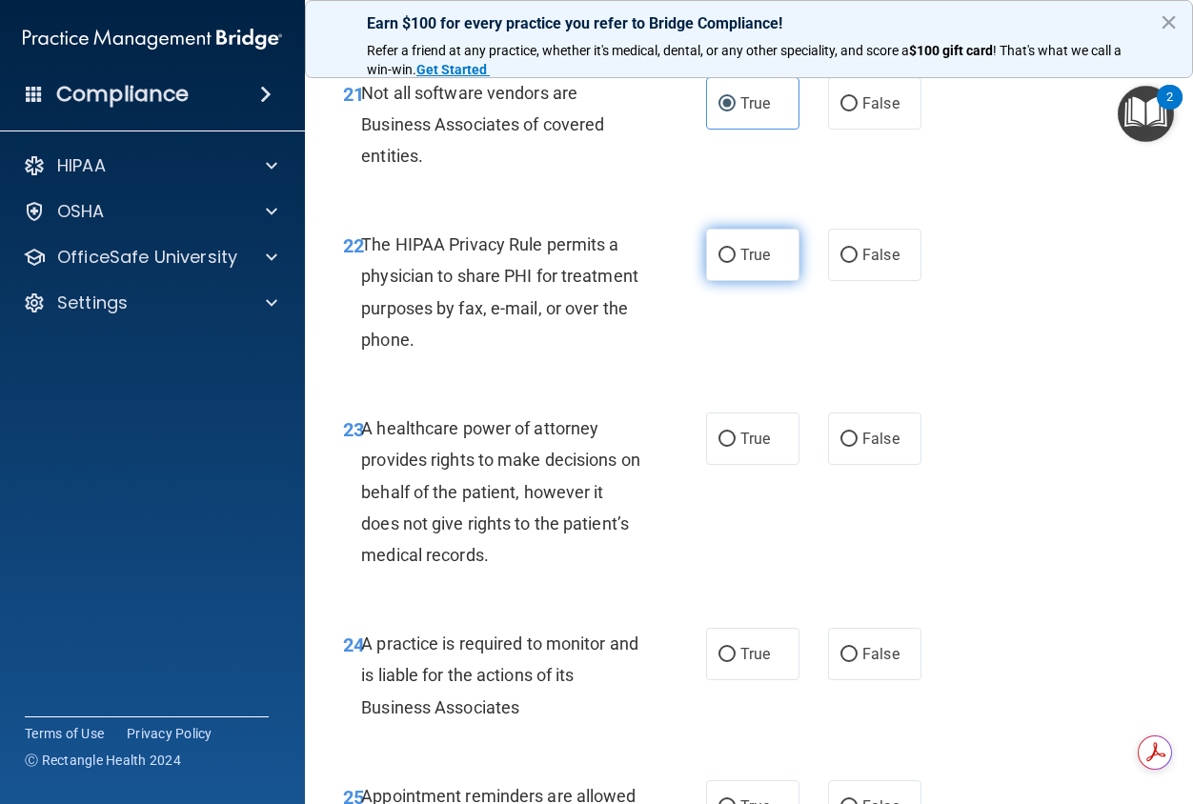
click at [736, 263] on input "True" at bounding box center [726, 256] width 17 height 14
radio input "true"
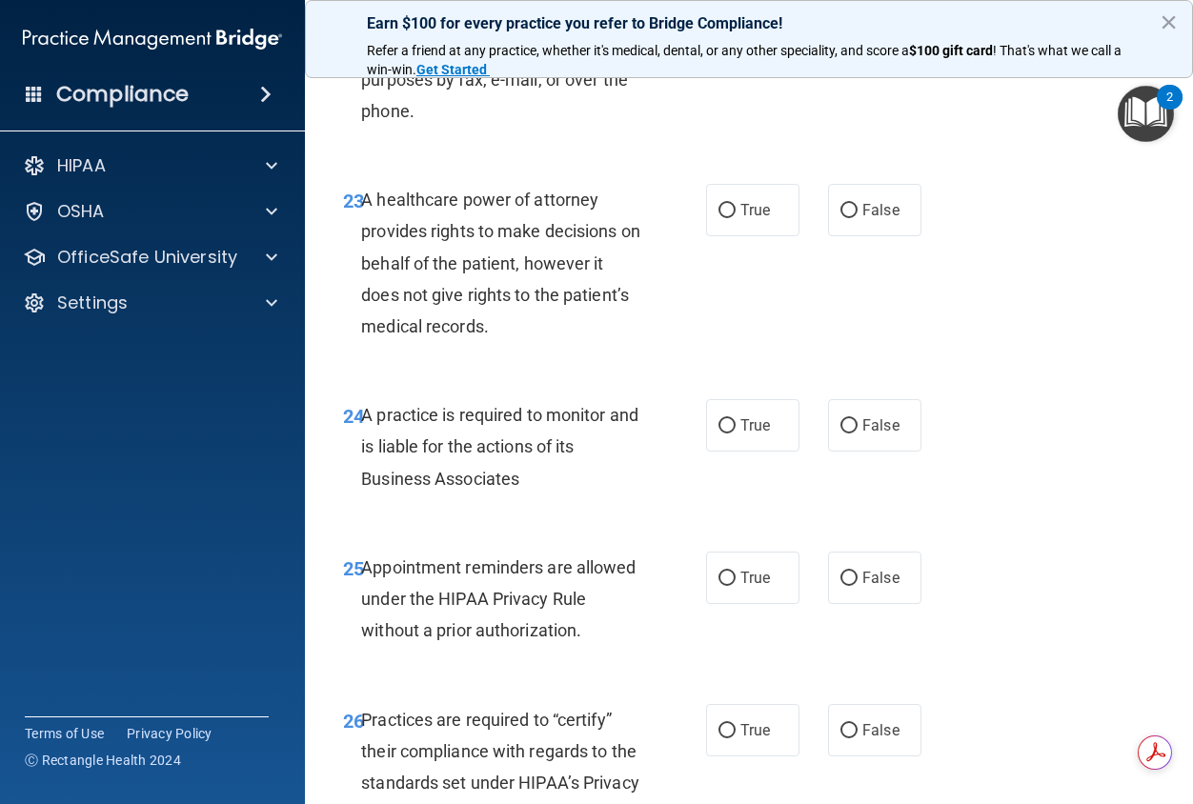
scroll to position [4574, 0]
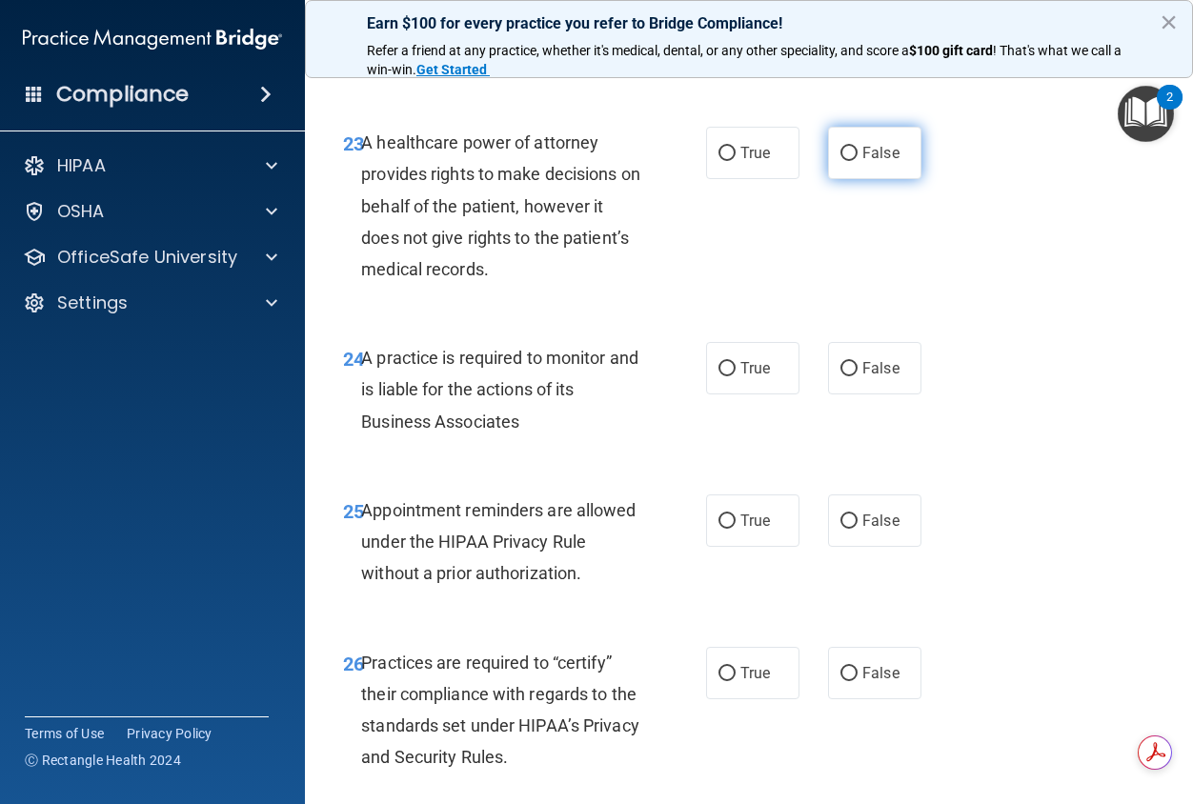
click at [851, 179] on label "False" at bounding box center [874, 153] width 93 height 52
click at [851, 161] on input "False" at bounding box center [848, 154] width 17 height 14
radio input "true"
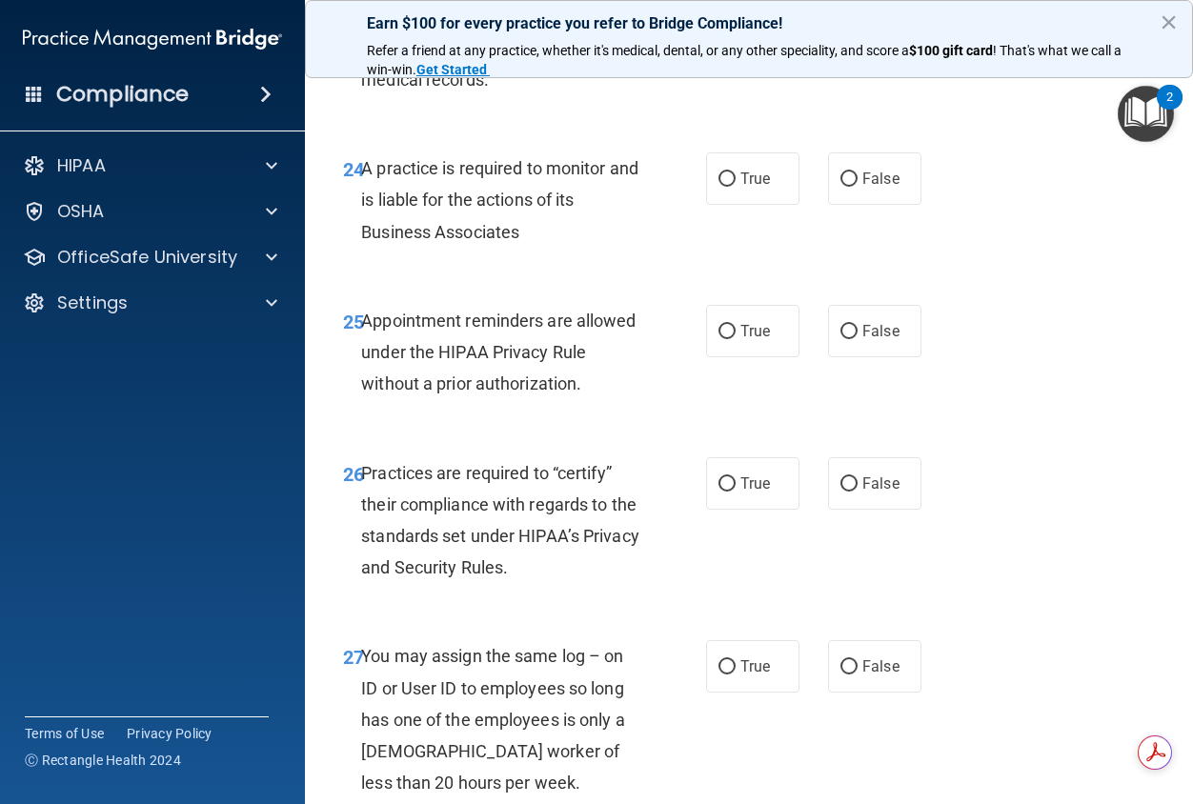
scroll to position [4764, 0]
click at [862, 187] on span "False" at bounding box center [880, 178] width 37 height 18
click at [855, 186] on input "False" at bounding box center [848, 179] width 17 height 14
radio input "true"
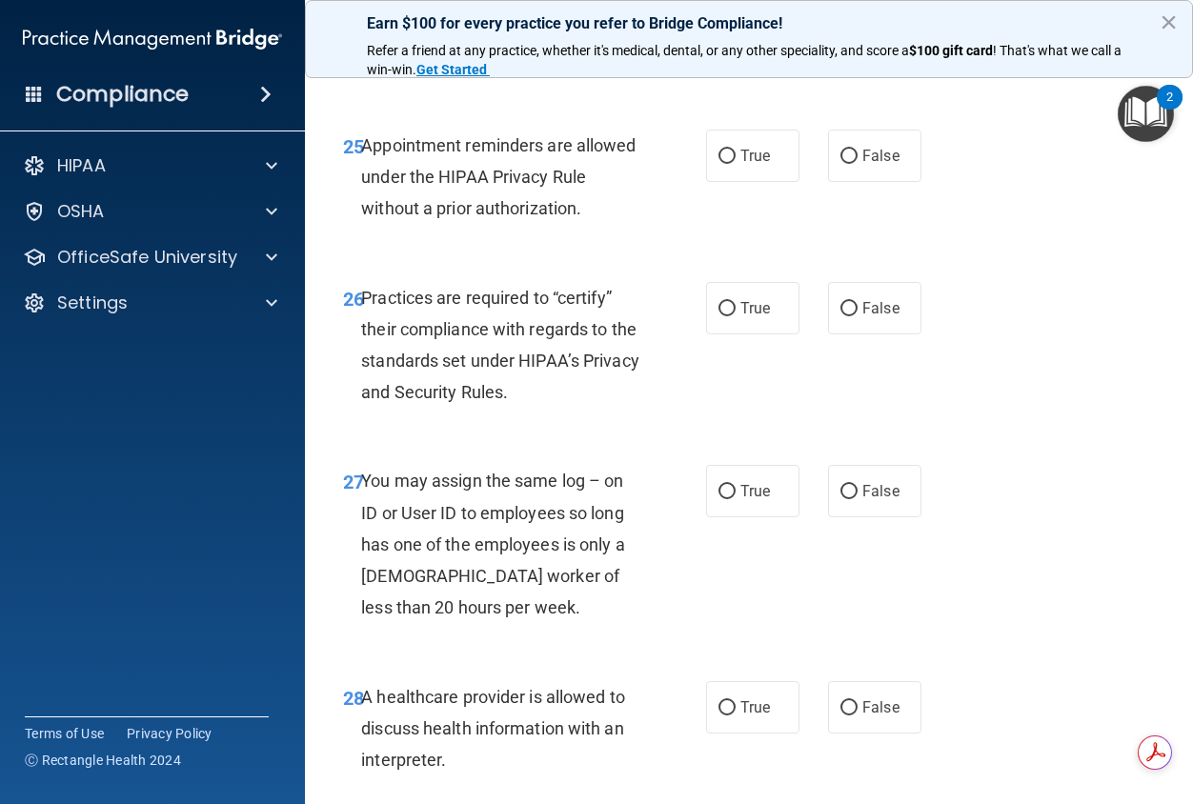
scroll to position [4955, 0]
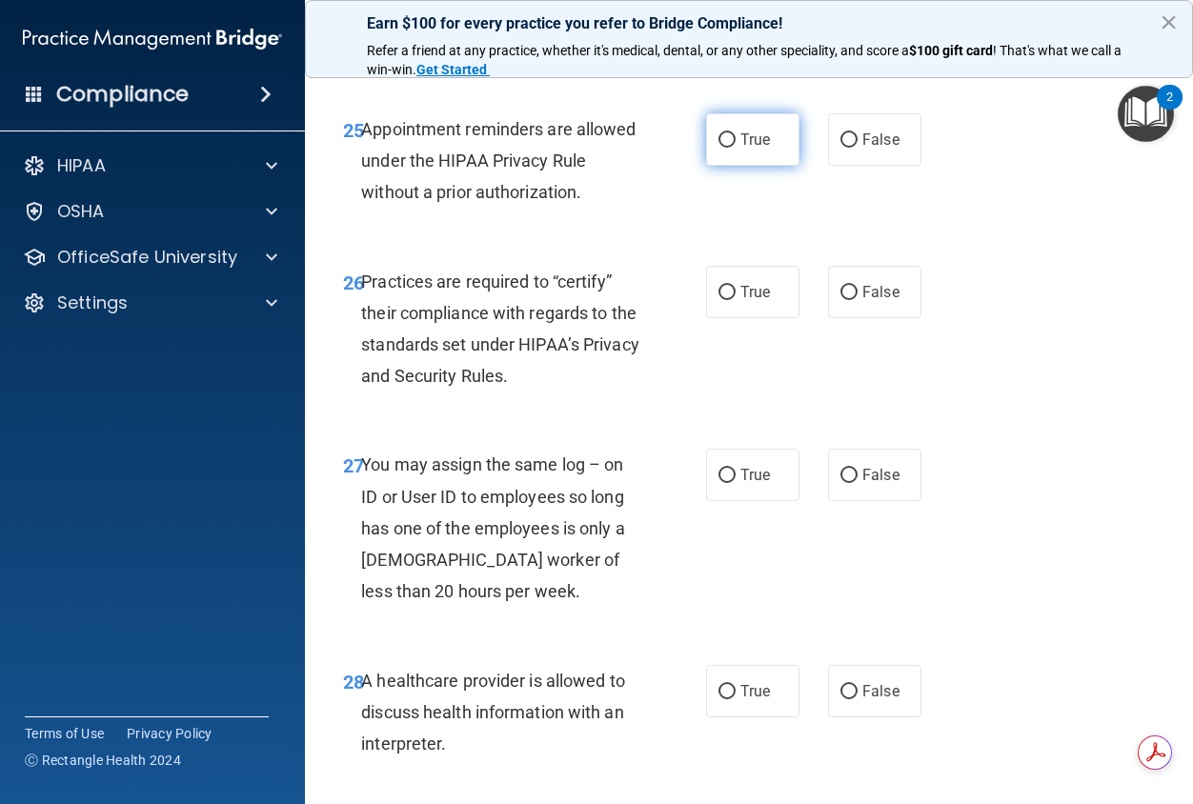
click at [759, 149] on span "True" at bounding box center [755, 140] width 30 height 18
click at [736, 148] on input "True" at bounding box center [726, 140] width 17 height 14
radio input "true"
click at [844, 318] on label "False" at bounding box center [874, 292] width 93 height 52
click at [844, 300] on input "False" at bounding box center [848, 293] width 17 height 14
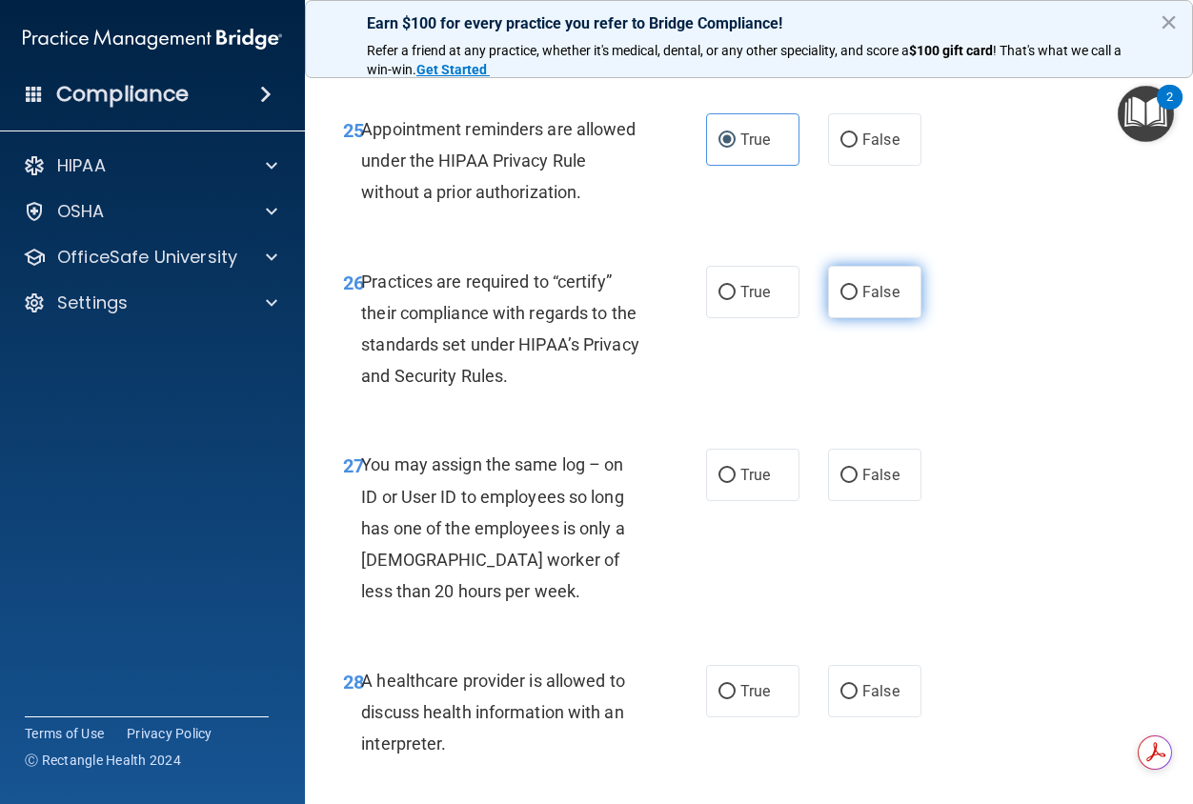
radio input "true"
click at [862, 501] on label "False" at bounding box center [874, 475] width 93 height 52
click at [858, 483] on input "False" at bounding box center [848, 476] width 17 height 14
radio input "true"
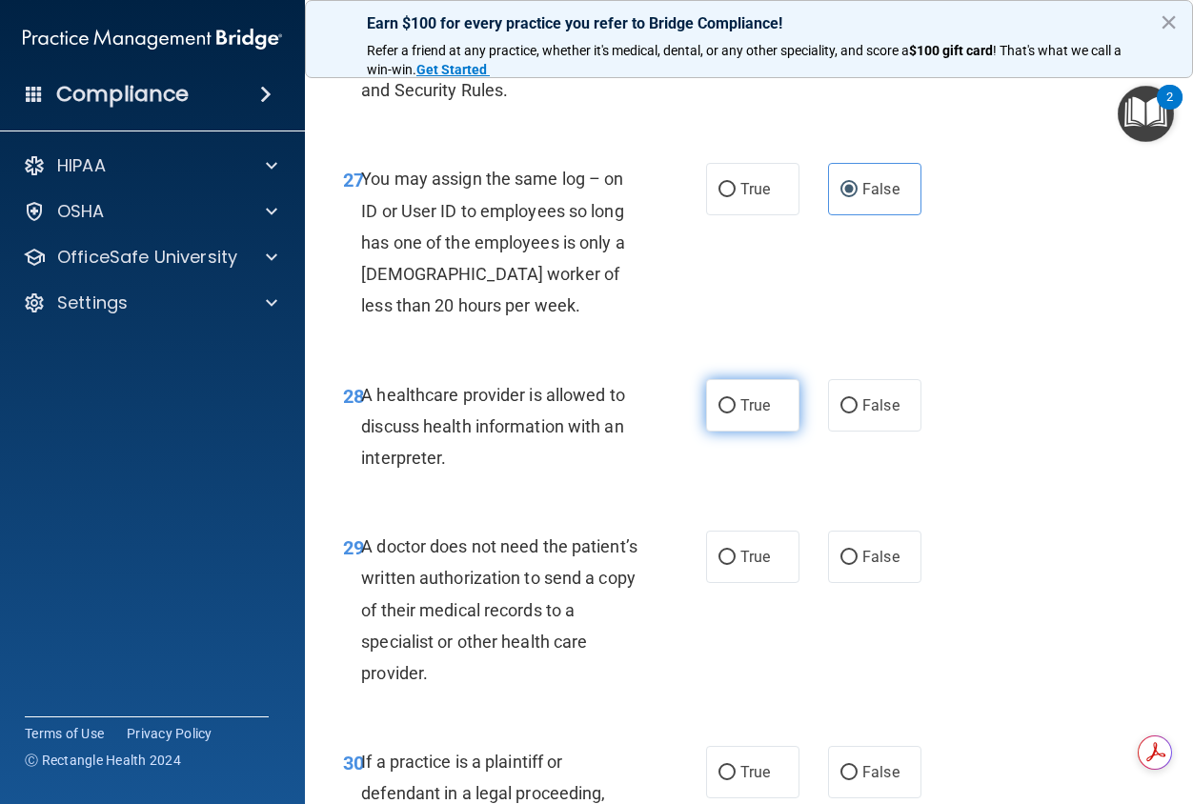
click at [740, 414] on span "True" at bounding box center [755, 405] width 30 height 18
click at [736, 414] on input "True" at bounding box center [726, 406] width 17 height 14
radio input "true"
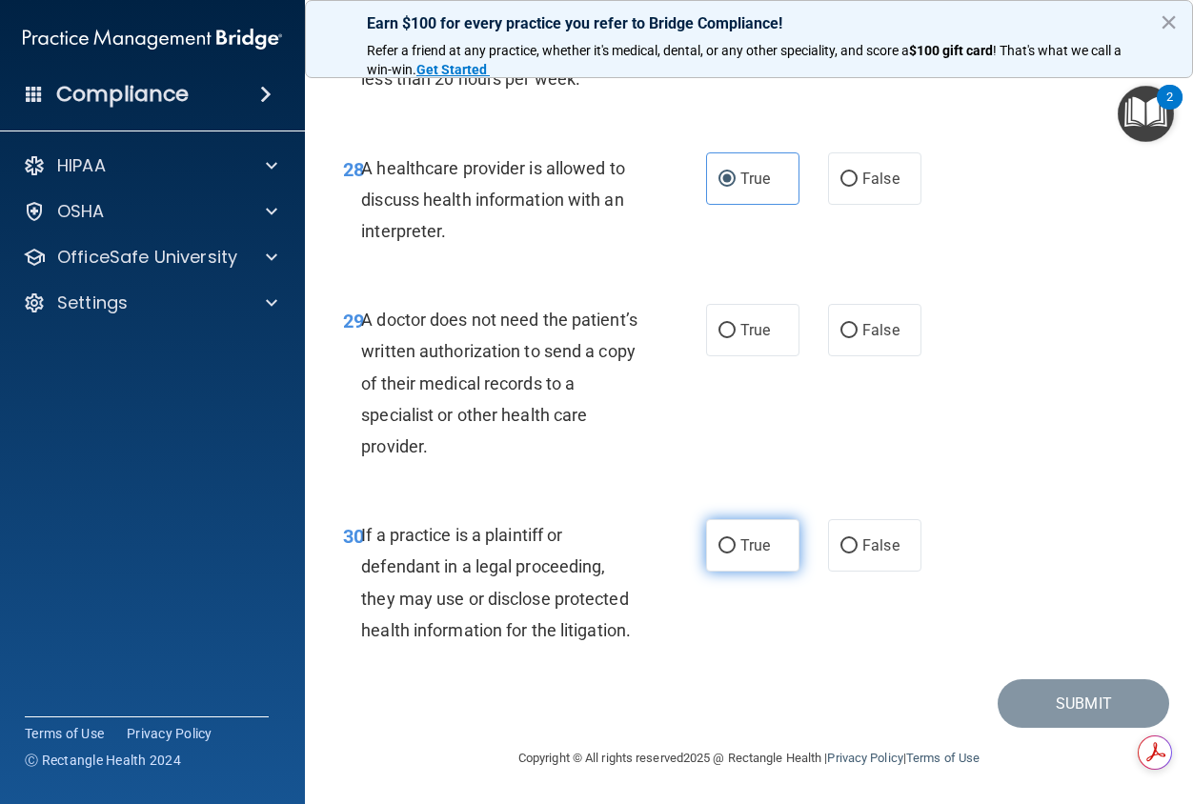
scroll to position [5622, 0]
click at [747, 356] on label "True" at bounding box center [752, 330] width 93 height 52
click at [736, 338] on input "True" at bounding box center [726, 331] width 17 height 14
radio input "true"
click at [751, 555] on span "True" at bounding box center [755, 545] width 30 height 18
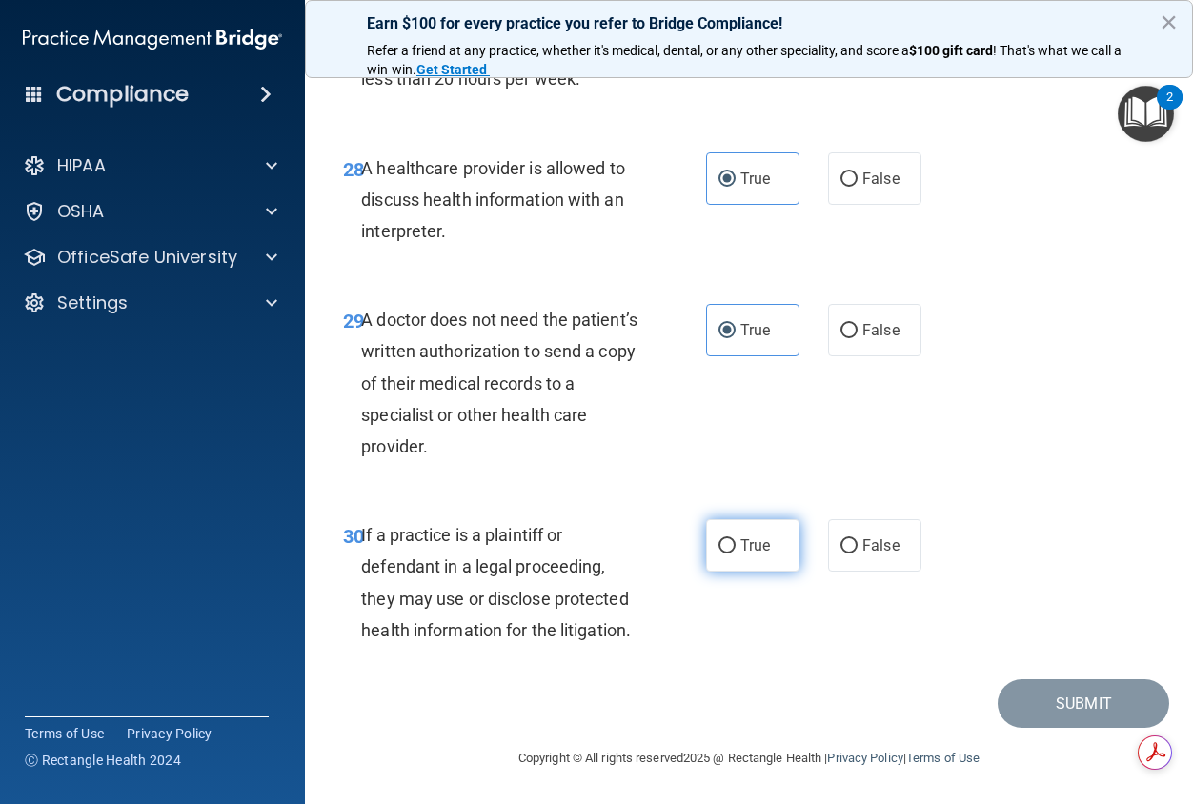
click at [736, 554] on input "True" at bounding box center [726, 546] width 17 height 14
radio input "true"
click at [1063, 728] on button "Submit" at bounding box center [1084, 703] width 172 height 49
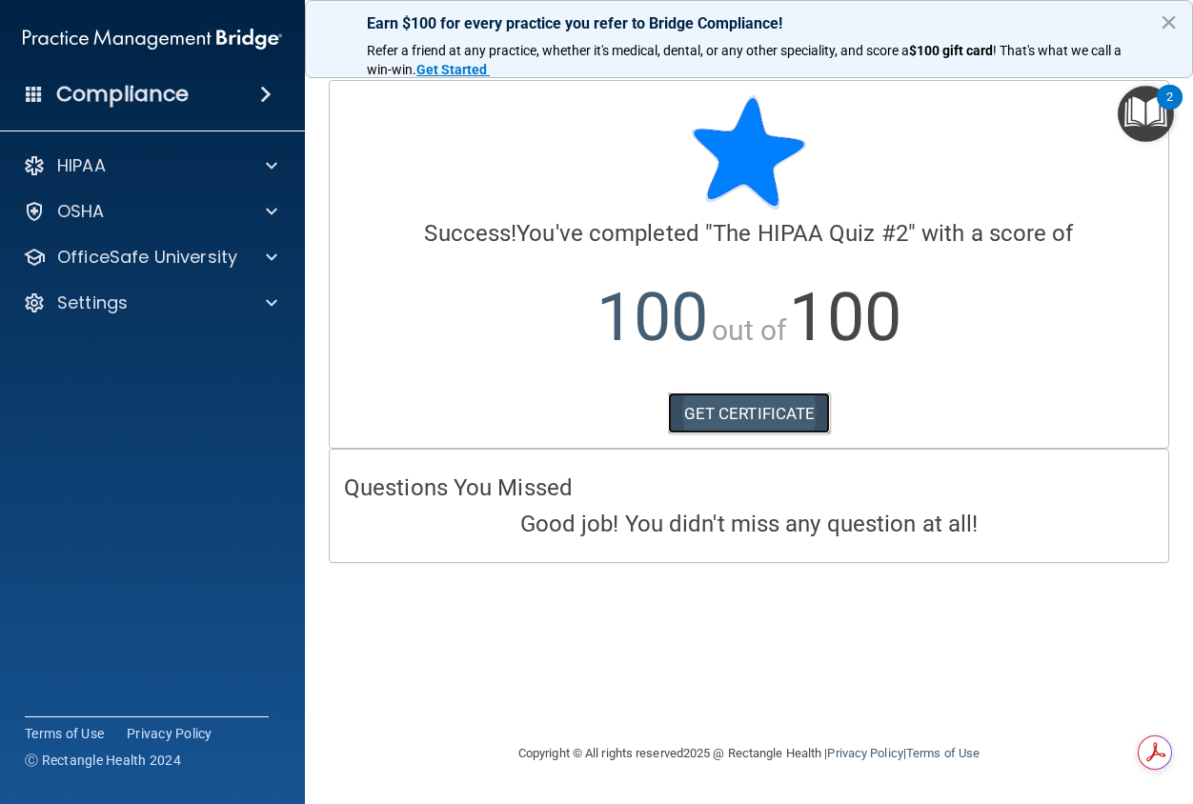
click at [726, 412] on link "GET CERTIFICATE" at bounding box center [749, 414] width 163 height 42
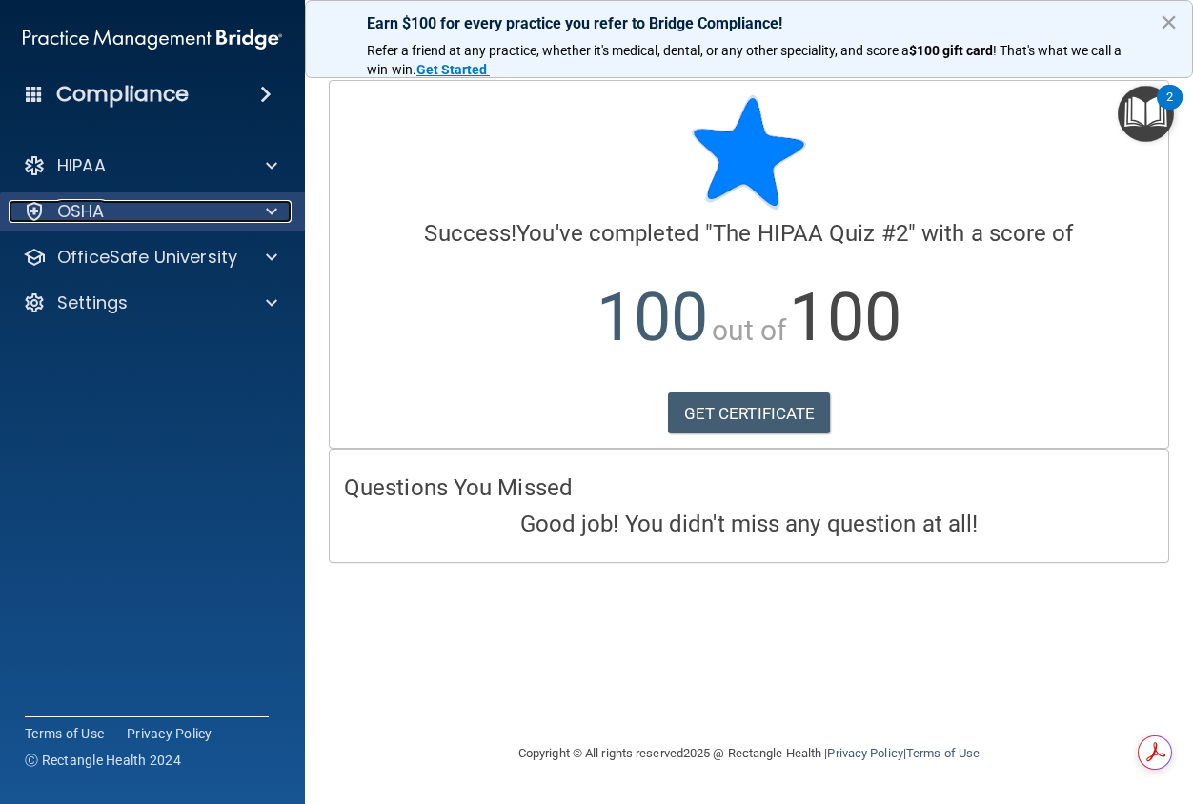
click at [248, 208] on div at bounding box center [269, 211] width 48 height 23
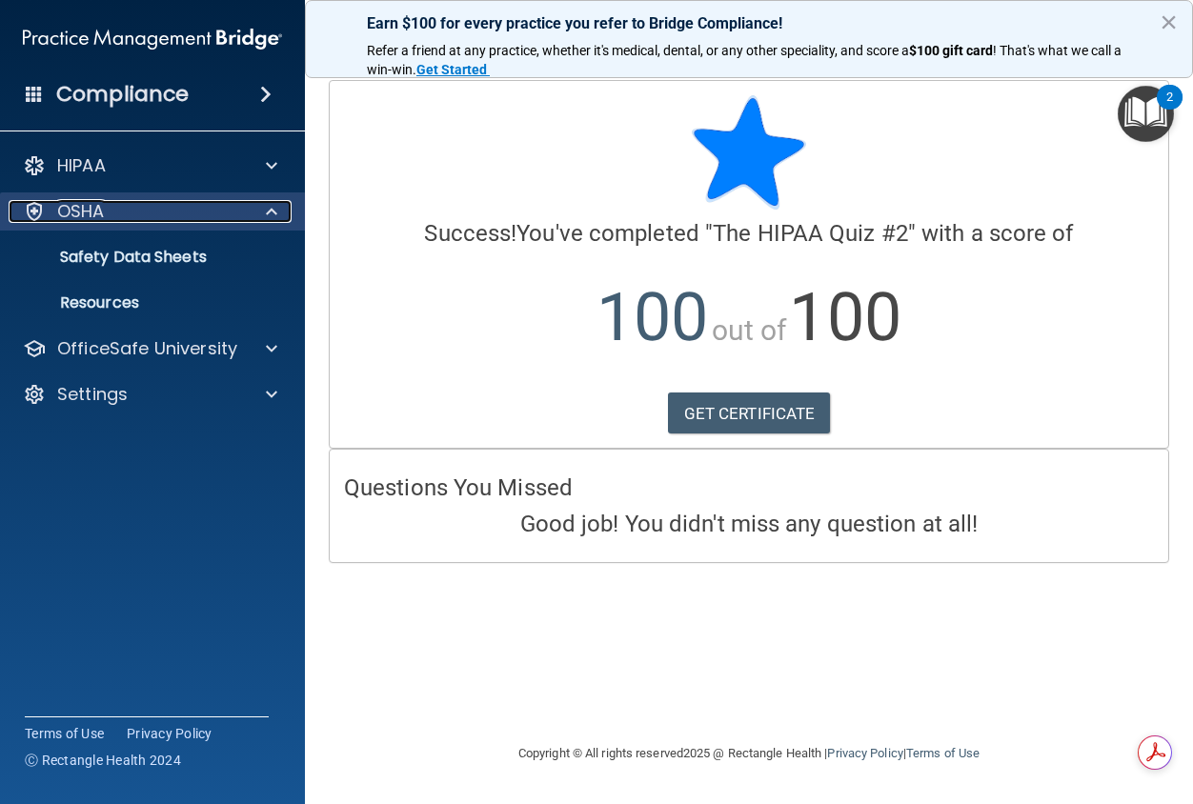
click at [265, 211] on div at bounding box center [269, 211] width 48 height 23
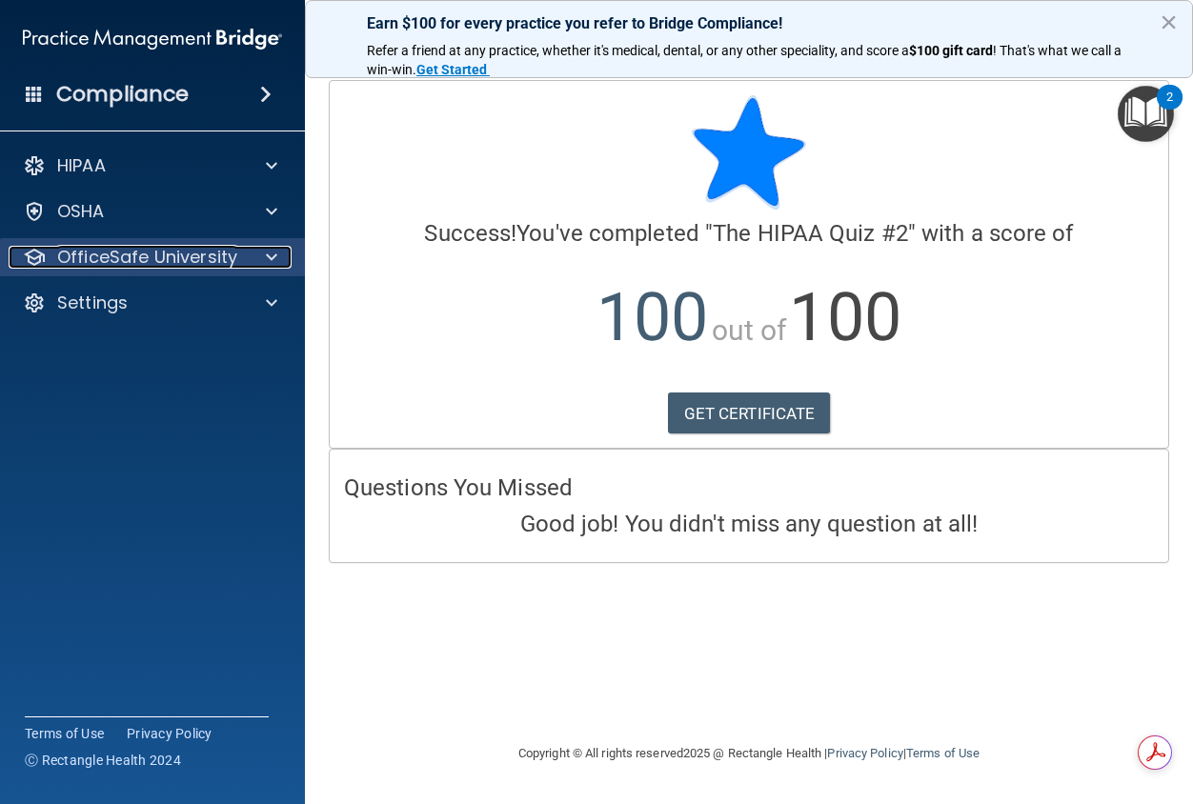
click at [270, 267] on span at bounding box center [271, 257] width 11 height 23
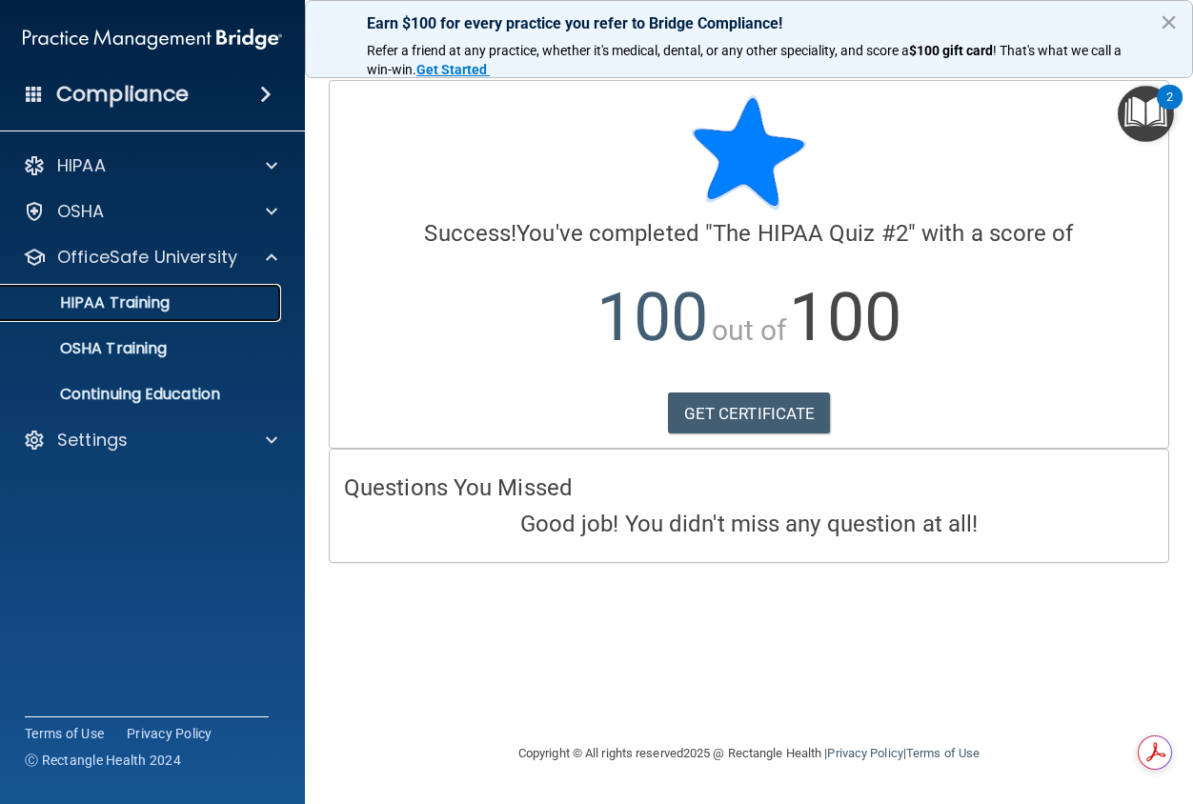
click at [249, 309] on div "HIPAA Training" at bounding box center [142, 302] width 260 height 19
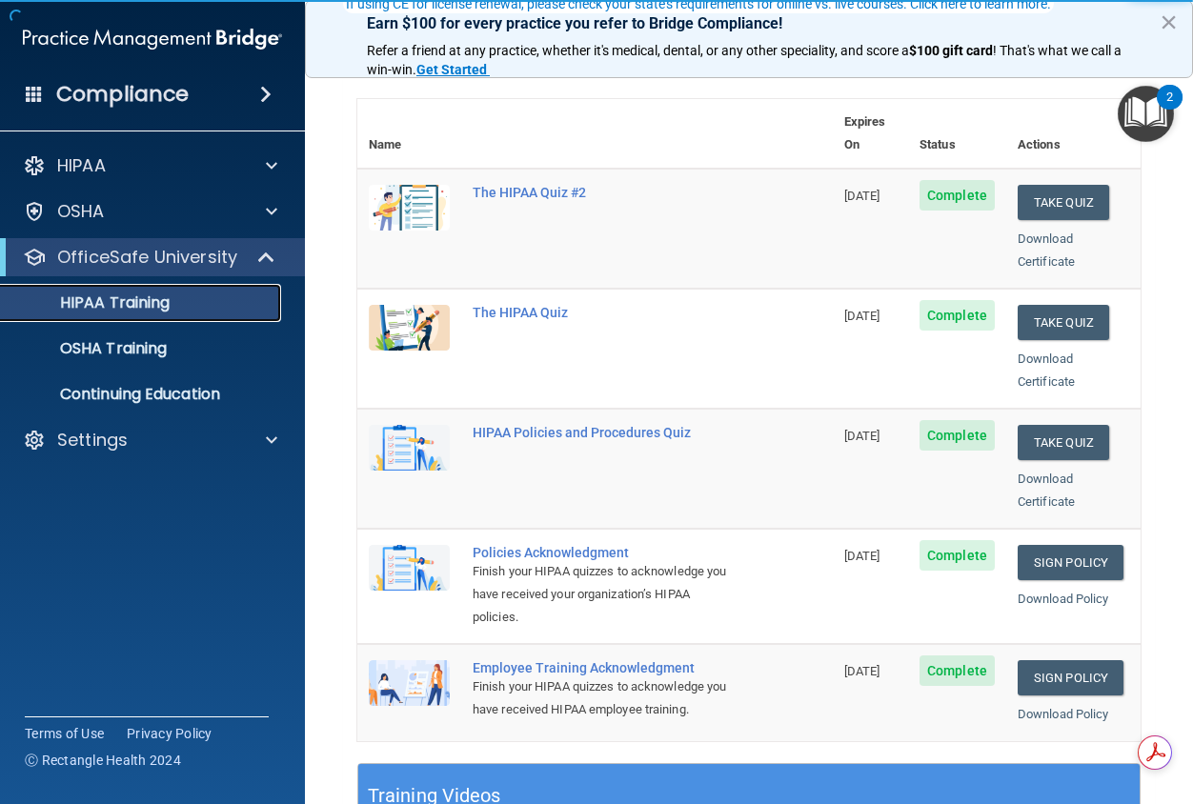
scroll to position [191, 0]
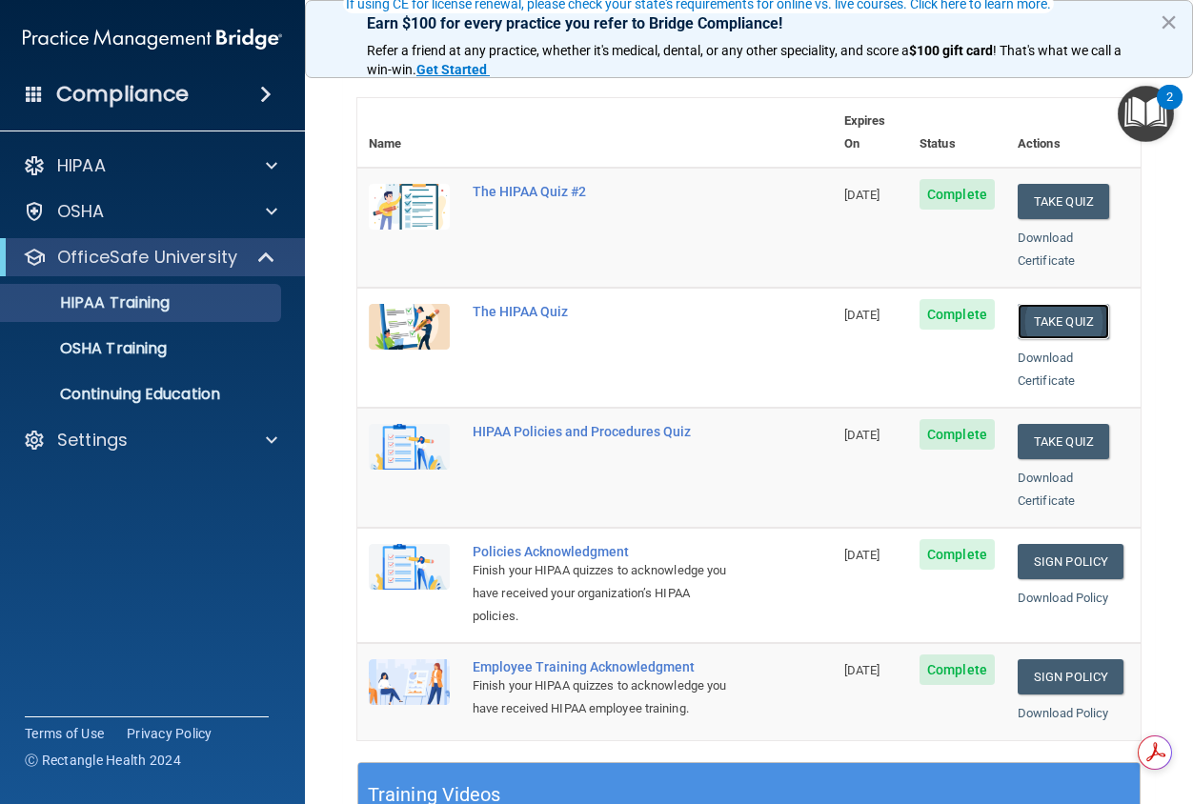
click at [1050, 304] on button "Take Quiz" at bounding box center [1063, 321] width 91 height 35
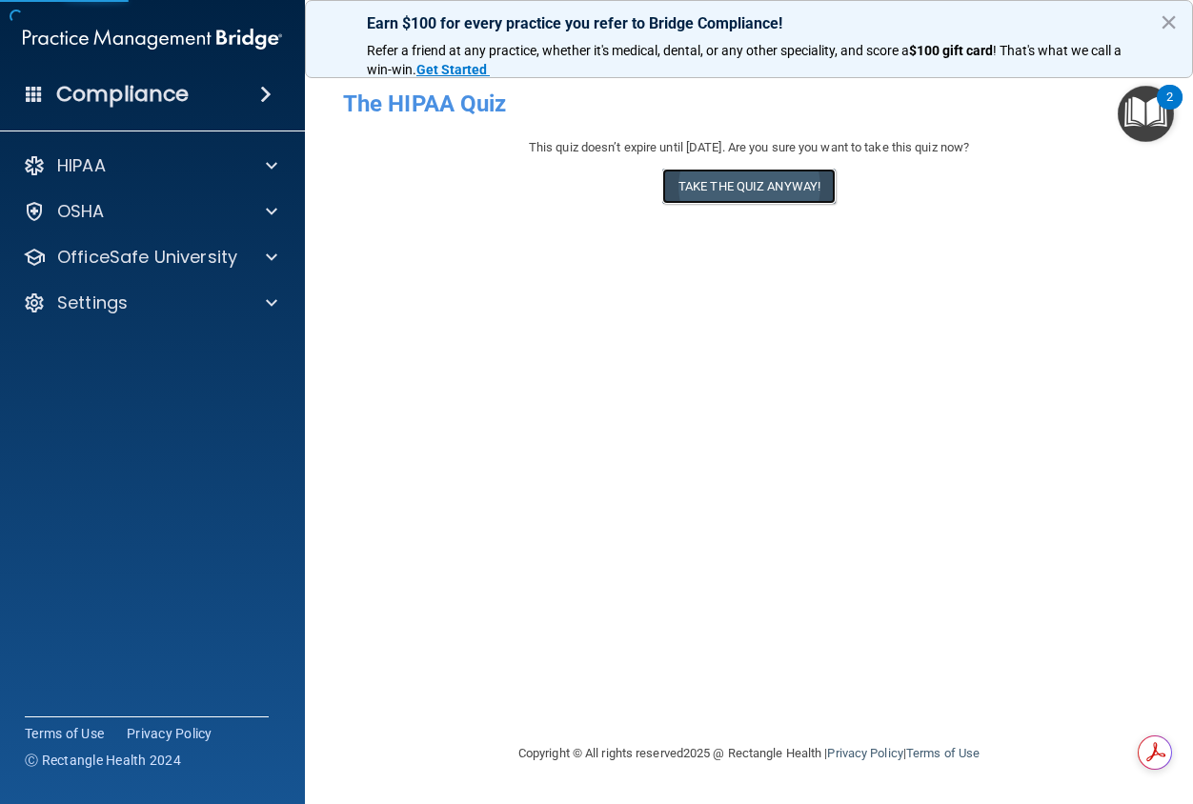
click at [696, 180] on button "Take the quiz anyway!" at bounding box center [748, 186] width 173 height 35
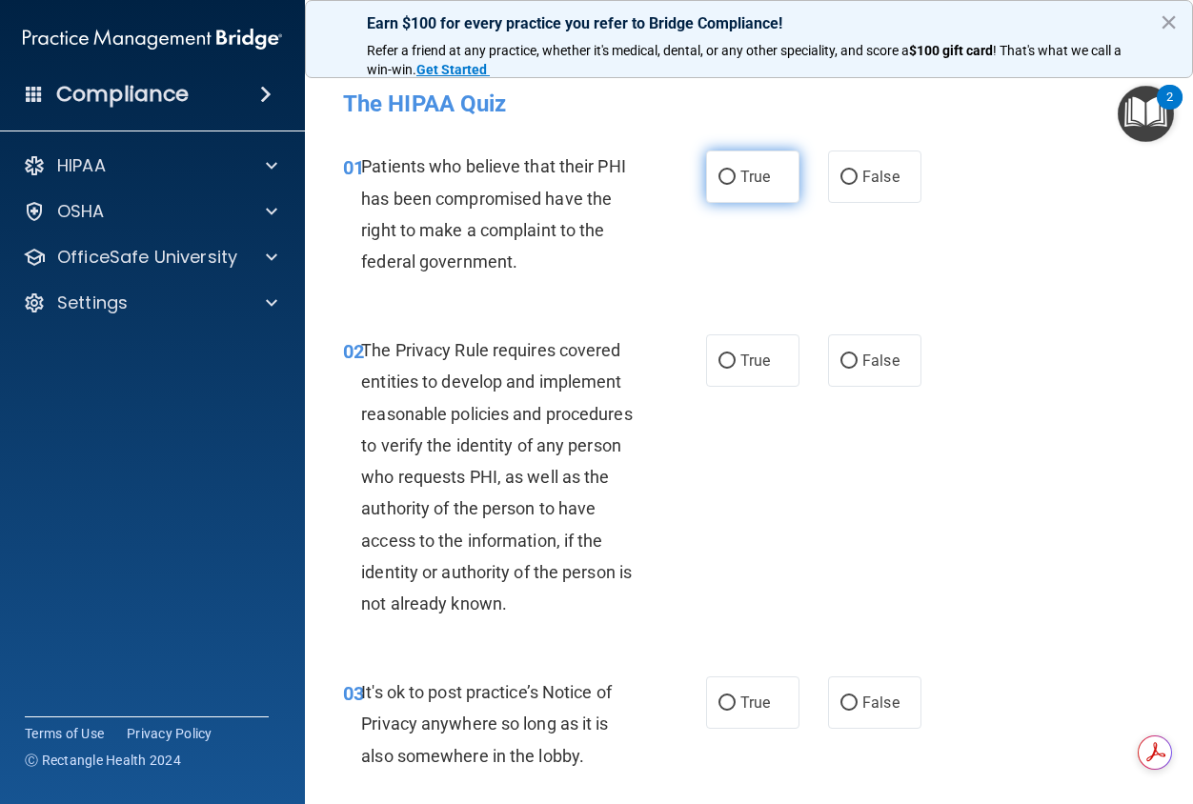
click at [775, 195] on label "True" at bounding box center [752, 177] width 93 height 52
click at [736, 185] on input "True" at bounding box center [726, 178] width 17 height 14
radio input "true"
click at [761, 373] on label "True" at bounding box center [752, 360] width 93 height 52
click at [736, 369] on input "True" at bounding box center [726, 361] width 17 height 14
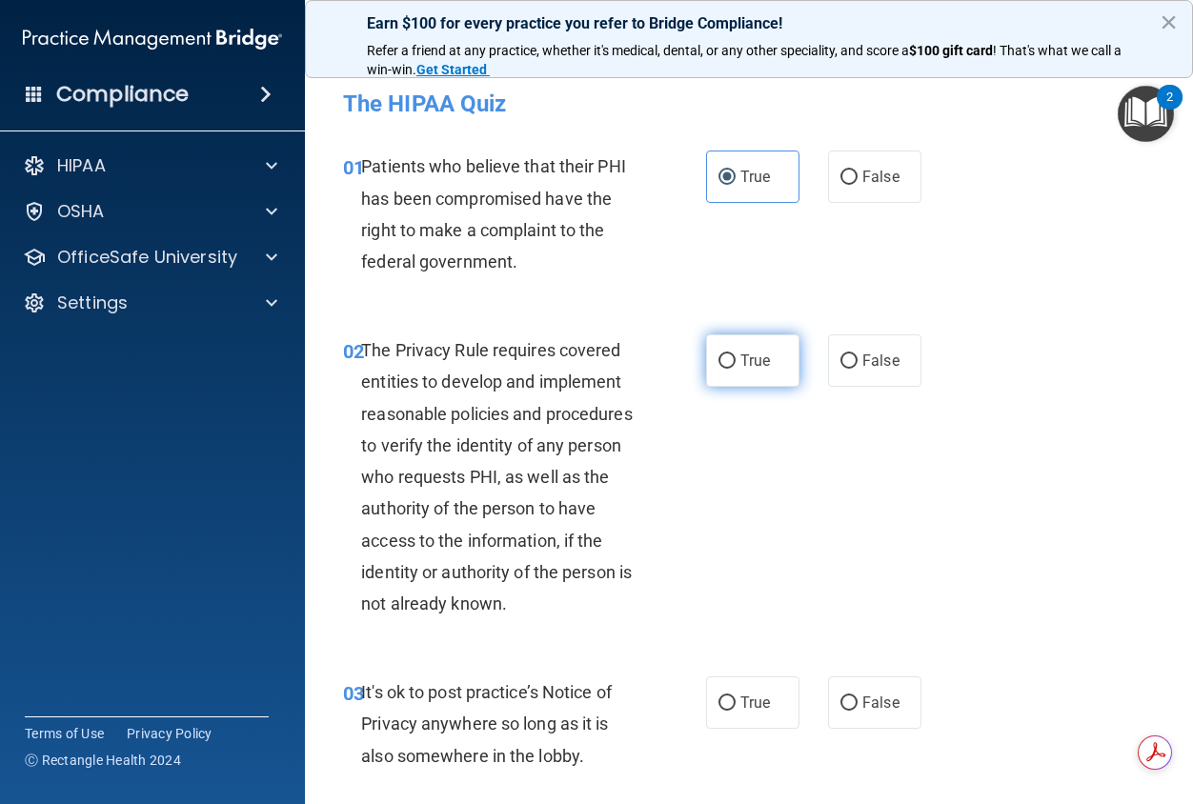
radio input "true"
click at [863, 364] on span "False" at bounding box center [880, 361] width 37 height 18
click at [858, 364] on input "False" at bounding box center [848, 361] width 17 height 14
radio input "true"
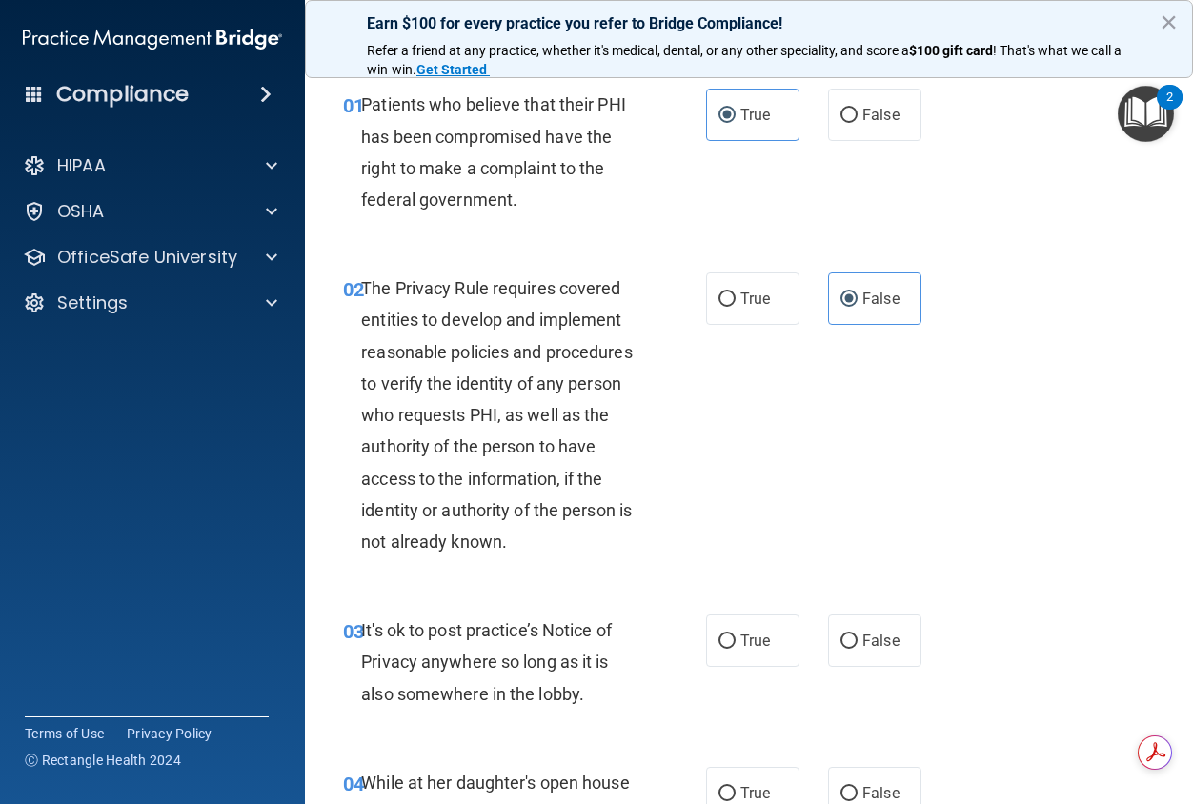
scroll to position [95, 0]
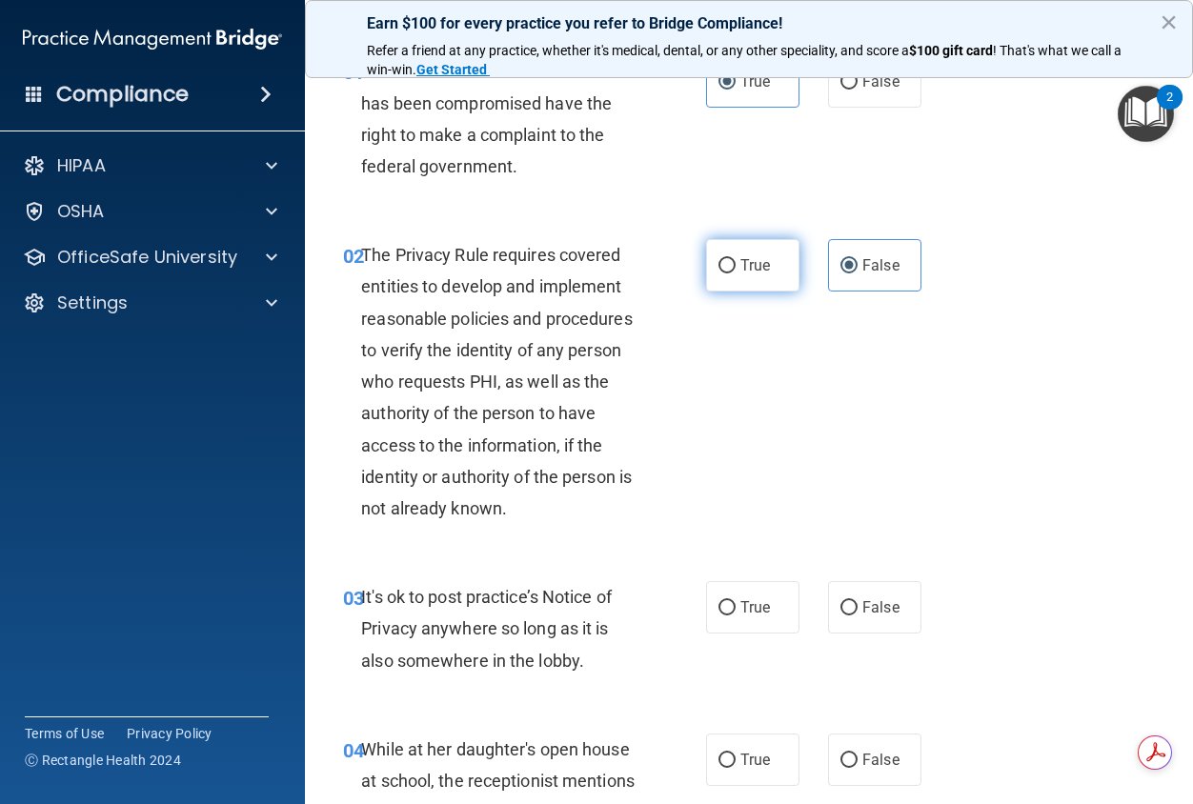
click at [741, 250] on label "True" at bounding box center [752, 265] width 93 height 52
click at [736, 259] on input "True" at bounding box center [726, 266] width 17 height 14
radio input "true"
radio input "false"
click at [884, 620] on label "False" at bounding box center [874, 607] width 93 height 52
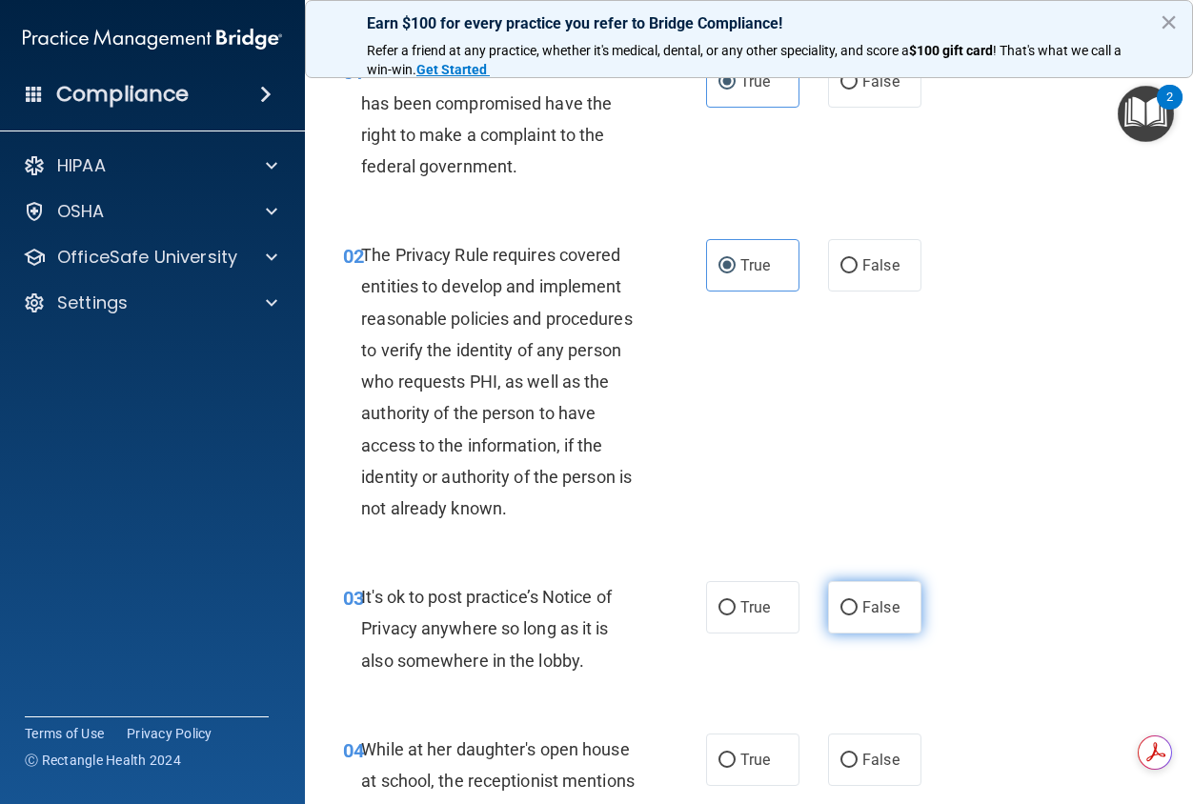
click at [858, 616] on input "False" at bounding box center [848, 608] width 17 height 14
radio input "true"
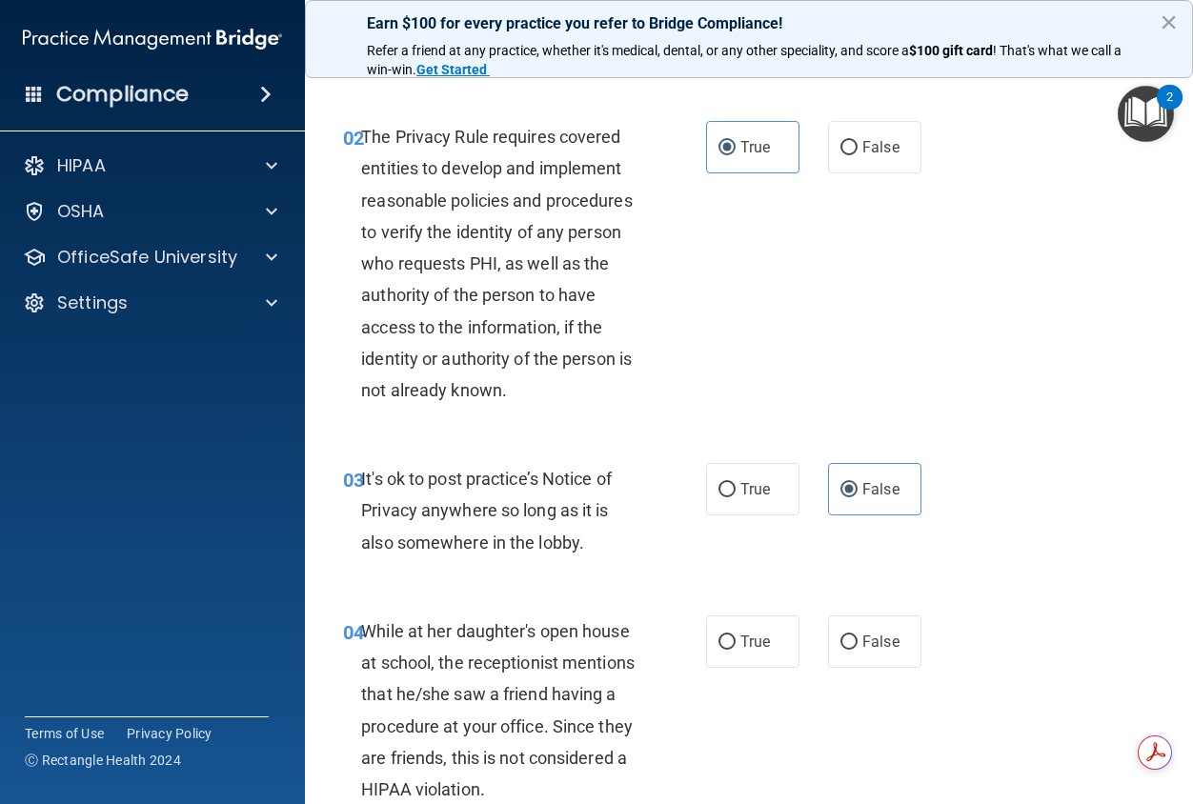
scroll to position [476, 0]
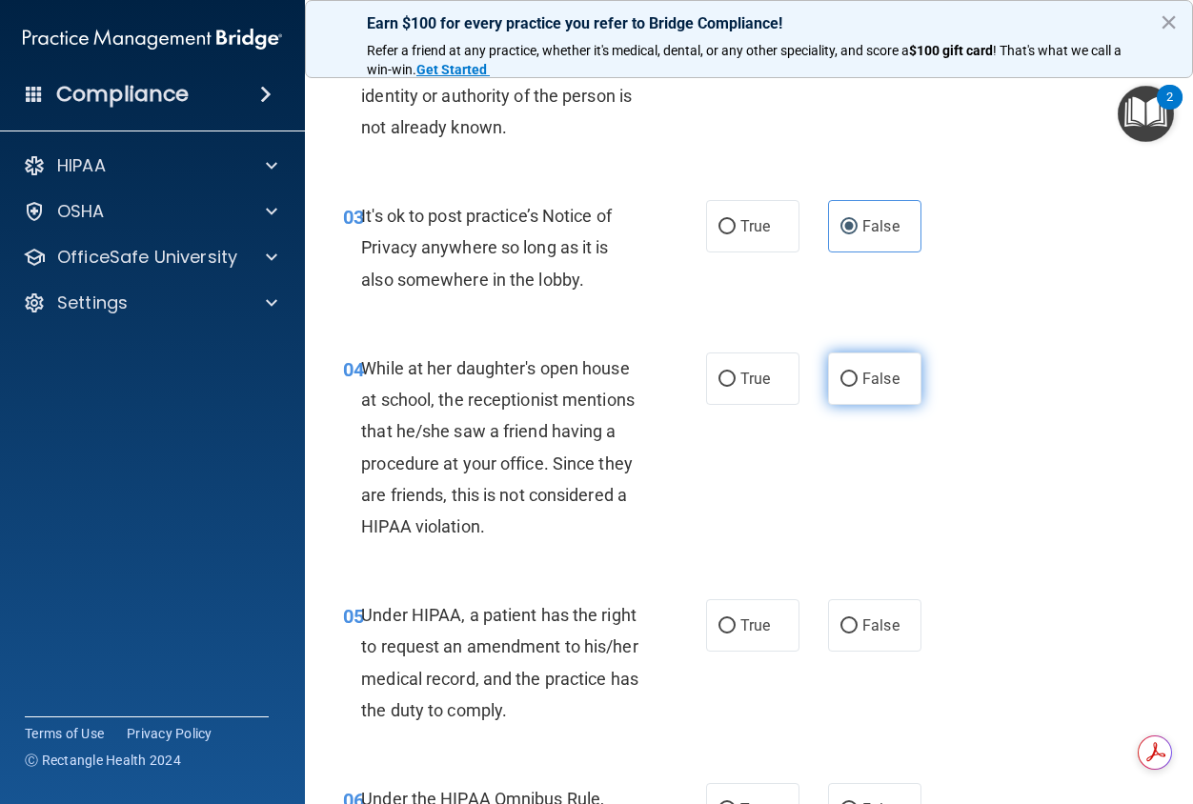
click at [898, 360] on label "False" at bounding box center [874, 379] width 93 height 52
click at [858, 373] on input "False" at bounding box center [848, 380] width 17 height 14
radio input "true"
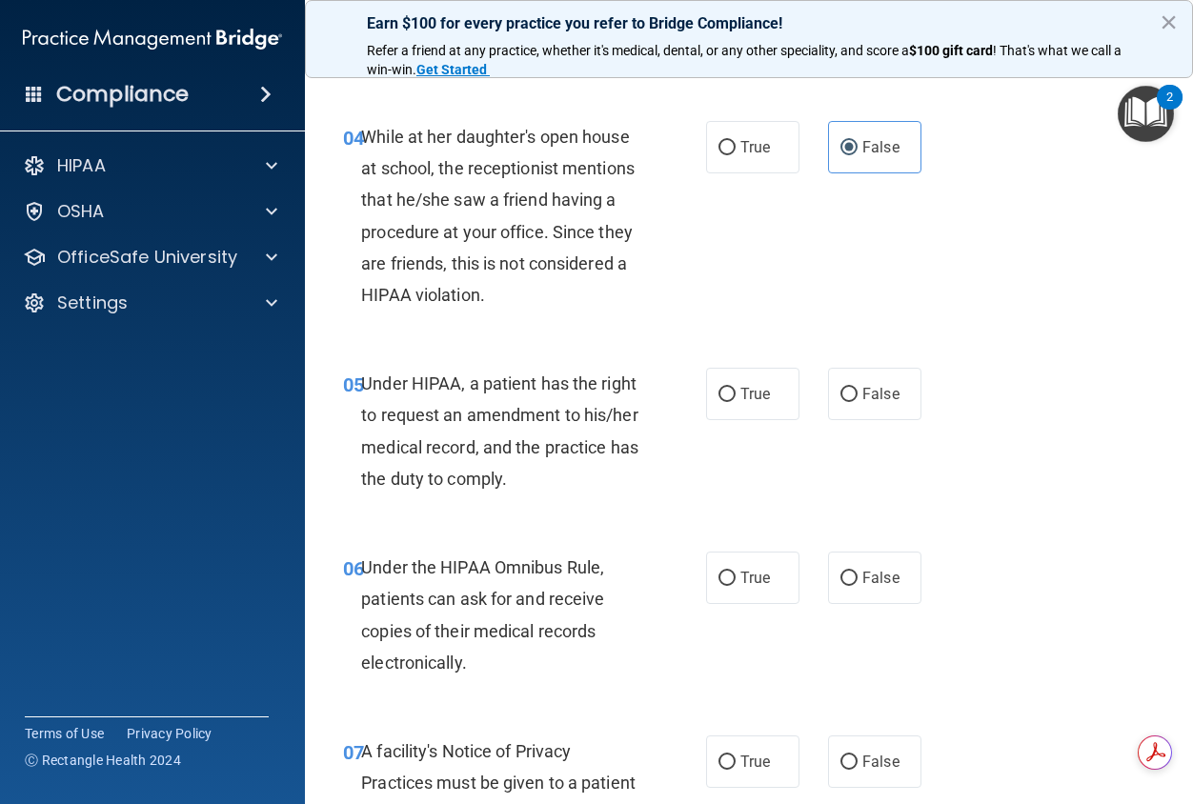
scroll to position [762, 0]
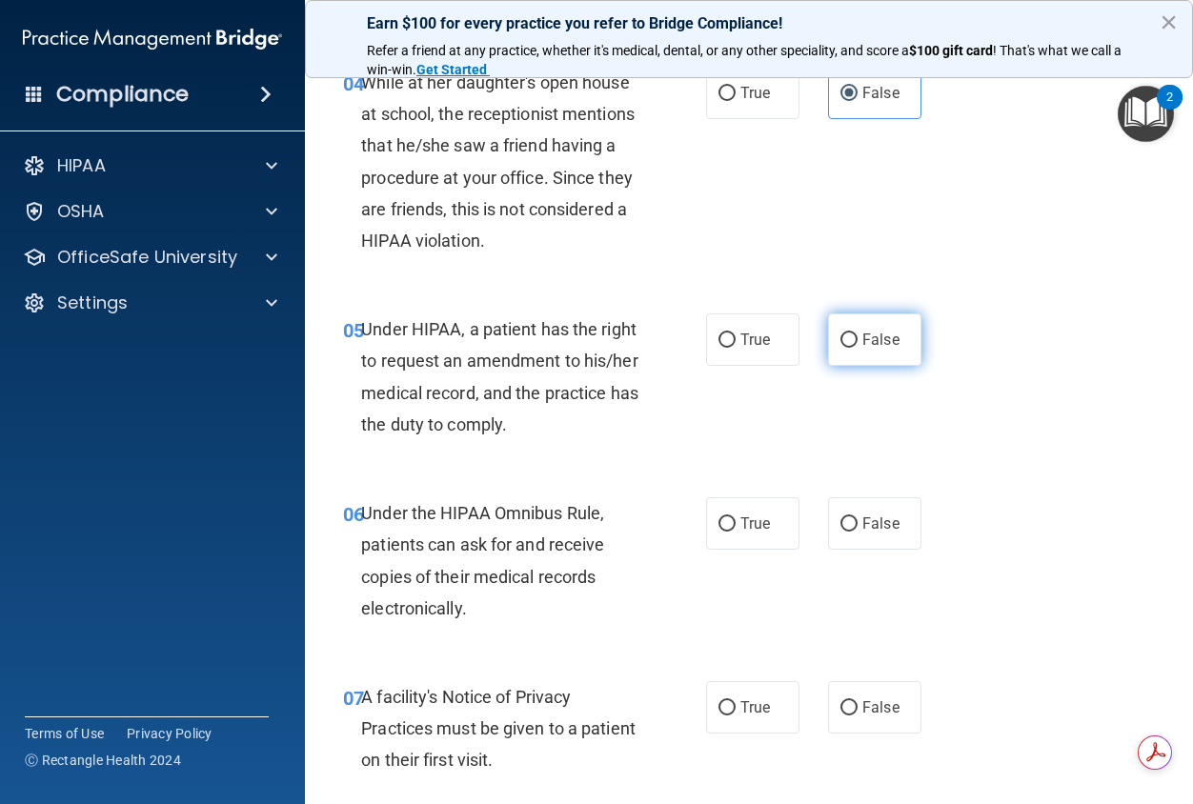
click at [896, 351] on label "False" at bounding box center [874, 339] width 93 height 52
click at [858, 348] on input "False" at bounding box center [848, 340] width 17 height 14
radio input "true"
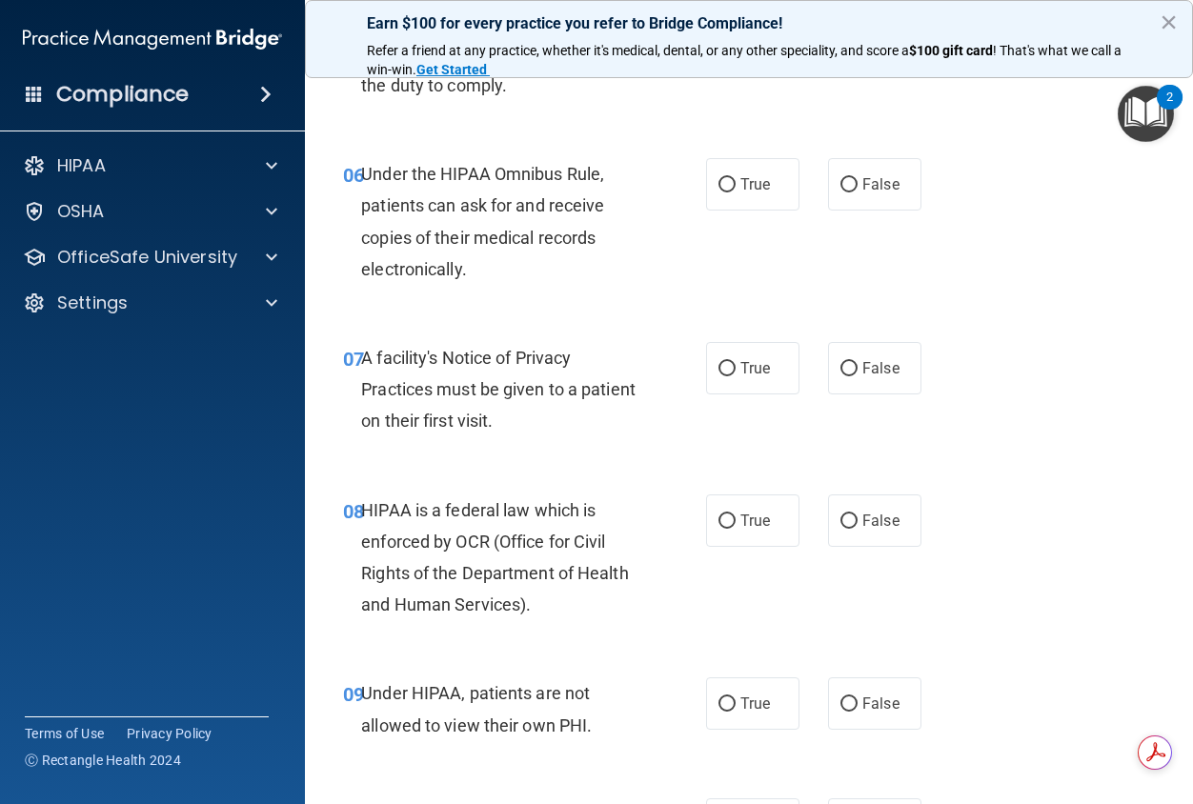
scroll to position [1143, 0]
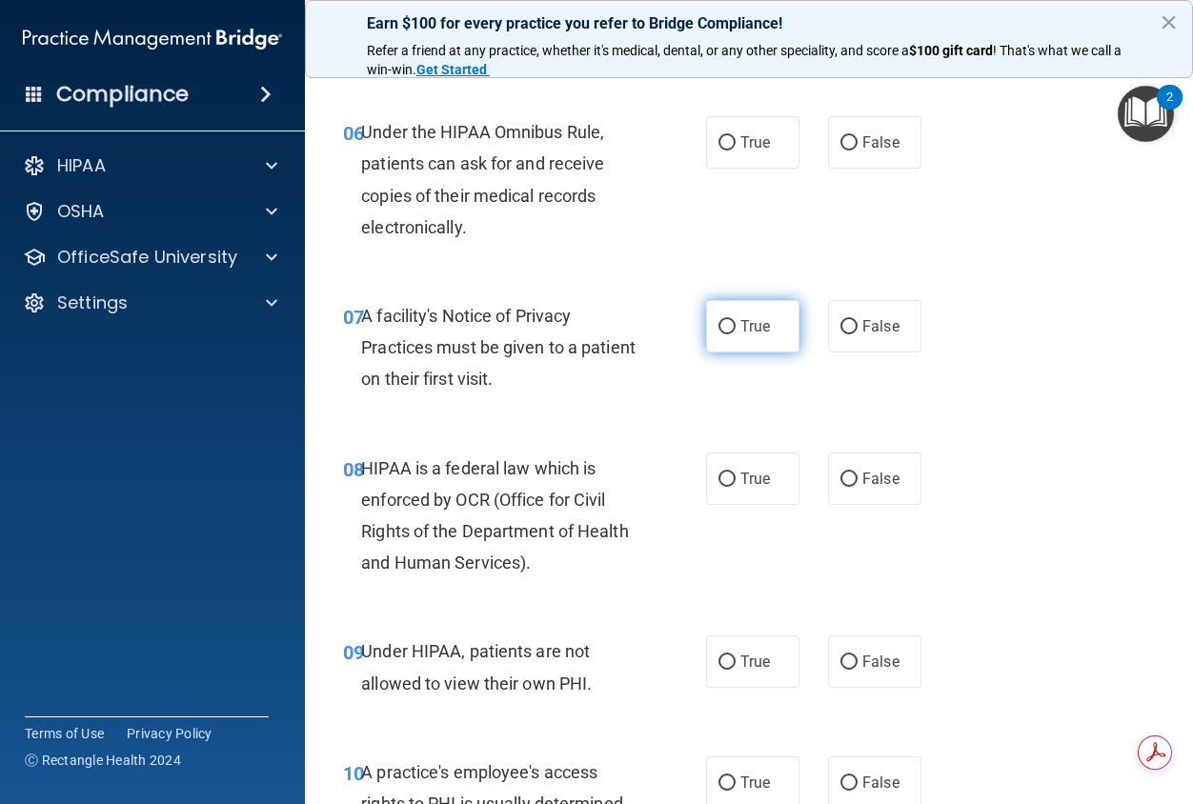
click at [730, 341] on label "True" at bounding box center [752, 326] width 93 height 52
click at [730, 334] on input "True" at bounding box center [726, 327] width 17 height 14
radio input "true"
click at [743, 148] on span "True" at bounding box center [755, 142] width 30 height 18
click at [736, 148] on input "True" at bounding box center [726, 143] width 17 height 14
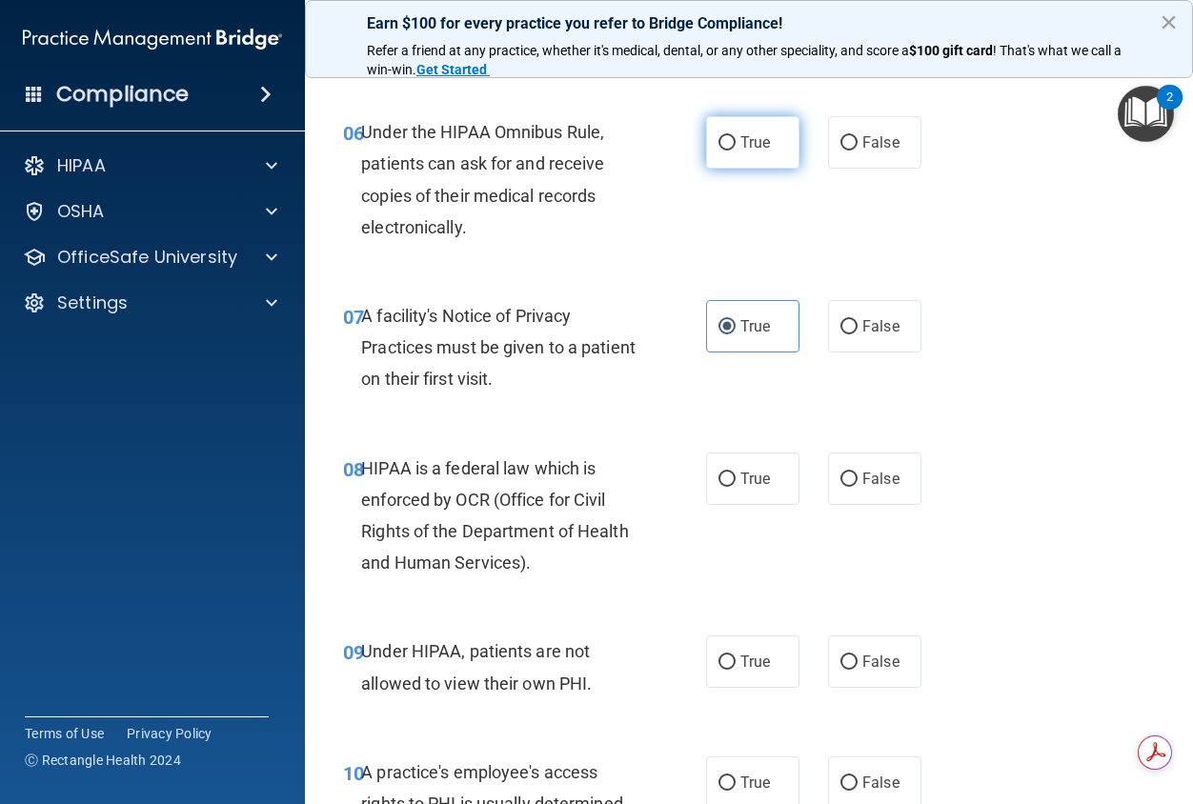
radio input "true"
click at [759, 501] on label "True" at bounding box center [752, 479] width 93 height 52
click at [736, 487] on input "True" at bounding box center [726, 480] width 17 height 14
radio input "true"
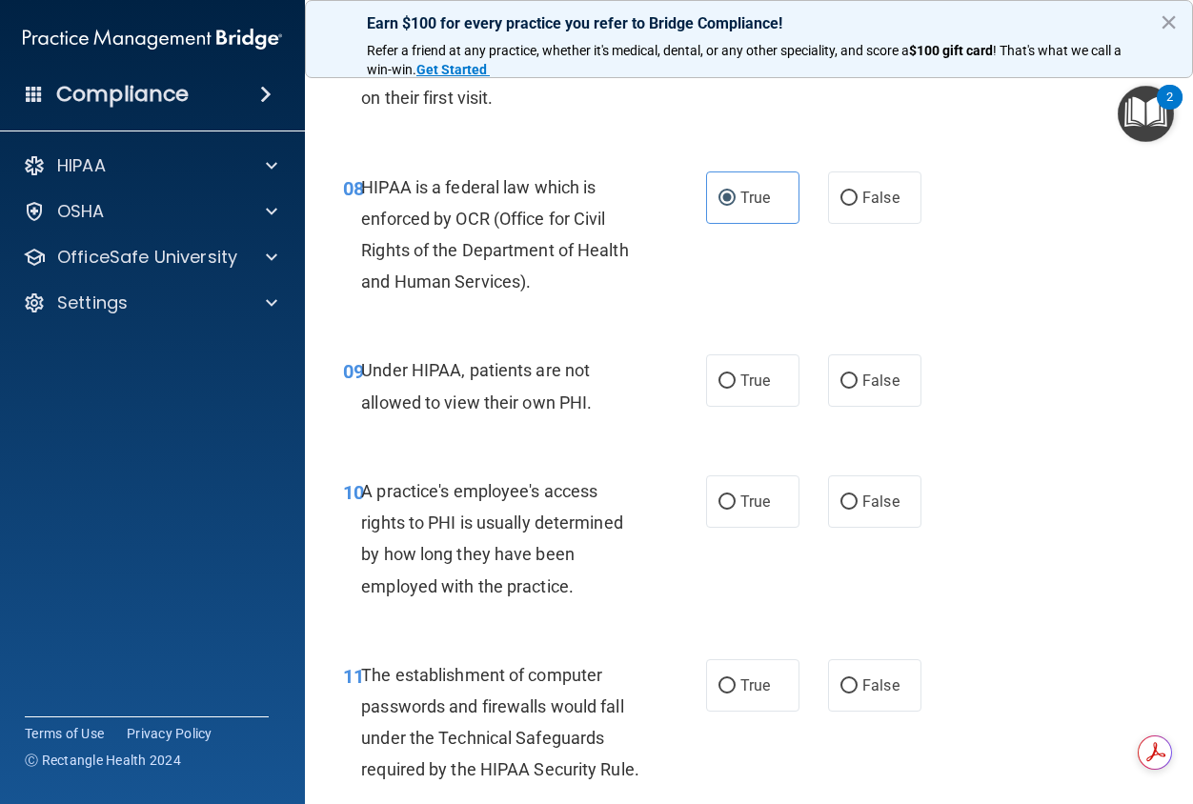
scroll to position [1429, 0]
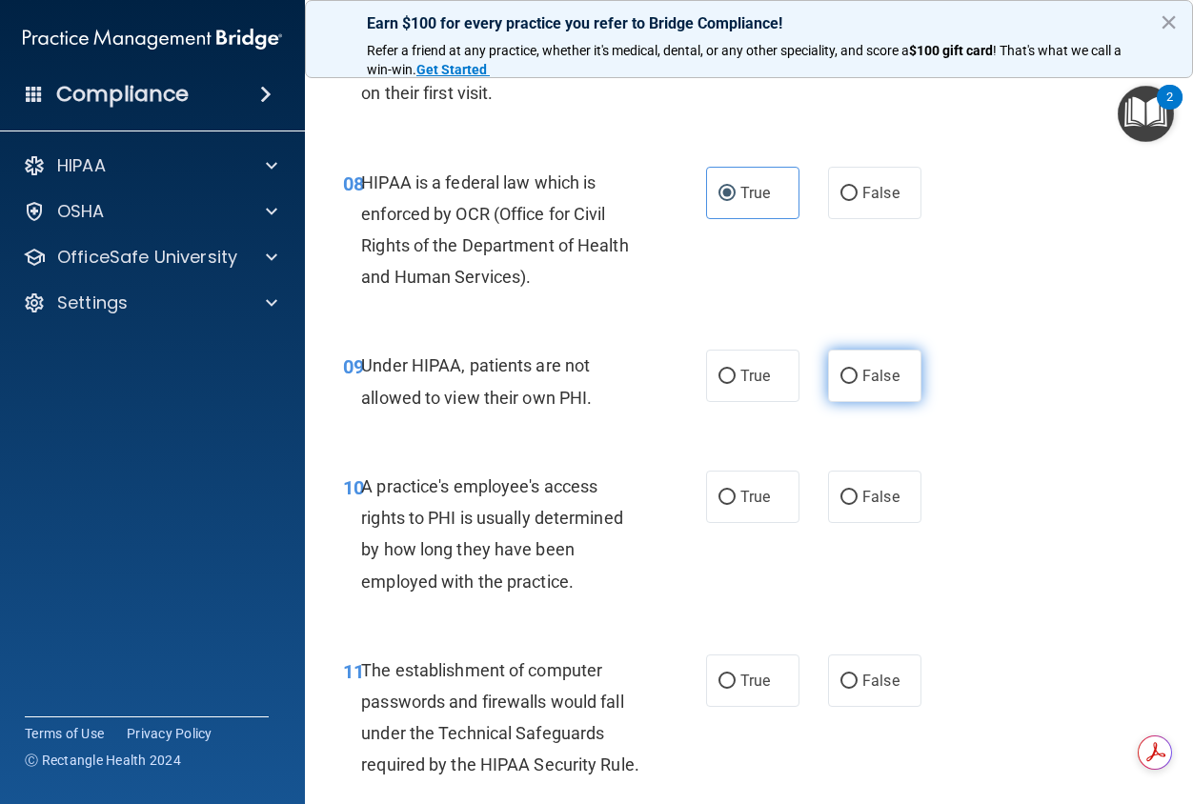
click at [899, 382] on label "False" at bounding box center [874, 376] width 93 height 52
click at [858, 382] on input "False" at bounding box center [848, 377] width 17 height 14
radio input "true"
click at [879, 511] on label "False" at bounding box center [874, 497] width 93 height 52
click at [858, 505] on input "False" at bounding box center [848, 498] width 17 height 14
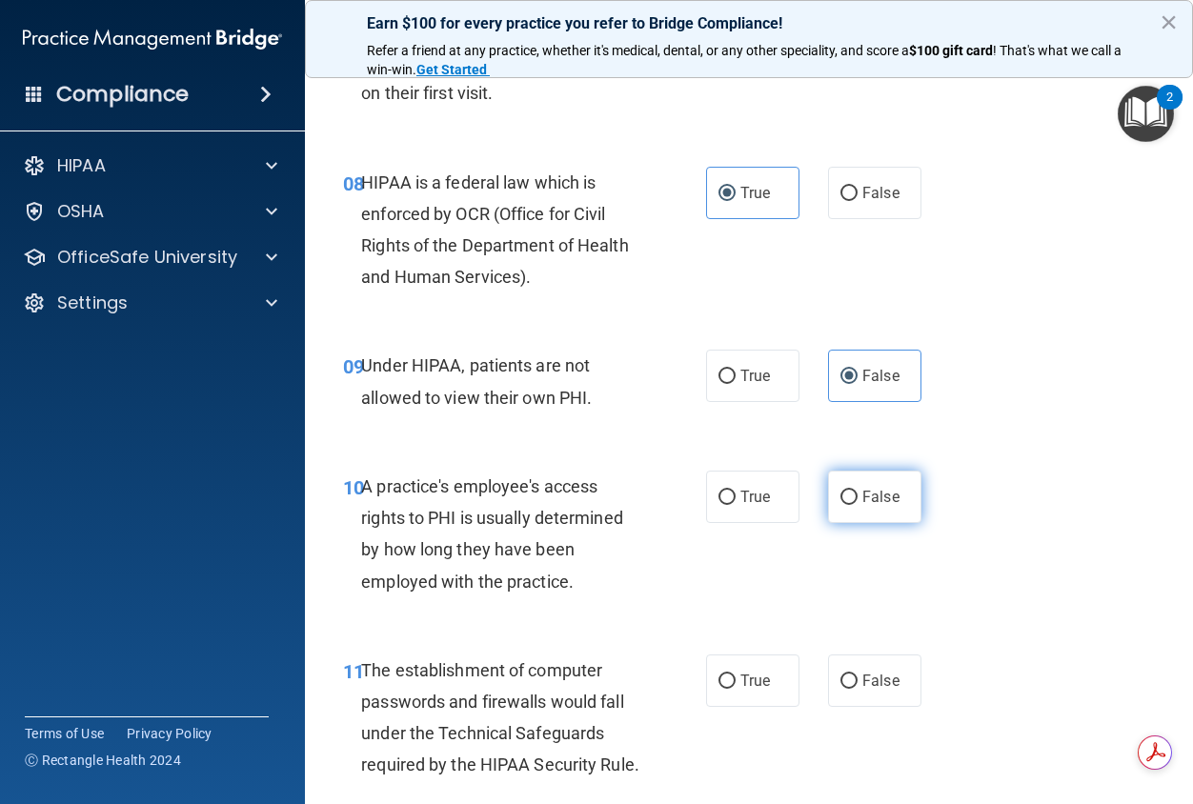
radio input "true"
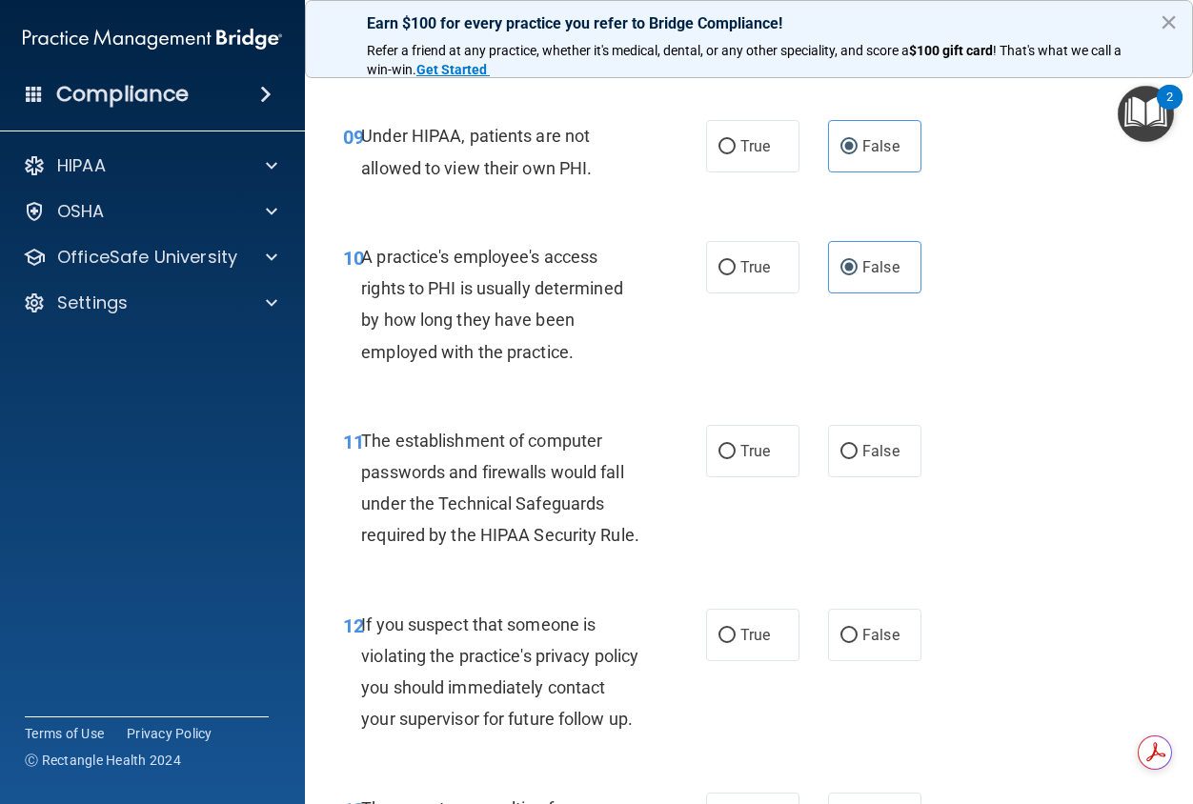
scroll to position [1715, 0]
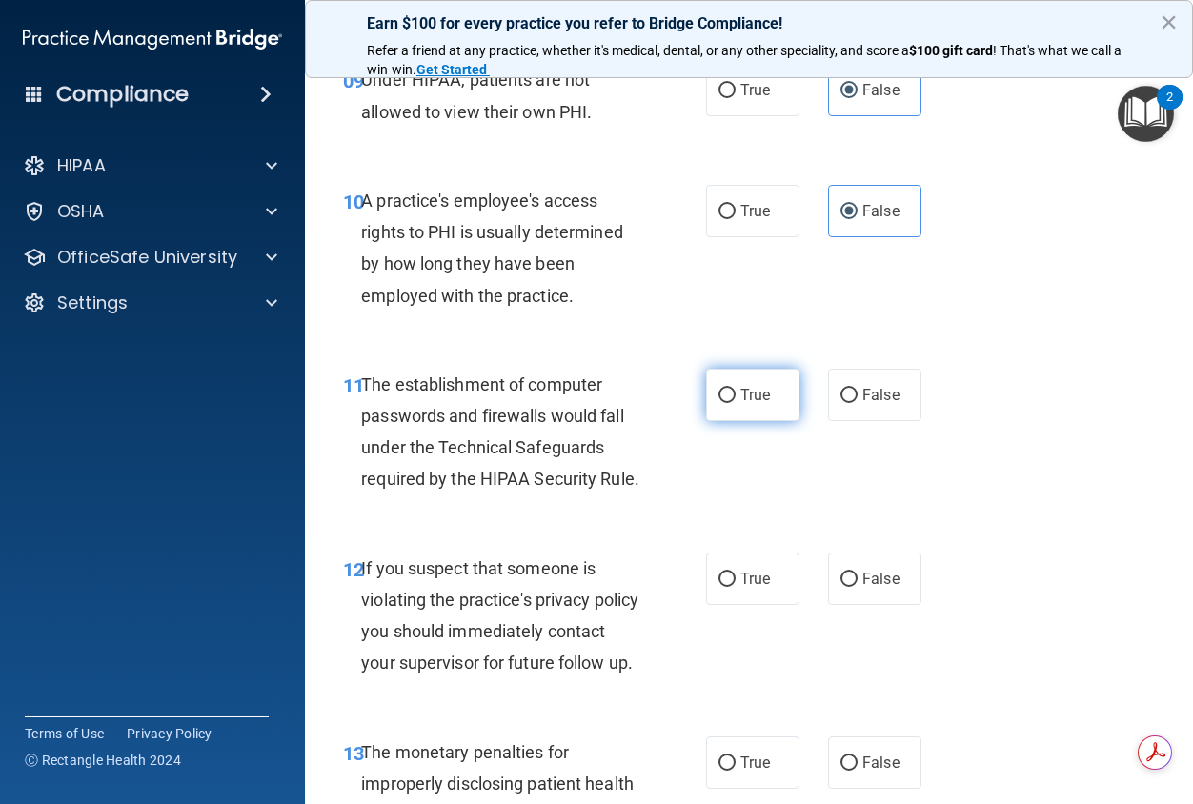
click at [740, 404] on label "True" at bounding box center [752, 395] width 93 height 52
click at [736, 403] on input "True" at bounding box center [726, 396] width 17 height 14
radio input "true"
click at [736, 583] on label "True" at bounding box center [752, 579] width 93 height 52
click at [736, 583] on input "True" at bounding box center [726, 580] width 17 height 14
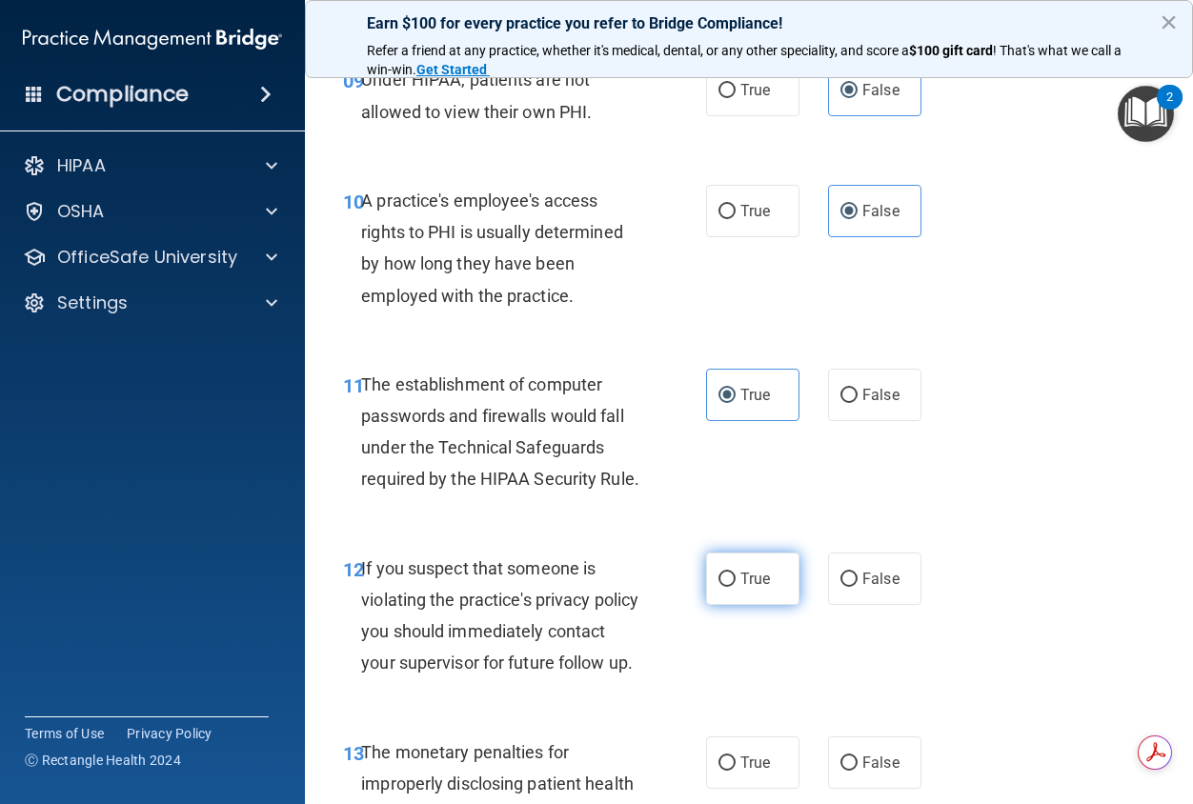
radio input "true"
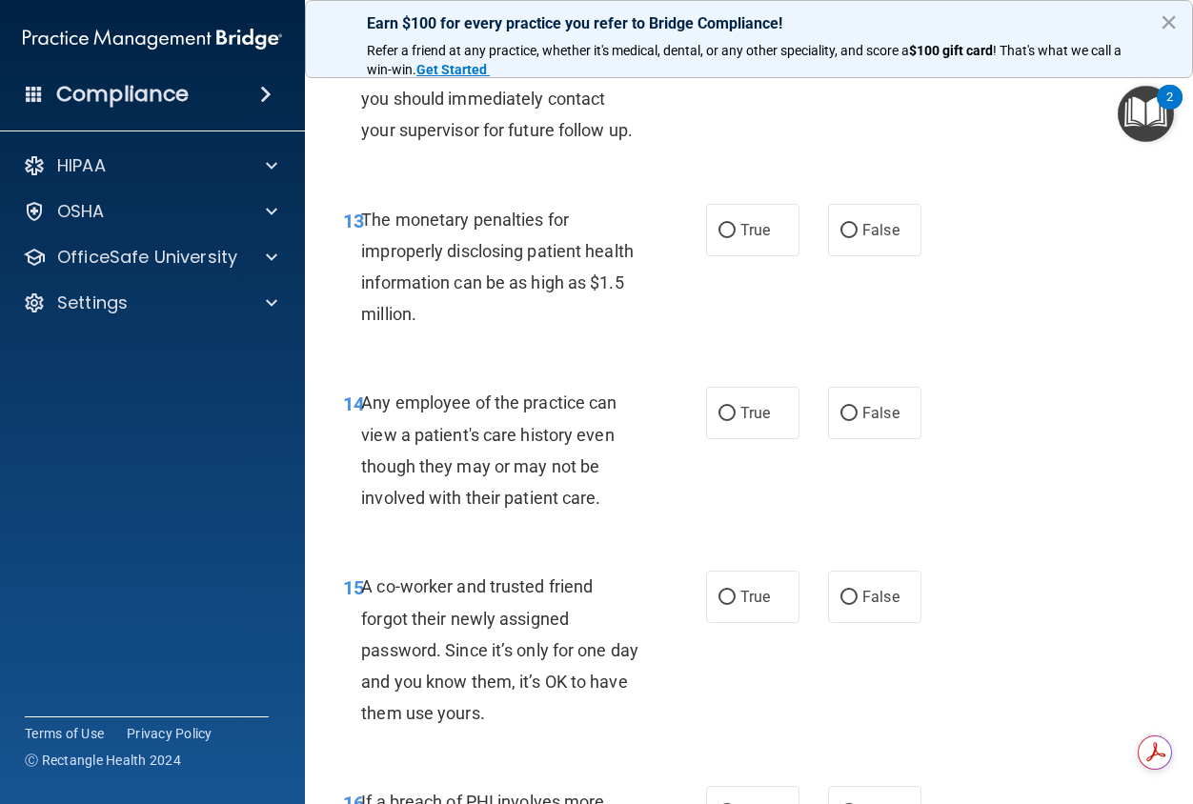
scroll to position [2287, 0]
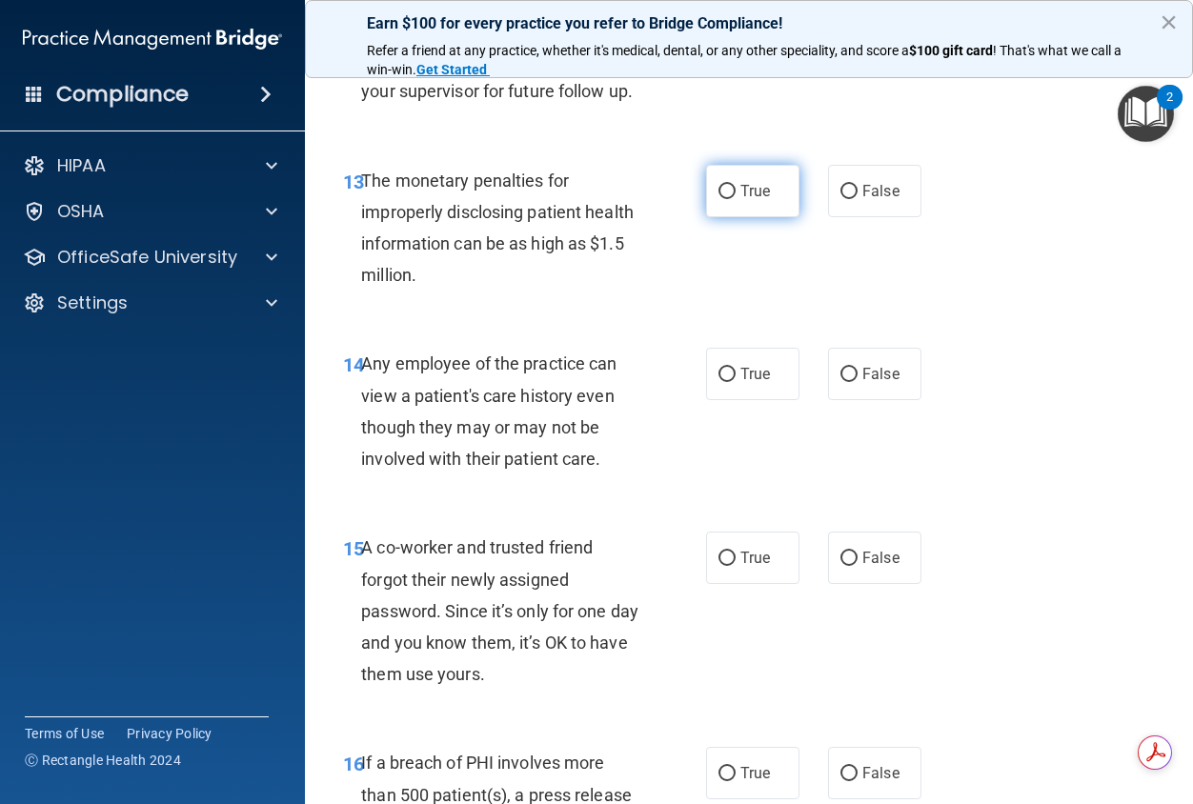
click at [745, 217] on label "True" at bounding box center [752, 191] width 93 height 52
click at [736, 199] on input "True" at bounding box center [726, 192] width 17 height 14
radio input "true"
click at [869, 400] on label "False" at bounding box center [874, 374] width 93 height 52
click at [858, 382] on input "False" at bounding box center [848, 375] width 17 height 14
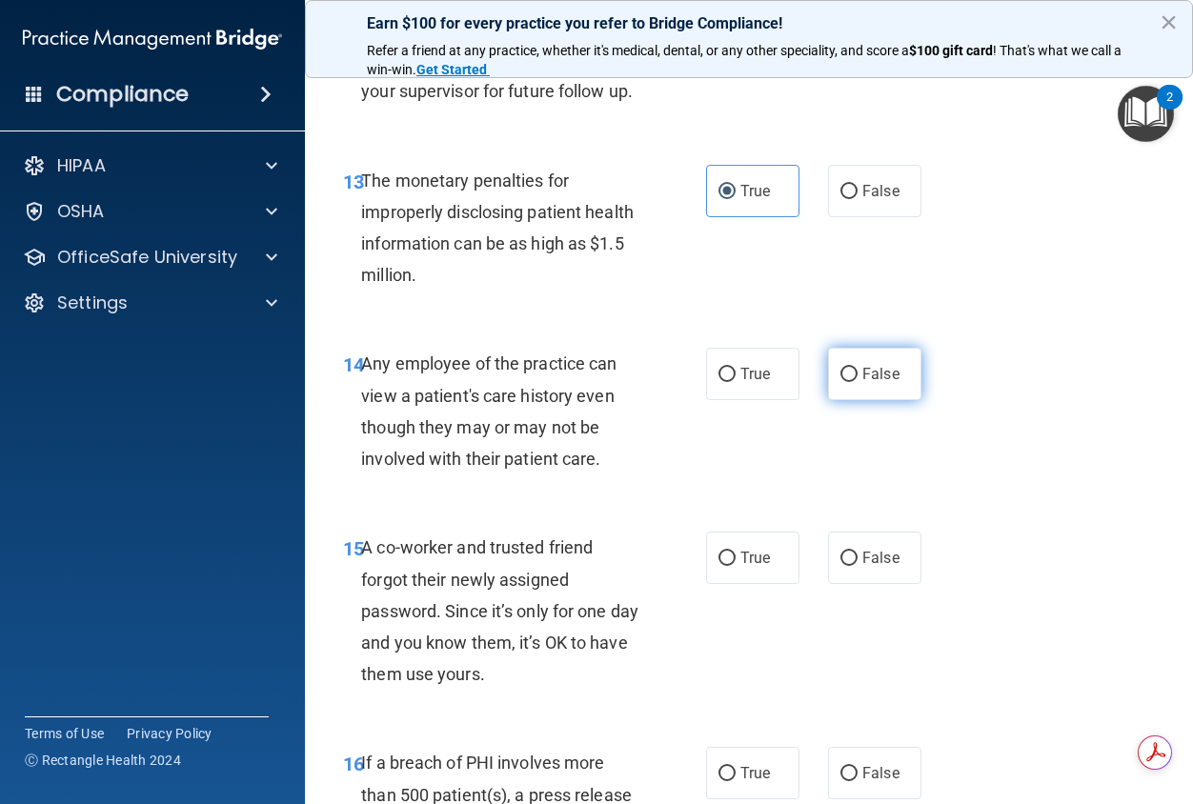
radio input "true"
click at [872, 567] on span "False" at bounding box center [880, 558] width 37 height 18
click at [858, 566] on input "False" at bounding box center [848, 559] width 17 height 14
radio input "true"
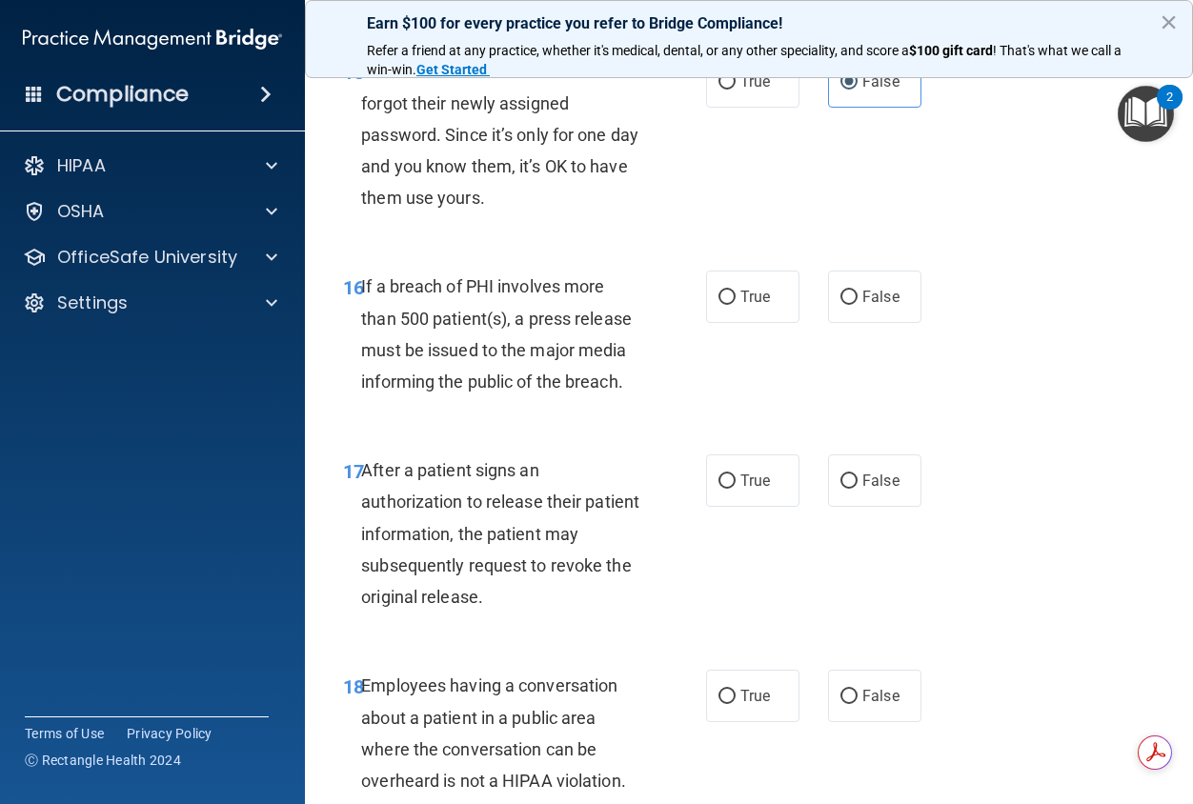
scroll to position [2858, 0]
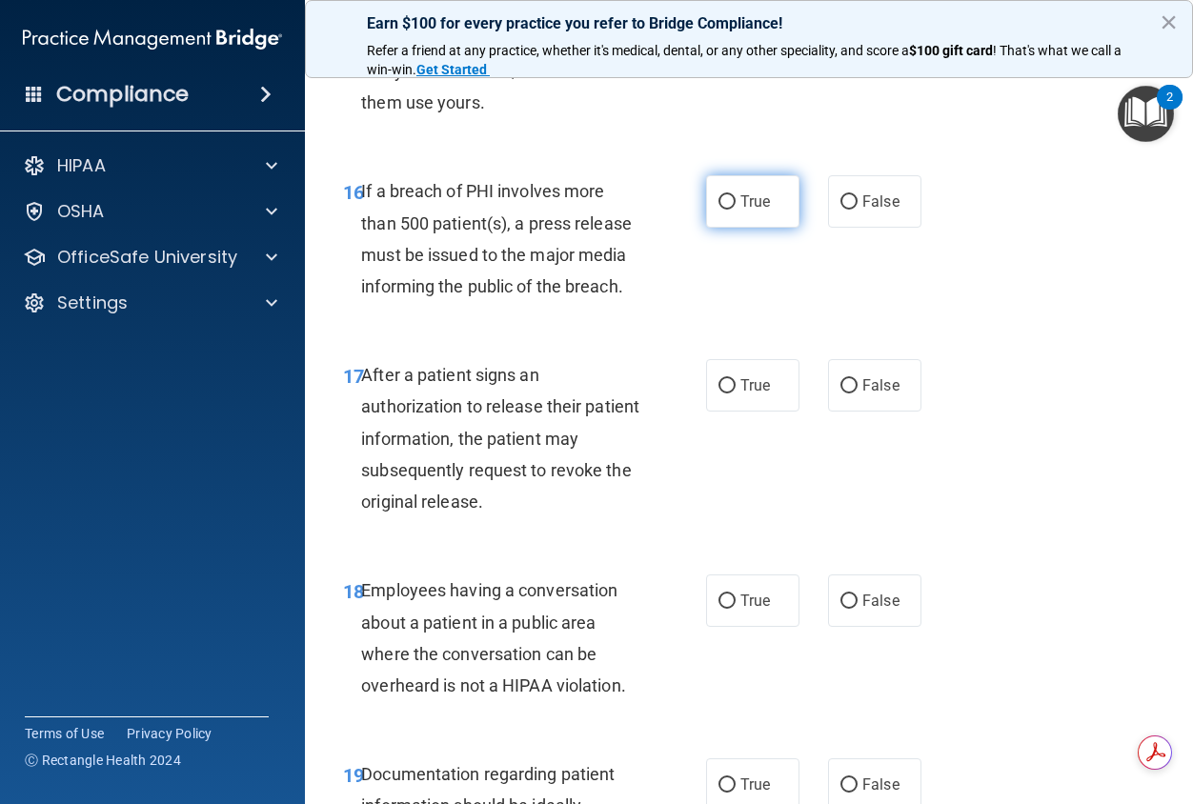
click at [721, 228] on label "True" at bounding box center [752, 201] width 93 height 52
click at [721, 210] on input "True" at bounding box center [726, 202] width 17 height 14
radio input "true"
click at [752, 394] on span "True" at bounding box center [755, 385] width 30 height 18
click at [736, 394] on input "True" at bounding box center [726, 386] width 17 height 14
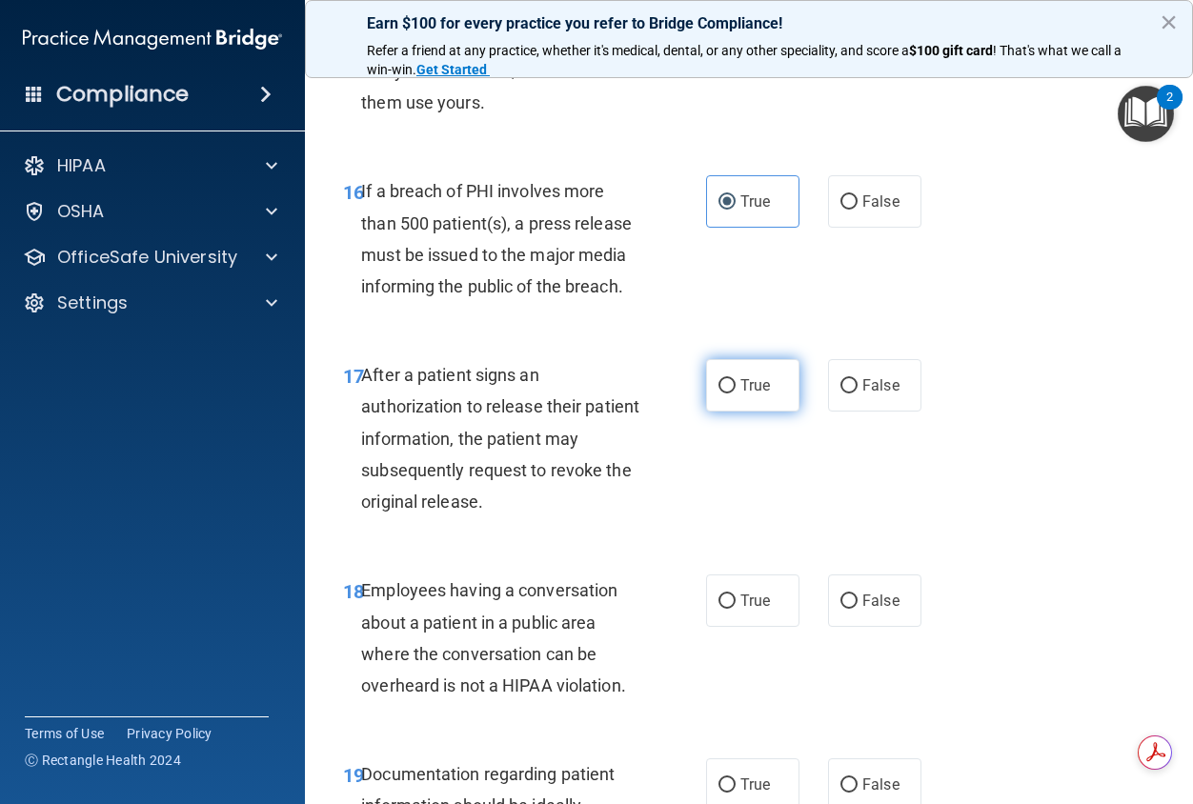
radio input "true"
click at [864, 610] on span "False" at bounding box center [880, 601] width 37 height 18
click at [858, 609] on input "False" at bounding box center [848, 602] width 17 height 14
radio input "true"
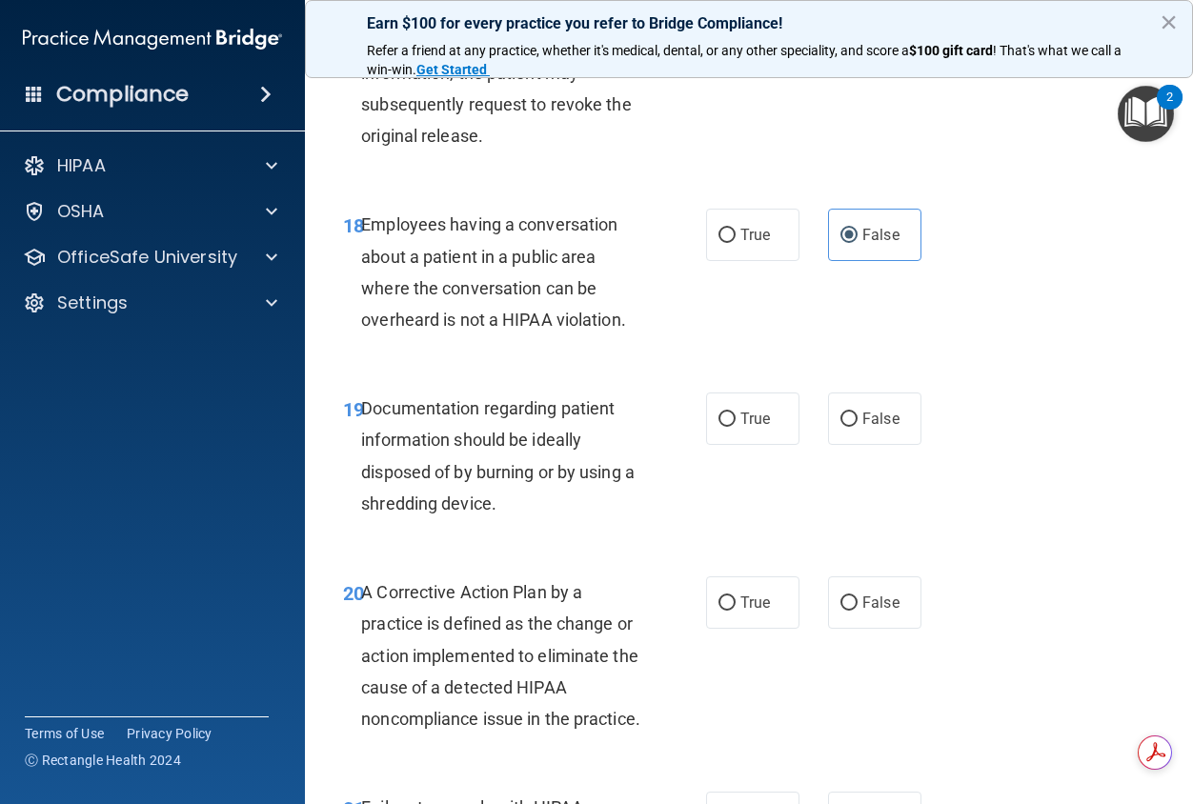
scroll to position [3430, 0]
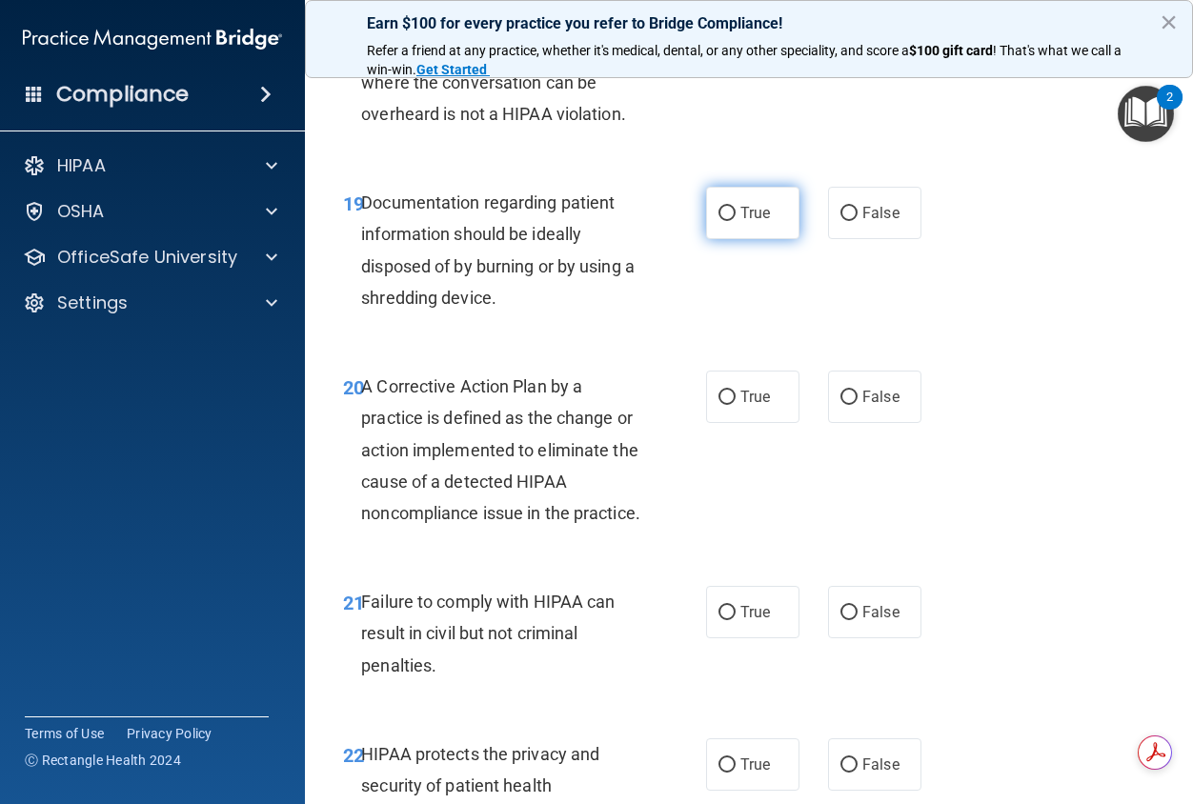
click at [741, 239] on label "True" at bounding box center [752, 213] width 93 height 52
click at [736, 221] on input "True" at bounding box center [726, 214] width 17 height 14
radio input "true"
click at [752, 423] on label "True" at bounding box center [752, 397] width 93 height 52
click at [736, 405] on input "True" at bounding box center [726, 398] width 17 height 14
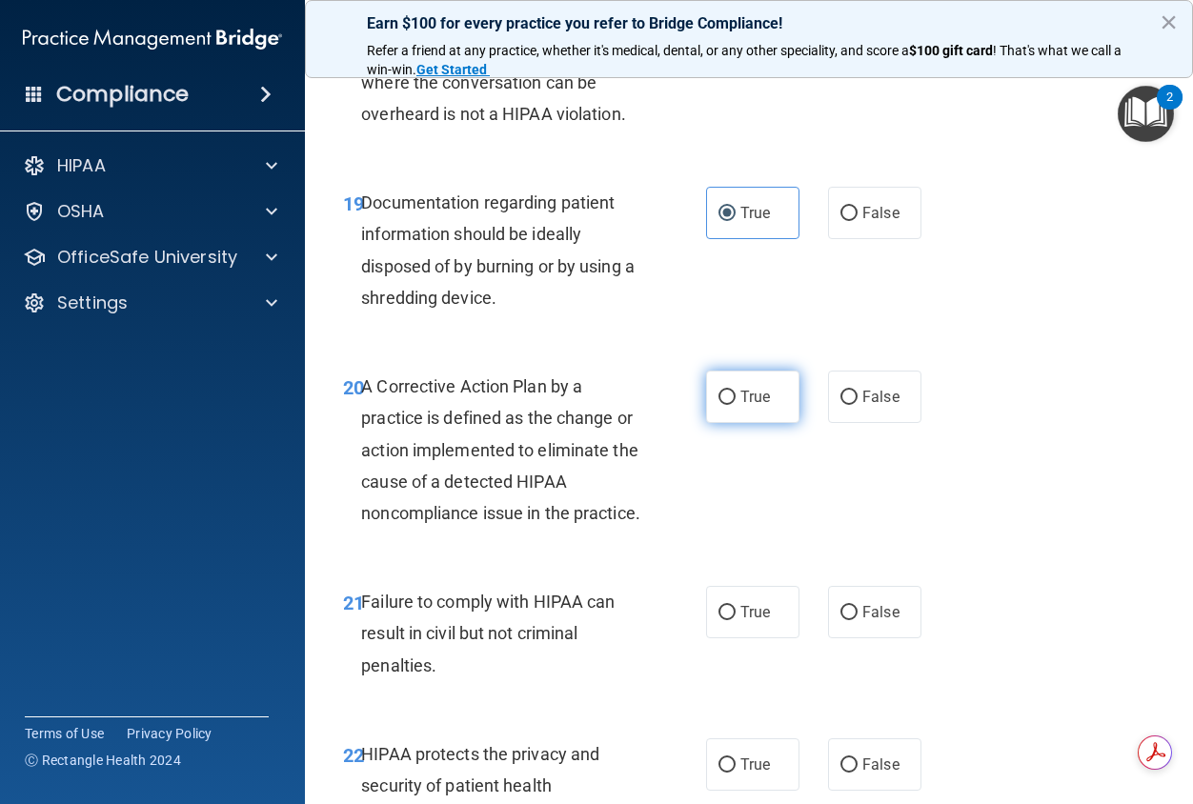
radio input "true"
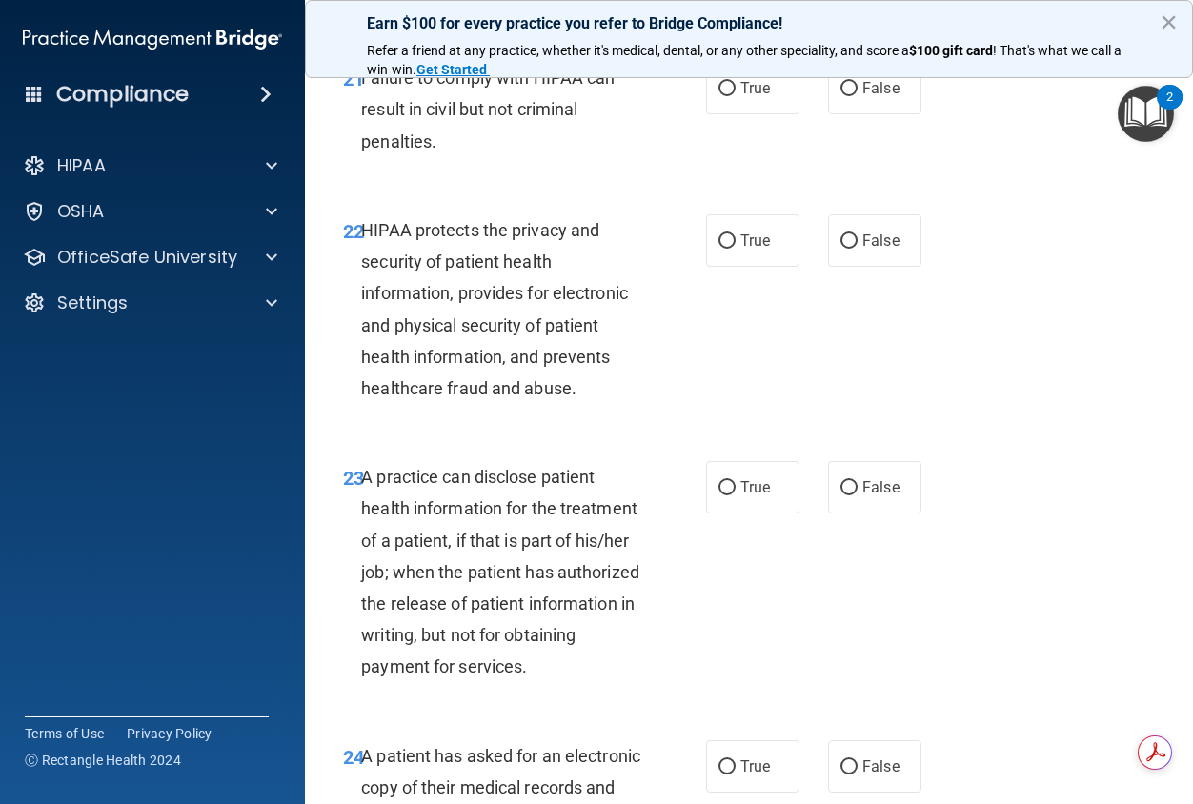
scroll to position [4002, 0]
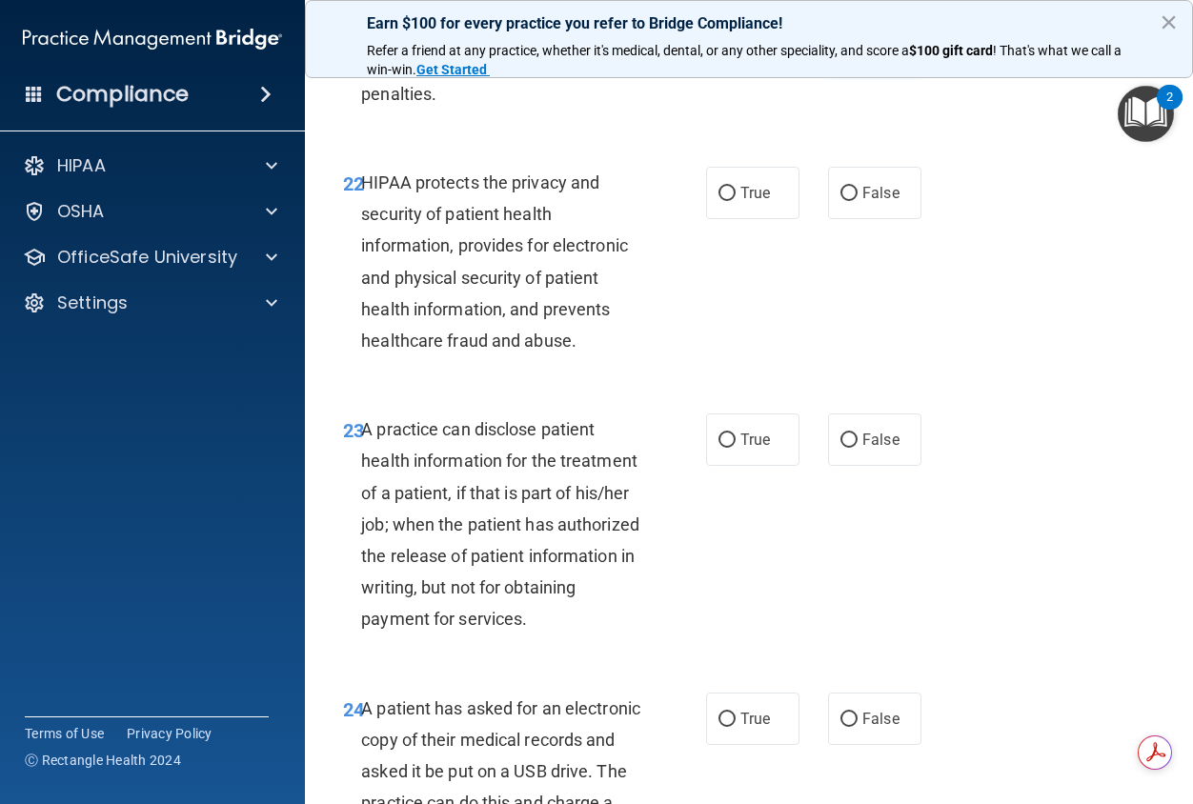
click at [867, 67] on label "False" at bounding box center [874, 40] width 93 height 52
click at [858, 49] on input "False" at bounding box center [848, 41] width 17 height 14
radio input "true"
click at [745, 202] on span "True" at bounding box center [755, 193] width 30 height 18
click at [736, 201] on input "True" at bounding box center [726, 194] width 17 height 14
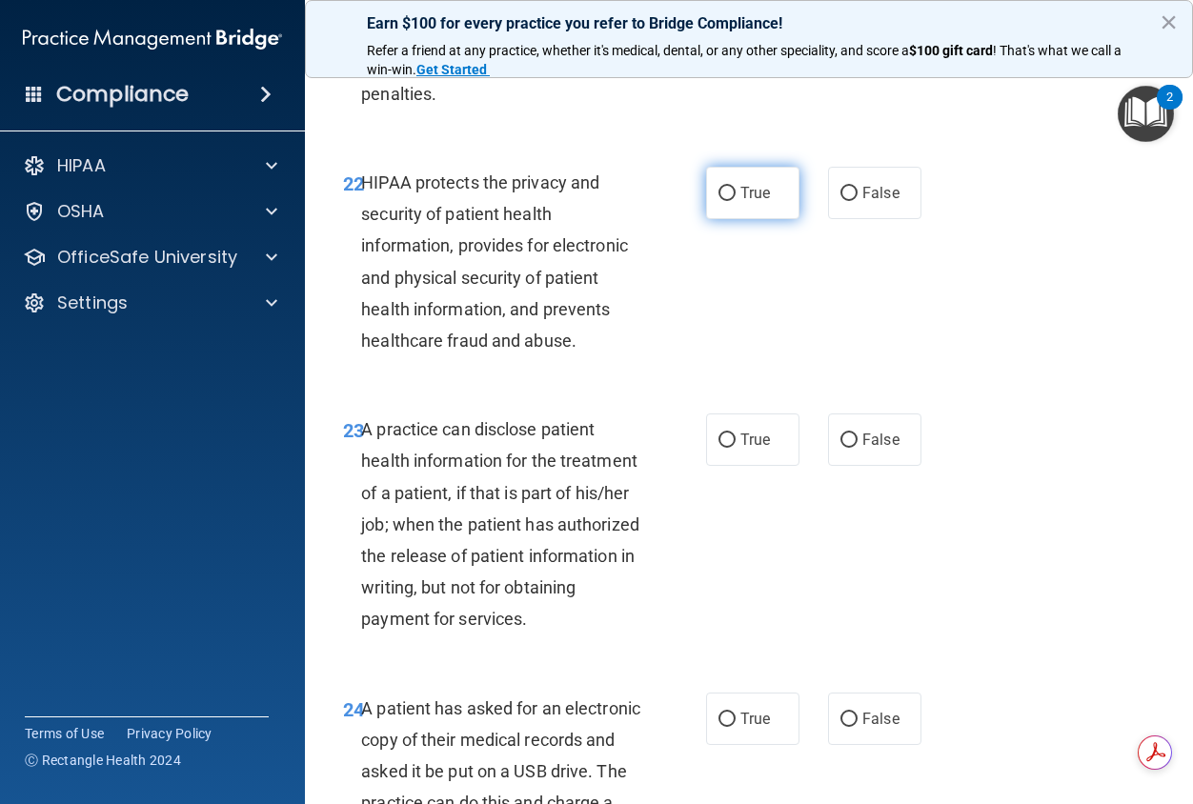
radio input "true"
click at [845, 448] on input "False" at bounding box center [848, 441] width 17 height 14
radio input "true"
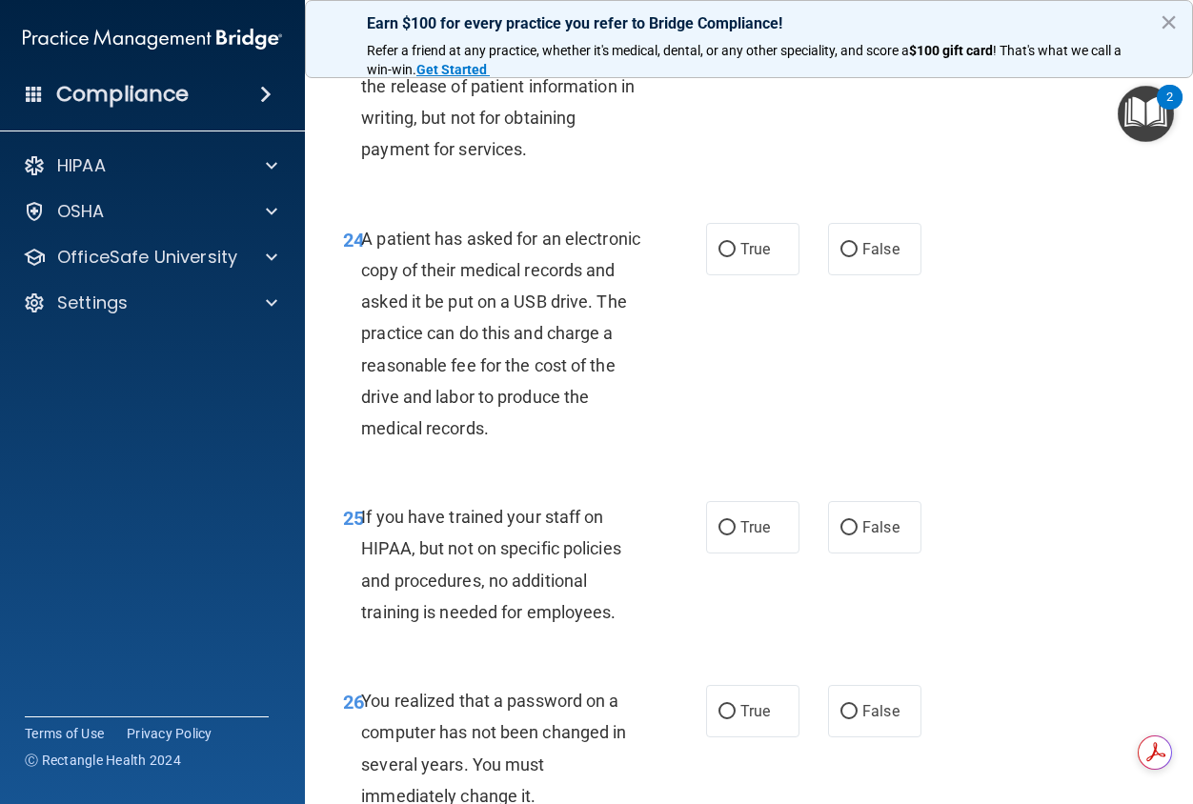
scroll to position [4478, 0]
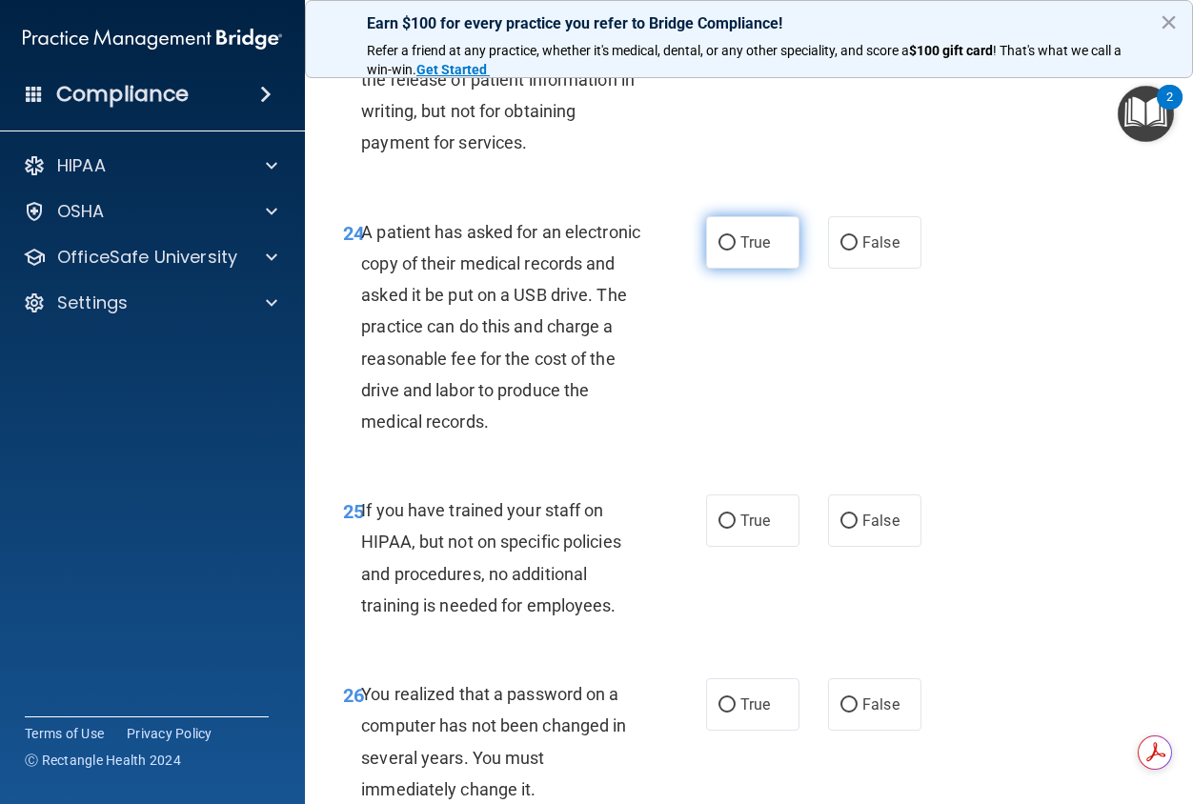
click at [749, 252] on span "True" at bounding box center [755, 242] width 30 height 18
click at [736, 251] on input "True" at bounding box center [726, 243] width 17 height 14
radio input "true"
click at [868, 547] on label "False" at bounding box center [874, 521] width 93 height 52
click at [858, 529] on input "False" at bounding box center [848, 522] width 17 height 14
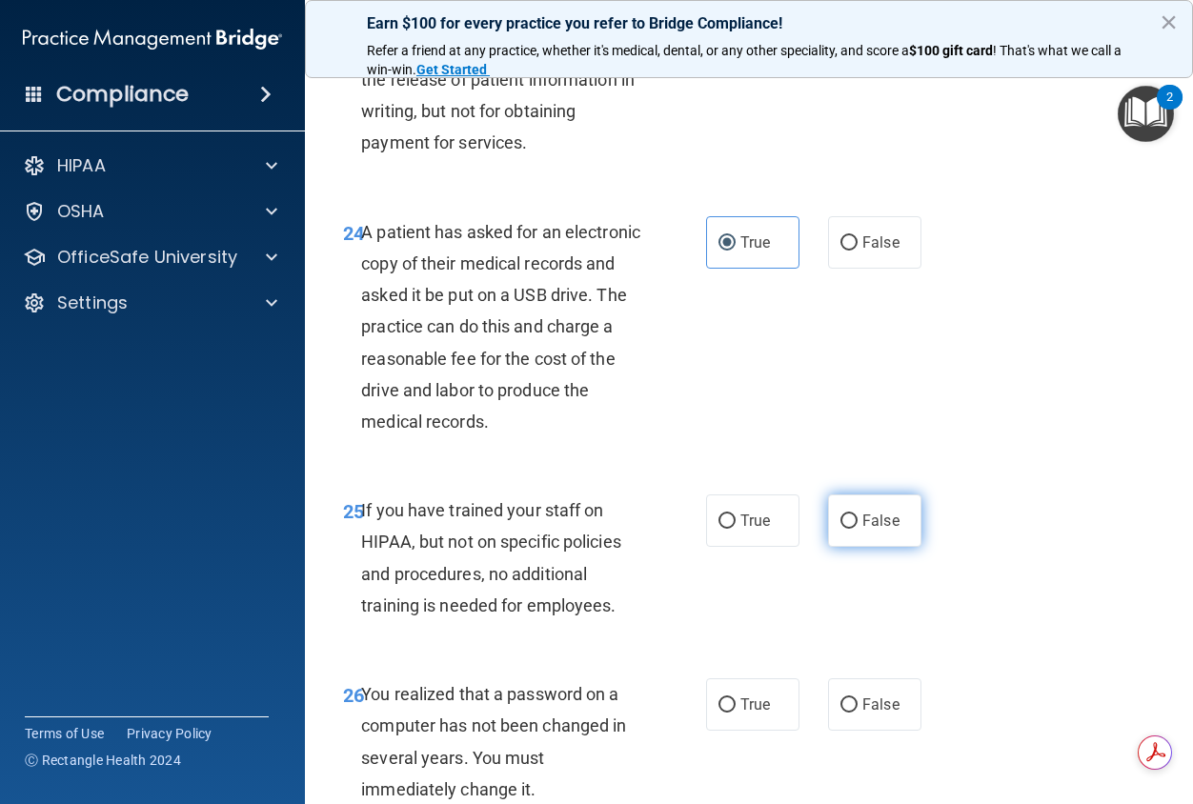
radio input "true"
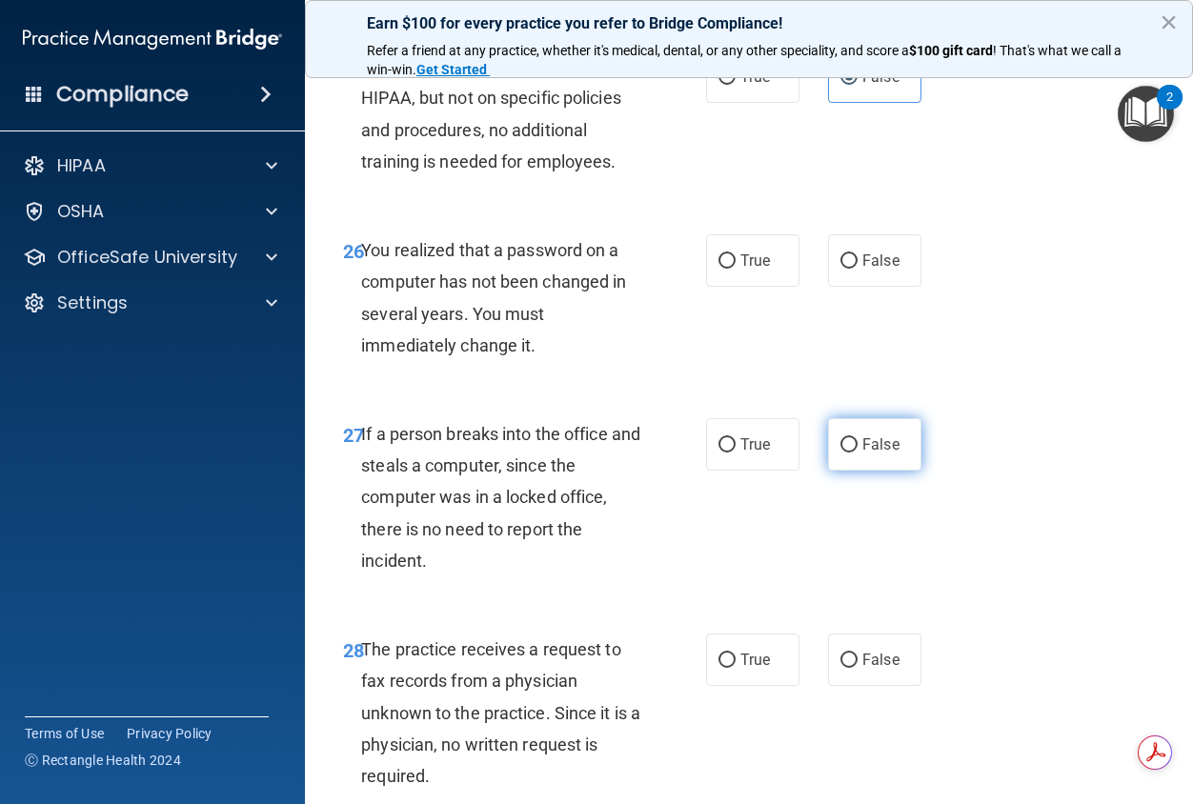
scroll to position [4955, 0]
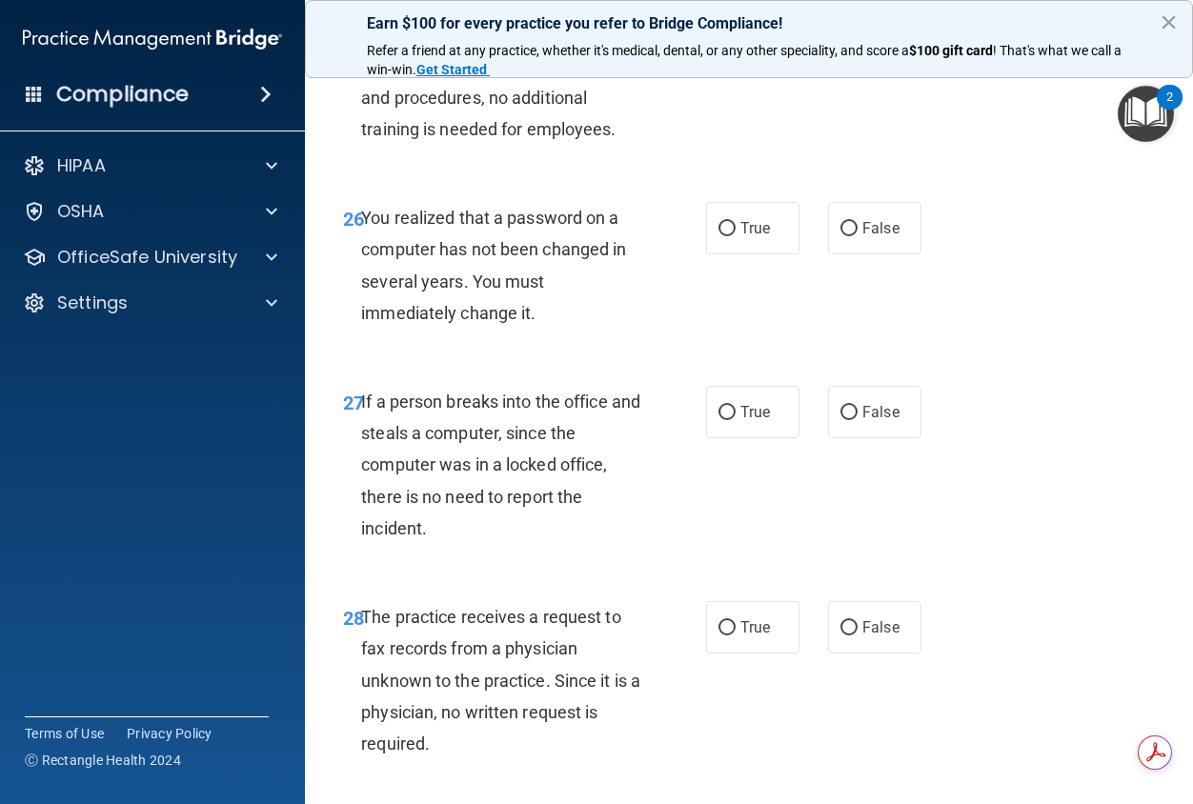
click at [759, 356] on div "26 You realized that a password on a computer has not been changed in several y…" at bounding box center [749, 270] width 840 height 184
click at [747, 254] on label "True" at bounding box center [752, 228] width 93 height 52
click at [736, 236] on input "True" at bounding box center [726, 229] width 17 height 14
radio input "true"
click at [864, 438] on label "False" at bounding box center [874, 412] width 93 height 52
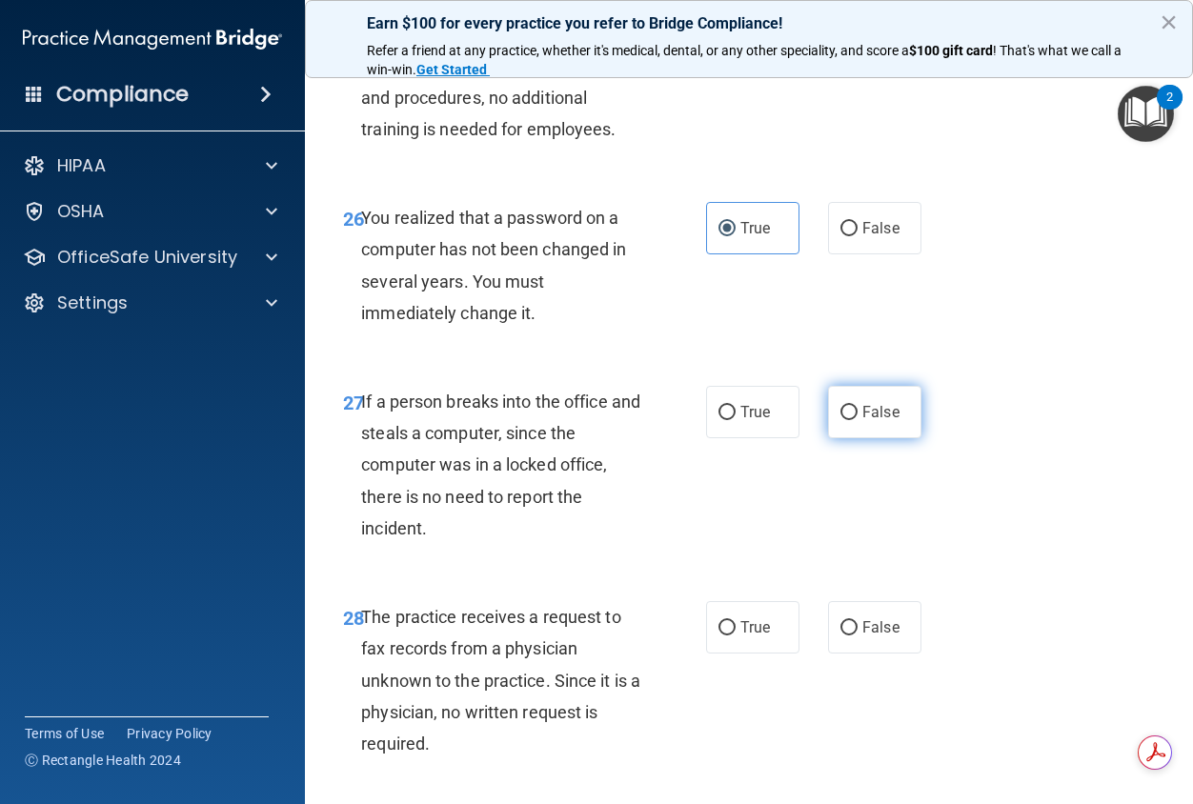
click at [858, 420] on input "False" at bounding box center [848, 413] width 17 height 14
radio input "true"
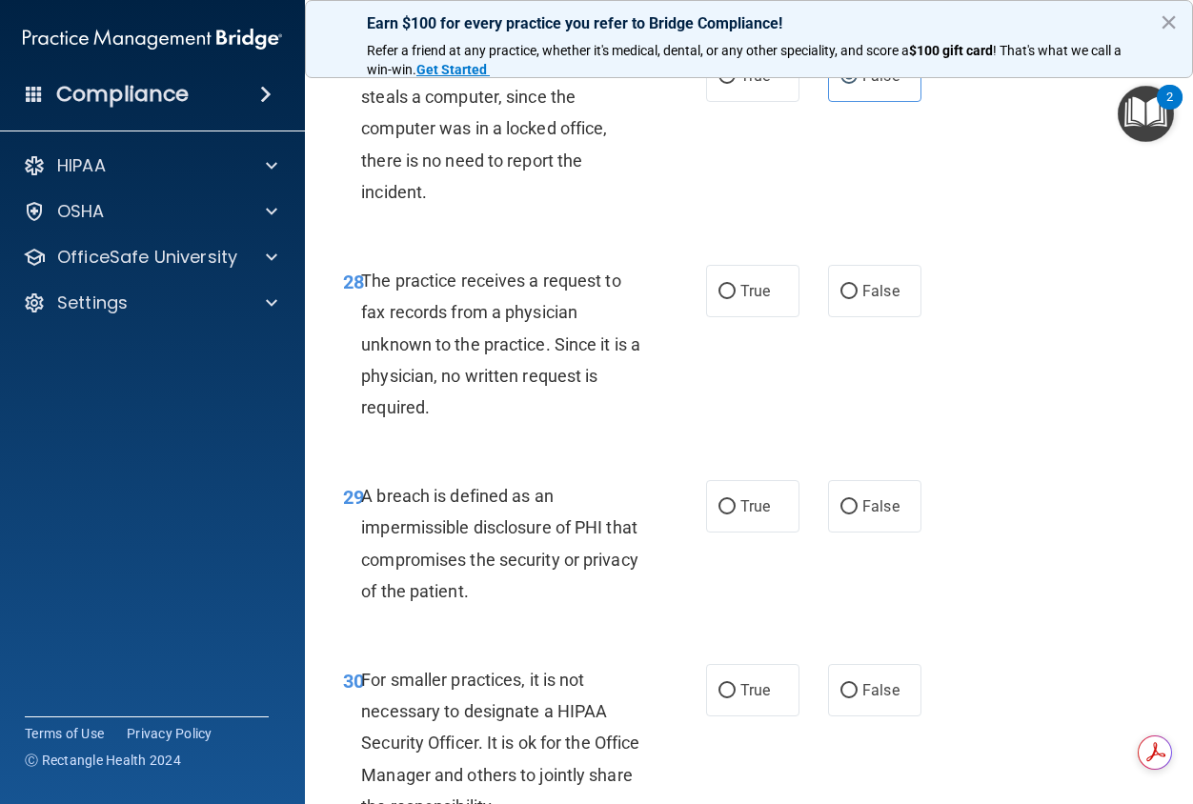
scroll to position [5336, 0]
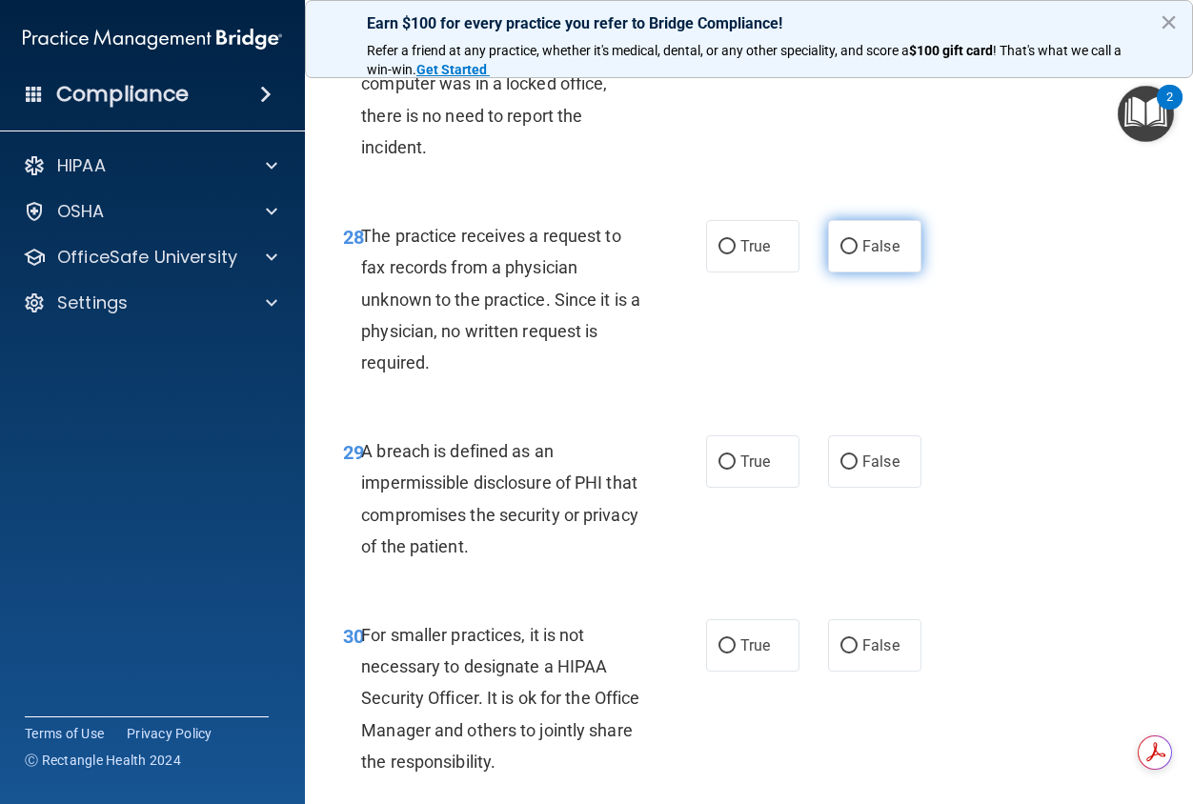
click at [879, 255] on span "False" at bounding box center [880, 246] width 37 height 18
click at [858, 254] on input "False" at bounding box center [848, 247] width 17 height 14
radio input "true"
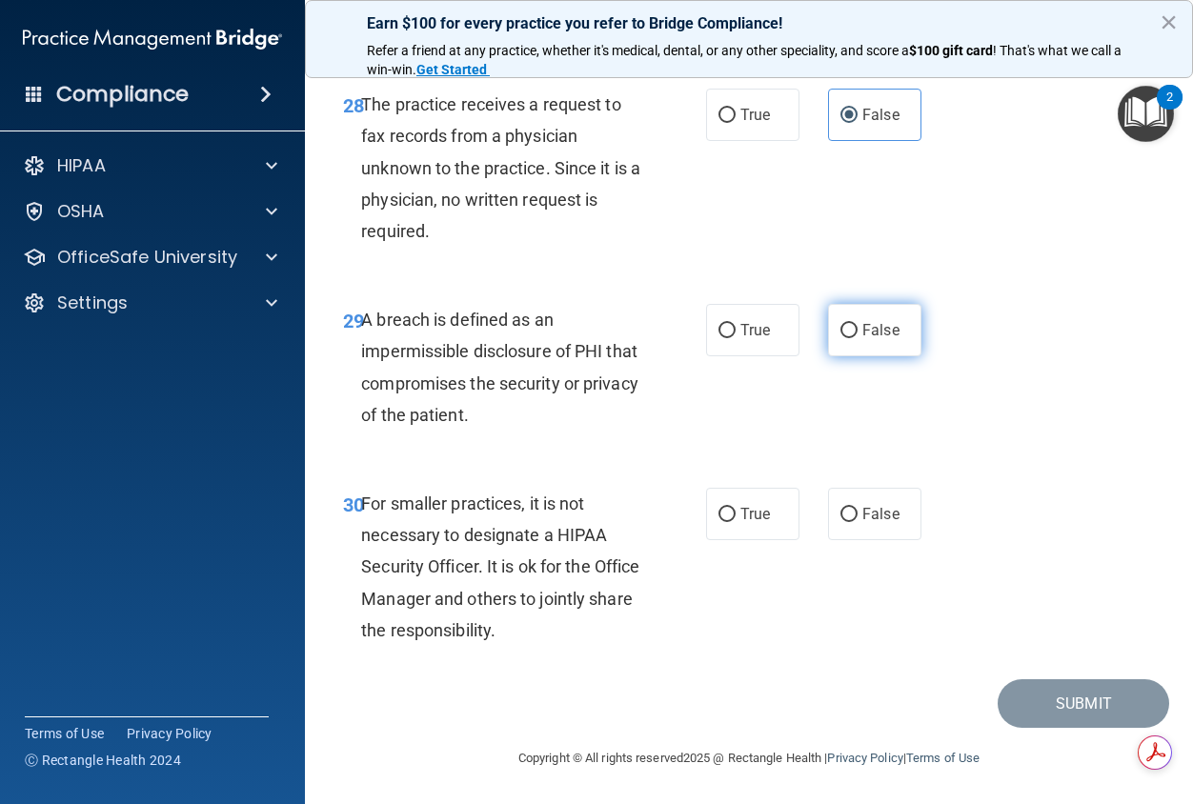
scroll to position [5562, 0]
drag, startPoint x: 732, startPoint y: 347, endPoint x: 744, endPoint y: 355, distance: 15.1
click at [733, 347] on label "True" at bounding box center [752, 330] width 93 height 52
click at [733, 338] on input "True" at bounding box center [726, 331] width 17 height 14
radio input "true"
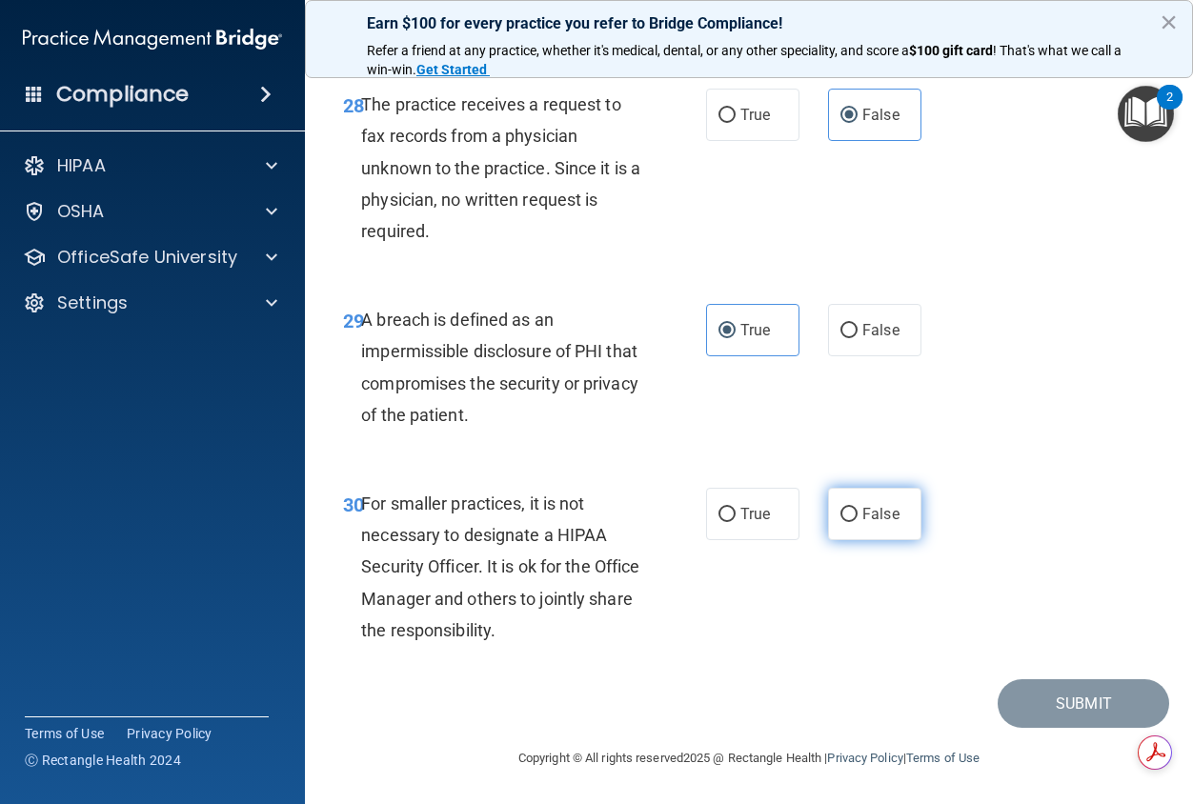
click at [869, 508] on span "False" at bounding box center [880, 514] width 37 height 18
click at [858, 508] on input "False" at bounding box center [848, 515] width 17 height 14
radio input "true"
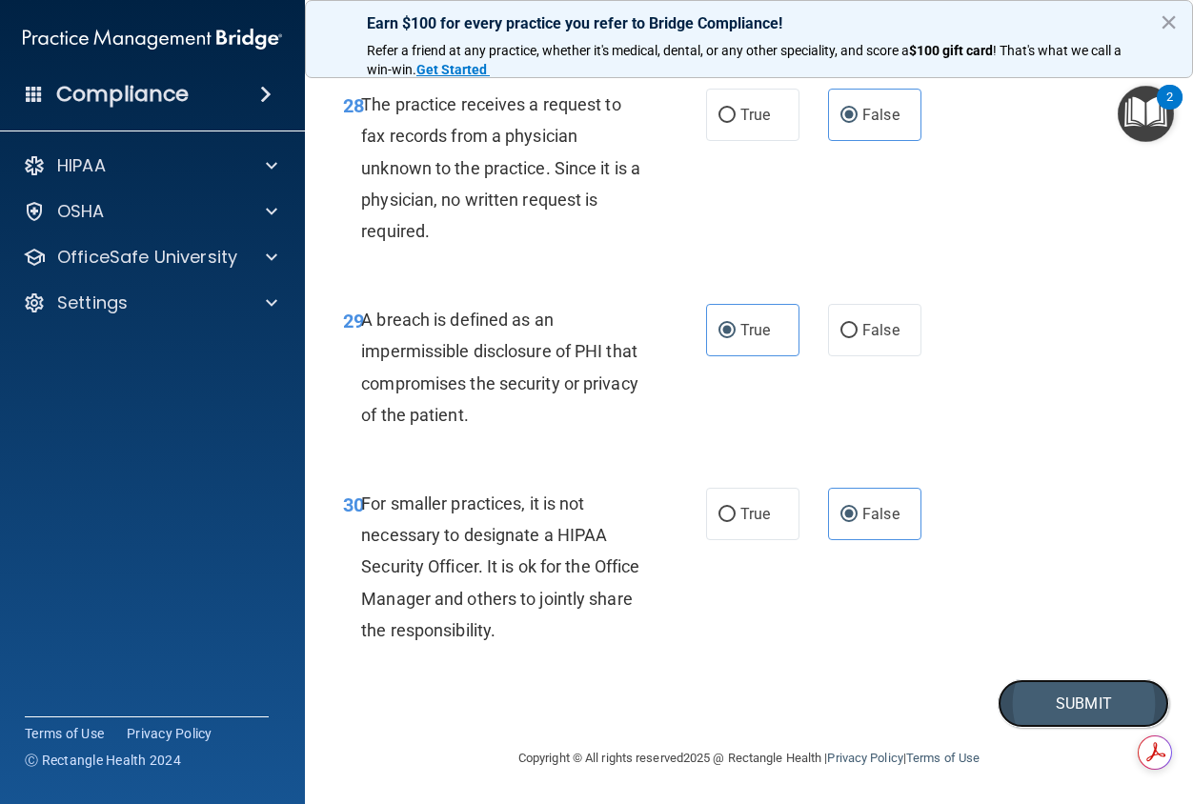
click at [1056, 717] on button "Submit" at bounding box center [1084, 703] width 172 height 49
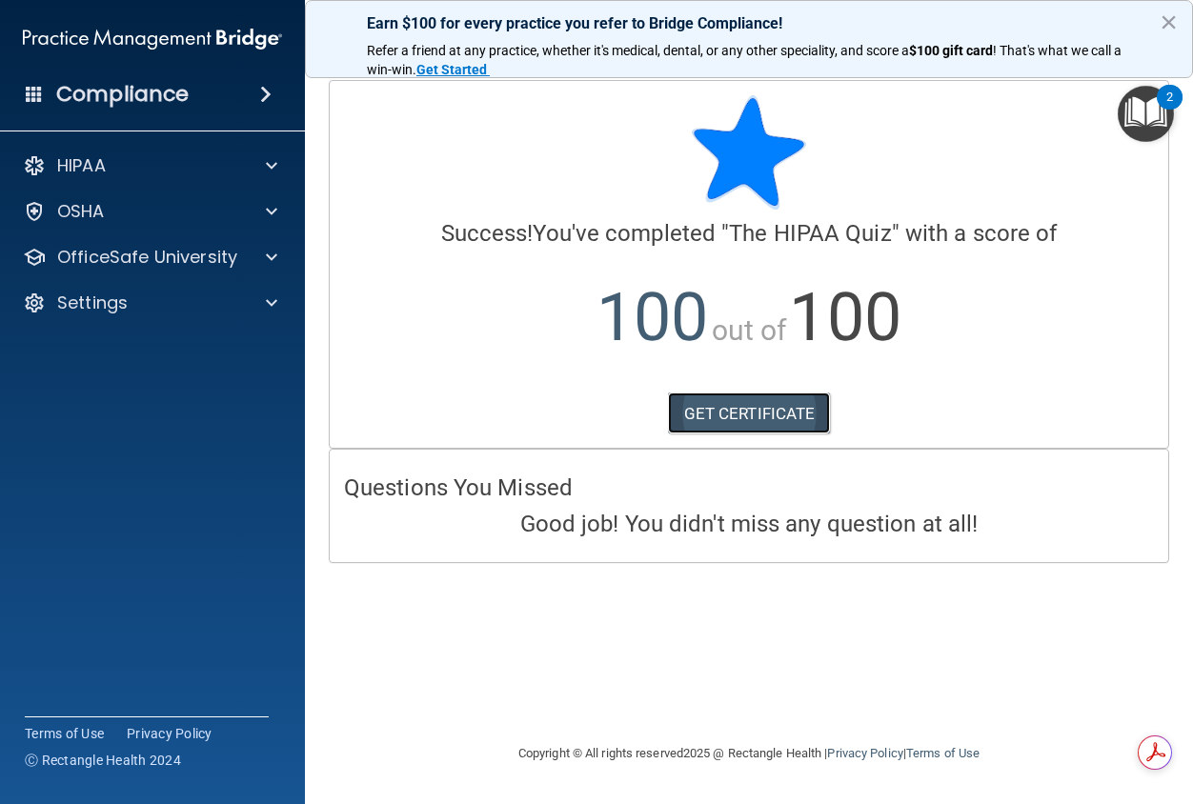
click at [737, 414] on link "GET CERTIFICATE" at bounding box center [749, 414] width 163 height 42
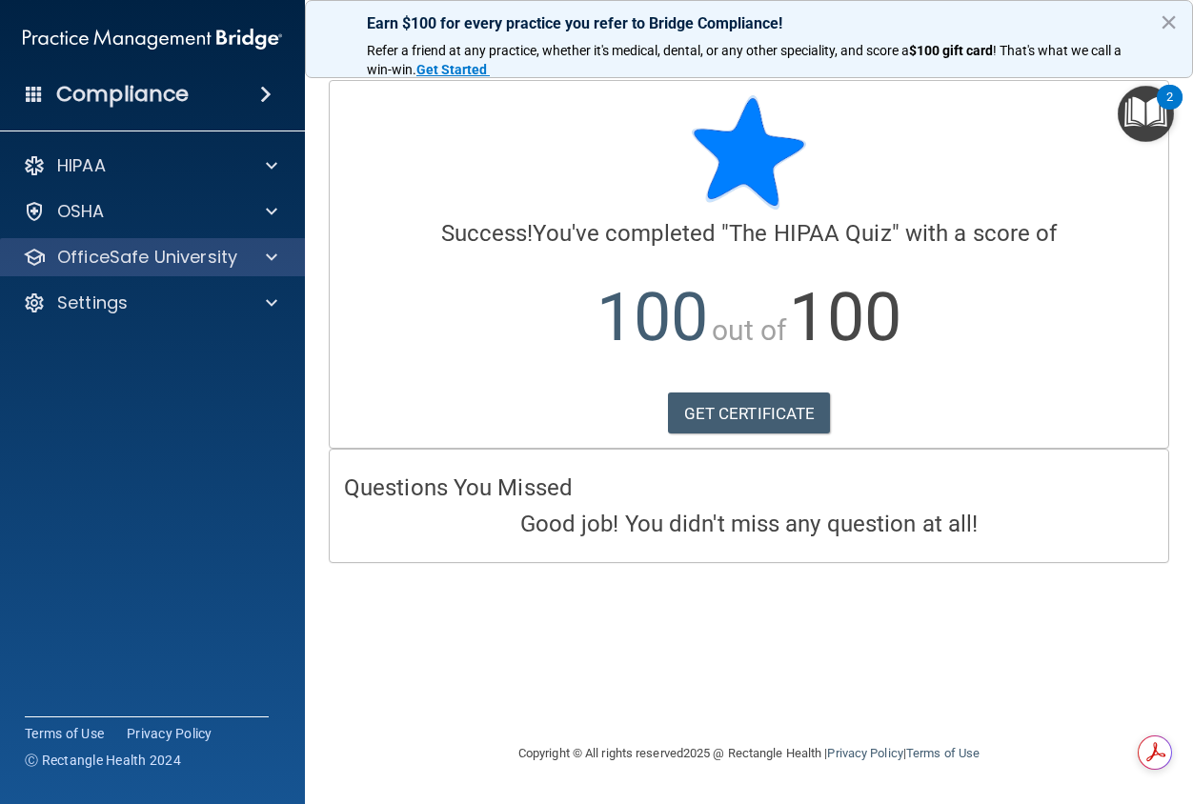
click at [271, 270] on div "OfficeSafe University" at bounding box center [153, 257] width 306 height 38
click at [273, 259] on span at bounding box center [271, 257] width 11 height 23
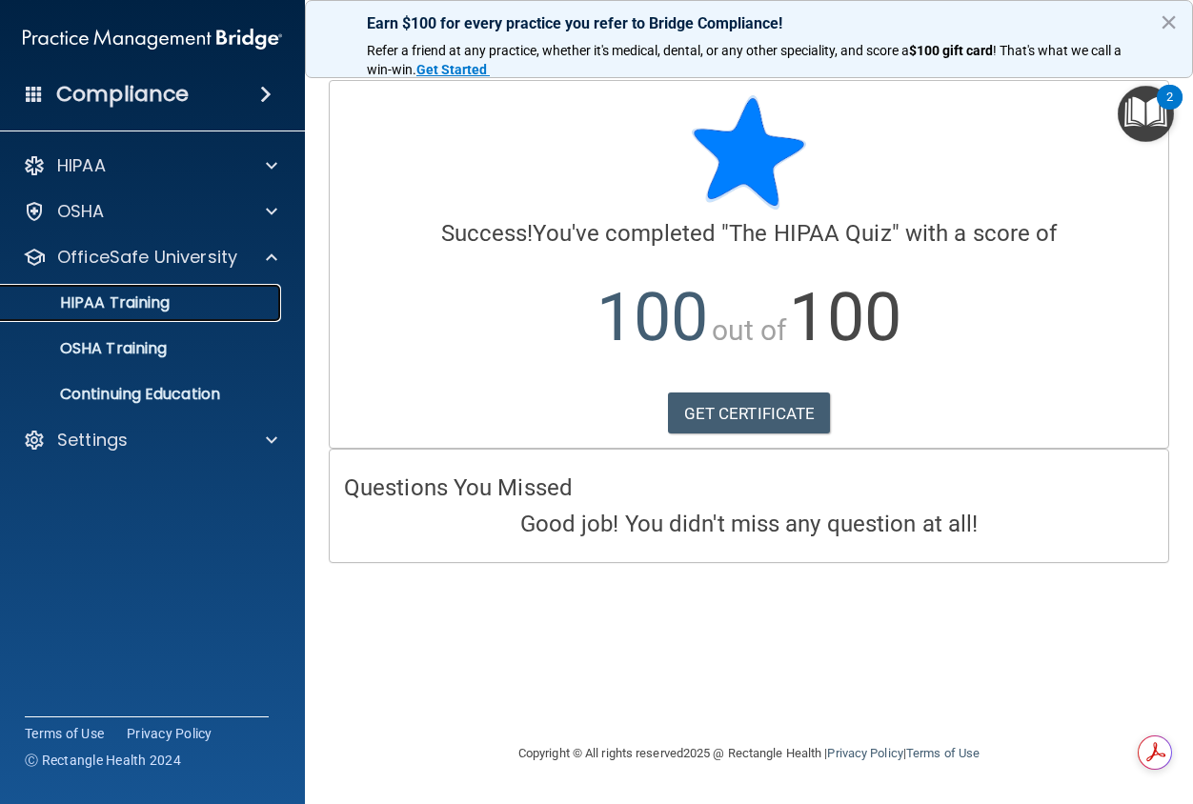
click at [215, 310] on div "HIPAA Training" at bounding box center [142, 302] width 260 height 19
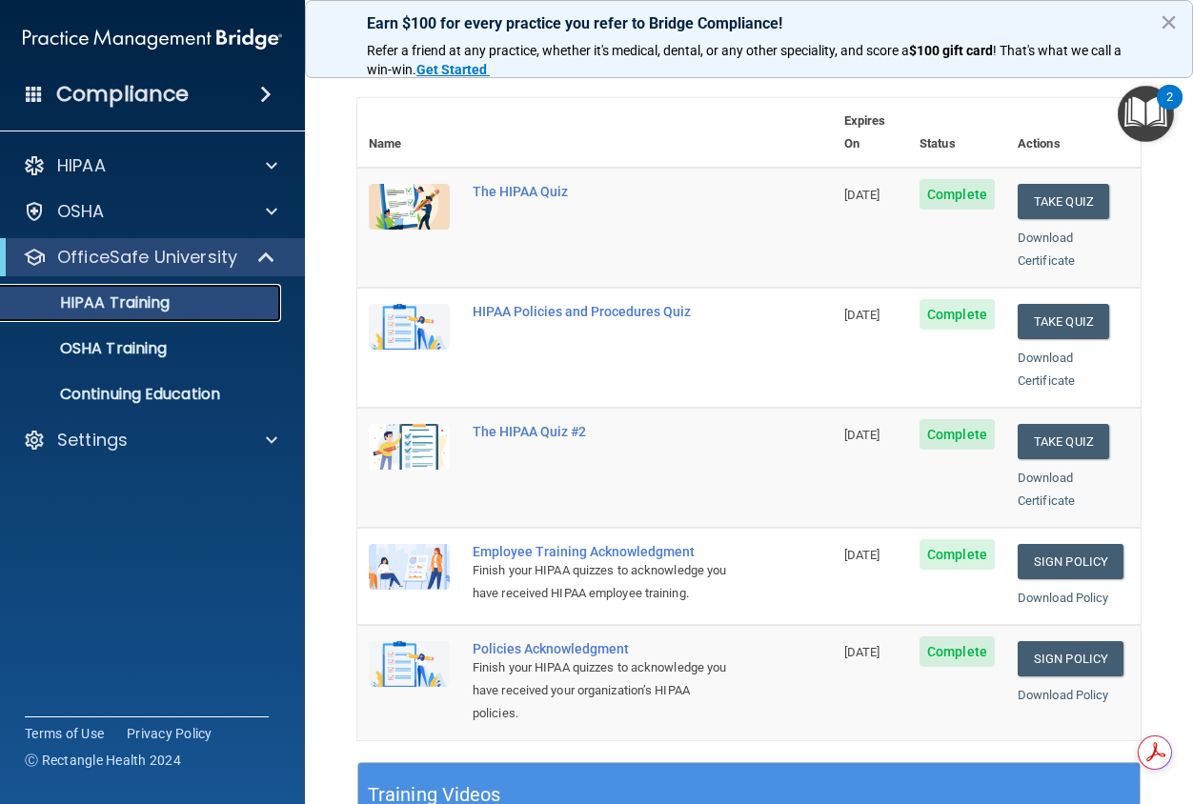
scroll to position [95, 0]
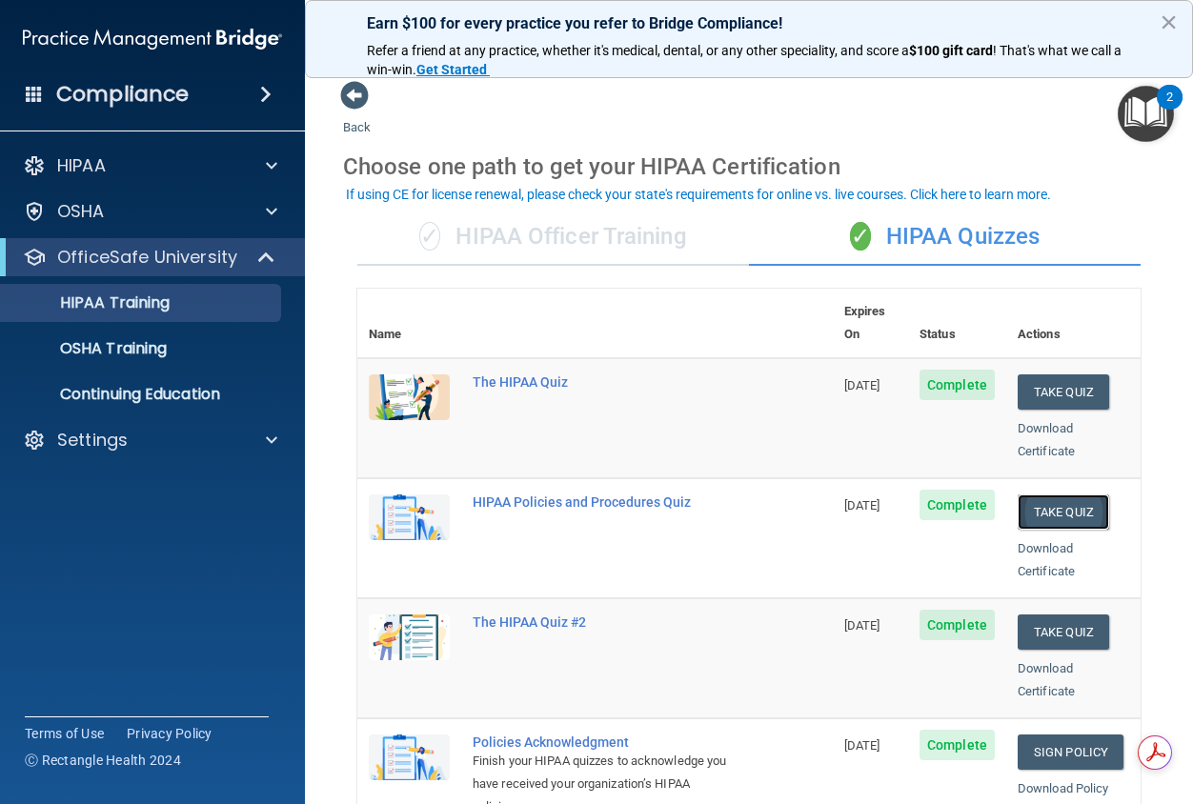
click at [1047, 496] on button "Take Quiz" at bounding box center [1063, 512] width 91 height 35
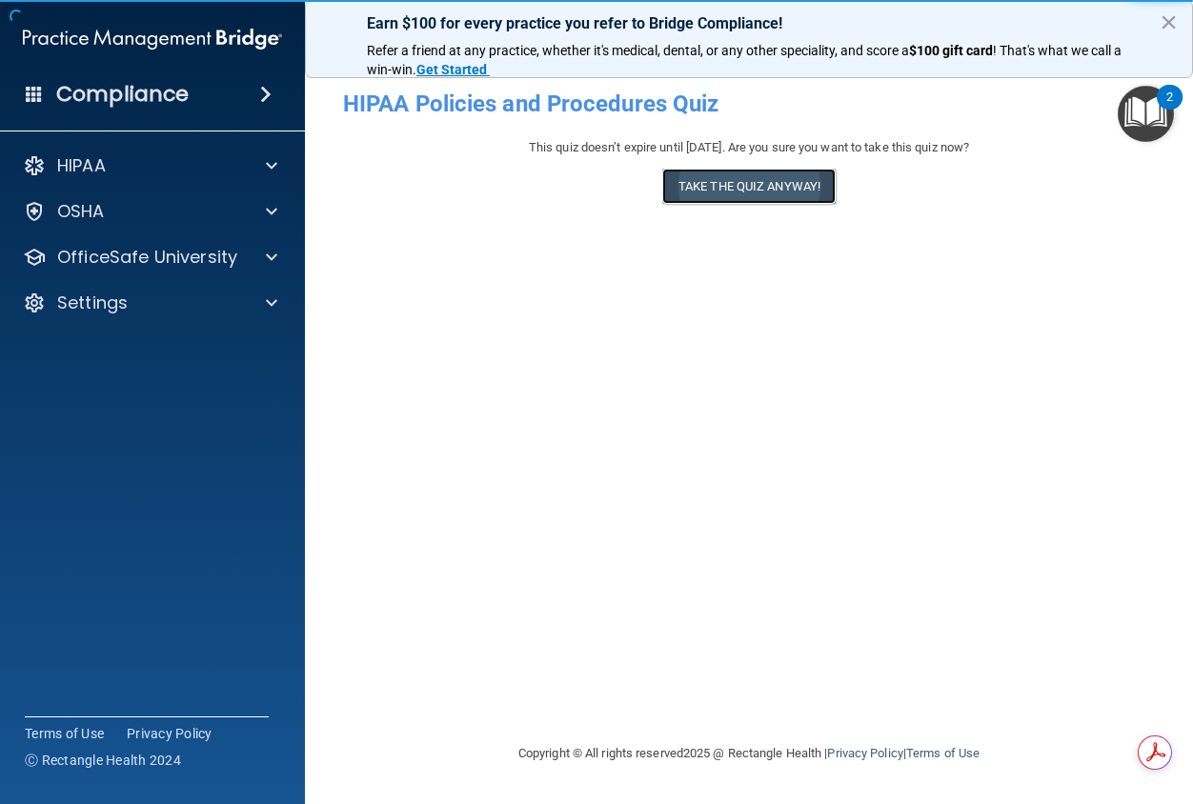
click at [707, 193] on button "Take the quiz anyway!" at bounding box center [748, 186] width 173 height 35
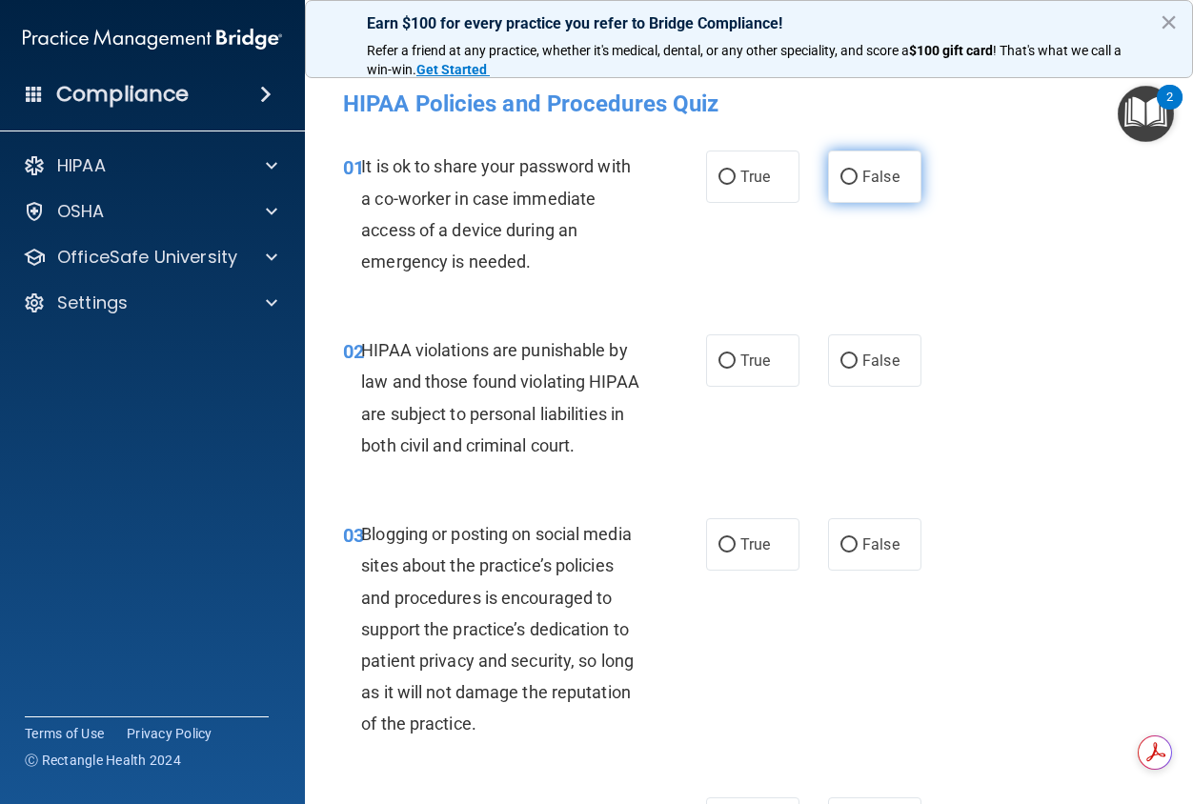
click at [875, 182] on span "False" at bounding box center [880, 177] width 37 height 18
click at [858, 182] on input "False" at bounding box center [848, 178] width 17 height 14
radio input "true"
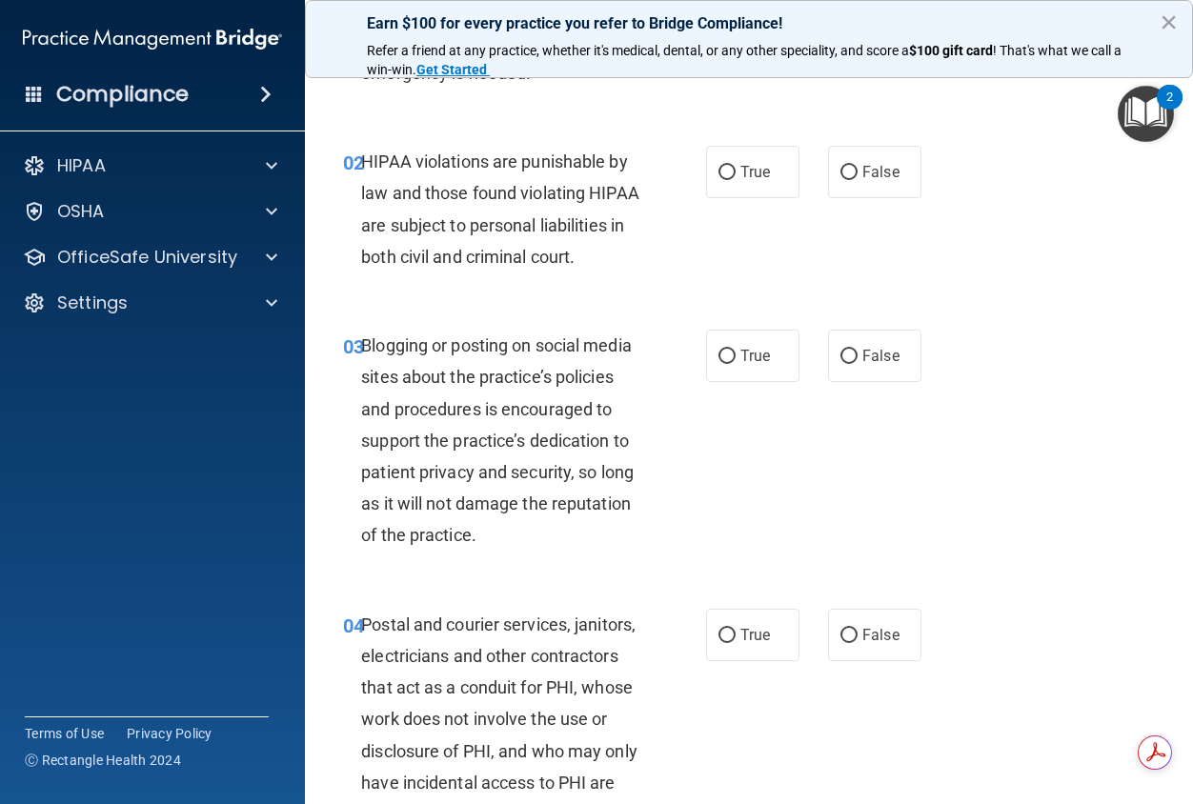
scroll to position [191, 0]
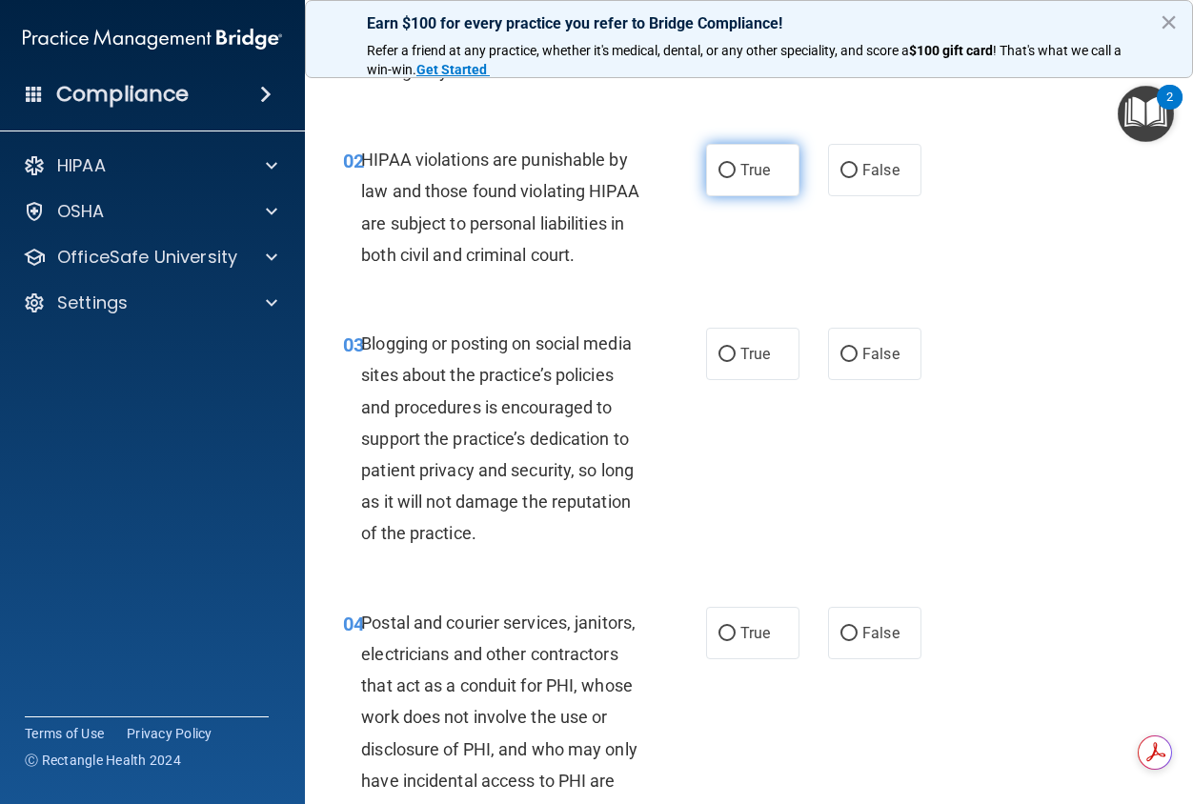
click at [745, 187] on label "True" at bounding box center [752, 170] width 93 height 52
click at [736, 178] on input "True" at bounding box center [726, 171] width 17 height 14
radio input "true"
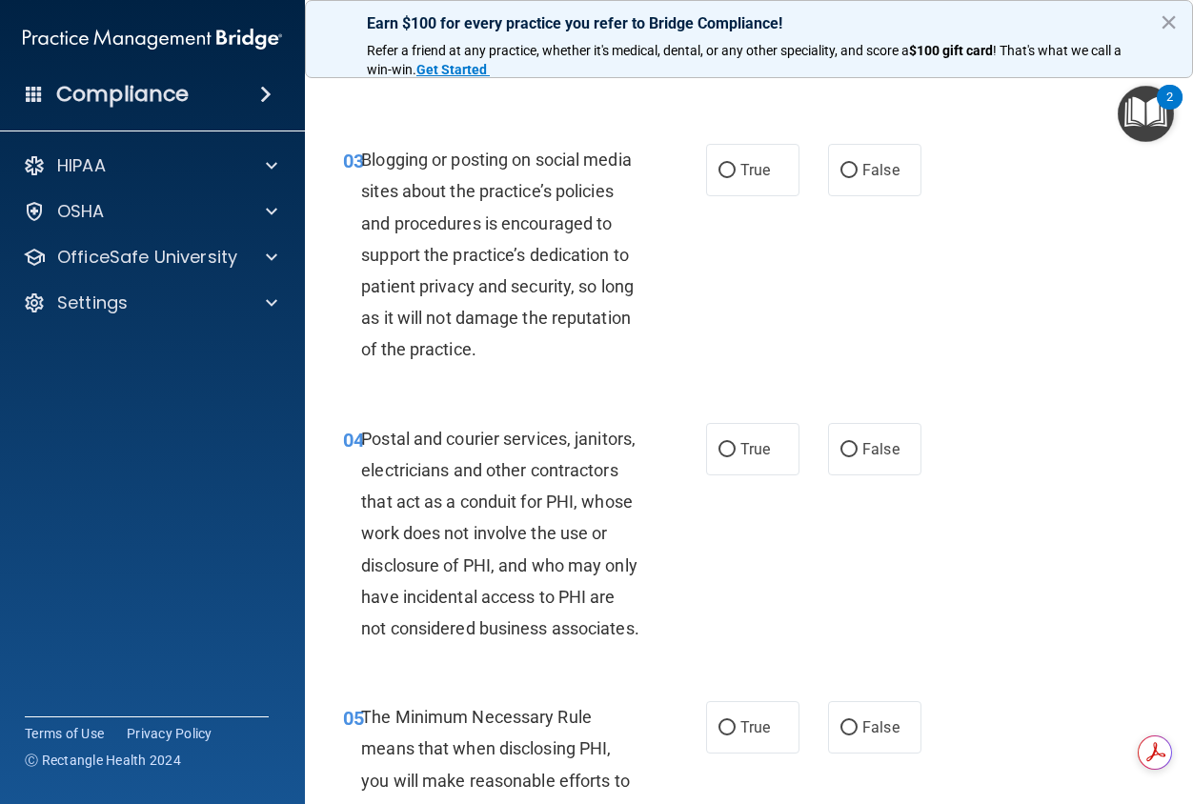
scroll to position [381, 0]
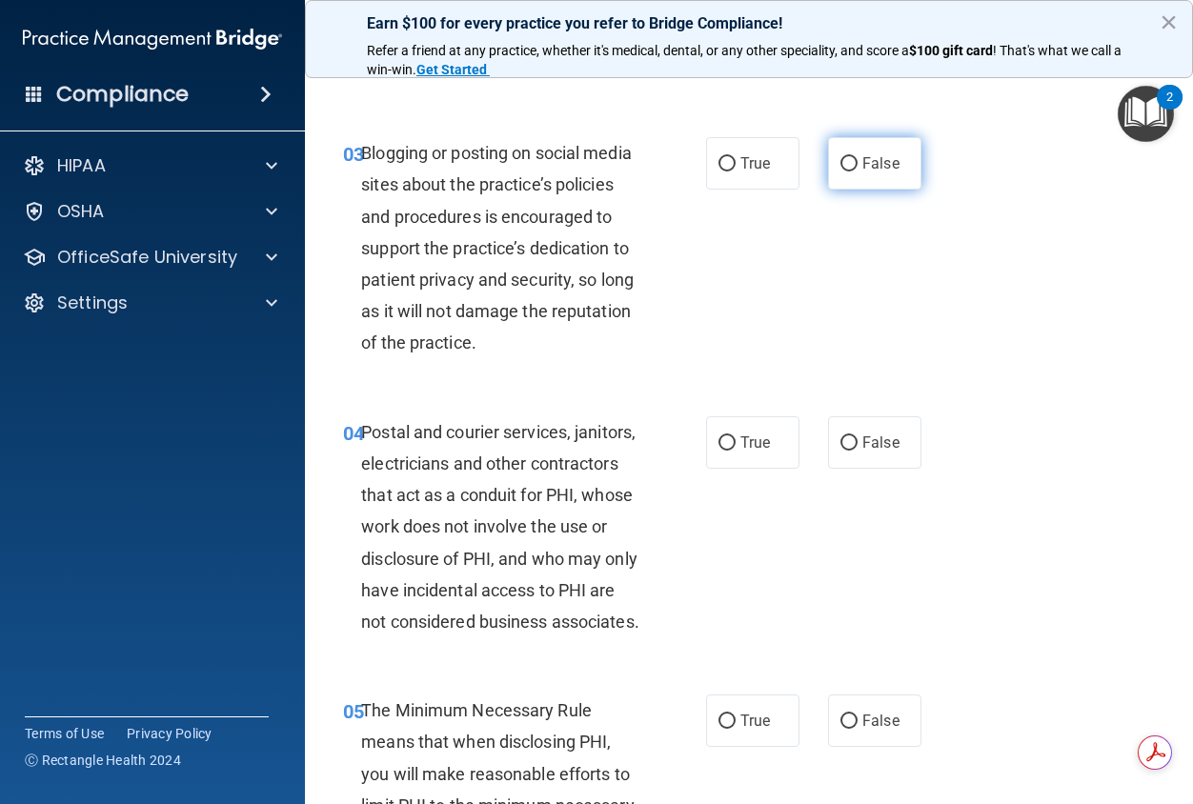
click at [840, 172] on input "False" at bounding box center [848, 164] width 17 height 14
radio input "true"
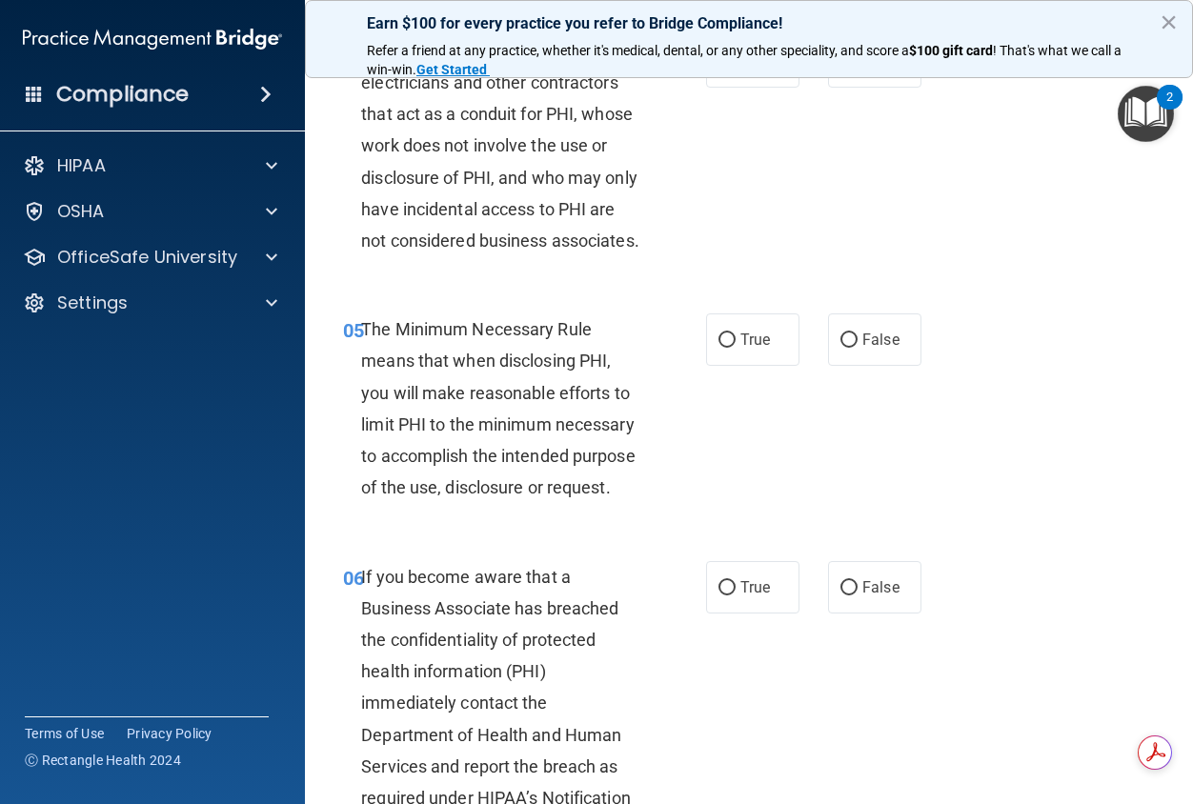
scroll to position [667, 0]
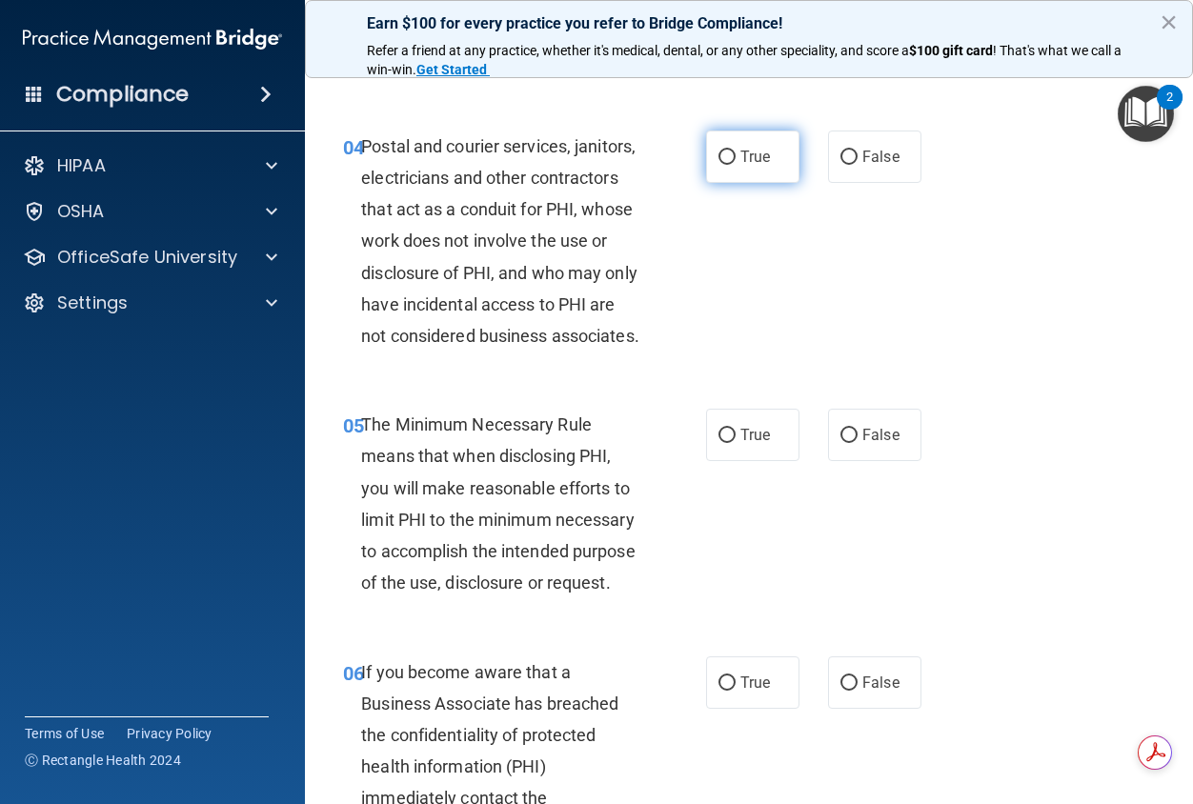
click at [773, 183] on label "True" at bounding box center [752, 157] width 93 height 52
click at [736, 165] on input "True" at bounding box center [726, 158] width 17 height 14
radio input "true"
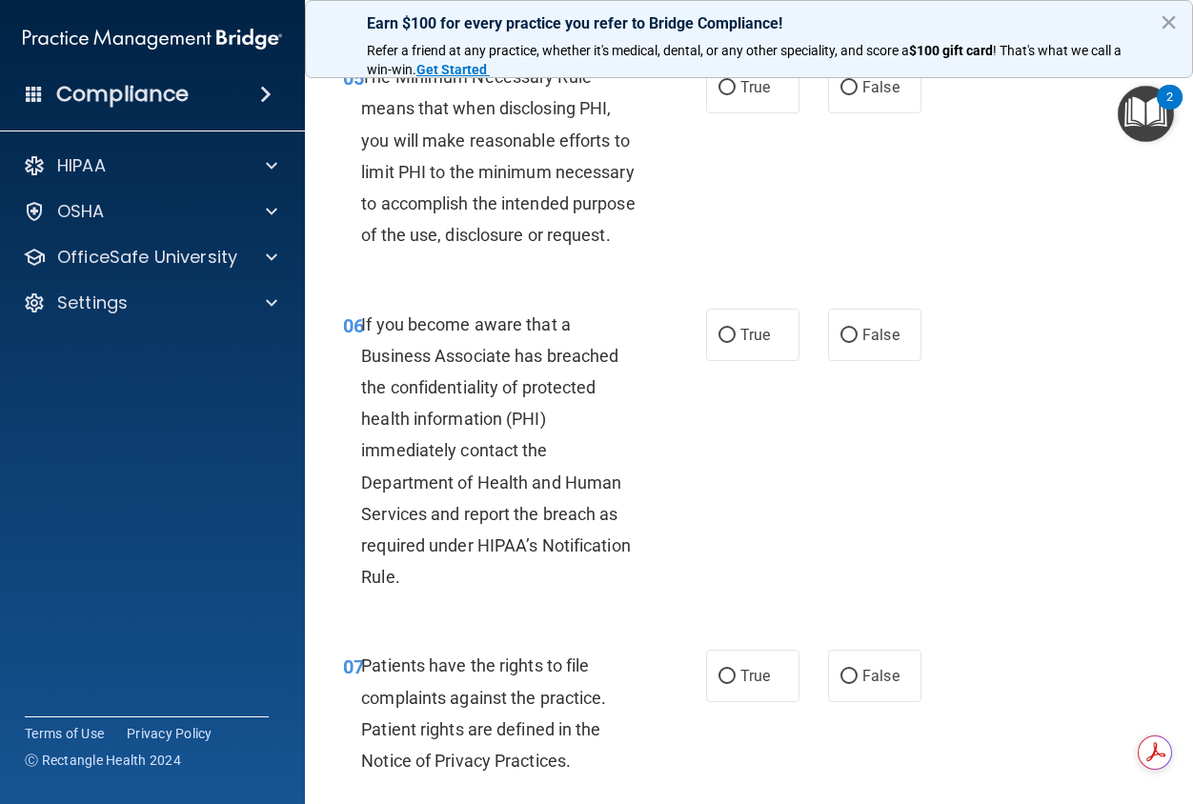
scroll to position [1048, 0]
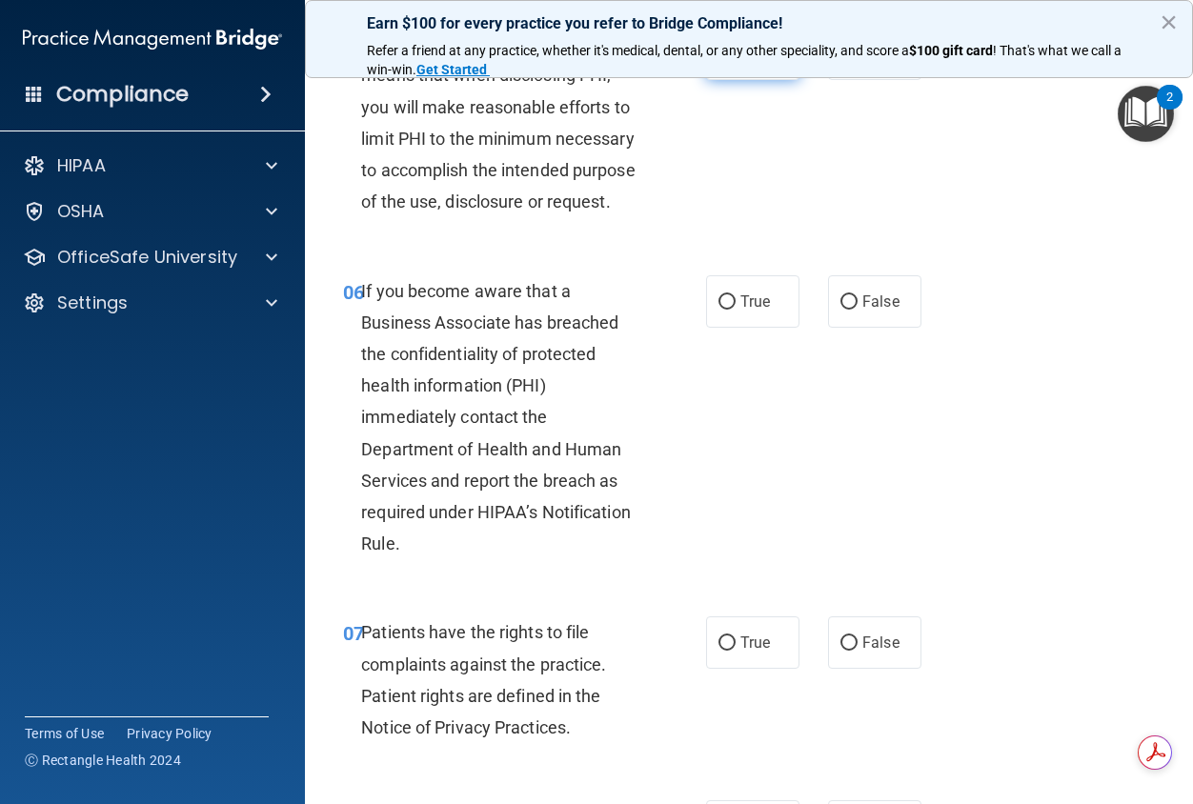
click at [780, 80] on label "True" at bounding box center [752, 54] width 93 height 52
click at [736, 62] on input "True" at bounding box center [726, 55] width 17 height 14
radio input "true"
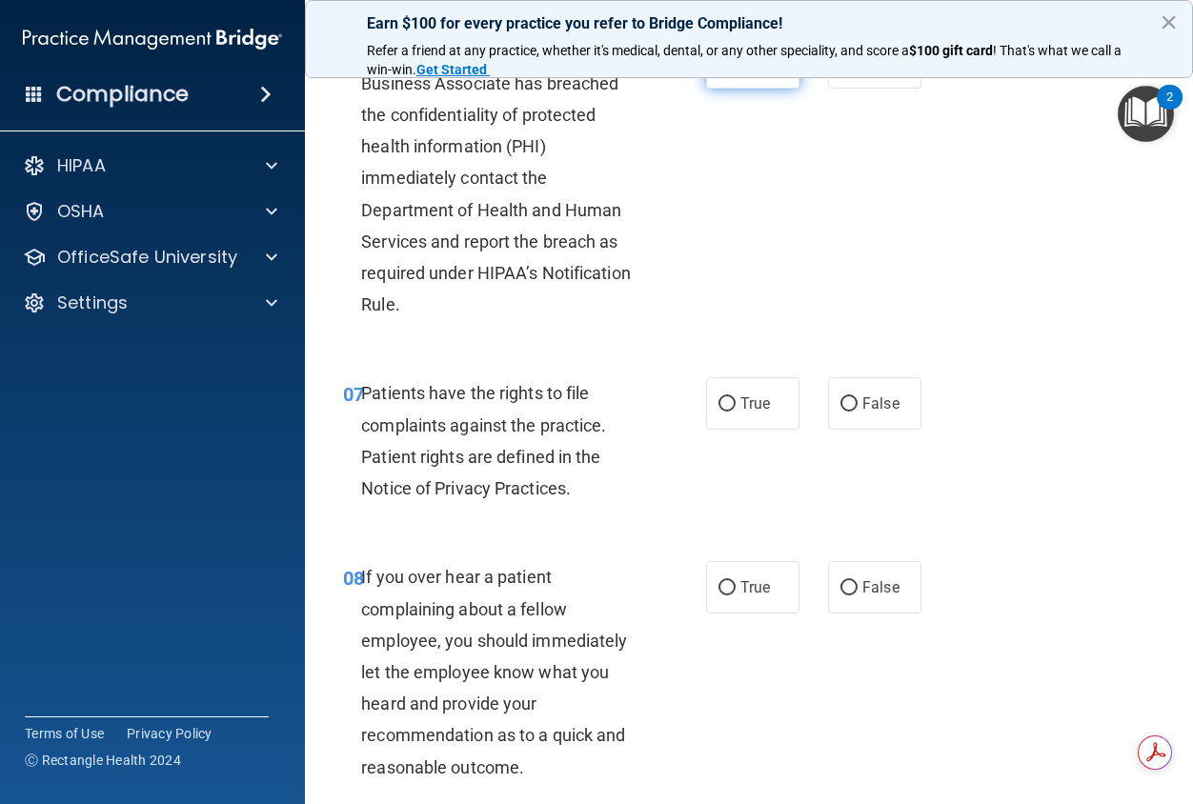
scroll to position [1334, 0]
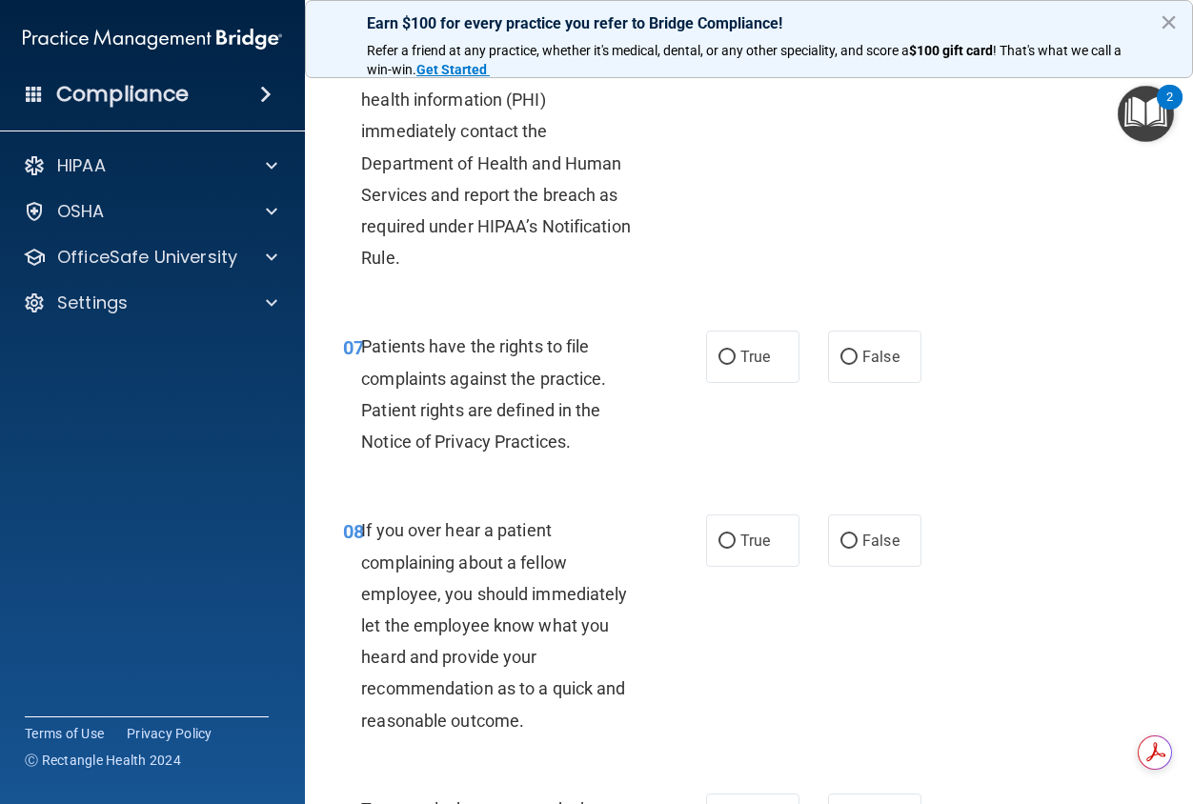
click at [754, 25] on span "True" at bounding box center [755, 16] width 30 height 18
click at [736, 24] on input "True" at bounding box center [726, 17] width 17 height 14
radio input "true"
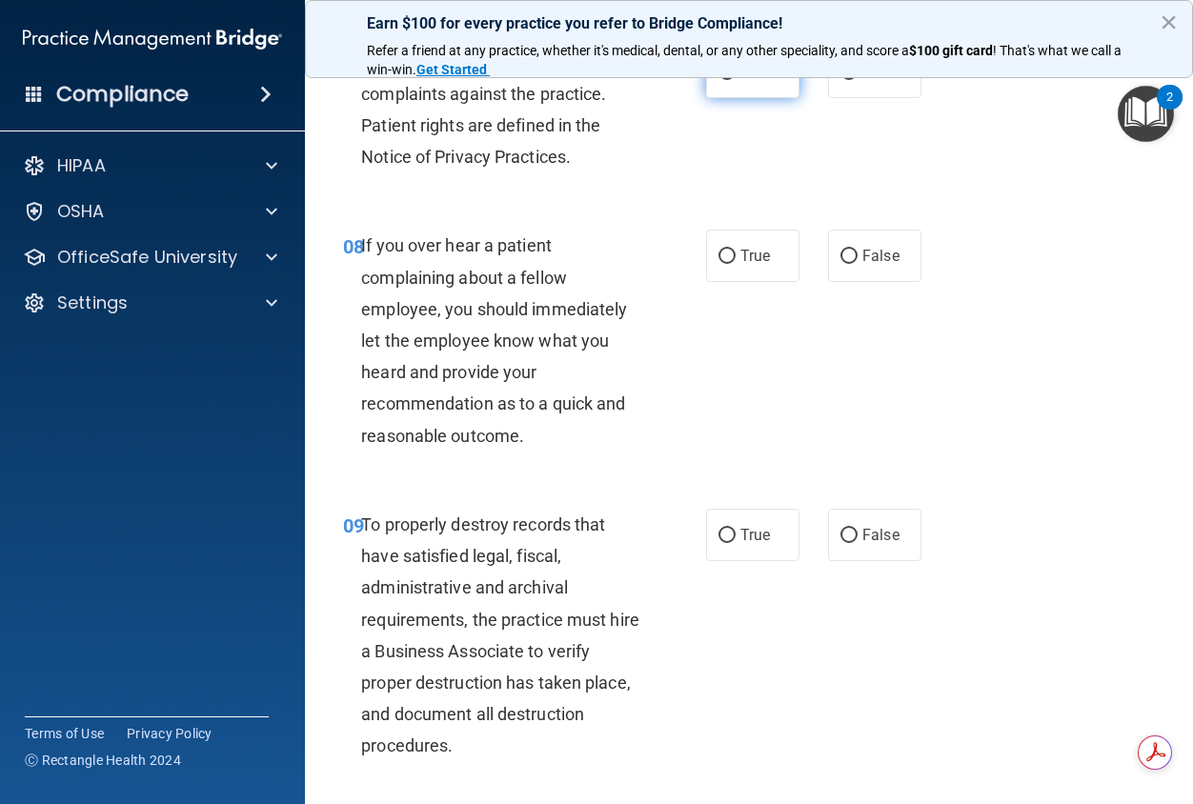
scroll to position [1620, 0]
click at [736, 97] on label "True" at bounding box center [752, 71] width 93 height 52
click at [736, 79] on input "True" at bounding box center [726, 72] width 17 height 14
radio input "true"
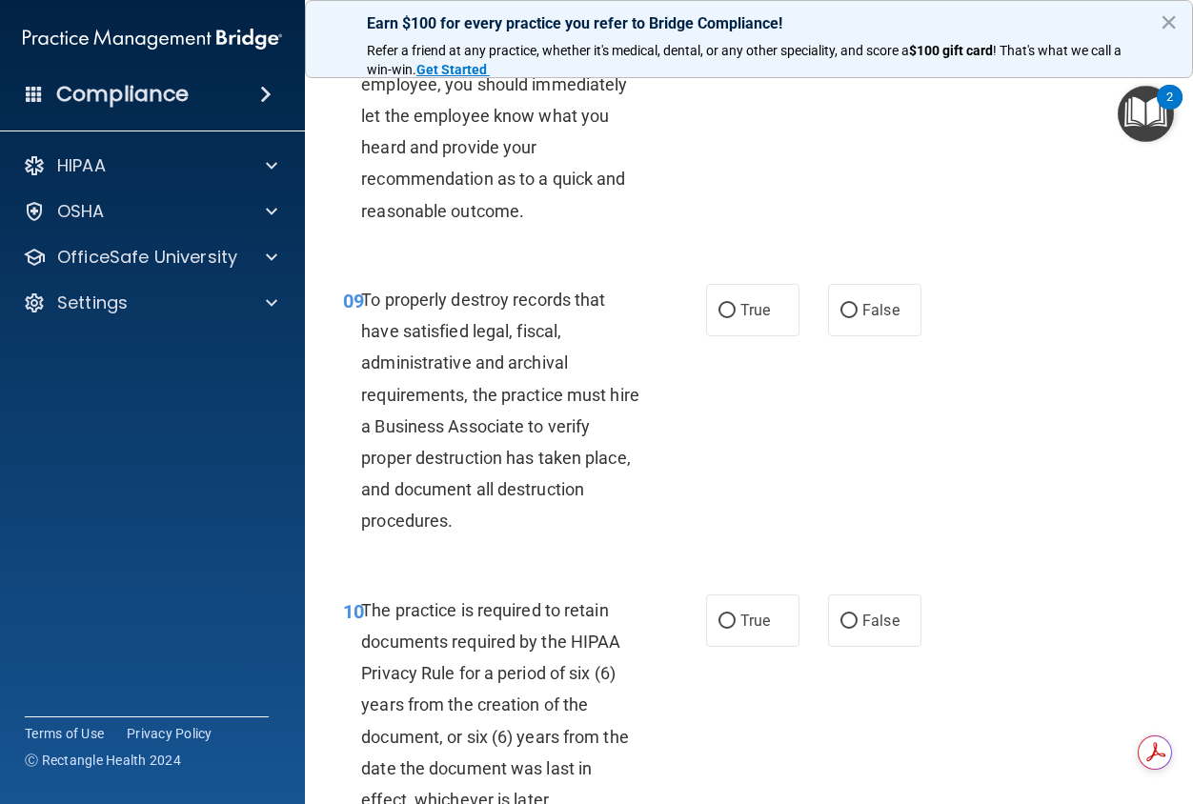
scroll to position [1810, 0]
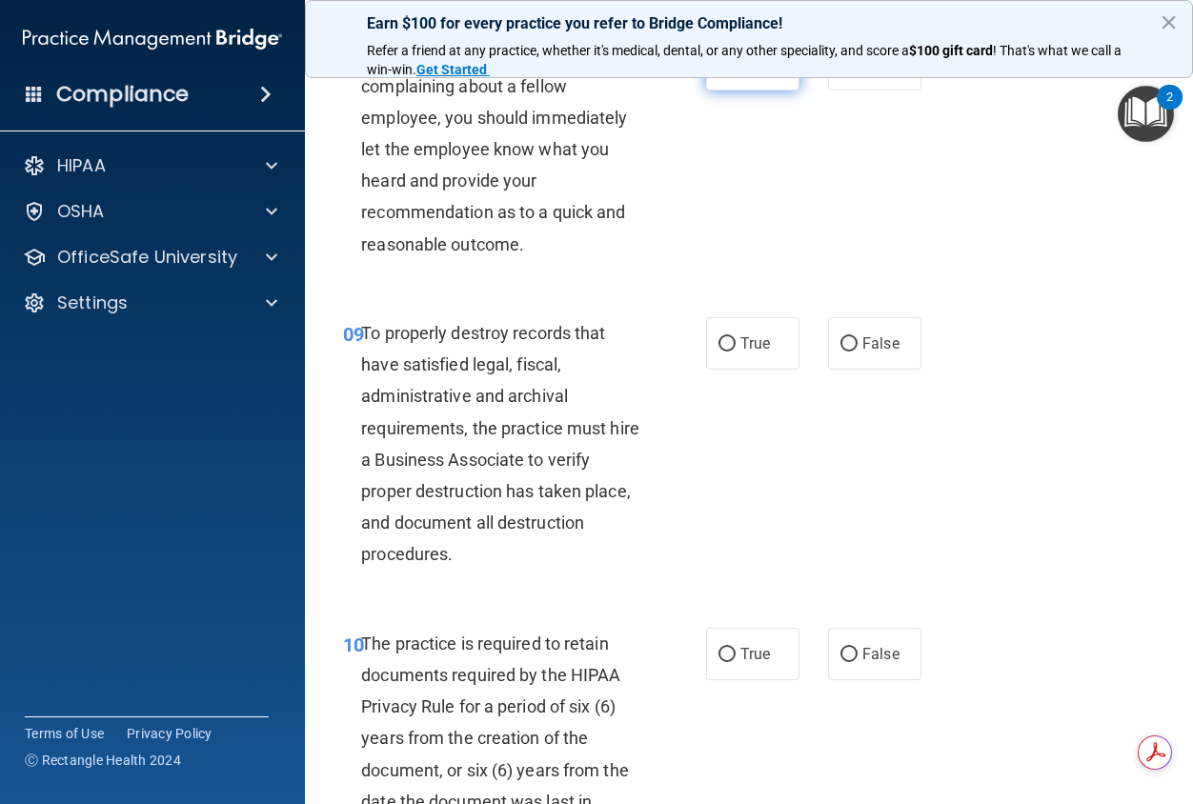
click at [764, 91] on label "True" at bounding box center [752, 64] width 93 height 52
click at [736, 72] on input "True" at bounding box center [726, 65] width 17 height 14
radio input "true"
click at [845, 72] on input "False" at bounding box center [848, 65] width 17 height 14
radio input "true"
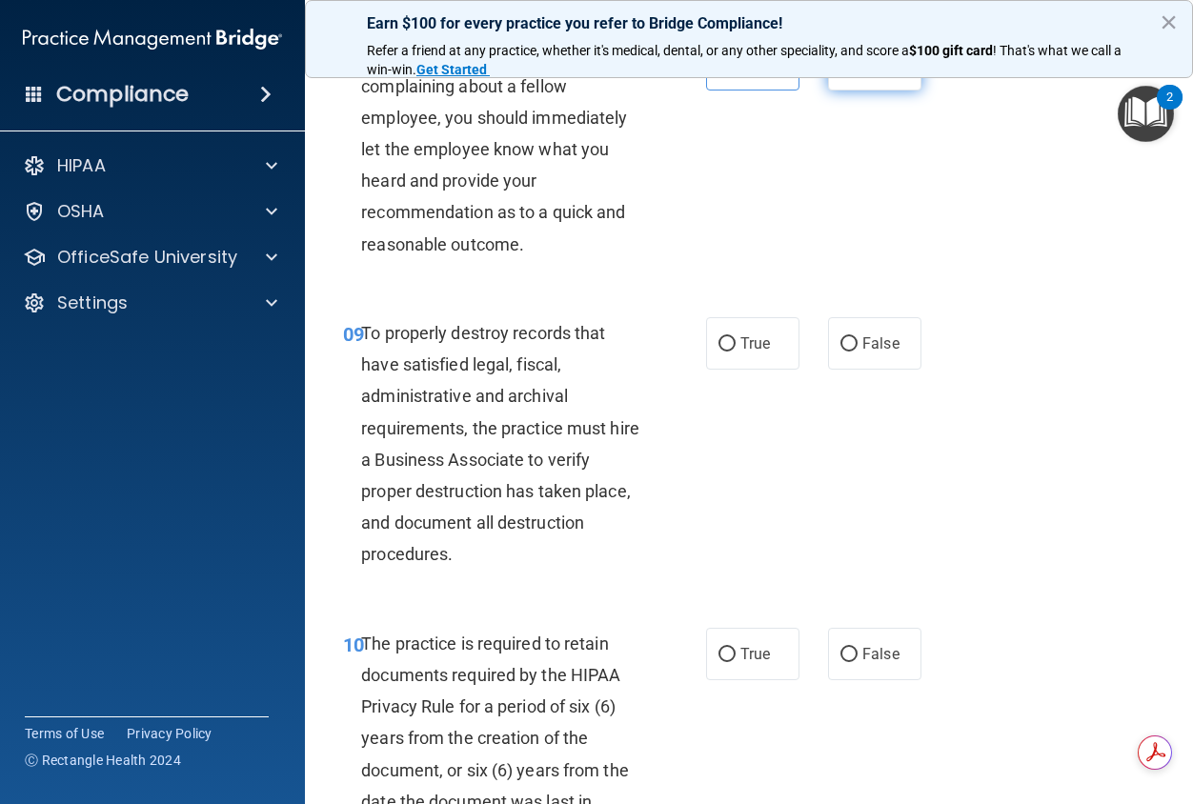
radio input "false"
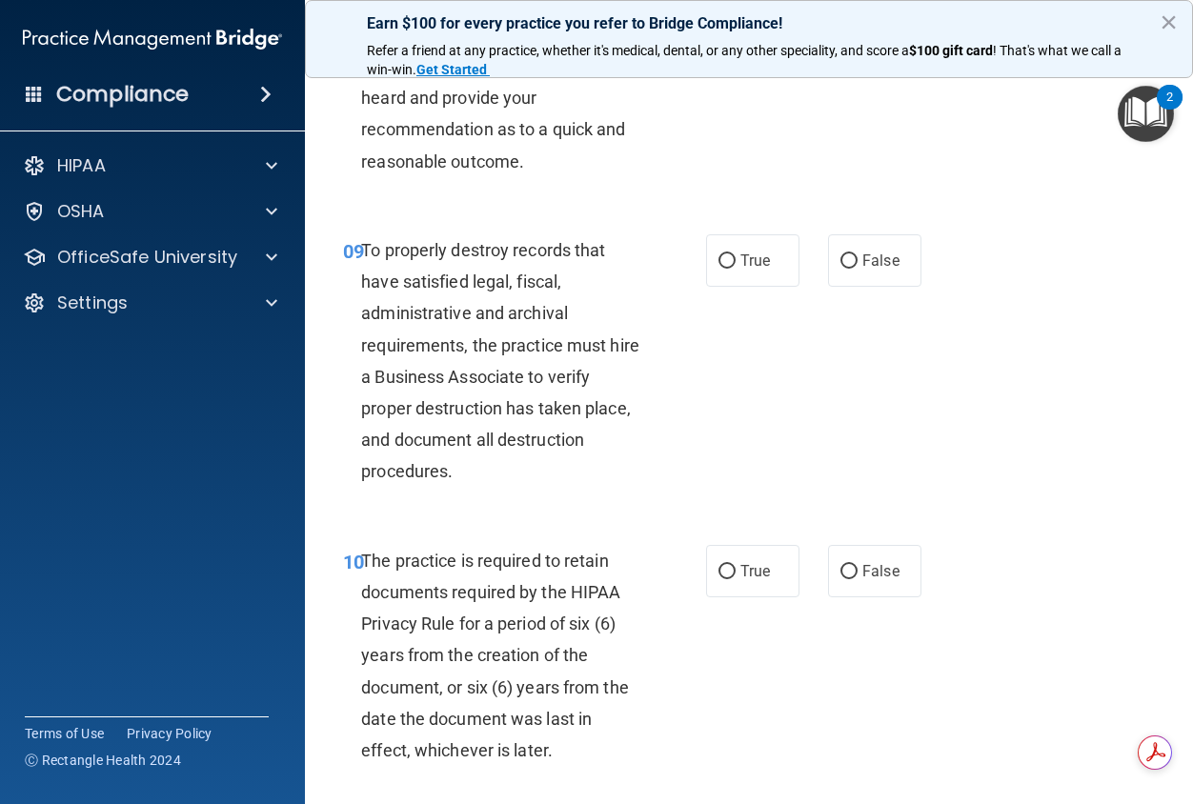
scroll to position [2001, 0]
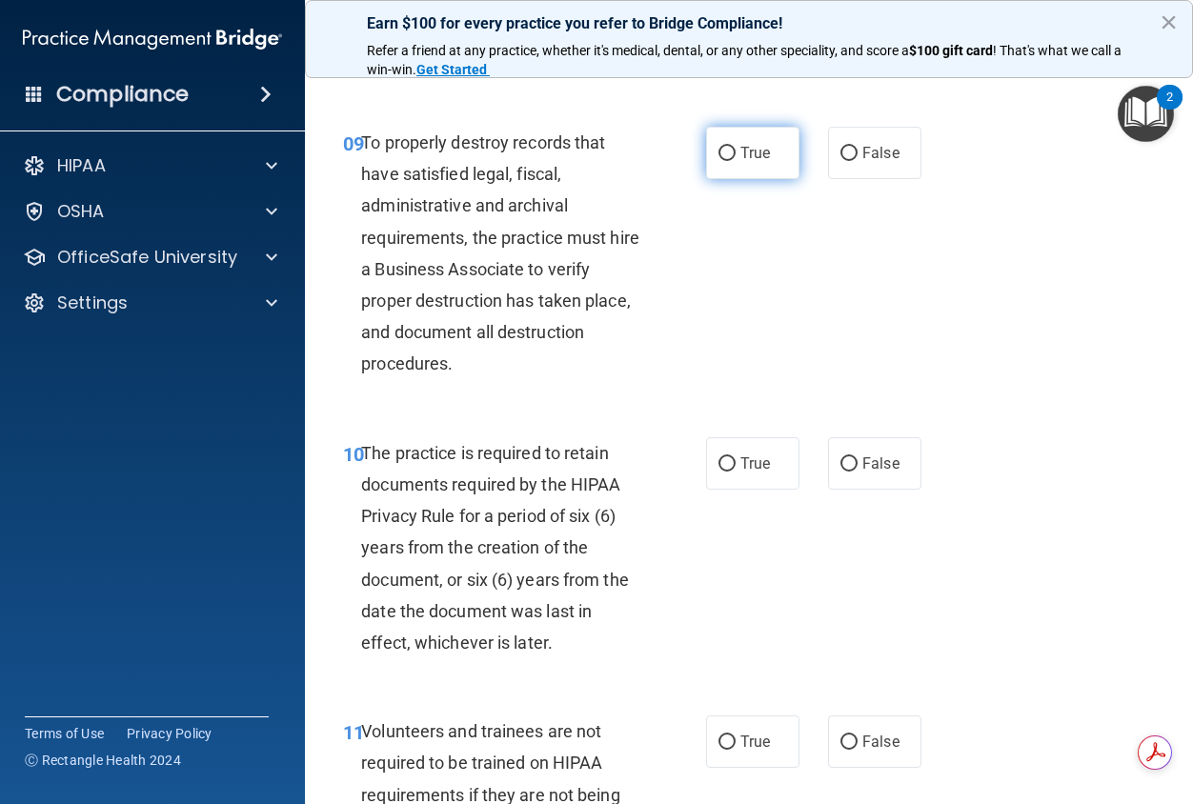
click at [742, 179] on label "True" at bounding box center [752, 153] width 93 height 52
click at [736, 161] on input "True" at bounding box center [726, 154] width 17 height 14
radio input "true"
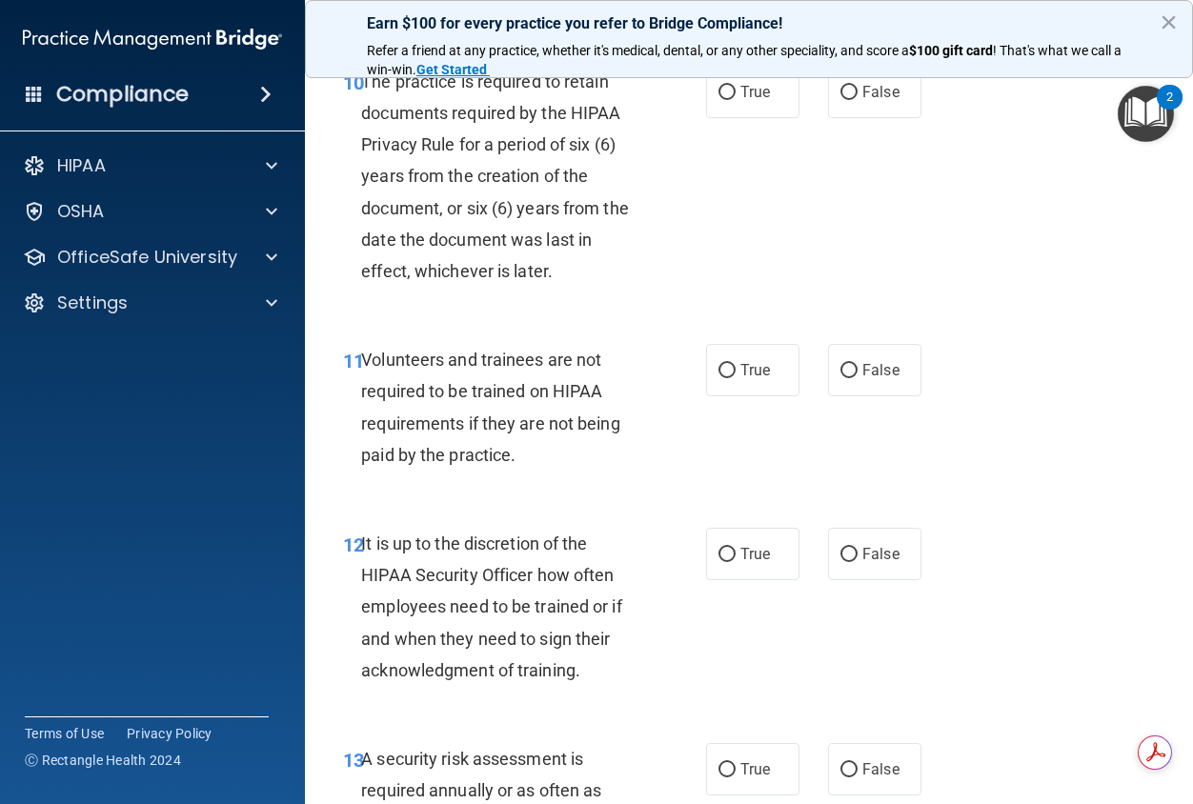
scroll to position [2382, 0]
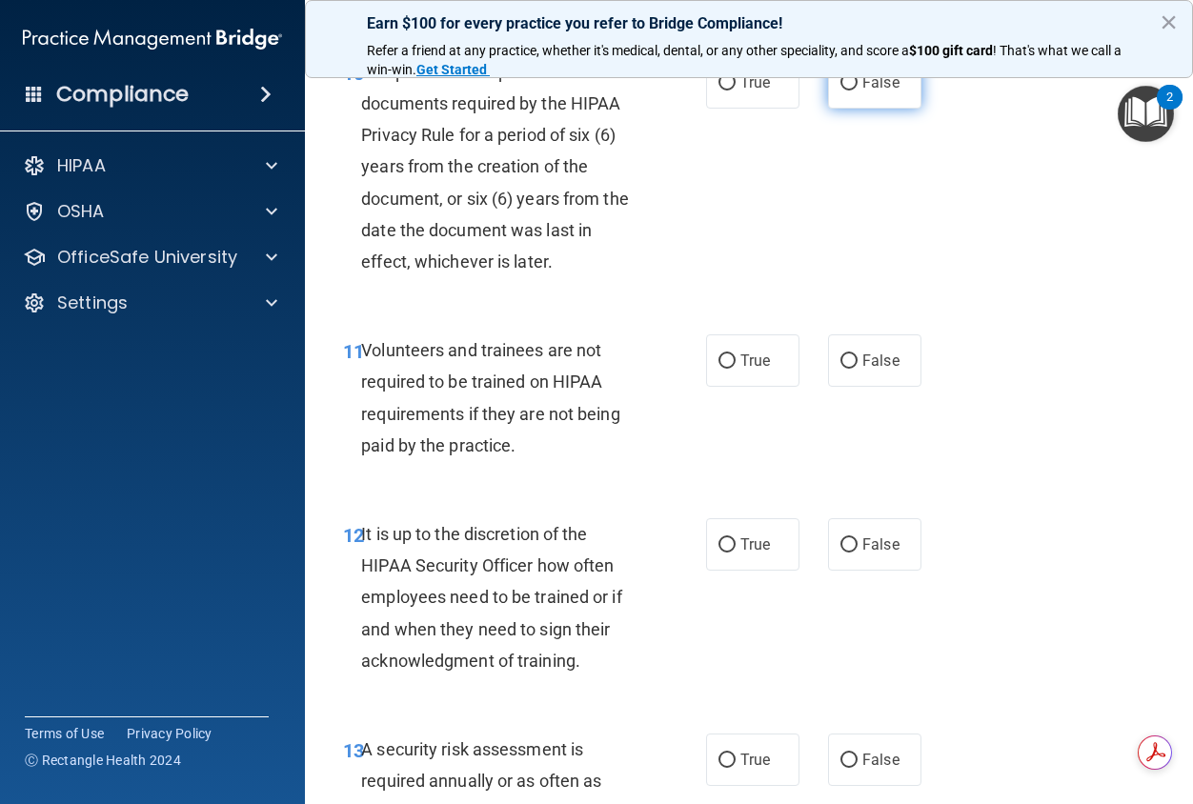
click at [854, 109] on label "False" at bounding box center [874, 82] width 93 height 52
click at [854, 91] on input "False" at bounding box center [848, 83] width 17 height 14
radio input "true"
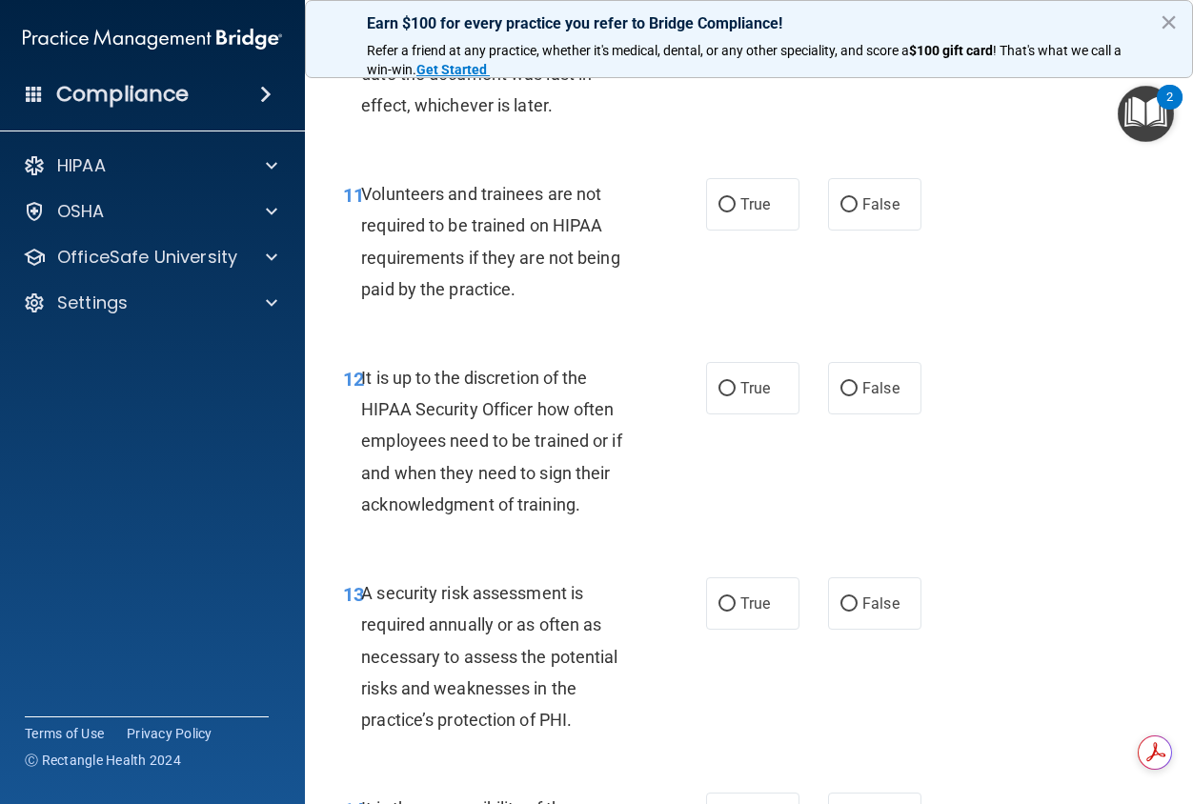
scroll to position [2573, 0]
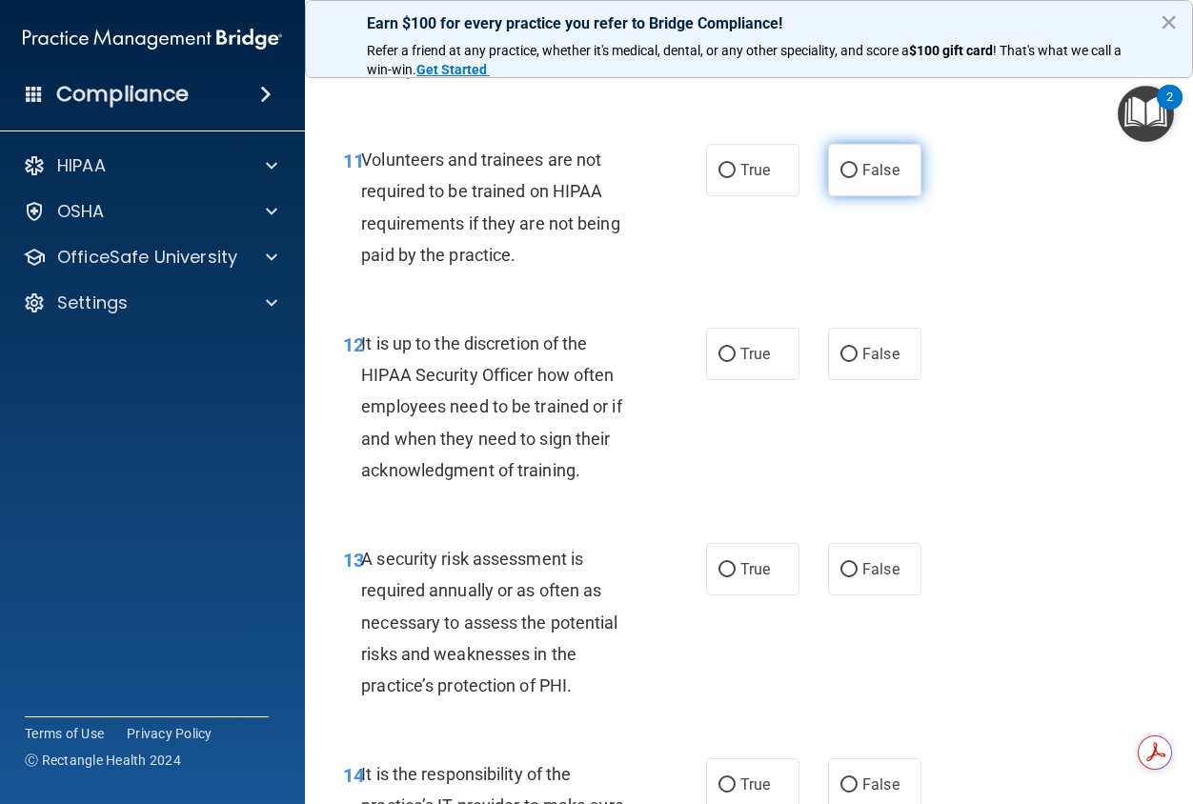
click at [868, 179] on span "False" at bounding box center [880, 170] width 37 height 18
click at [858, 178] on input "False" at bounding box center [848, 171] width 17 height 14
radio input "true"
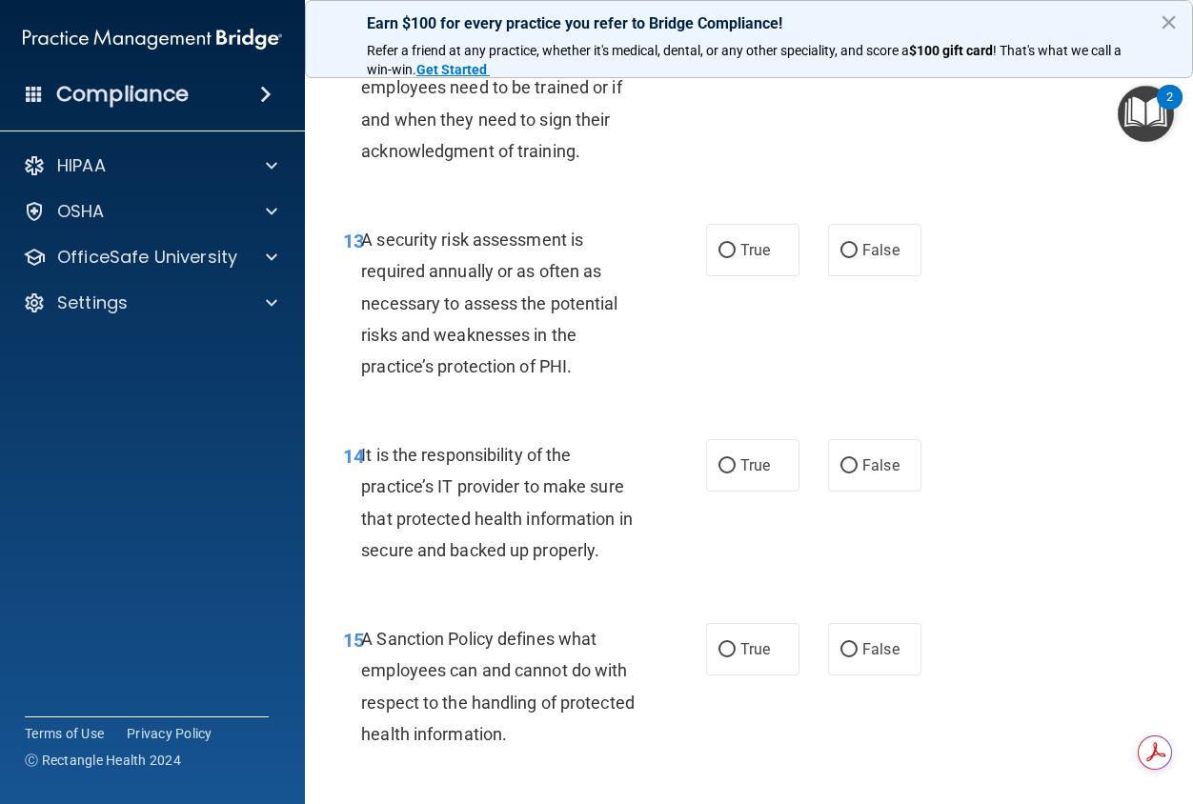
scroll to position [2858, 0]
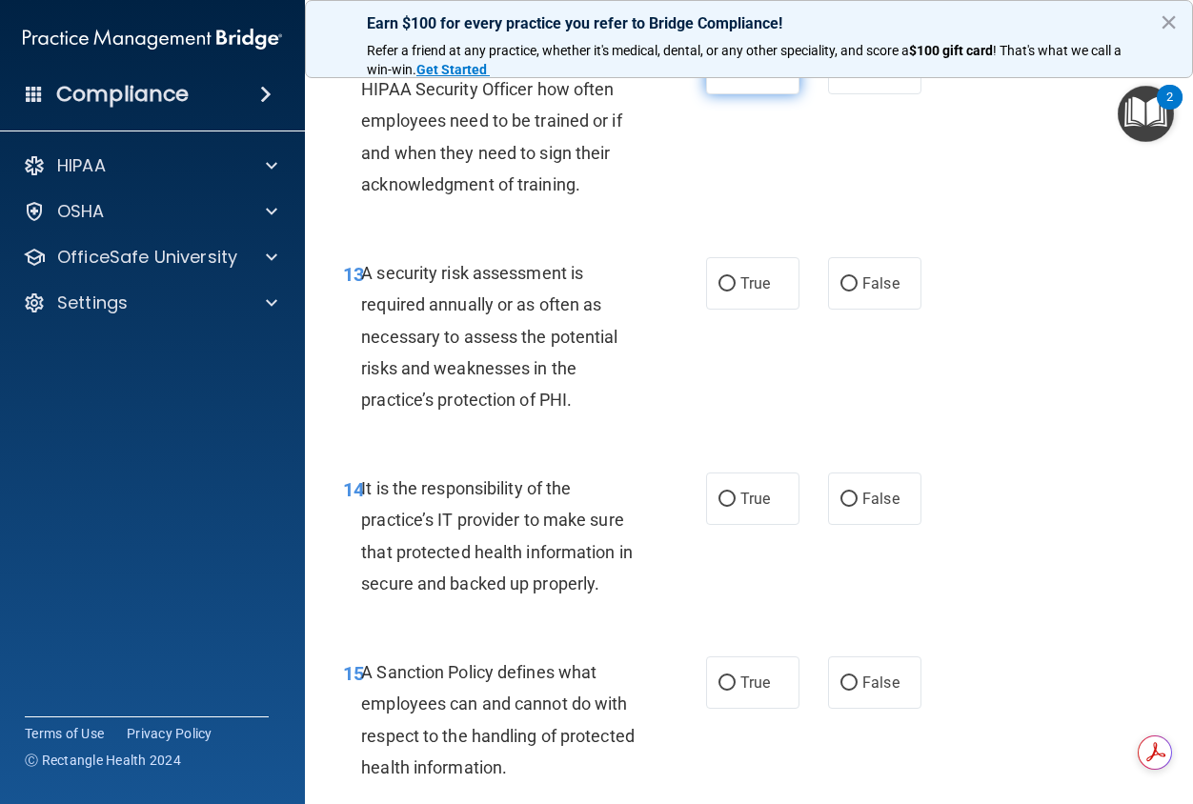
click at [773, 94] on label "True" at bounding box center [752, 68] width 93 height 52
click at [736, 76] on input "True" at bounding box center [726, 69] width 17 height 14
radio input "true"
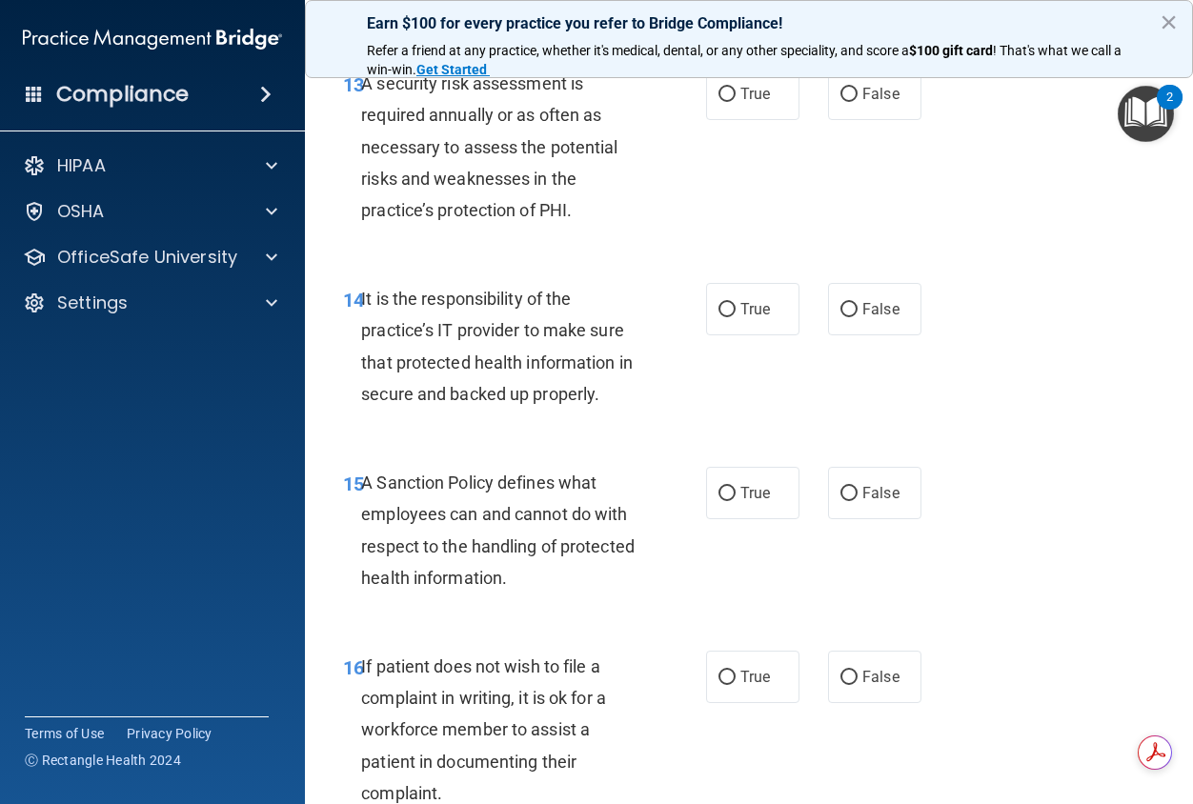
scroll to position [3049, 0]
click at [748, 102] on span "True" at bounding box center [755, 93] width 30 height 18
click at [736, 101] on input "True" at bounding box center [726, 94] width 17 height 14
radio input "true"
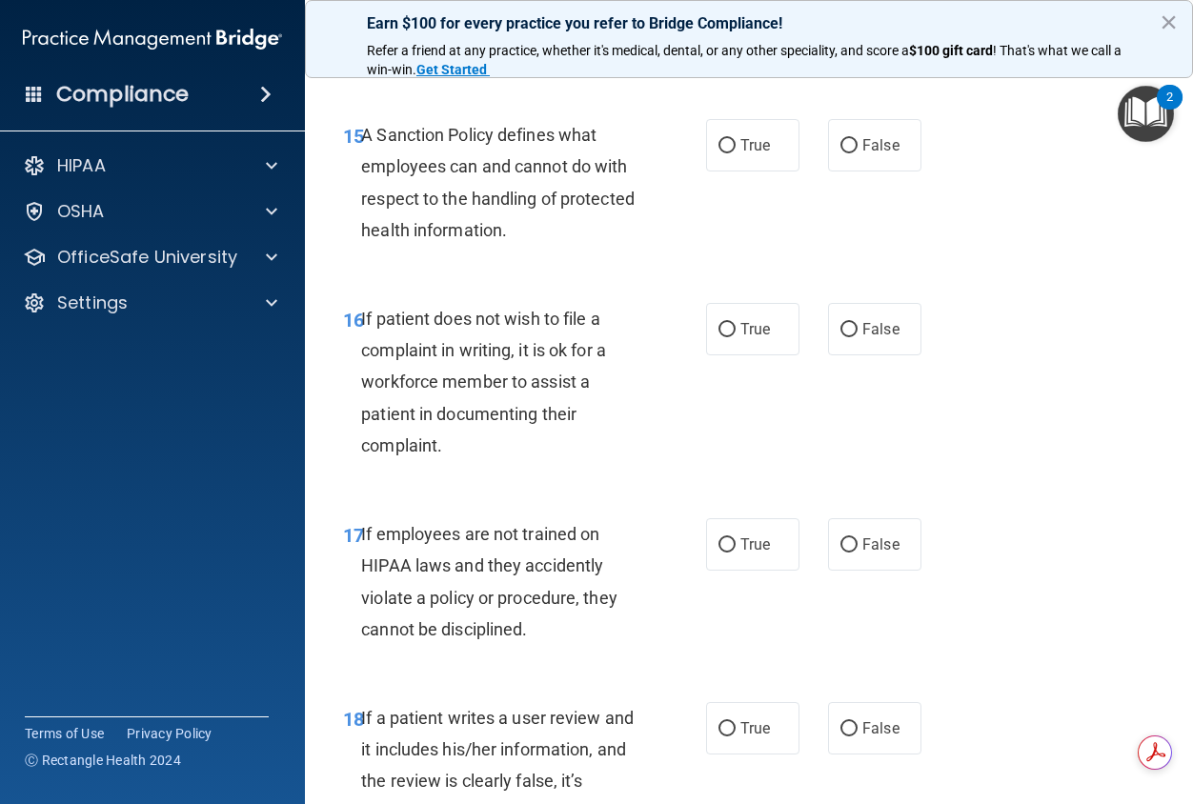
scroll to position [3335, 0]
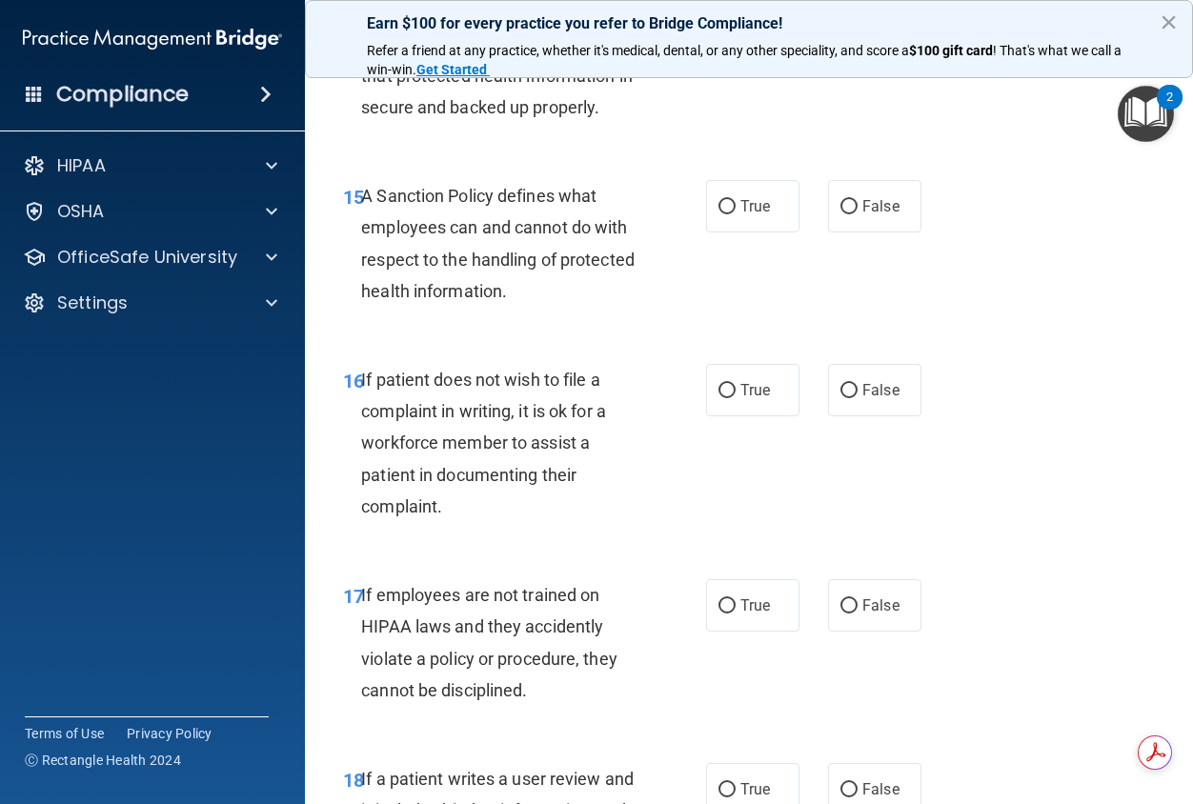
click at [740, 31] on span "True" at bounding box center [755, 22] width 30 height 18
click at [736, 30] on input "True" at bounding box center [726, 23] width 17 height 14
radio input "true"
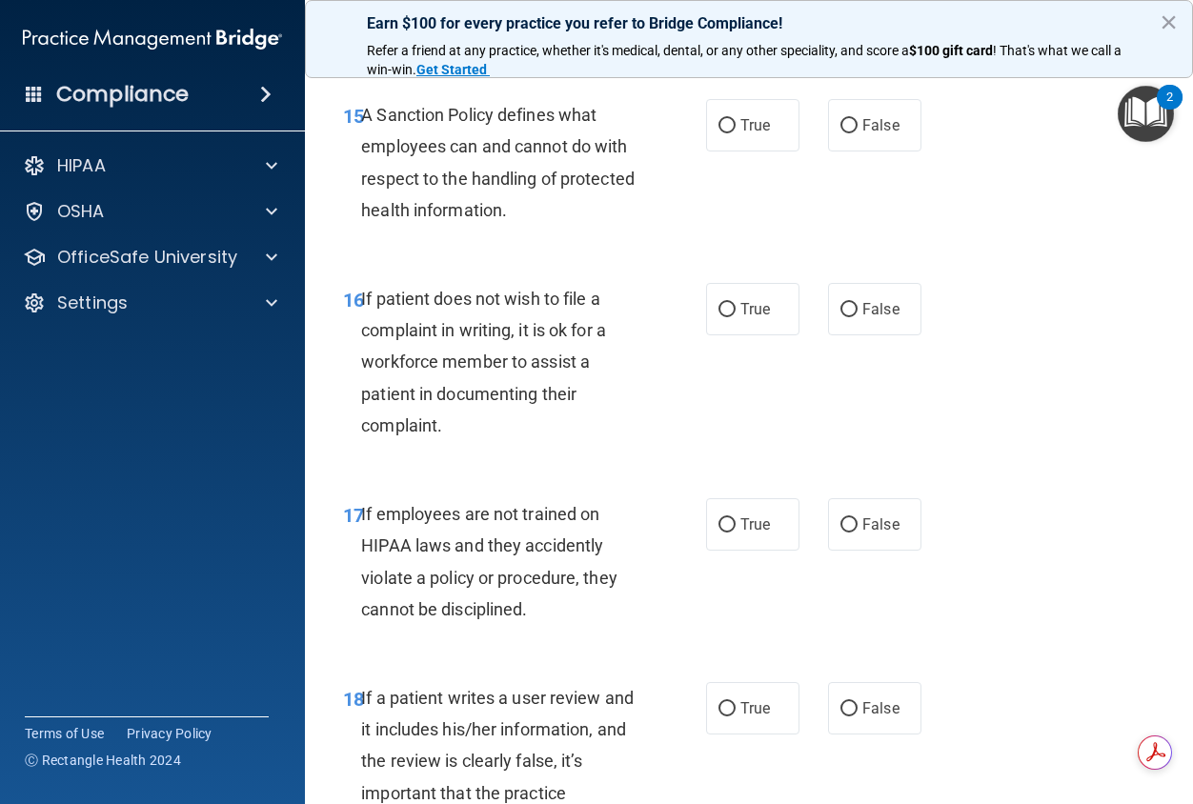
scroll to position [3525, 0]
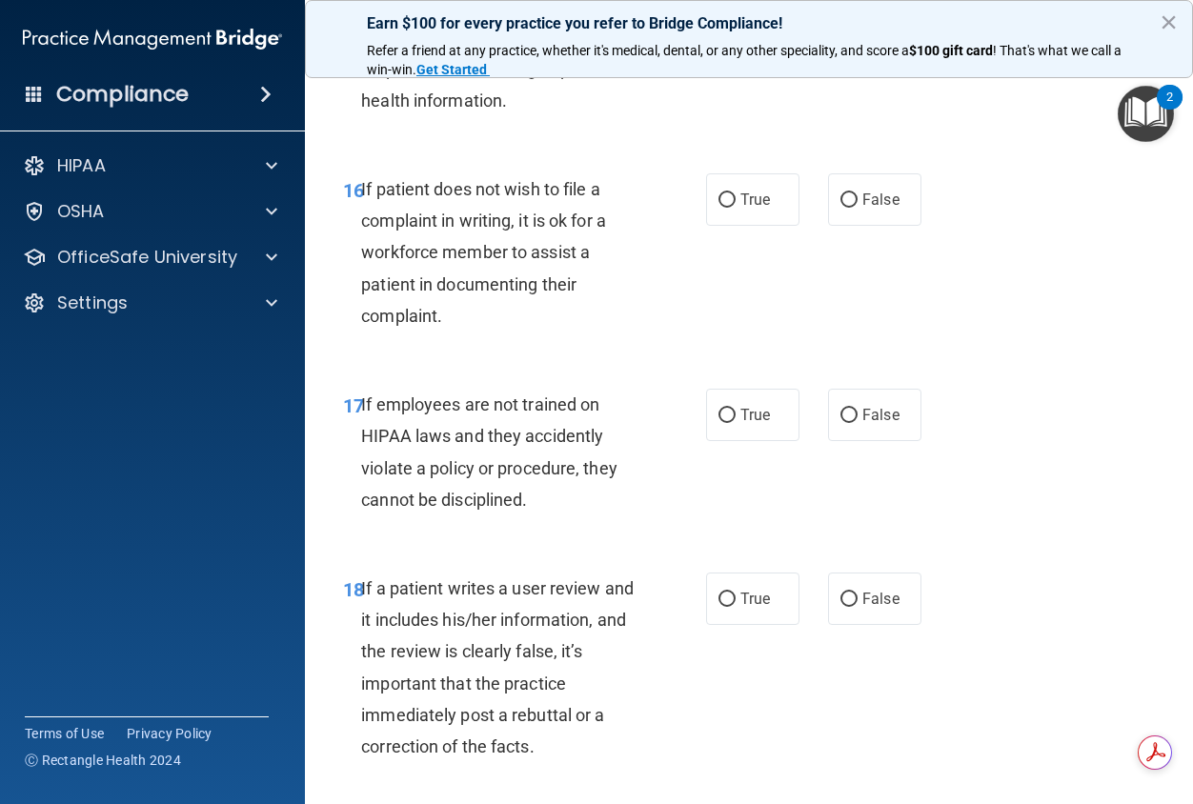
click at [882, 42] on label "False" at bounding box center [874, 16] width 93 height 52
click at [858, 24] on input "False" at bounding box center [848, 17] width 17 height 14
radio input "true"
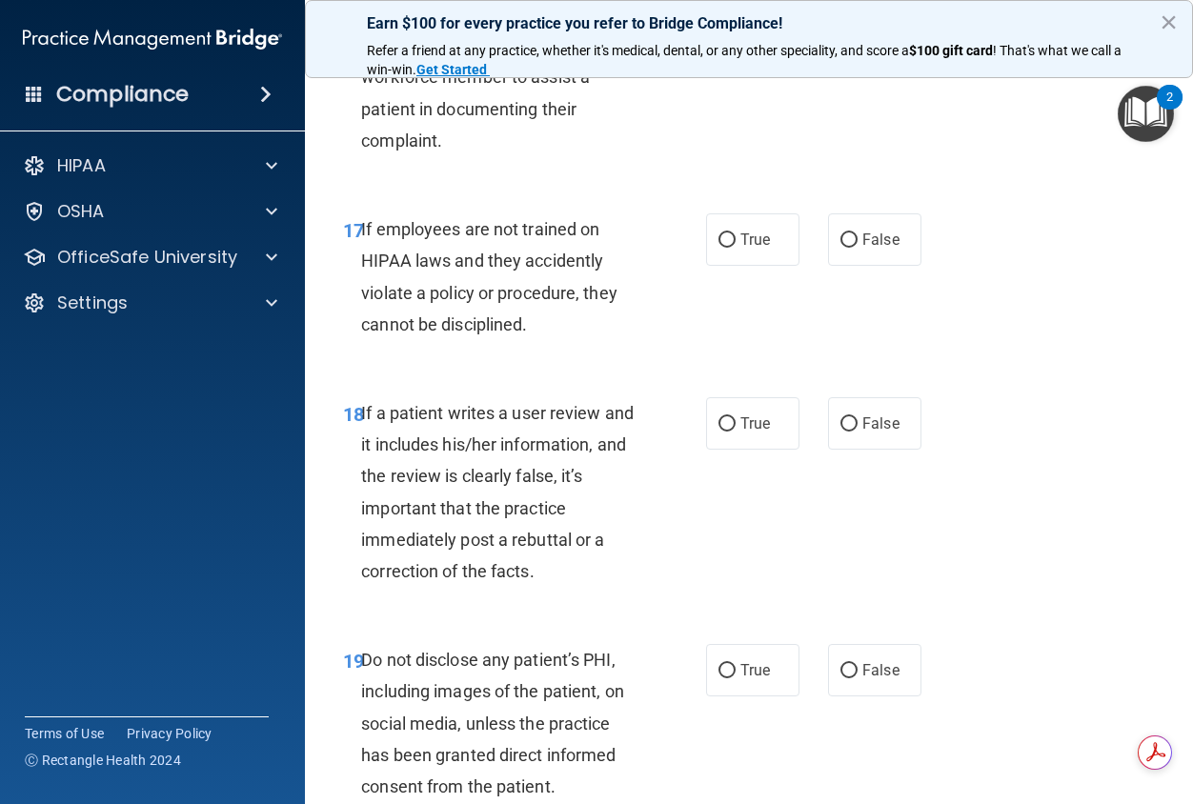
scroll to position [3716, 0]
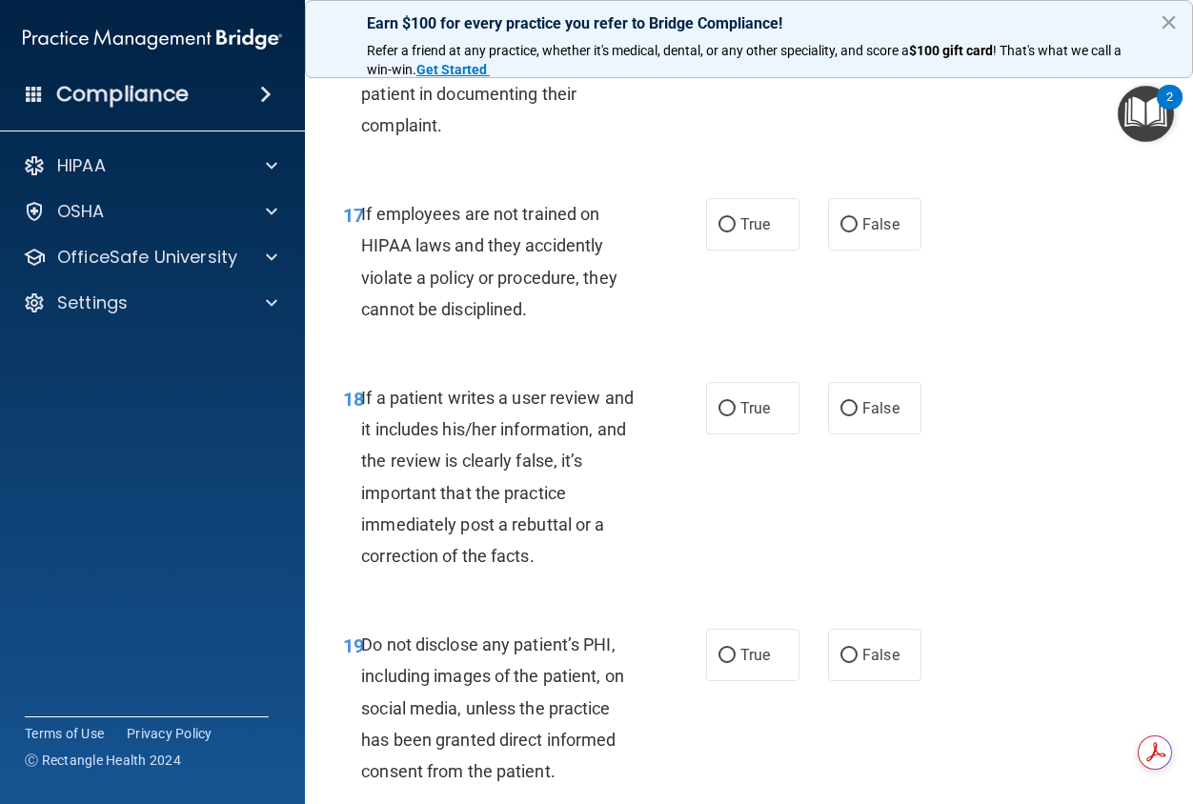
click at [754, 35] on label "True" at bounding box center [752, 9] width 93 height 52
click at [736, 17] on input "True" at bounding box center [726, 10] width 17 height 14
radio input "true"
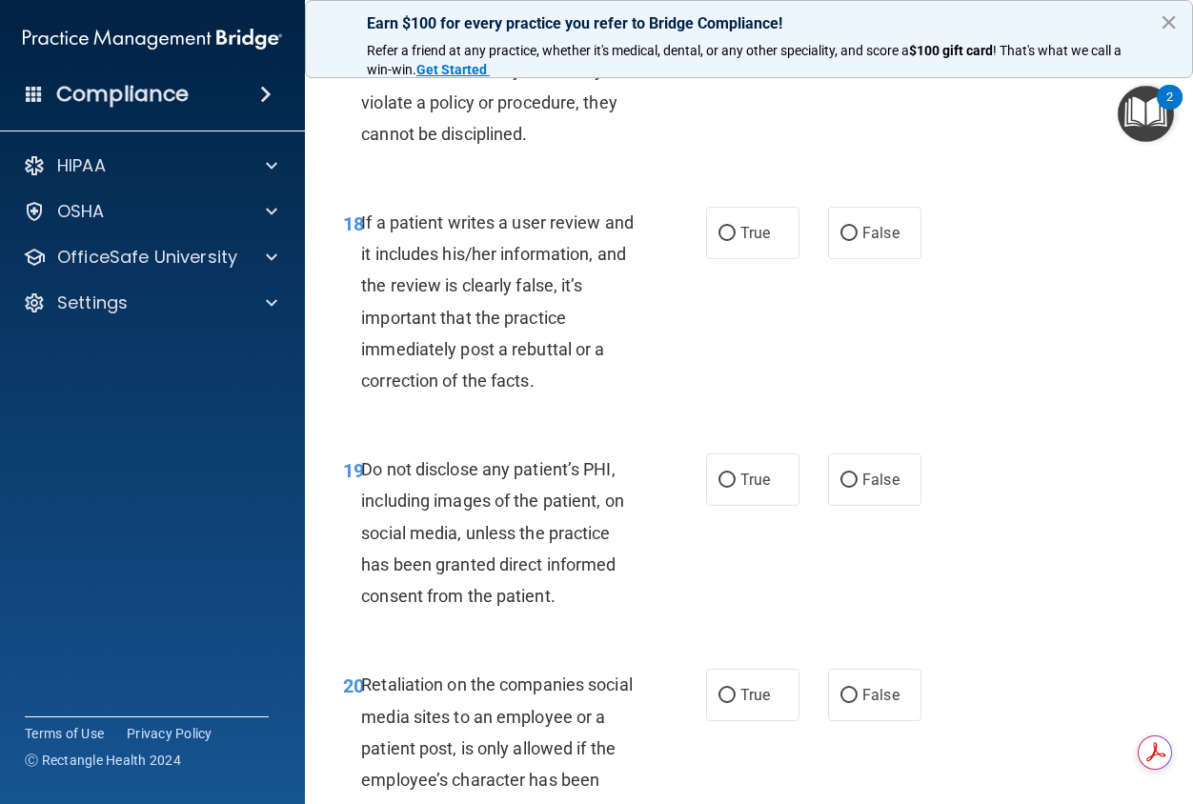
scroll to position [3907, 0]
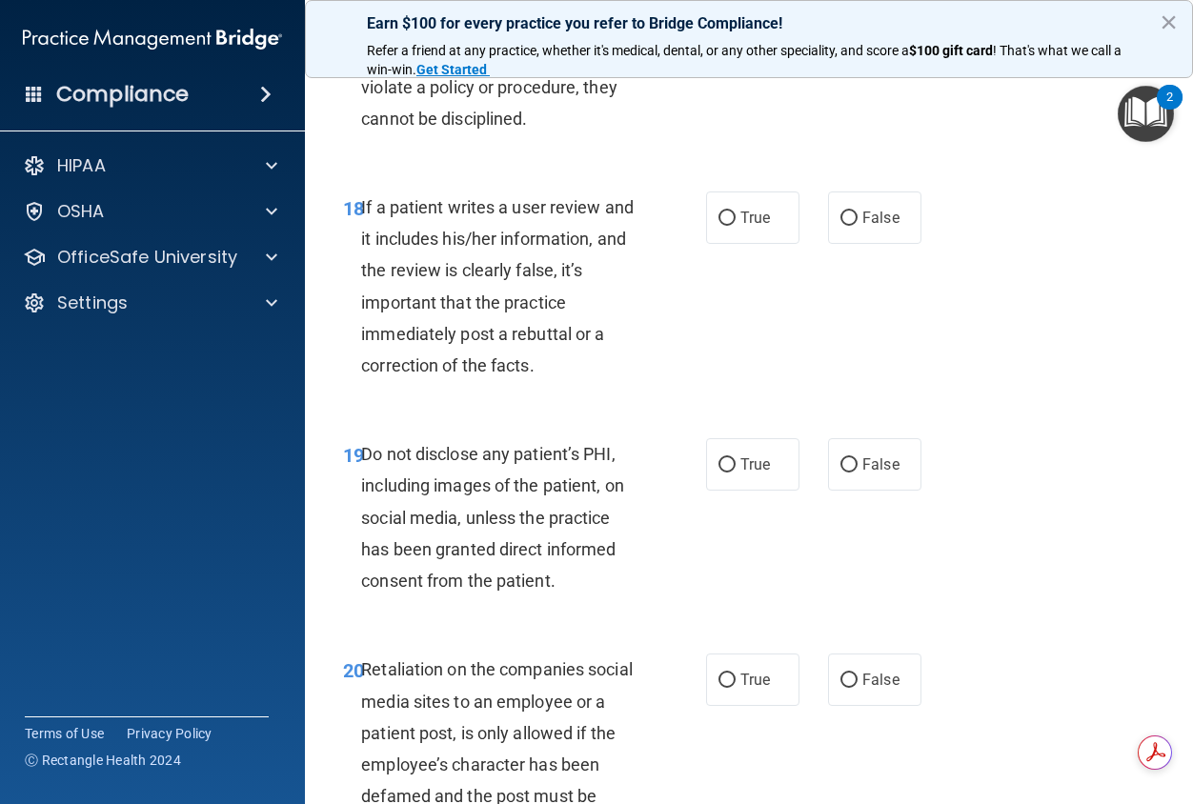
click at [748, 60] on label "True" at bounding box center [752, 34] width 93 height 52
click at [736, 42] on input "True" at bounding box center [726, 35] width 17 height 14
radio input "true"
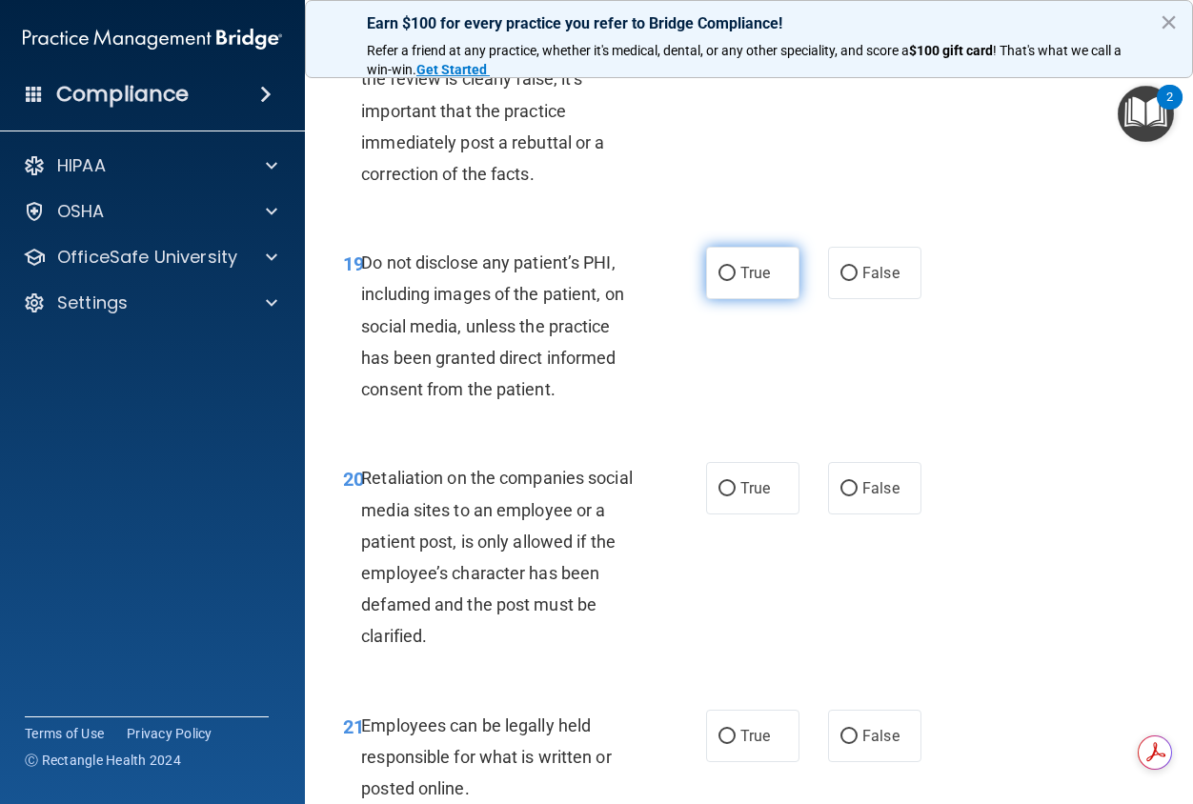
scroll to position [4097, 0]
click at [767, 300] on label "True" at bounding box center [752, 274] width 93 height 52
click at [736, 282] on input "True" at bounding box center [726, 275] width 17 height 14
radio input "true"
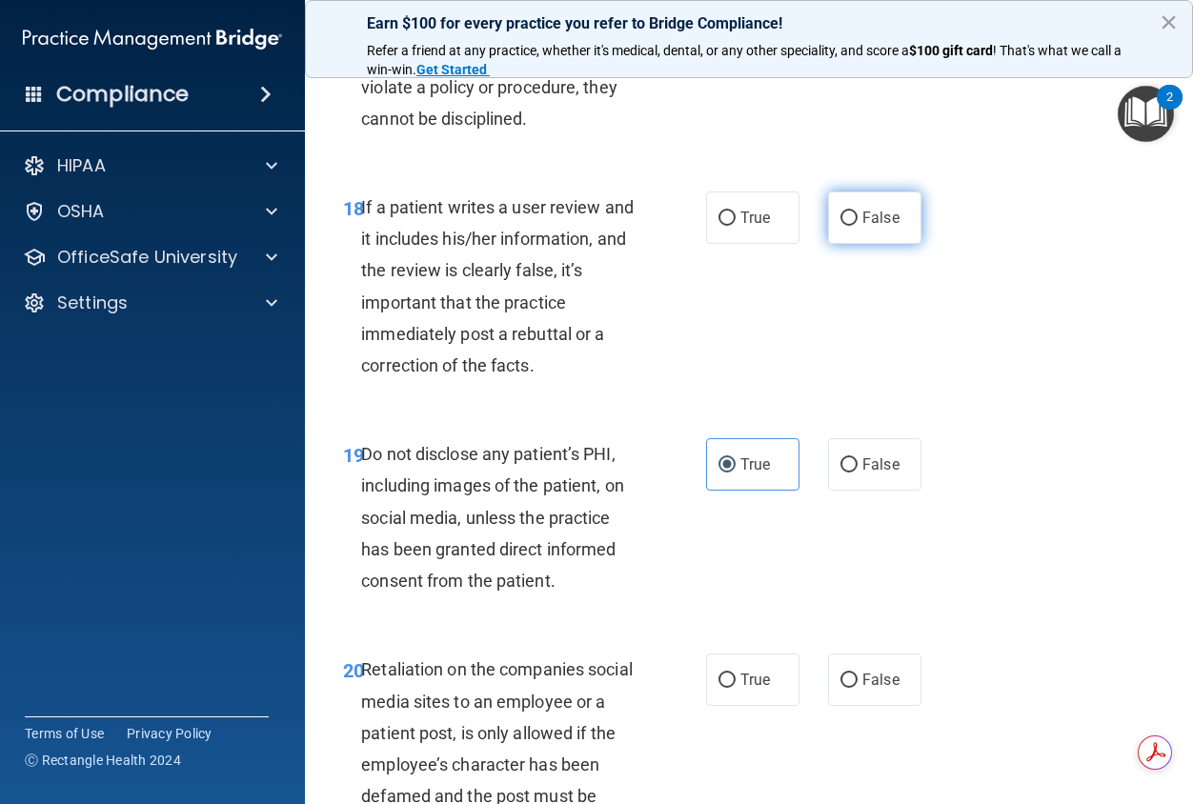
click at [879, 244] on label "False" at bounding box center [874, 218] width 93 height 52
click at [858, 226] on input "False" at bounding box center [848, 219] width 17 height 14
radio input "true"
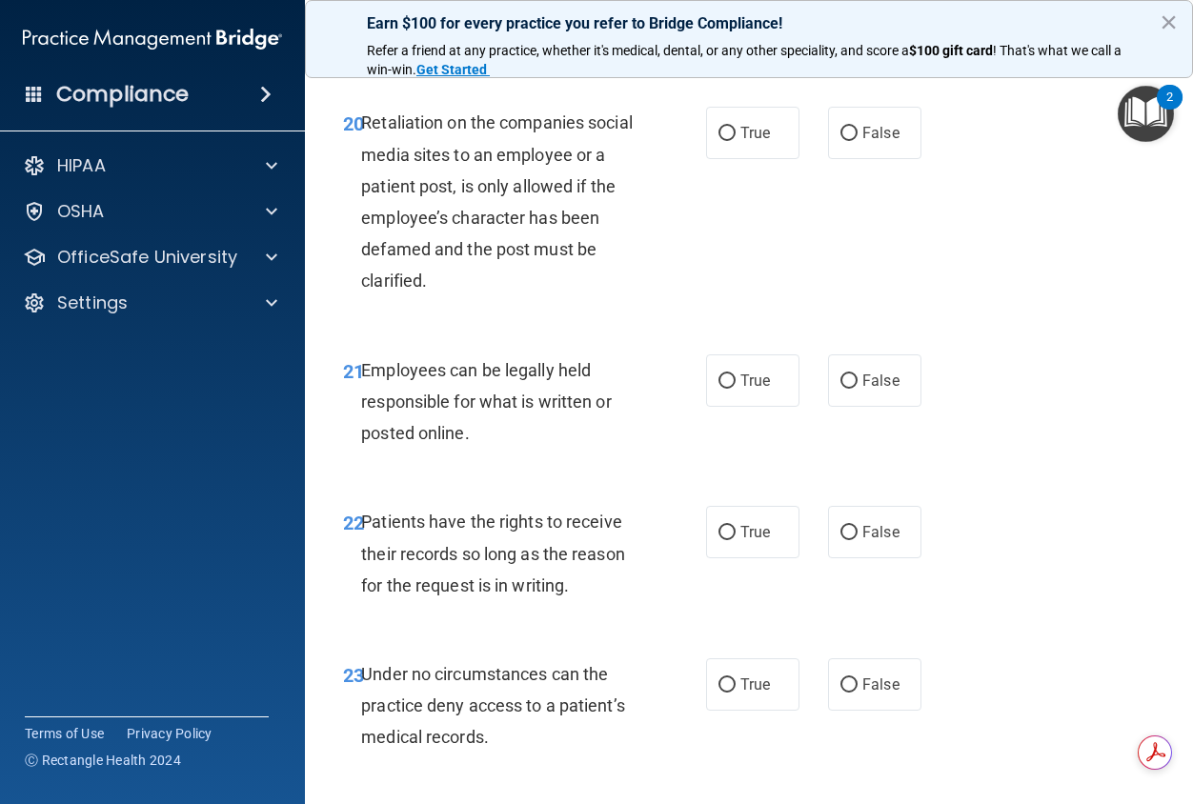
scroll to position [4574, 0]
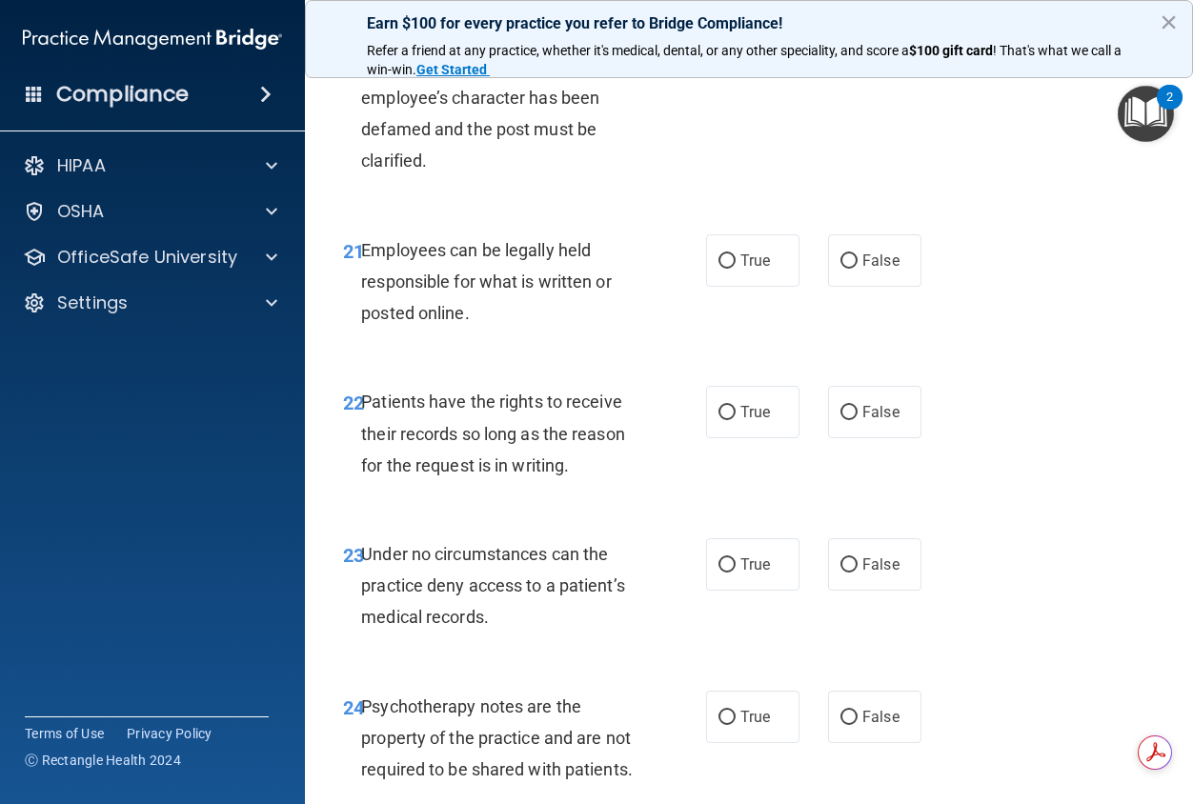
click at [892, 39] on label "False" at bounding box center [874, 13] width 93 height 52
click at [858, 21] on input "False" at bounding box center [848, 14] width 17 height 14
radio input "true"
click at [759, 287] on label "True" at bounding box center [752, 260] width 93 height 52
click at [736, 269] on input "True" at bounding box center [726, 261] width 17 height 14
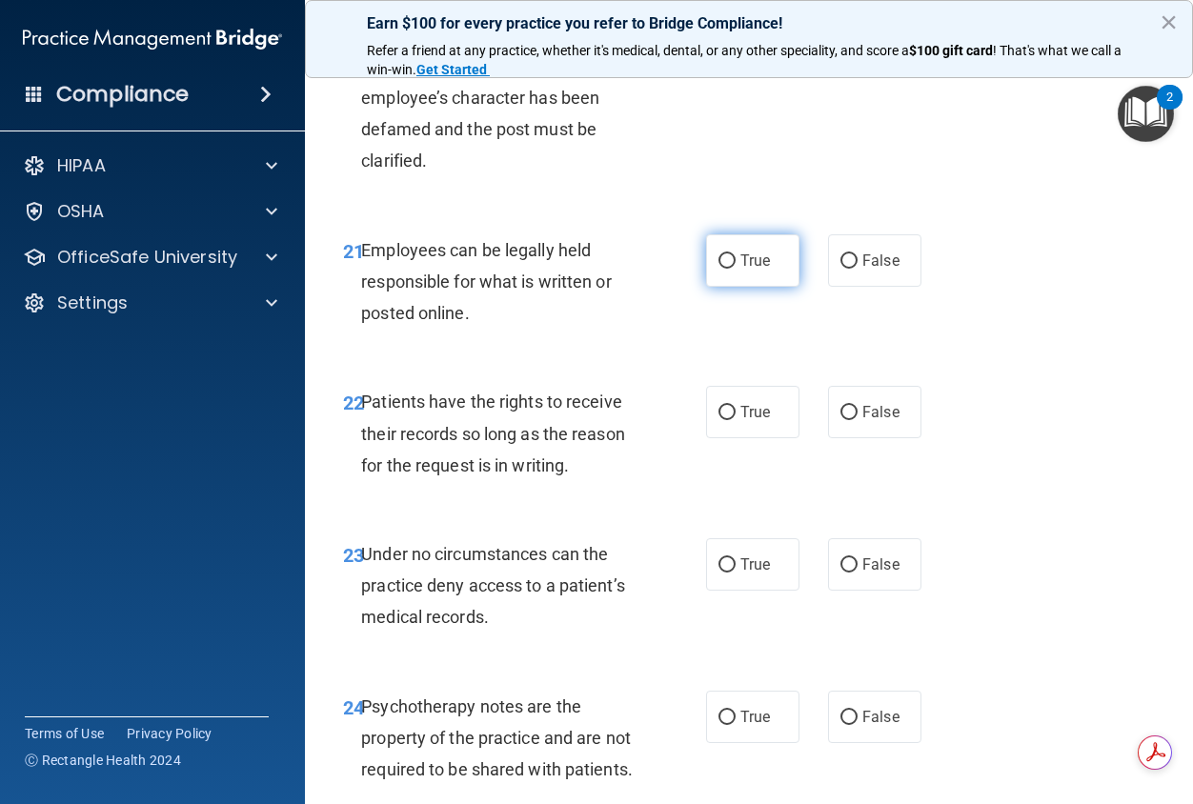
radio input "true"
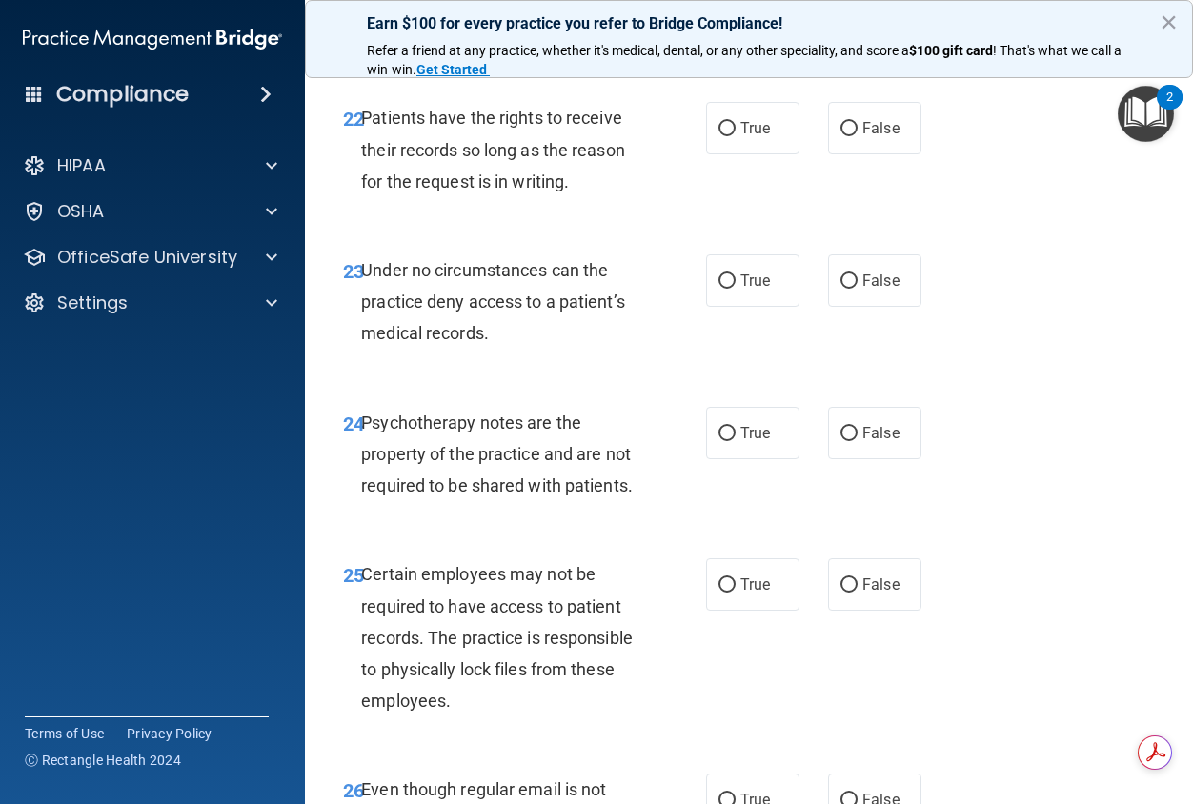
scroll to position [4859, 0]
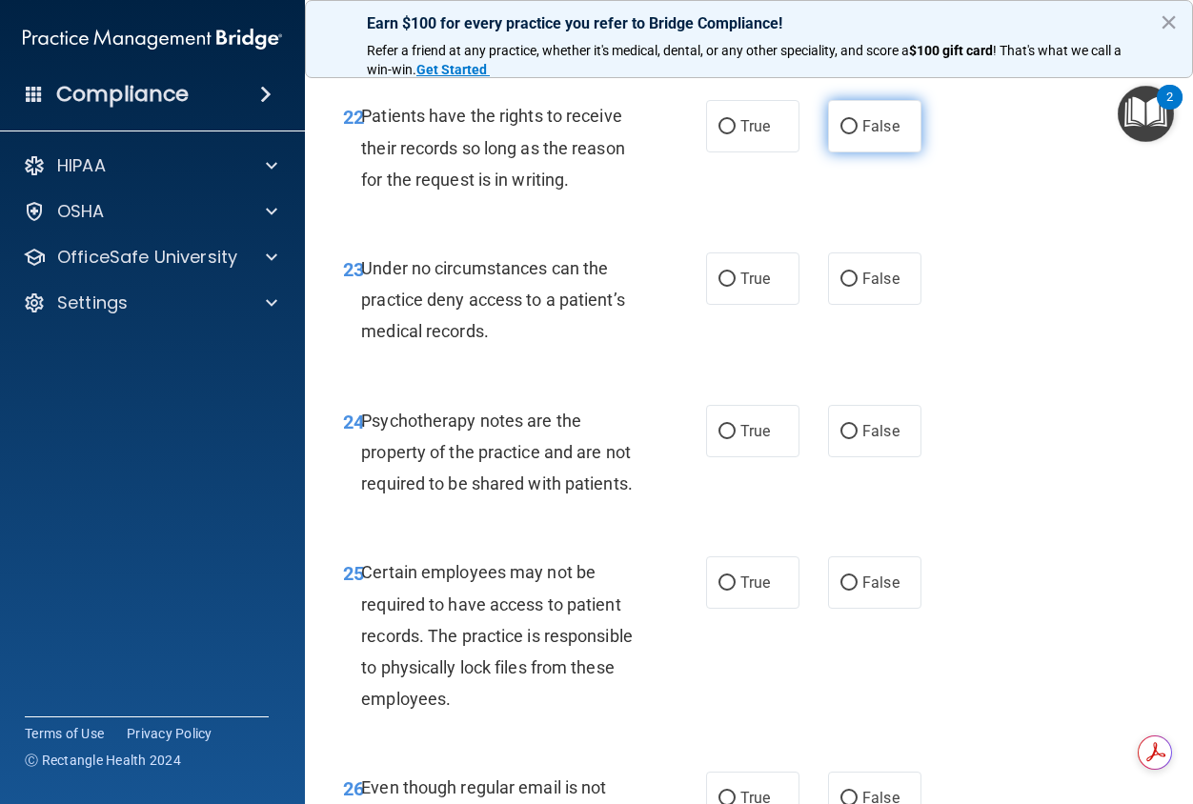
click at [852, 152] on label "False" at bounding box center [874, 126] width 93 height 52
click at [852, 134] on input "False" at bounding box center [848, 127] width 17 height 14
radio input "true"
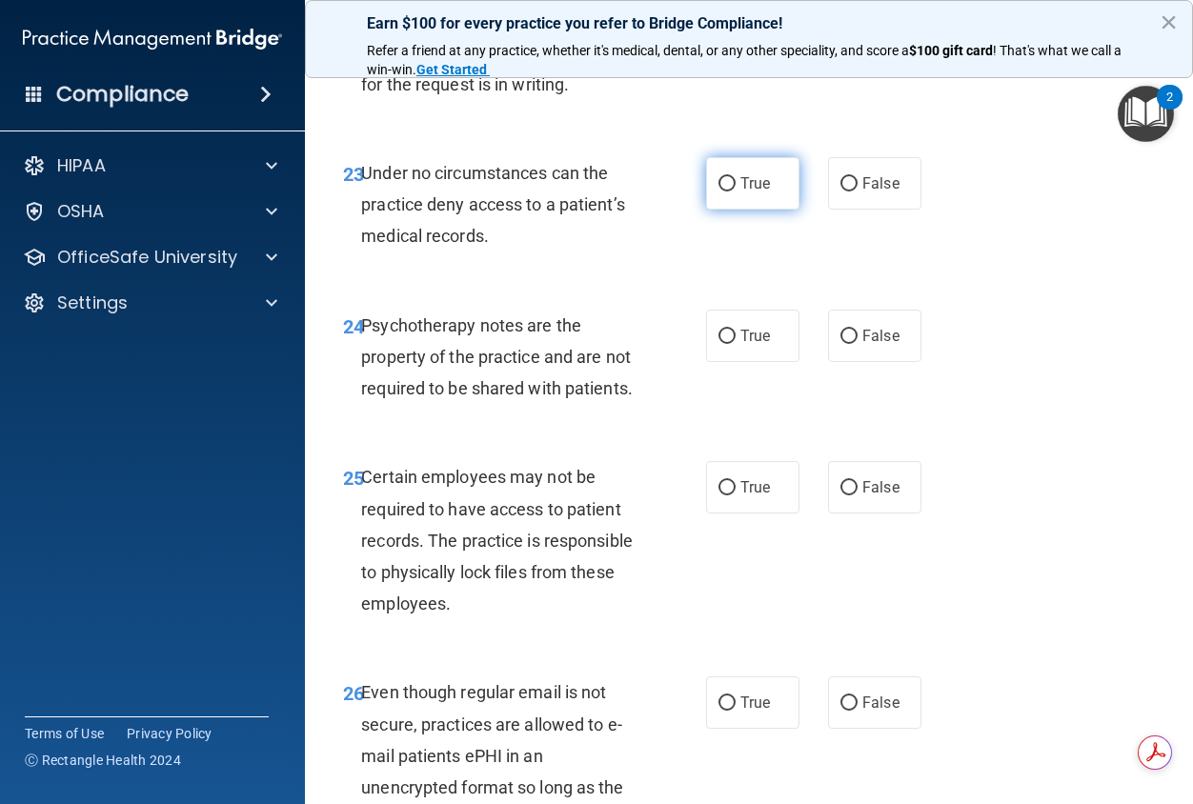
click at [734, 210] on label "True" at bounding box center [752, 183] width 93 height 52
click at [734, 192] on input "True" at bounding box center [726, 184] width 17 height 14
radio input "true"
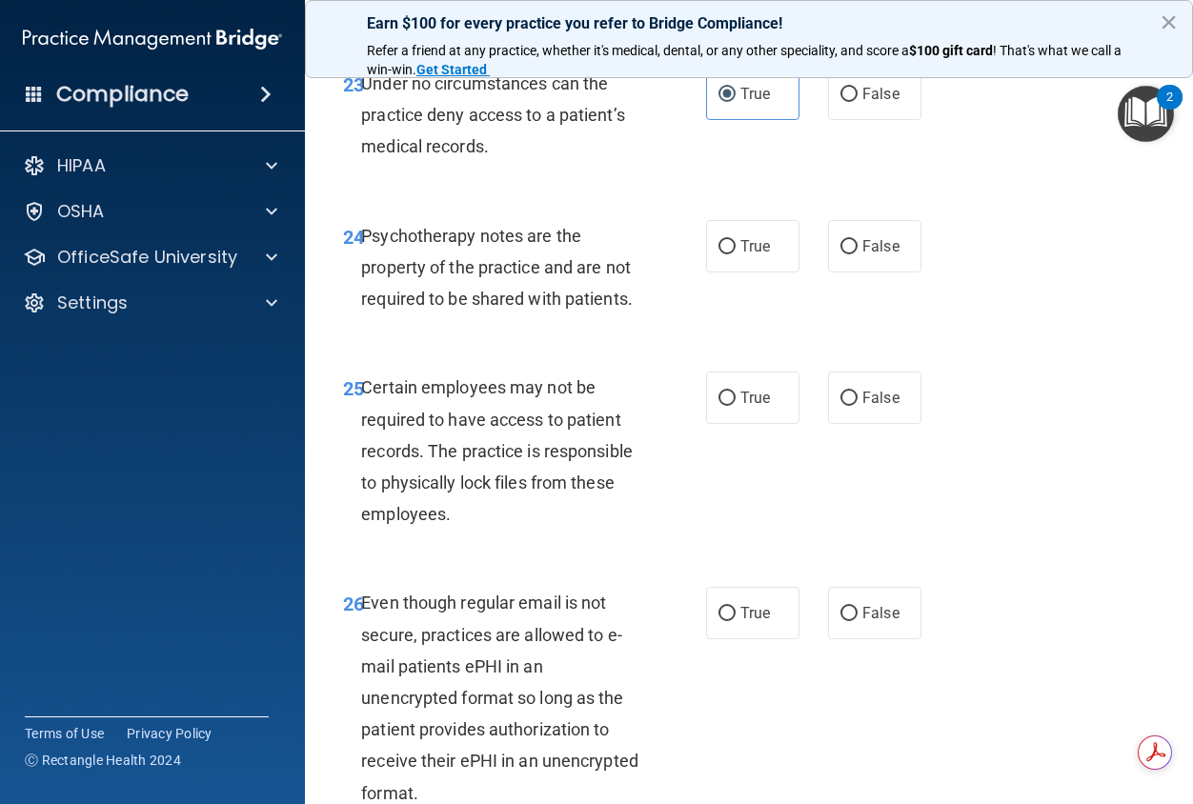
scroll to position [5145, 0]
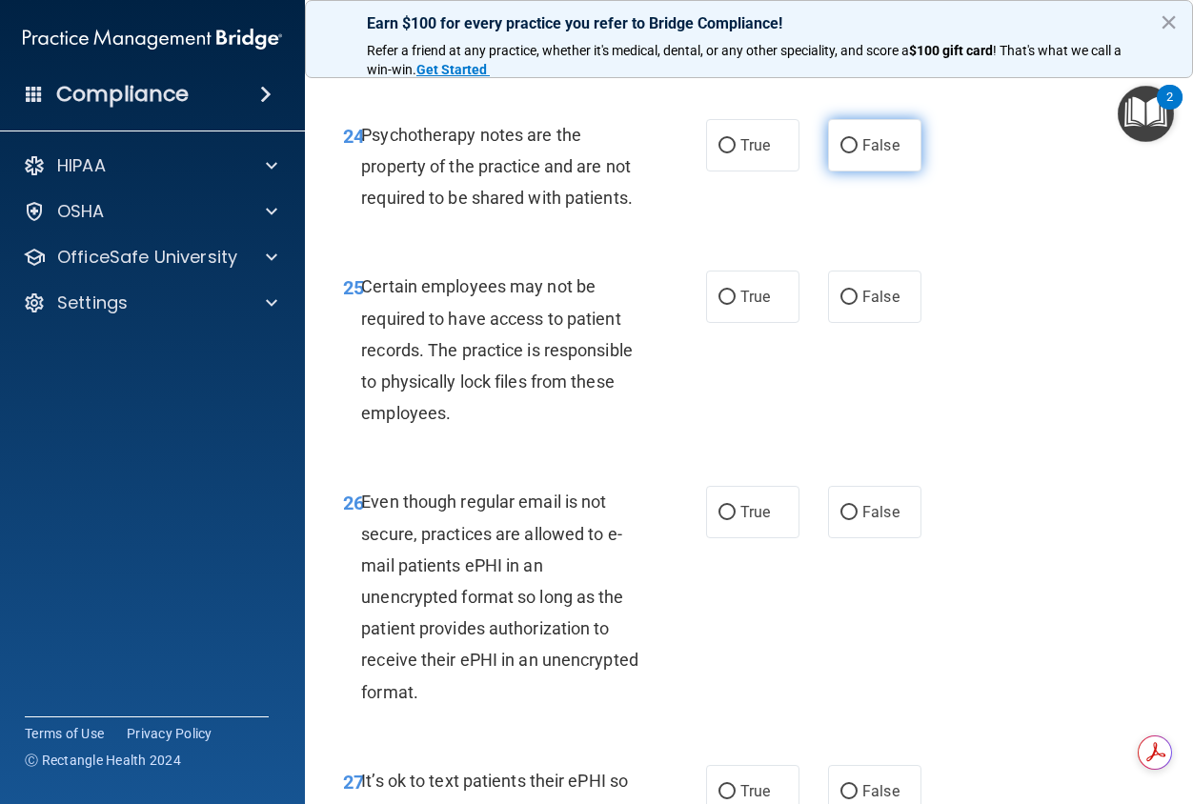
click at [853, 172] on label "False" at bounding box center [874, 145] width 93 height 52
click at [853, 153] on input "False" at bounding box center [848, 146] width 17 height 14
radio input "true"
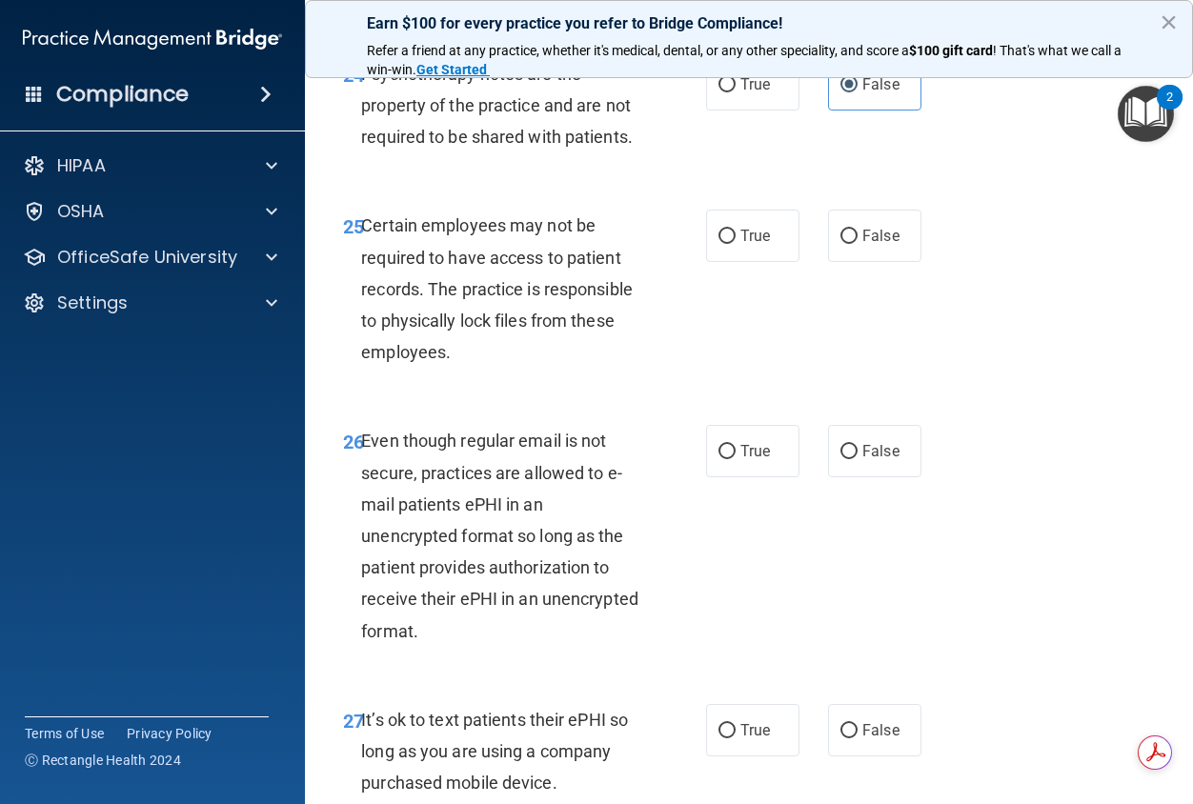
scroll to position [5241, 0]
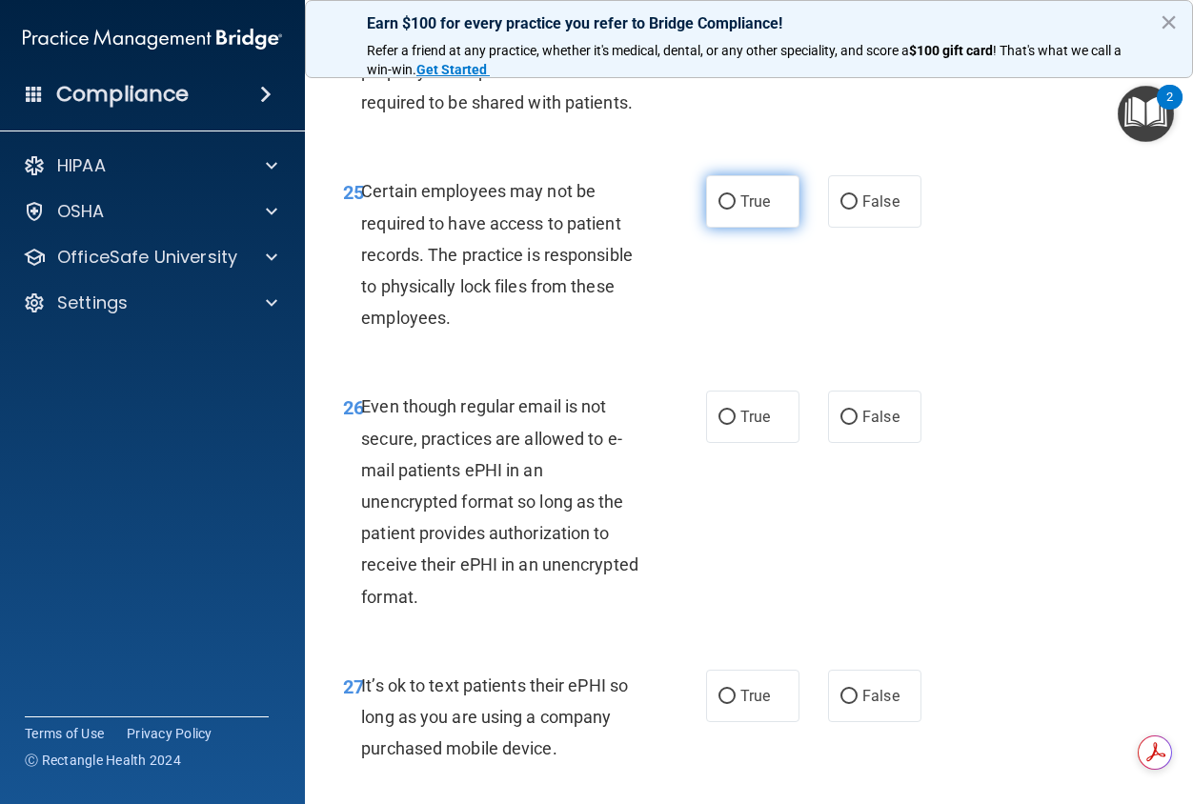
click at [759, 228] on label "True" at bounding box center [752, 201] width 93 height 52
click at [736, 210] on input "True" at bounding box center [726, 202] width 17 height 14
radio input "true"
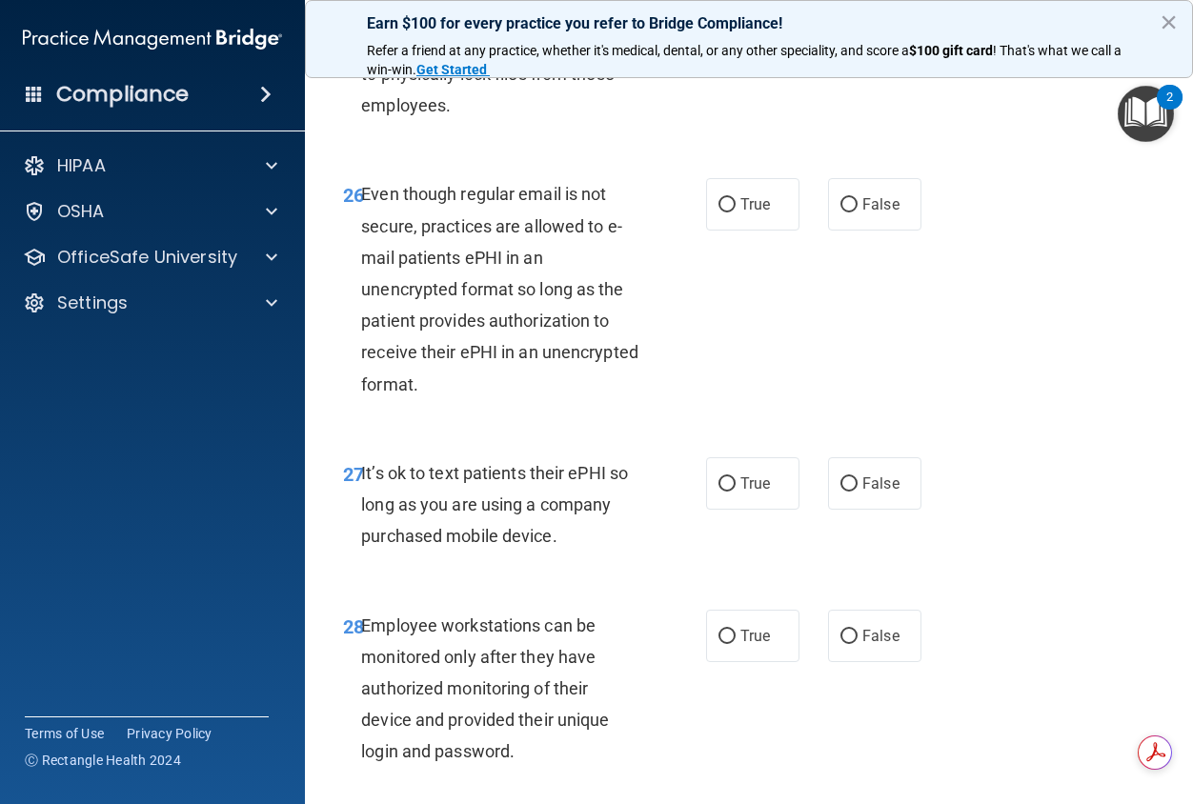
scroll to position [5526, 0]
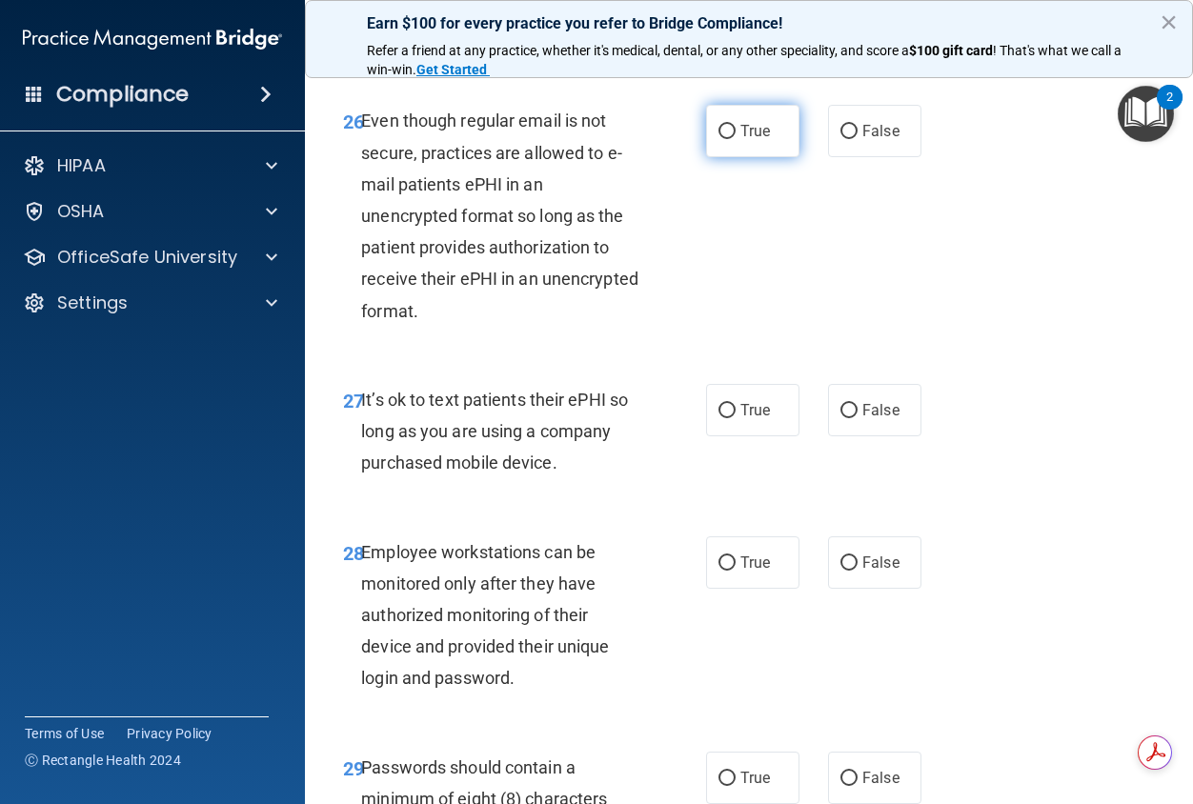
click at [754, 140] on span "True" at bounding box center [755, 131] width 30 height 18
click at [736, 139] on input "True" at bounding box center [726, 132] width 17 height 14
radio input "true"
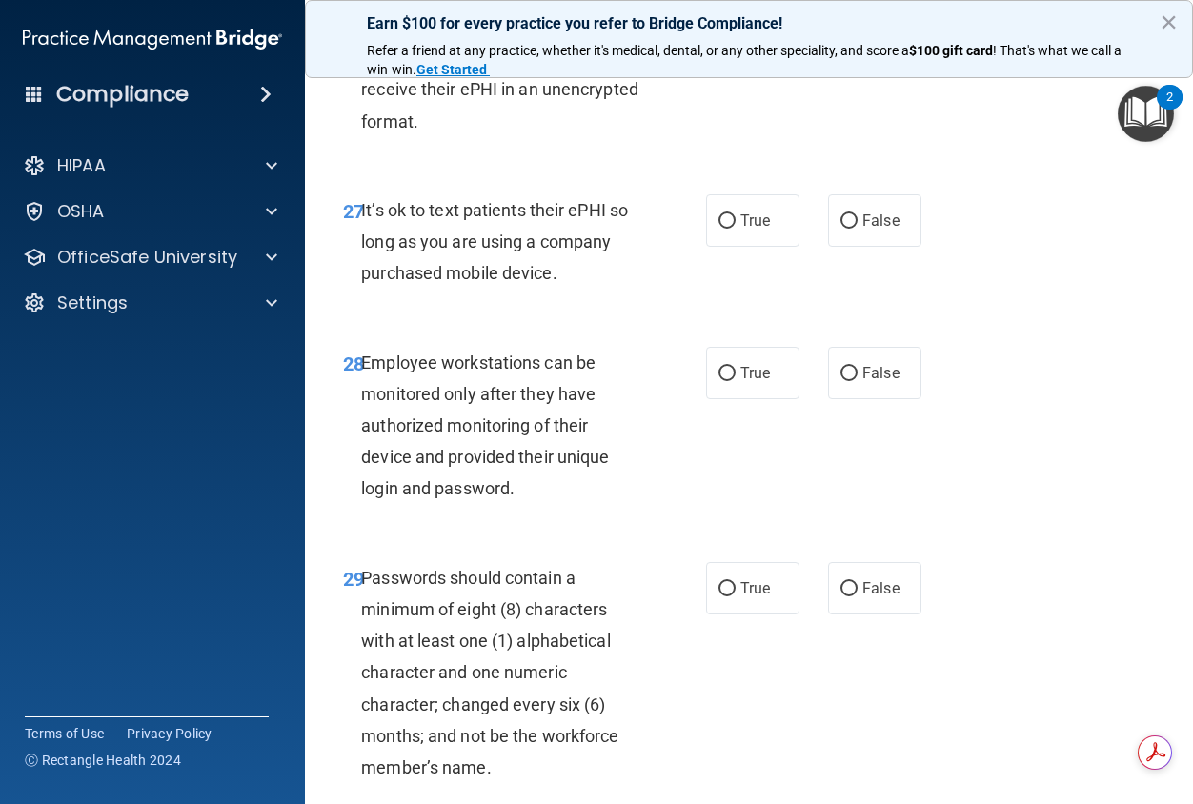
scroll to position [5717, 0]
click at [855, 246] on label "False" at bounding box center [874, 219] width 93 height 52
click at [855, 228] on input "False" at bounding box center [848, 220] width 17 height 14
radio input "true"
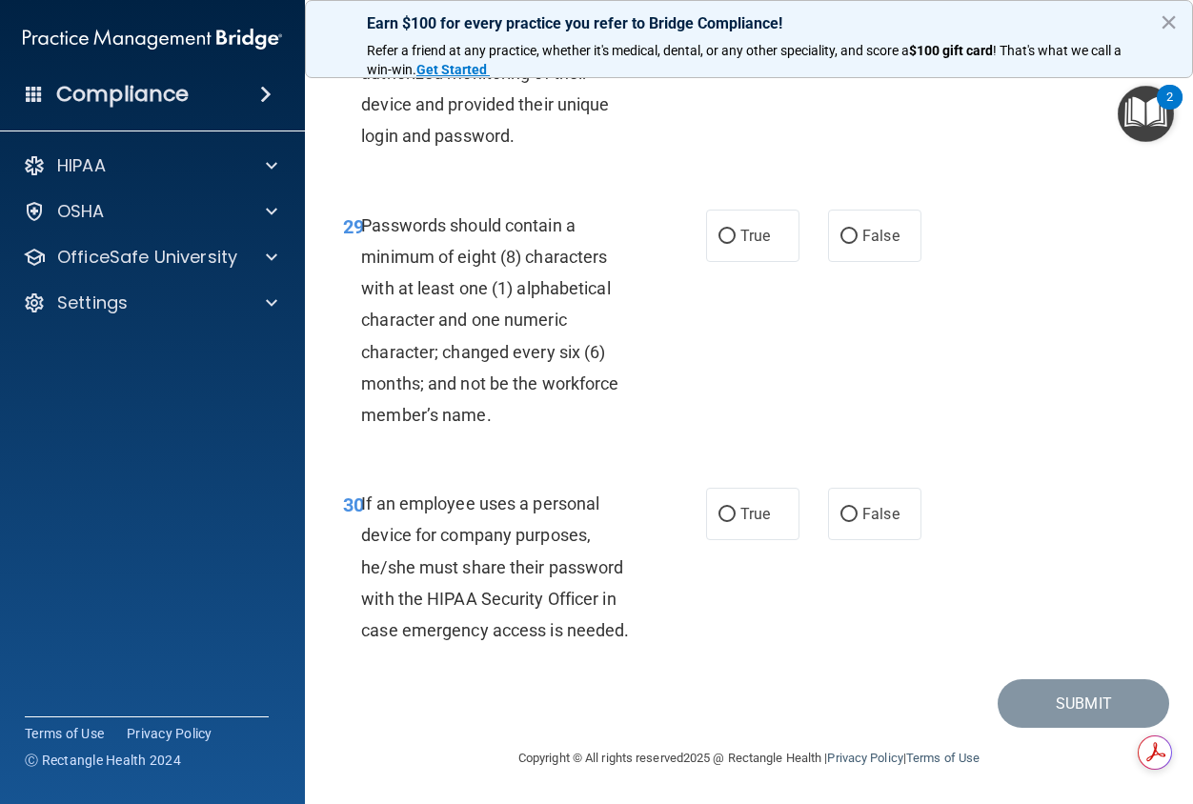
scroll to position [6098, 0]
click at [749, 47] on label "True" at bounding box center [752, 20] width 93 height 52
click at [736, 29] on input "True" at bounding box center [726, 21] width 17 height 14
radio input "true"
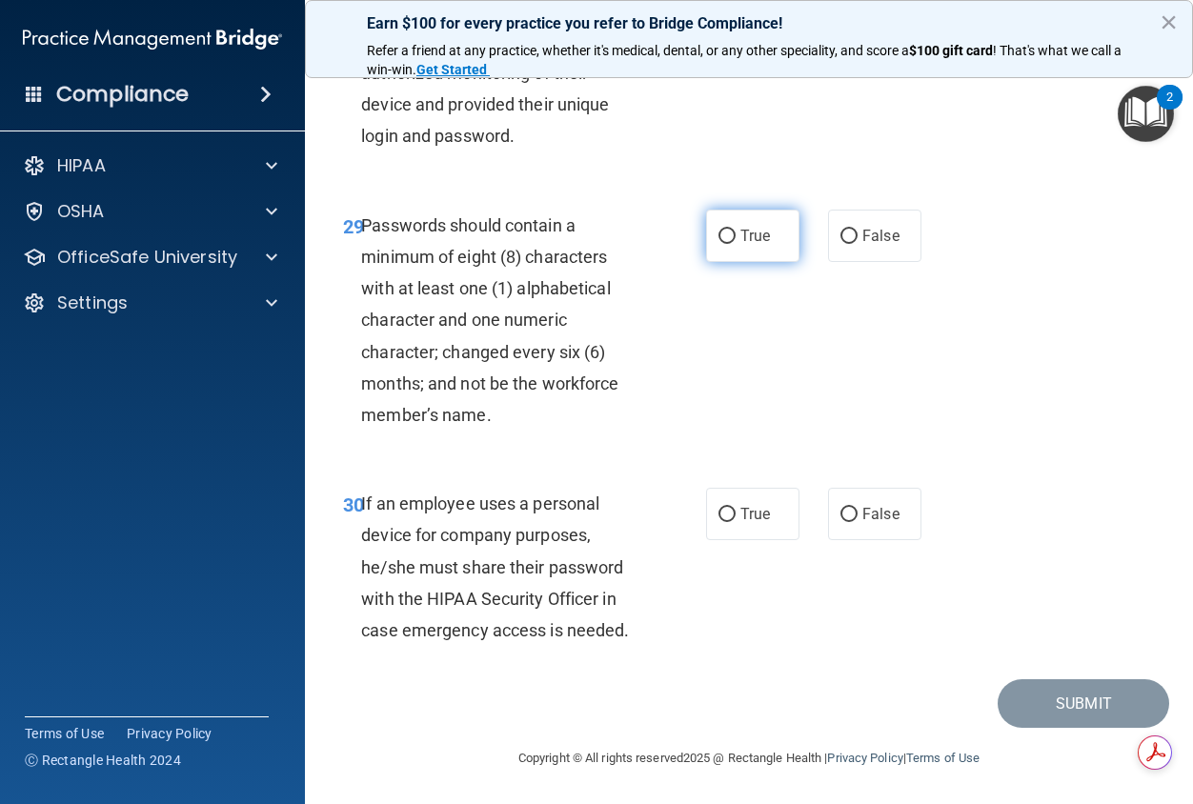
click at [752, 249] on label "True" at bounding box center [752, 236] width 93 height 52
click at [736, 244] on input "True" at bounding box center [726, 237] width 17 height 14
radio input "true"
click at [864, 526] on label "False" at bounding box center [874, 514] width 93 height 52
click at [858, 522] on input "False" at bounding box center [848, 515] width 17 height 14
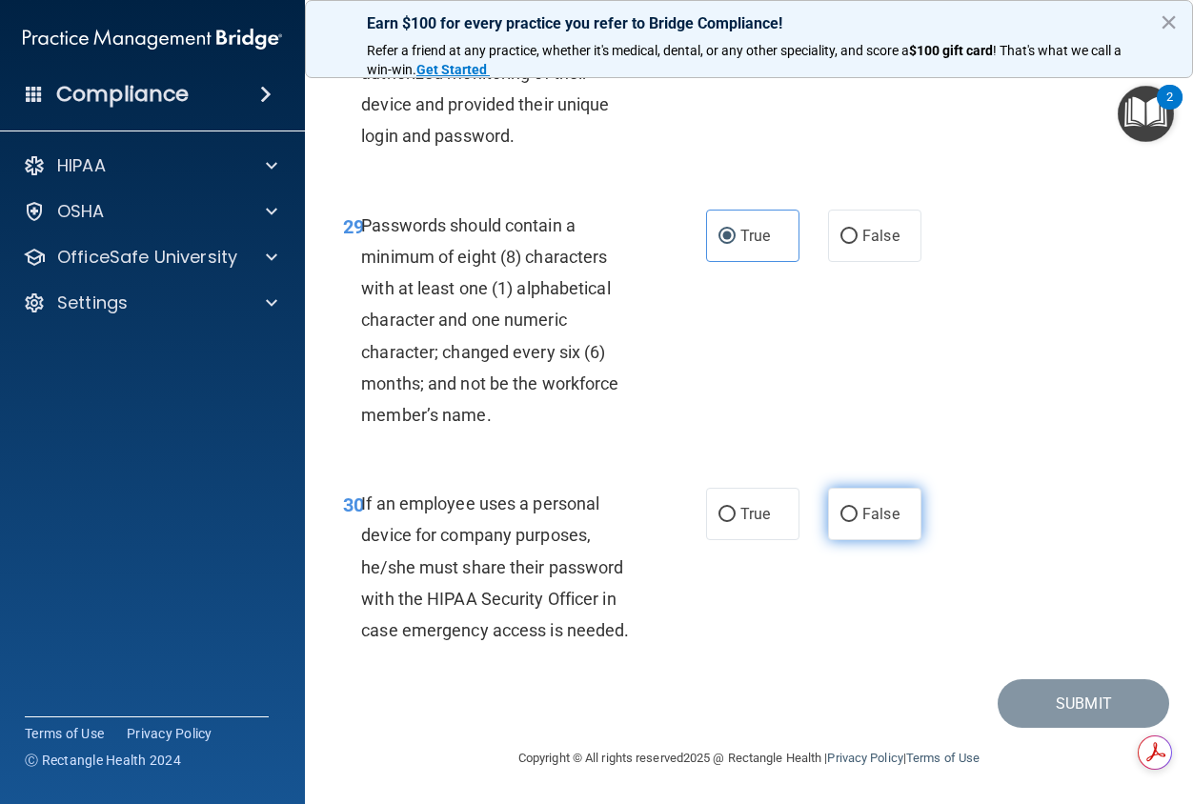
radio input "true"
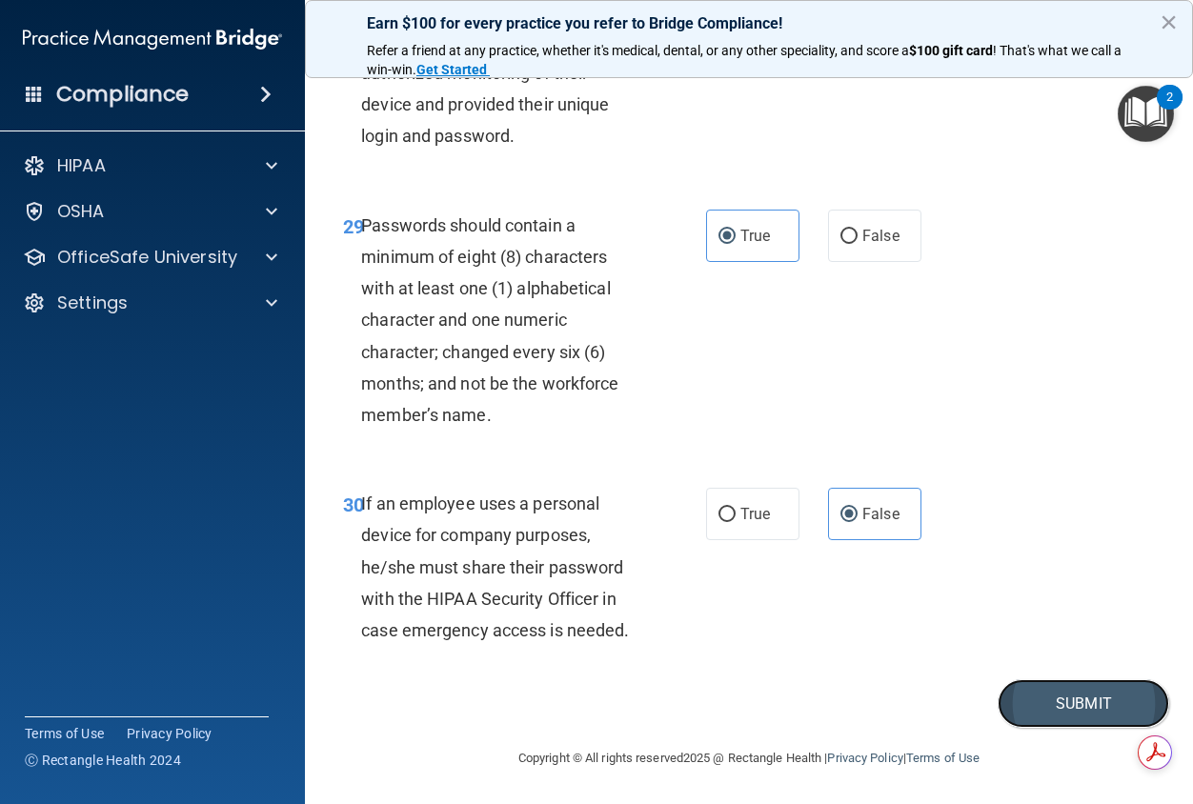
click at [1060, 703] on button "Submit" at bounding box center [1084, 703] width 172 height 49
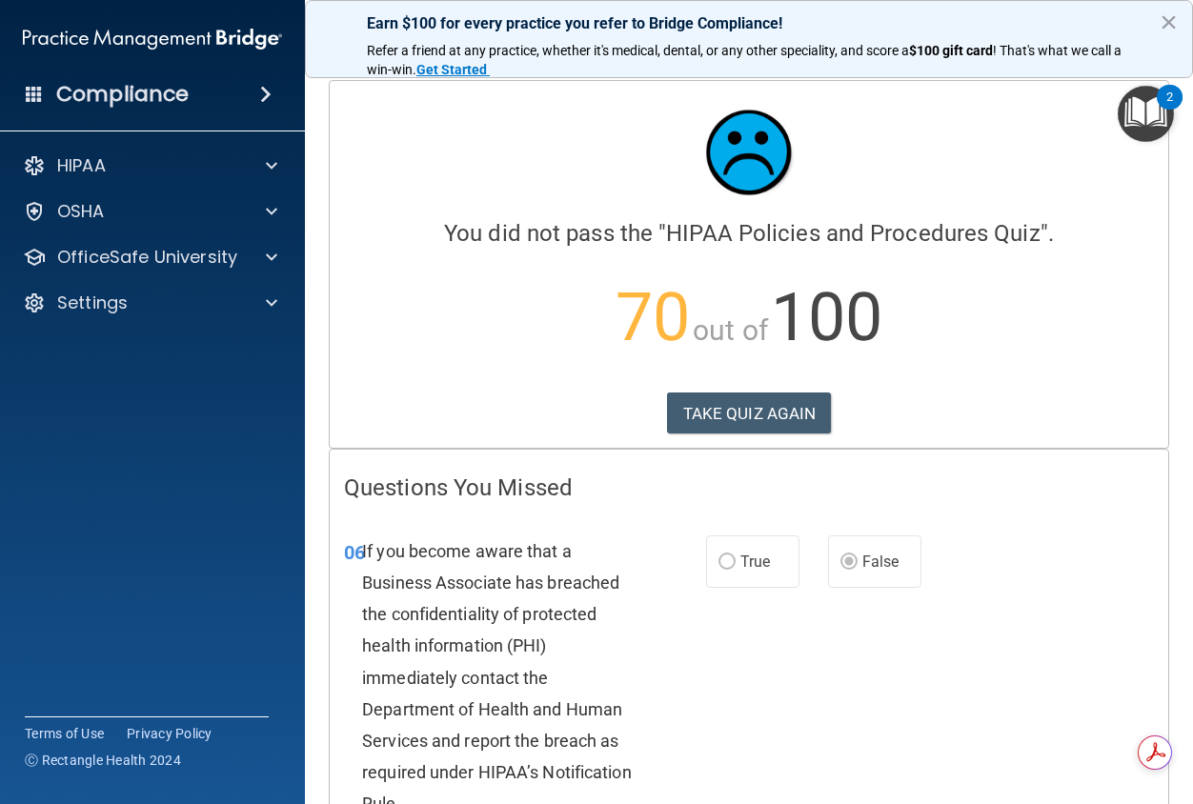
click at [743, 387] on div "Calculating your score.... You did not pass the " HIPAA Policies and Procedures…" at bounding box center [749, 264] width 838 height 367
click at [739, 414] on button "TAKE QUIZ AGAIN" at bounding box center [749, 414] width 165 height 42
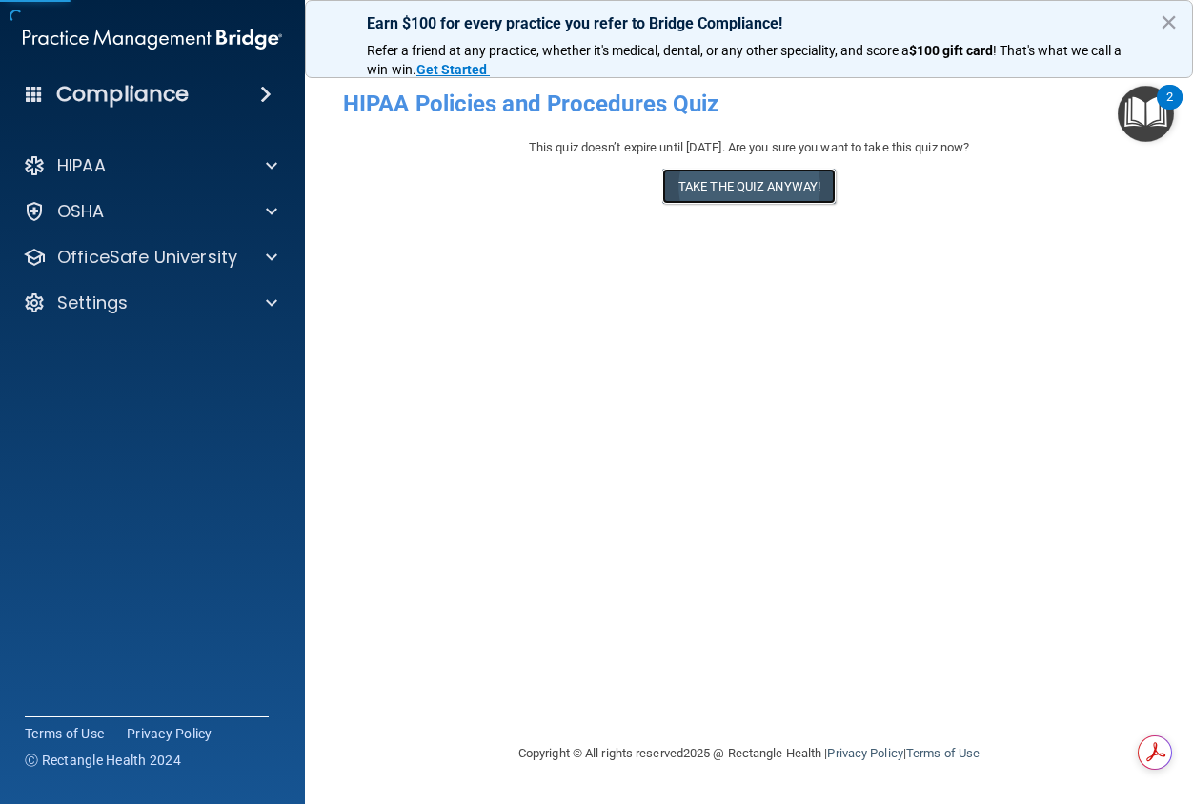
click at [745, 190] on button "Take the quiz anyway!" at bounding box center [748, 186] width 173 height 35
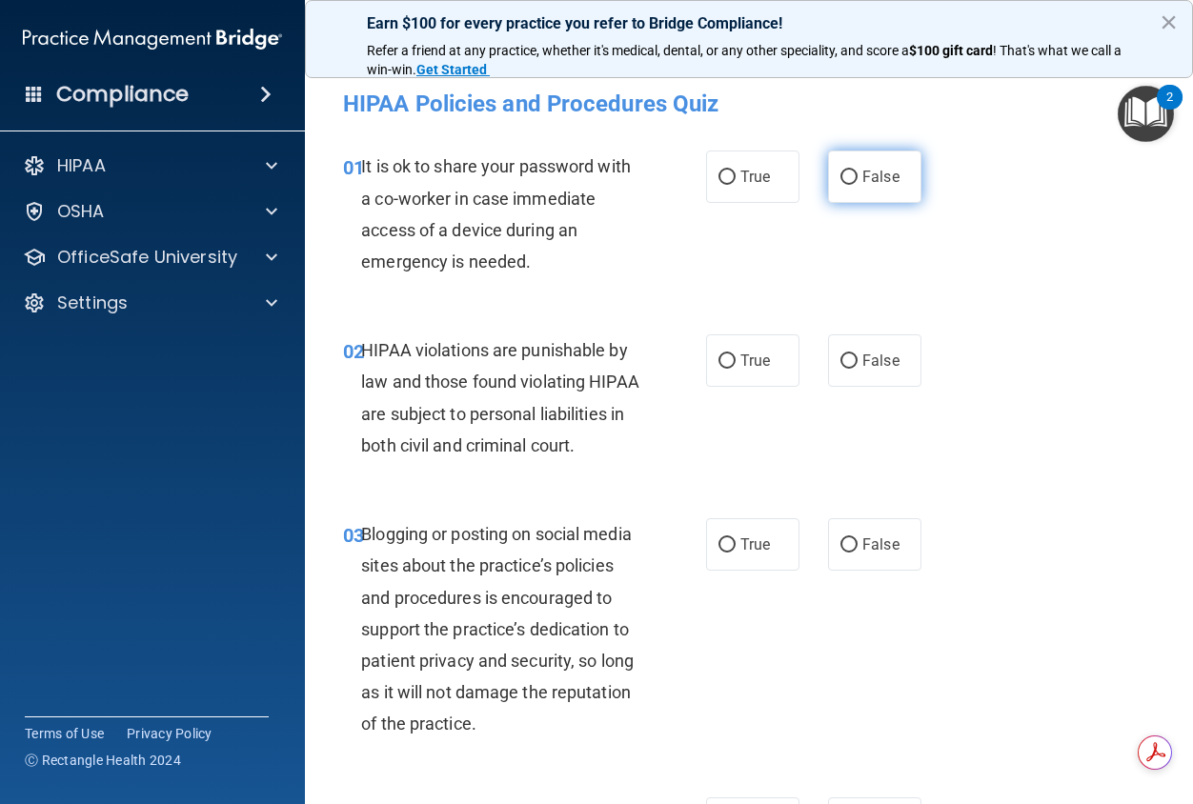
click at [878, 175] on span "False" at bounding box center [880, 177] width 37 height 18
click at [858, 175] on input "False" at bounding box center [848, 178] width 17 height 14
radio input "true"
click at [740, 361] on span "True" at bounding box center [755, 361] width 30 height 18
click at [736, 361] on input "True" at bounding box center [726, 361] width 17 height 14
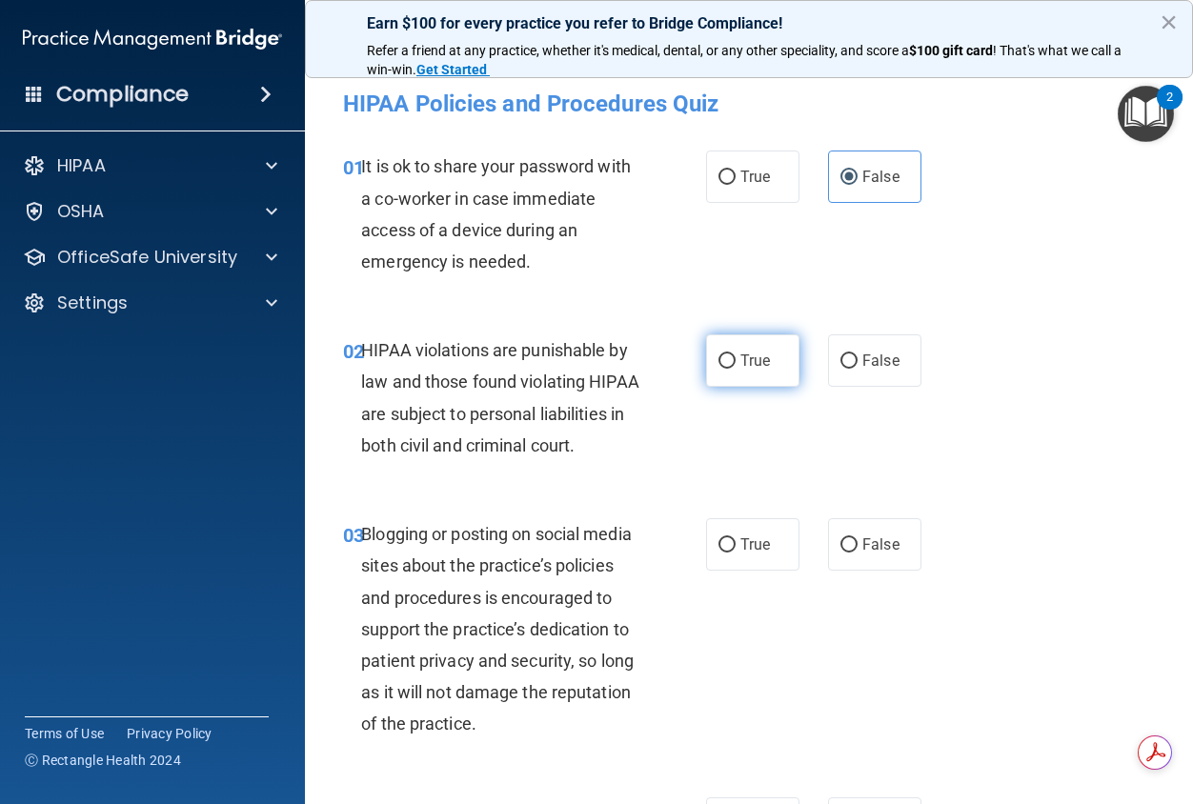
radio input "true"
click at [871, 554] on span "False" at bounding box center [880, 544] width 37 height 18
click at [858, 553] on input "False" at bounding box center [848, 545] width 17 height 14
radio input "true"
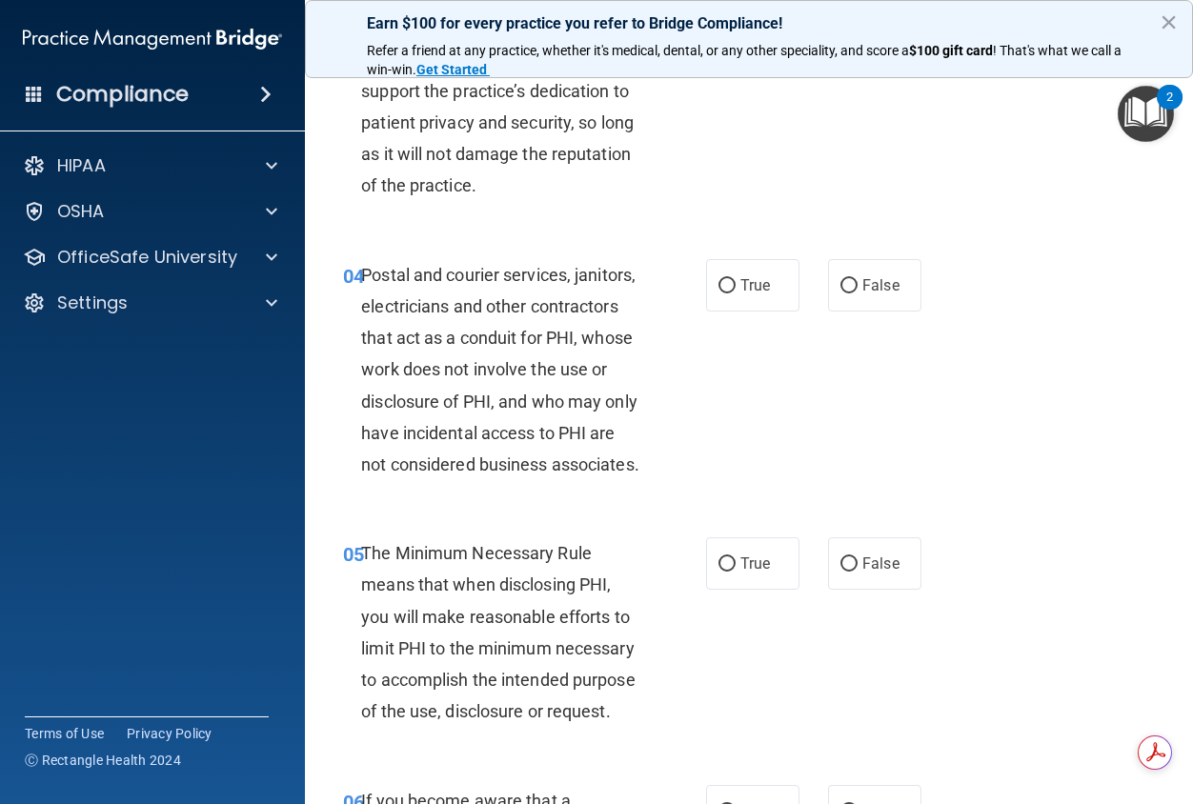
scroll to position [572, 0]
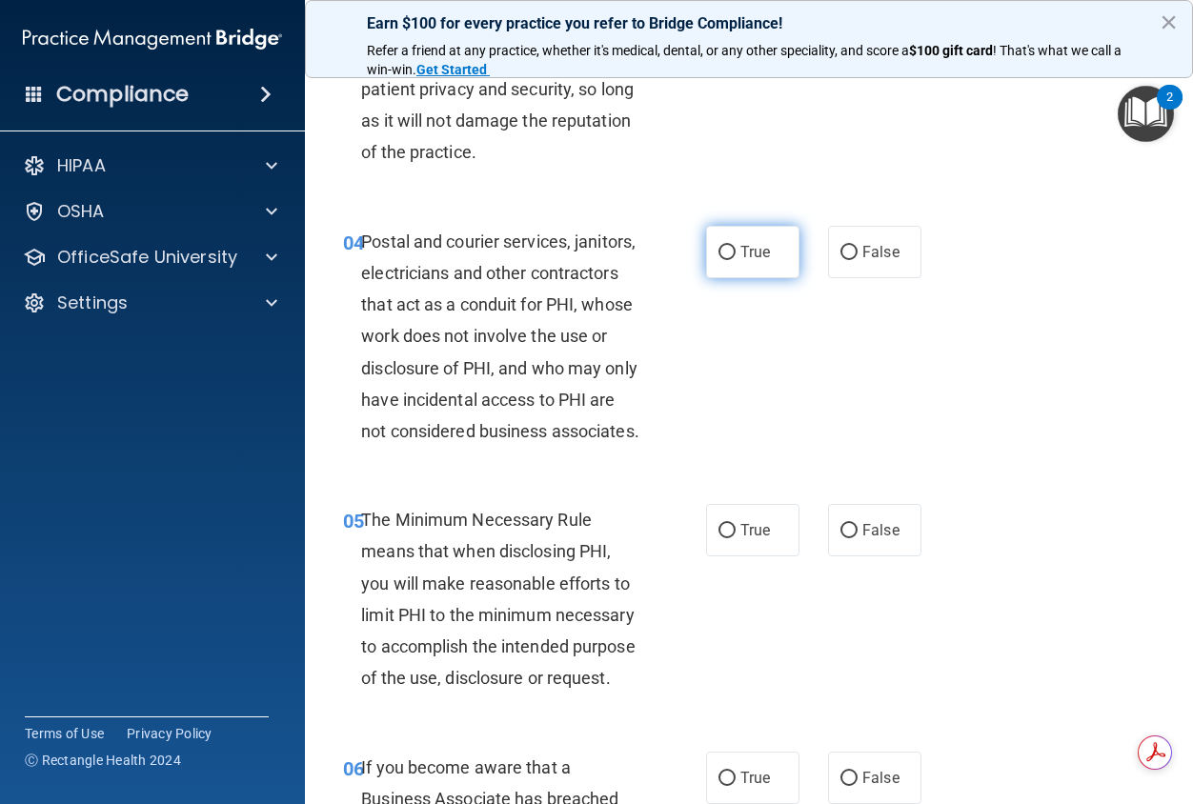
click at [741, 261] on span "True" at bounding box center [755, 252] width 30 height 18
click at [736, 260] on input "True" at bounding box center [726, 253] width 17 height 14
radio input "true"
click at [757, 539] on span "True" at bounding box center [755, 530] width 30 height 18
click at [736, 538] on input "True" at bounding box center [726, 531] width 17 height 14
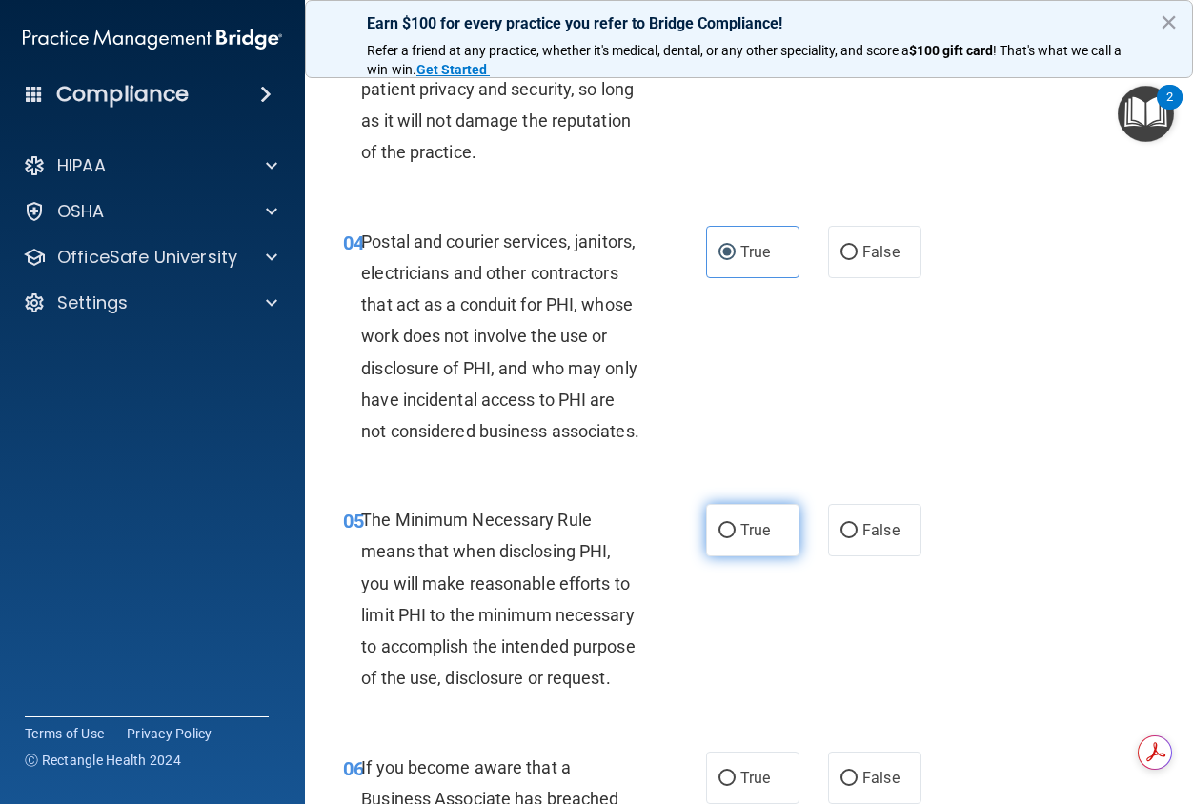
radio input "true"
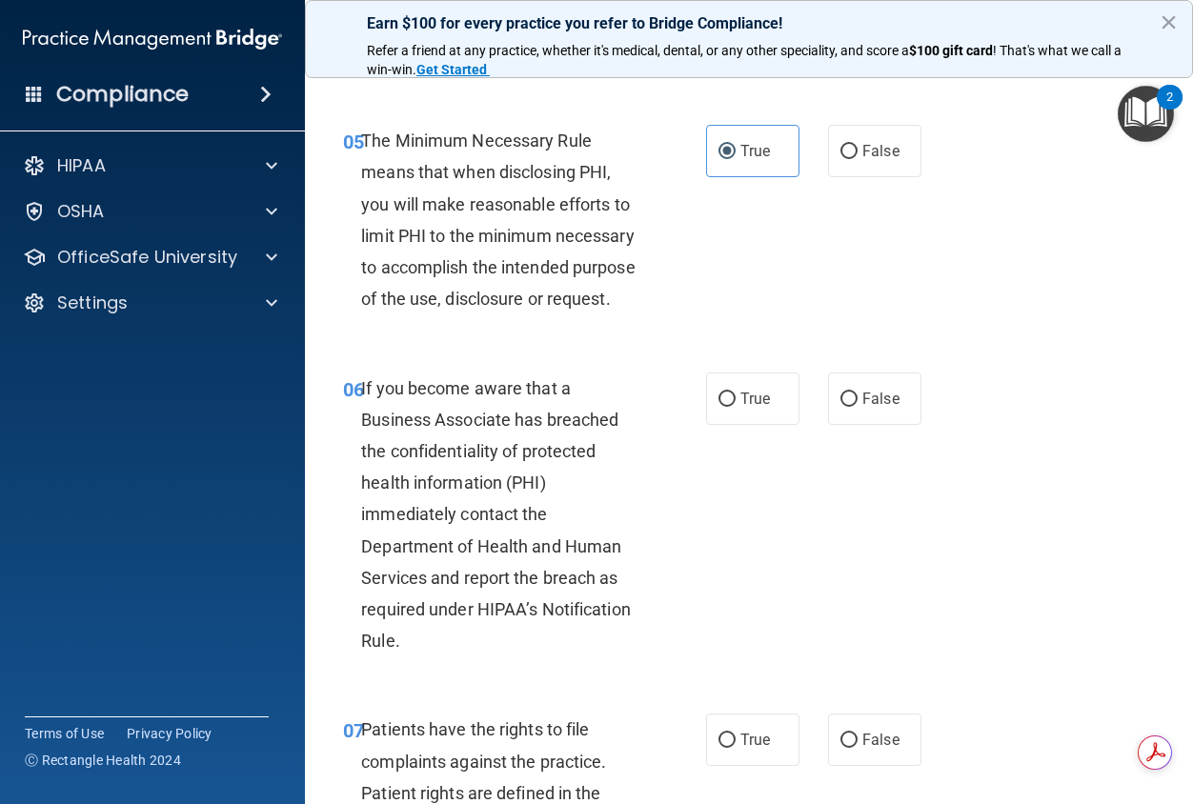
scroll to position [953, 0]
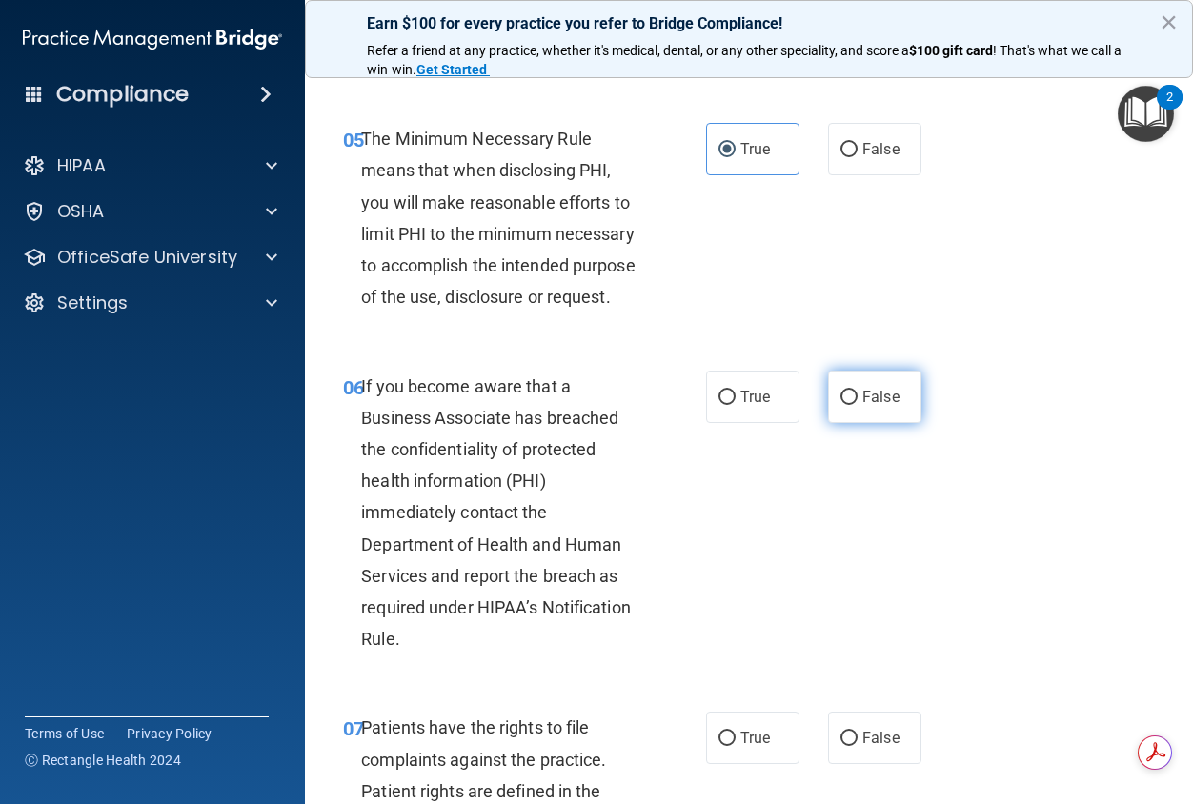
click at [895, 423] on label "False" at bounding box center [874, 397] width 93 height 52
click at [858, 405] on input "False" at bounding box center [848, 398] width 17 height 14
radio input "true"
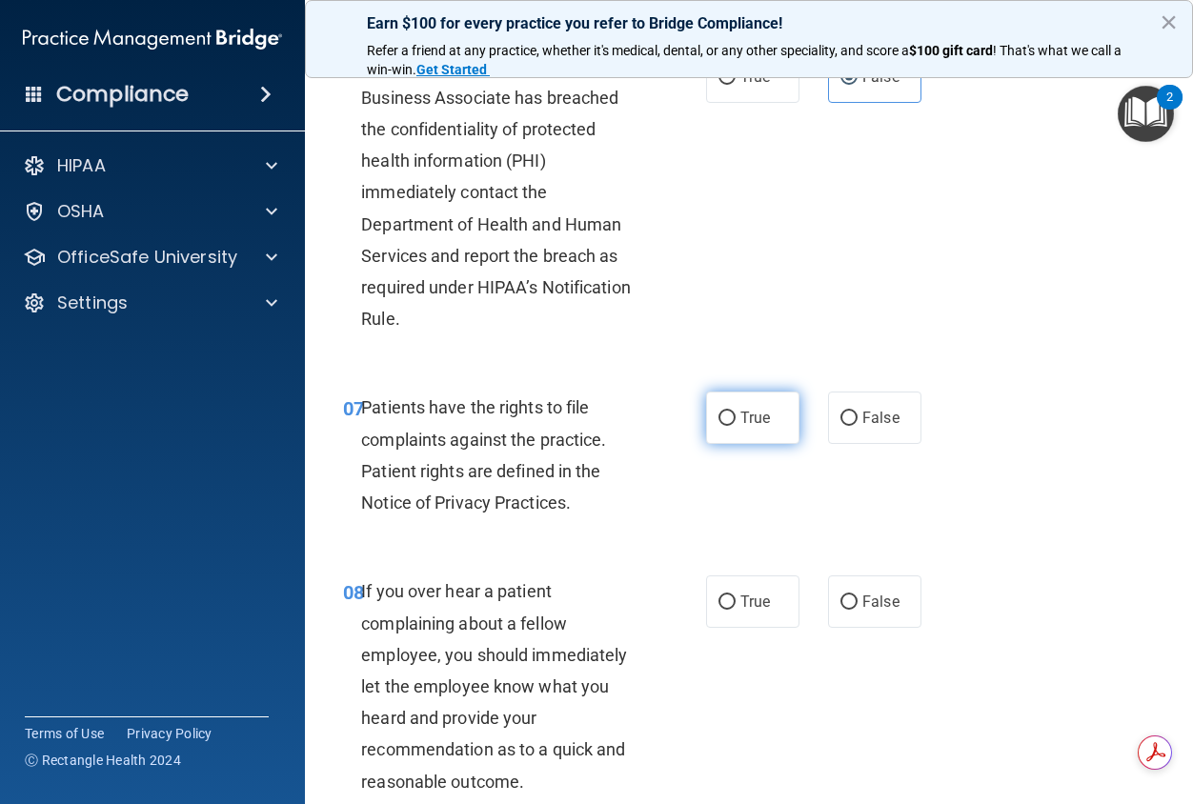
scroll to position [1334, 0]
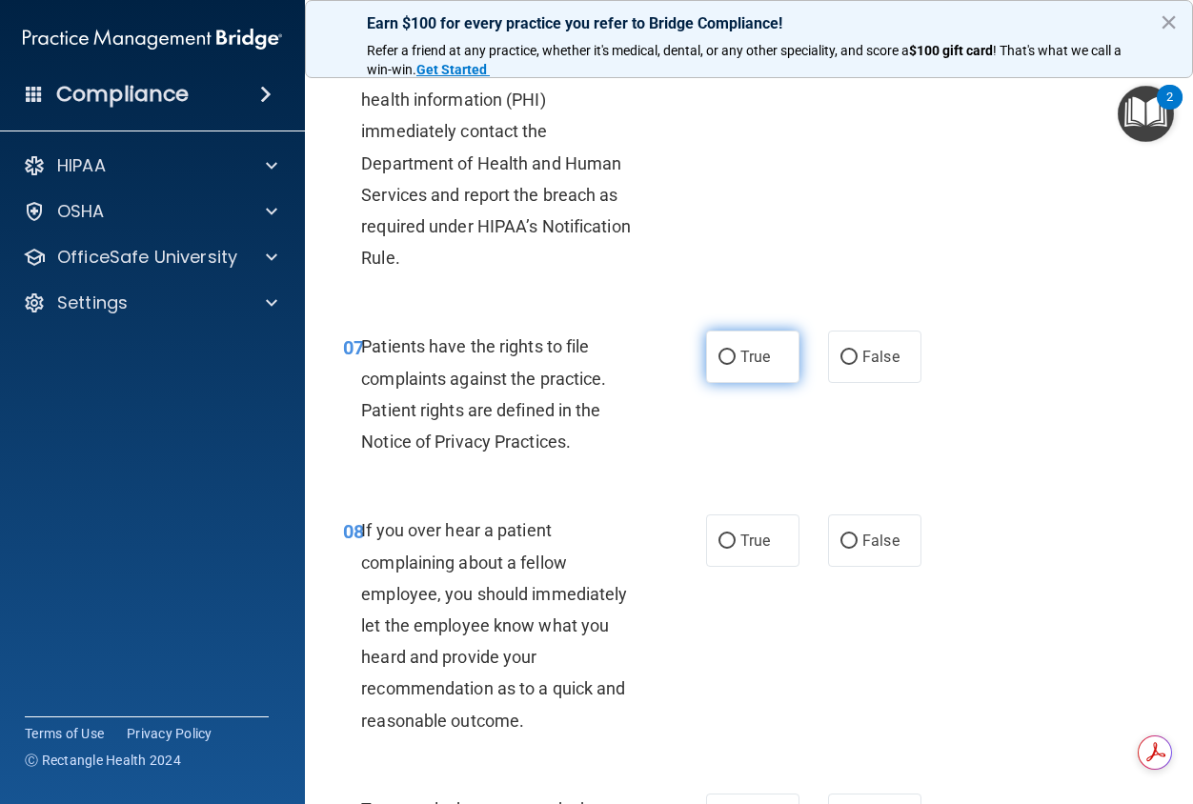
click at [733, 383] on label "True" at bounding box center [752, 357] width 93 height 52
click at [733, 365] on input "True" at bounding box center [726, 358] width 17 height 14
radio input "true"
click at [862, 550] on span "False" at bounding box center [880, 541] width 37 height 18
click at [858, 549] on input "False" at bounding box center [848, 542] width 17 height 14
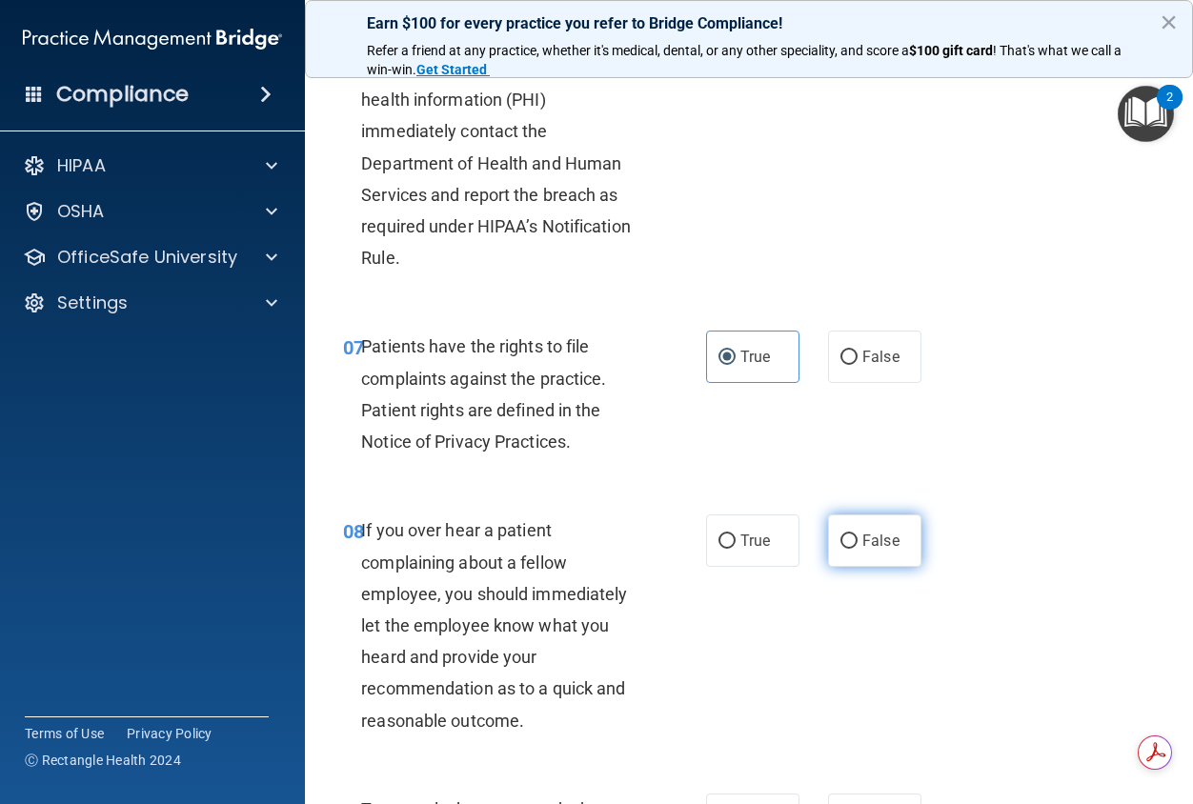
radio input "true"
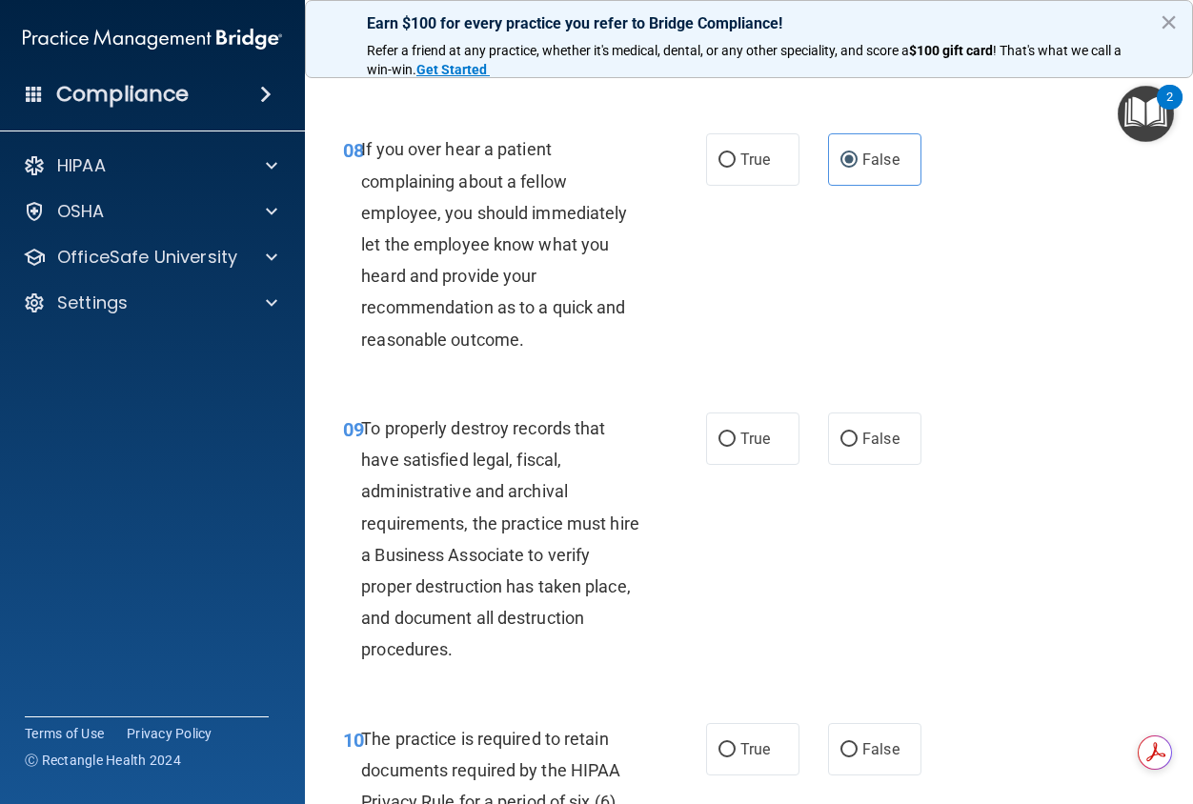
scroll to position [2001, 0]
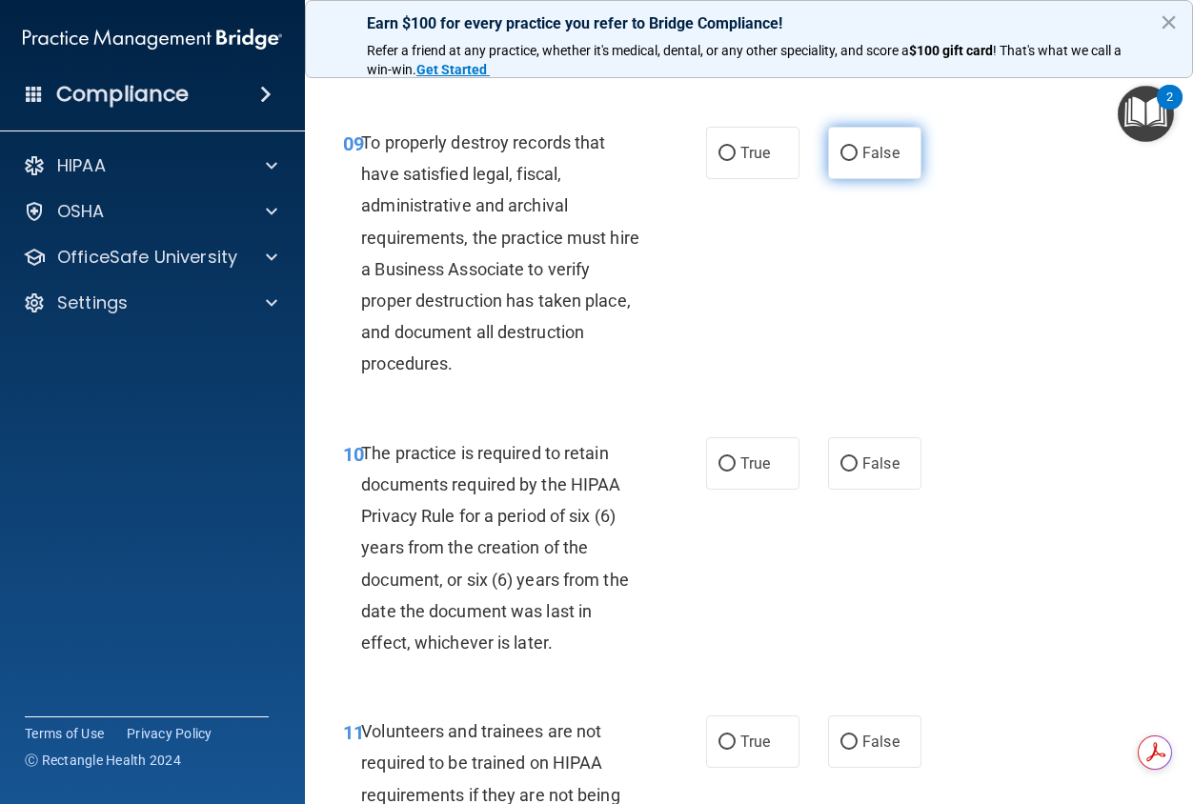
click at [885, 162] on span "False" at bounding box center [880, 153] width 37 height 18
click at [858, 161] on input "False" at bounding box center [848, 154] width 17 height 14
radio input "true"
click at [887, 473] on span "False" at bounding box center [880, 463] width 37 height 18
click at [858, 472] on input "False" at bounding box center [848, 464] width 17 height 14
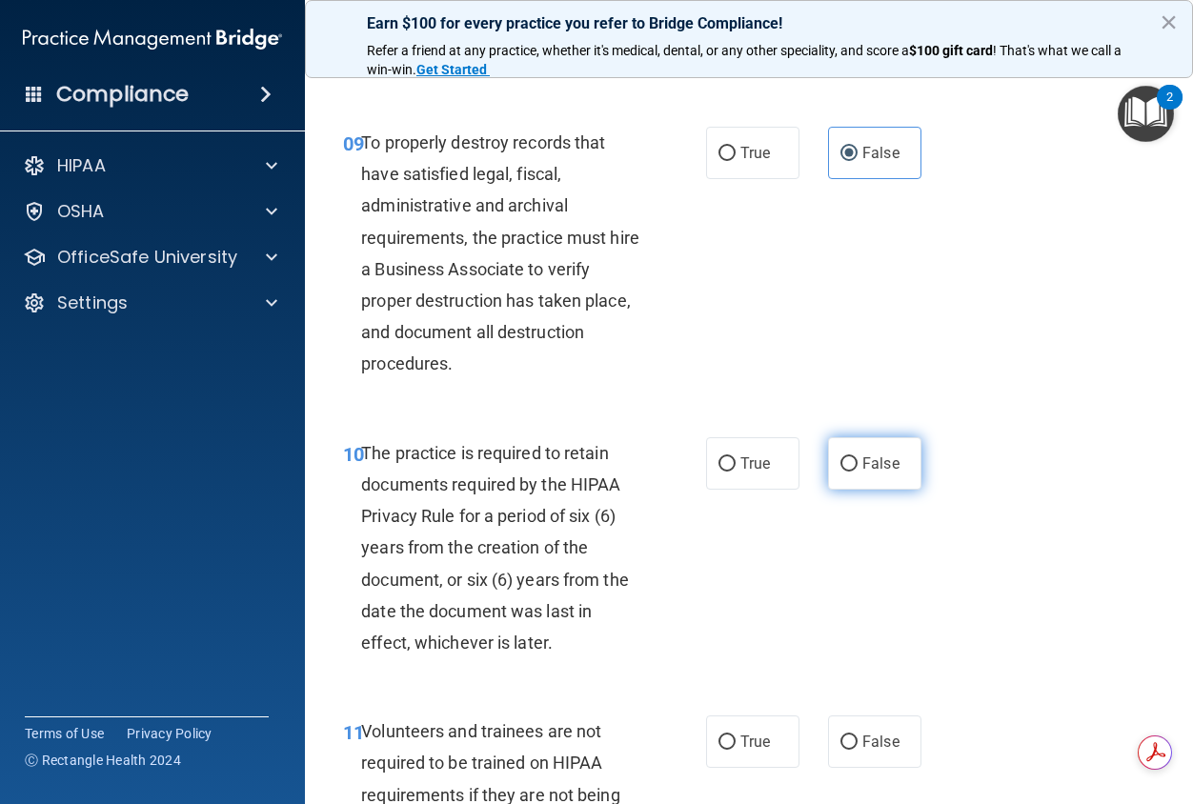
radio input "true"
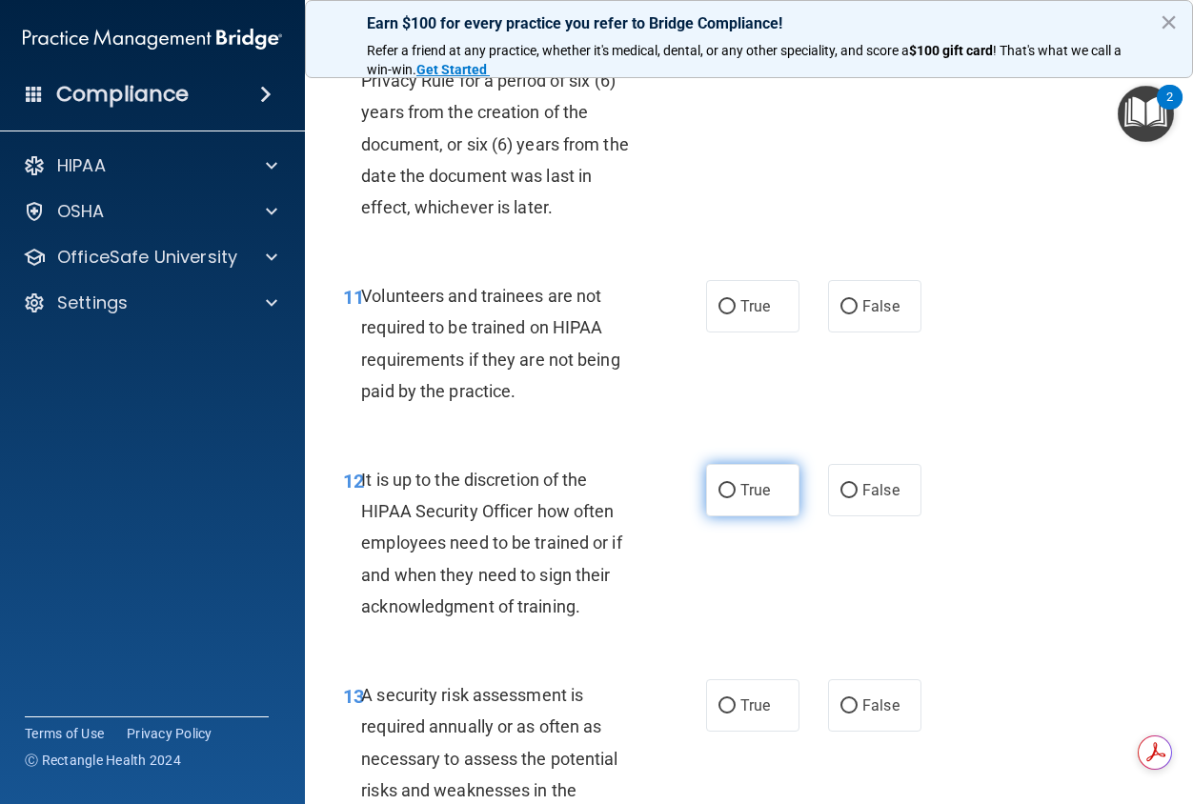
scroll to position [2477, 0]
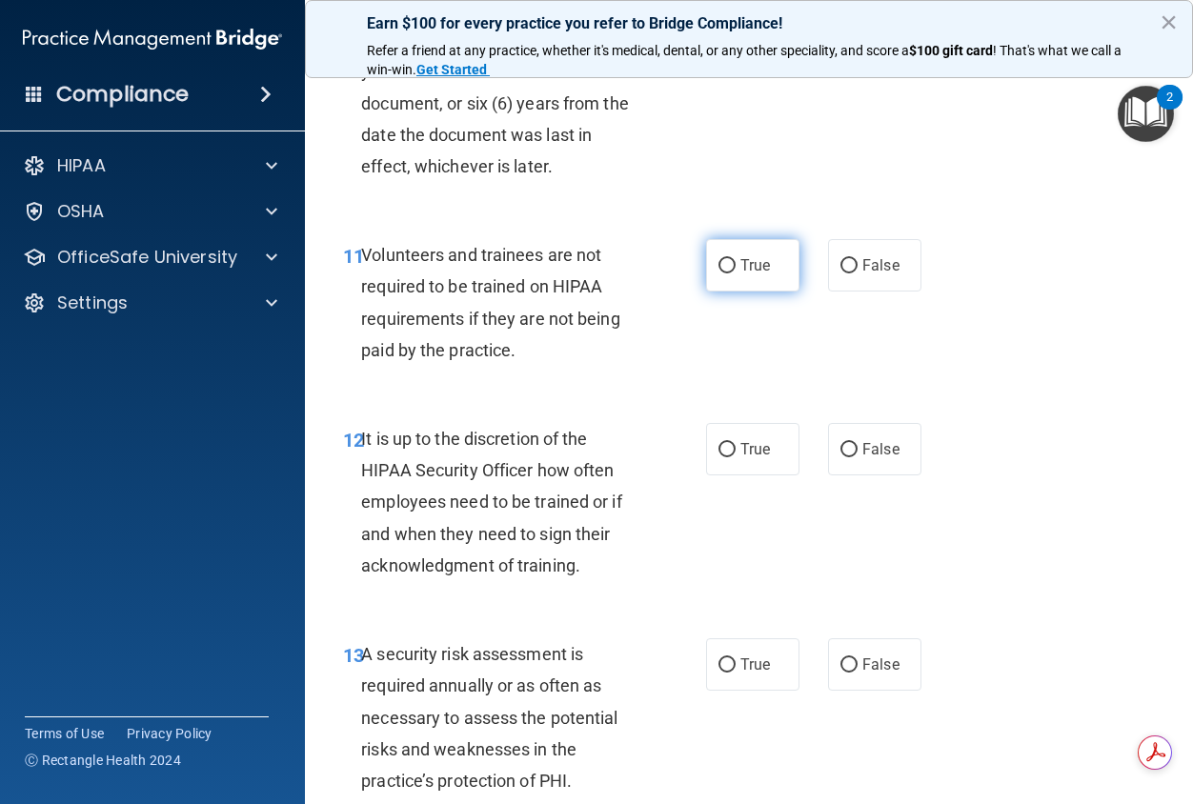
click at [757, 292] on label "True" at bounding box center [752, 265] width 93 height 52
click at [736, 273] on input "True" at bounding box center [726, 266] width 17 height 14
radio input "true"
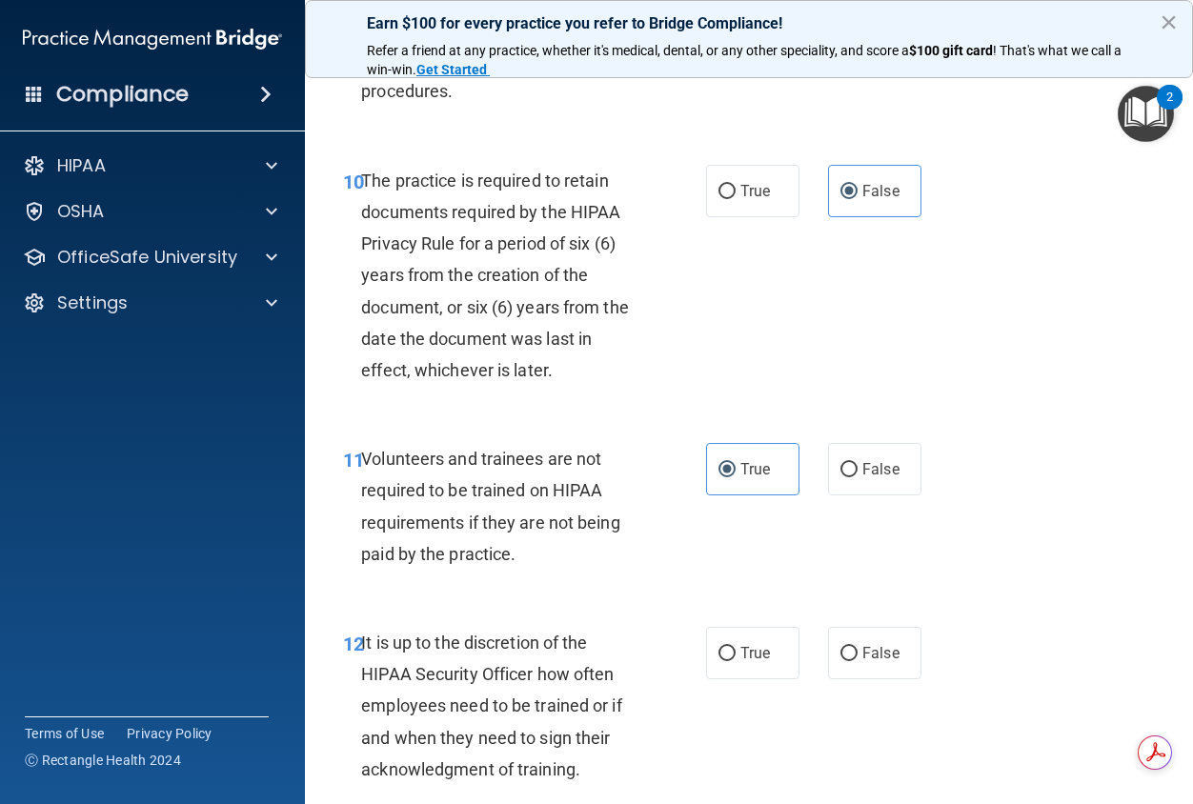
scroll to position [2287, 0]
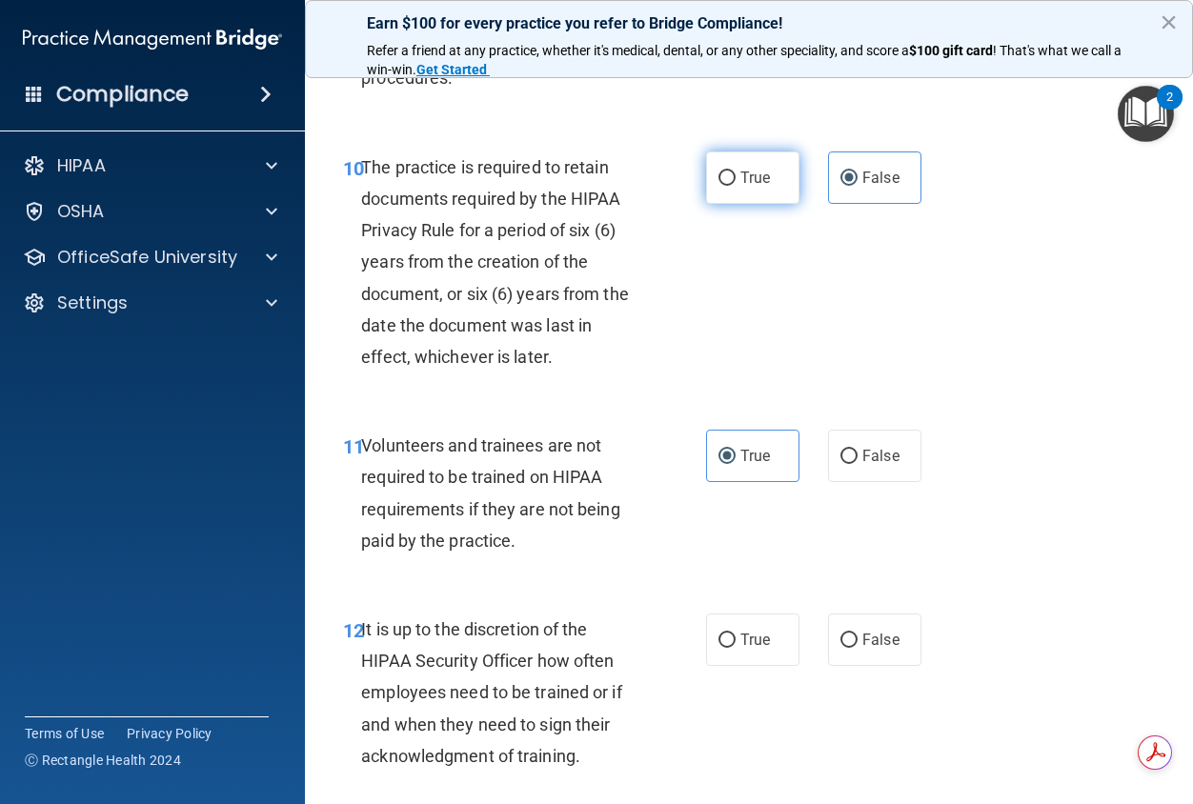
click at [739, 204] on label "True" at bounding box center [752, 177] width 93 height 52
click at [736, 186] on input "True" at bounding box center [726, 179] width 17 height 14
radio input "true"
radio input "false"
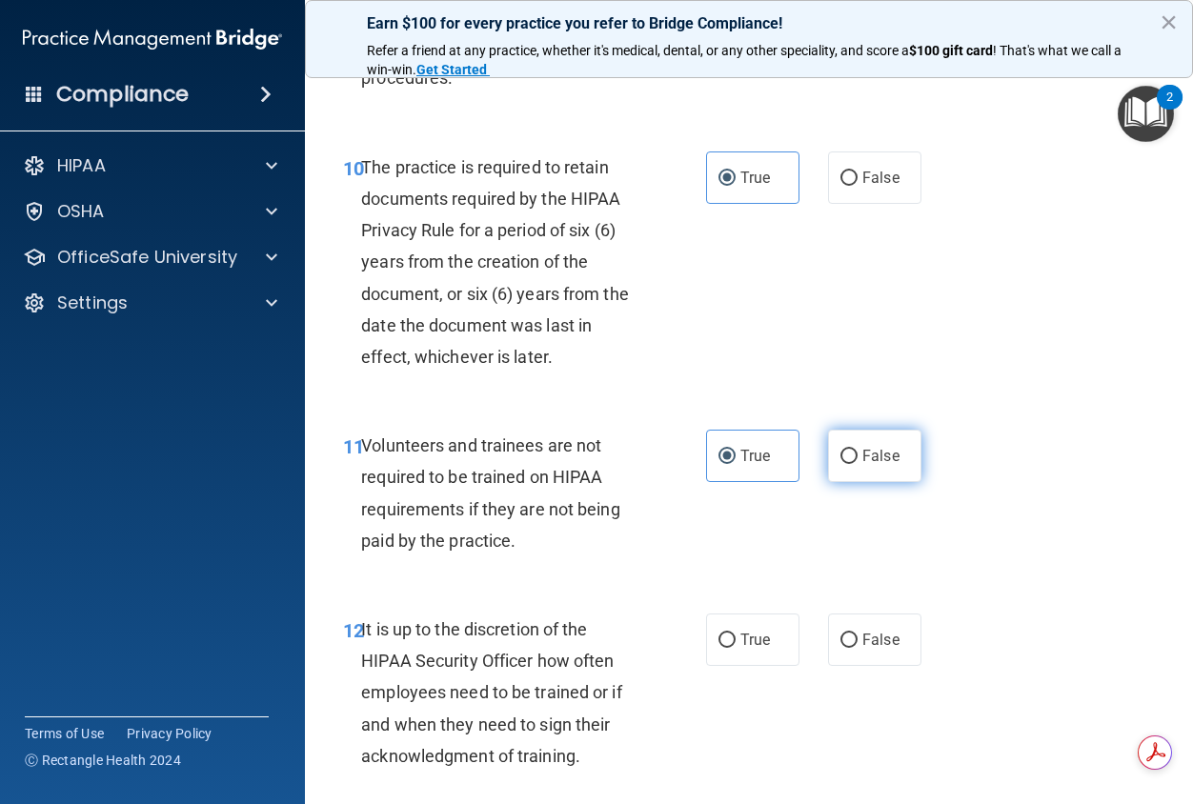
click at [862, 465] on span "False" at bounding box center [880, 456] width 37 height 18
click at [854, 464] on input "False" at bounding box center [848, 457] width 17 height 14
radio input "true"
radio input "false"
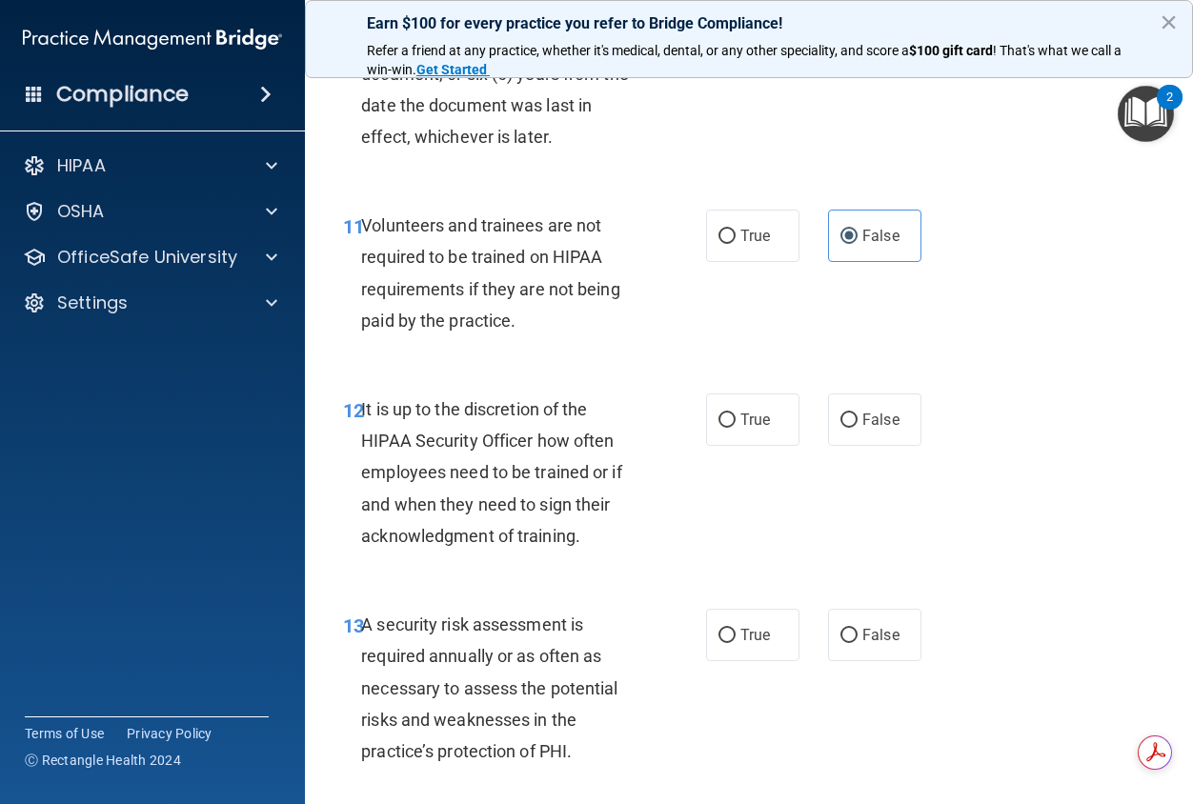
scroll to position [2573, 0]
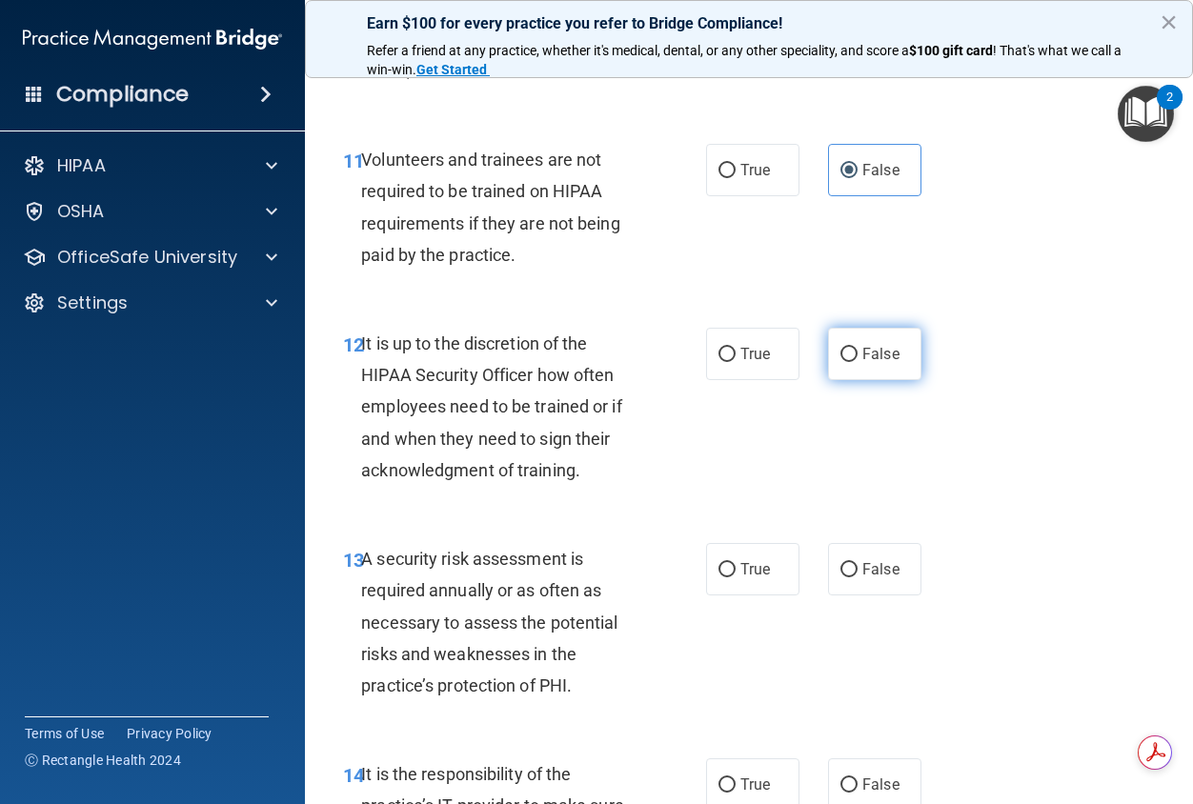
click at [867, 363] on span "False" at bounding box center [880, 354] width 37 height 18
click at [858, 362] on input "False" at bounding box center [848, 355] width 17 height 14
radio input "true"
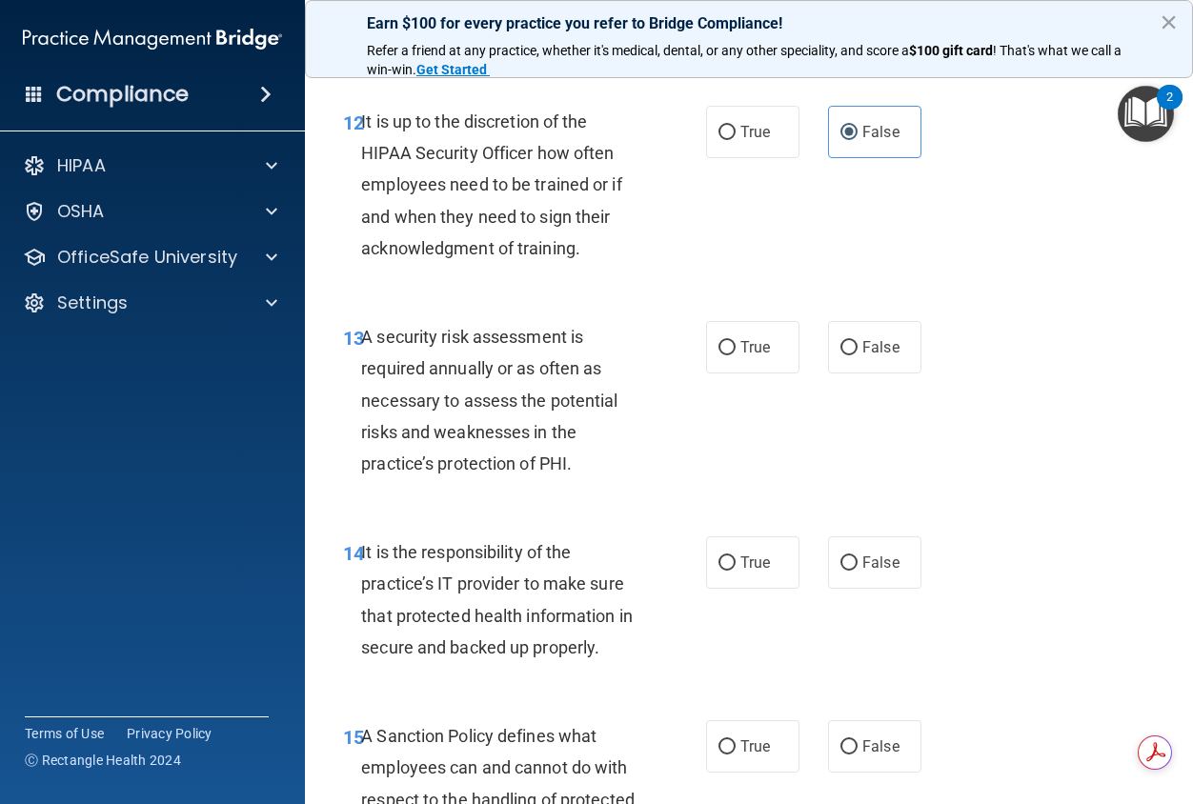
scroll to position [2858, 0]
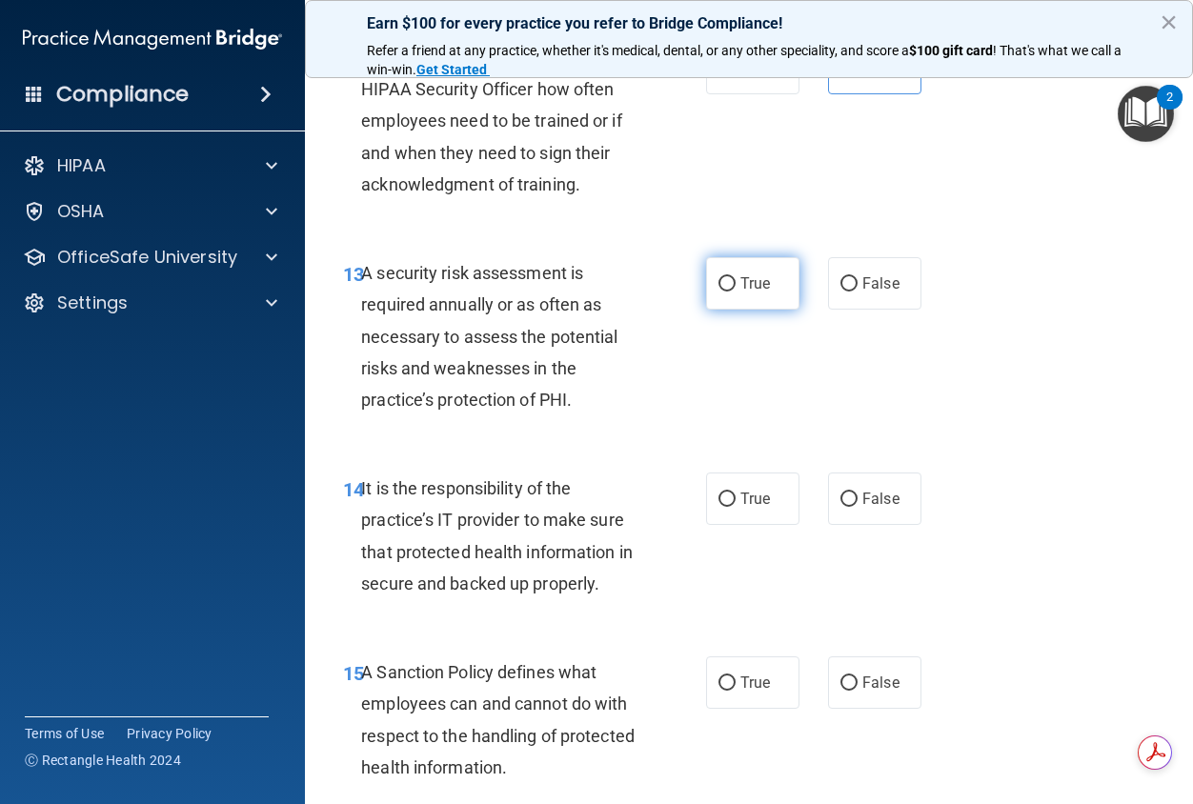
click at [723, 292] on input "True" at bounding box center [726, 284] width 17 height 14
radio input "true"
click at [884, 525] on label "False" at bounding box center [874, 499] width 93 height 52
click at [858, 507] on input "False" at bounding box center [848, 500] width 17 height 14
radio input "true"
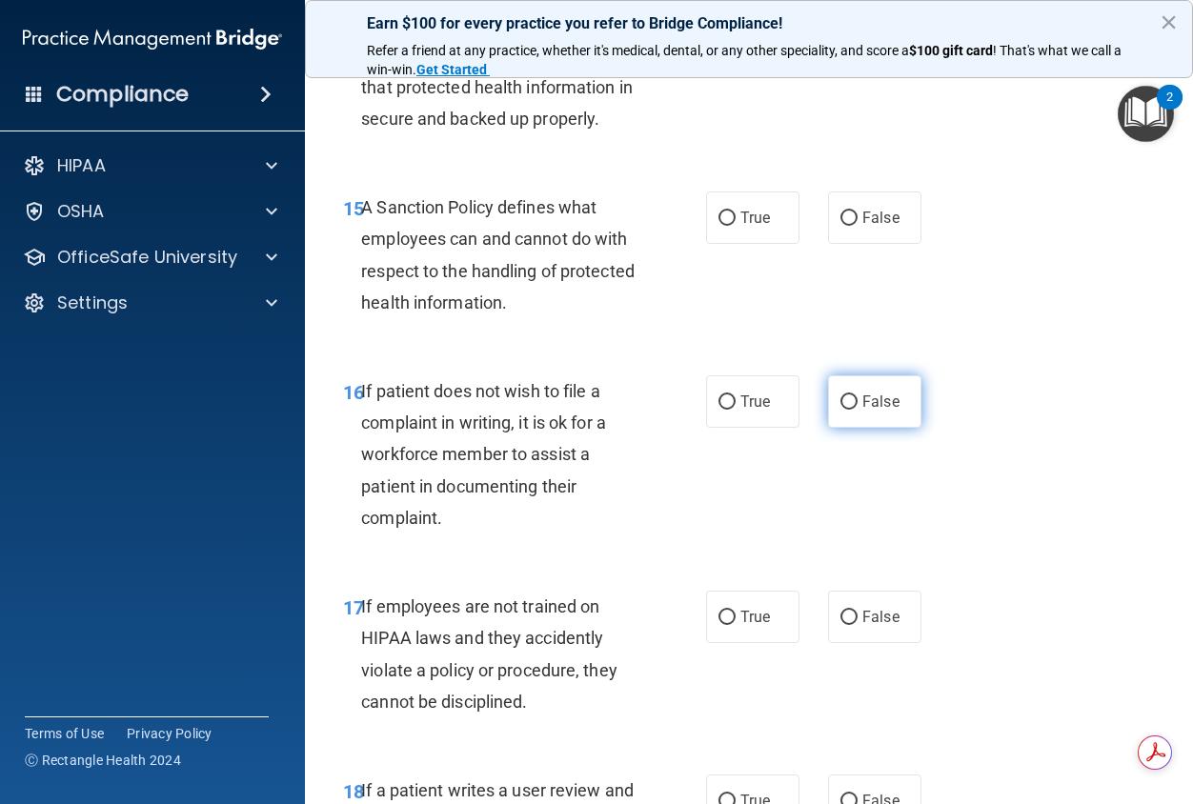
scroll to position [3335, 0]
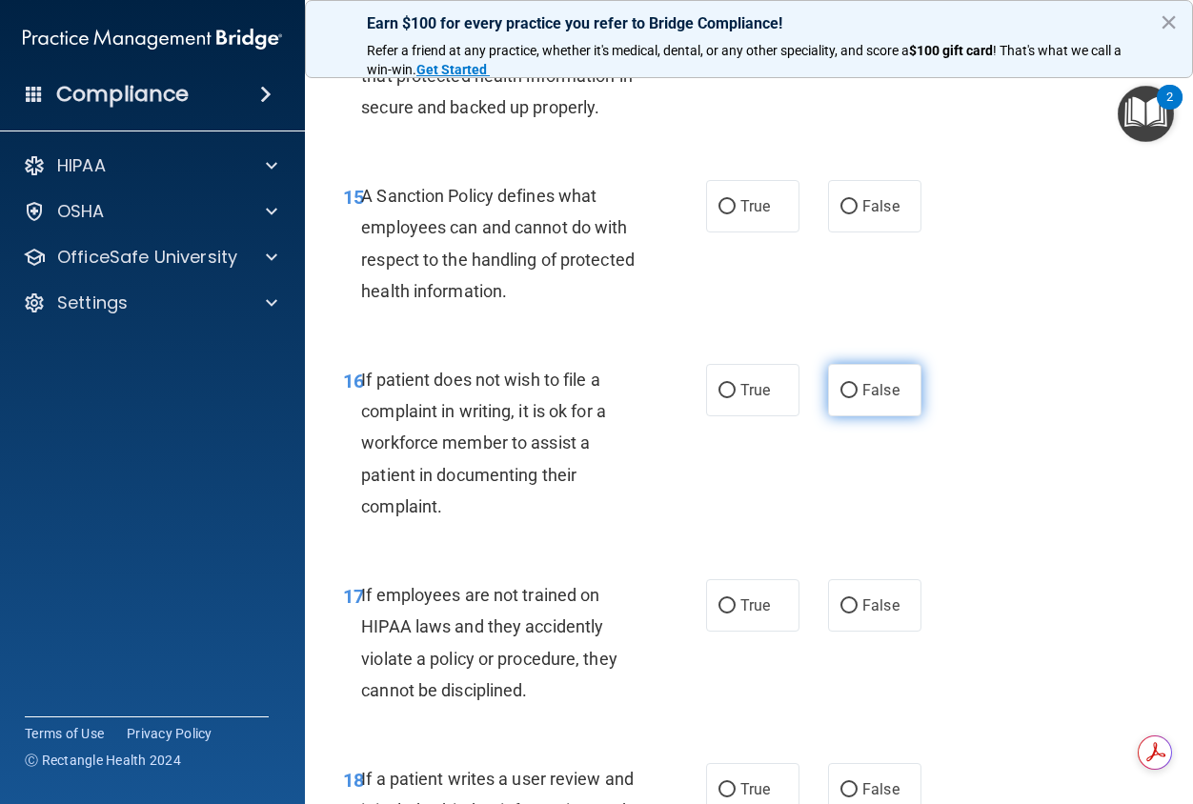
click at [876, 399] on span "False" at bounding box center [880, 390] width 37 height 18
click at [858, 398] on input "False" at bounding box center [848, 391] width 17 height 14
radio input "true"
click at [749, 632] on label "True" at bounding box center [752, 605] width 93 height 52
click at [736, 614] on input "True" at bounding box center [726, 606] width 17 height 14
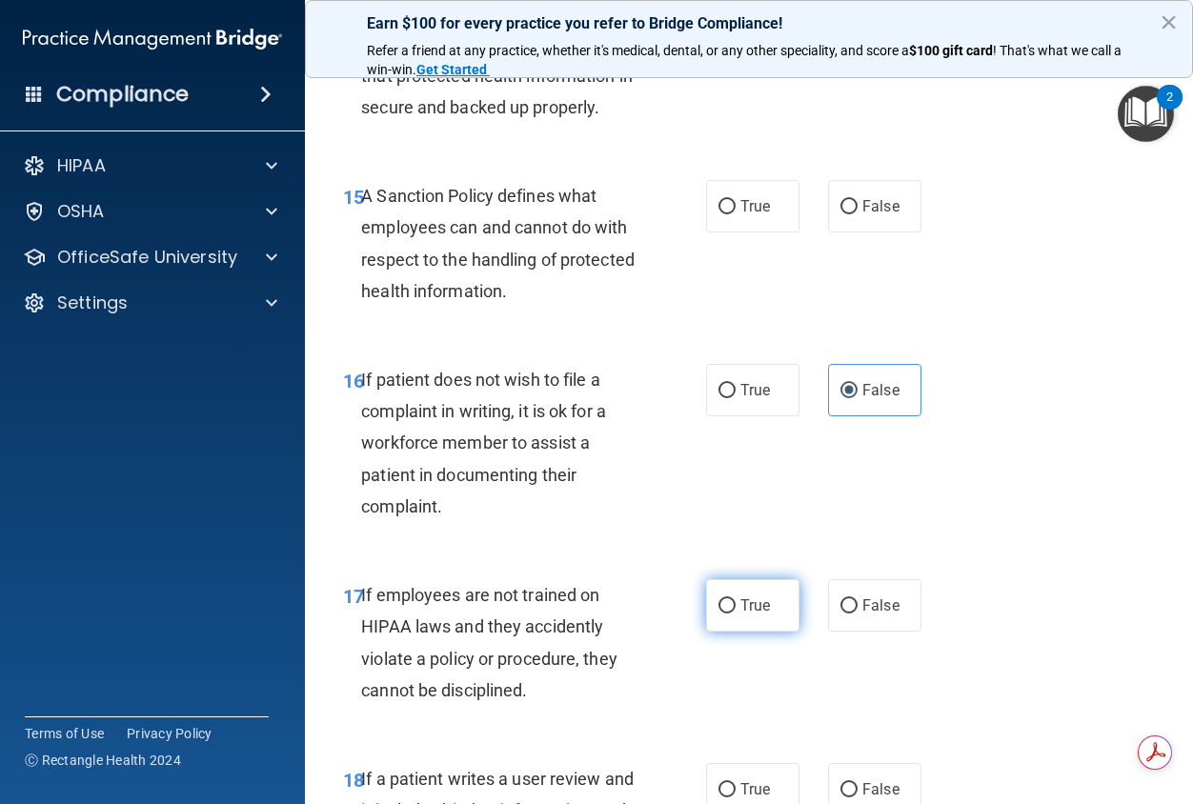
radio input "true"
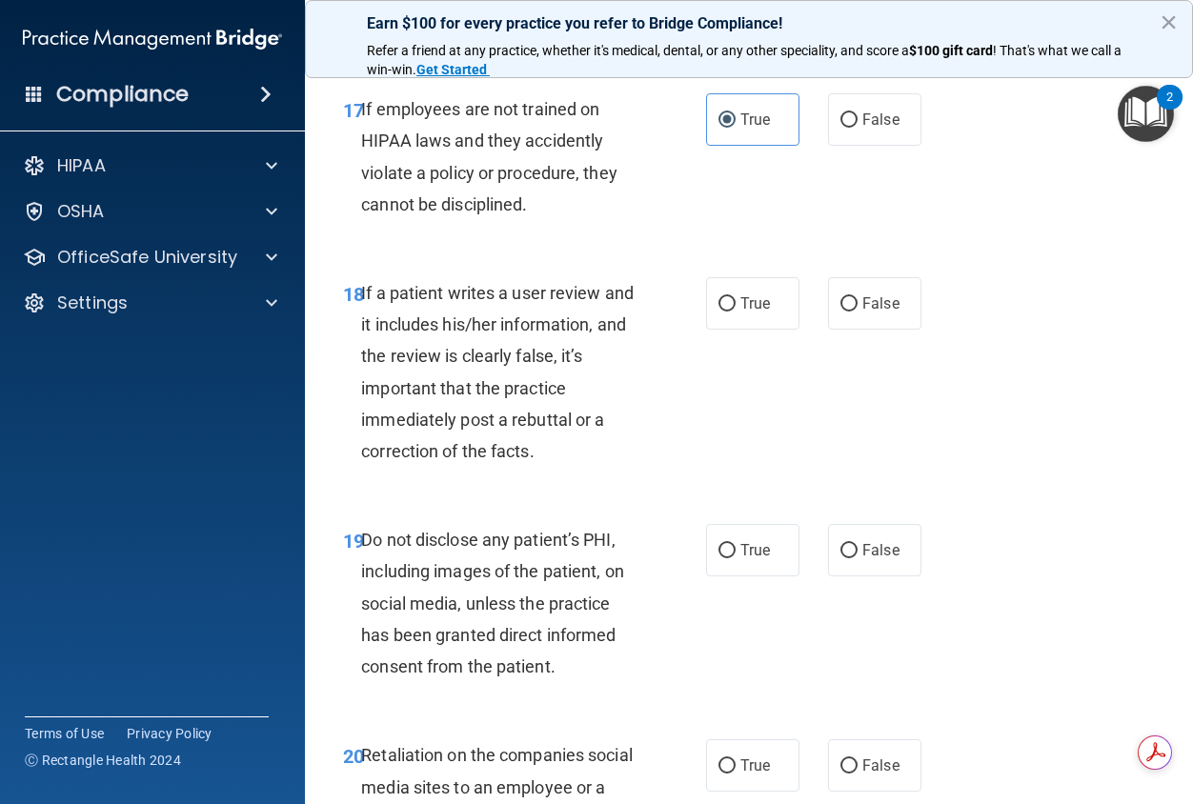
scroll to position [3907, 0]
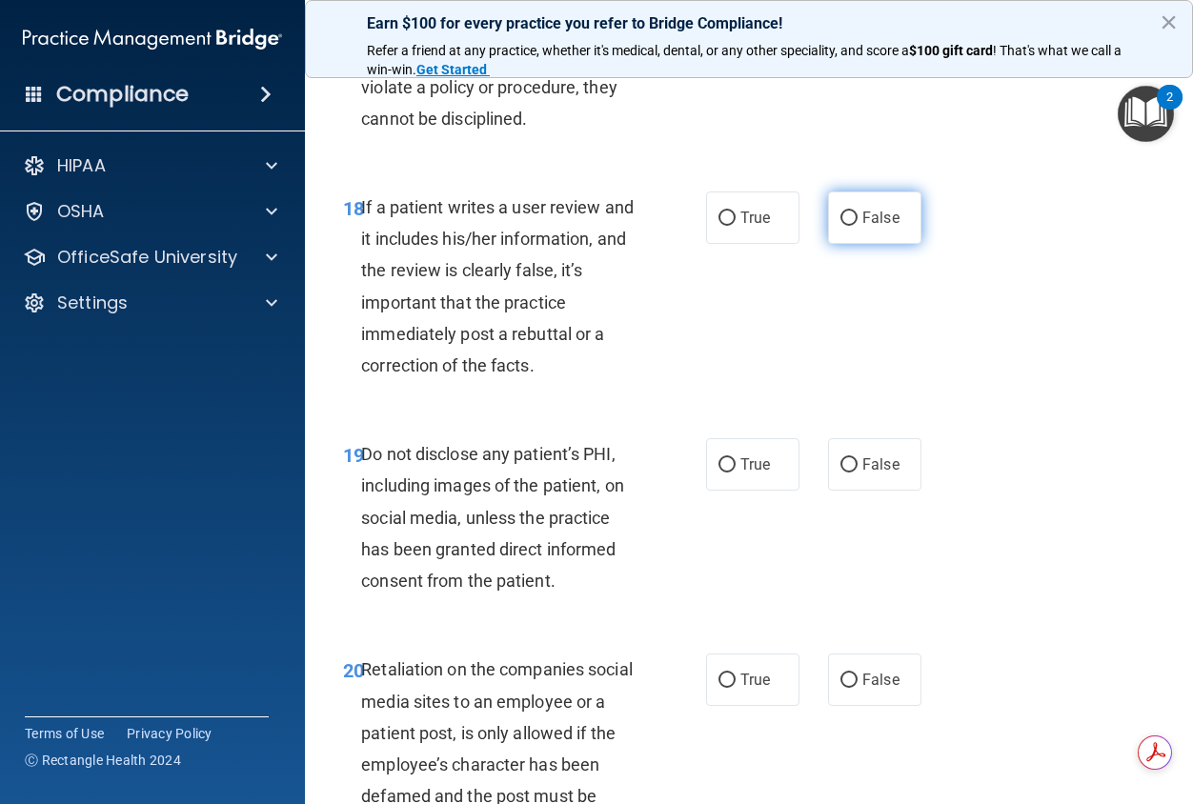
click at [857, 244] on label "False" at bounding box center [874, 218] width 93 height 52
click at [857, 226] on input "False" at bounding box center [848, 219] width 17 height 14
radio input "true"
click at [762, 474] on span "True" at bounding box center [755, 464] width 30 height 18
click at [736, 473] on input "True" at bounding box center [726, 465] width 17 height 14
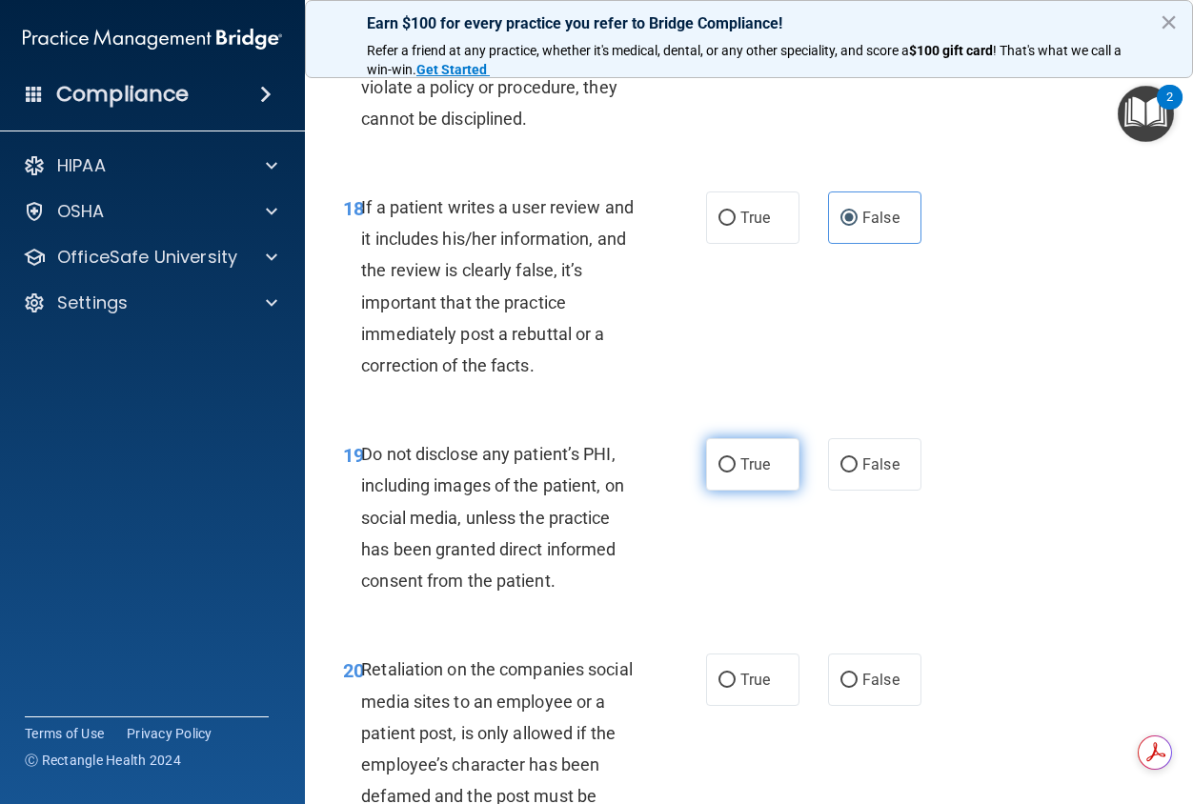
radio input "true"
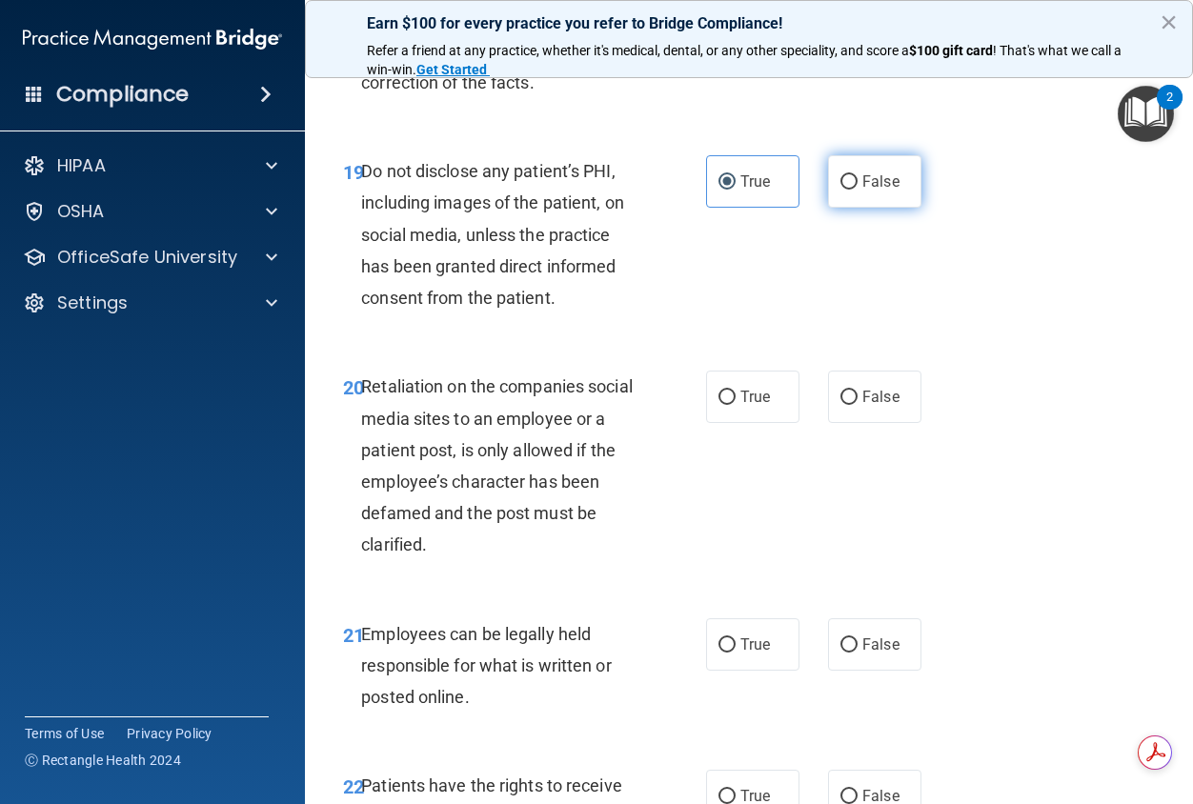
scroll to position [4383, 0]
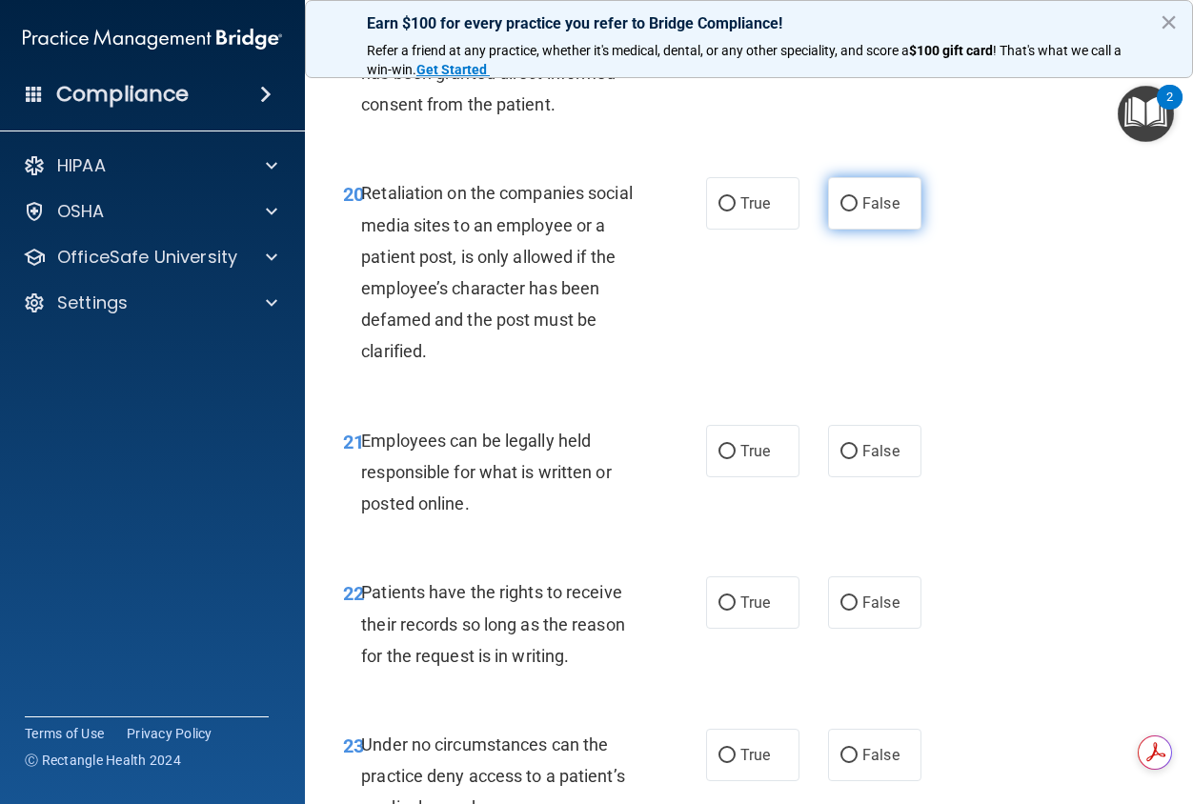
click at [879, 212] on span "False" at bounding box center [880, 203] width 37 height 18
click at [858, 212] on input "False" at bounding box center [848, 204] width 17 height 14
radio input "true"
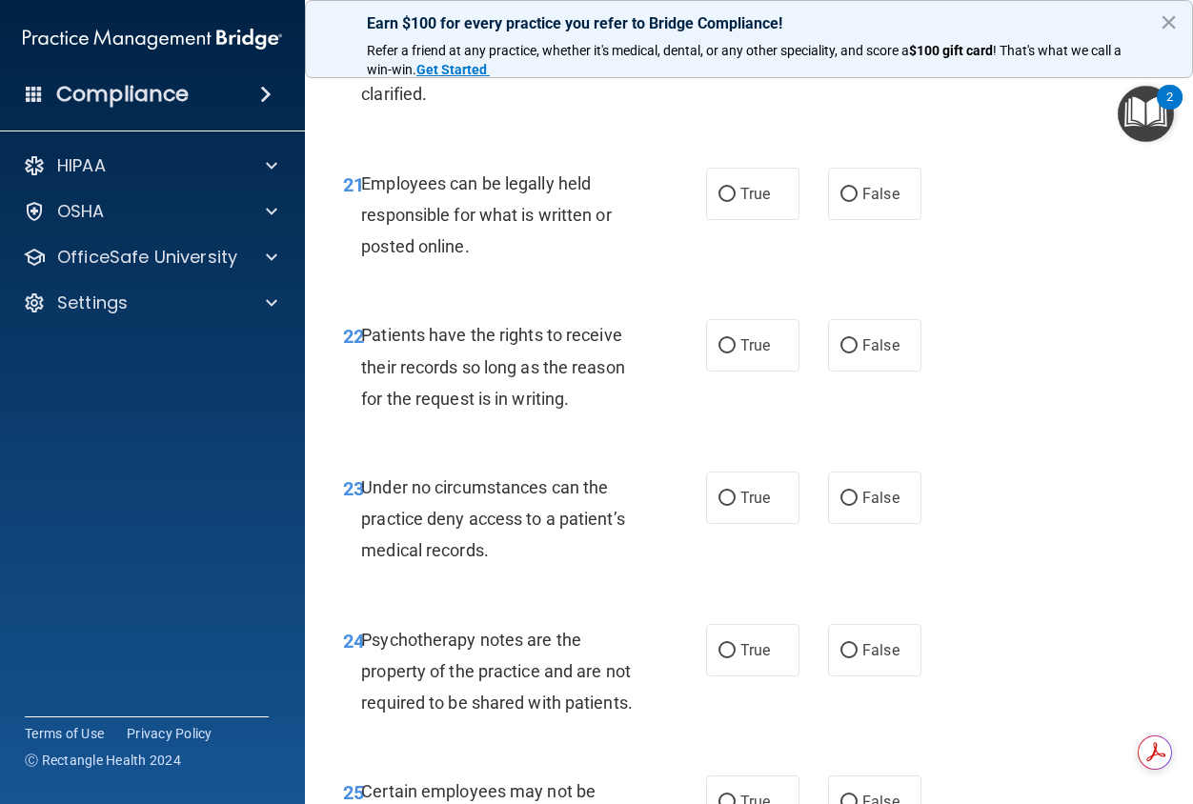
scroll to position [4669, 0]
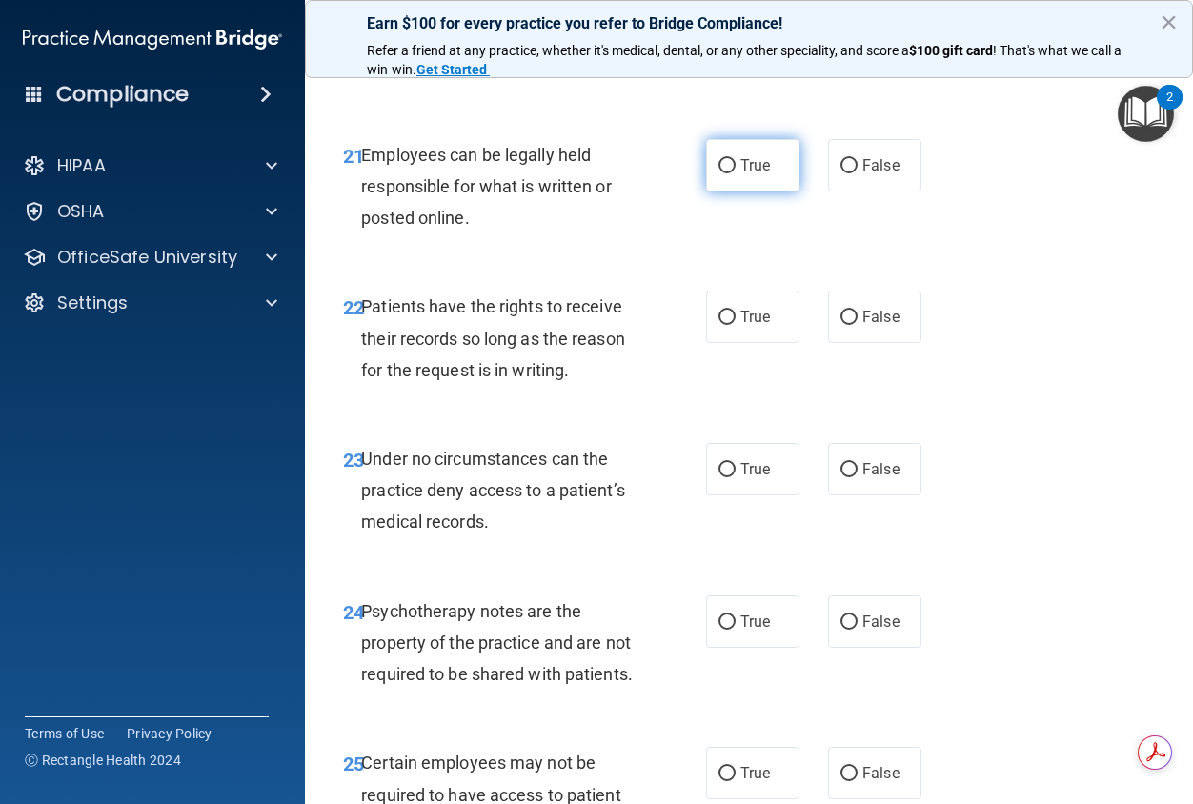
click at [749, 192] on label "True" at bounding box center [752, 165] width 93 height 52
click at [736, 173] on input "True" at bounding box center [726, 166] width 17 height 14
radio input "true"
click at [868, 343] on label "False" at bounding box center [874, 317] width 93 height 52
click at [858, 325] on input "False" at bounding box center [848, 318] width 17 height 14
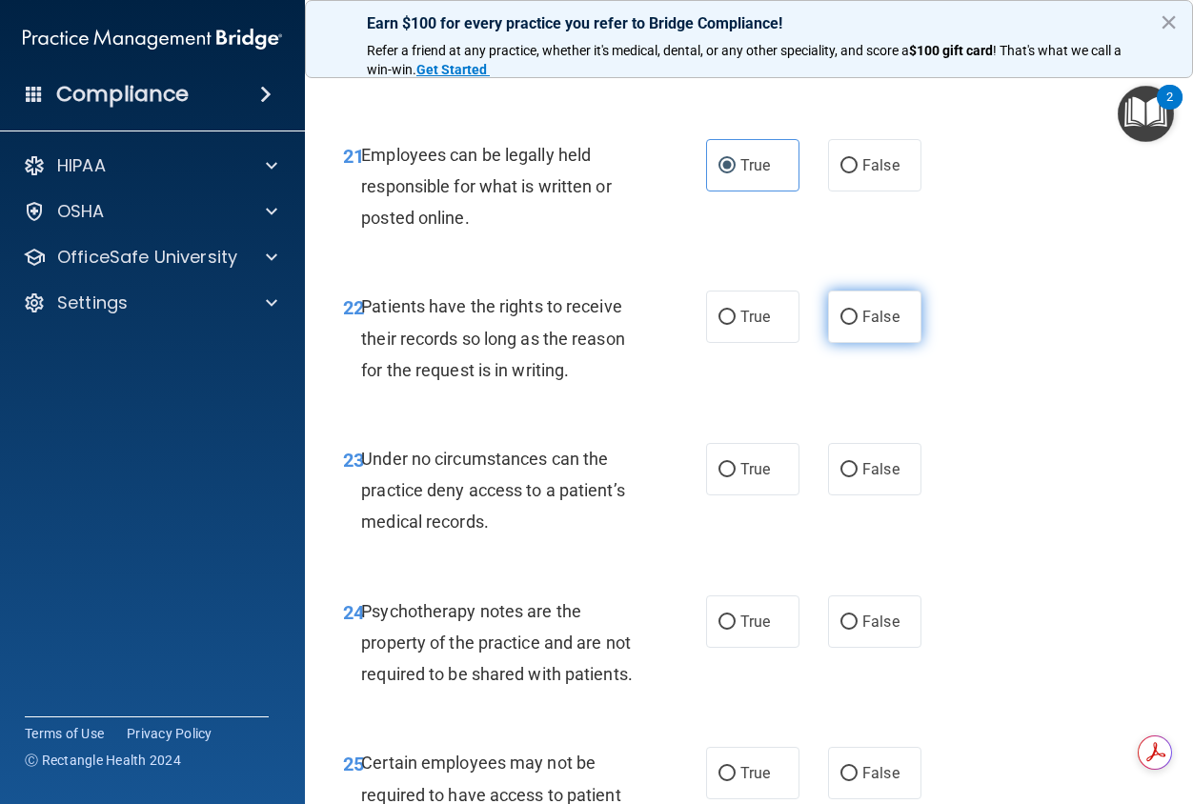
radio input "true"
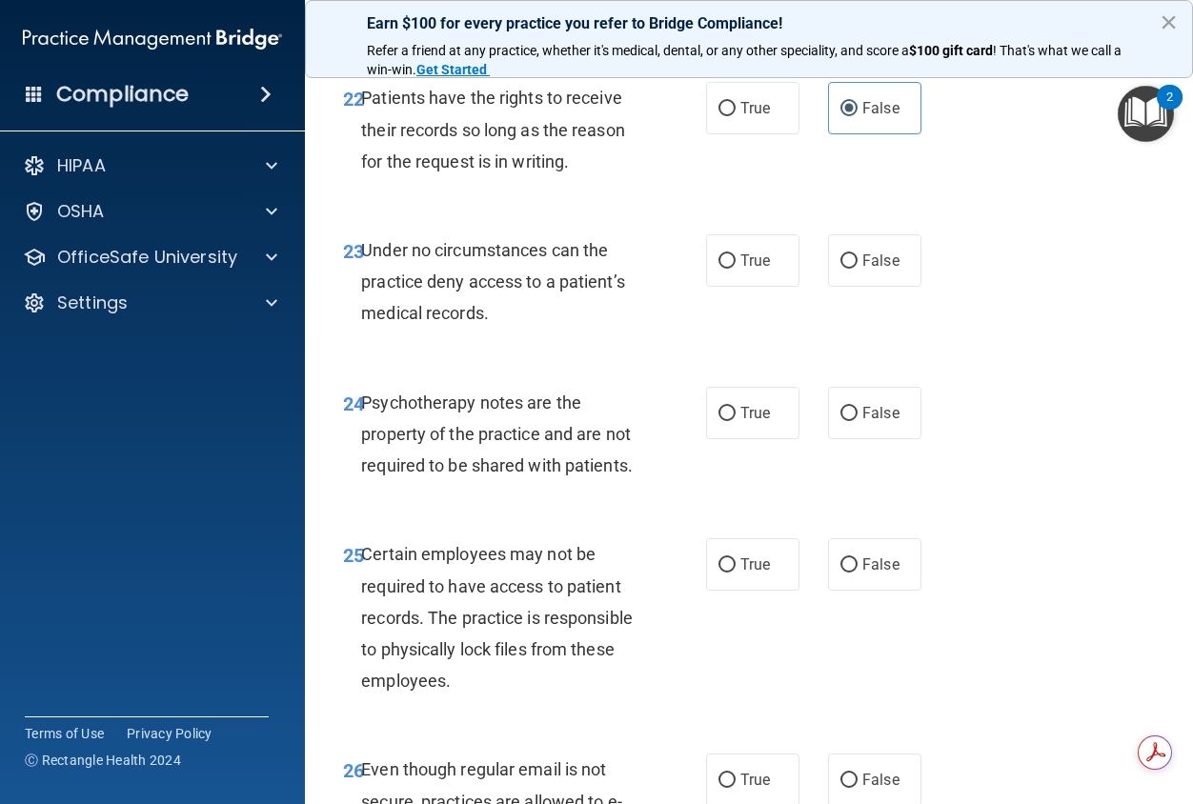
scroll to position [4955, 0]
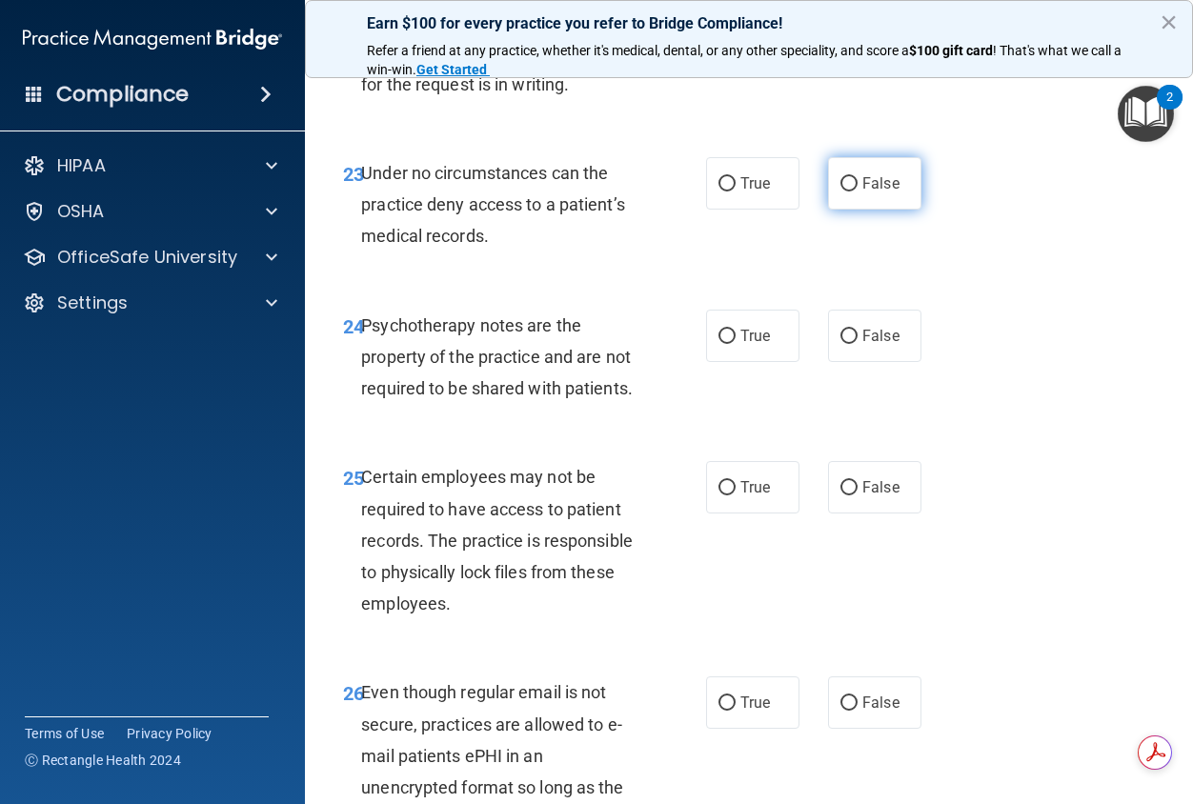
click at [874, 210] on label "False" at bounding box center [874, 183] width 93 height 52
click at [858, 192] on input "False" at bounding box center [848, 184] width 17 height 14
radio input "true"
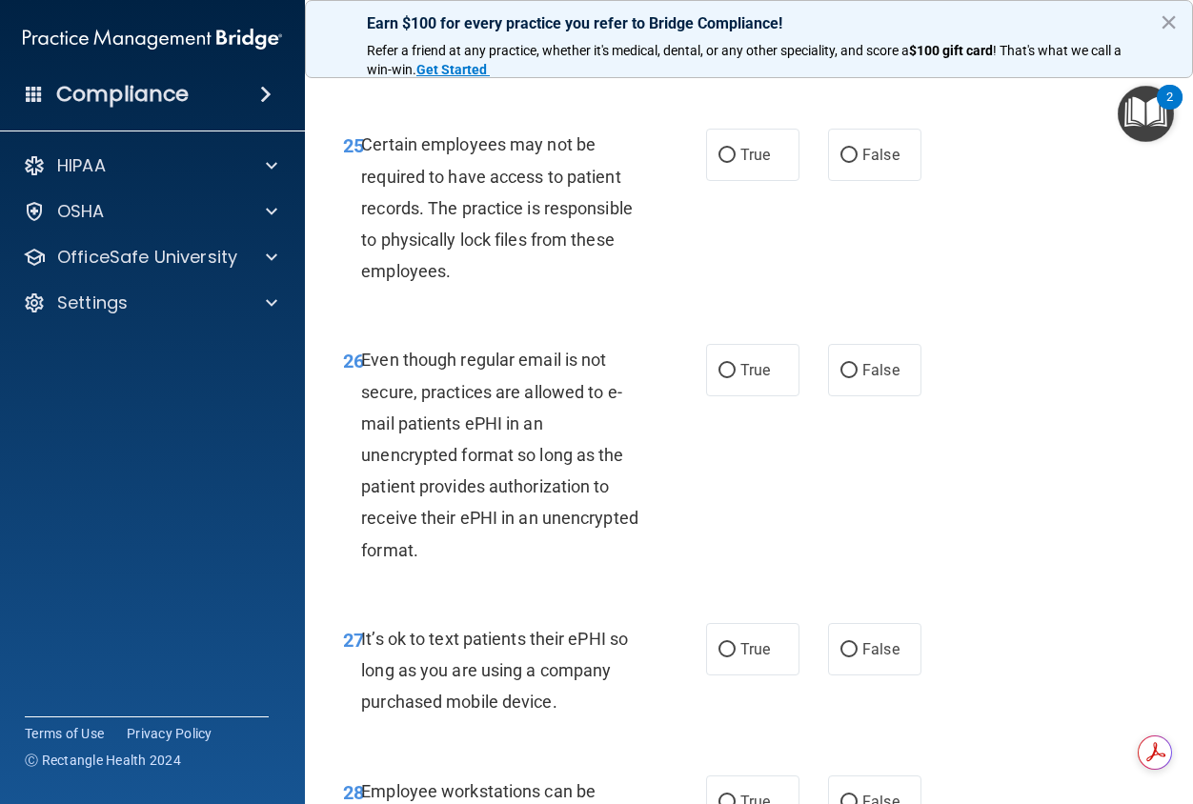
scroll to position [5336, 0]
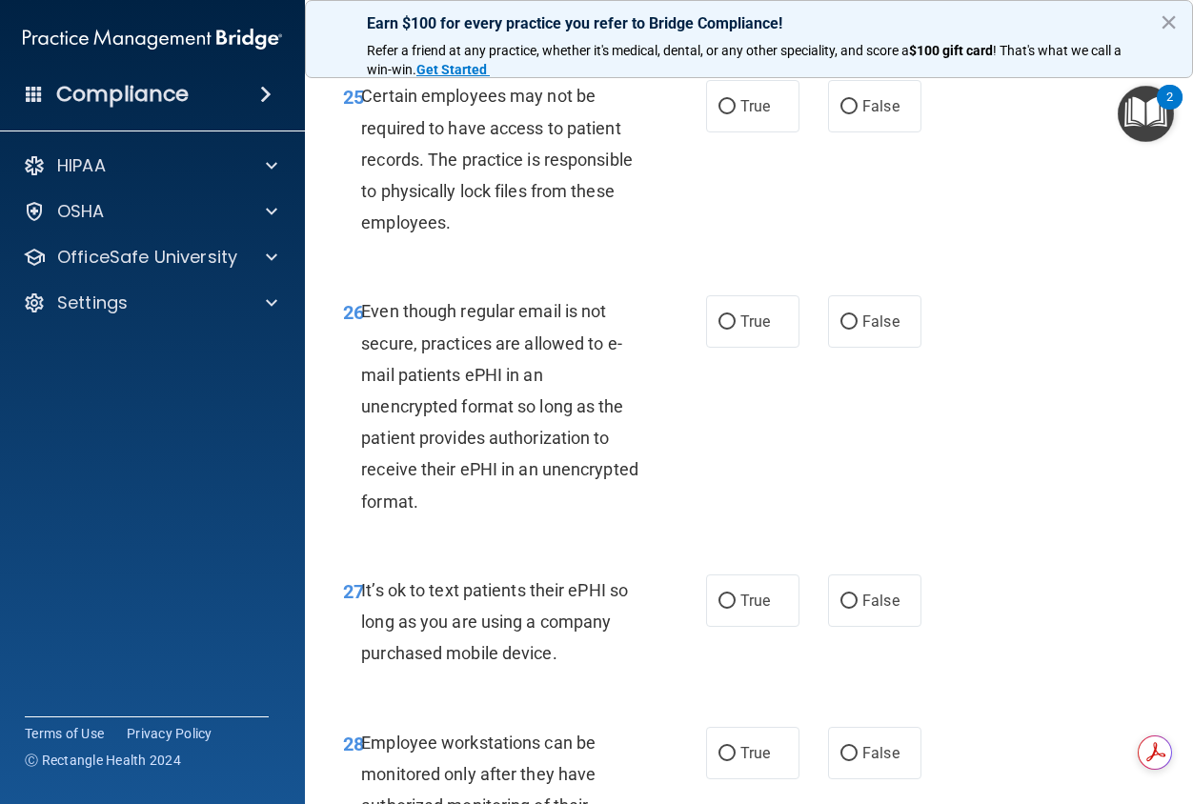
radio input "true"
click at [739, 132] on label "True" at bounding box center [752, 106] width 93 height 52
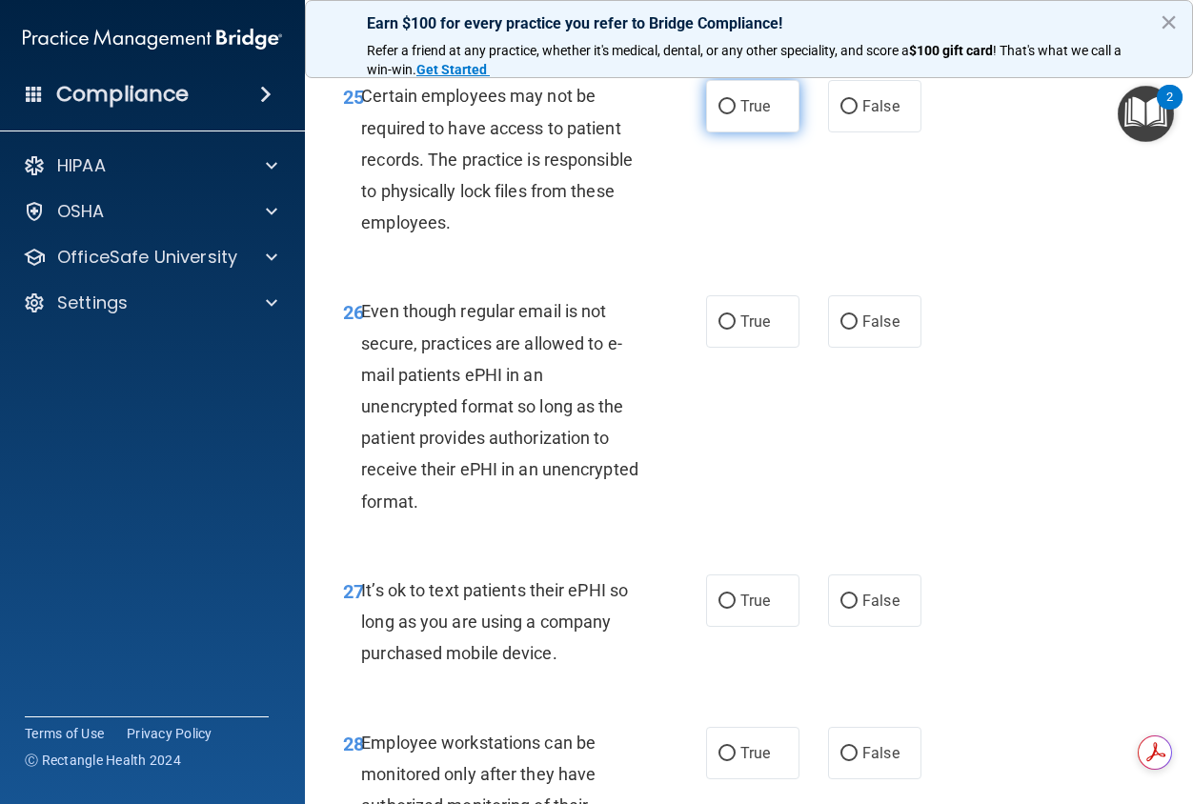
click at [736, 114] on input "True" at bounding box center [726, 107] width 17 height 14
radio input "true"
click at [747, 331] on span "True" at bounding box center [755, 322] width 30 height 18
click at [736, 330] on input "True" at bounding box center [726, 322] width 17 height 14
radio input "true"
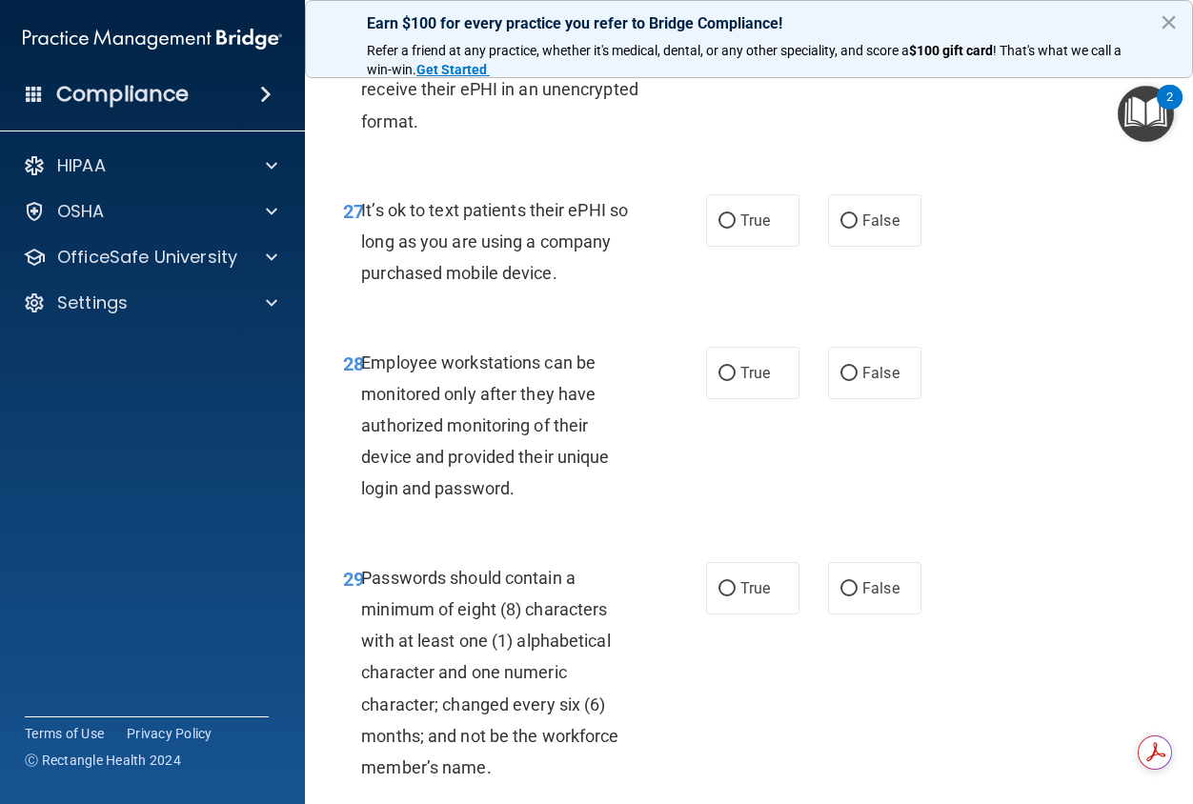
scroll to position [5717, 0]
click at [866, 229] on span "False" at bounding box center [880, 220] width 37 height 18
click at [858, 228] on input "False" at bounding box center [848, 220] width 17 height 14
radio input "true"
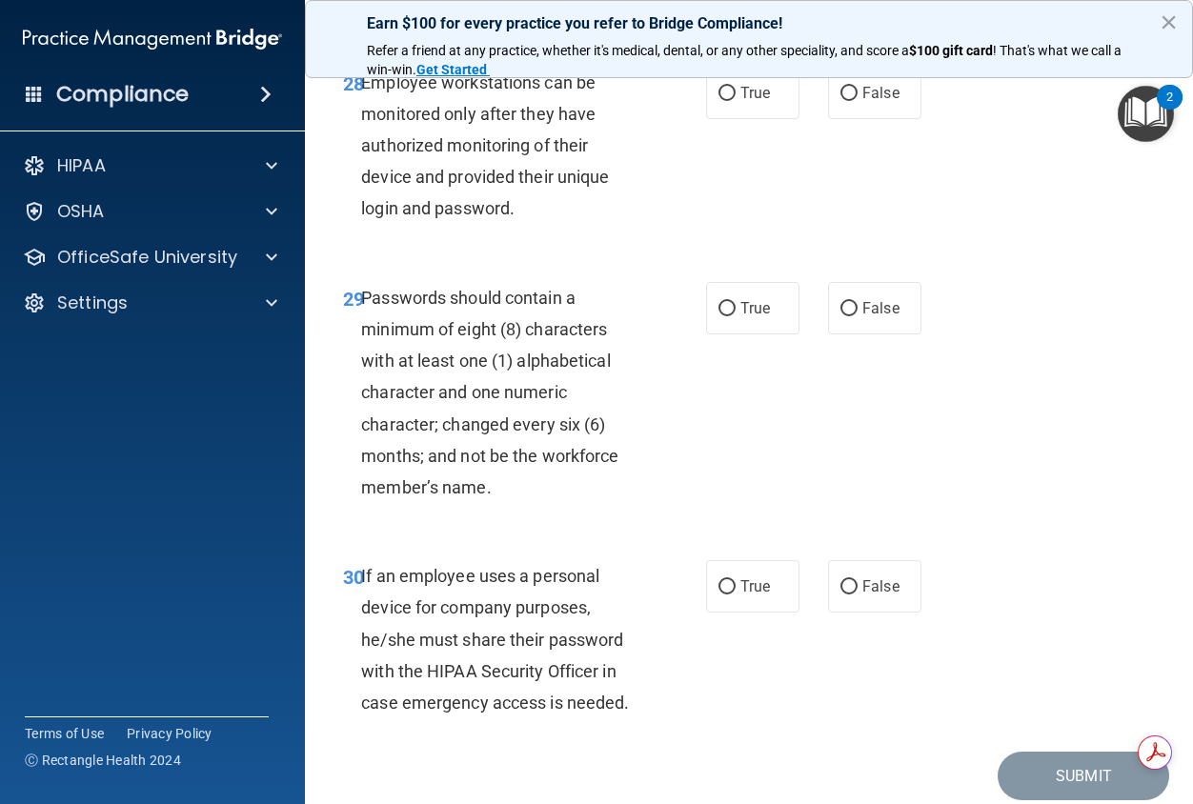
scroll to position [6003, 0]
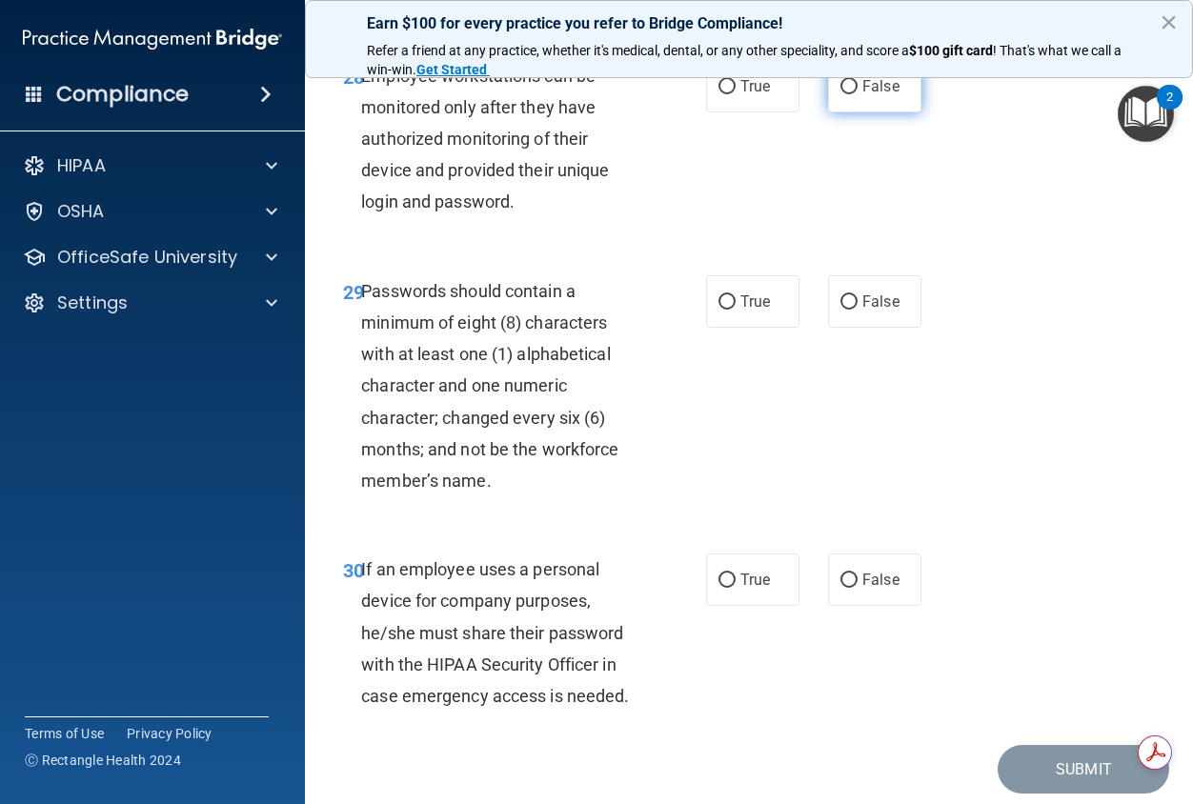
click at [879, 95] on span "False" at bounding box center [880, 86] width 37 height 18
click at [858, 94] on input "False" at bounding box center [848, 87] width 17 height 14
radio input "true"
click at [730, 328] on label "True" at bounding box center [752, 301] width 93 height 52
click at [730, 310] on input "True" at bounding box center [726, 302] width 17 height 14
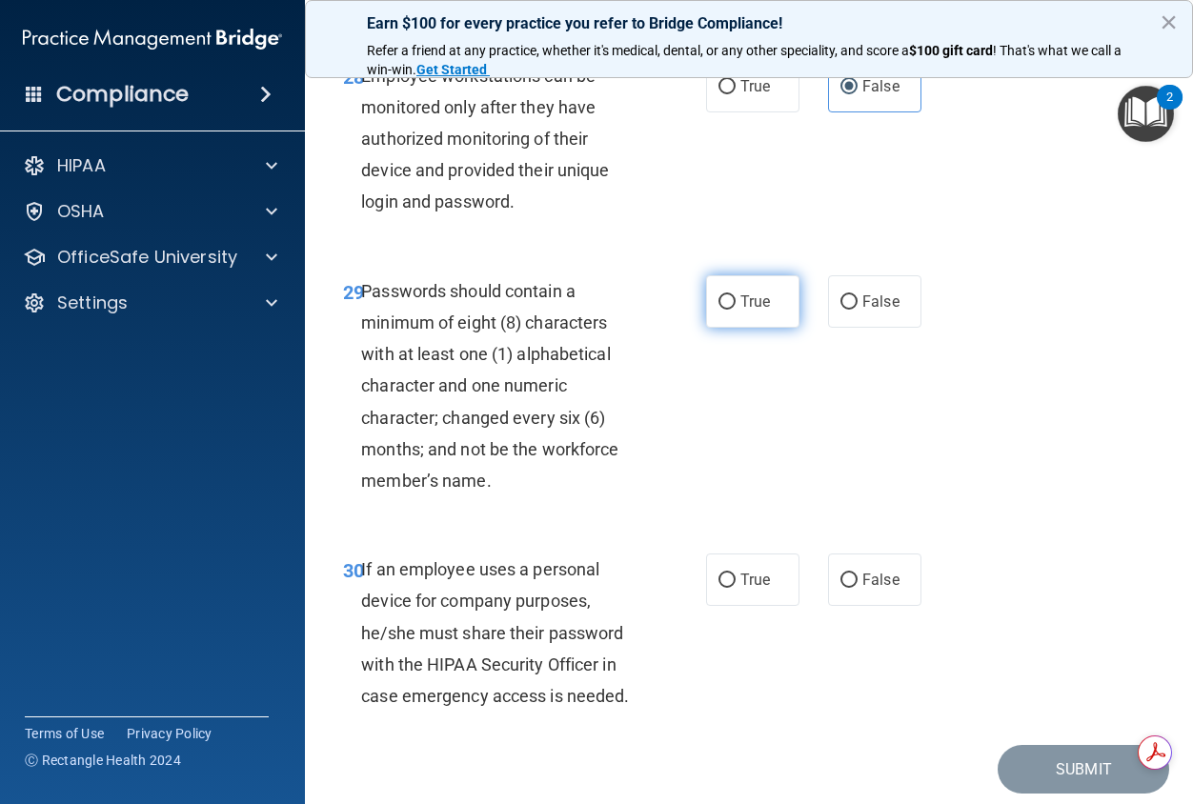
radio input "true"
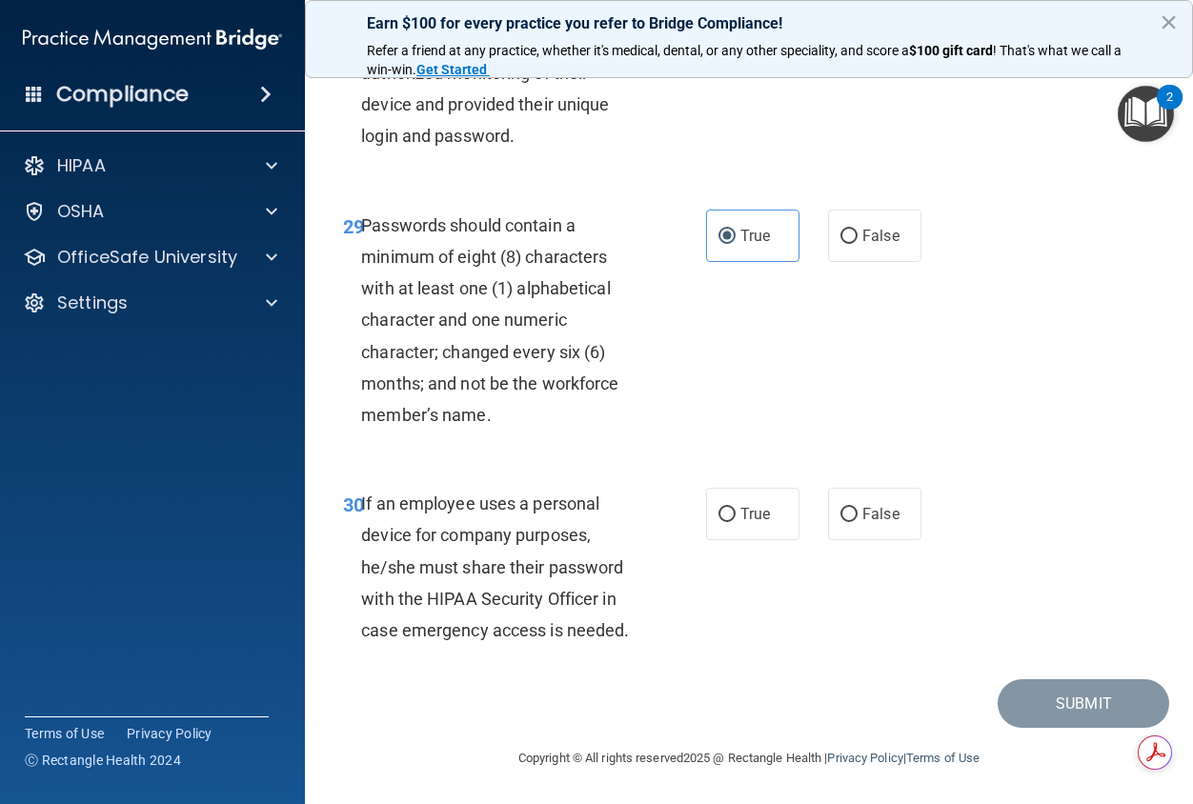
scroll to position [6195, 0]
click at [868, 519] on span "False" at bounding box center [880, 514] width 37 height 18
click at [858, 519] on input "False" at bounding box center [848, 515] width 17 height 14
radio input "true"
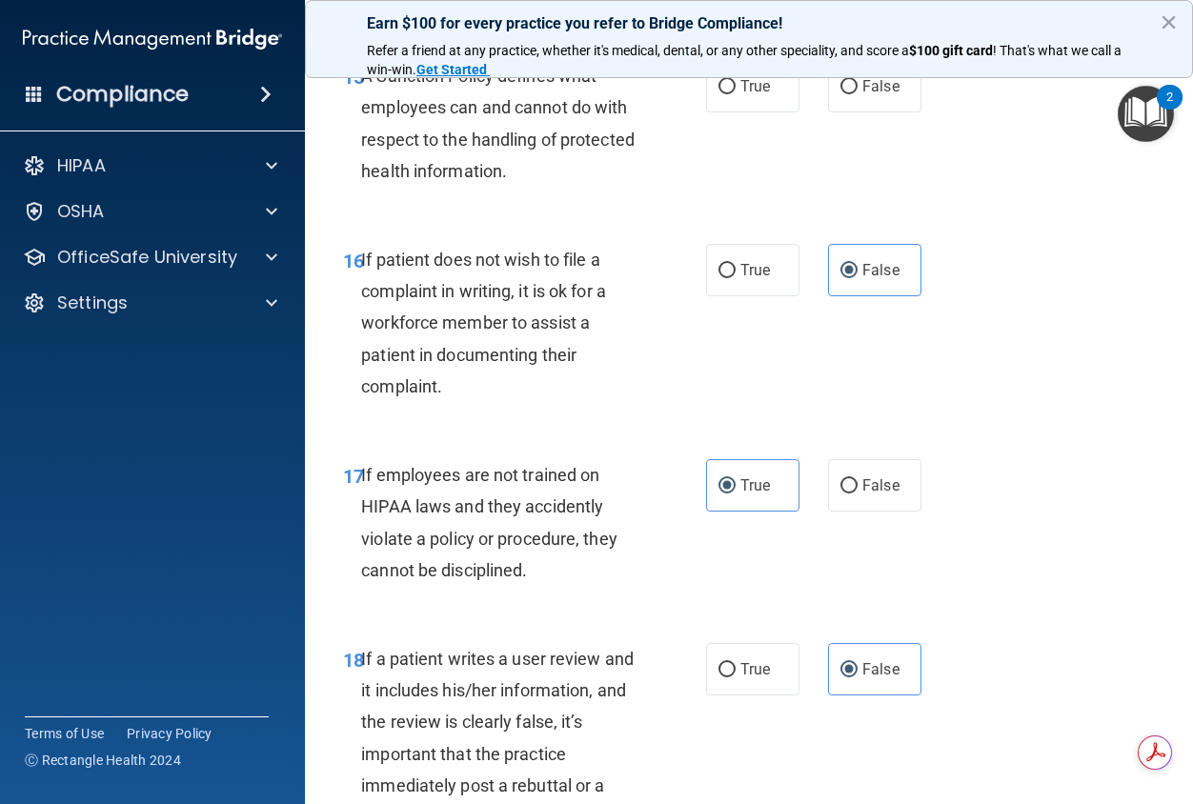
scroll to position [3337, 0]
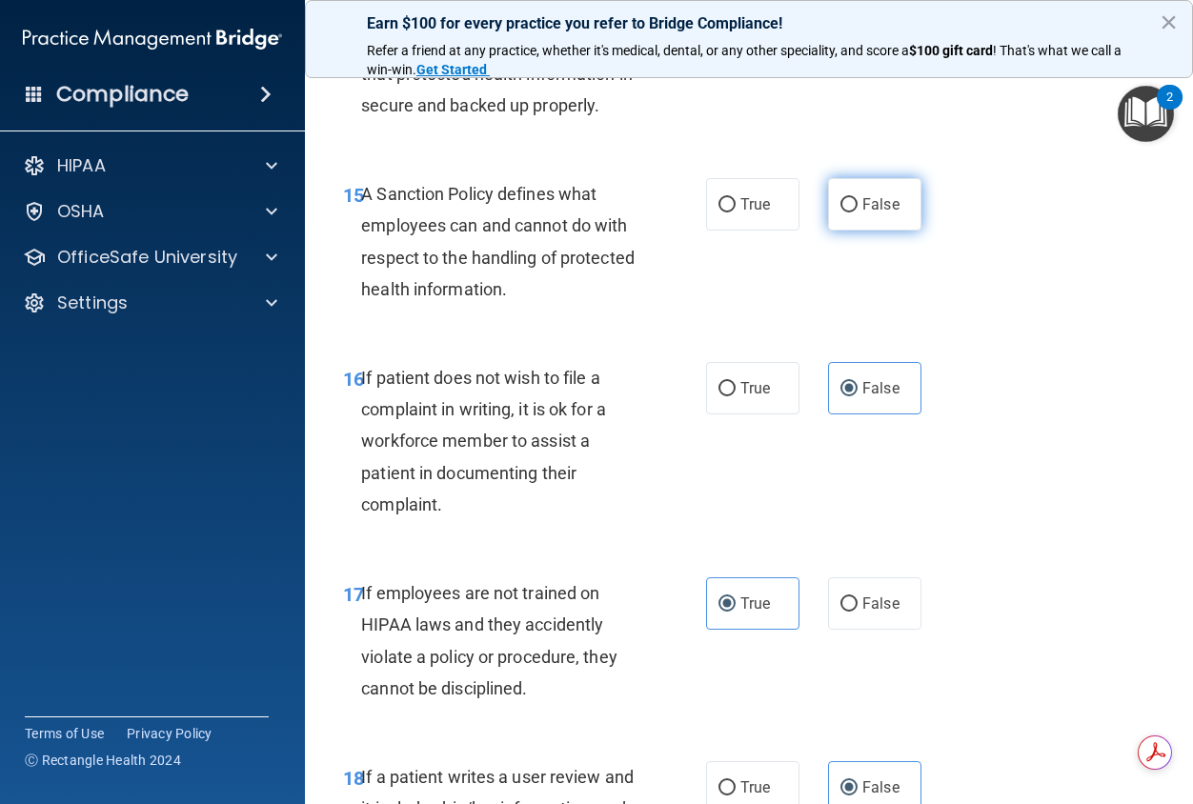
click at [846, 231] on label "False" at bounding box center [874, 204] width 93 height 52
click at [846, 212] on input "False" at bounding box center [848, 205] width 17 height 14
radio input "true"
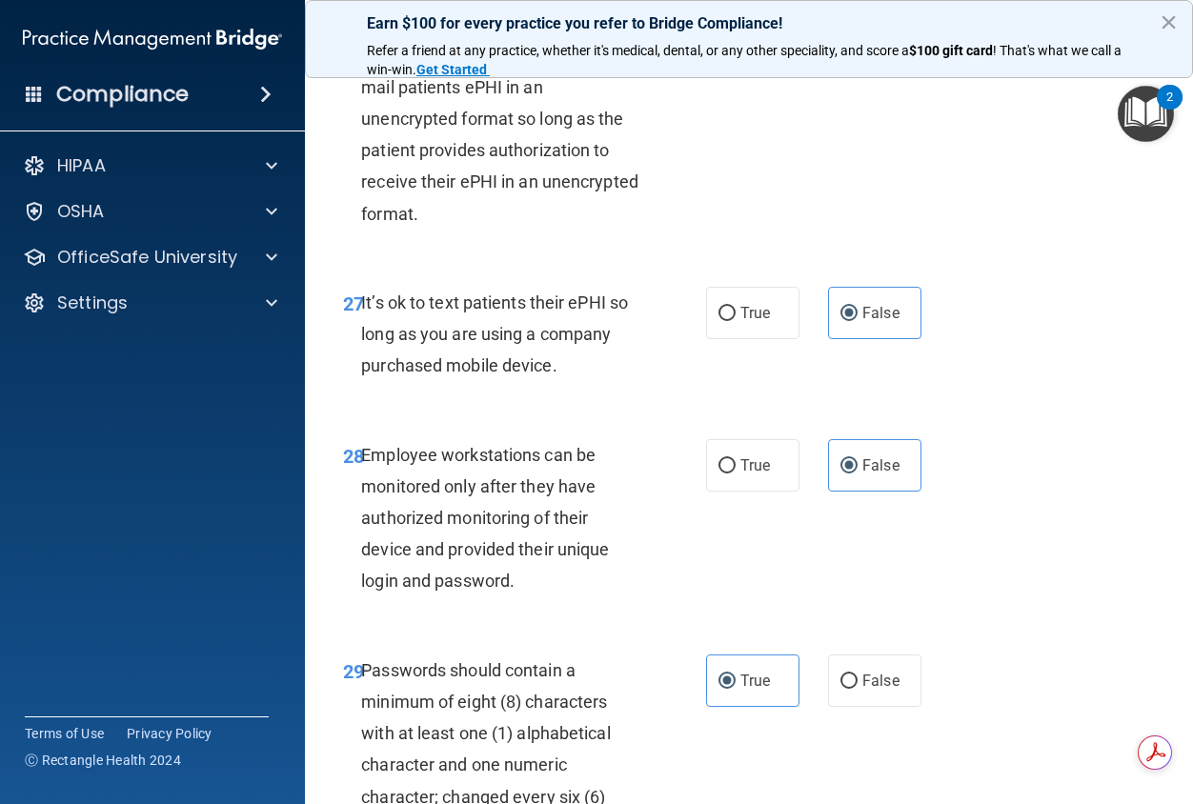
scroll to position [6195, 0]
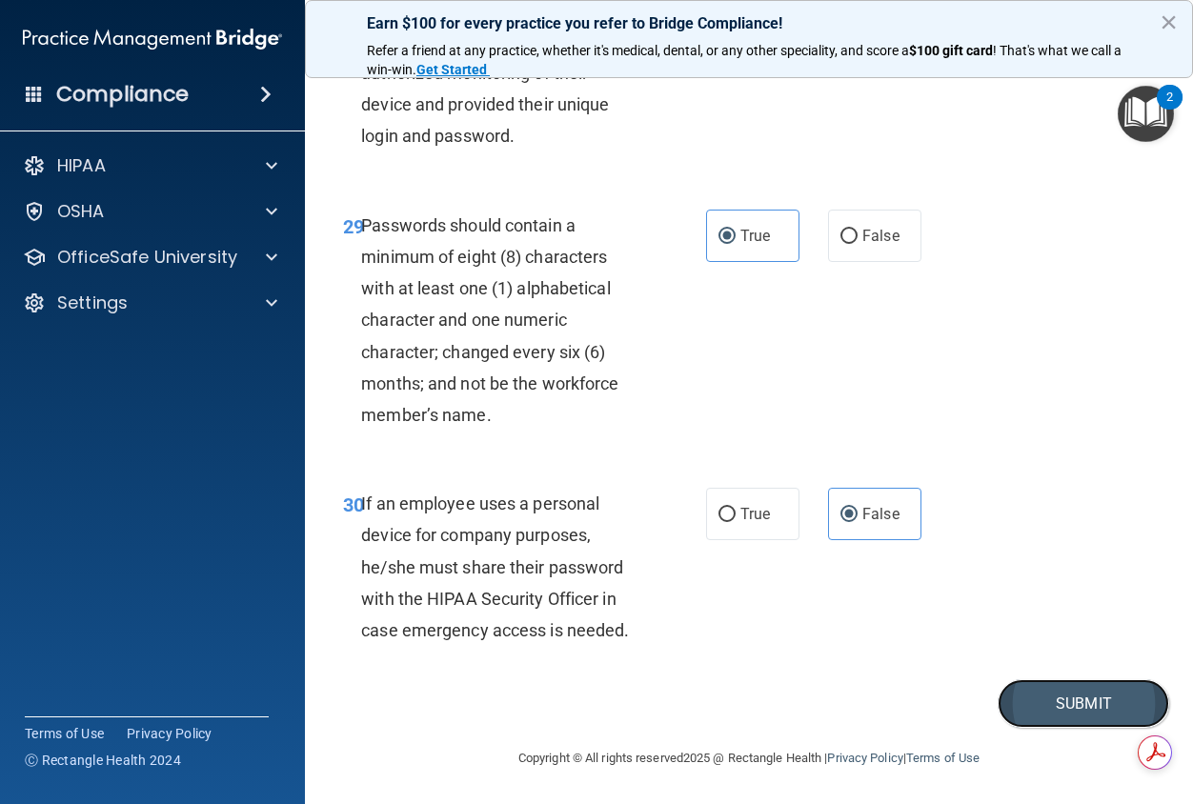
click at [1075, 714] on button "Submit" at bounding box center [1084, 703] width 172 height 49
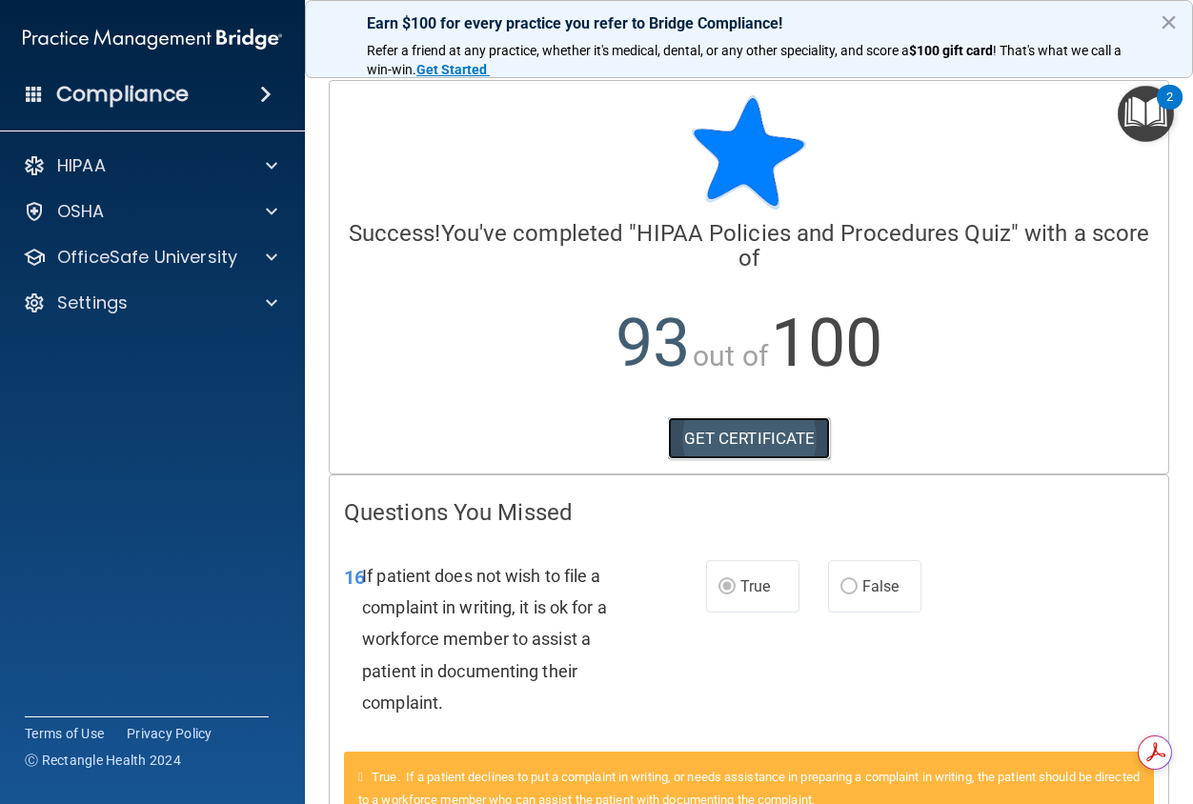
click at [735, 443] on link "GET CERTIFICATE" at bounding box center [749, 438] width 163 height 42
click at [1130, 116] on img "Open Resource Center, 2 new notifications" at bounding box center [1146, 114] width 56 height 56
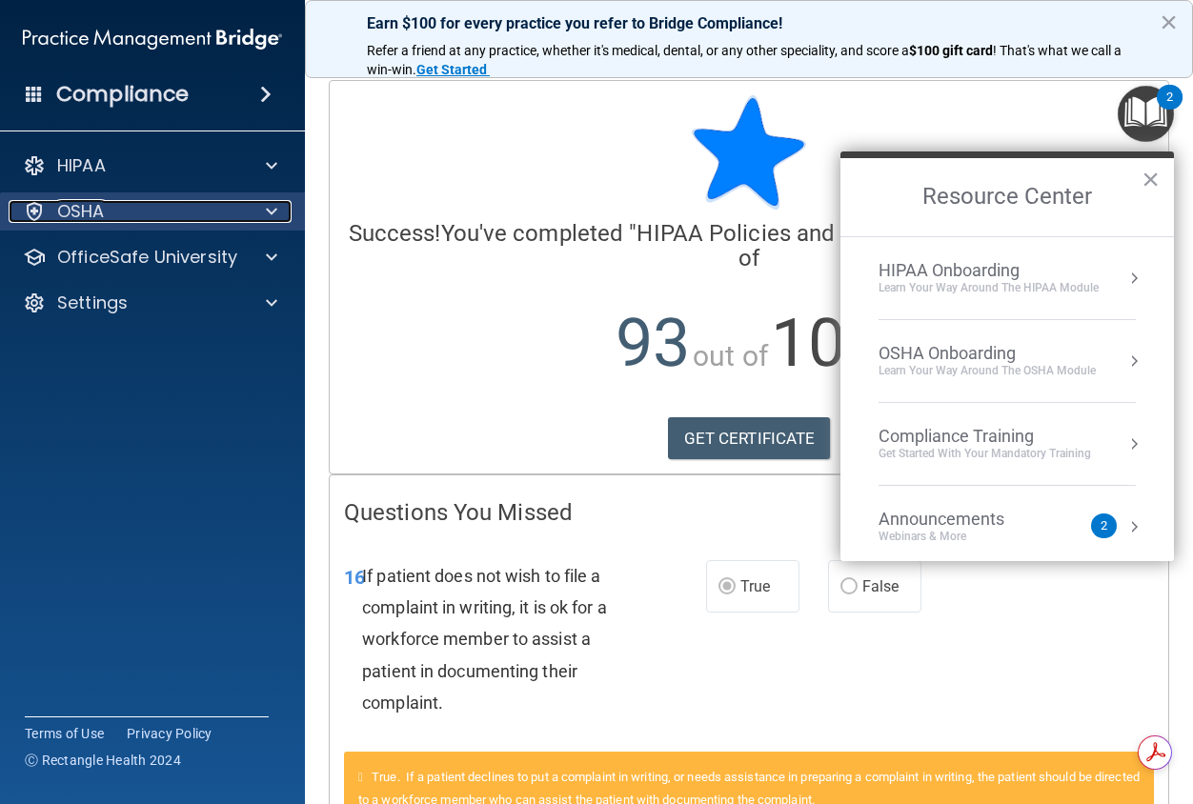
click at [259, 217] on div at bounding box center [269, 211] width 48 height 23
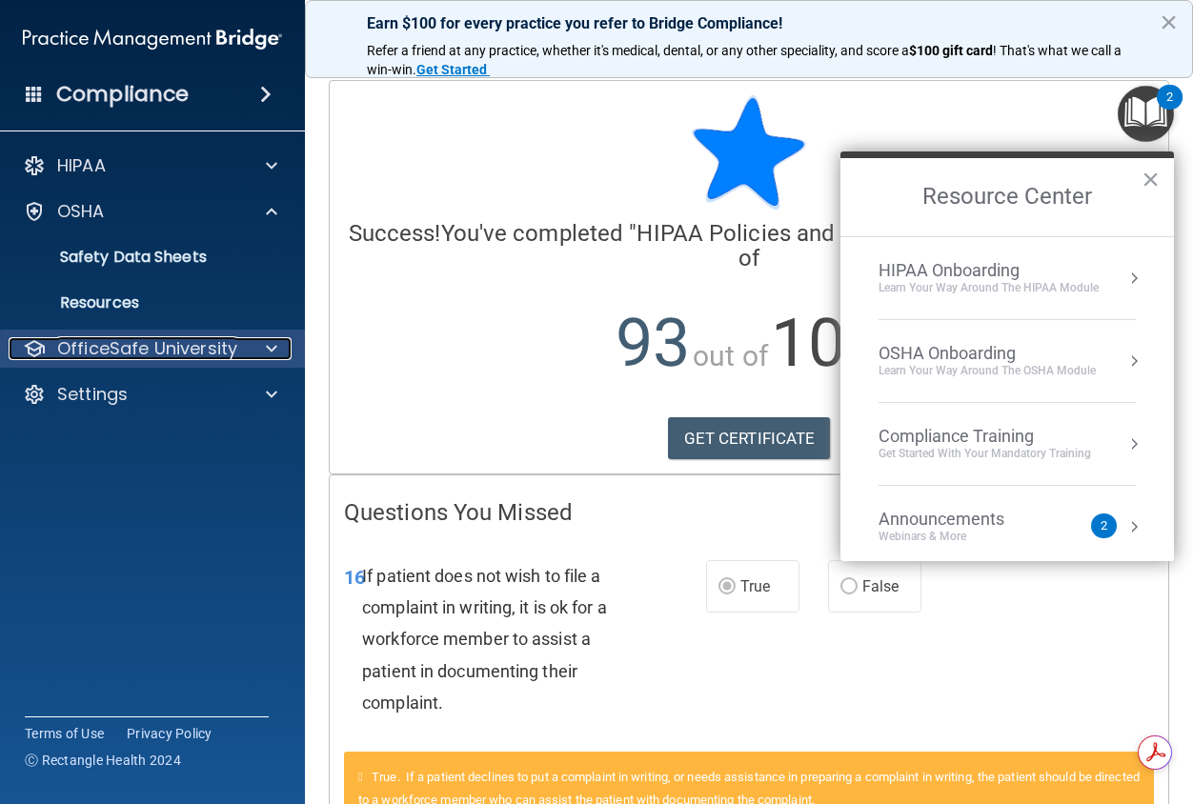
click at [256, 347] on div at bounding box center [269, 348] width 48 height 23
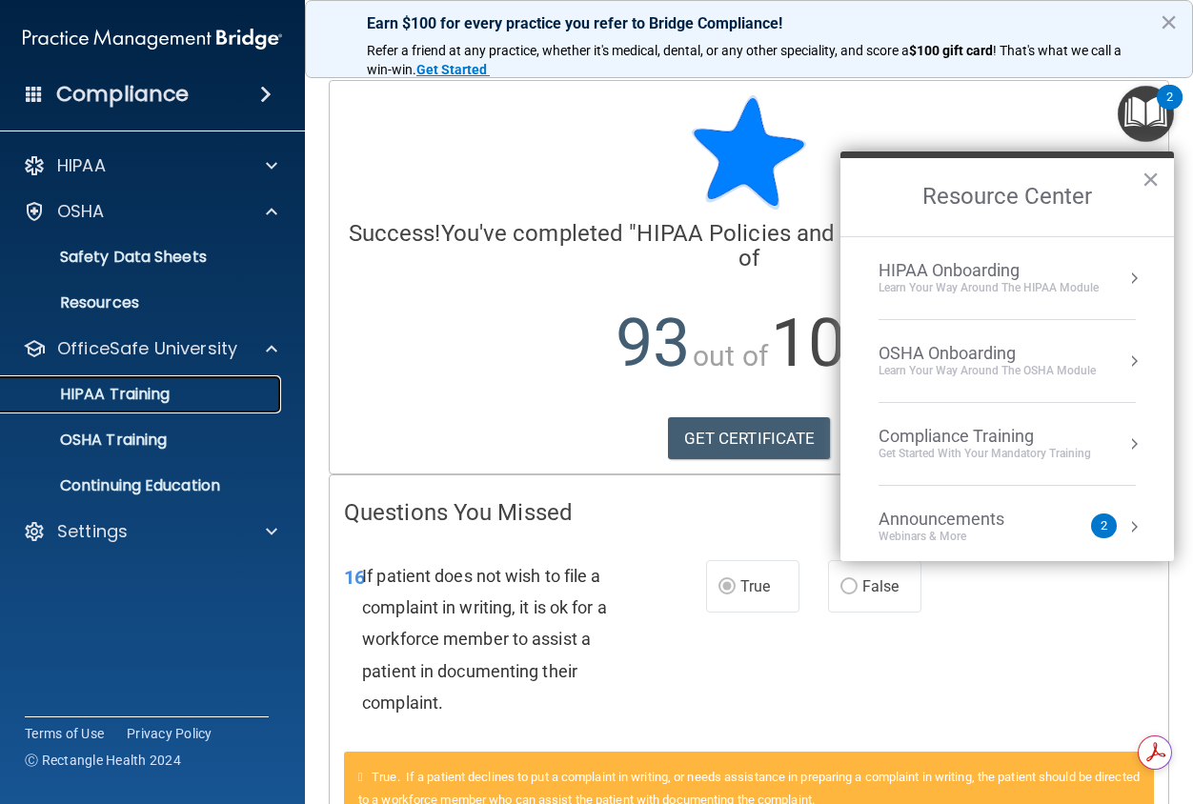
click at [154, 407] on link "HIPAA Training" at bounding box center [131, 394] width 300 height 38
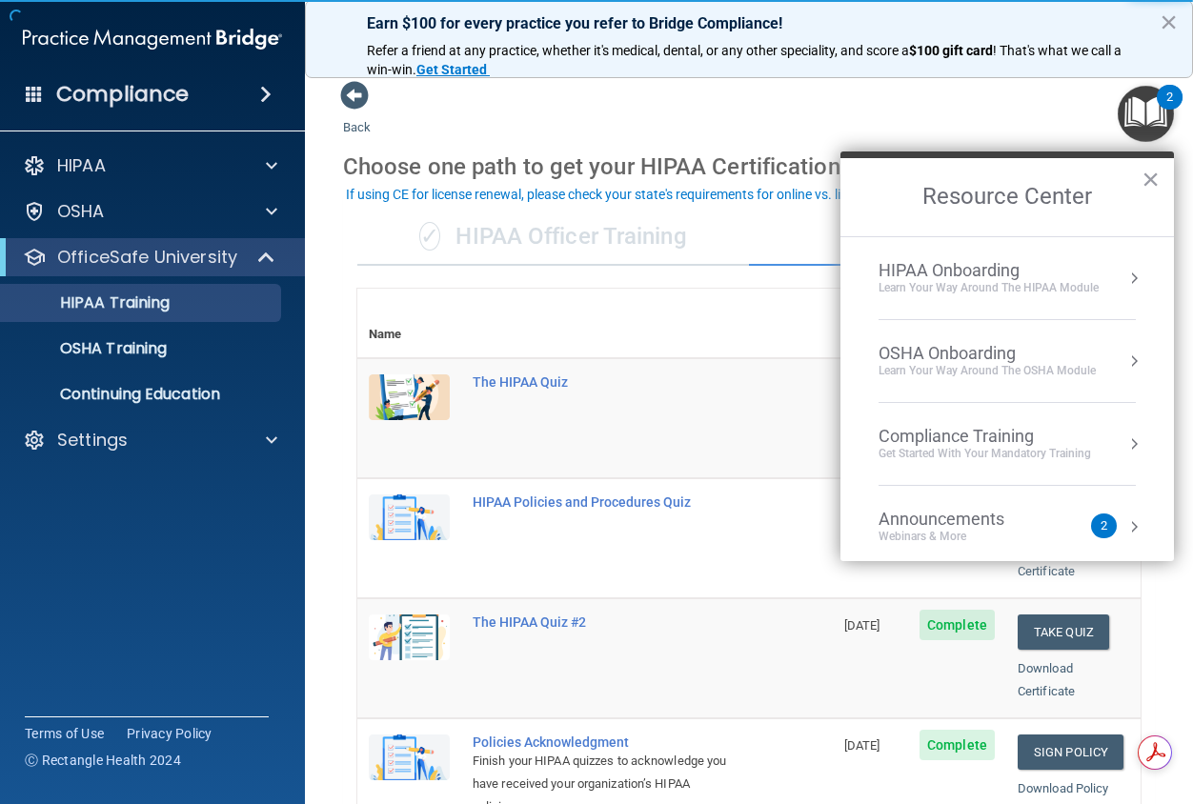
click at [1141, 179] on h2 "Resource Center" at bounding box center [1006, 197] width 333 height 78
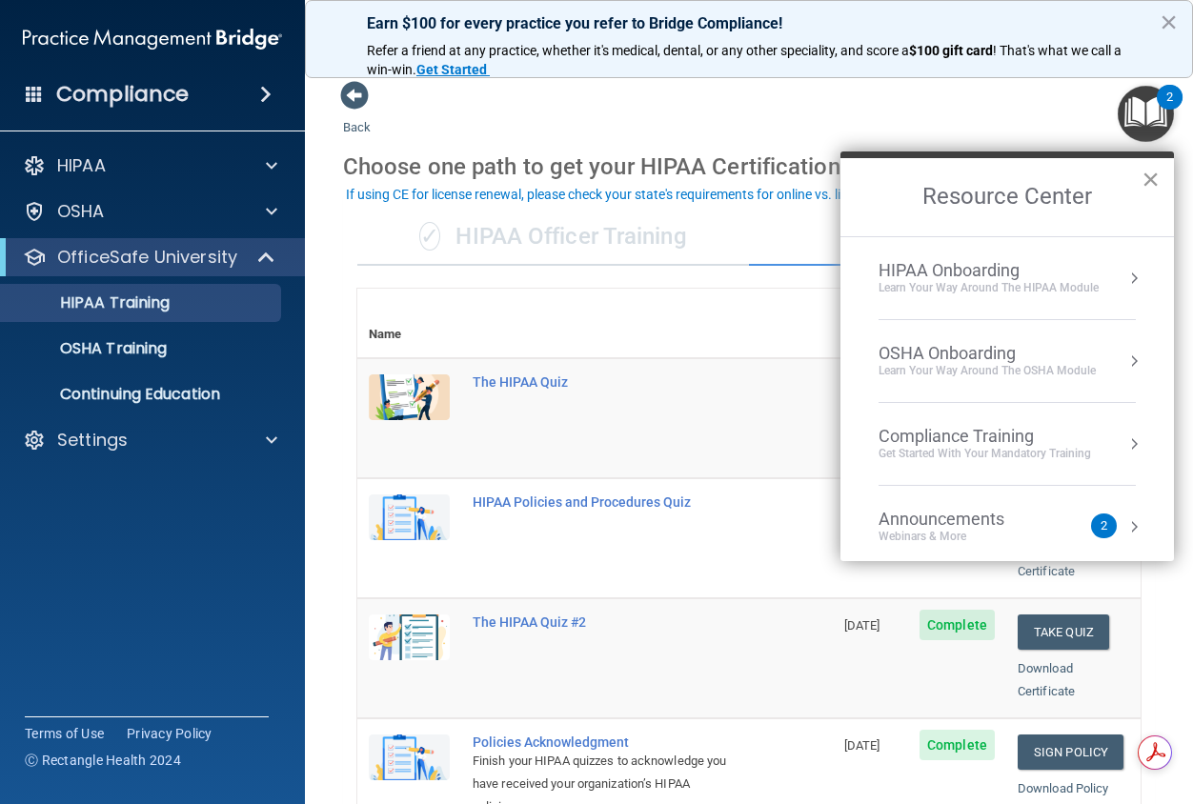
click at [1150, 181] on button "×" at bounding box center [1150, 179] width 18 height 30
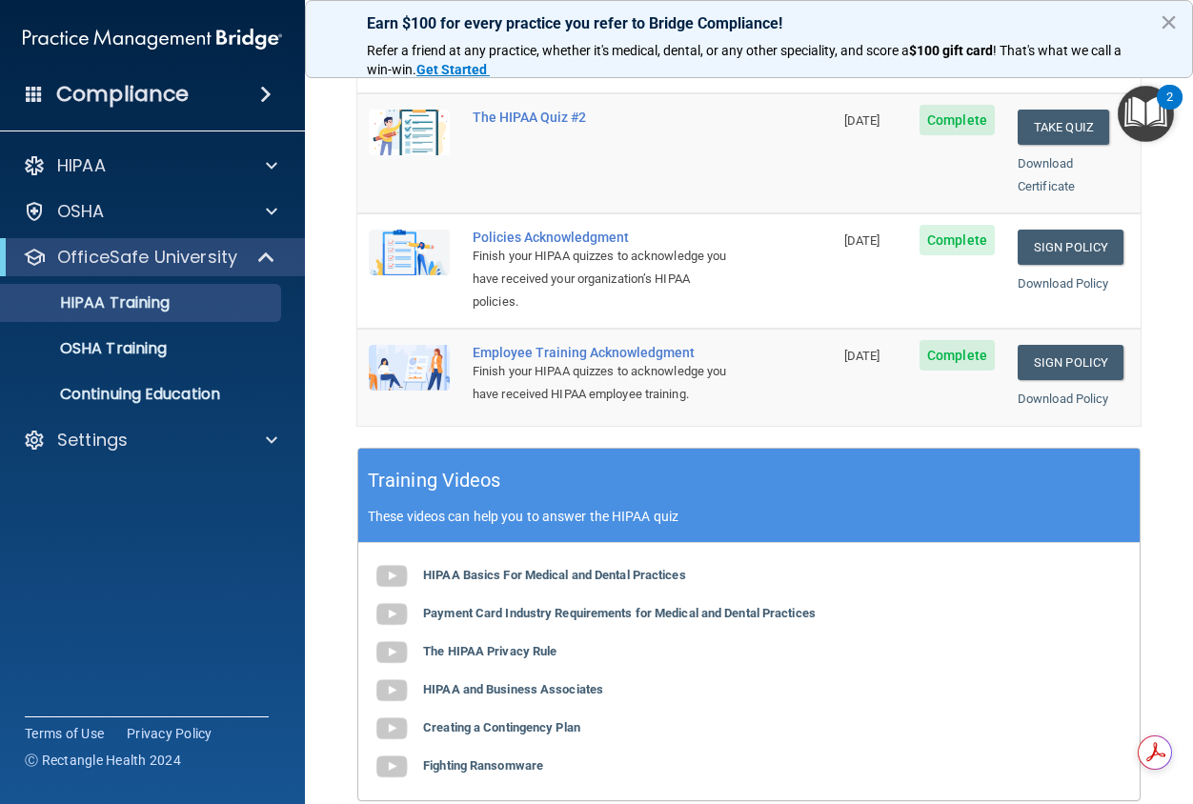
scroll to position [381, 0]
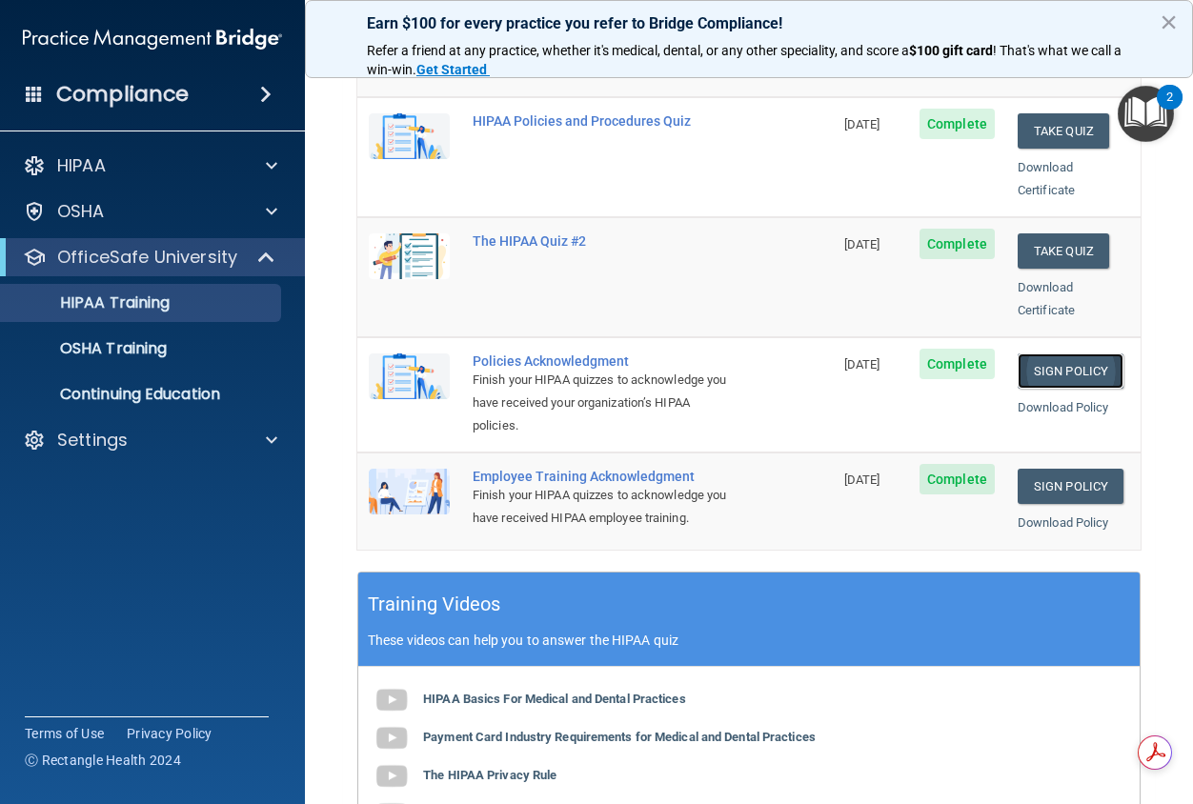
click at [1057, 353] on link "Sign Policy" at bounding box center [1071, 370] width 106 height 35
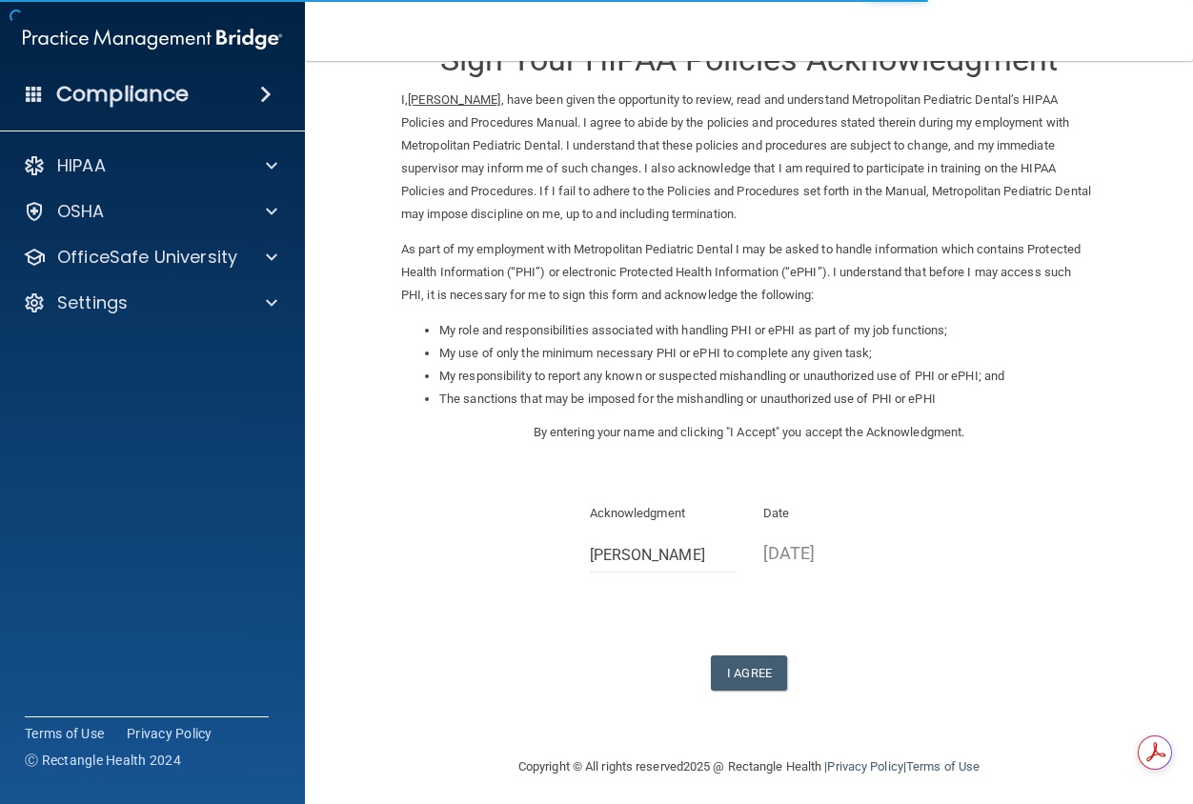
scroll to position [69, 0]
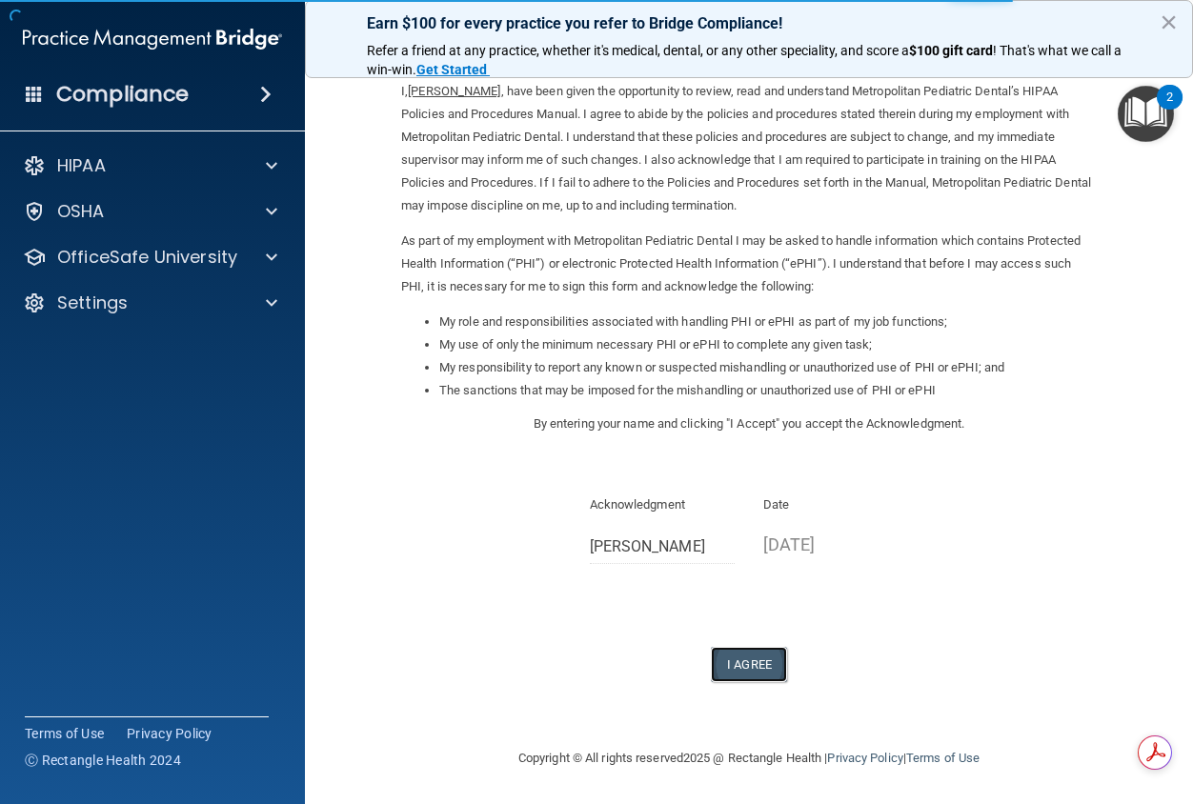
click at [737, 666] on button "I Agree" at bounding box center [749, 664] width 76 height 35
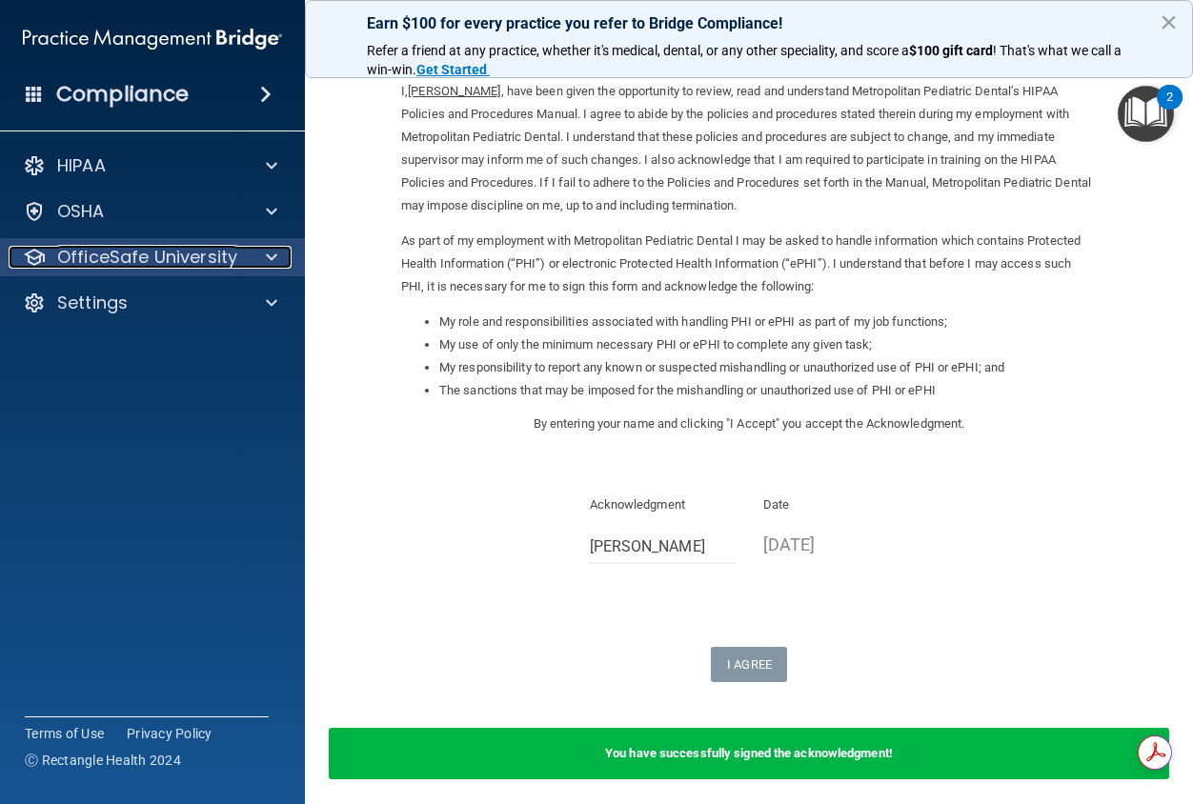
click at [253, 256] on div at bounding box center [269, 257] width 48 height 23
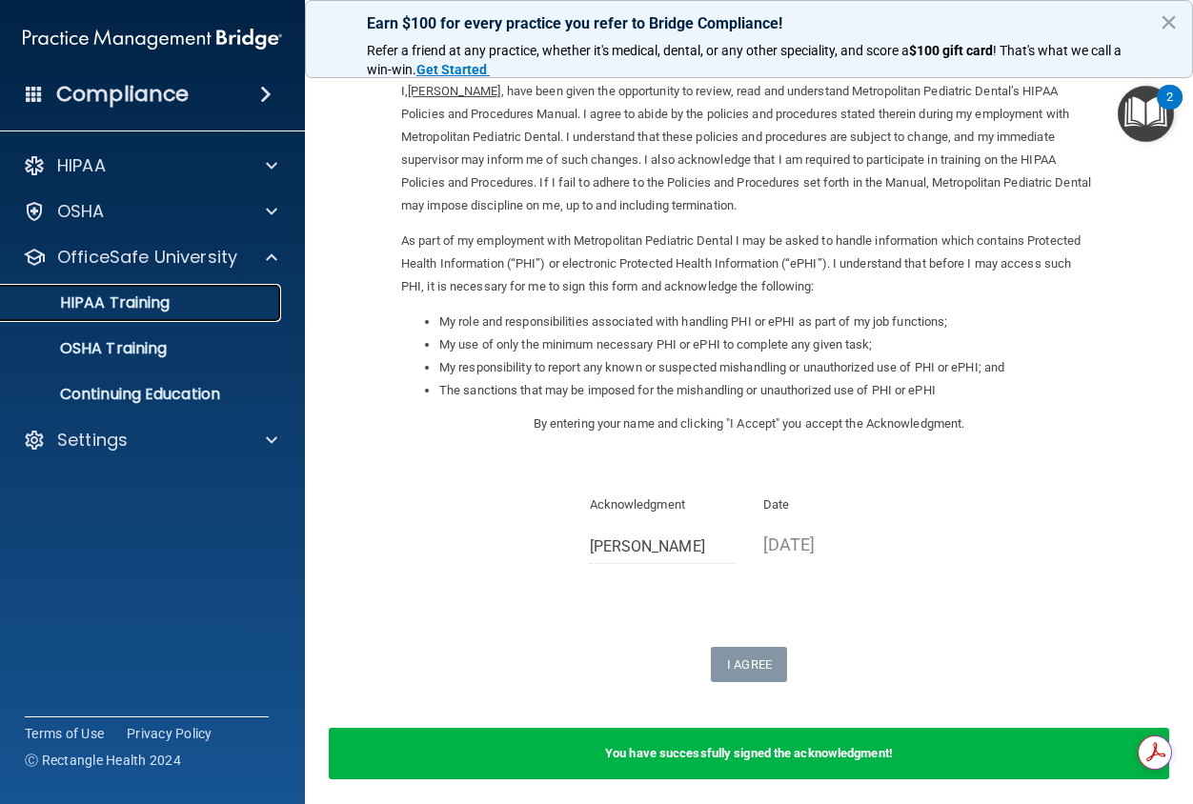
click at [212, 316] on link "HIPAA Training" at bounding box center [131, 303] width 300 height 38
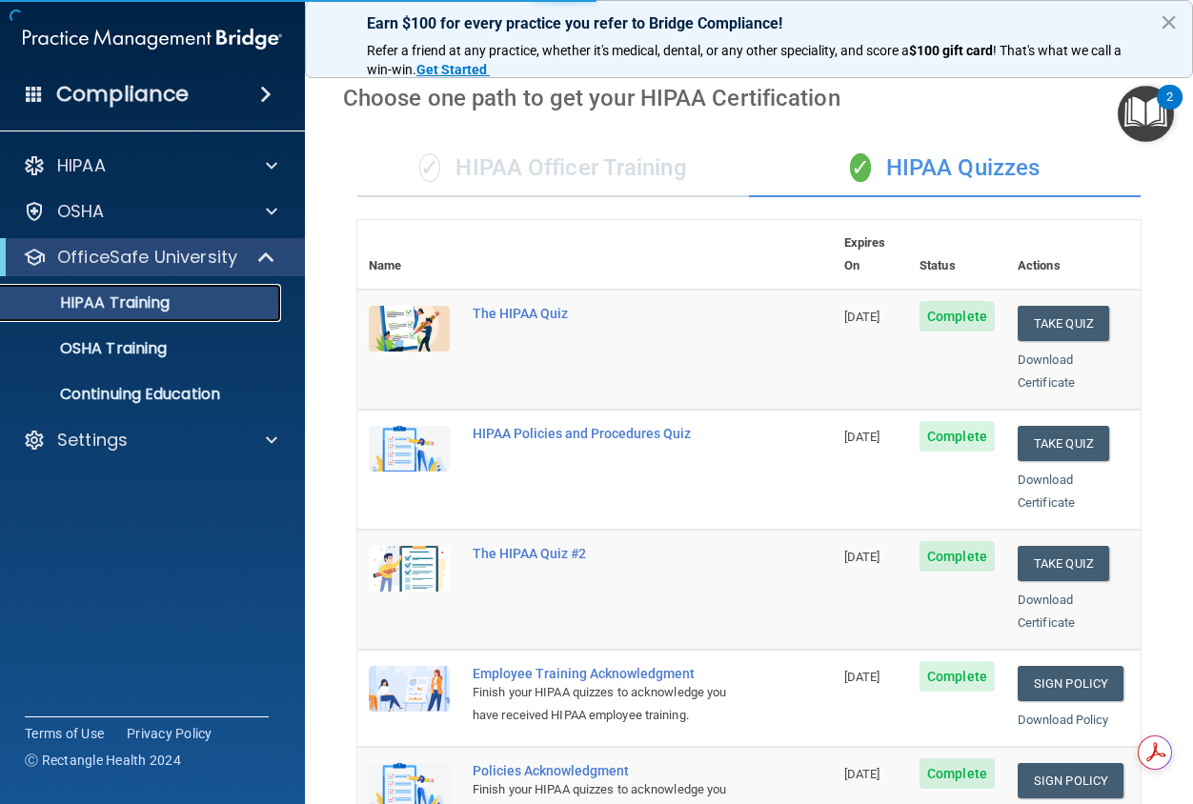
scroll to position [663, 0]
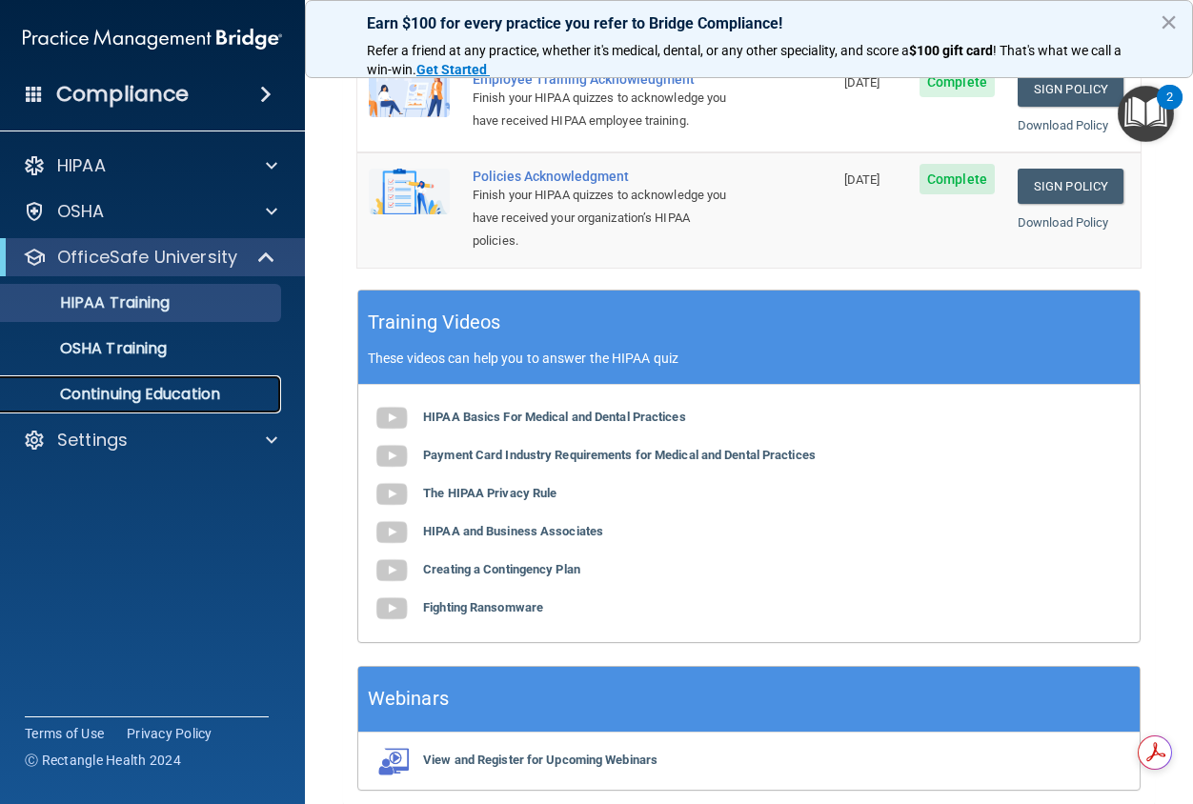
click at [121, 393] on p "Continuing Education" at bounding box center [142, 394] width 260 height 19
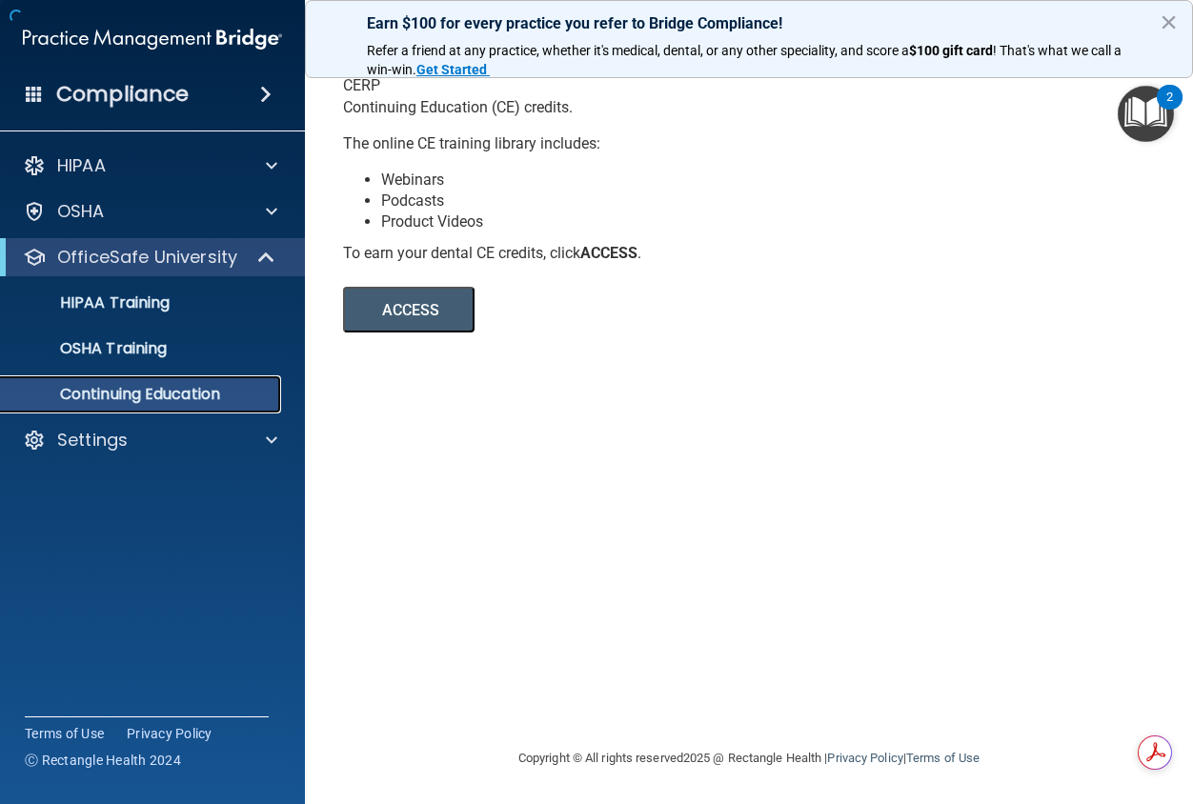
scroll to position [91, 0]
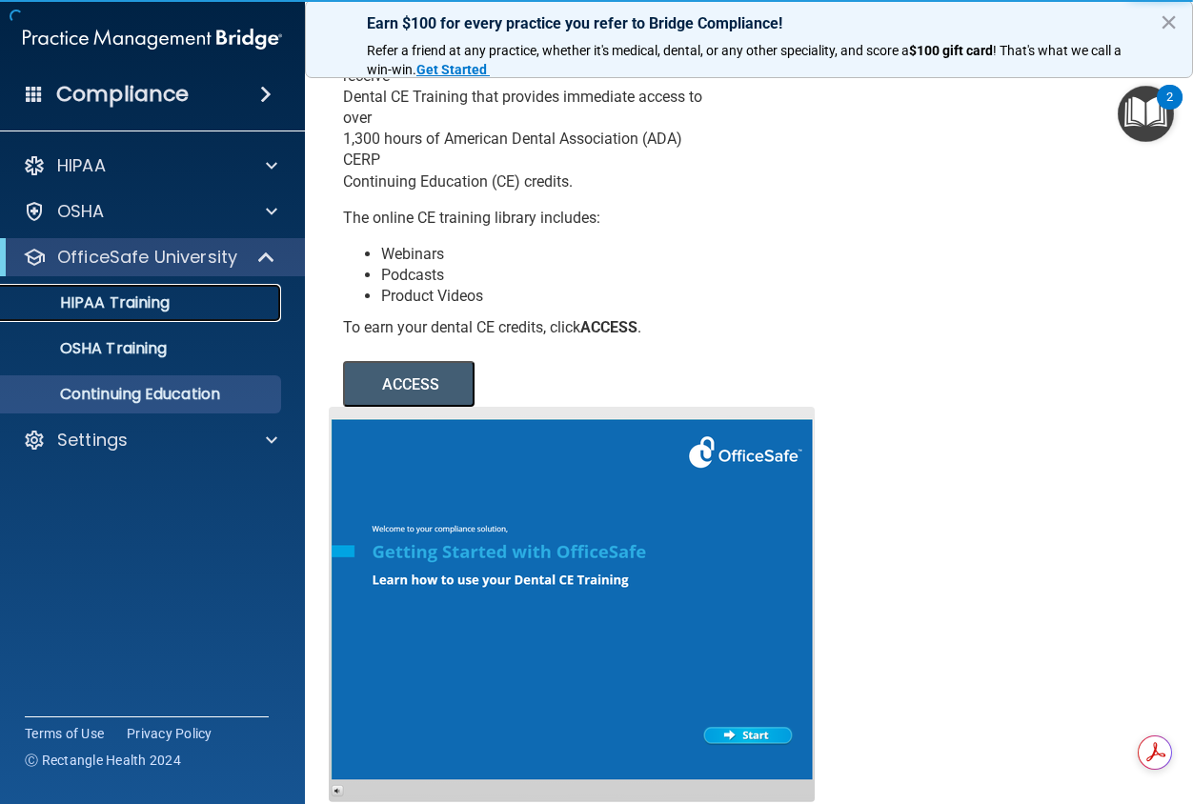
click at [203, 313] on link "HIPAA Training" at bounding box center [131, 303] width 300 height 38
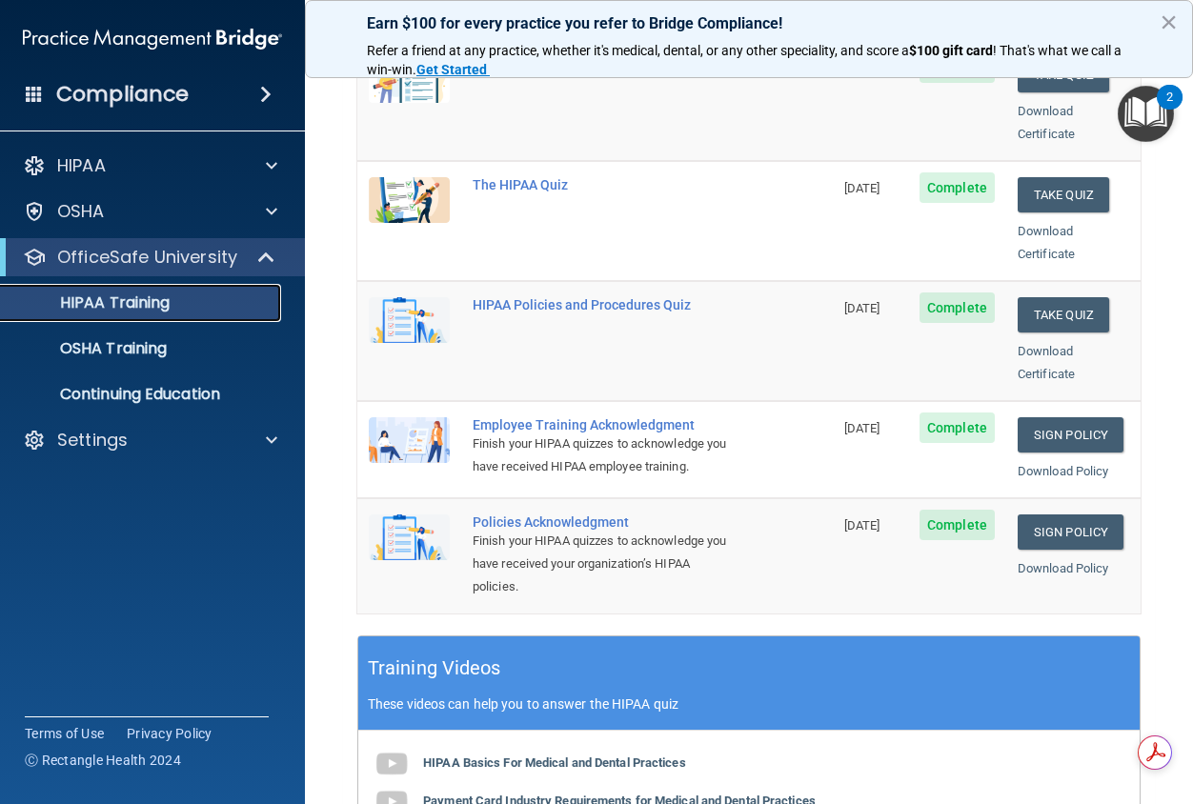
scroll to position [377, 0]
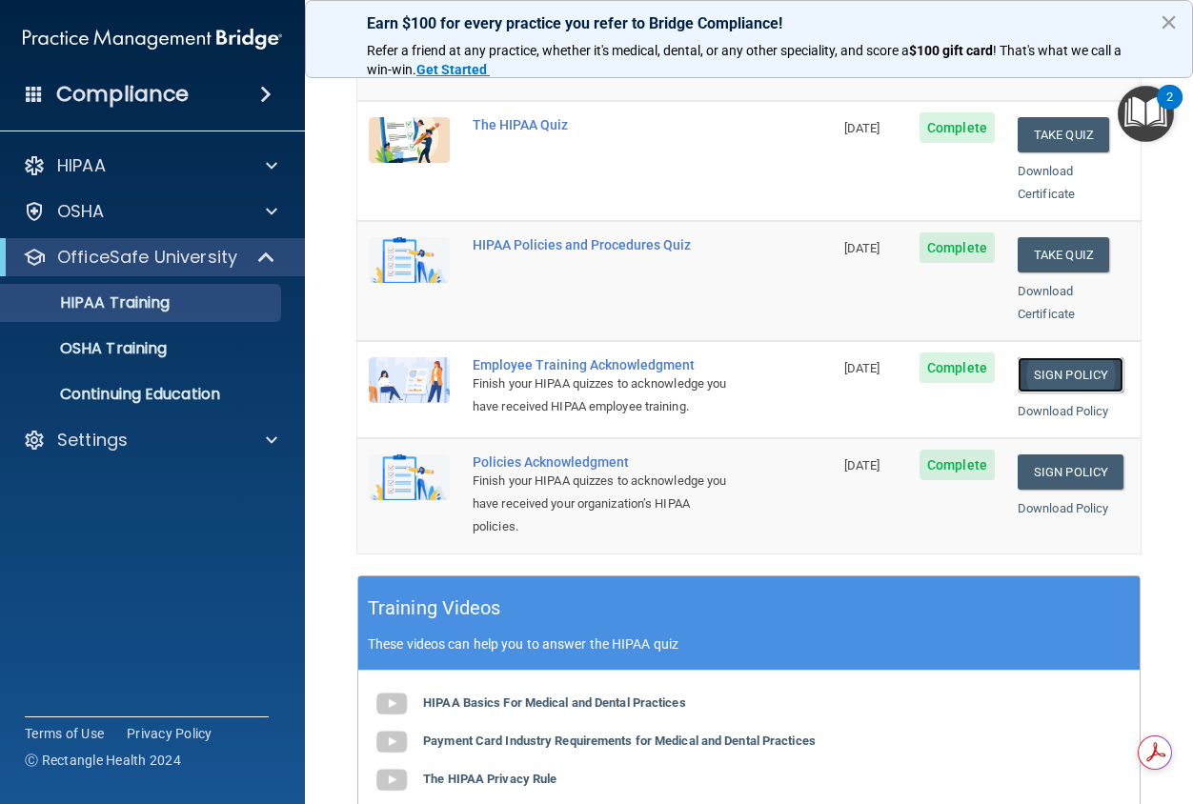
click at [1070, 357] on link "Sign Policy" at bounding box center [1071, 374] width 106 height 35
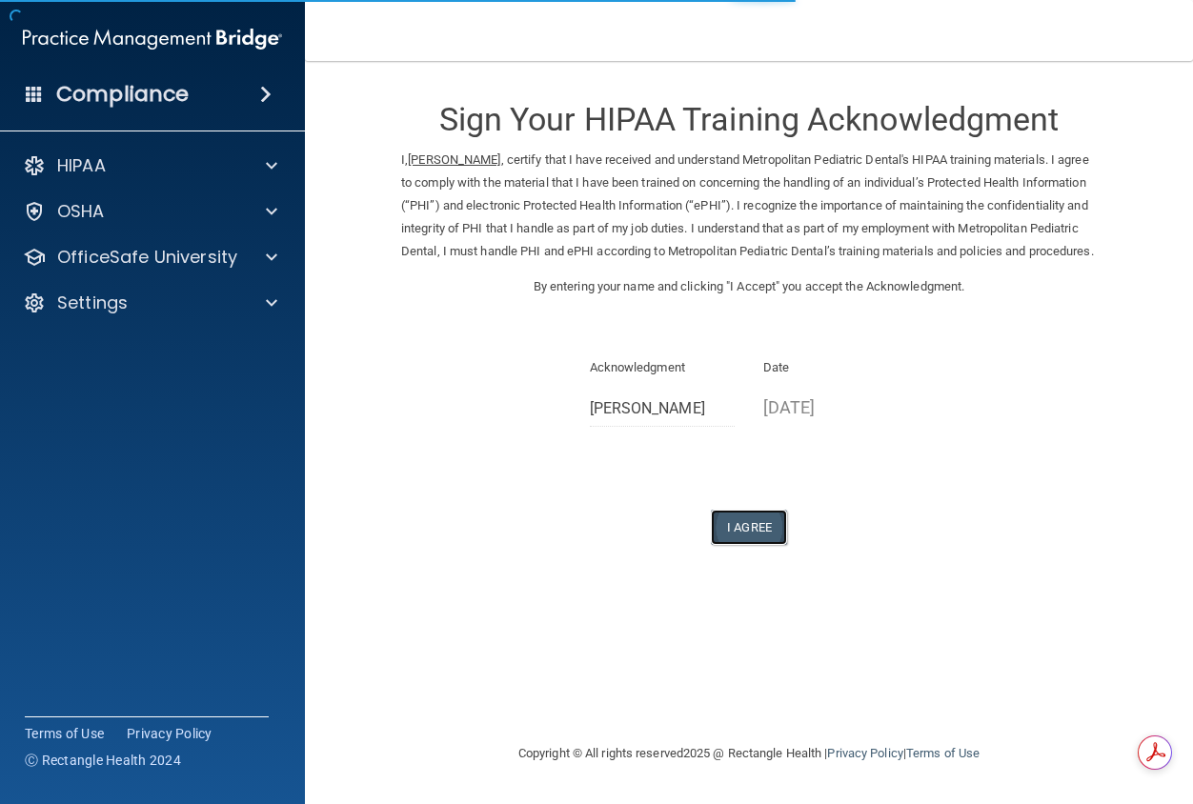
click at [752, 545] on button "I Agree" at bounding box center [749, 527] width 76 height 35
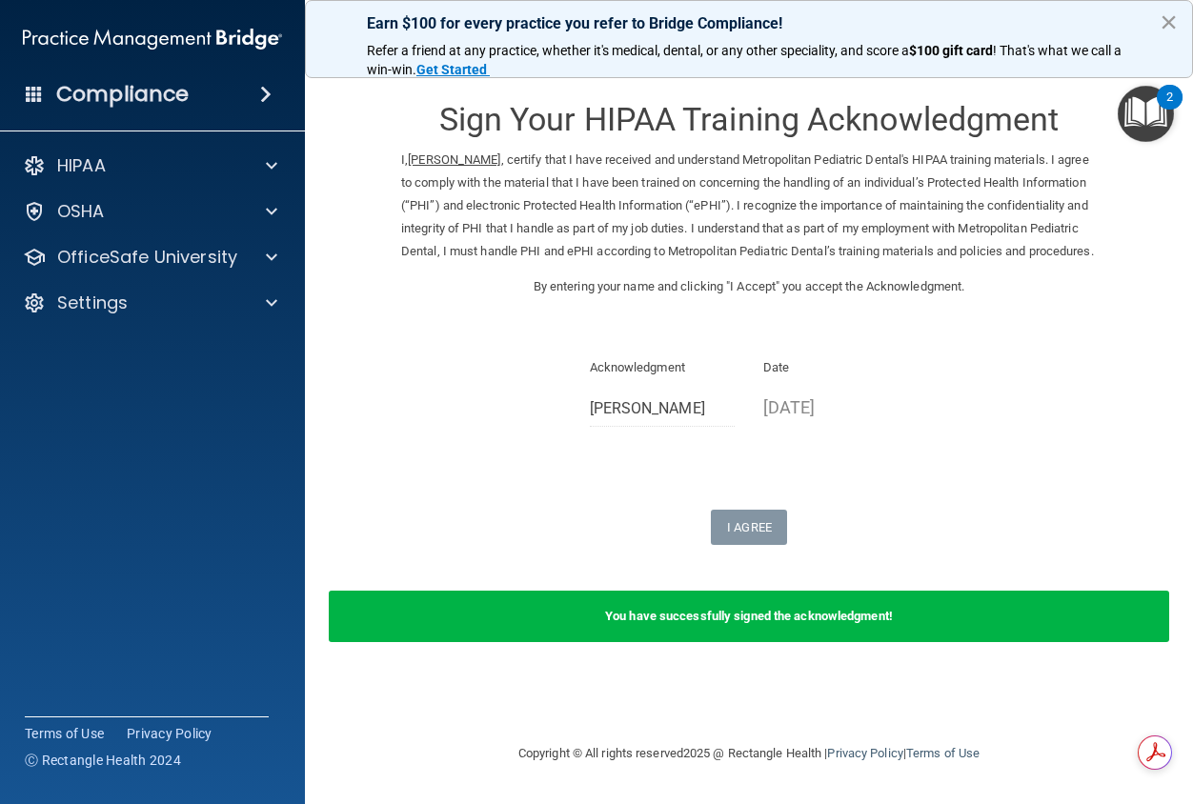
click at [1167, 24] on button "×" at bounding box center [1169, 22] width 18 height 30
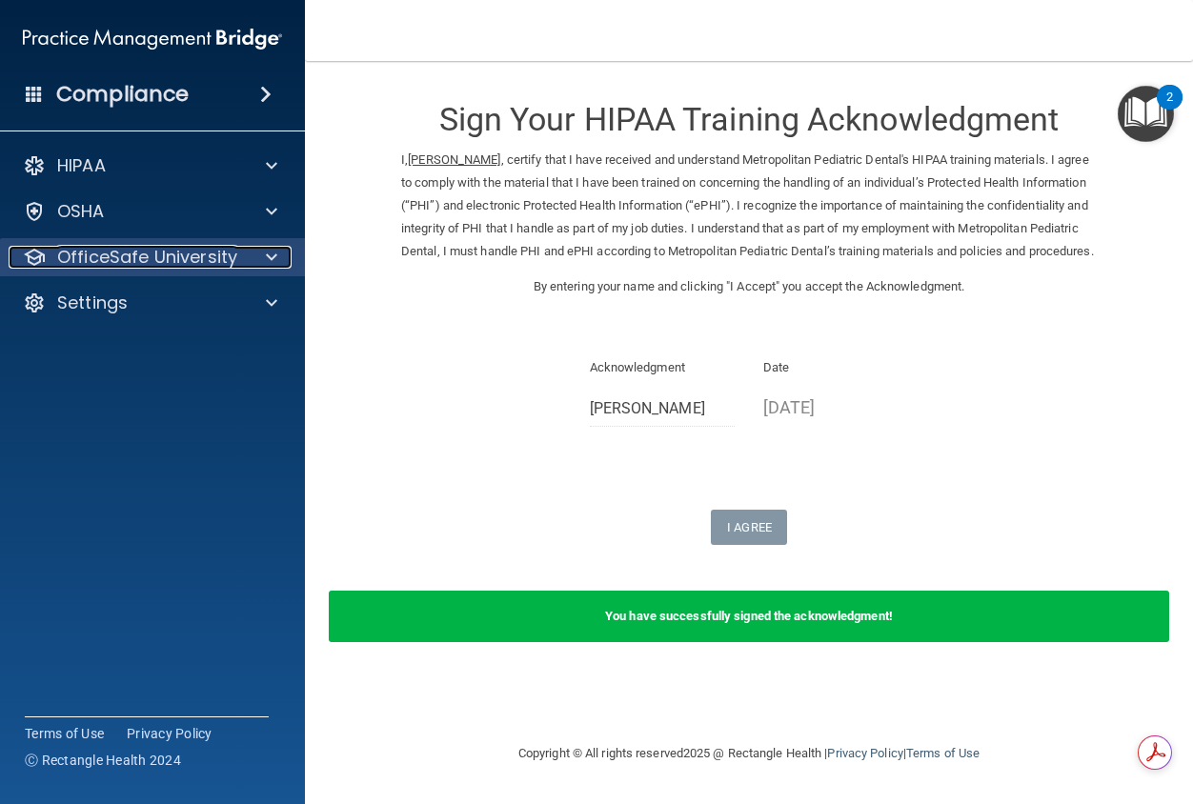
click at [275, 259] on span at bounding box center [271, 257] width 11 height 23
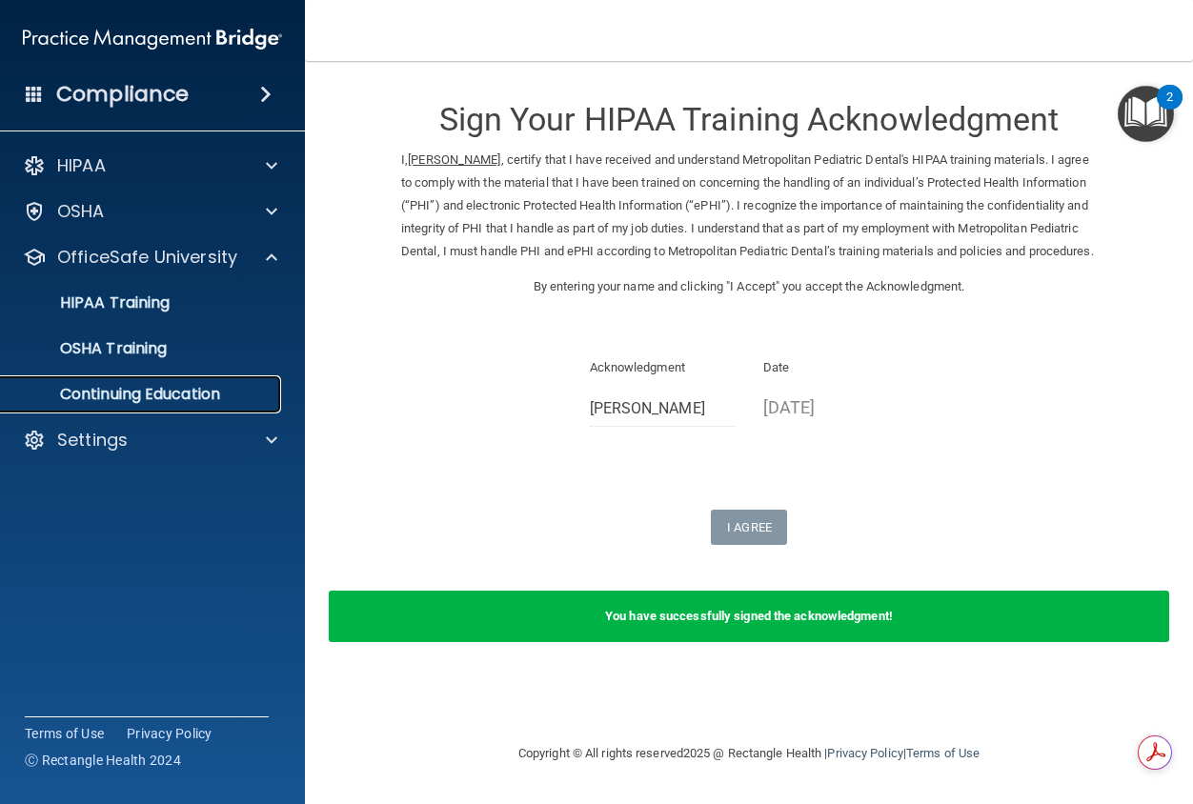
click at [162, 387] on p "Continuing Education" at bounding box center [142, 394] width 260 height 19
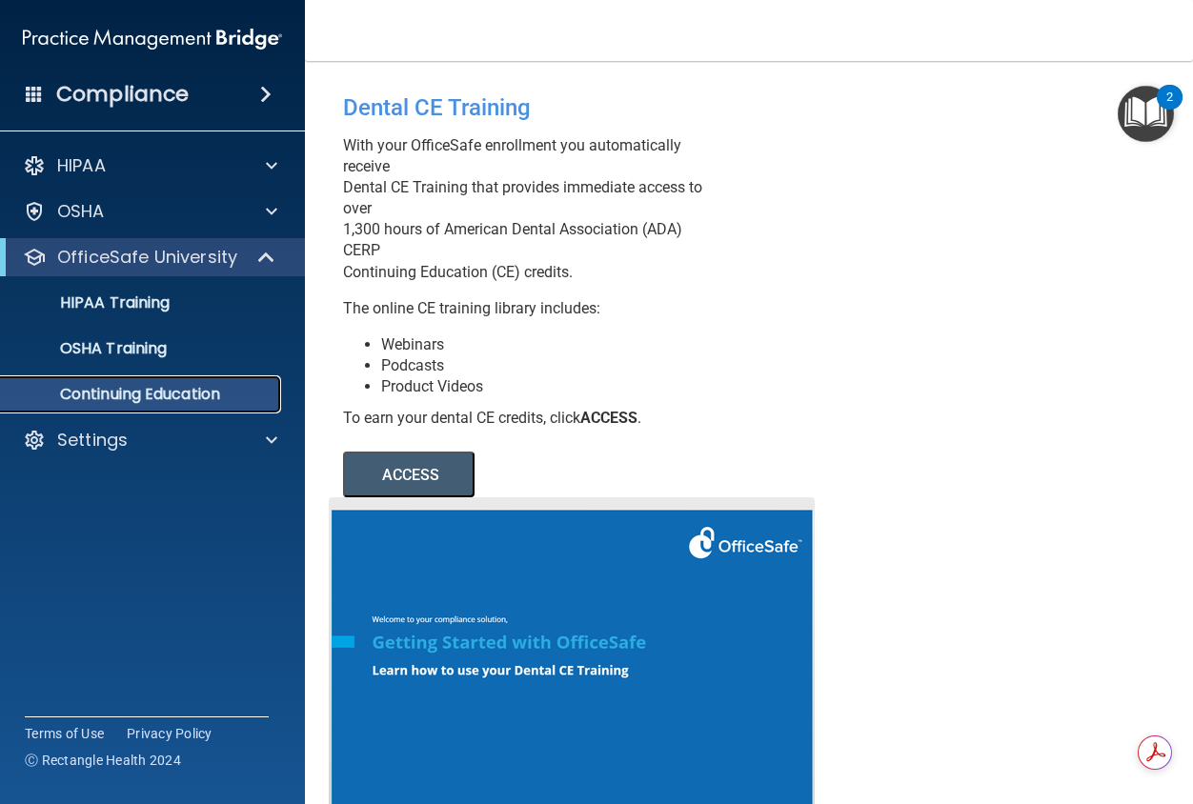
click at [171, 401] on p "Continuing Education" at bounding box center [142, 394] width 260 height 19
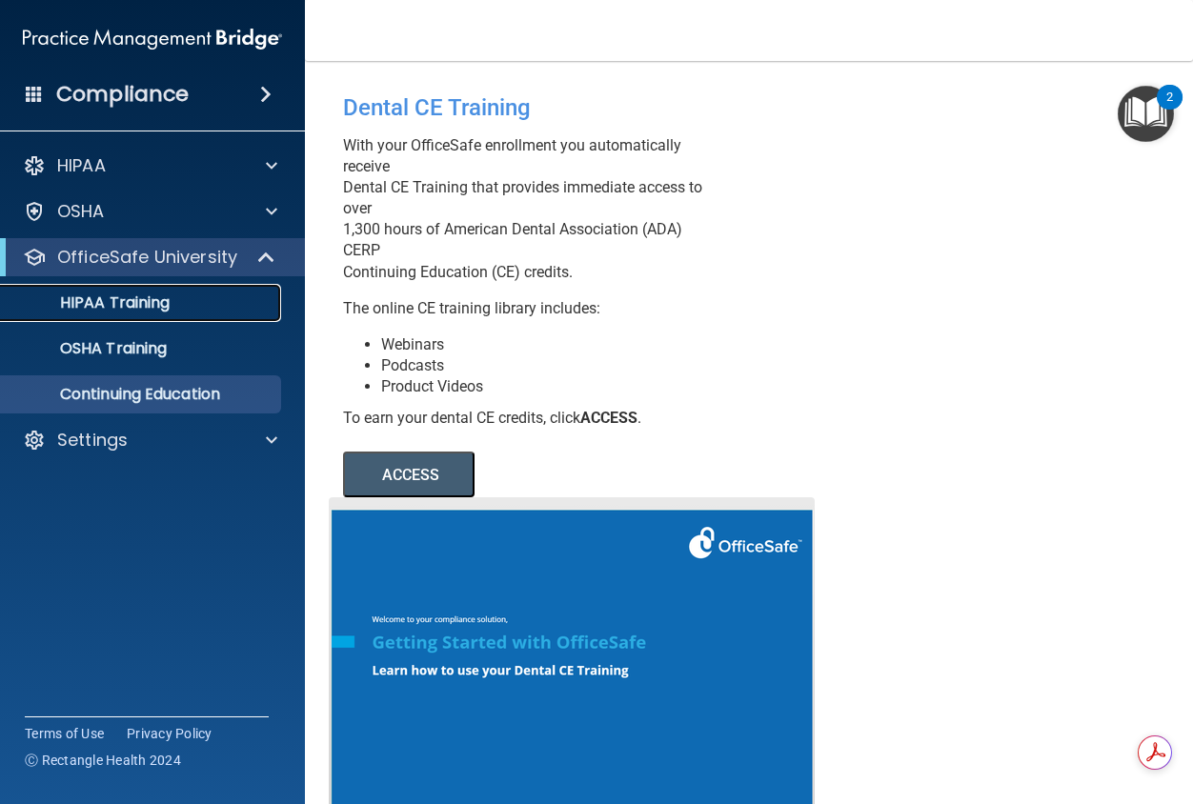
click at [166, 315] on link "HIPAA Training" at bounding box center [131, 303] width 300 height 38
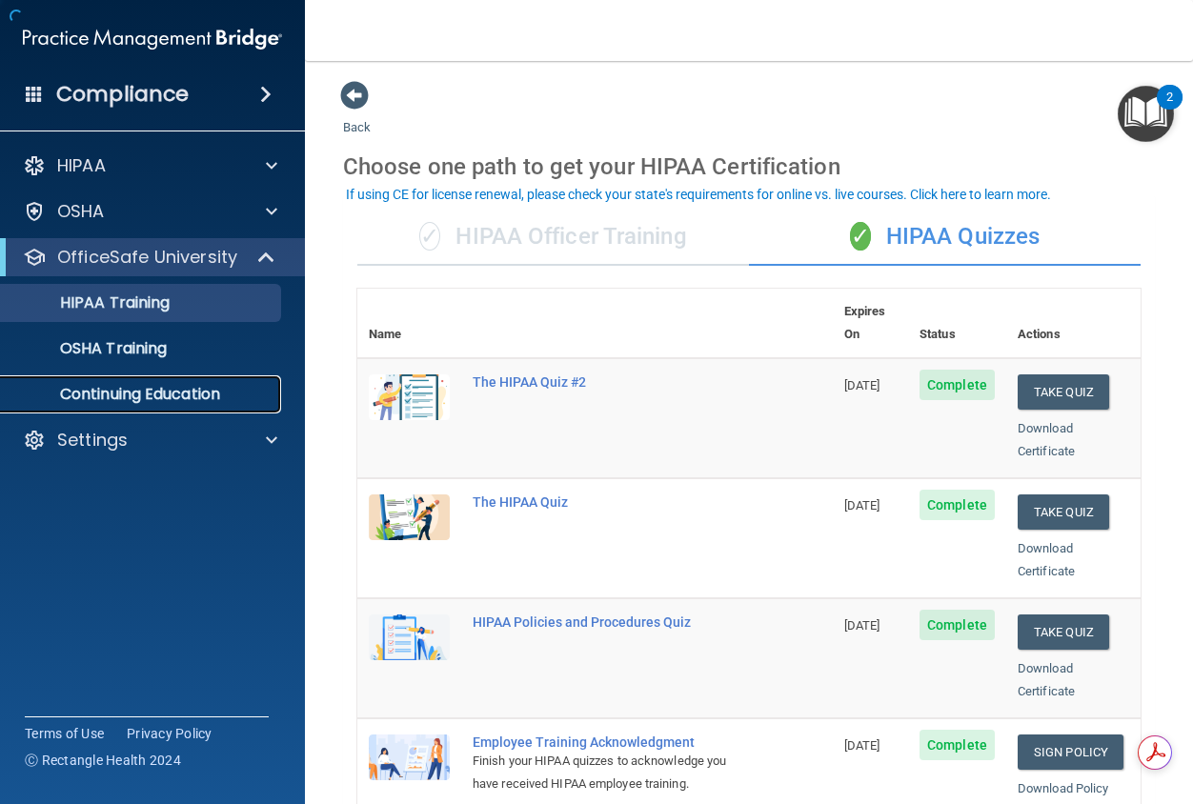
click at [170, 392] on p "Continuing Education" at bounding box center [142, 394] width 260 height 19
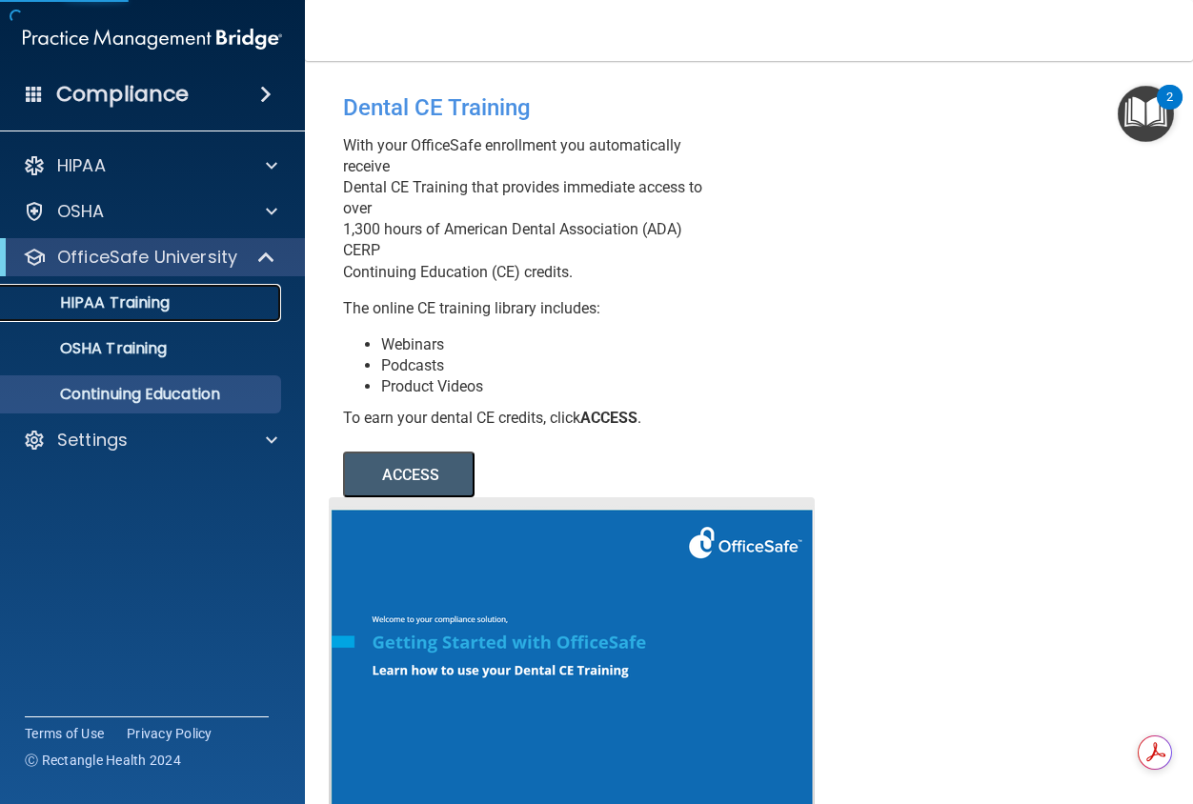
click at [162, 302] on p "HIPAA Training" at bounding box center [90, 302] width 157 height 19
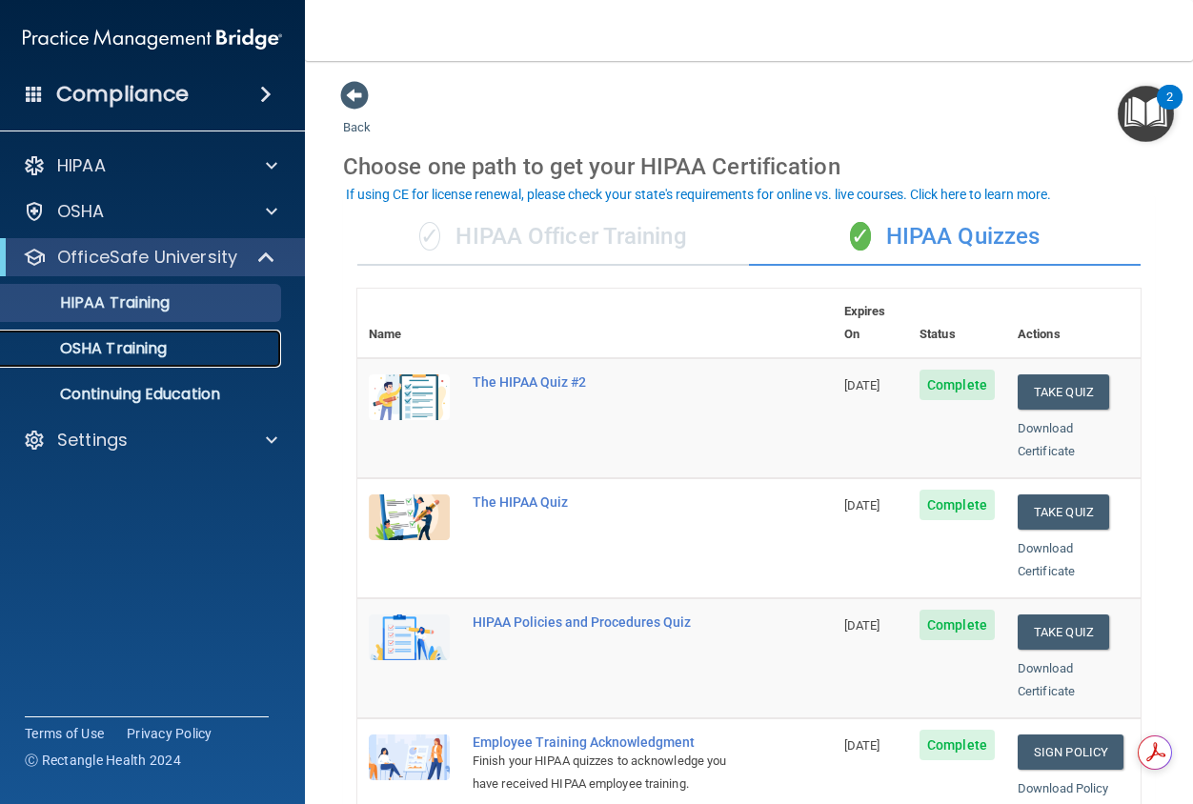
click at [210, 354] on div "OSHA Training" at bounding box center [142, 348] width 260 height 19
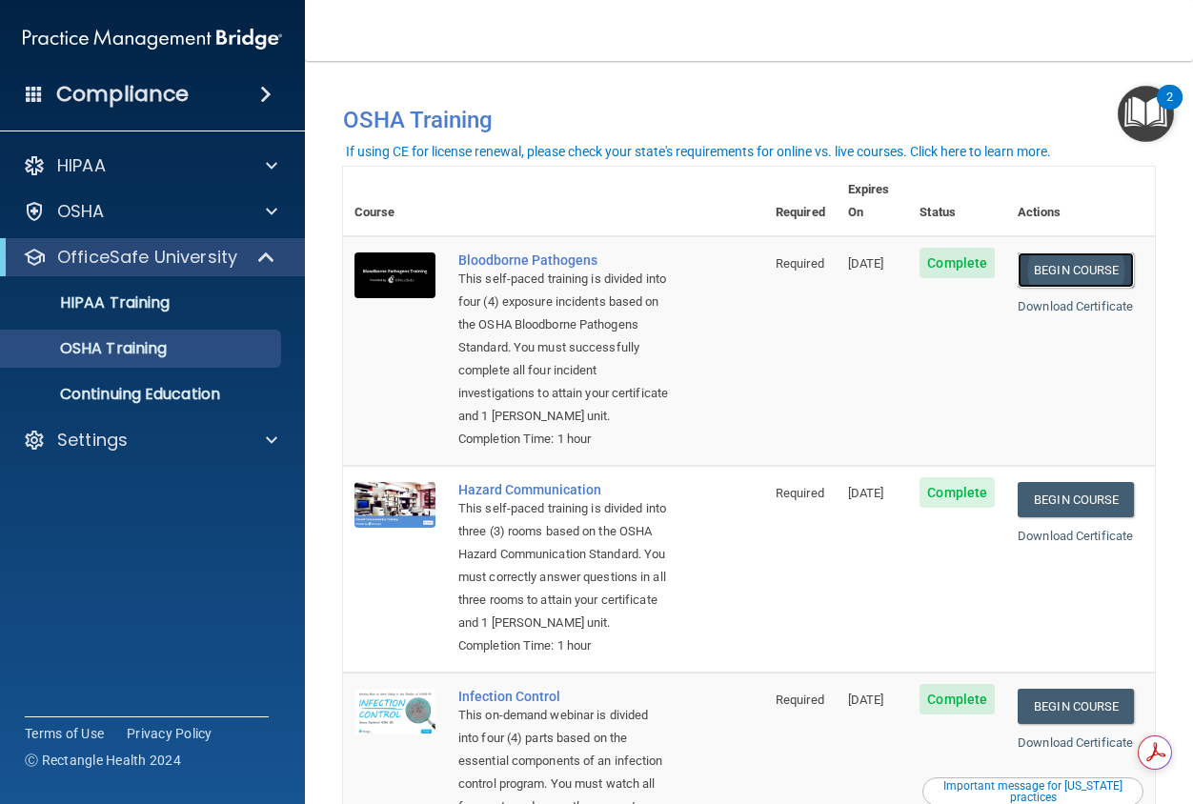
click at [1079, 257] on link "Begin Course" at bounding box center [1076, 269] width 116 height 35
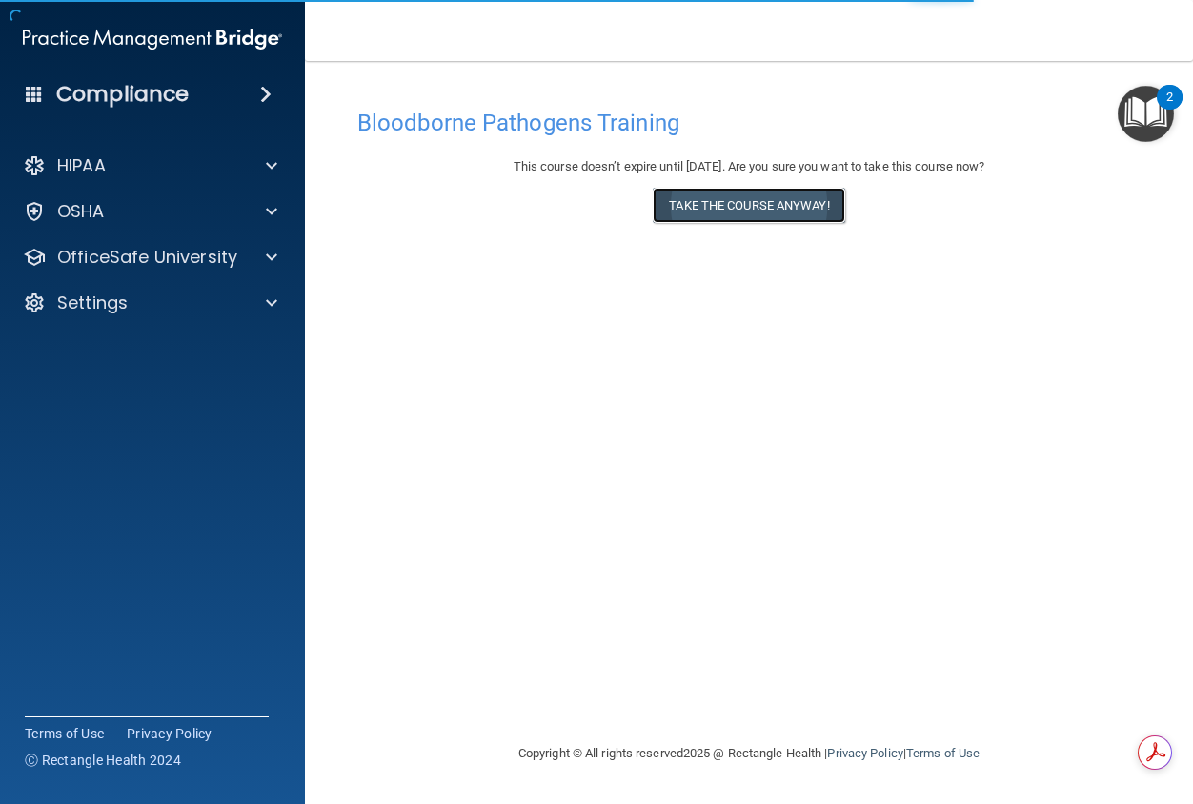
click at [762, 199] on button "Take the course anyway!" at bounding box center [749, 205] width 192 height 35
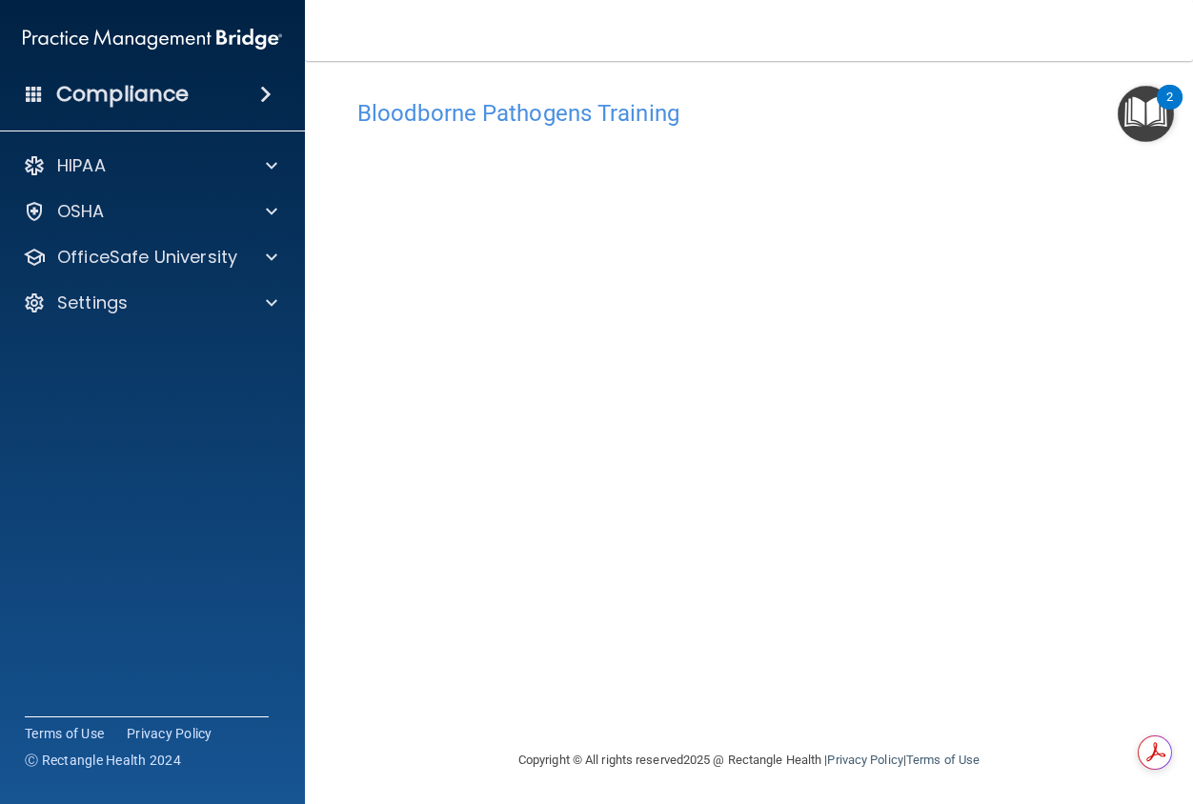
scroll to position [11, 0]
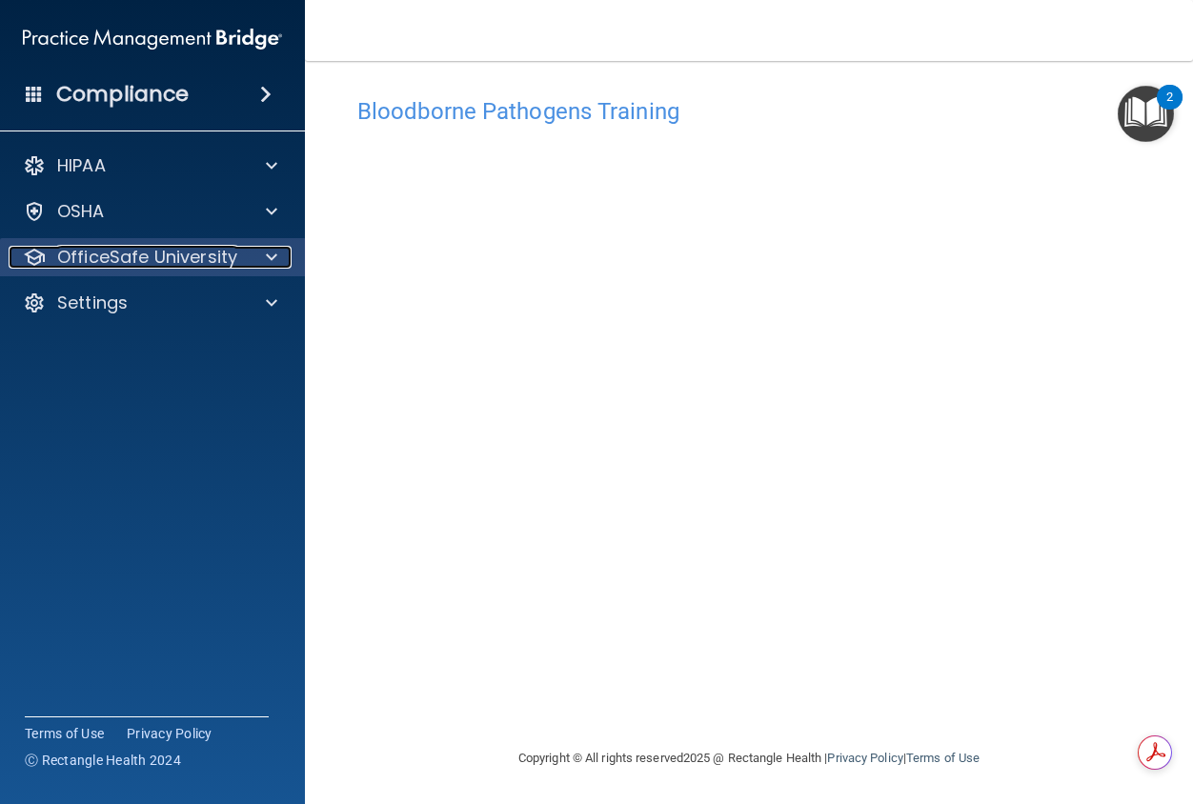
click at [253, 257] on div at bounding box center [269, 257] width 48 height 23
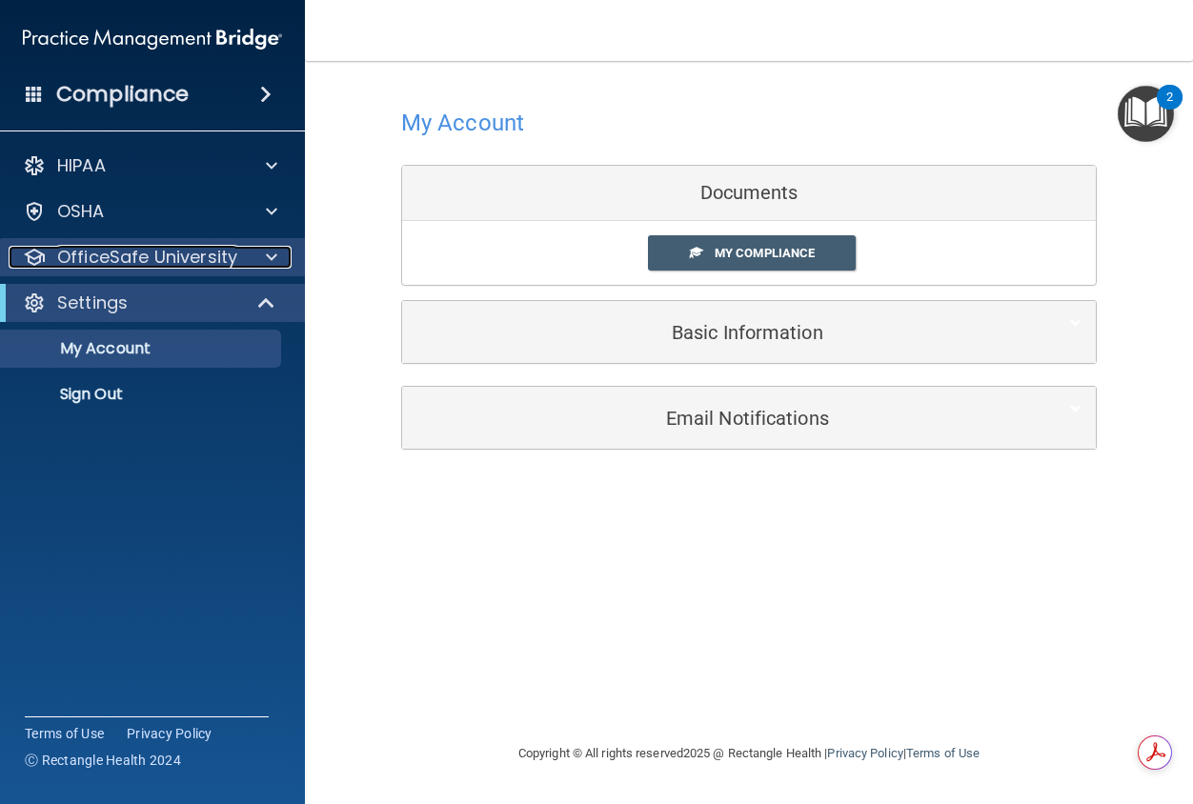
click at [273, 266] on span at bounding box center [271, 257] width 11 height 23
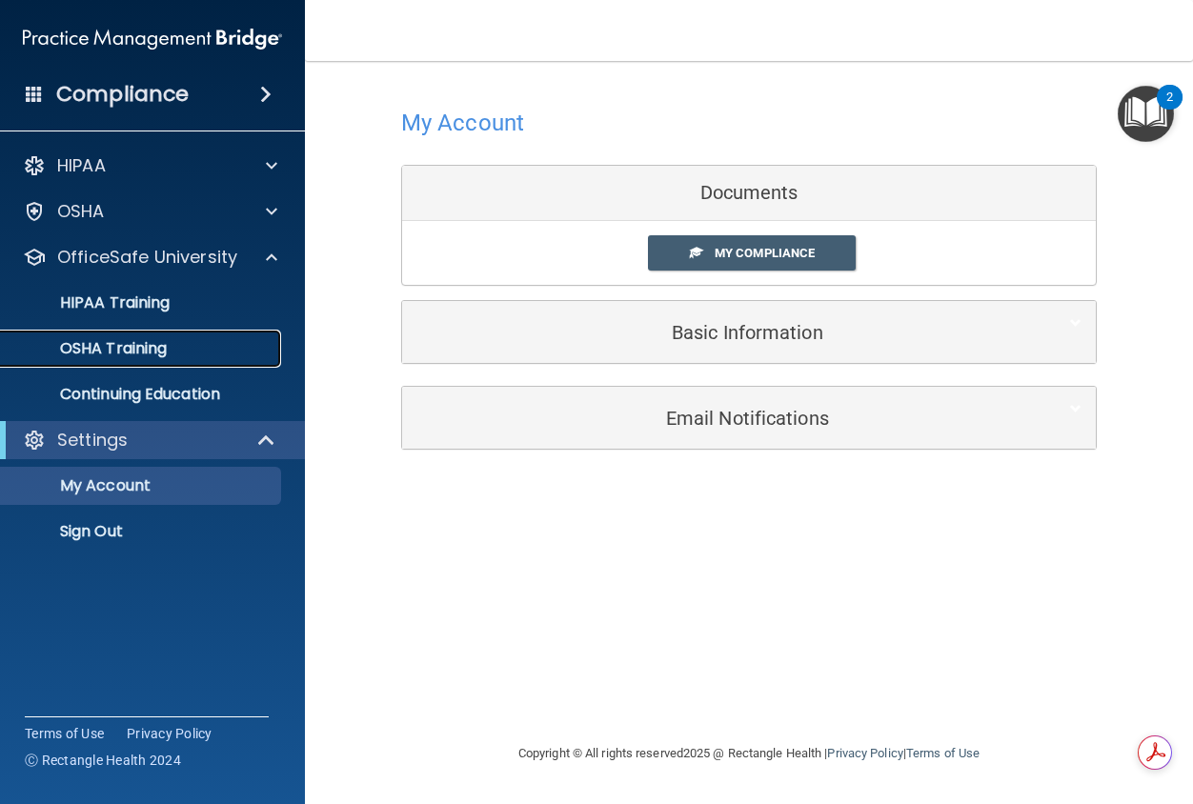
click at [125, 356] on p "OSHA Training" at bounding box center [89, 348] width 154 height 19
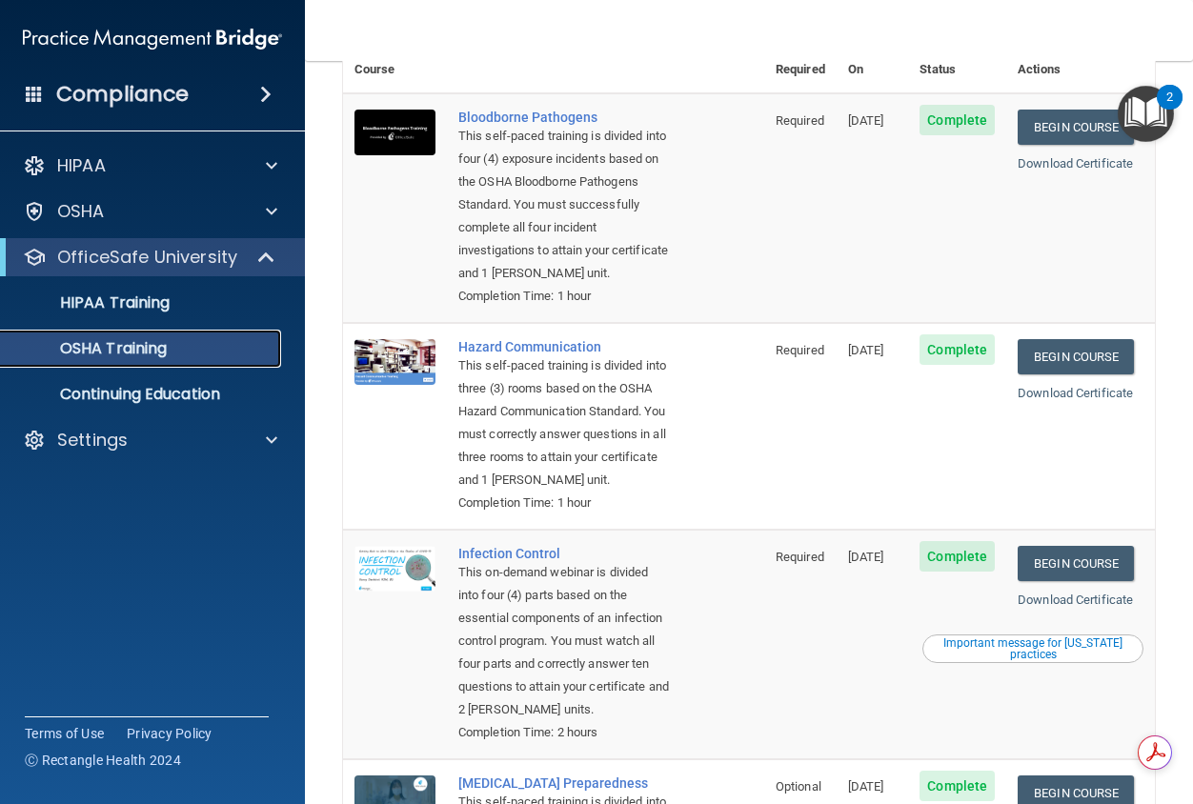
scroll to position [71, 0]
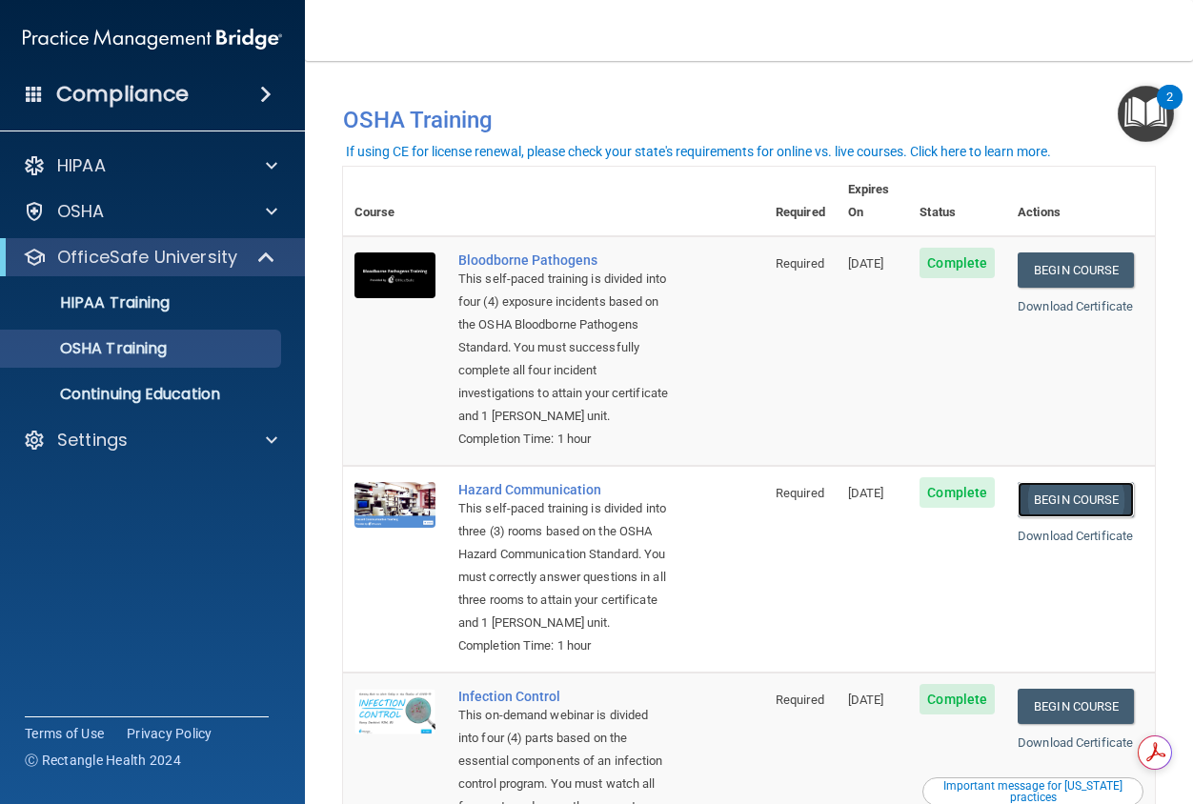
click at [1076, 498] on link "Begin Course" at bounding box center [1076, 499] width 116 height 35
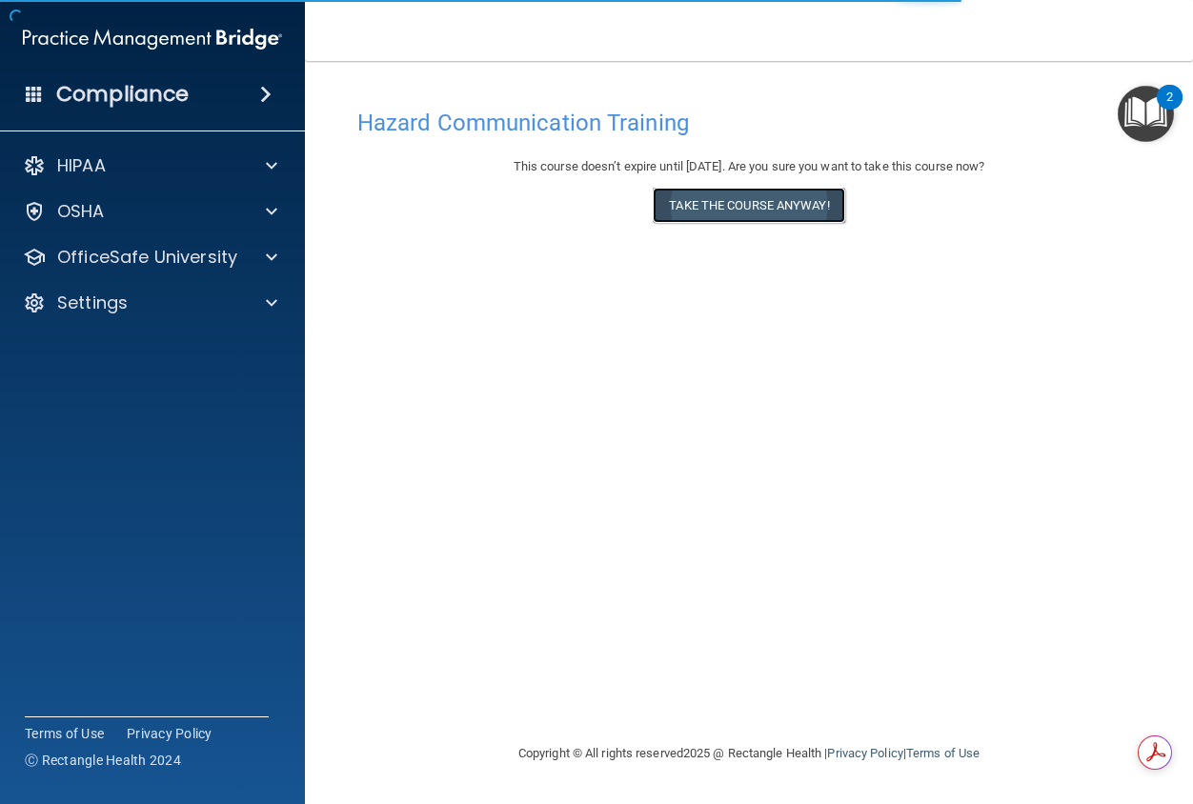
click at [715, 194] on button "Take the course anyway!" at bounding box center [749, 205] width 192 height 35
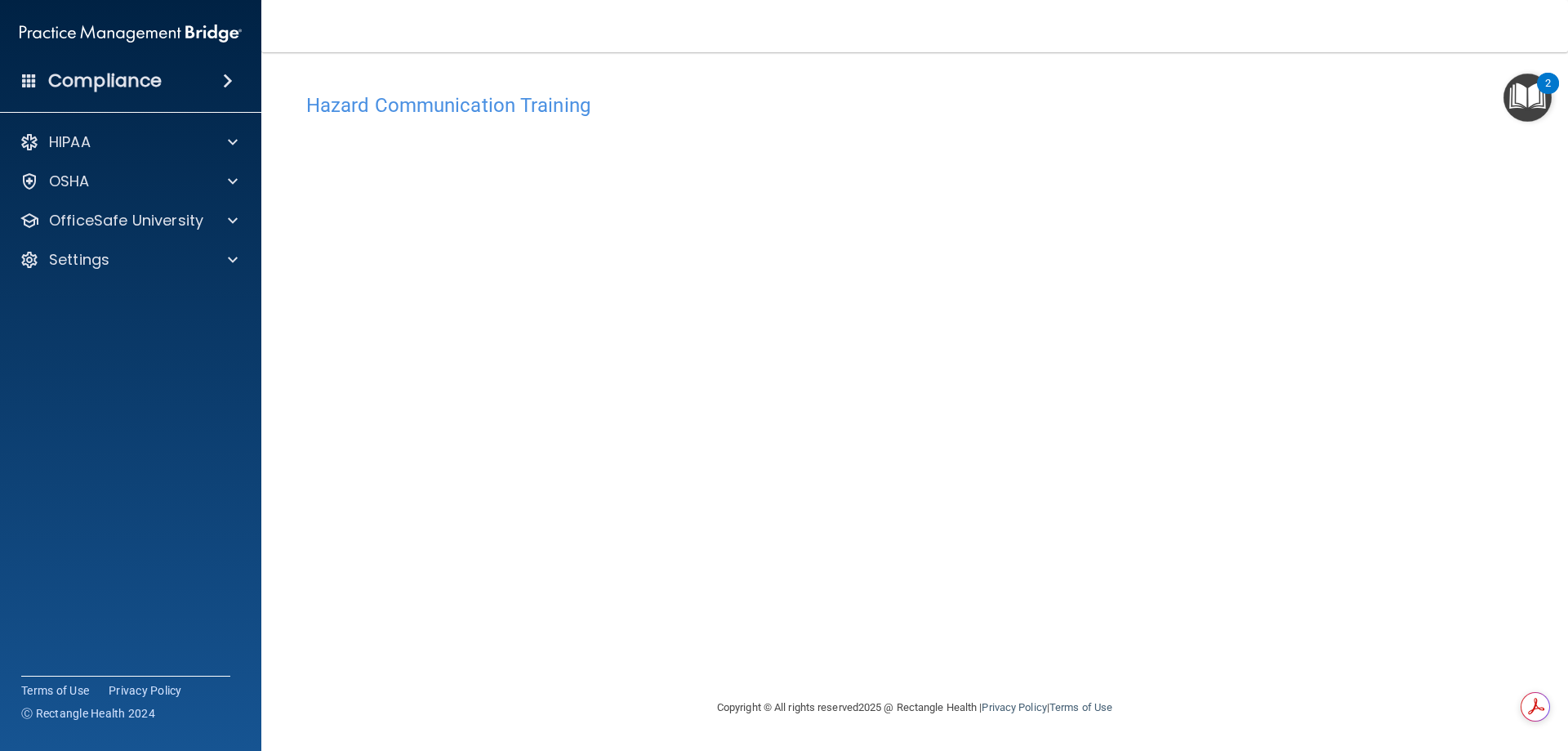
click at [1022, 109] on img "Open Resource Center, 2 new notifications" at bounding box center [1528, 98] width 48 height 48
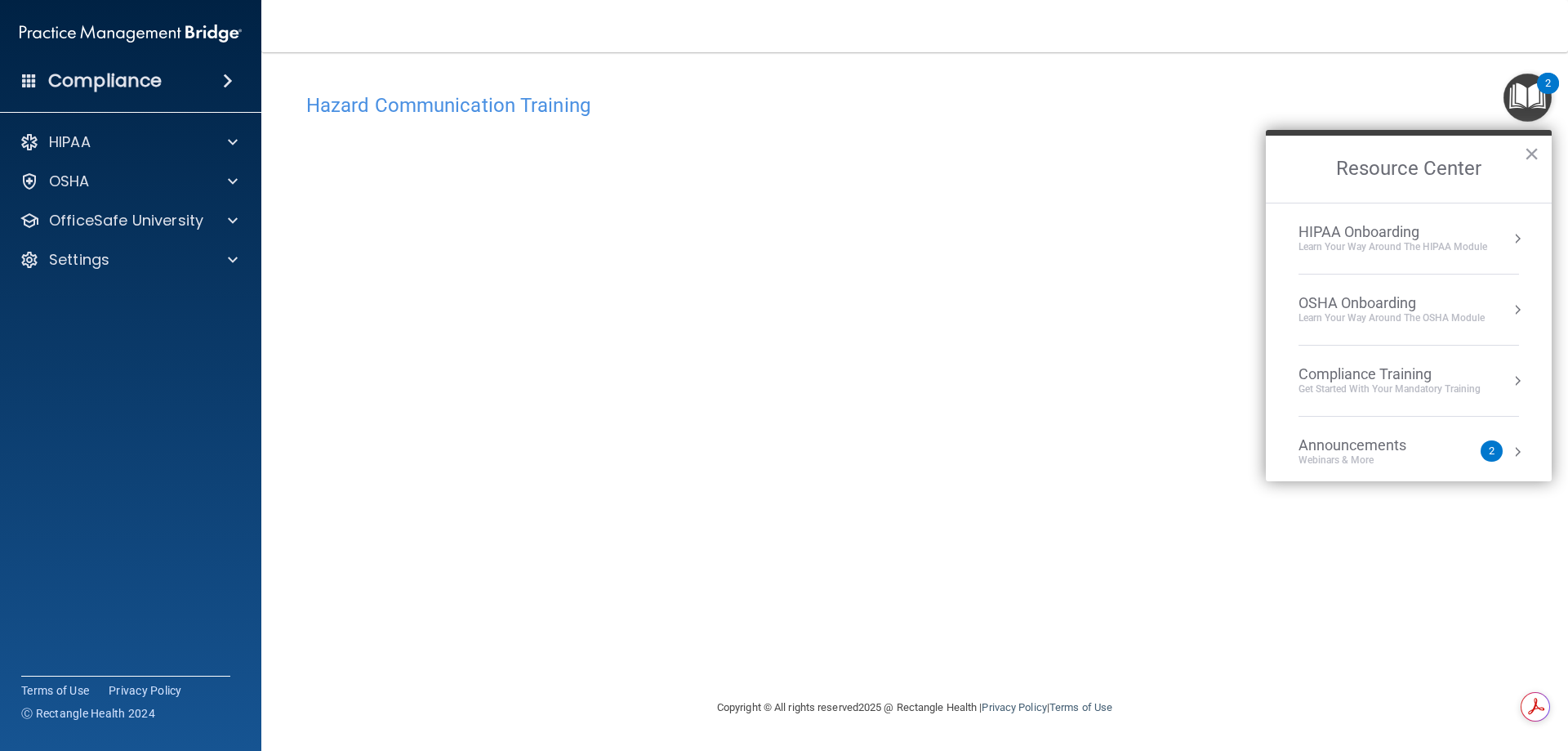
click at [1022, 119] on div "Hazard Communication Training" at bounding box center [915, 105] width 1241 height 40
click at [1022, 153] on button "×" at bounding box center [1532, 153] width 15 height 26
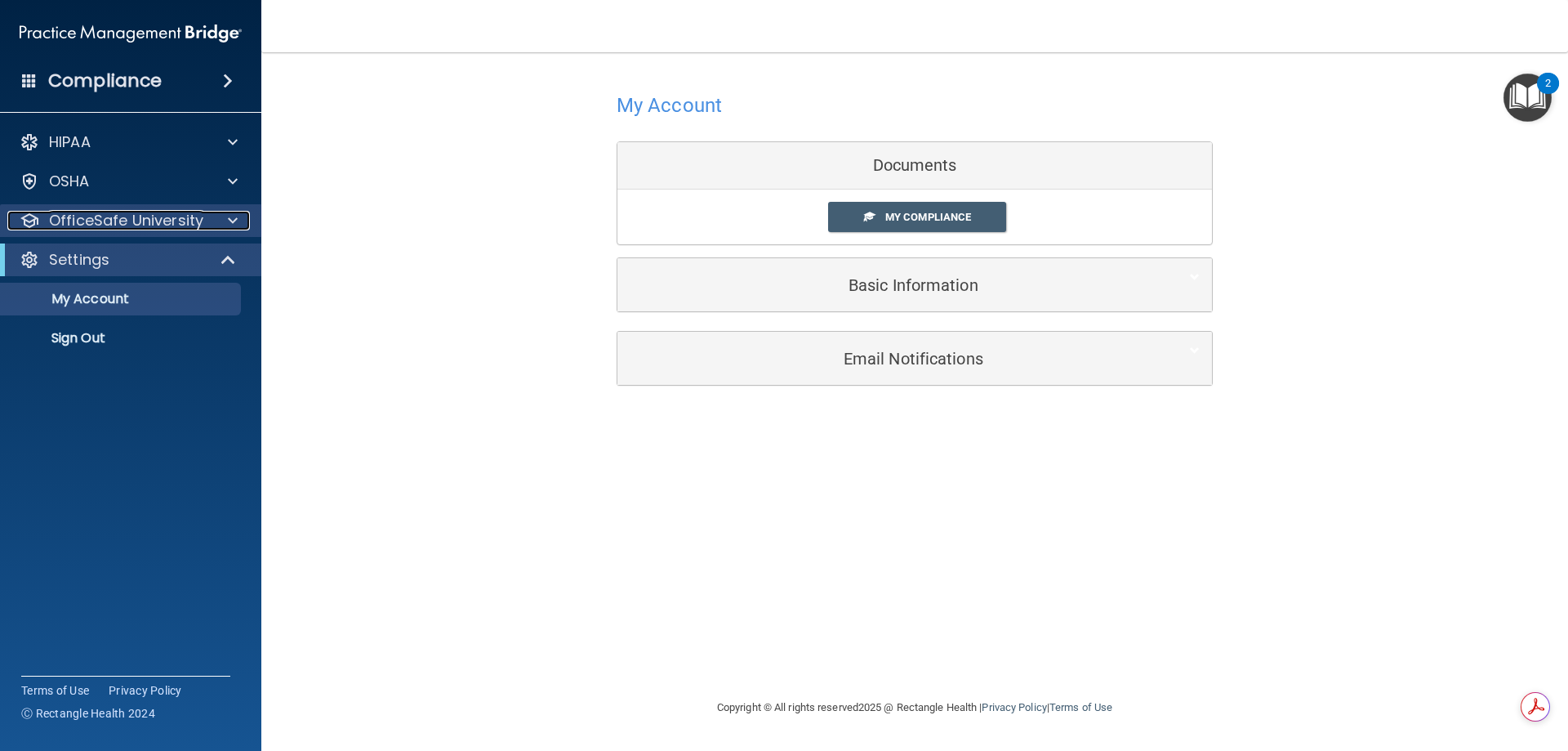
click at [181, 226] on p "OfficeSafe University" at bounding box center [126, 220] width 154 height 20
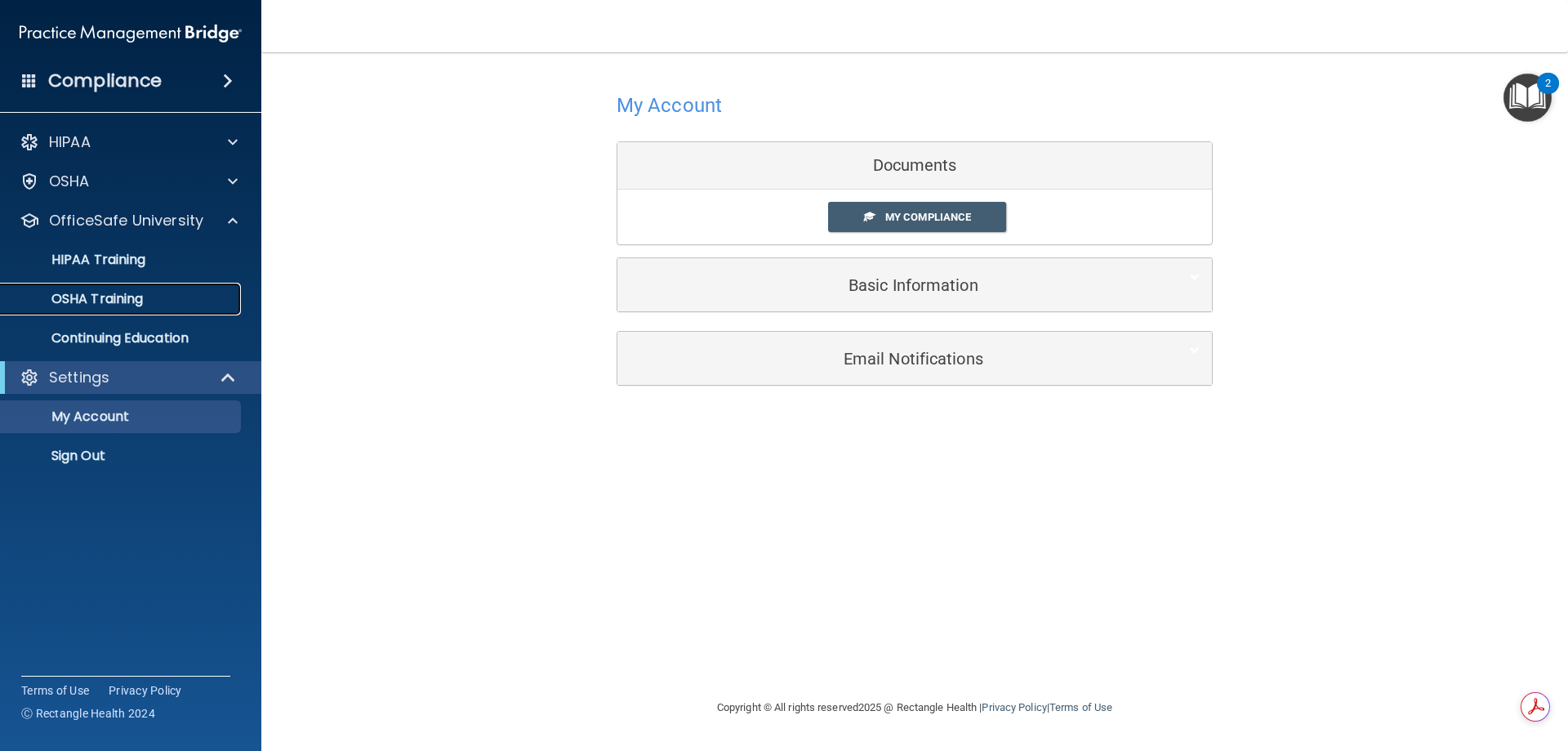
click at [129, 297] on p "OSHA Training" at bounding box center [76, 298] width 132 height 16
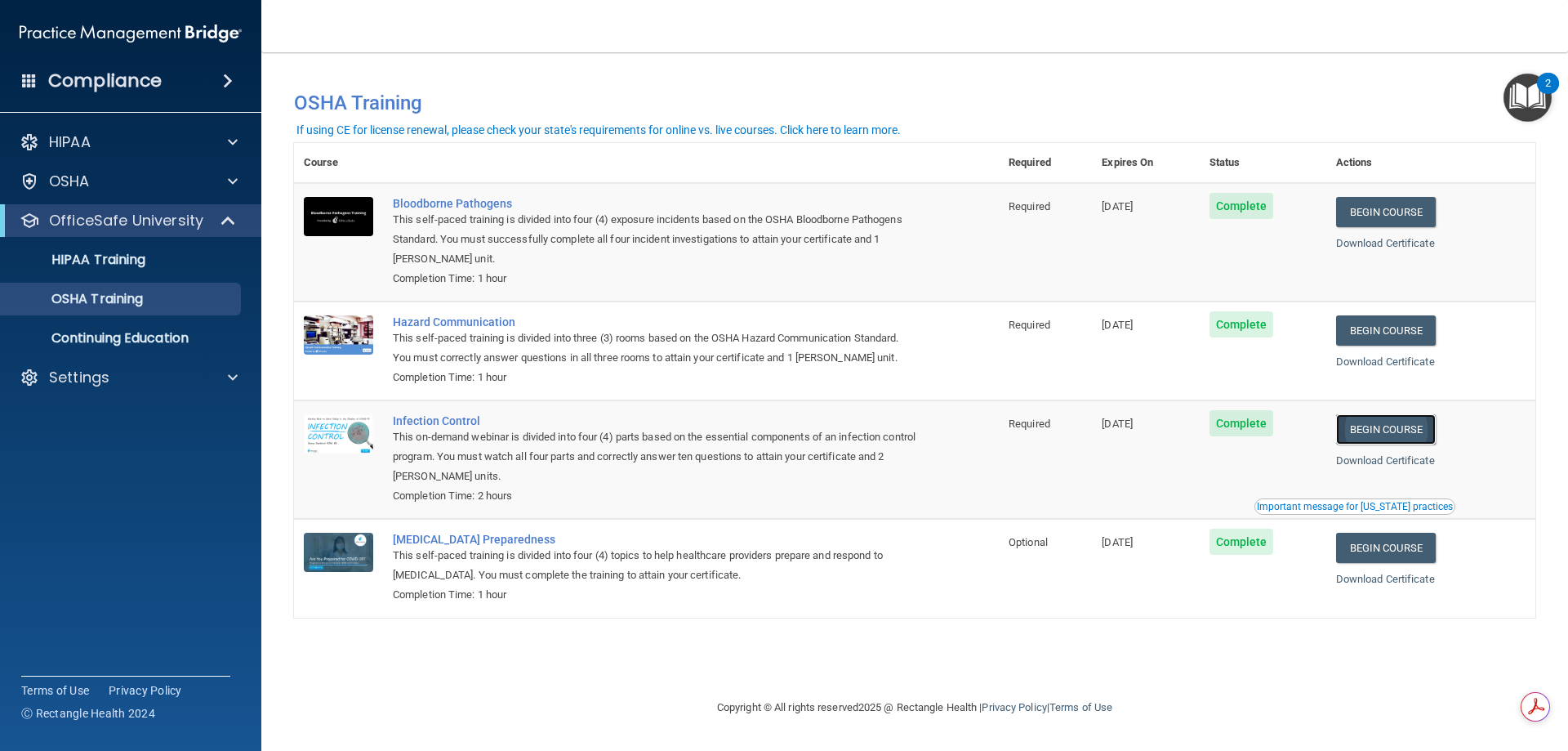
click at [1022, 432] on link "Begin Course" at bounding box center [1386, 429] width 99 height 30
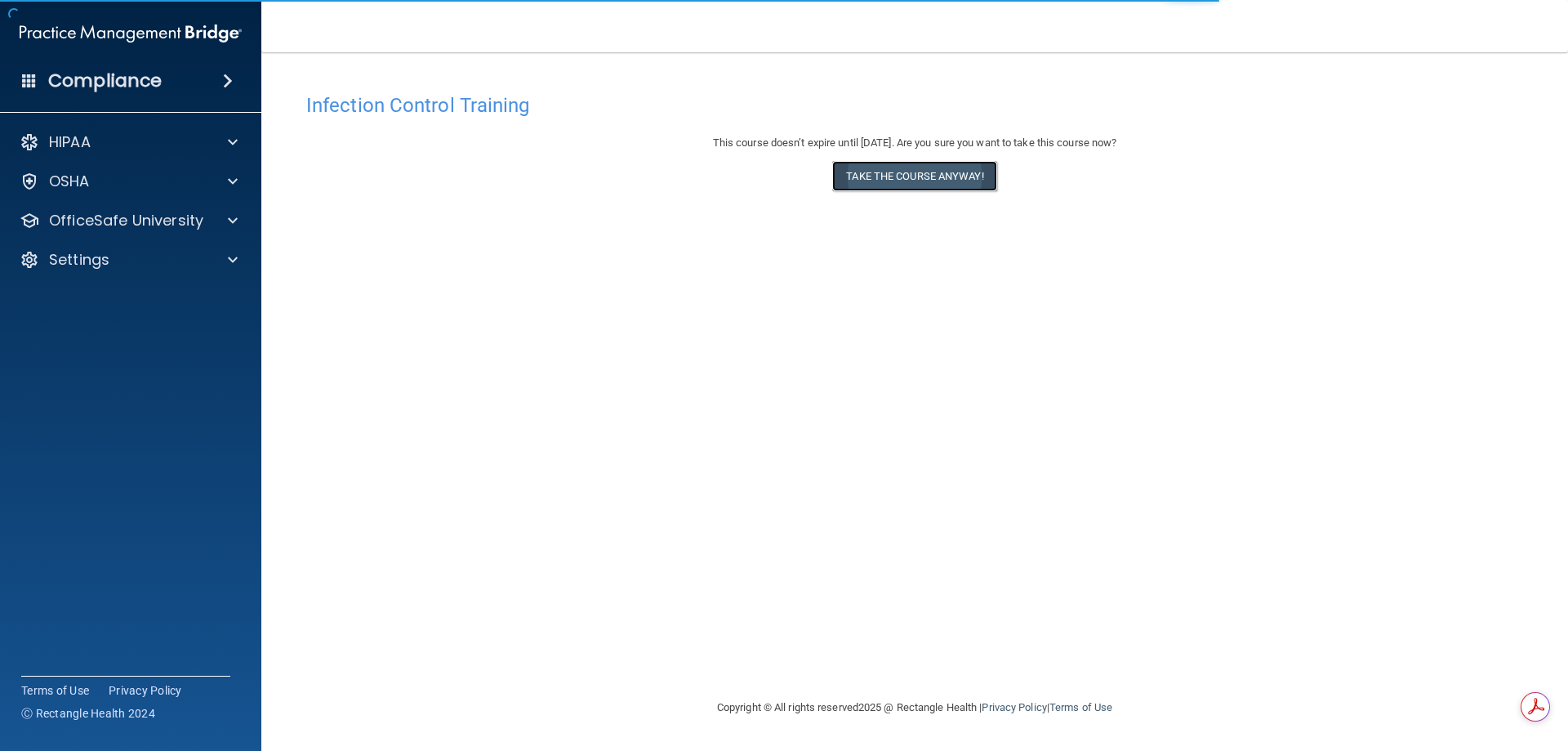
click at [881, 177] on button "Take the course anyway!" at bounding box center [915, 176] width 165 height 30
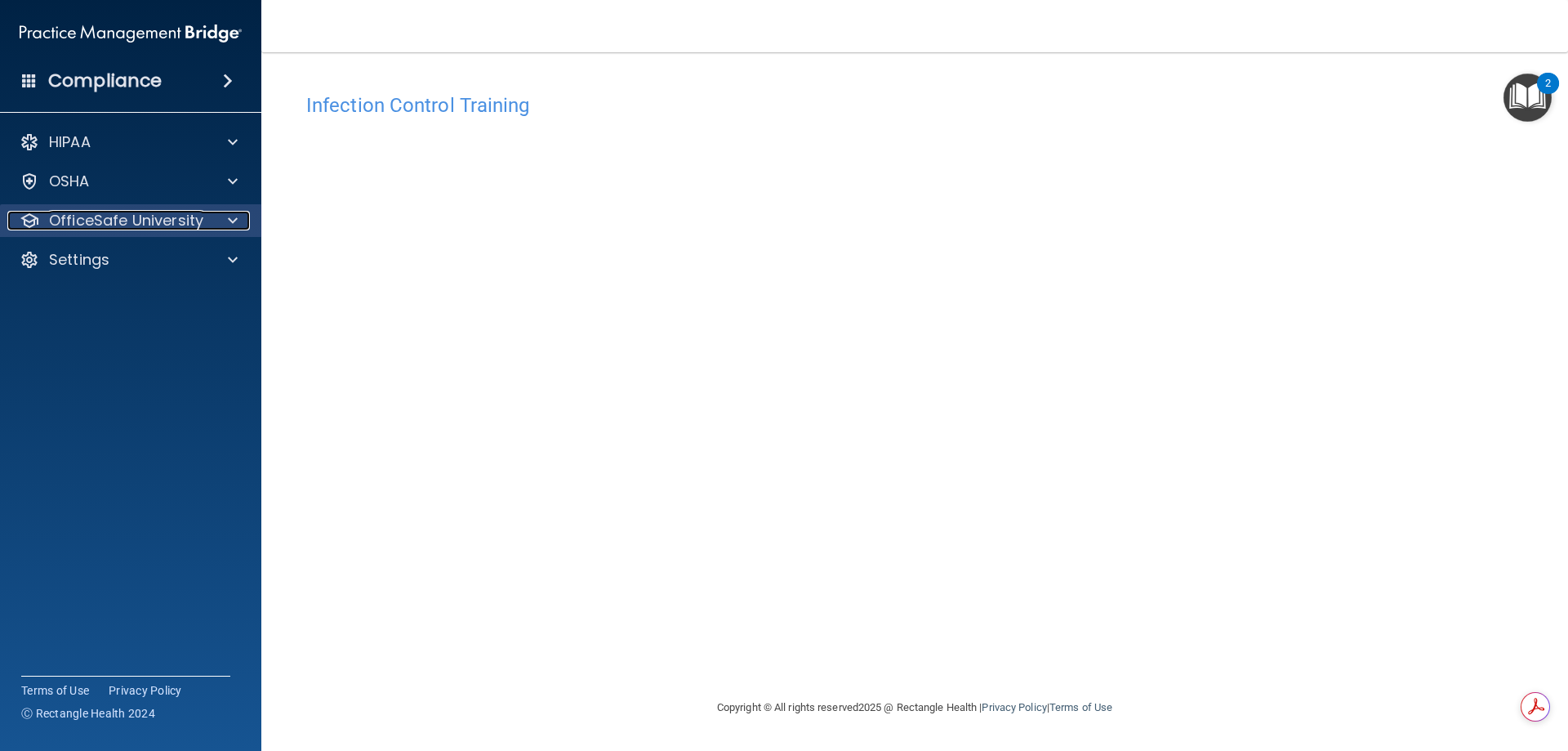
click at [171, 216] on p "OfficeSafe University" at bounding box center [126, 220] width 154 height 20
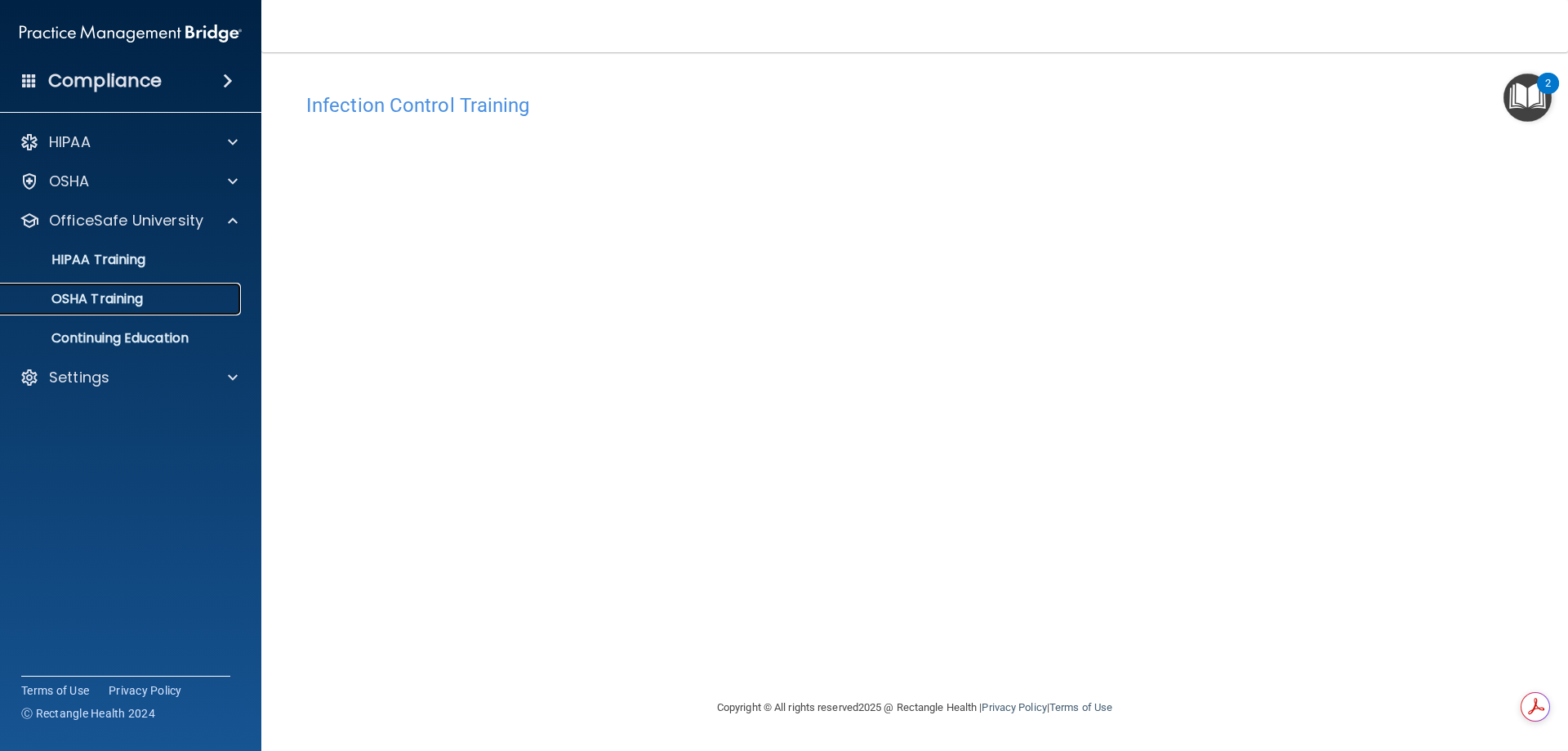
click at [147, 306] on div "OSHA Training" at bounding box center [122, 298] width 223 height 16
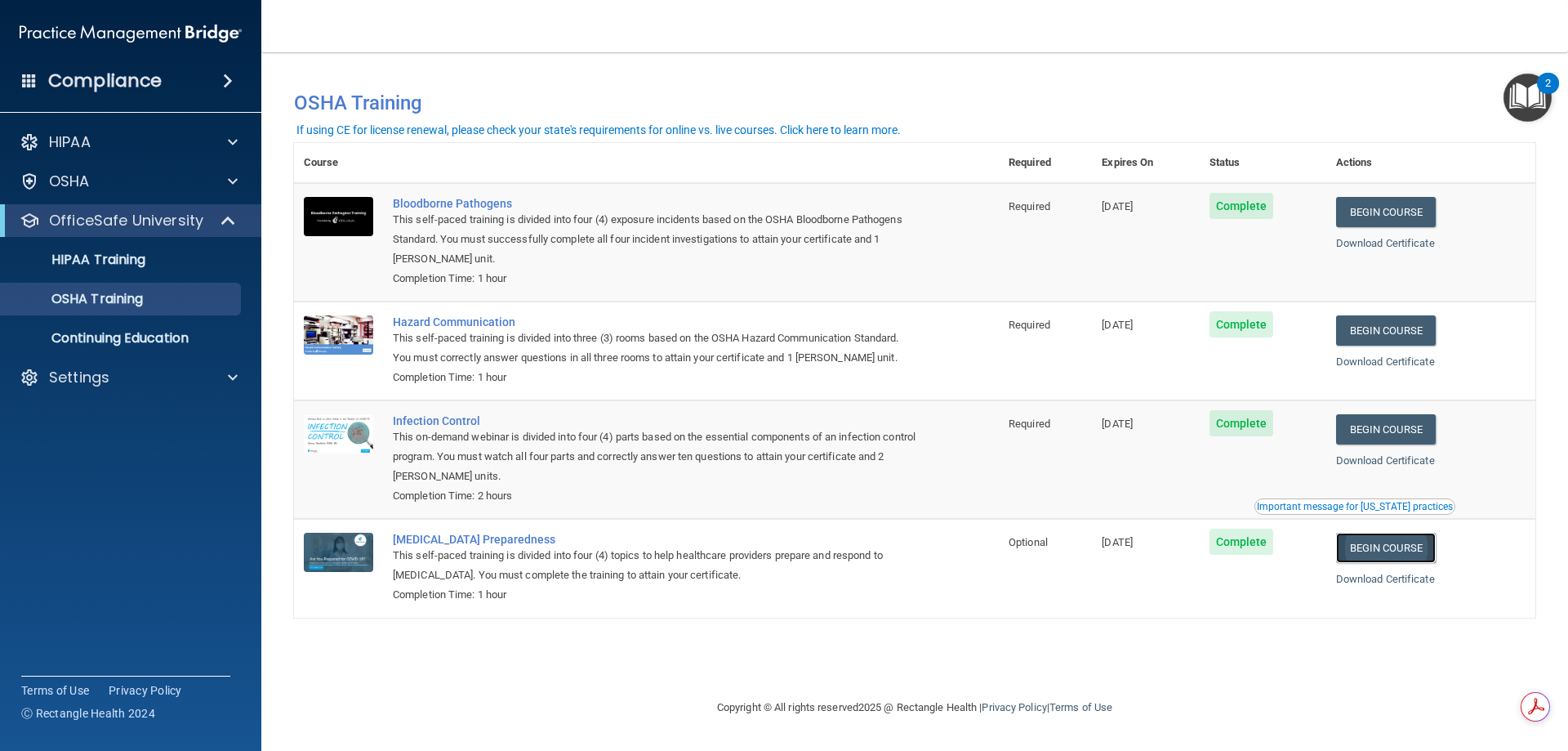
click at [1408, 555] on link "Begin Course" at bounding box center [1386, 547] width 99 height 30
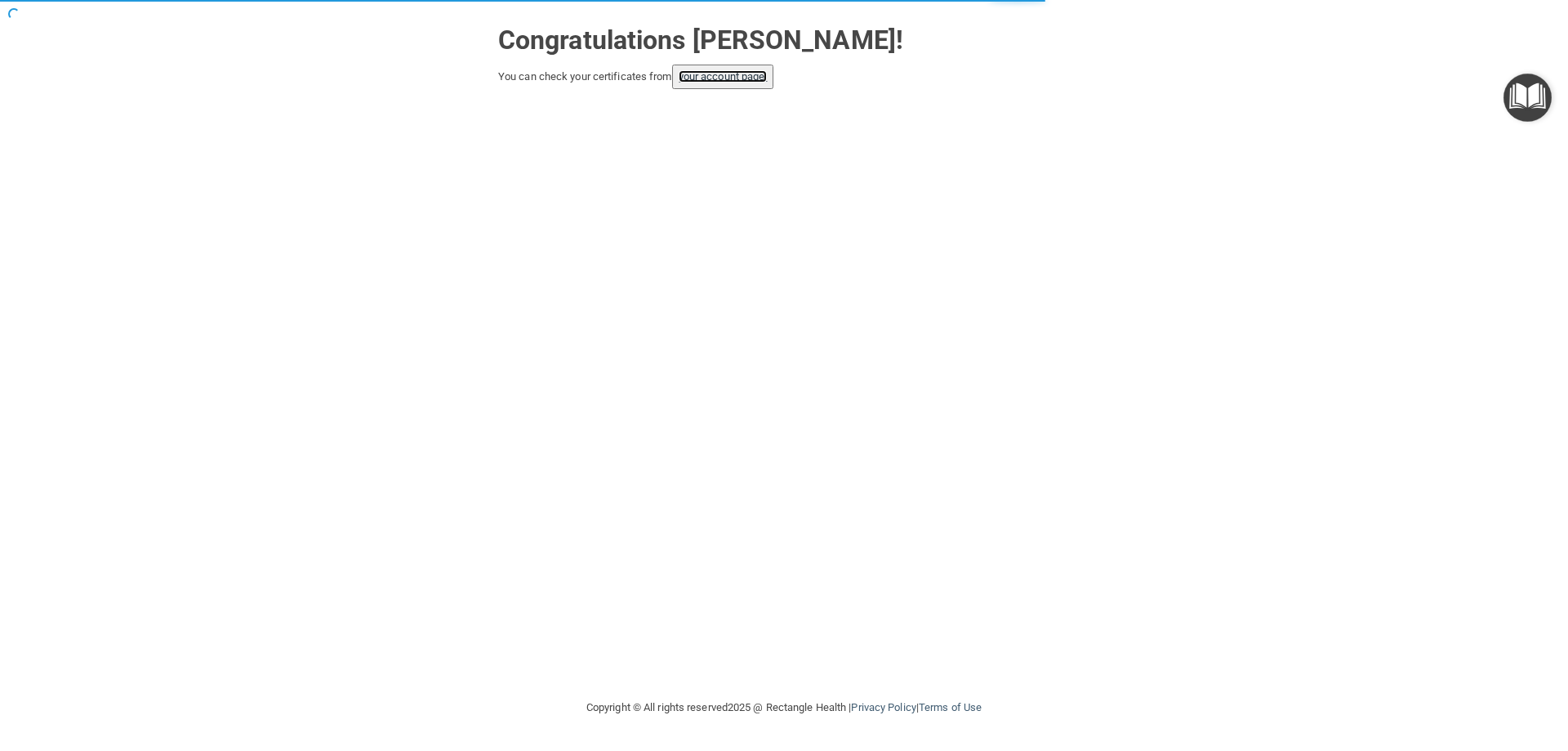
click at [745, 81] on link "your account page!" at bounding box center [724, 76] width 89 height 12
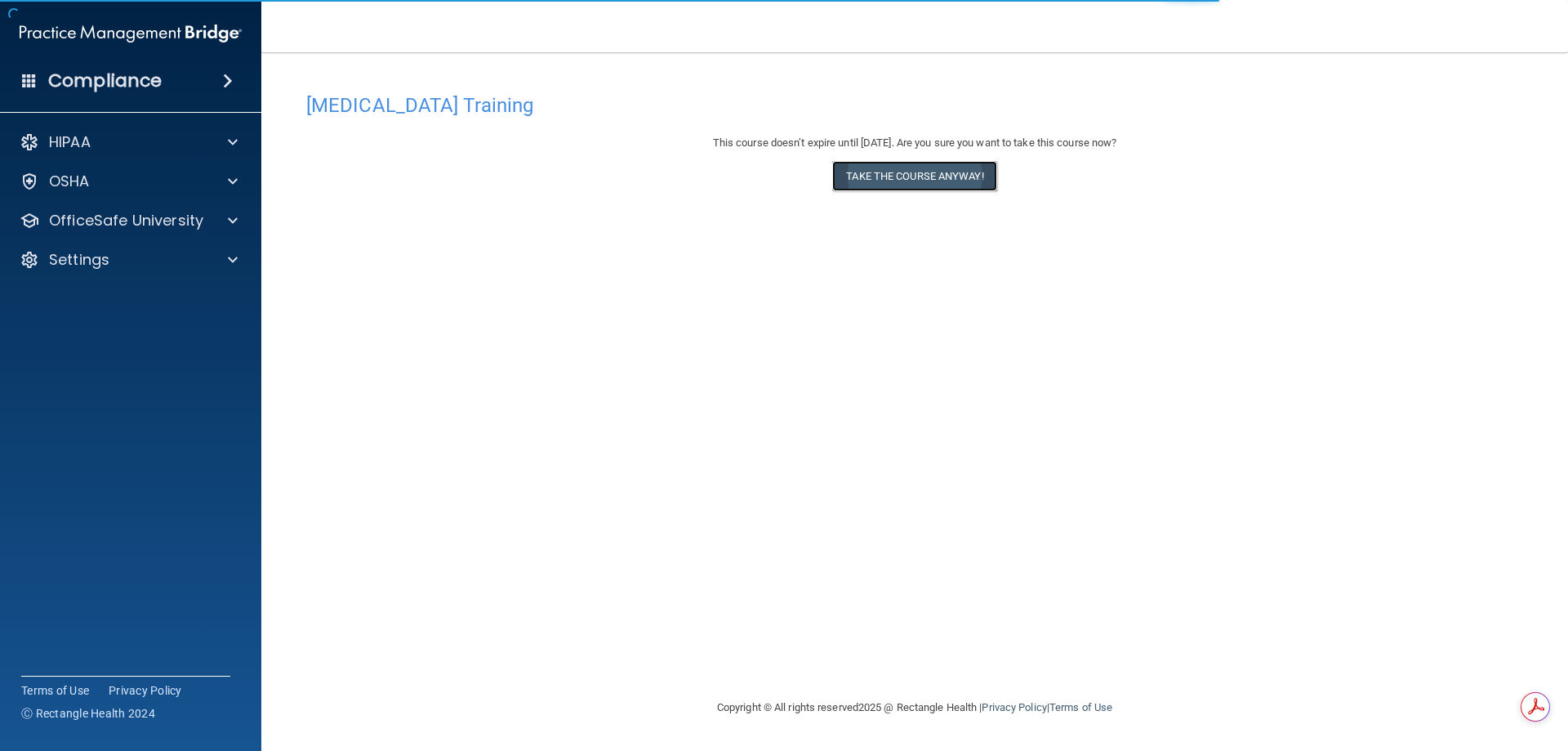
click at [886, 183] on button "Take the course anyway!" at bounding box center [915, 176] width 165 height 30
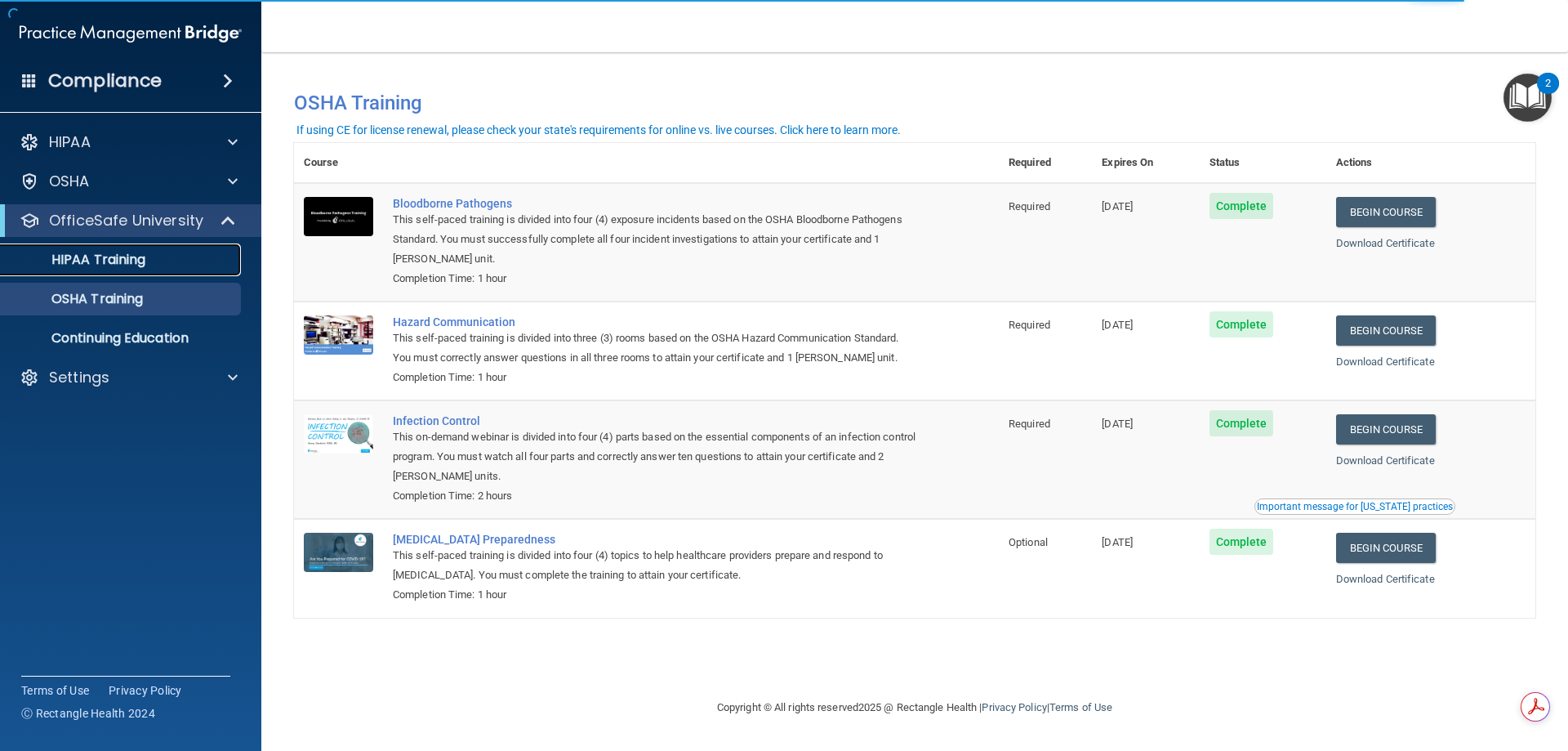
click at [154, 273] on link "HIPAA Training" at bounding box center [112, 260] width 257 height 33
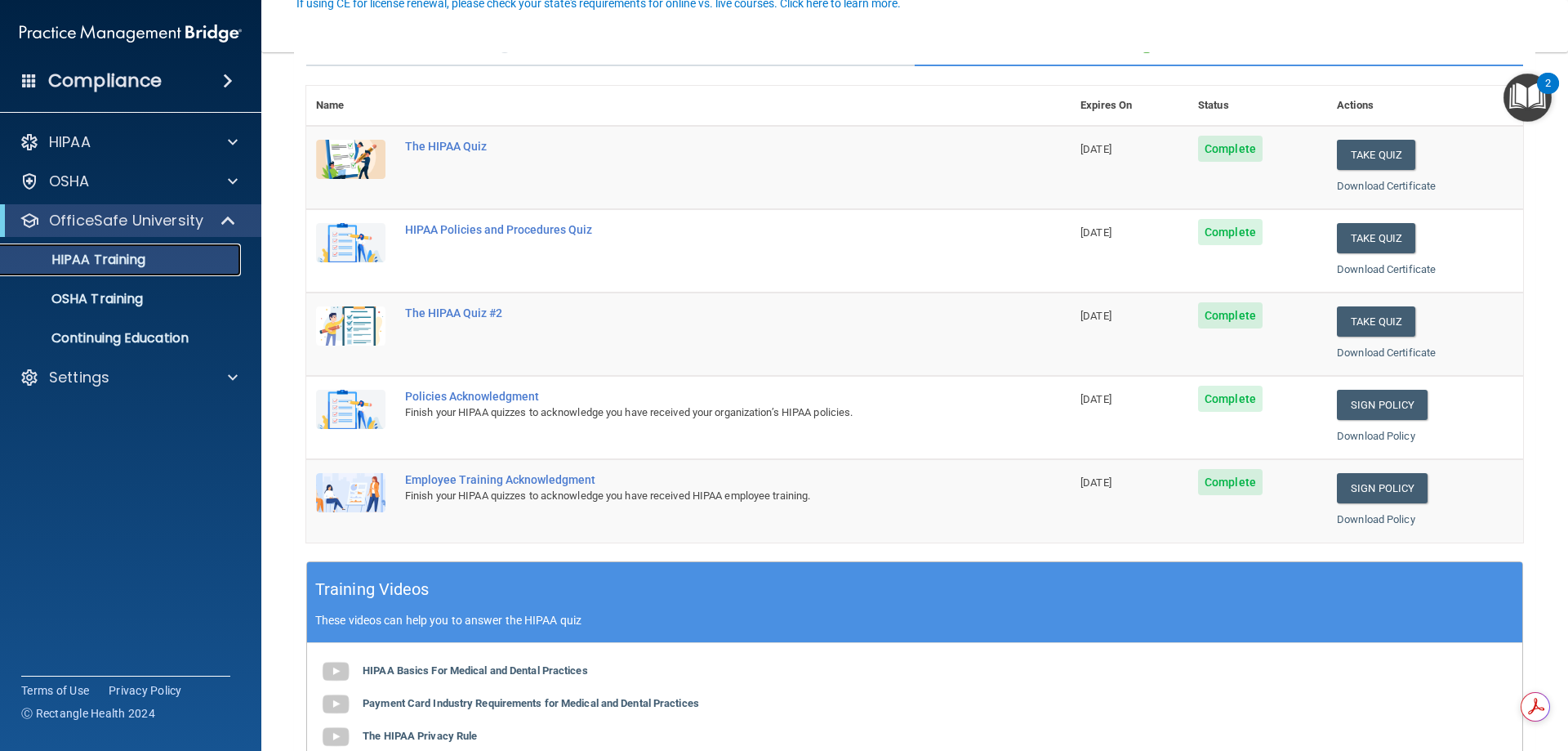
scroll to position [164, 0]
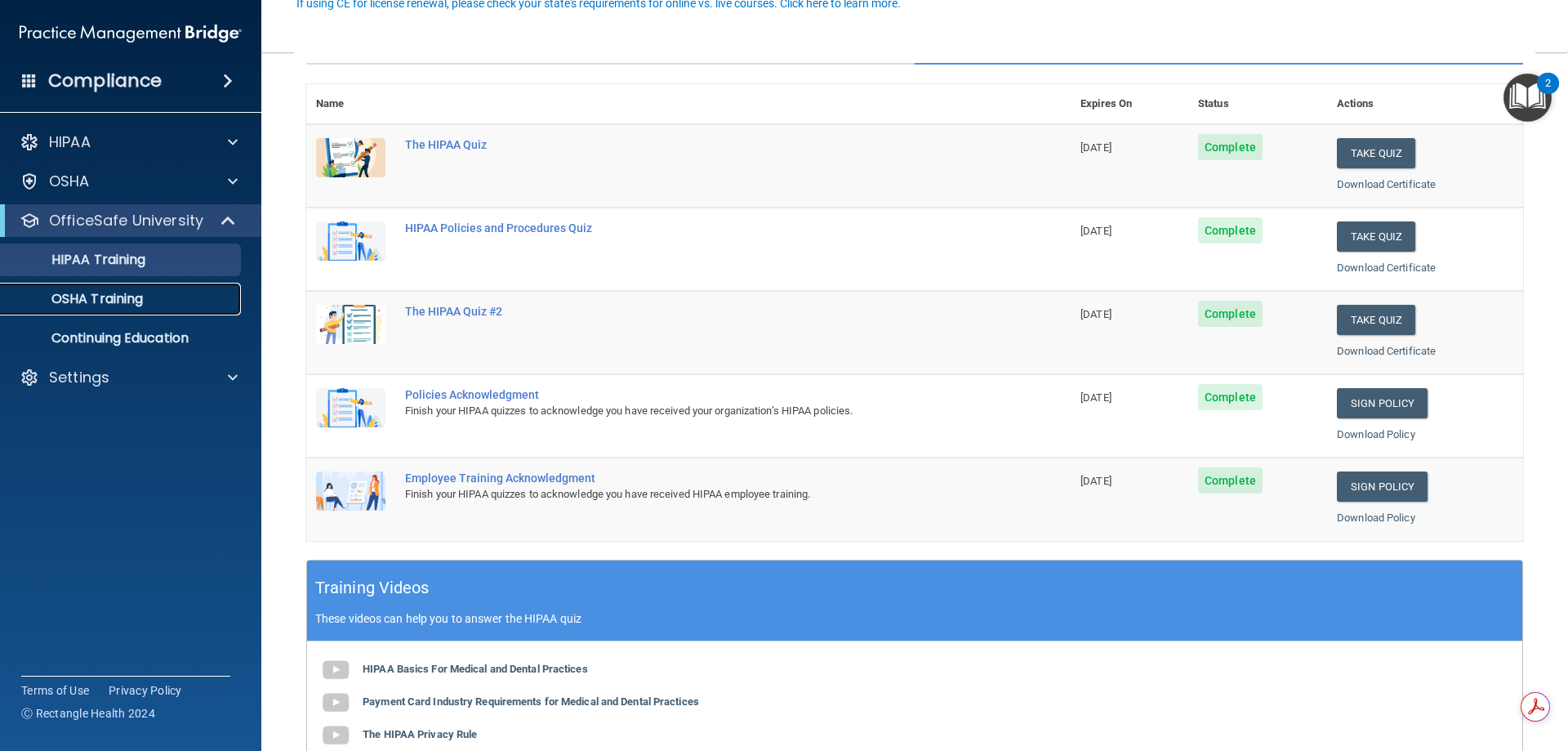
click at [87, 297] on p "OSHA Training" at bounding box center [76, 298] width 132 height 16
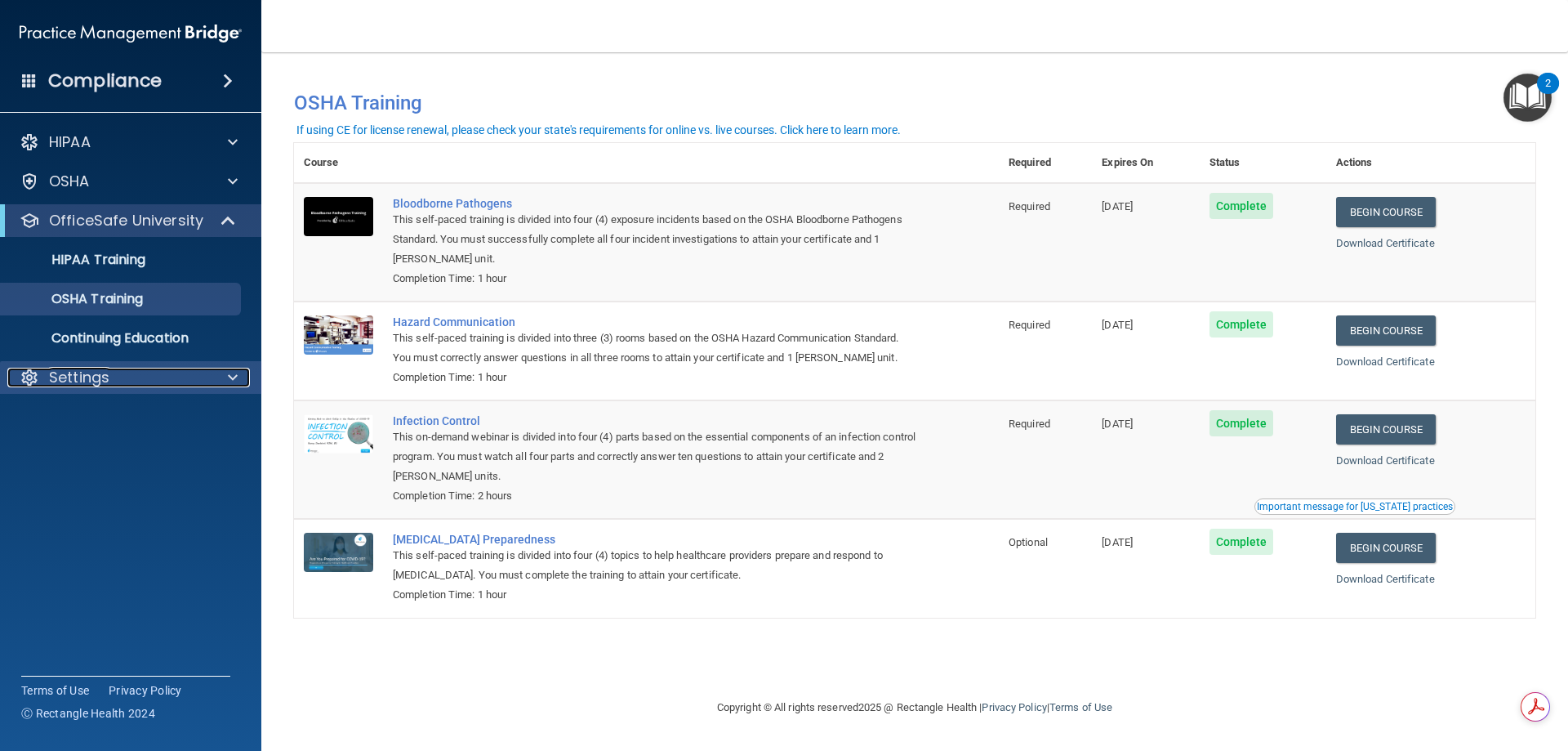
click at [234, 387] on span at bounding box center [232, 377] width 9 height 20
click at [105, 460] on p "Sign Out" at bounding box center [122, 455] width 223 height 16
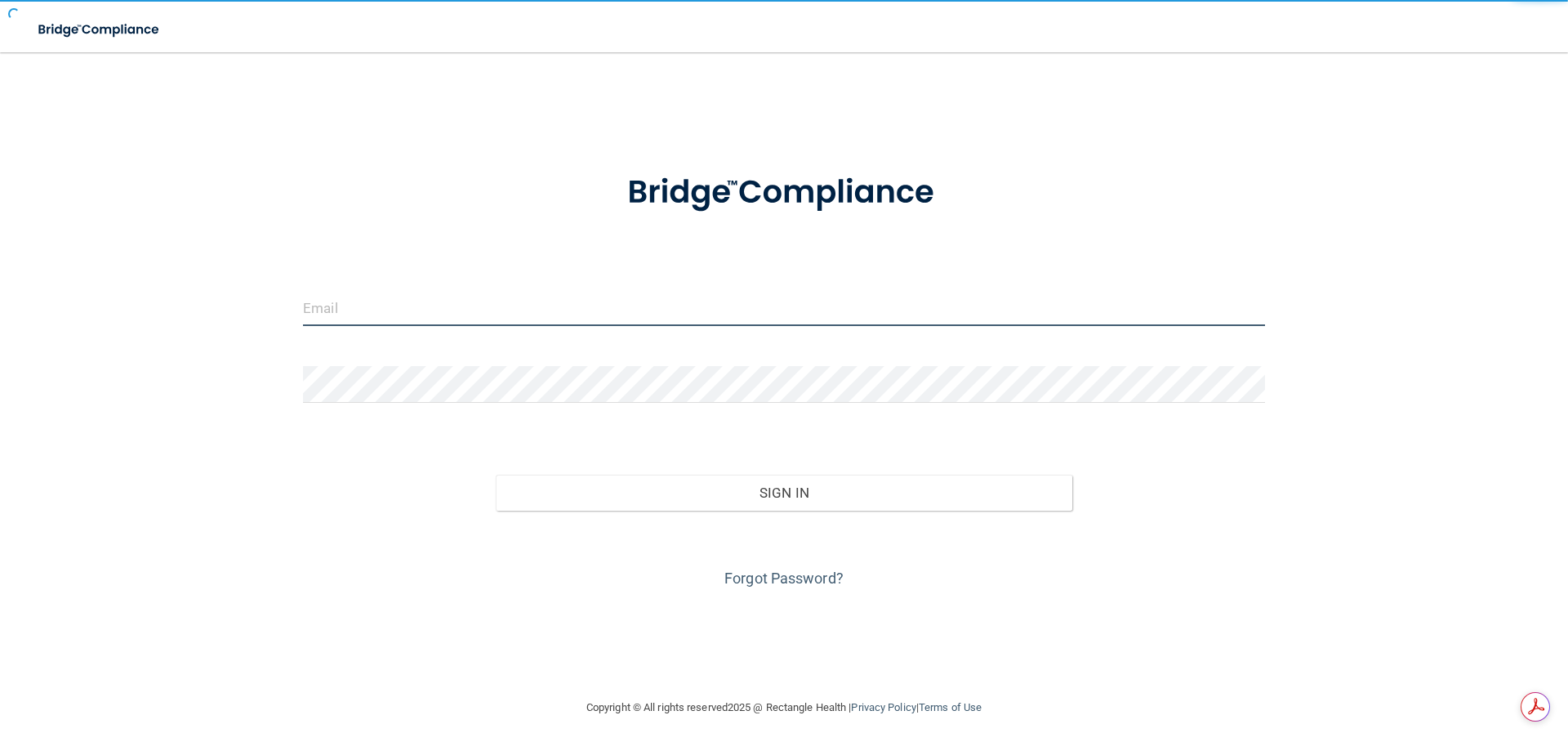
type input "[EMAIL_ADDRESS][DOMAIN_NAME]"
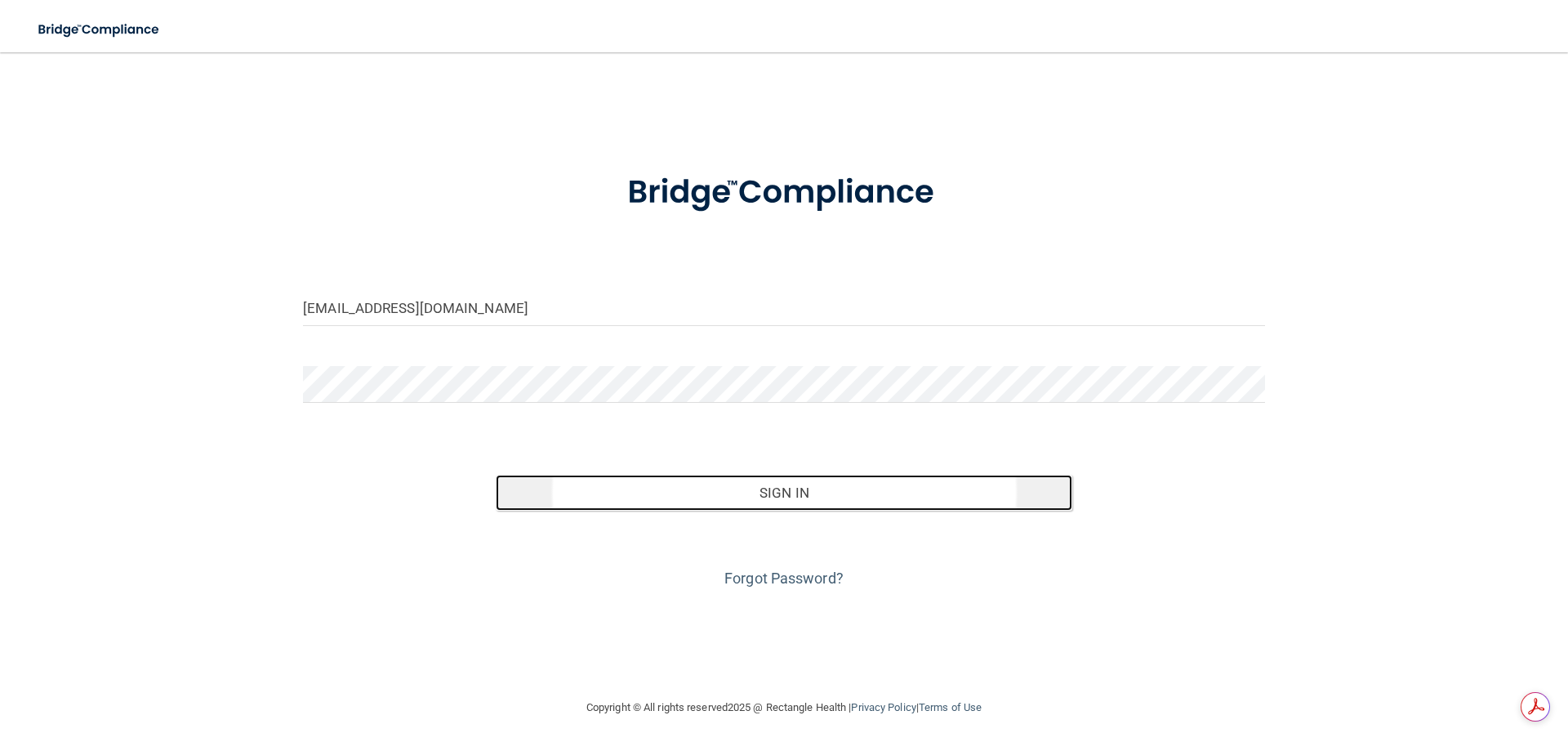
click at [849, 486] on button "Sign In" at bounding box center [784, 493] width 578 height 36
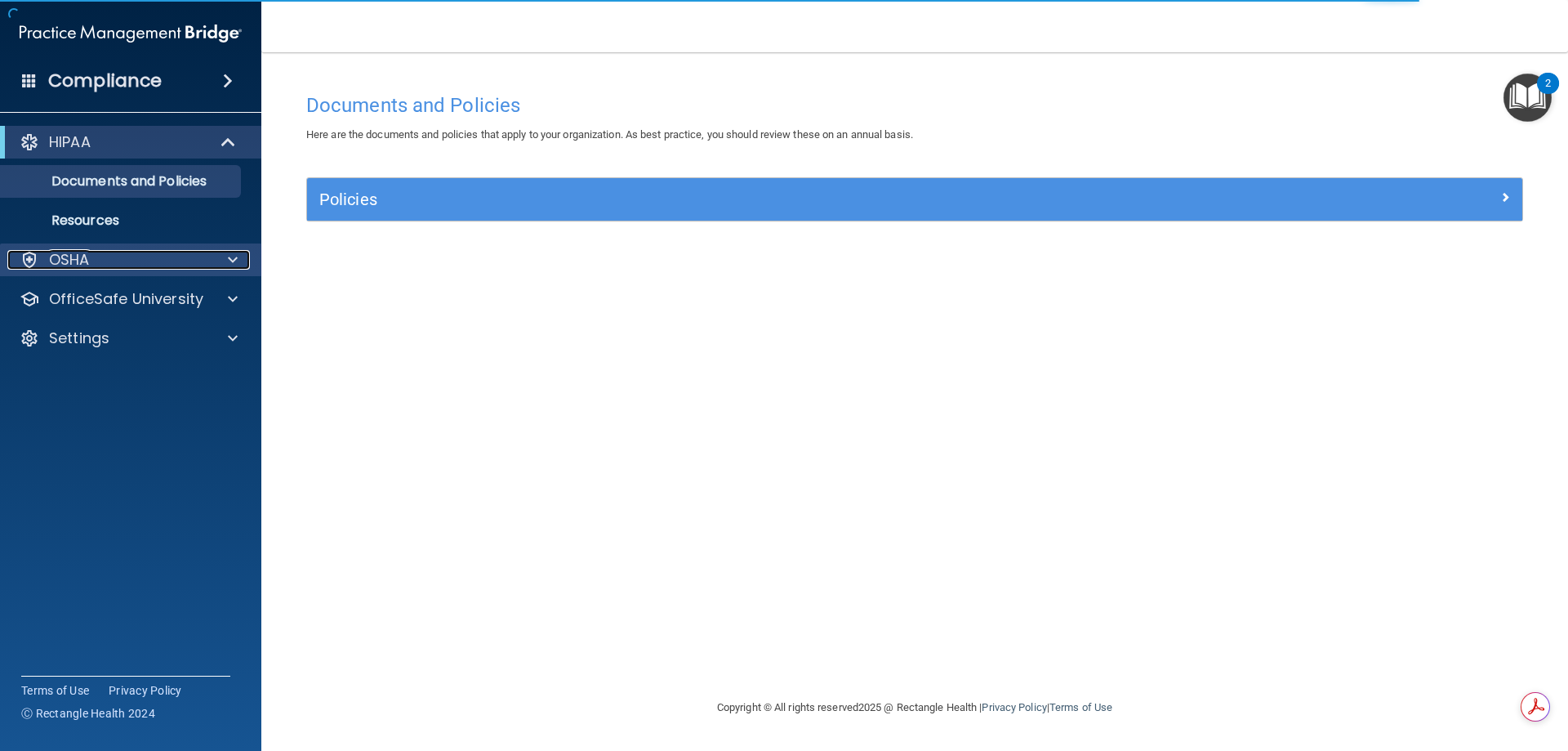
click at [223, 268] on div at bounding box center [231, 260] width 41 height 20
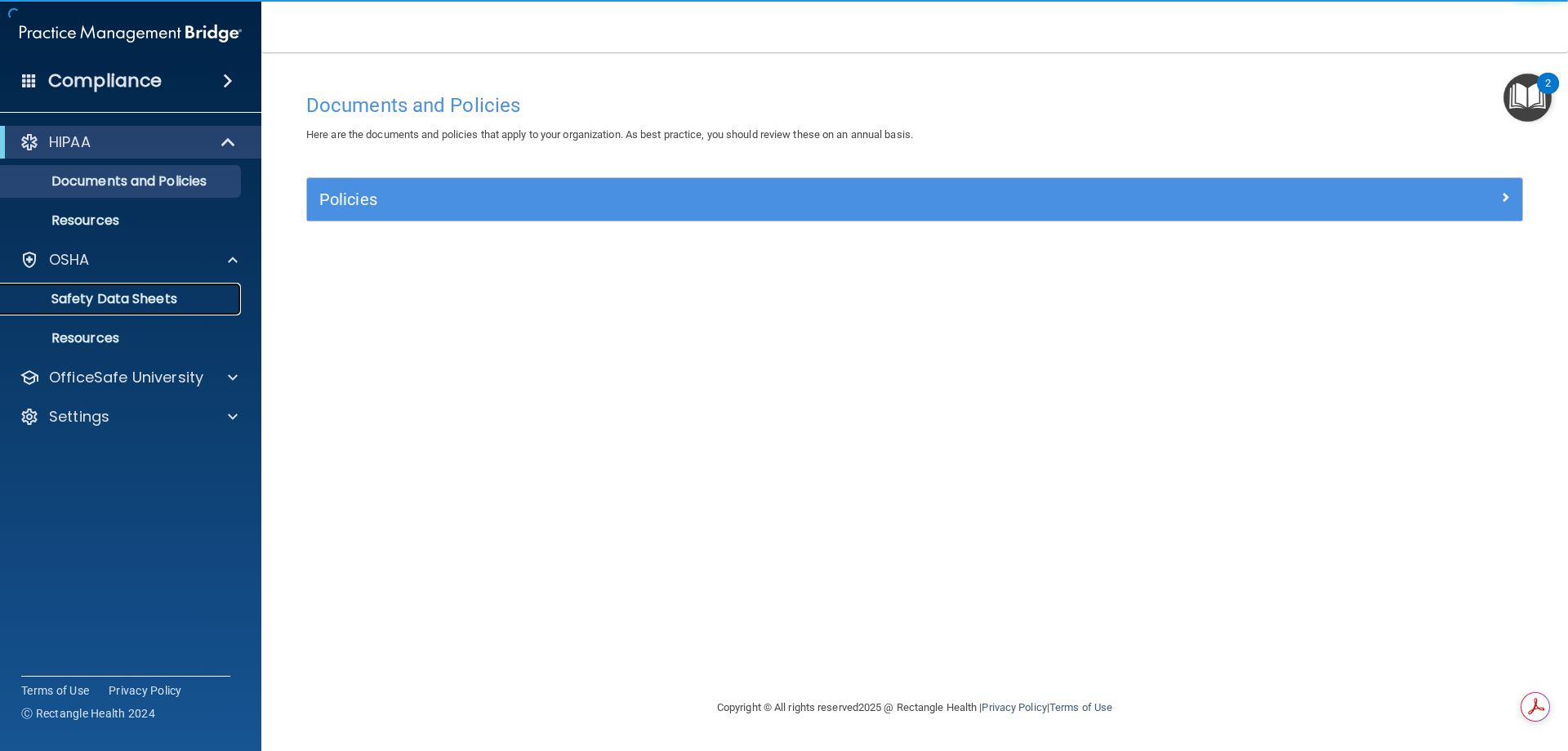
click at [122, 309] on link "Safety Data Sheets" at bounding box center [112, 299] width 257 height 33
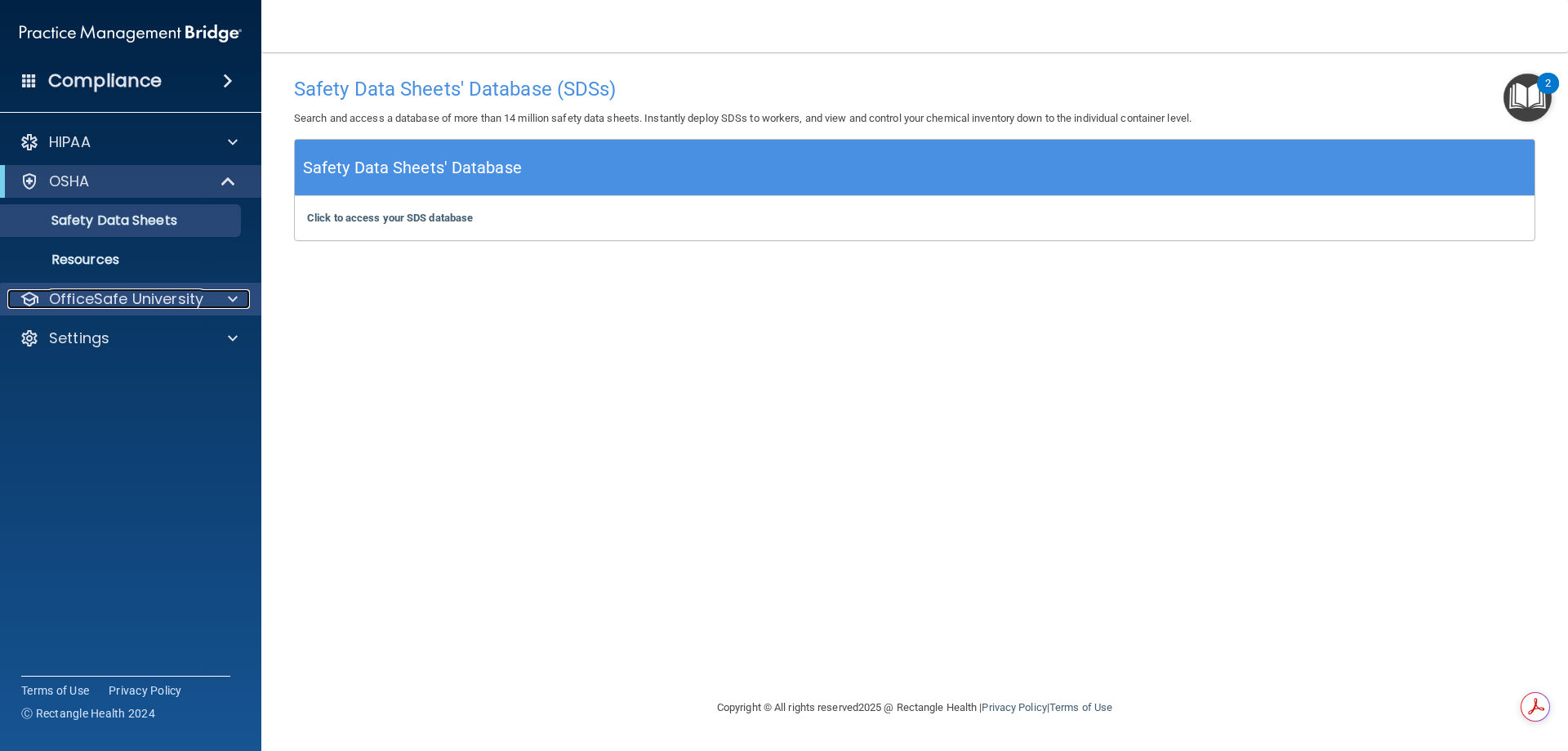
click at [146, 291] on p "OfficeSafe University" at bounding box center [126, 298] width 154 height 20
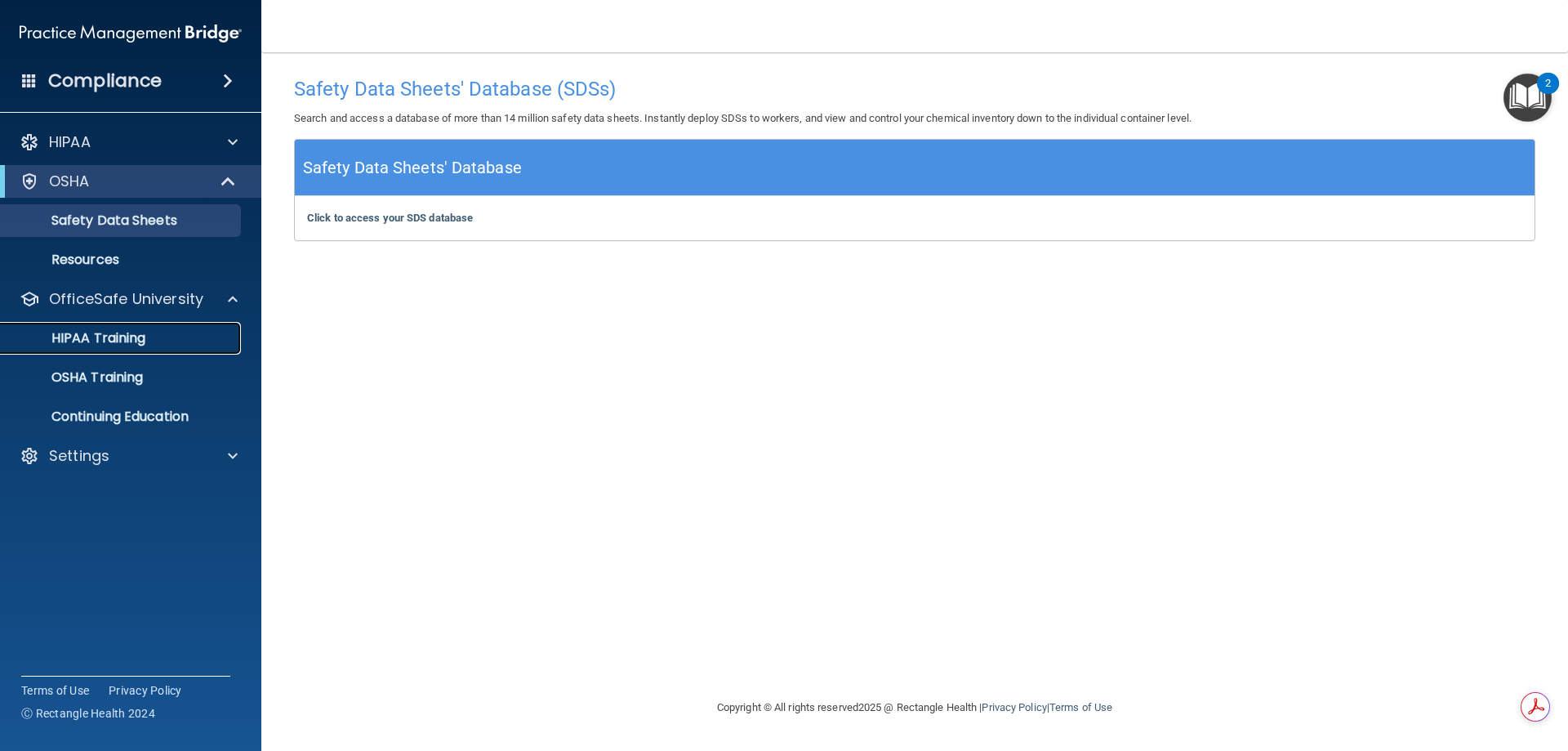
click at [151, 347] on link "HIPAA Training" at bounding box center [112, 338] width 257 height 33
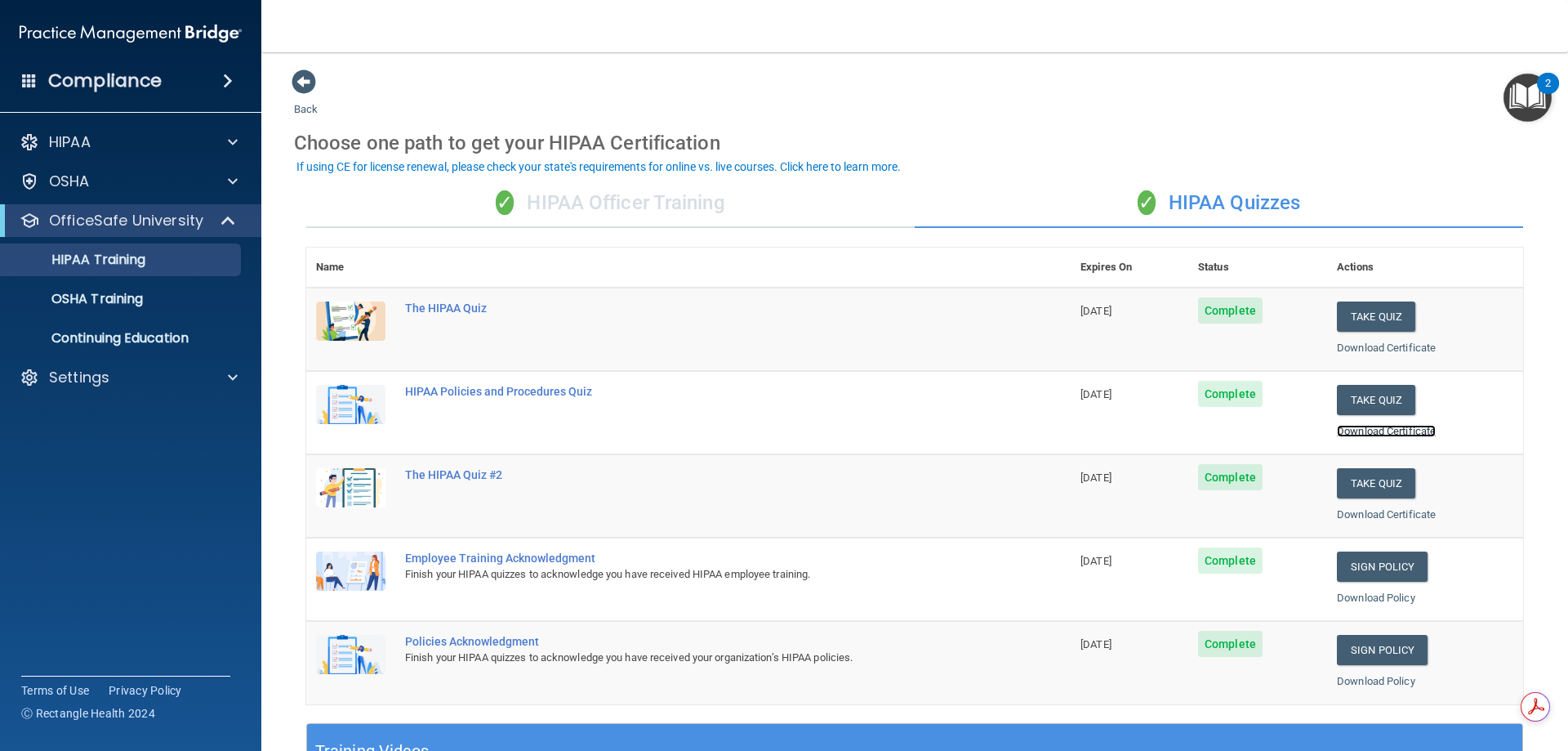
click at [1367, 432] on link "Download Certificate" at bounding box center [1386, 430] width 99 height 12
click at [226, 374] on div at bounding box center [231, 377] width 41 height 20
click at [118, 459] on p "Sign Out" at bounding box center [122, 455] width 223 height 16
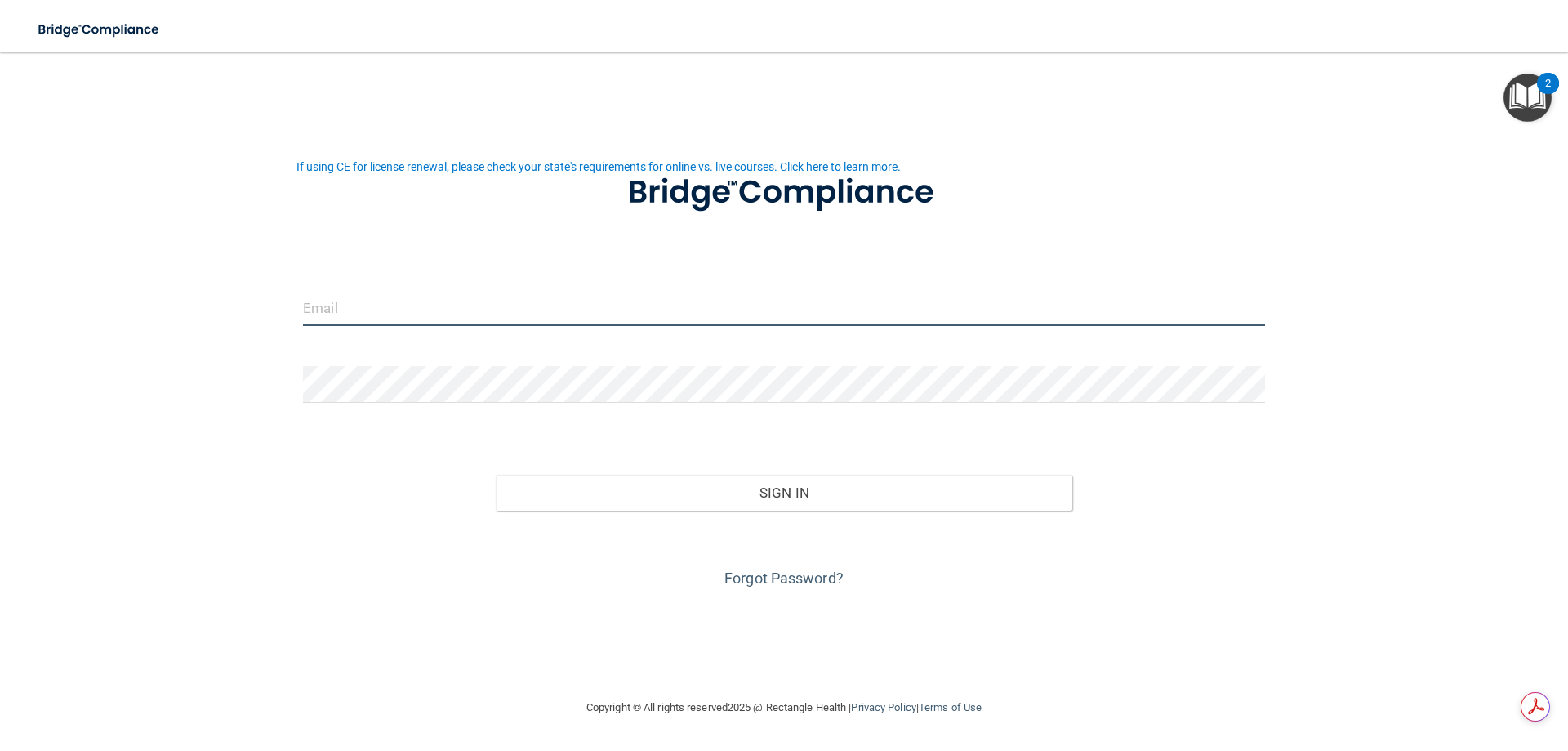
type input "[EMAIL_ADDRESS][DOMAIN_NAME]"
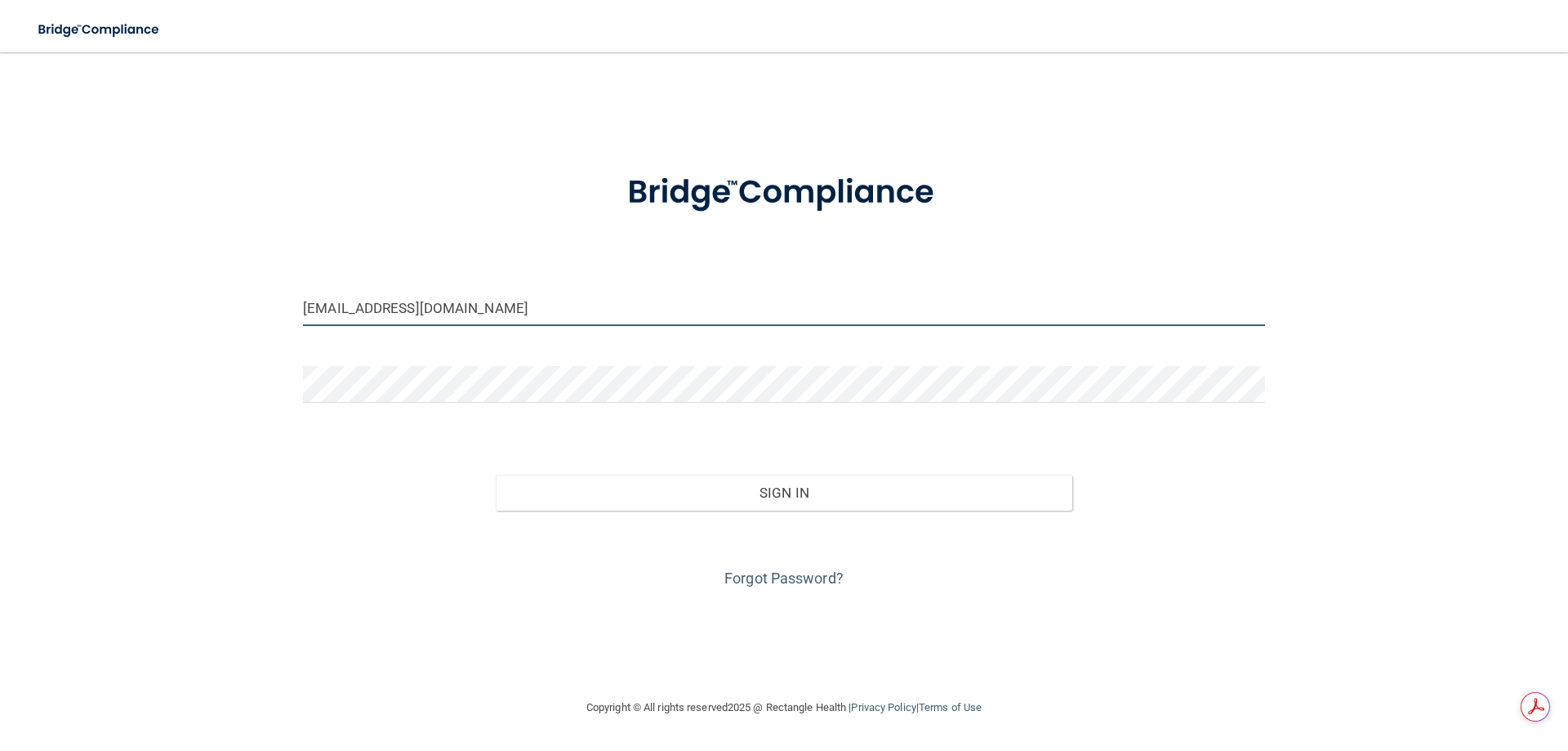
drag, startPoint x: 520, startPoint y: 307, endPoint x: 216, endPoint y: 315, distance: 304.1
click at [216, 315] on div "[EMAIL_ADDRESS][DOMAIN_NAME] Invalid email/password. You don't have permission …" at bounding box center [784, 375] width 1503 height 613
type input "[EMAIL_ADDRESS][PERSON_NAME][DOMAIN_NAME]"
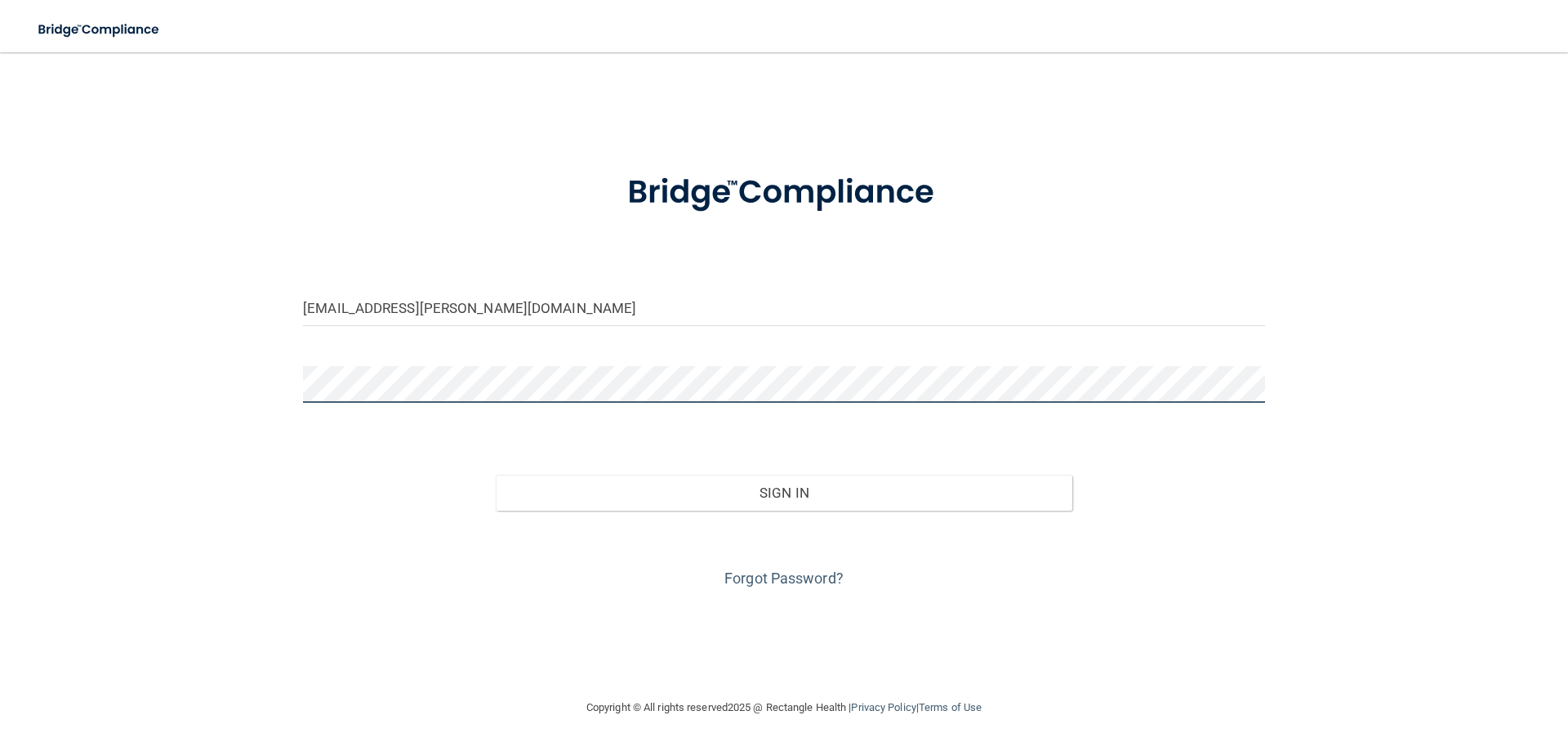
click at [244, 389] on div "[EMAIL_ADDRESS][PERSON_NAME][DOMAIN_NAME] Invalid email/password. You don't hav…" at bounding box center [784, 375] width 1503 height 613
click at [496, 475] on button "Sign In" at bounding box center [784, 493] width 578 height 36
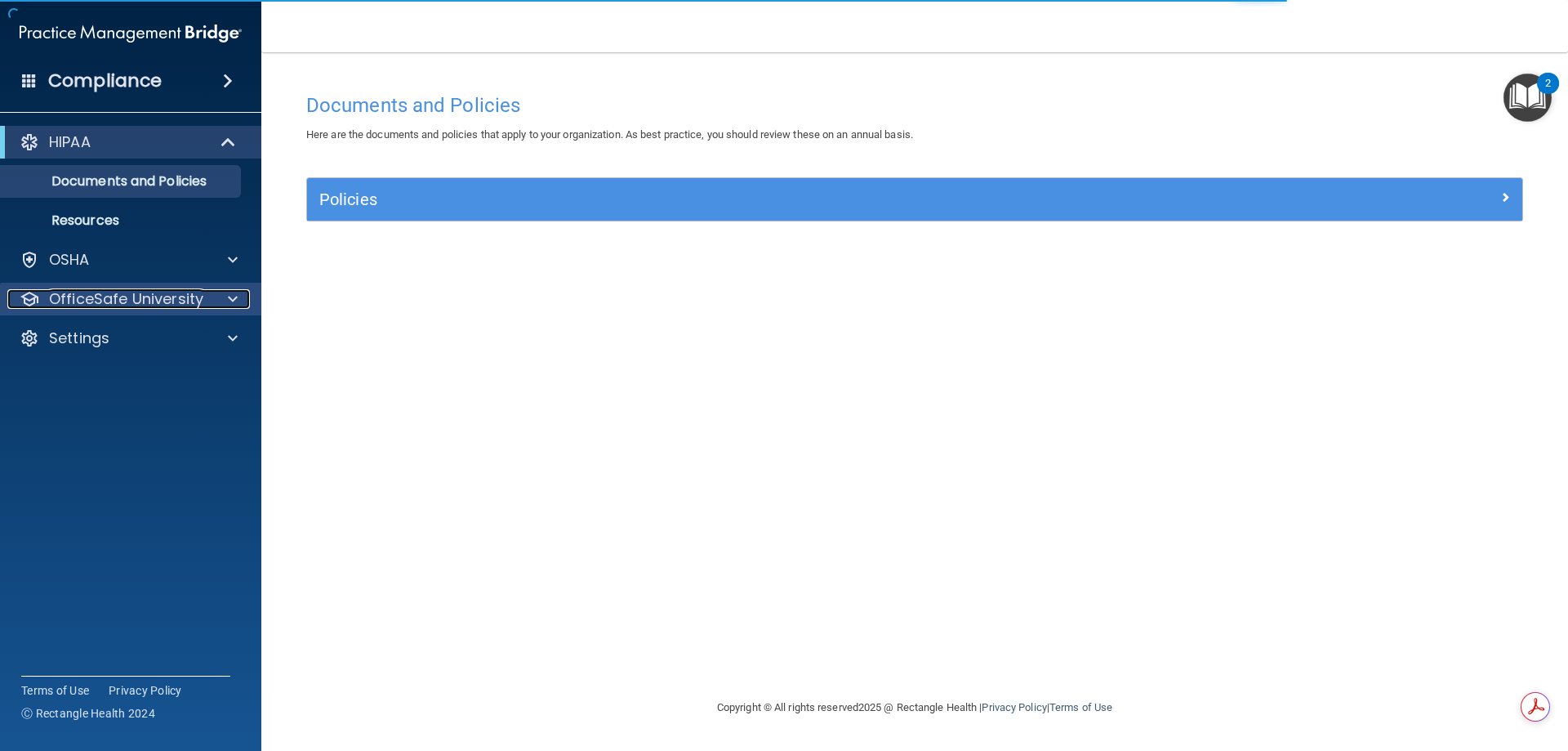
click at [213, 296] on div at bounding box center [231, 298] width 41 height 20
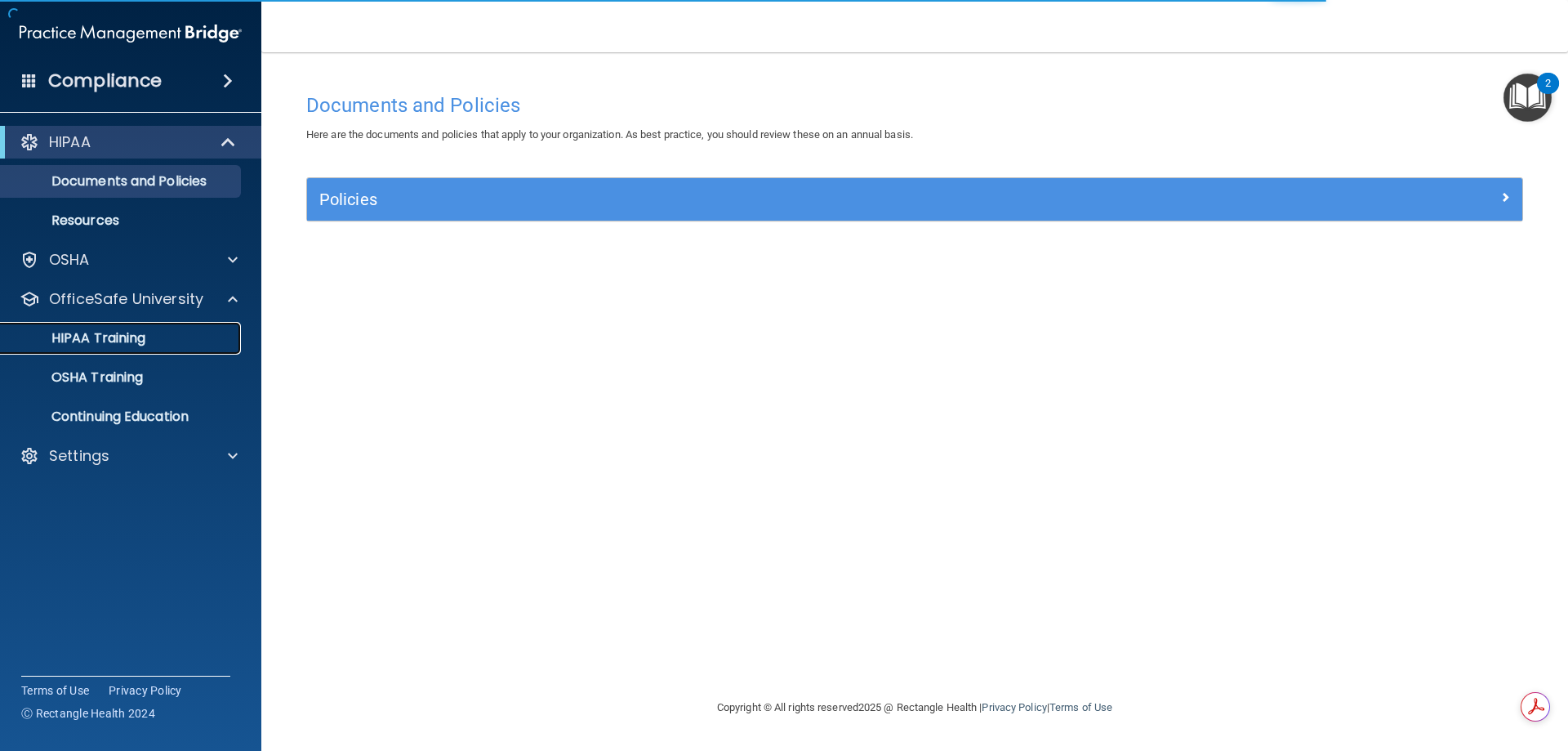
click at [139, 342] on p "HIPAA Training" at bounding box center [77, 338] width 135 height 16
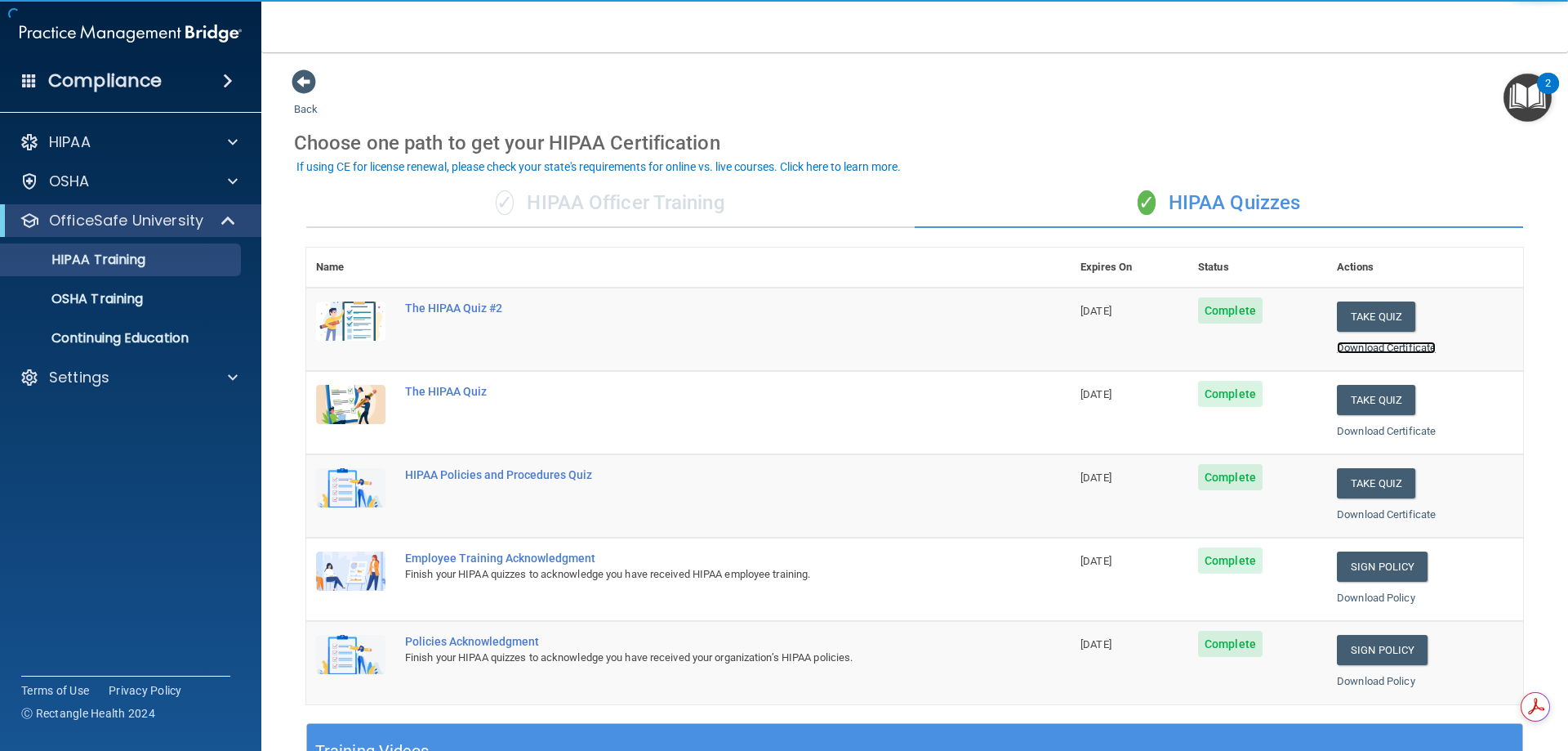
click at [1365, 351] on link "Download Certificate" at bounding box center [1386, 347] width 99 height 12
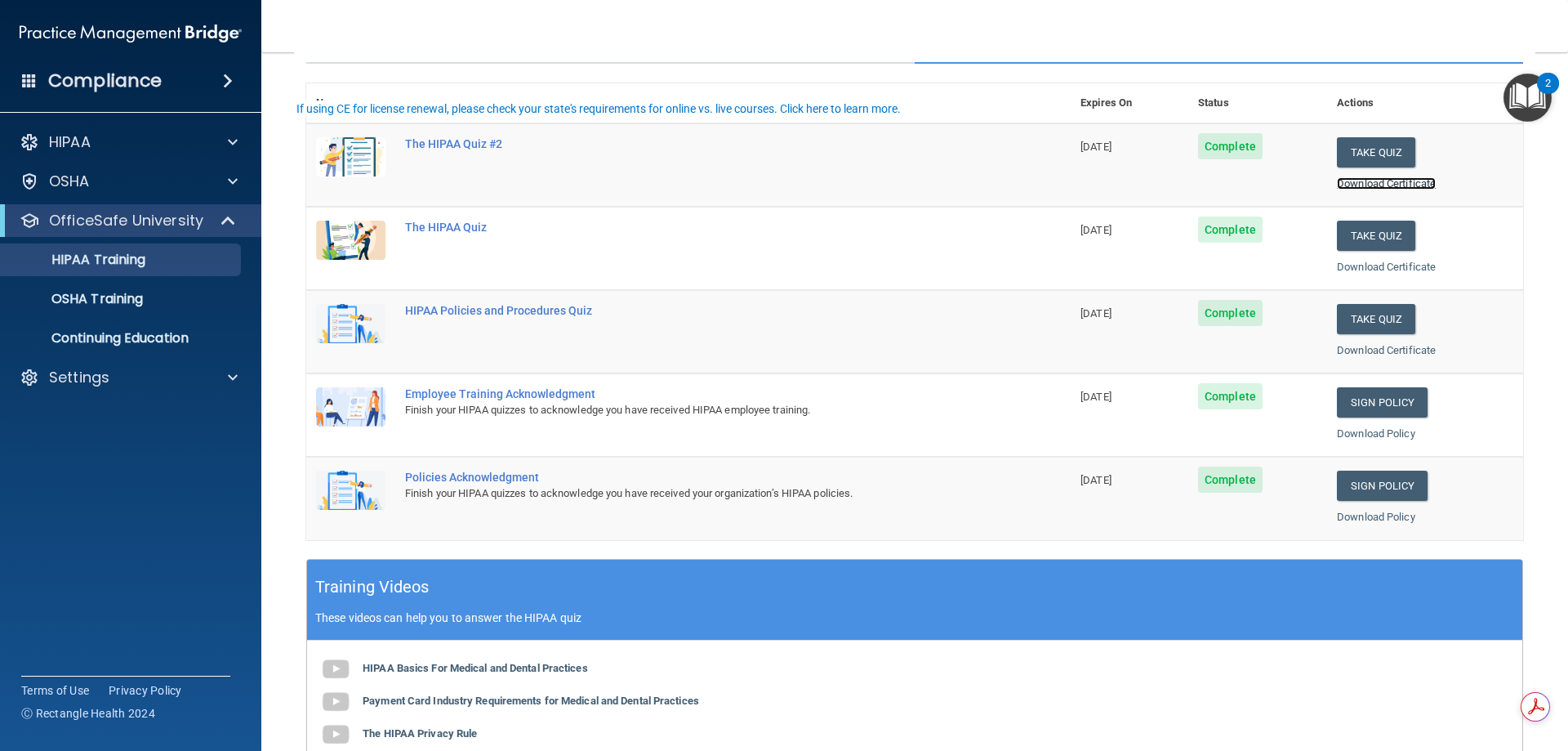
scroll to position [245, 0]
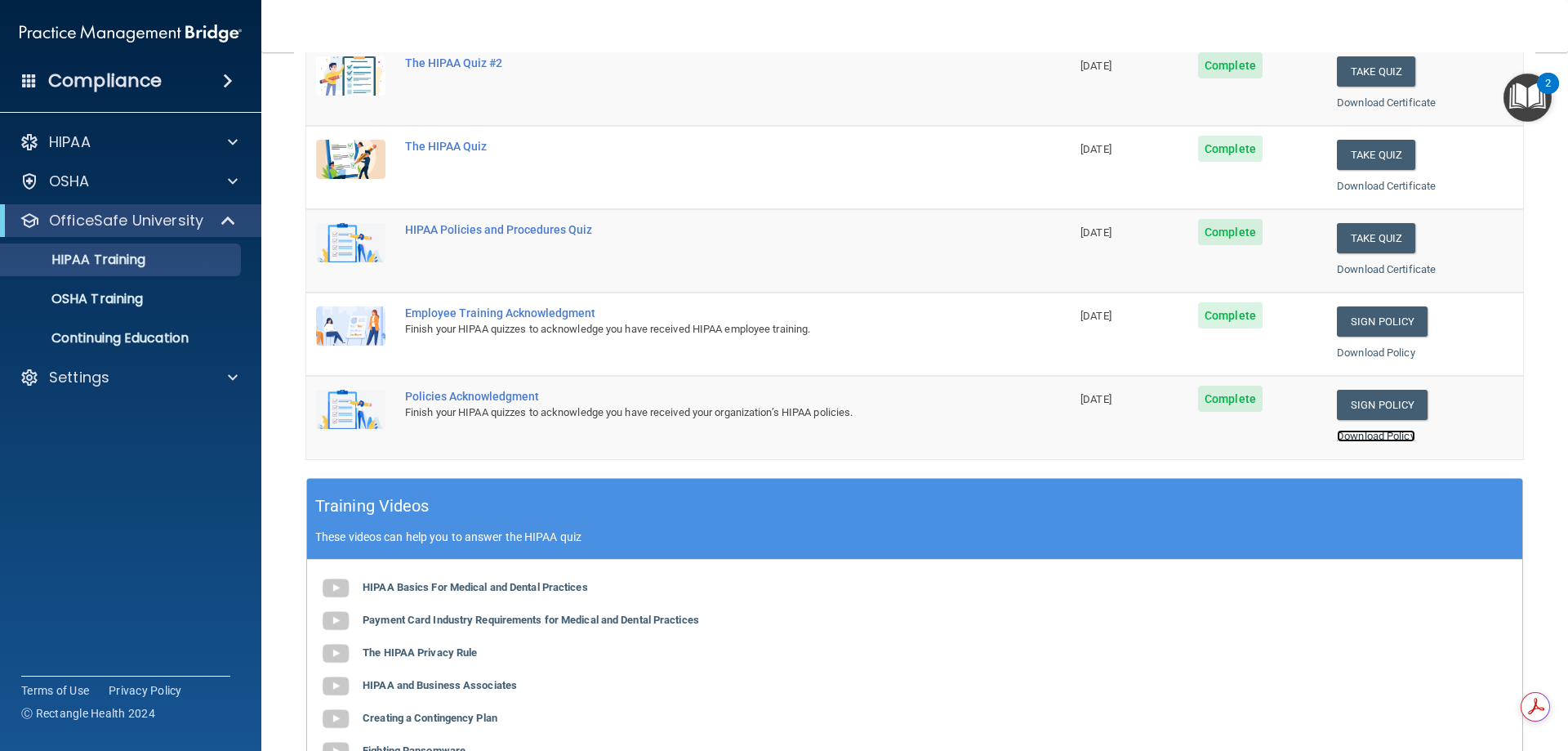
click at [1373, 437] on link "Download Policy" at bounding box center [1376, 436] width 78 height 12
click at [141, 312] on link "OSHA Training" at bounding box center [112, 299] width 257 height 33
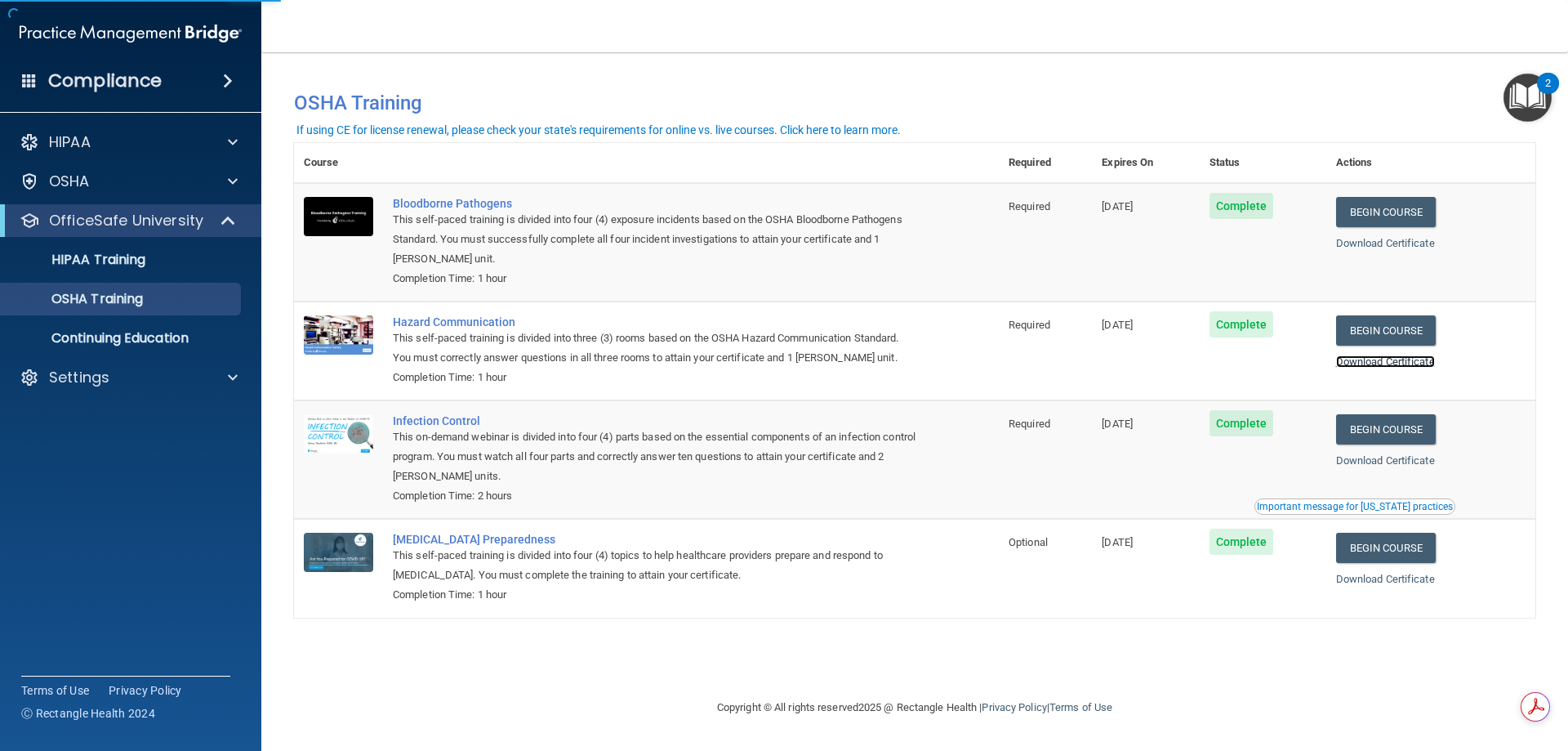
click at [1400, 362] on link "Download Certificate" at bounding box center [1385, 361] width 99 height 12
click at [1395, 584] on link "Download Certificate" at bounding box center [1385, 579] width 99 height 12
click at [177, 378] on div "Settings" at bounding box center [109, 377] width 202 height 20
click at [89, 457] on p "Sign Out" at bounding box center [122, 455] width 223 height 16
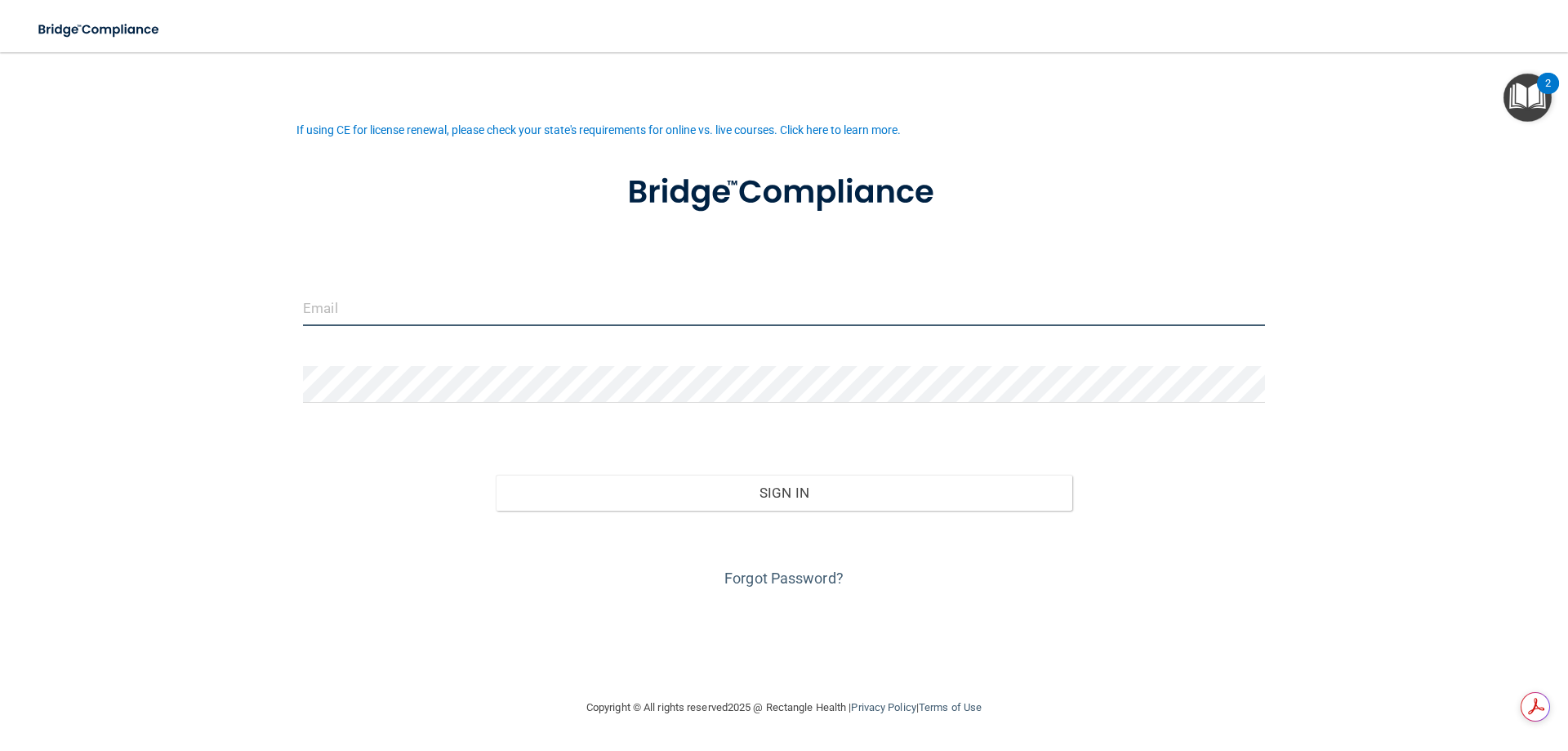
type input "[EMAIL_ADDRESS][DOMAIN_NAME]"
